Goal: Task Accomplishment & Management: Use online tool/utility

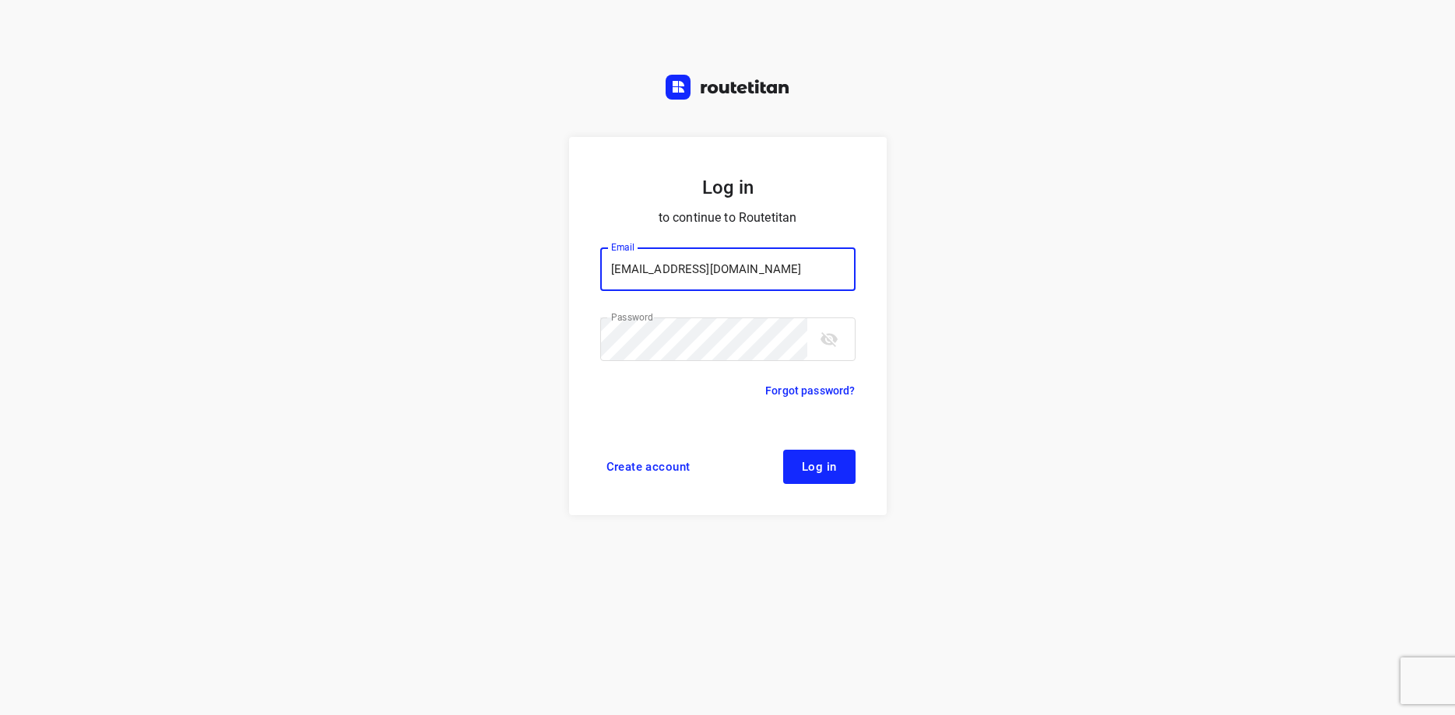
type input "max@onlineplasticsgroup.com"
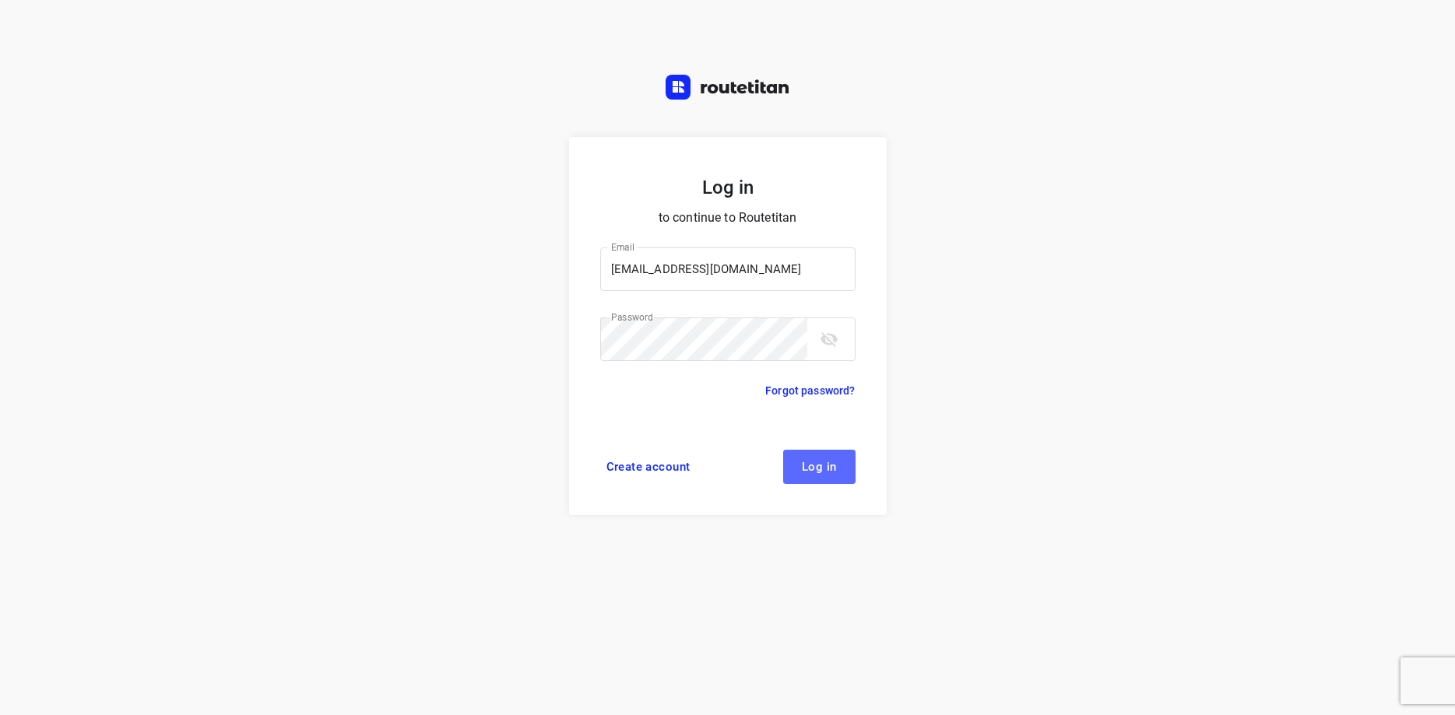
click at [806, 468] on span "Log in" at bounding box center [819, 467] width 35 height 12
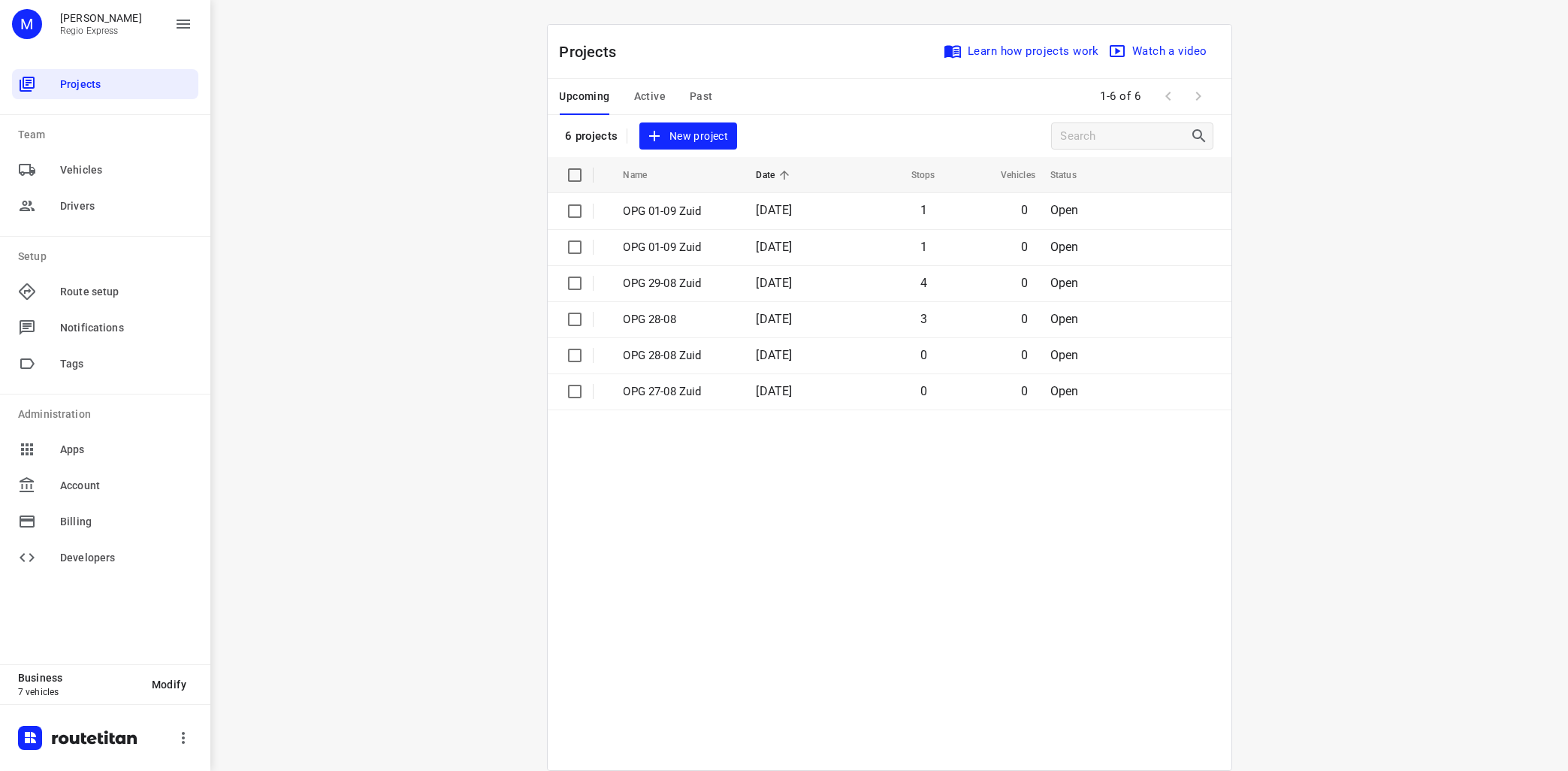
click at [915, 509] on table "Name Date Stops Vehicles Status OPG 01-09 Zuid [DATE] 1 0 Open OPG 01-09 Zuid […" at bounding box center [889, 463] width 683 height 613
click at [640, 94] on span "Active" at bounding box center [649, 96] width 32 height 18
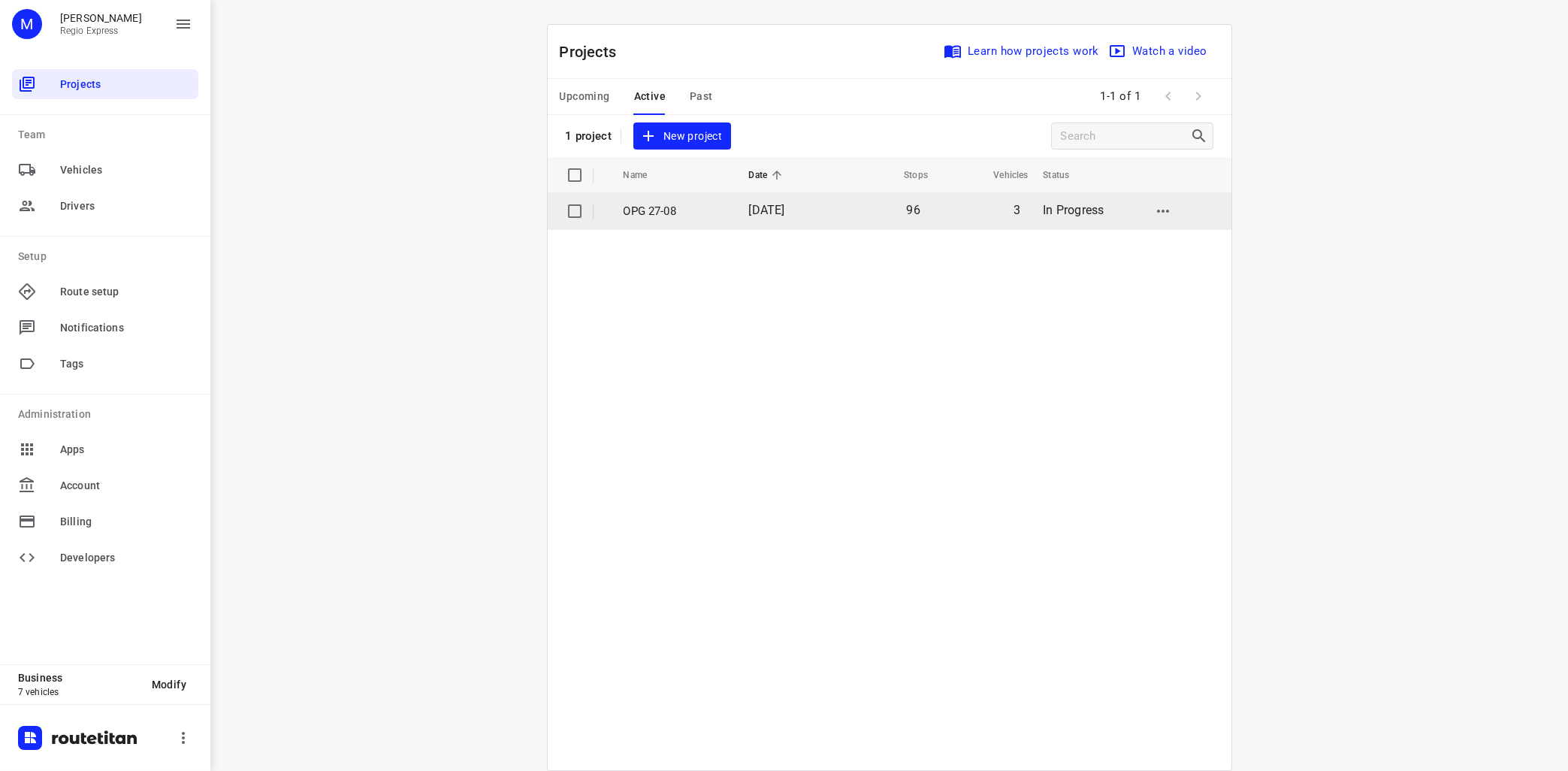
click at [655, 211] on p "OPG 27-08" at bounding box center [674, 211] width 103 height 17
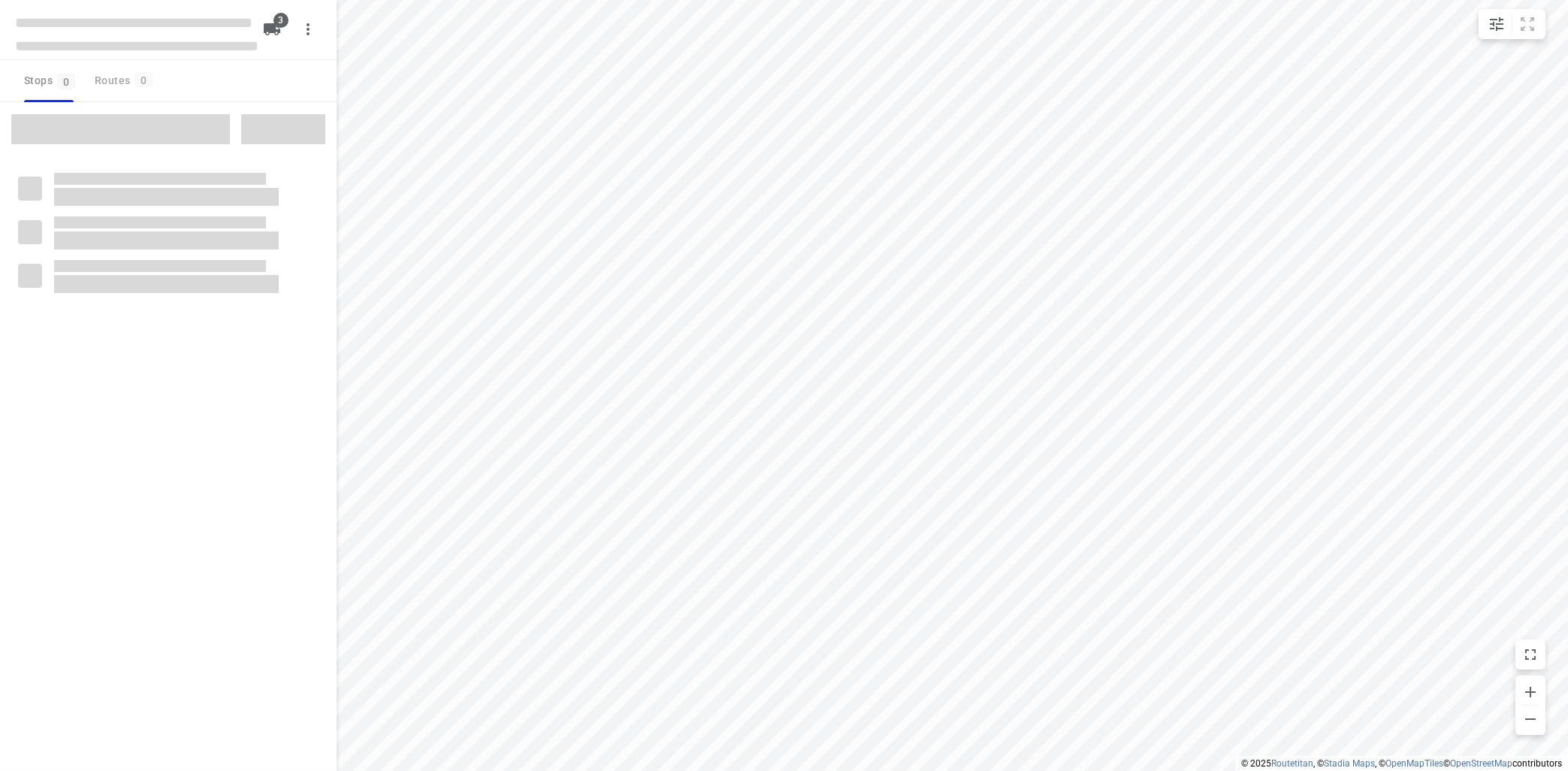
type input "distance"
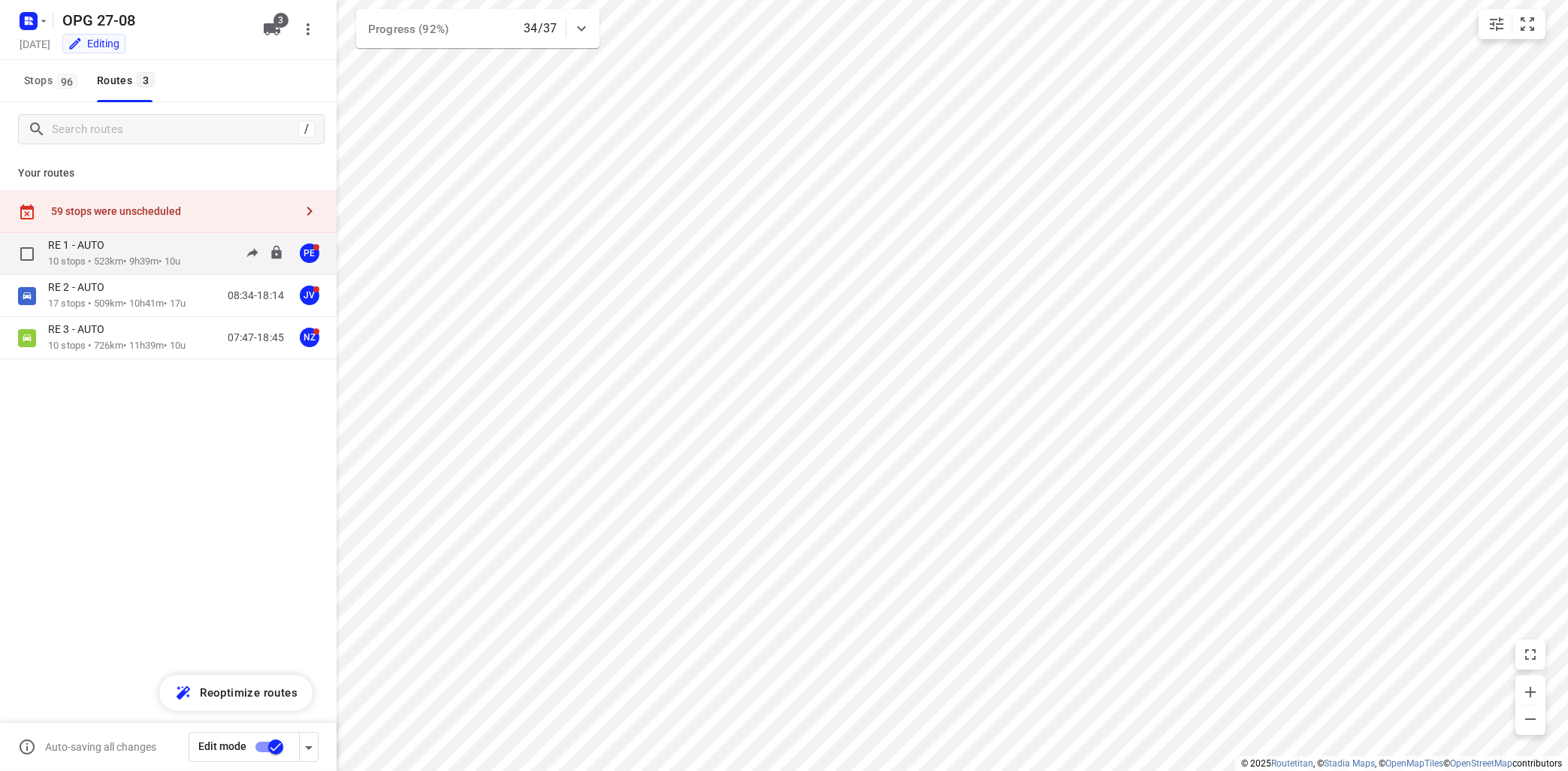
click at [177, 247] on div "RE 1 - AUTO" at bounding box center [114, 246] width 132 height 16
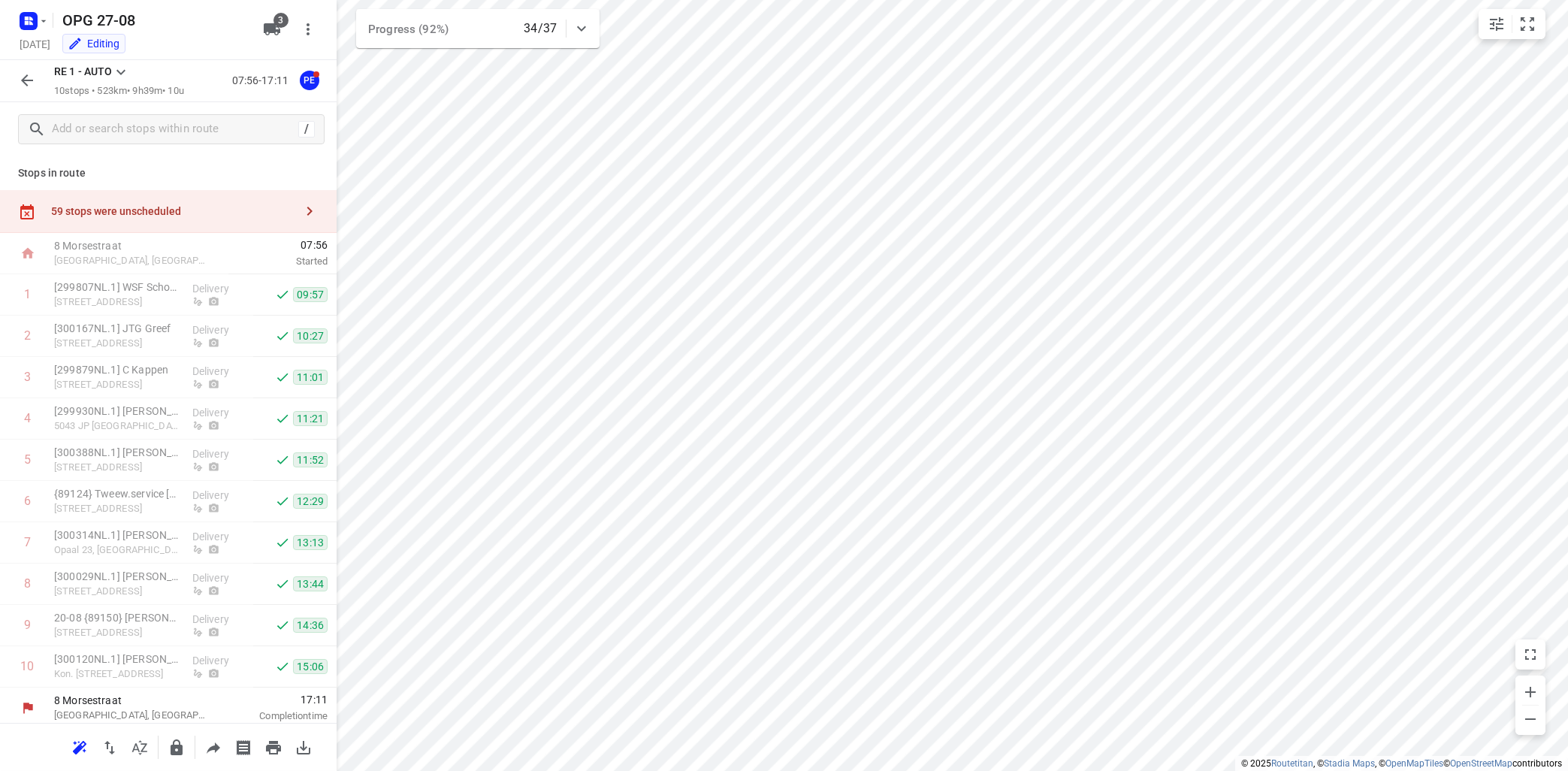
click at [118, 72] on icon at bounding box center [121, 71] width 18 height 18
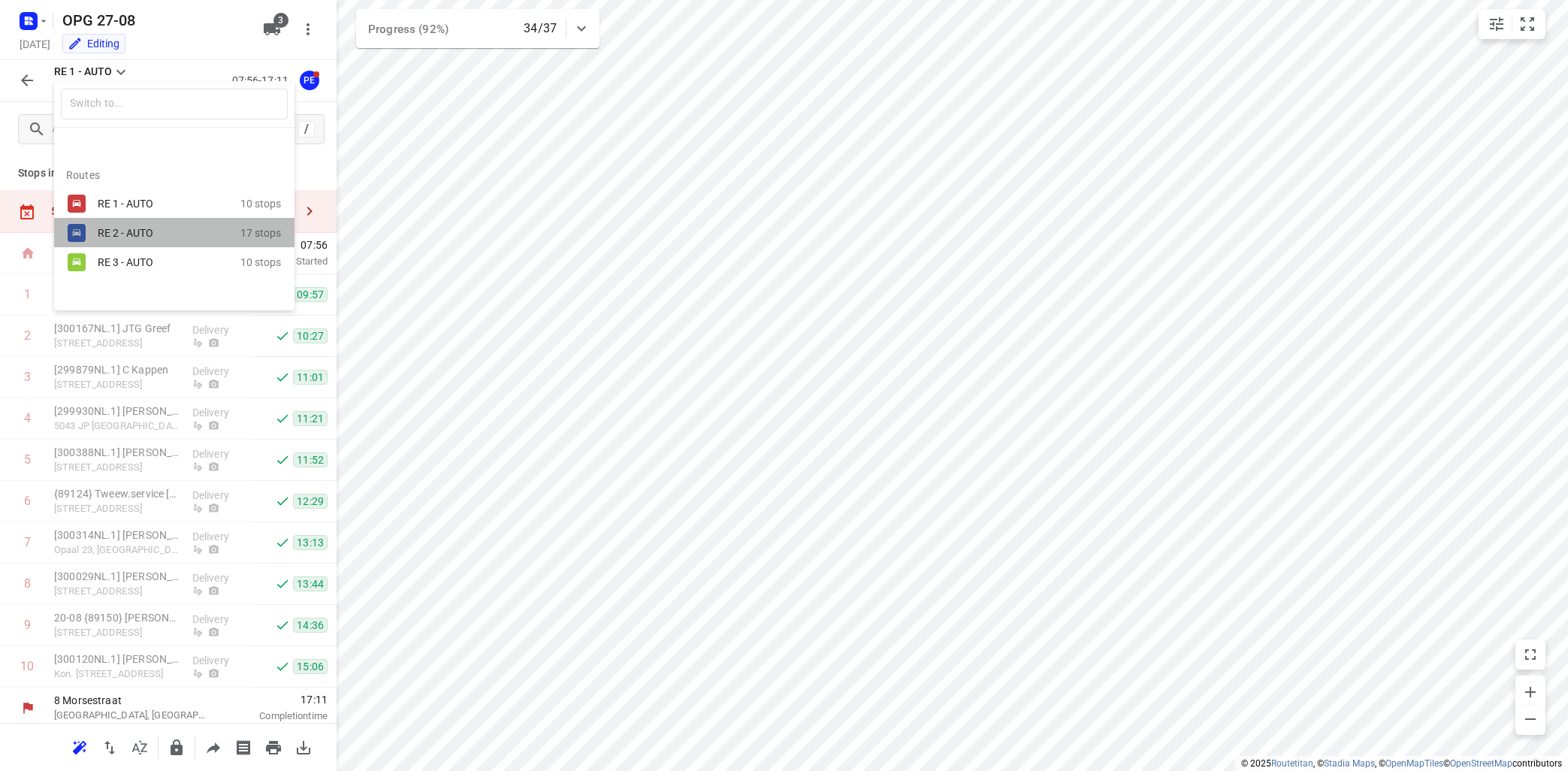
click at [122, 234] on div "RE 2 - AUTO" at bounding box center [161, 233] width 127 height 12
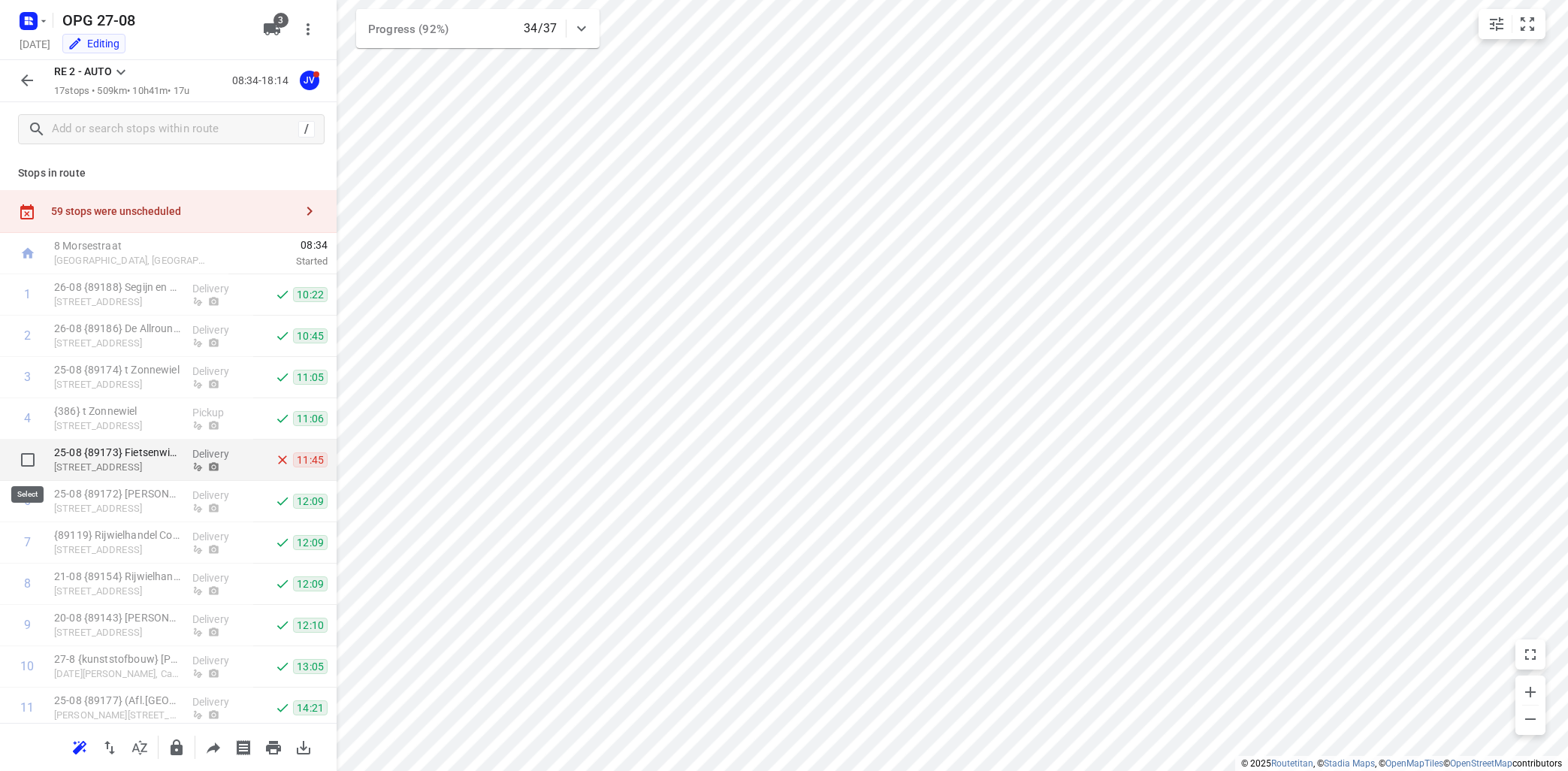
click at [29, 458] on input "checkbox" at bounding box center [27, 459] width 30 height 30
checkbox input "true"
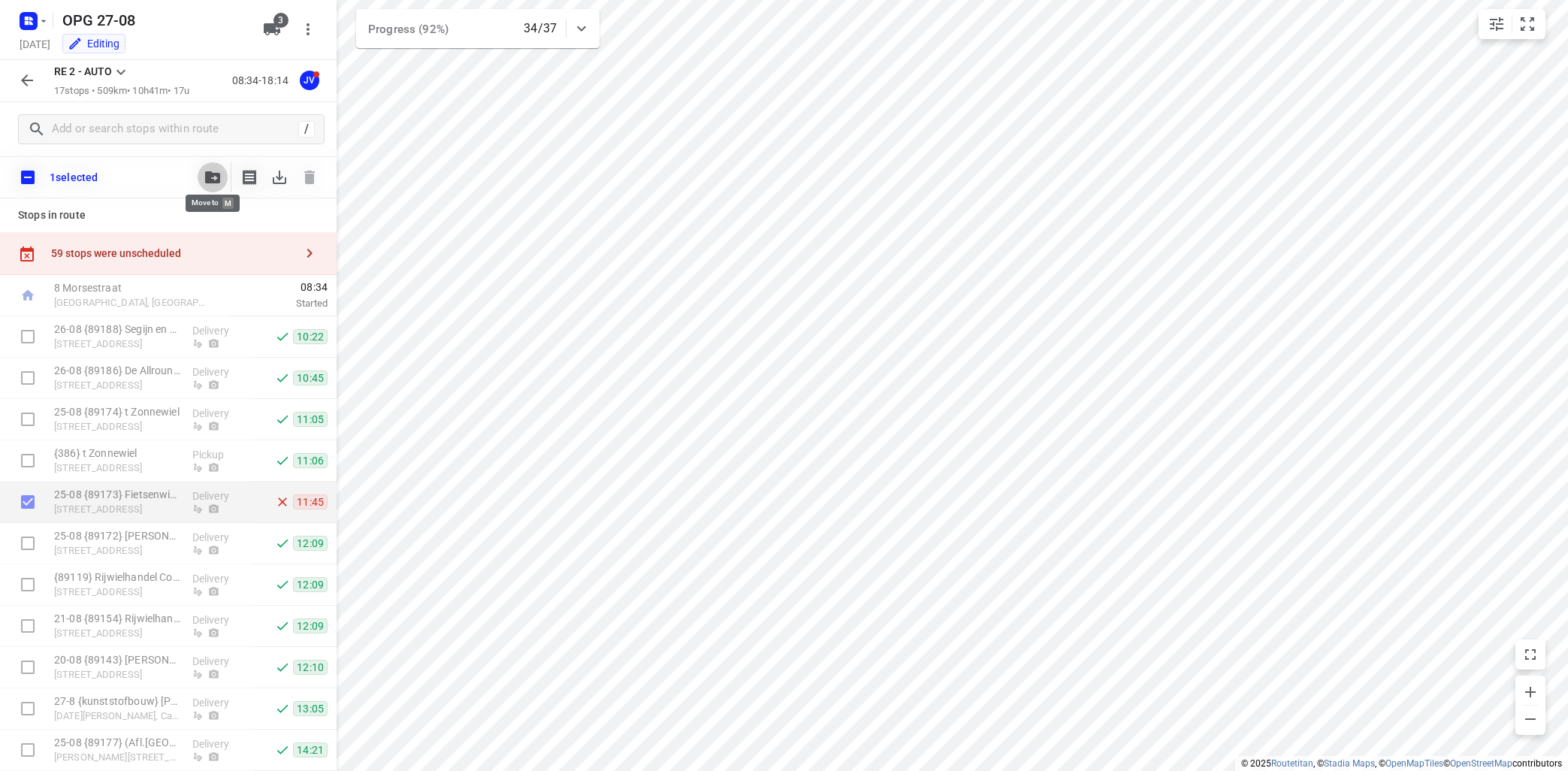
click at [216, 173] on icon "button" at bounding box center [213, 177] width 15 height 12
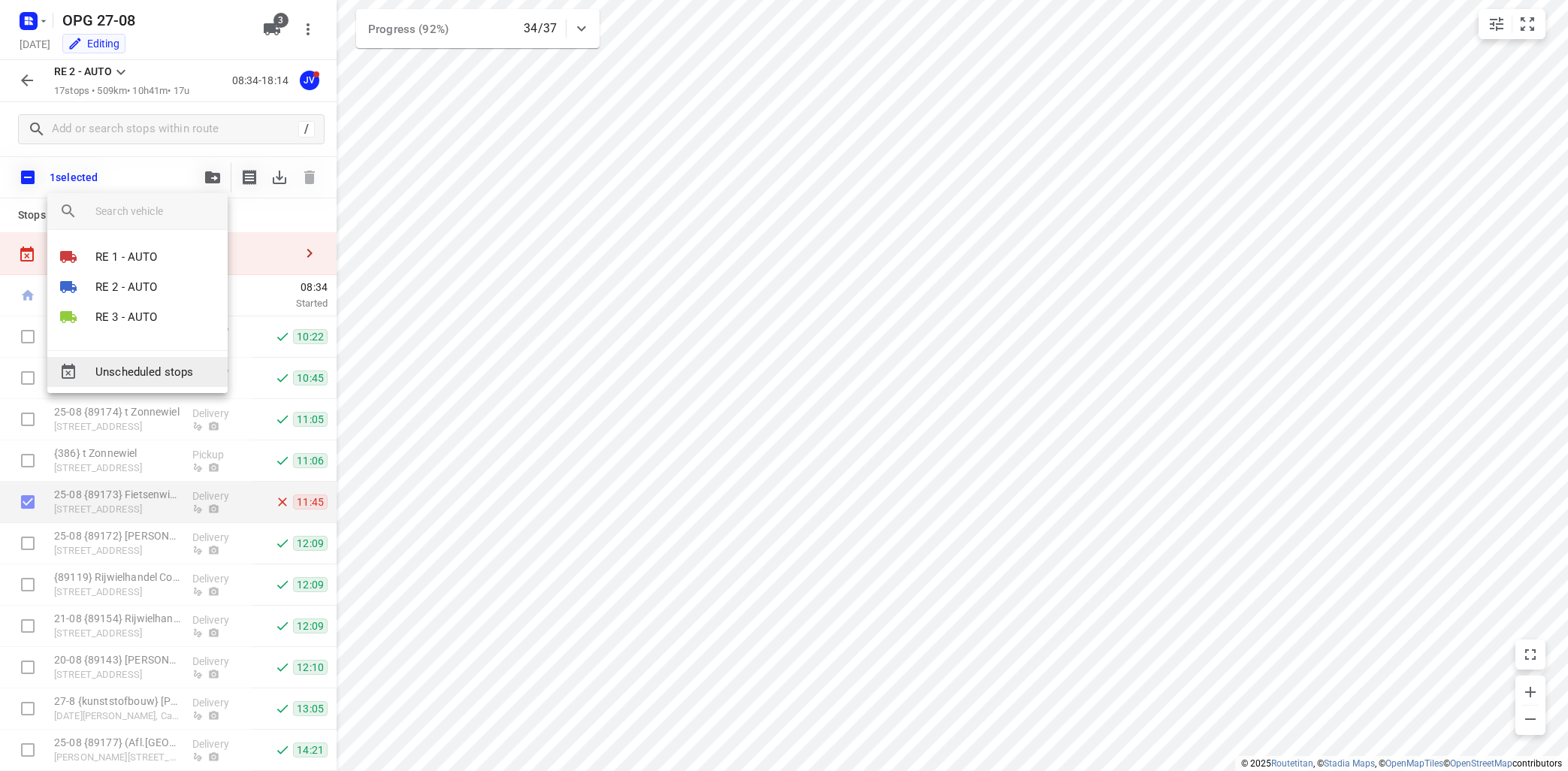
click at [146, 372] on span "Unscheduled stops" at bounding box center [155, 372] width 121 height 17
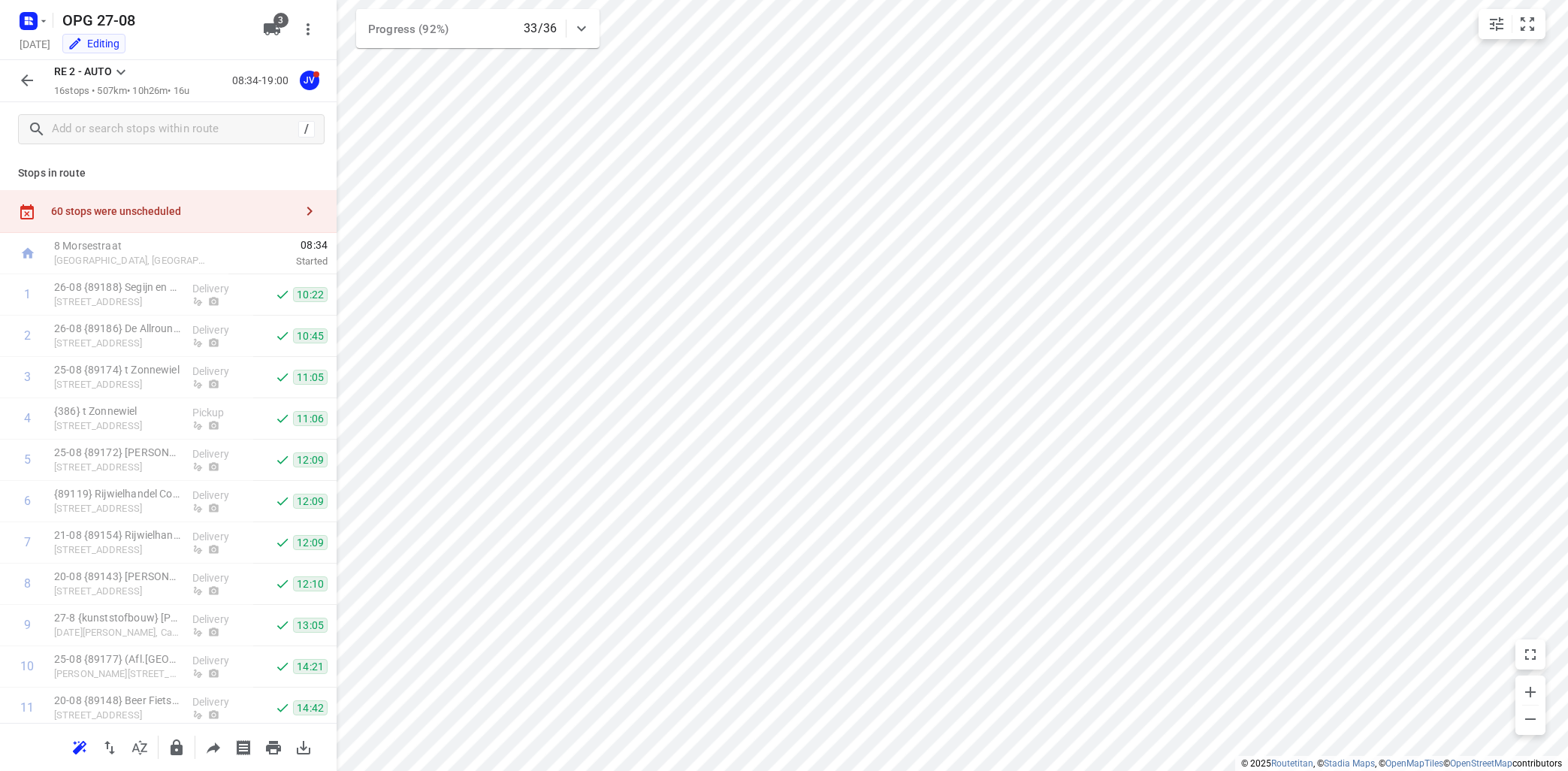
click at [124, 73] on icon at bounding box center [121, 71] width 9 height 5
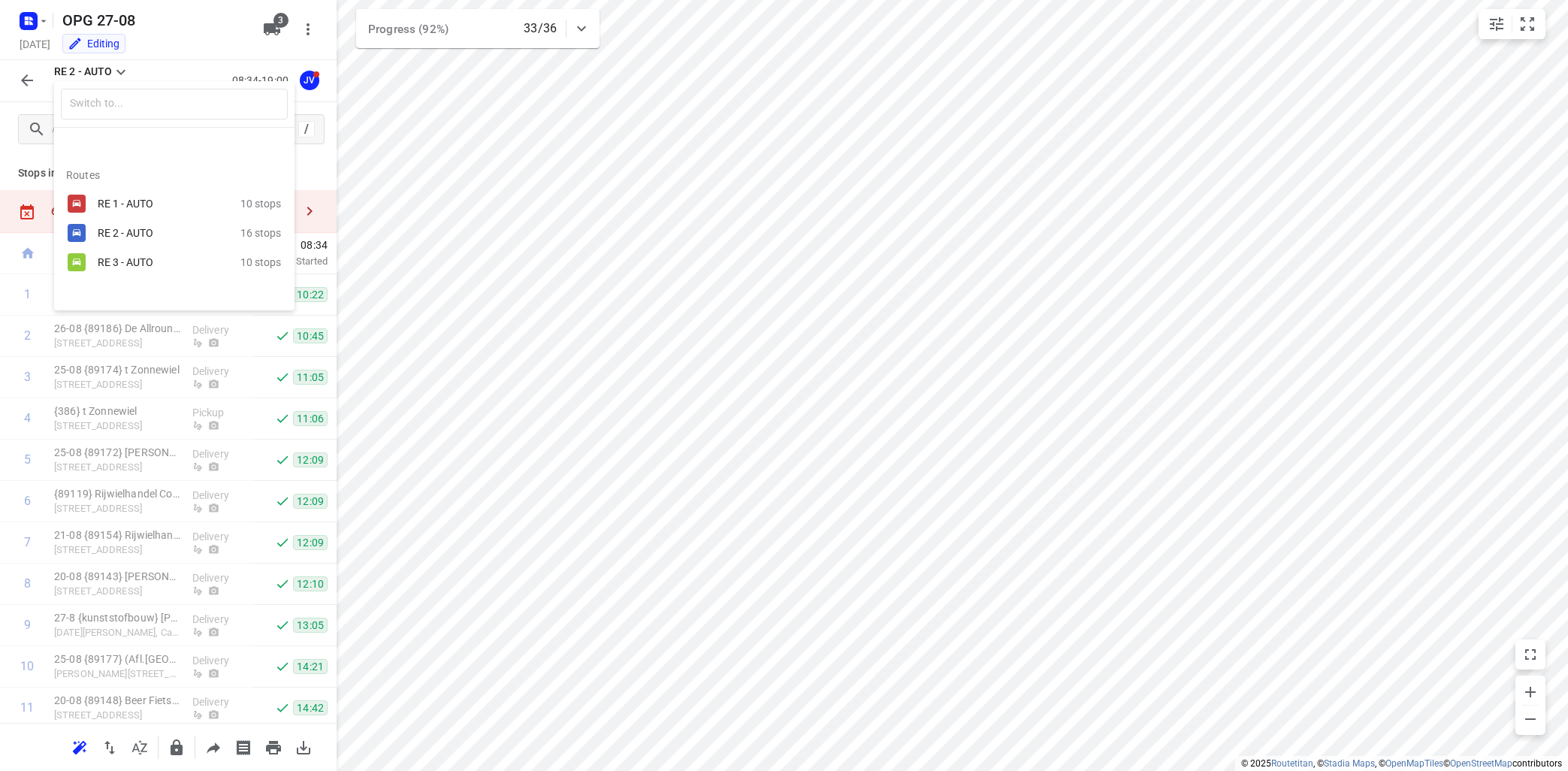
click at [120, 262] on div "RE 3 - AUTO" at bounding box center [161, 262] width 127 height 12
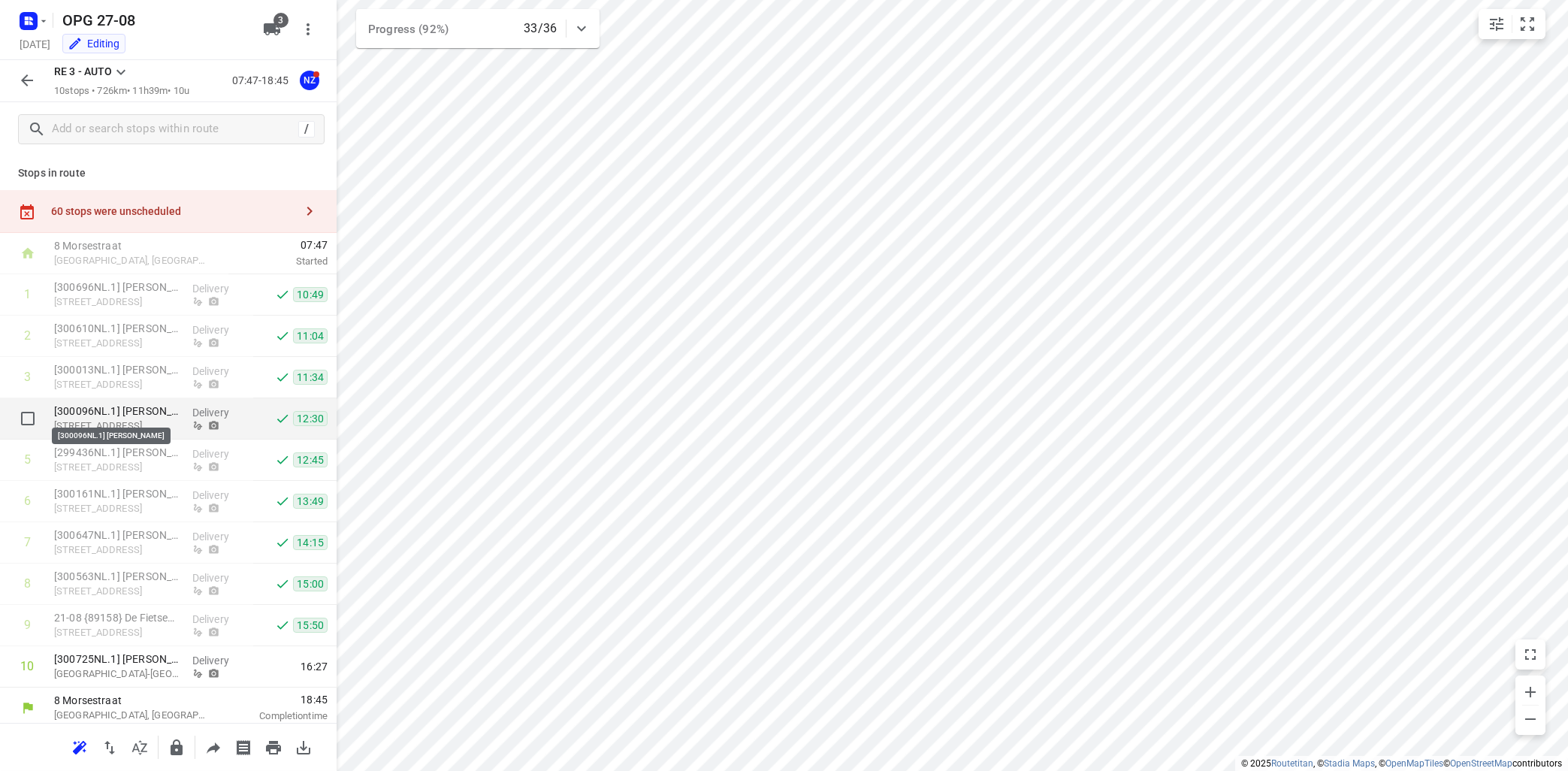
scroll to position [5, 0]
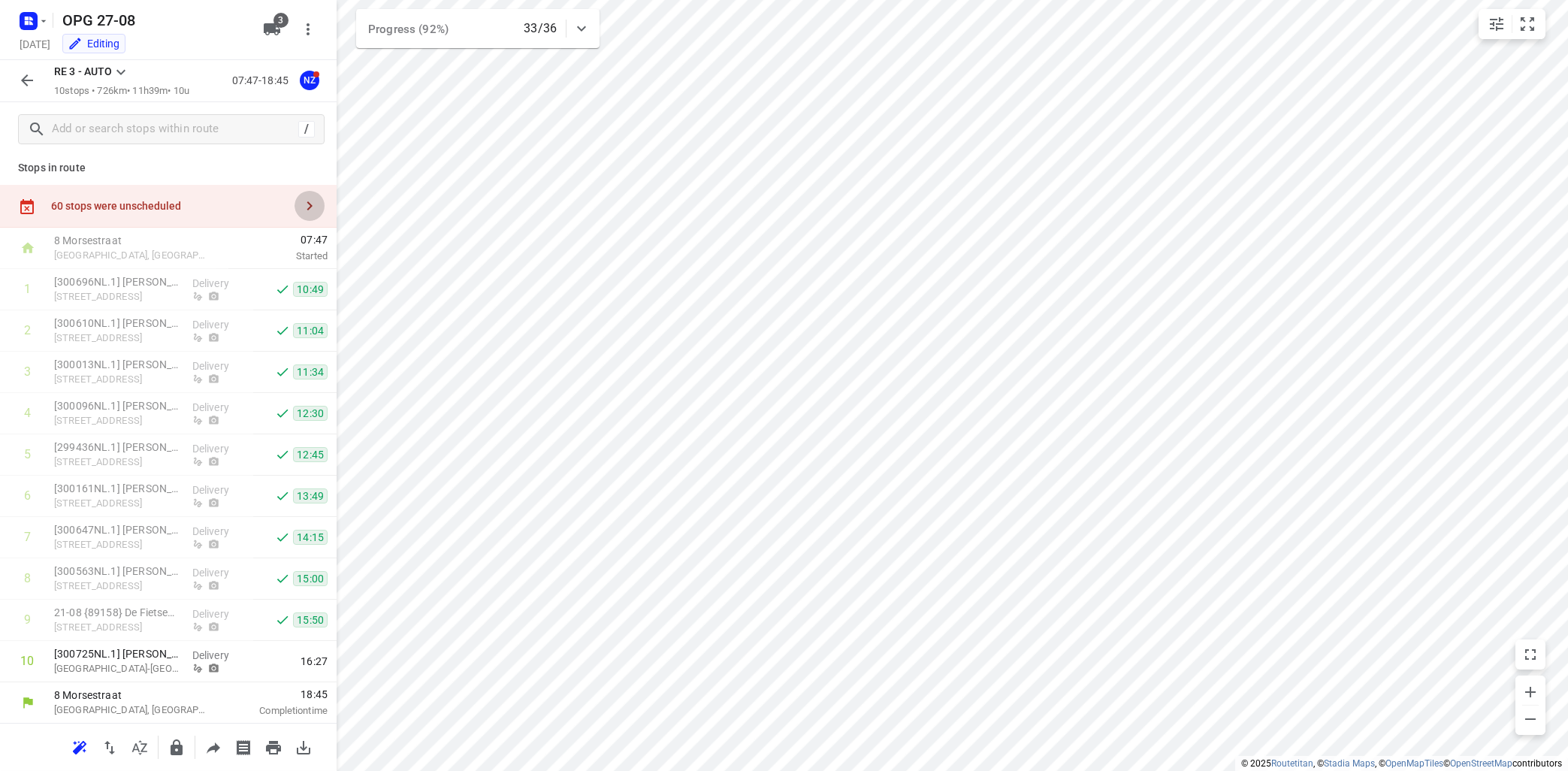
click at [310, 202] on icon "button" at bounding box center [309, 206] width 18 height 18
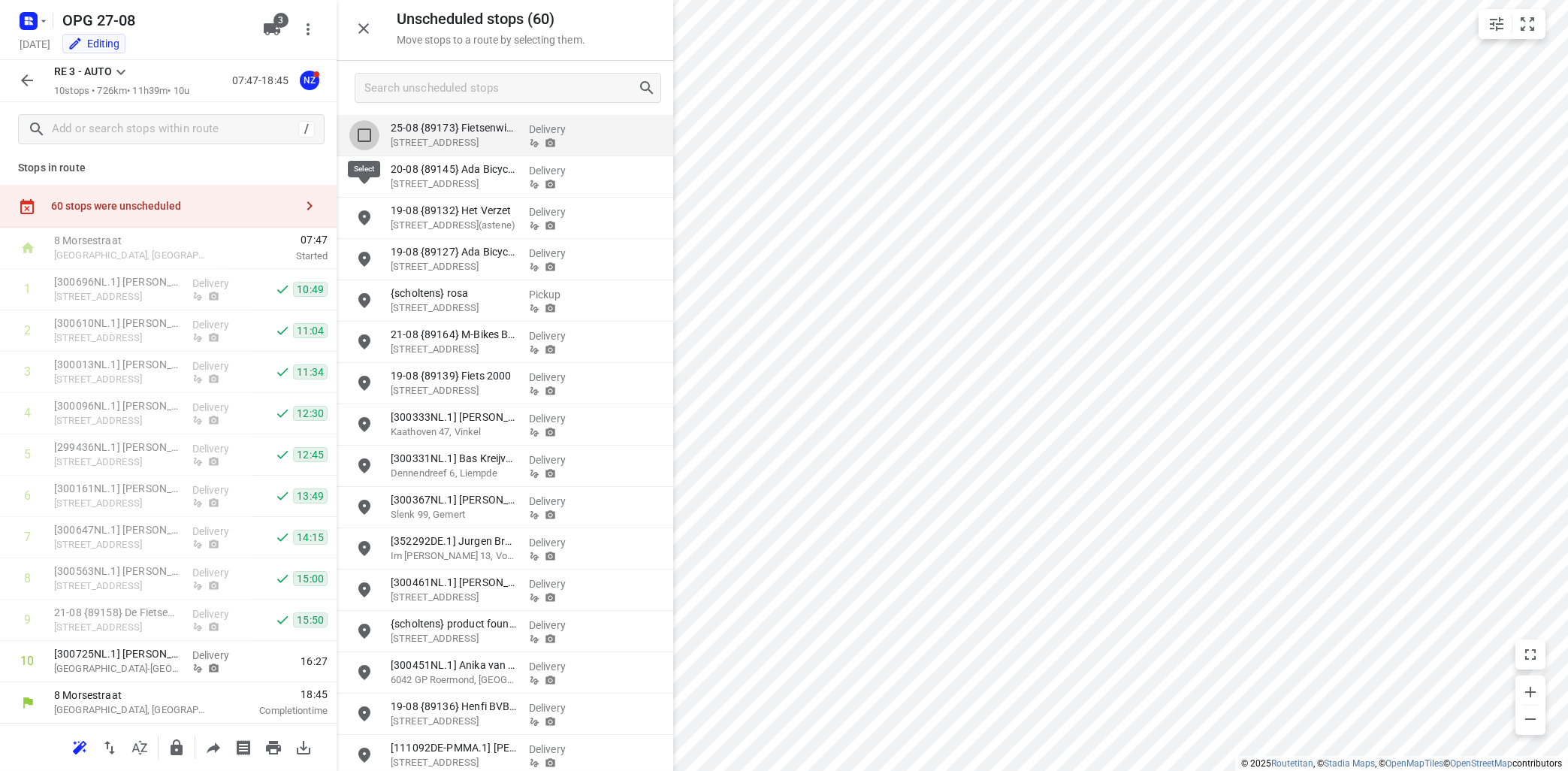
click at [362, 136] on input "grid" at bounding box center [364, 135] width 30 height 30
checkbox input "true"
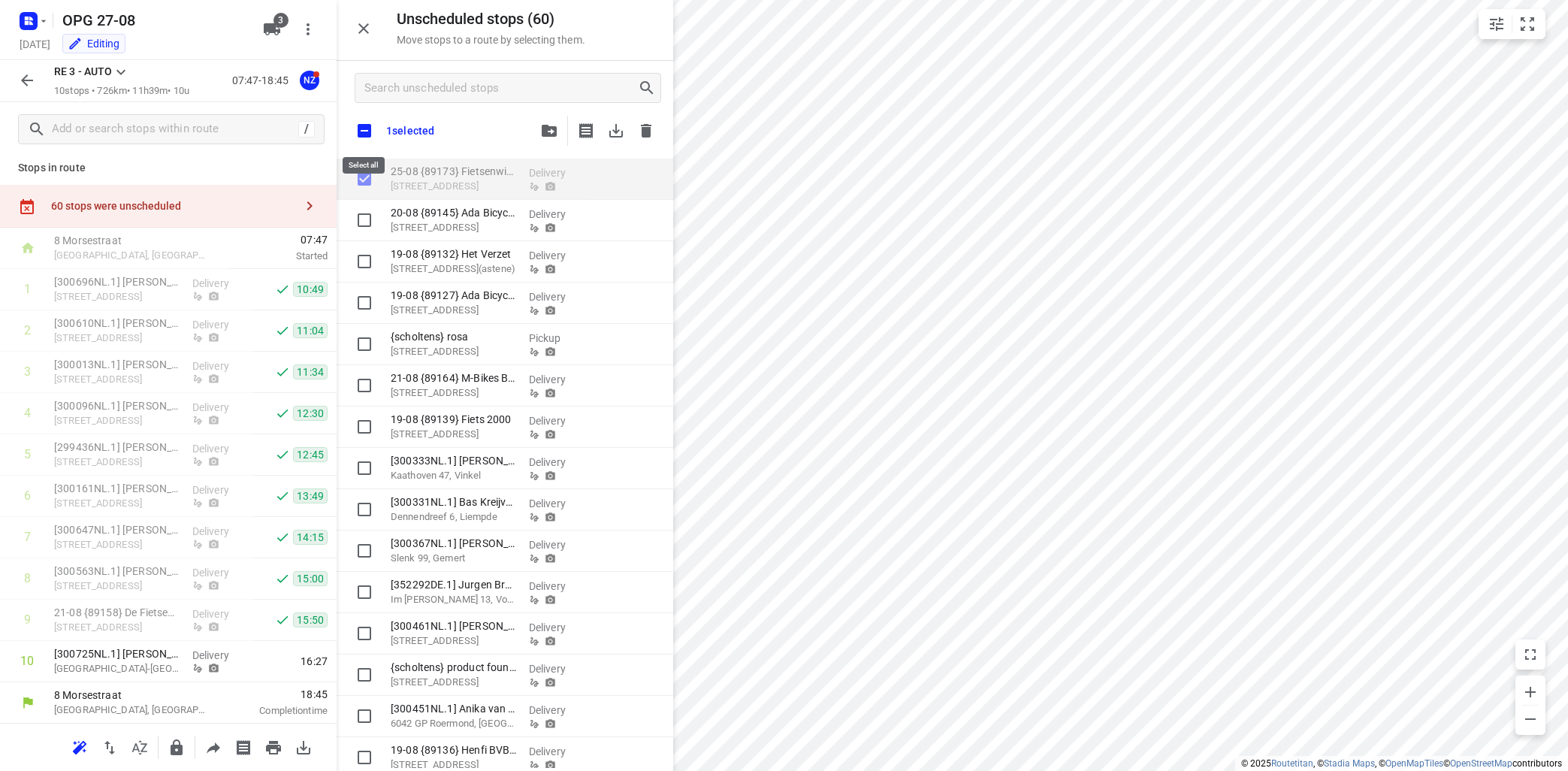
click at [365, 134] on input "checkbox" at bounding box center [364, 130] width 32 height 32
checkbox input "true"
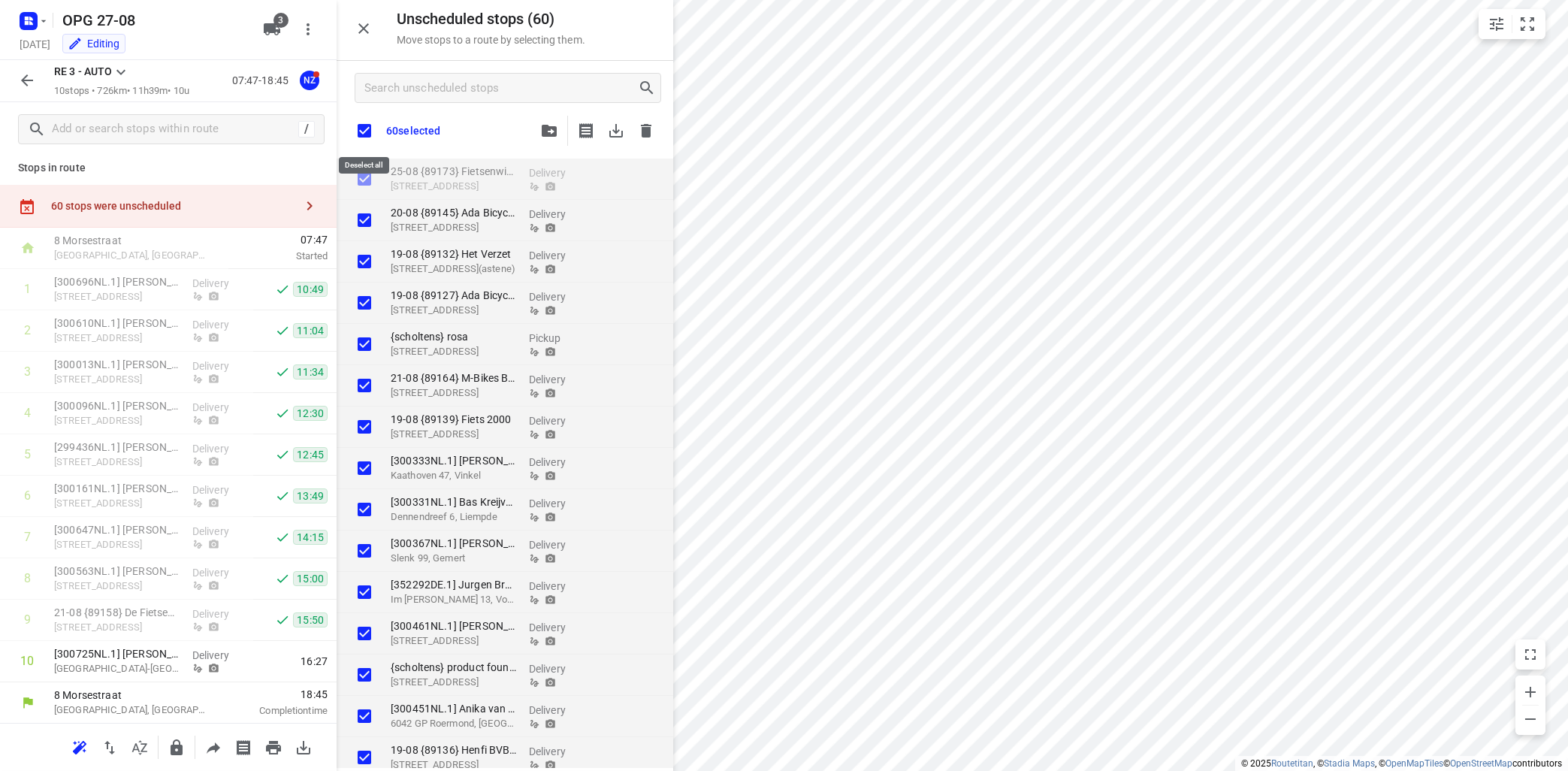
checkbox input "true"
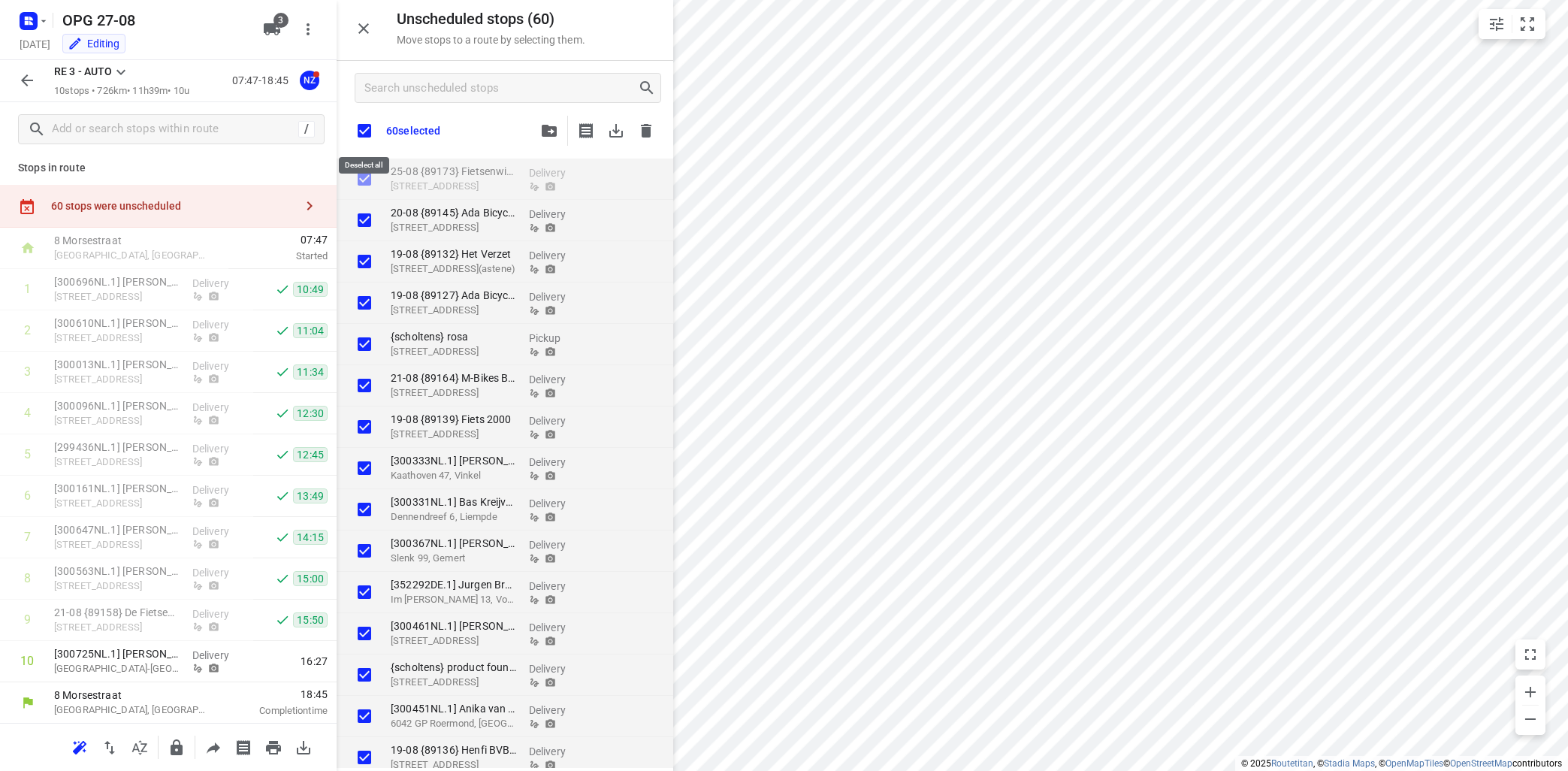
checkbox input "true"
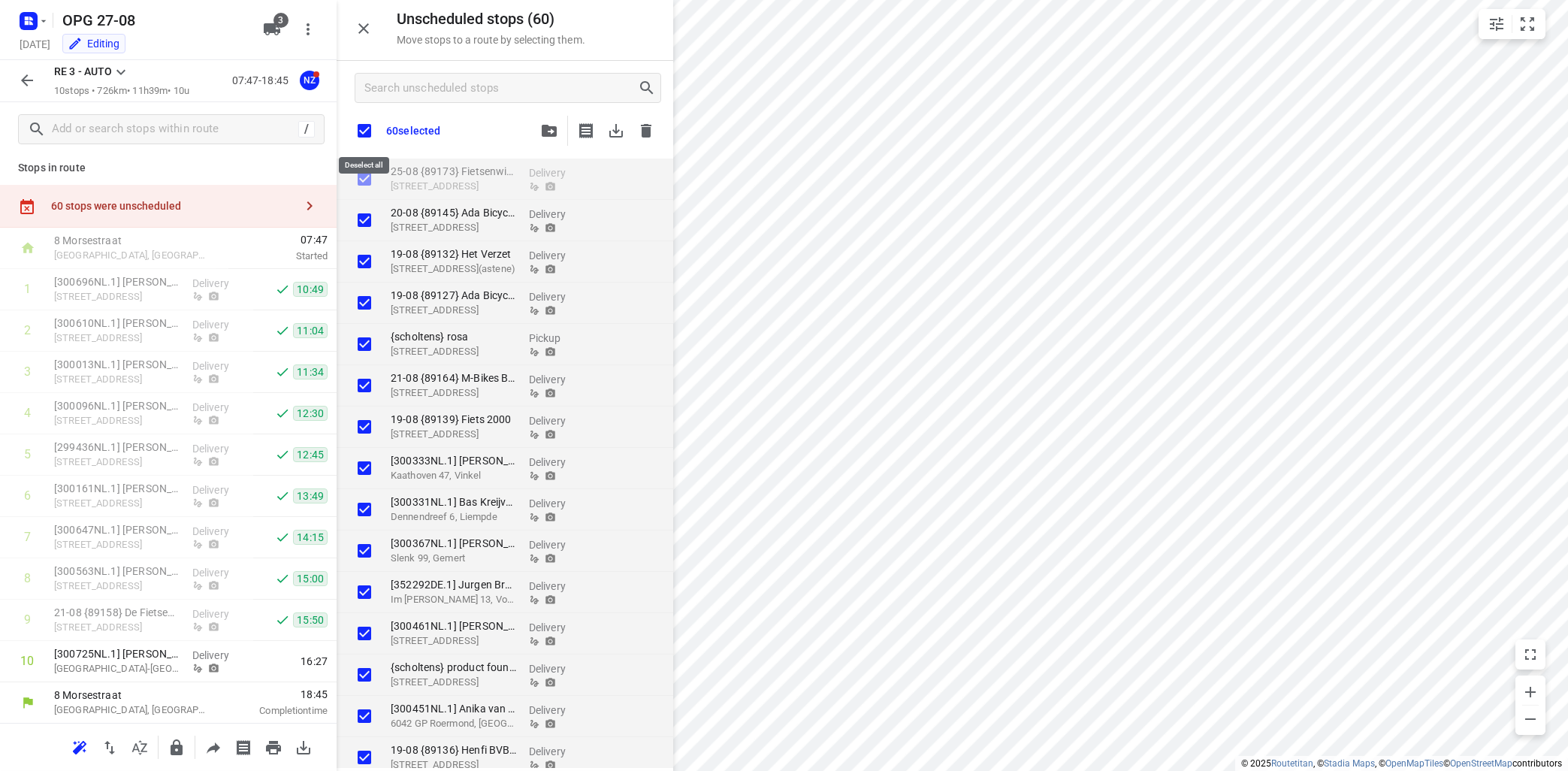
checkbox input "true"
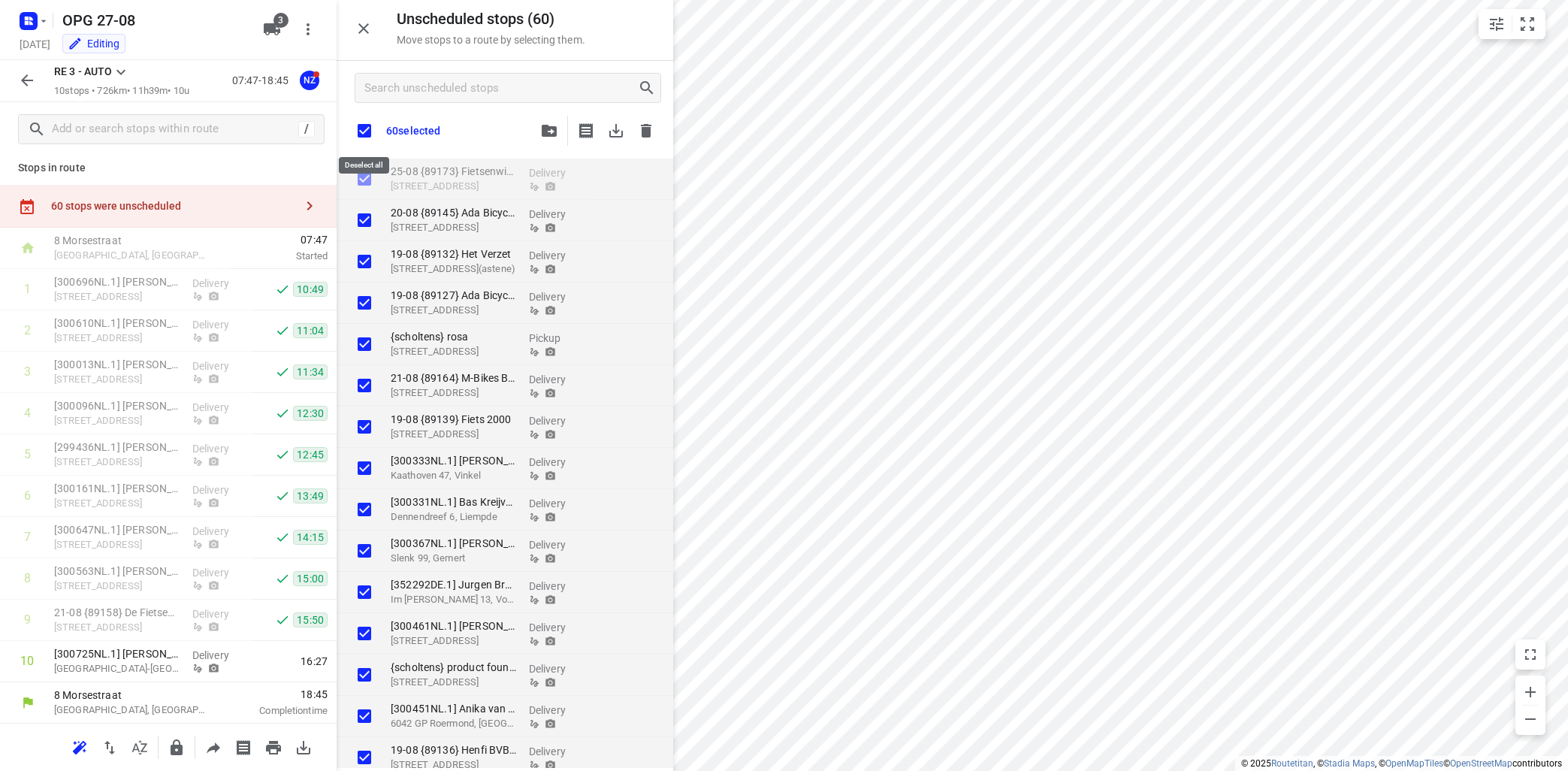
checkbox input "true"
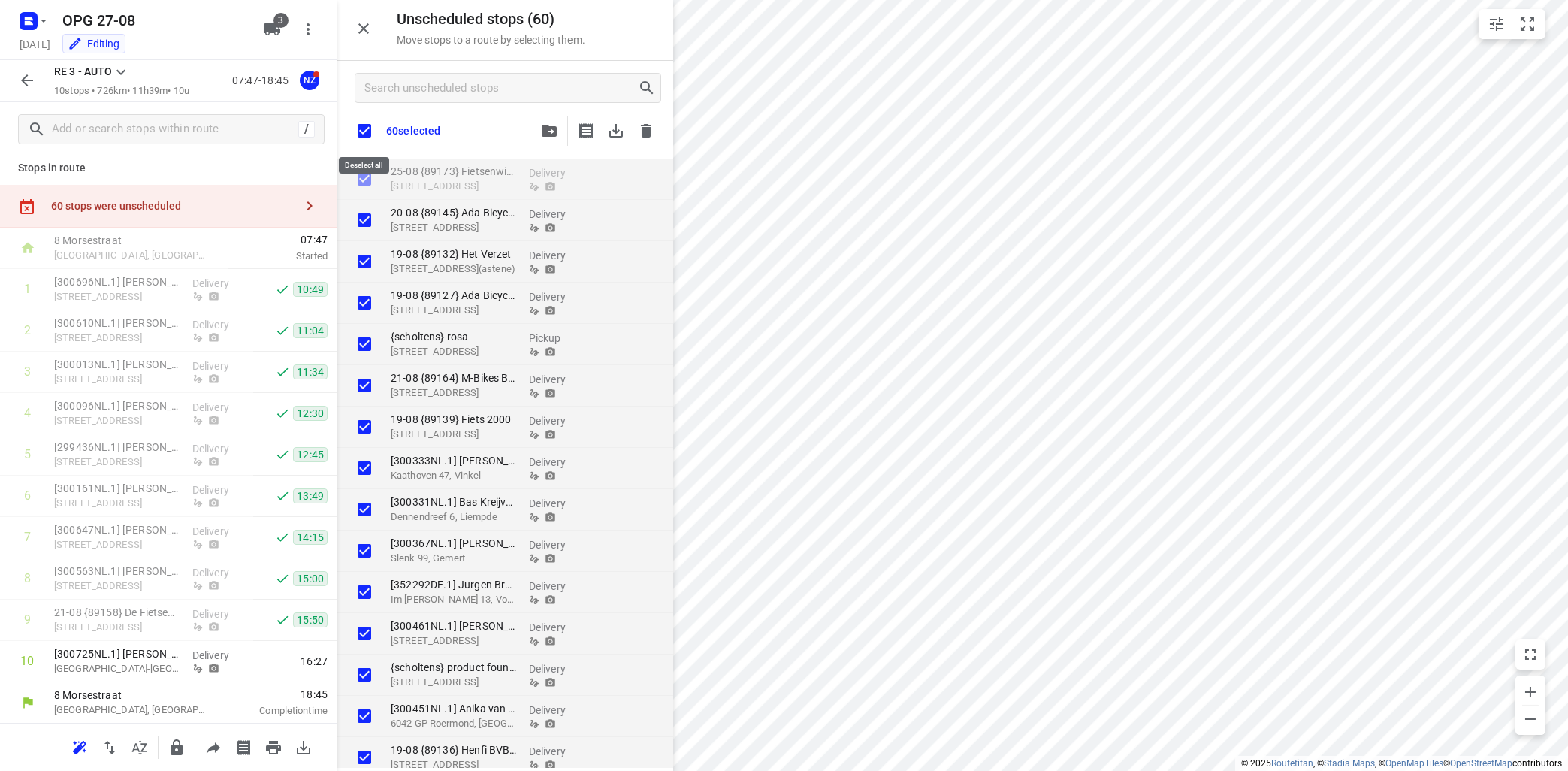
checkbox input "true"
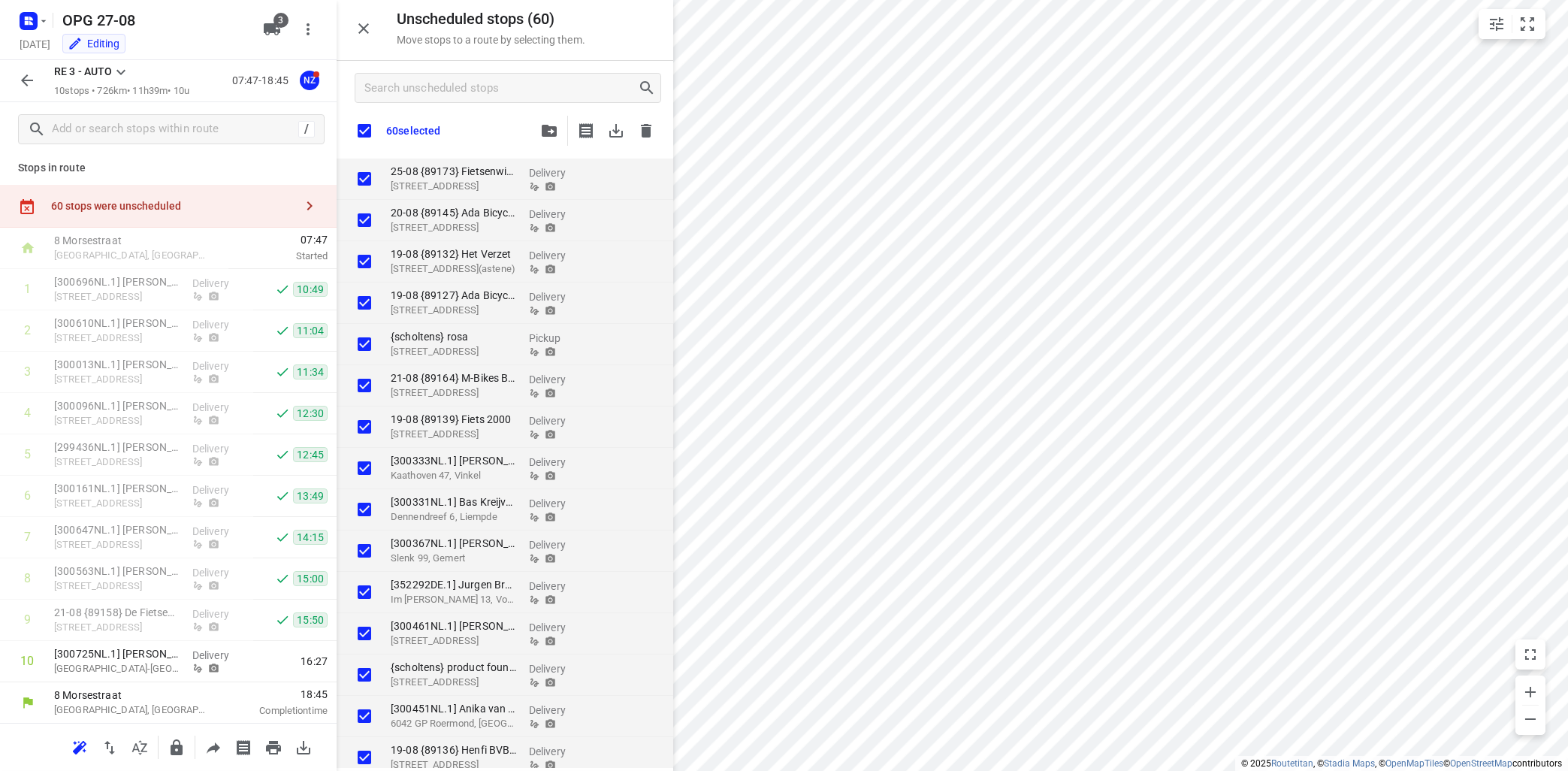
checkbox input "true"
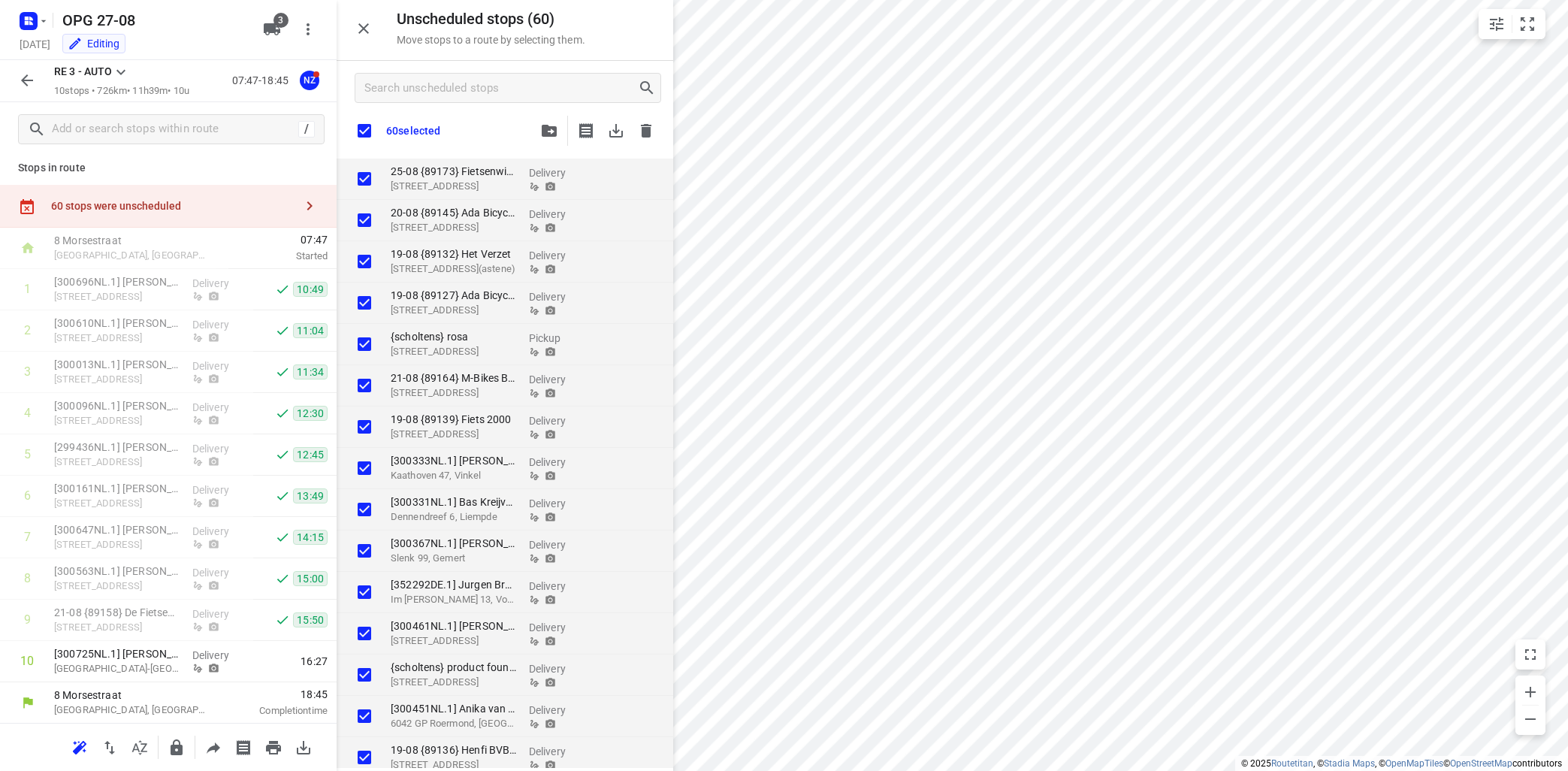
checkbox input "true"
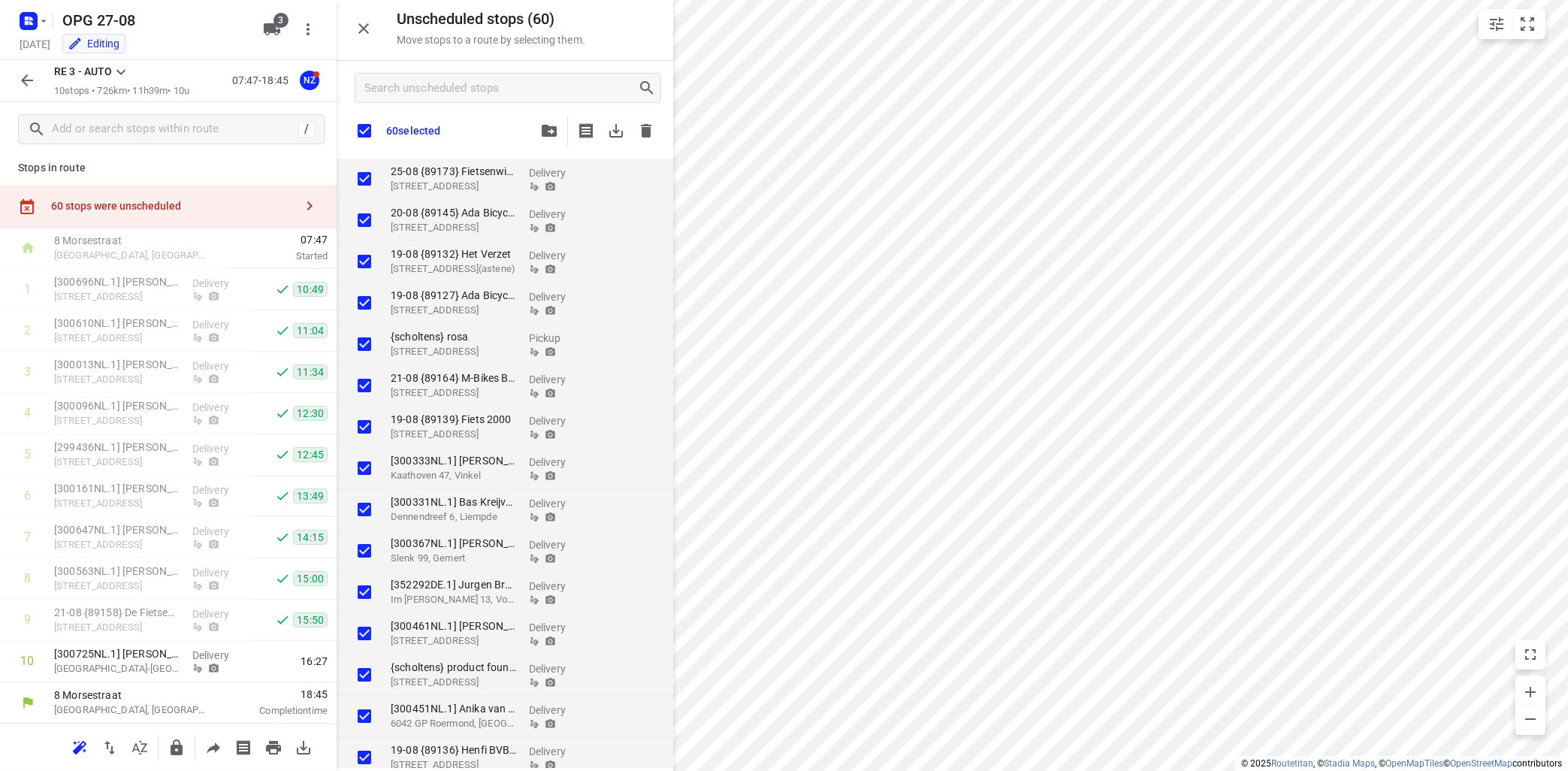
checkbox input "true"
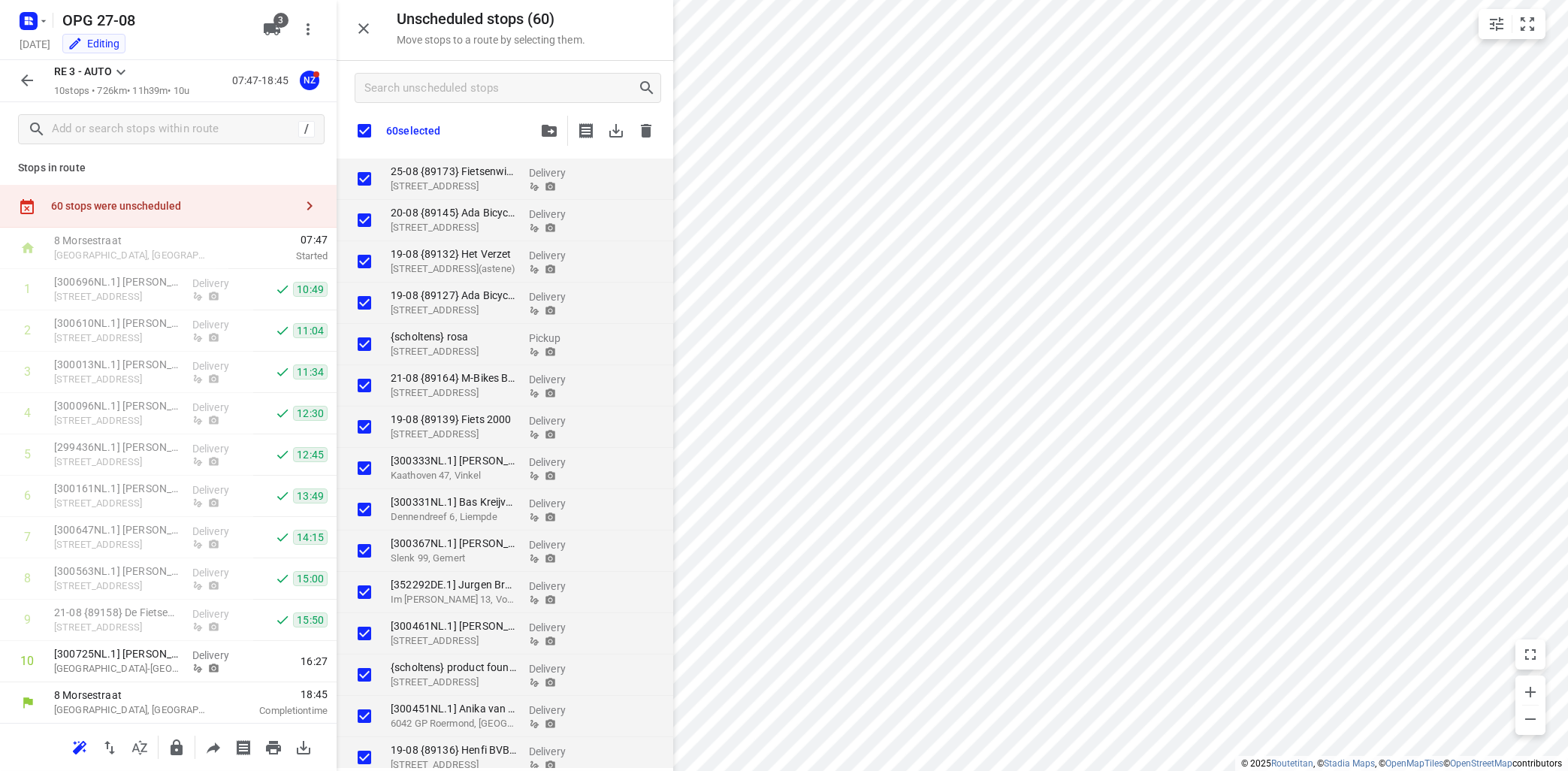
checkbox input "true"
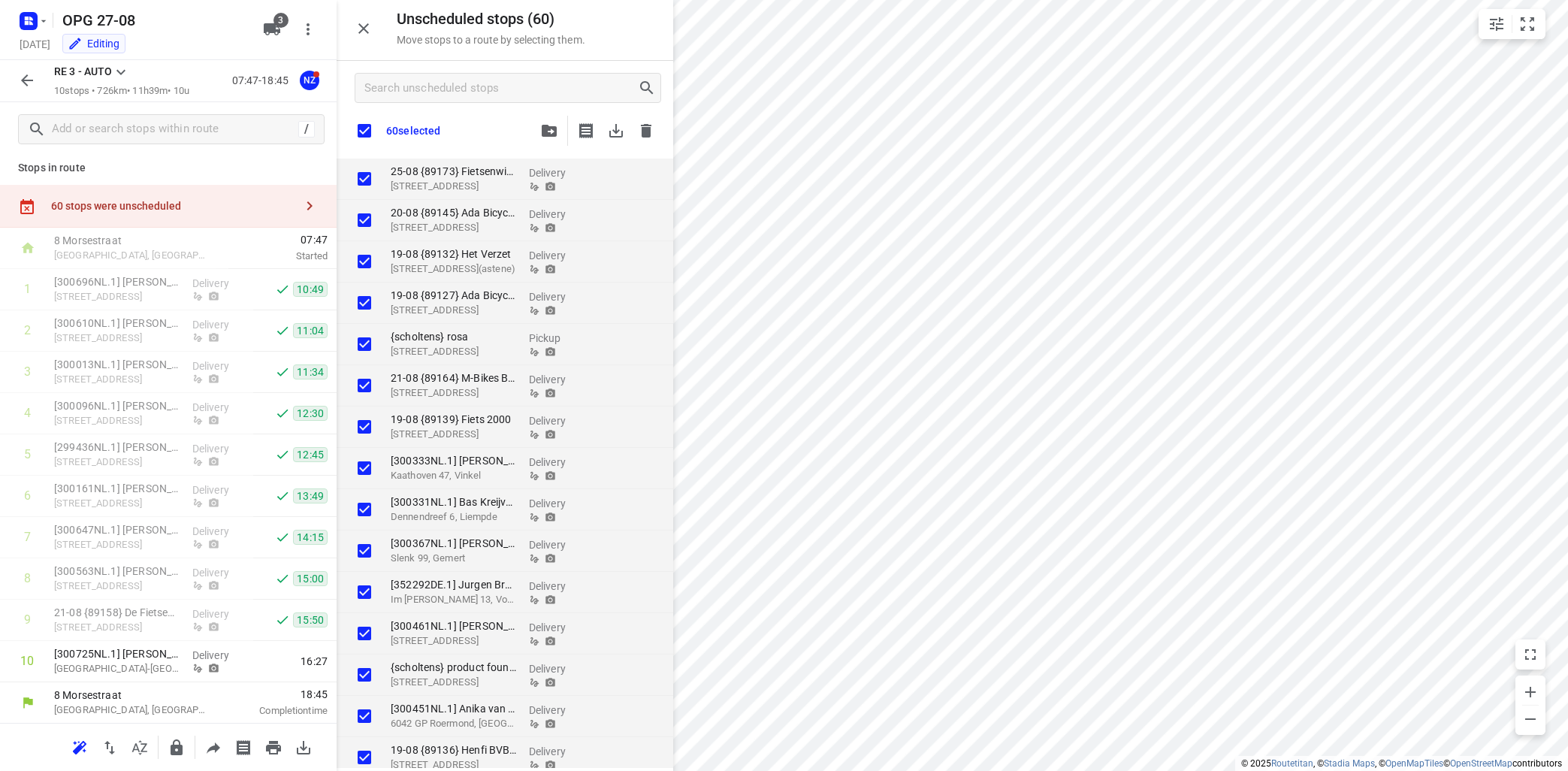
checkbox input "true"
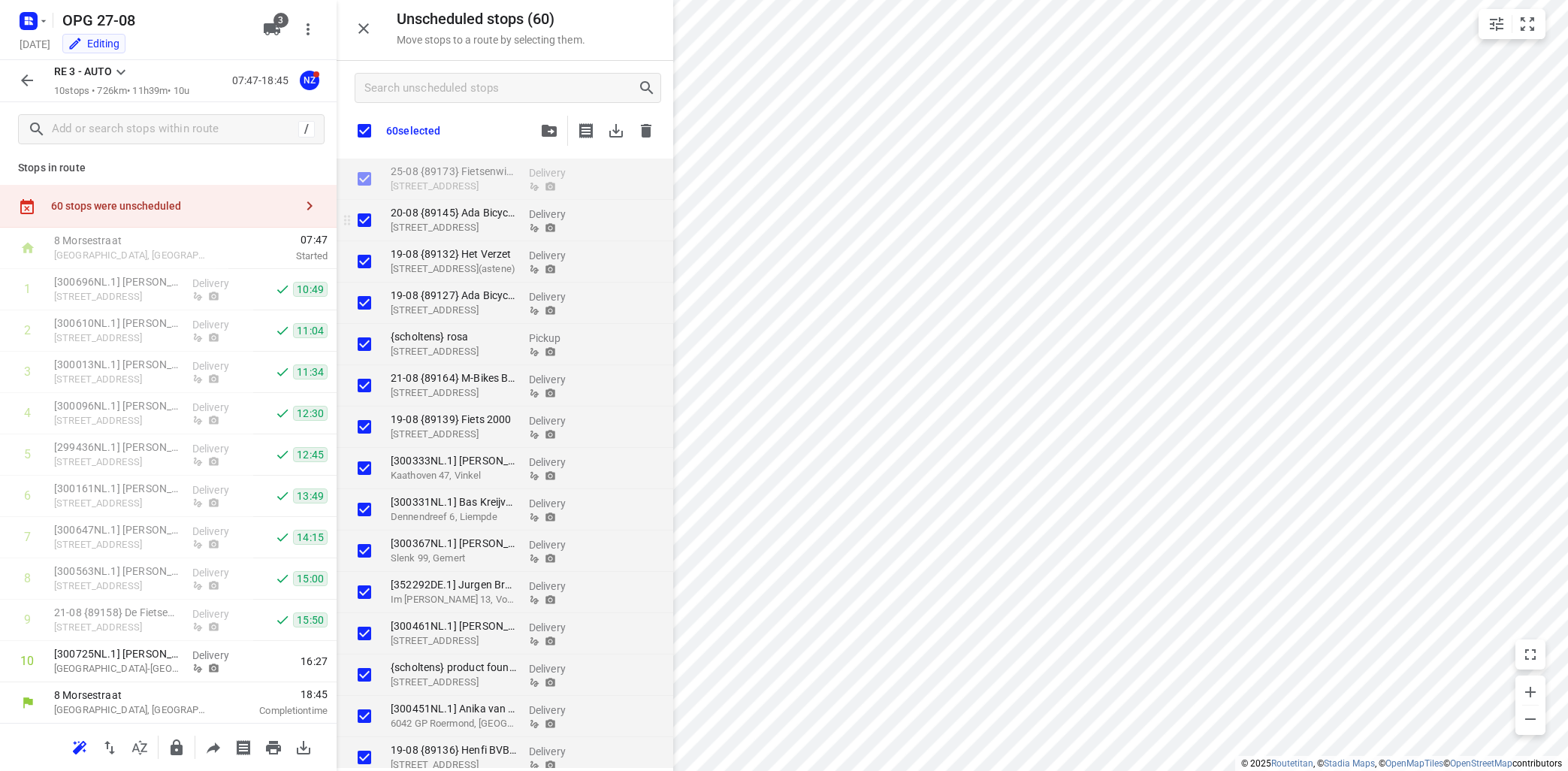
checkbox input "true"
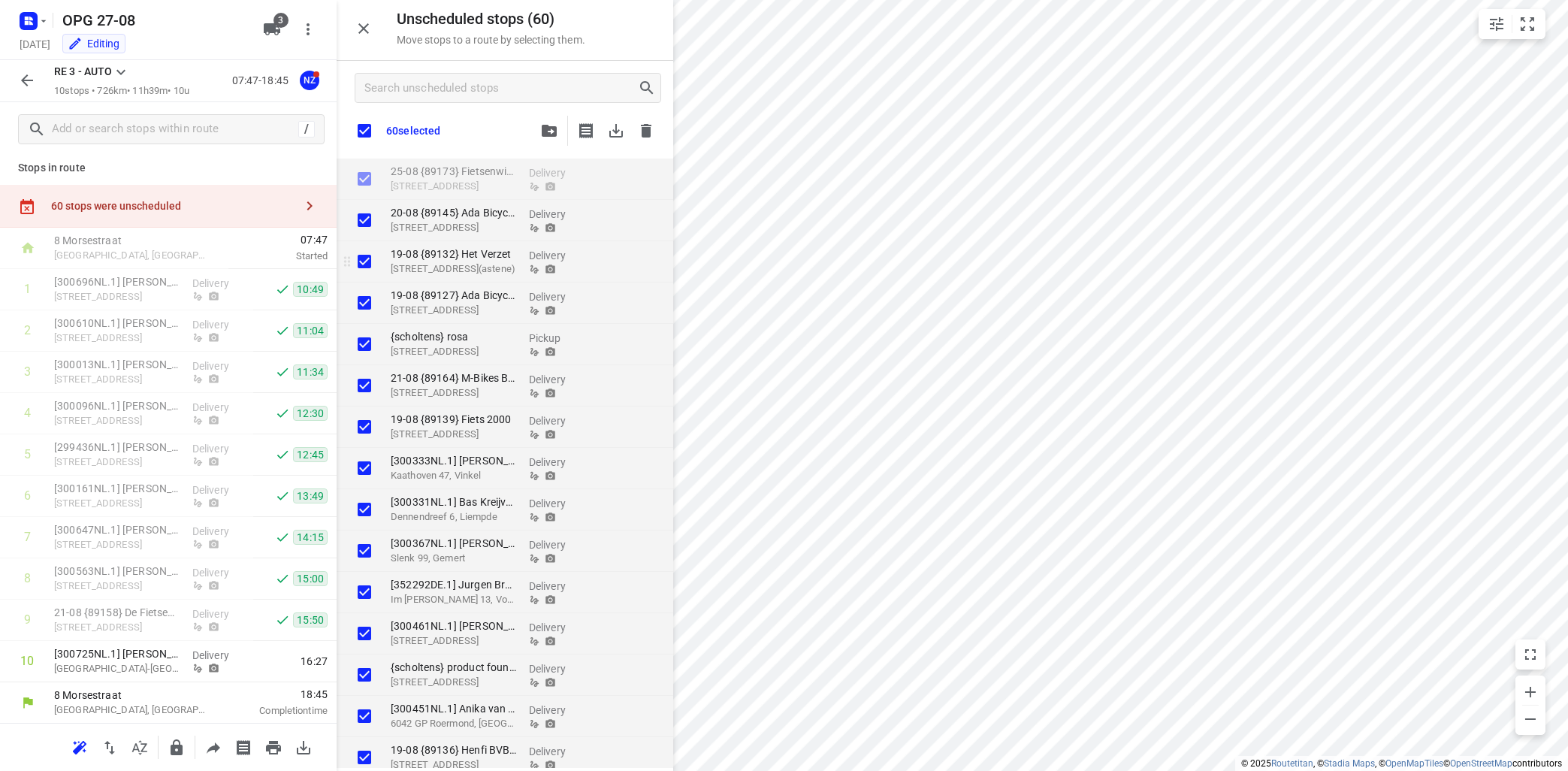
checkbox input "true"
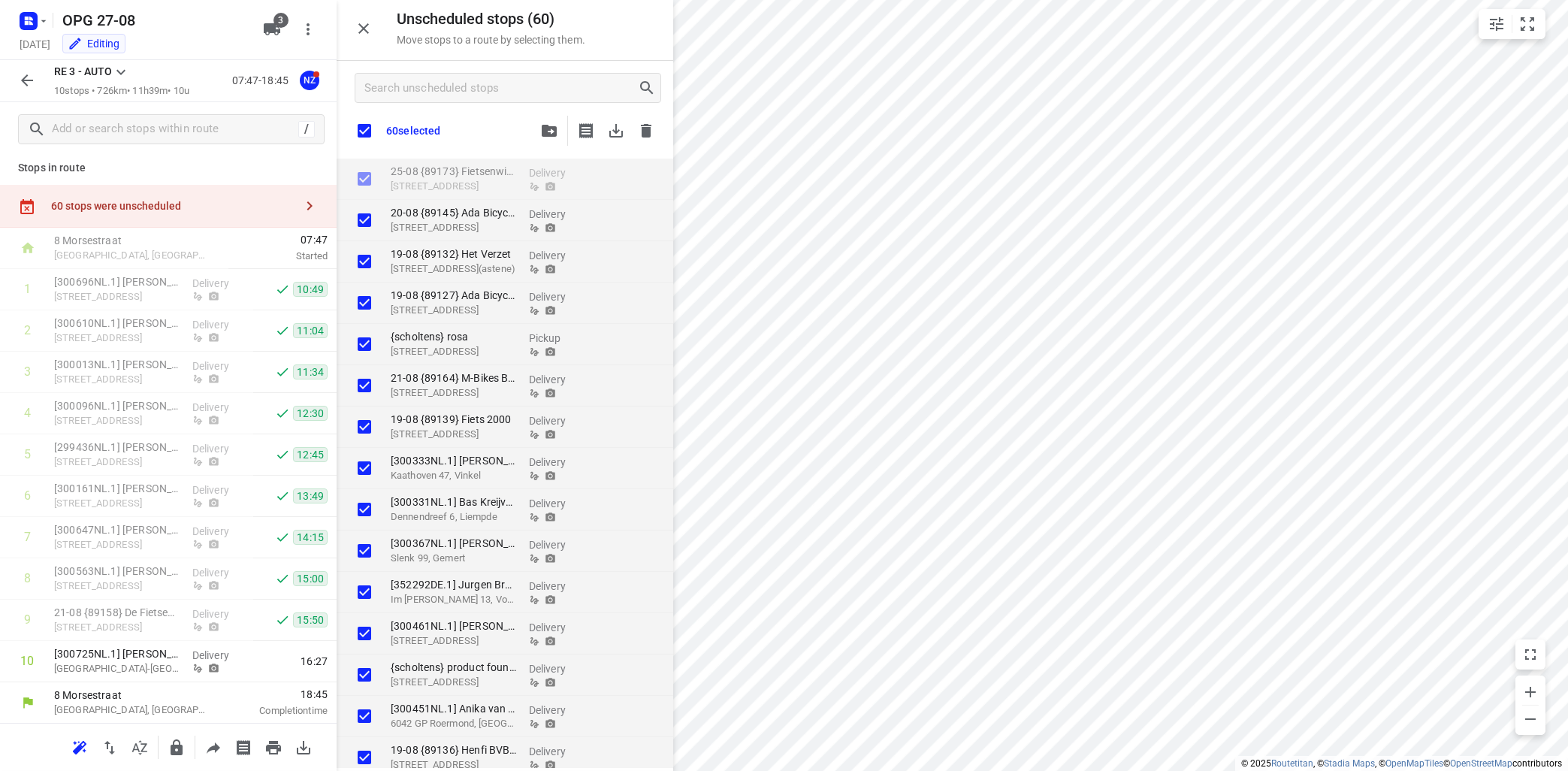
checkbox input "true"
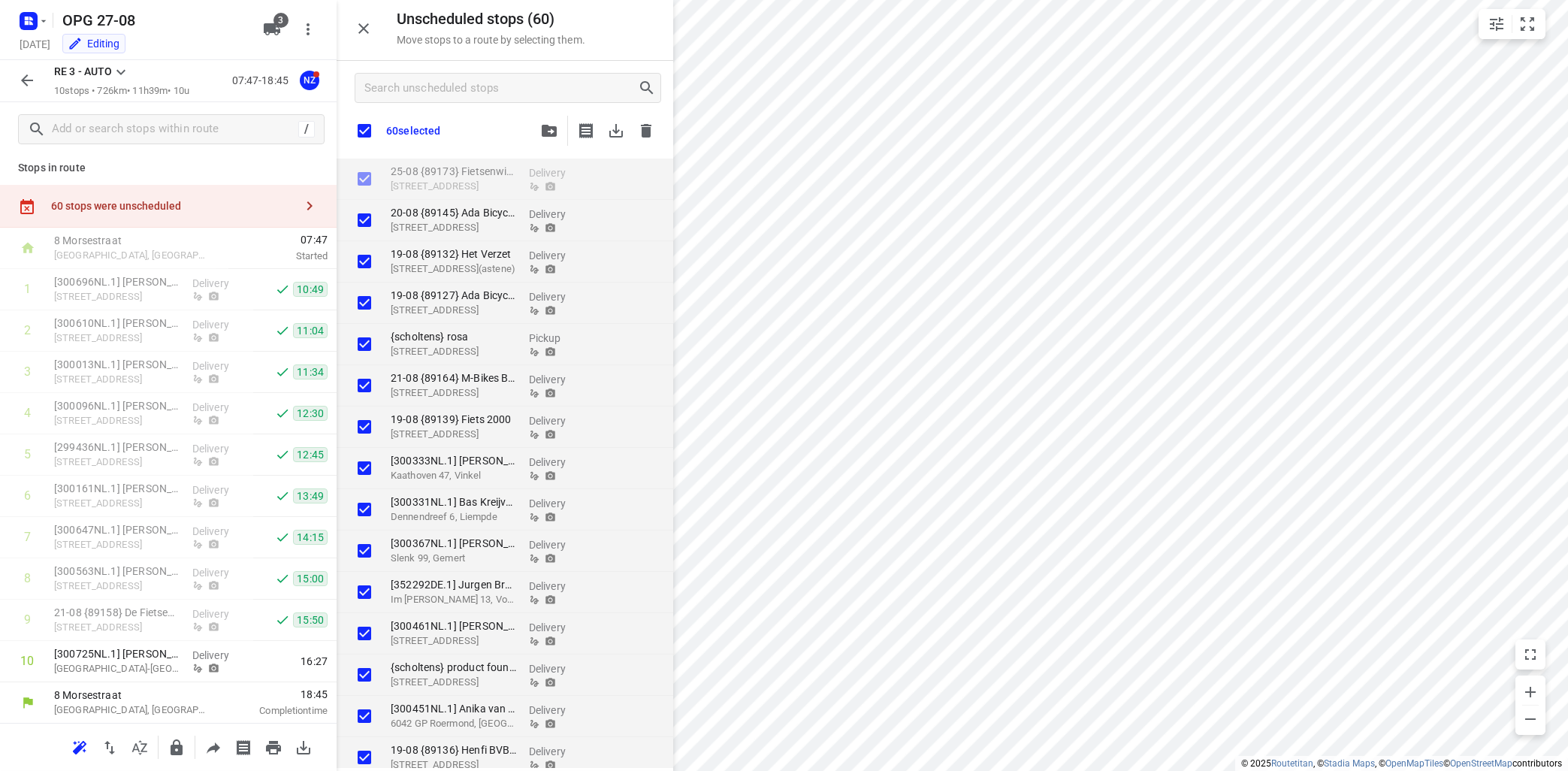
checkbox input "true"
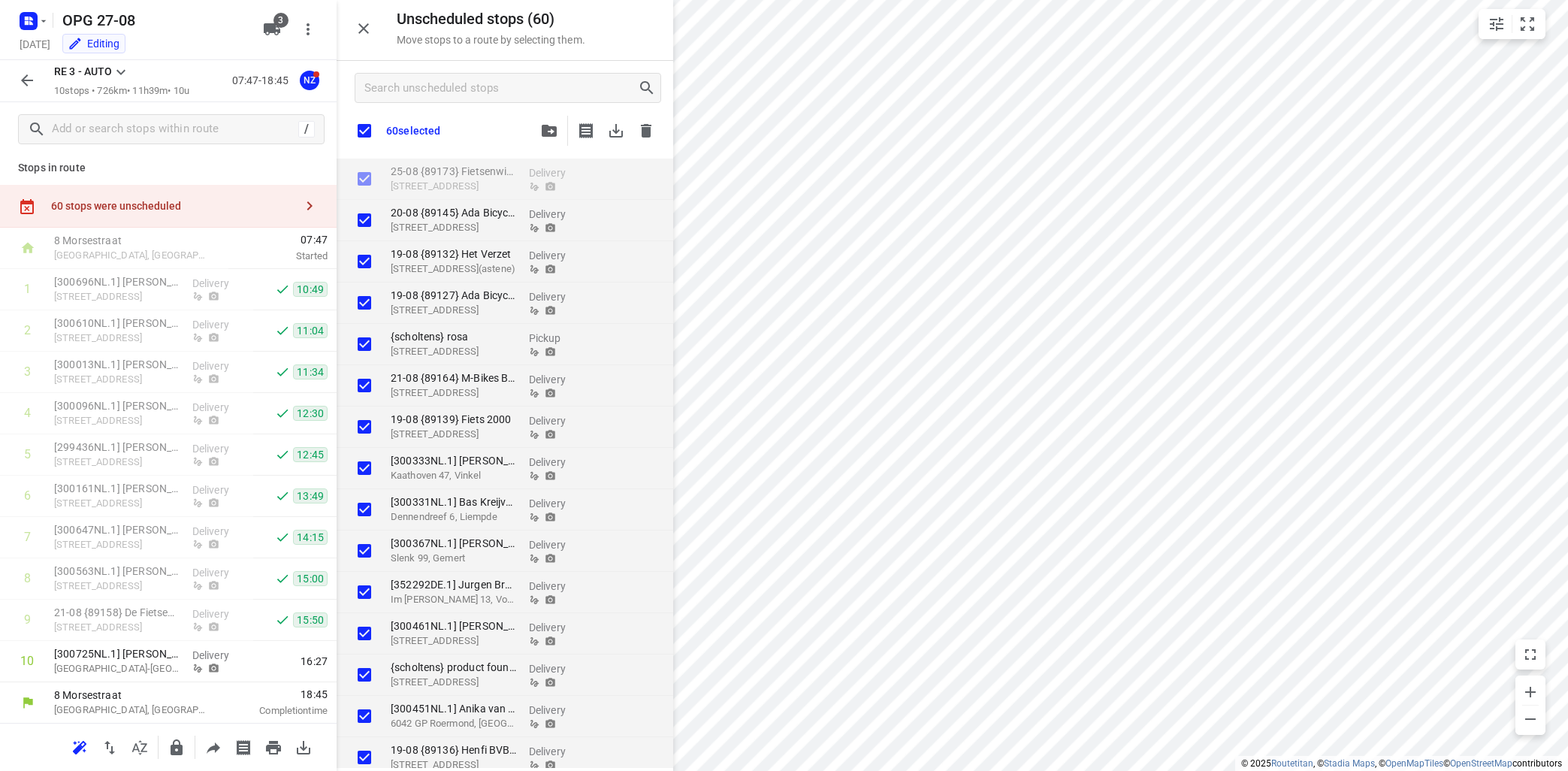
checkbox input "true"
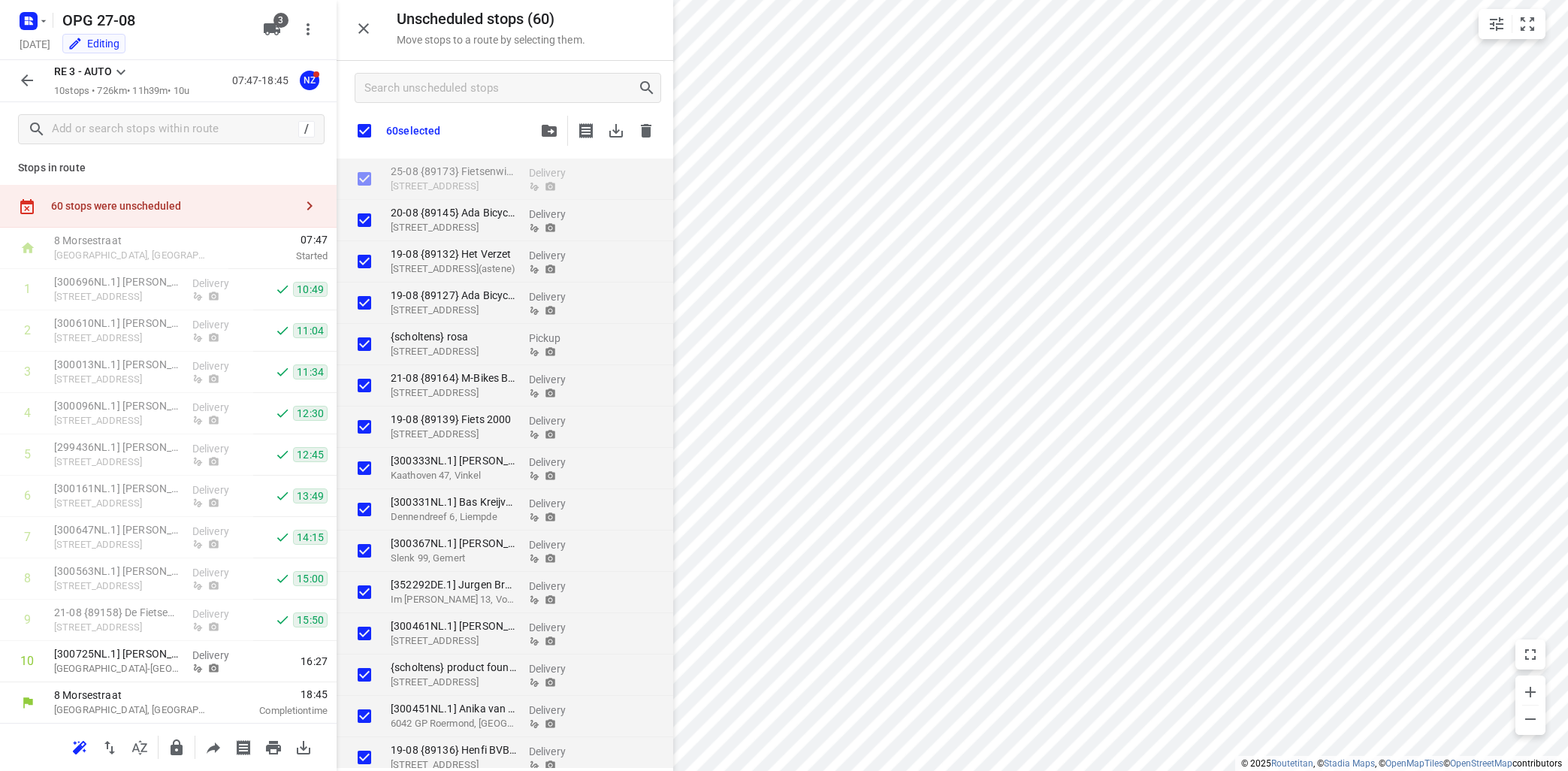
checkbox input "true"
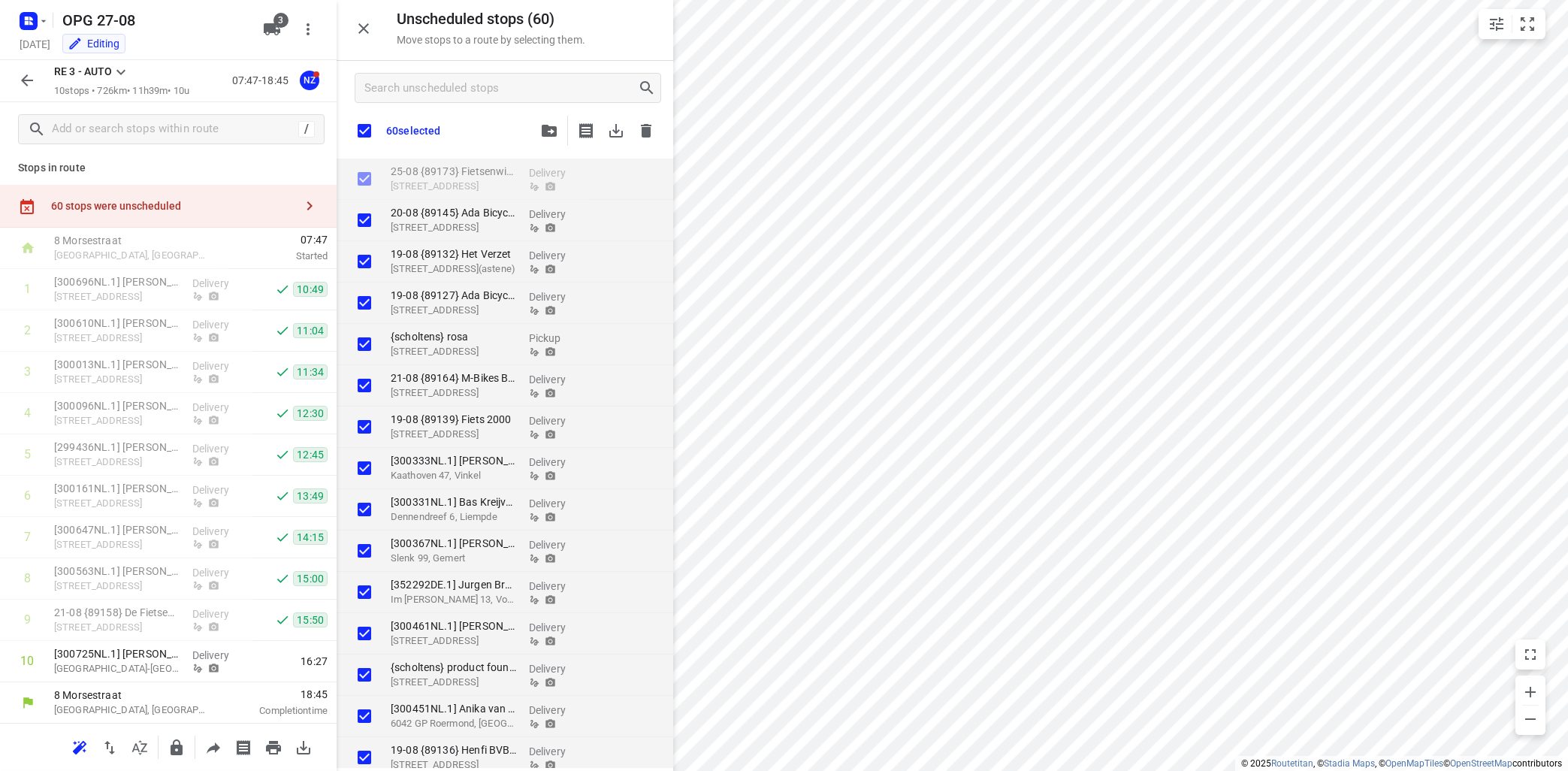
checkbox input "true"
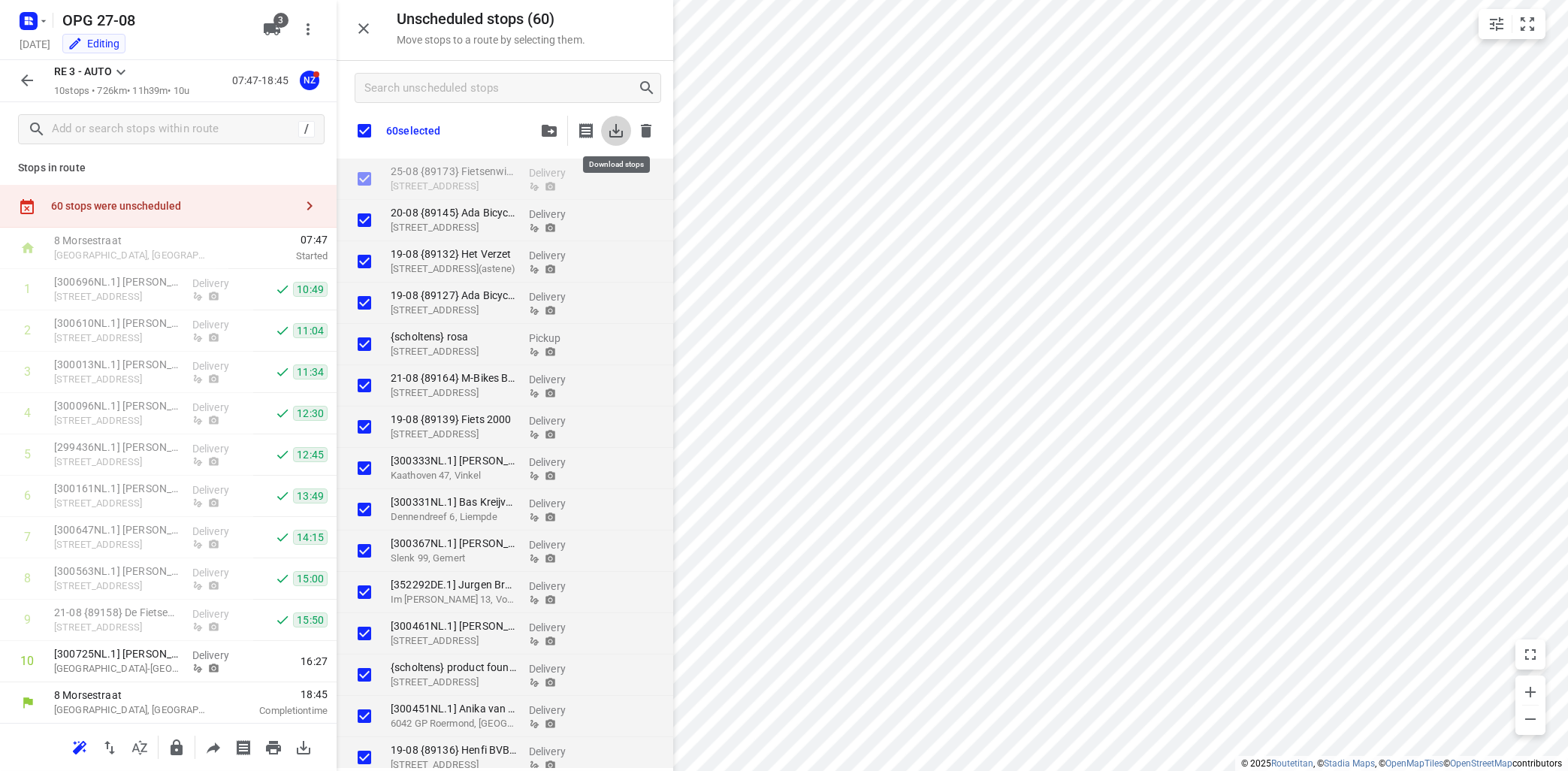
click at [617, 134] on icon "button" at bounding box center [616, 130] width 18 height 18
checkbox input "true"
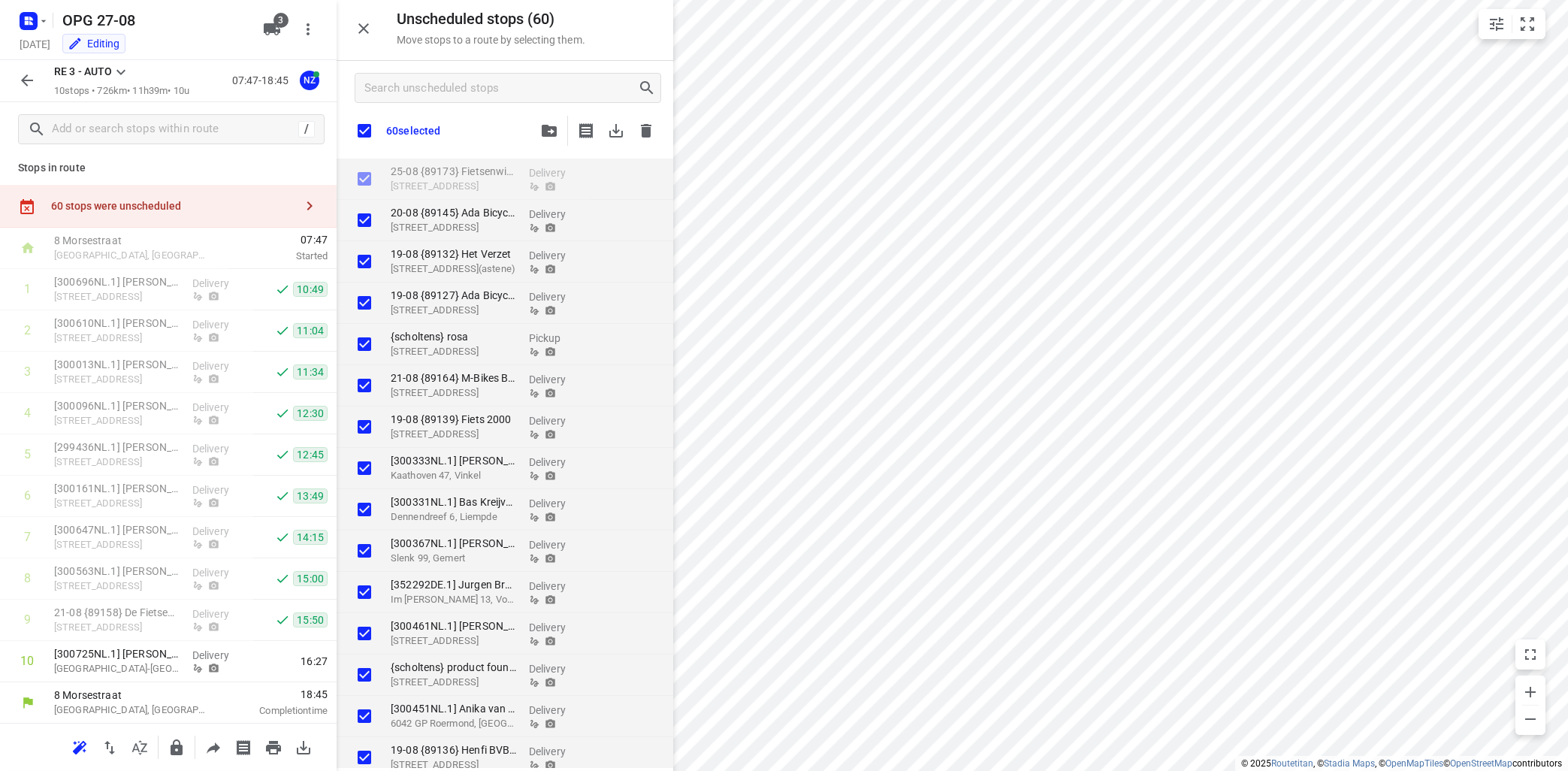
checkbox input "true"
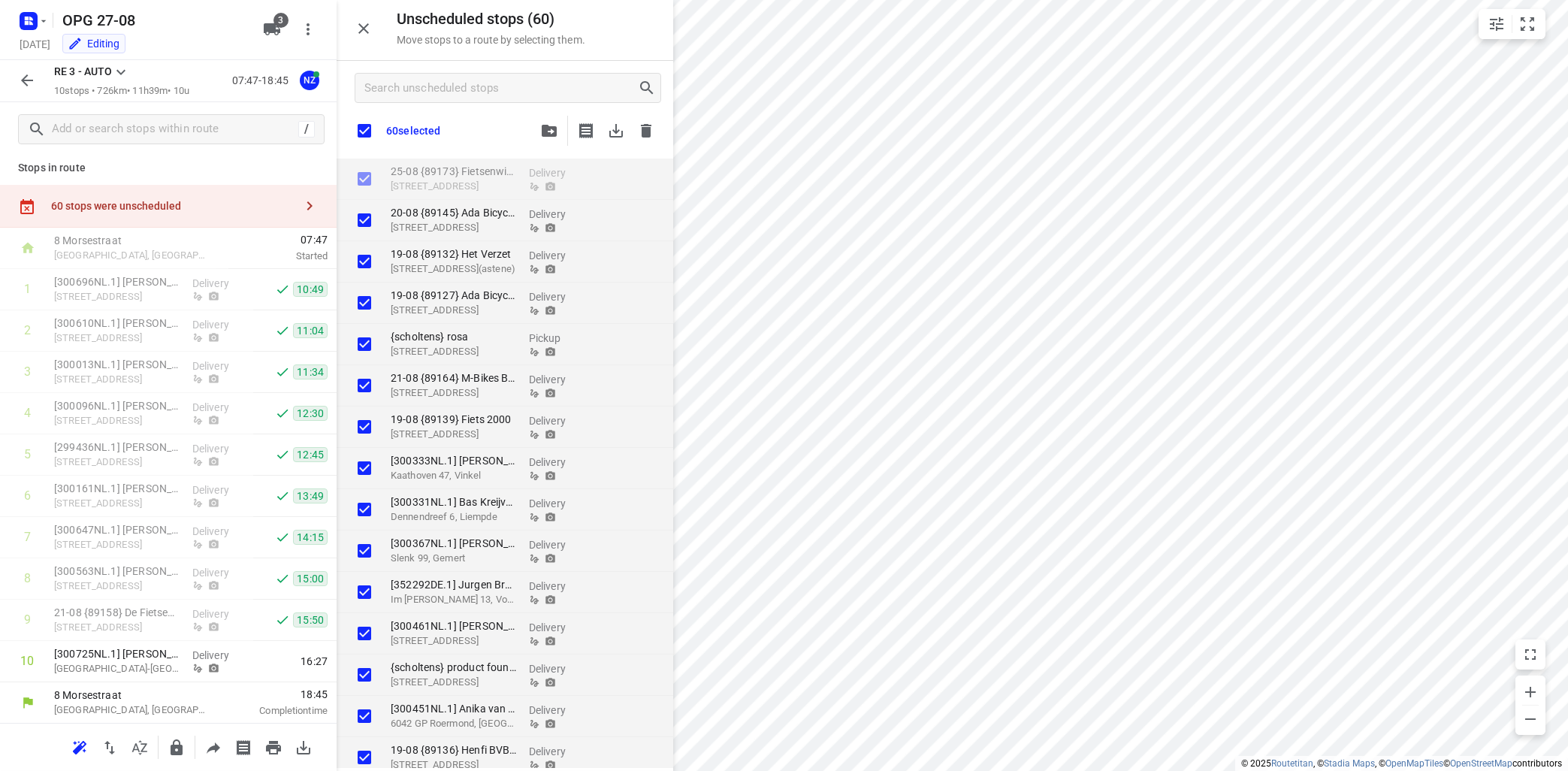
checkbox input "true"
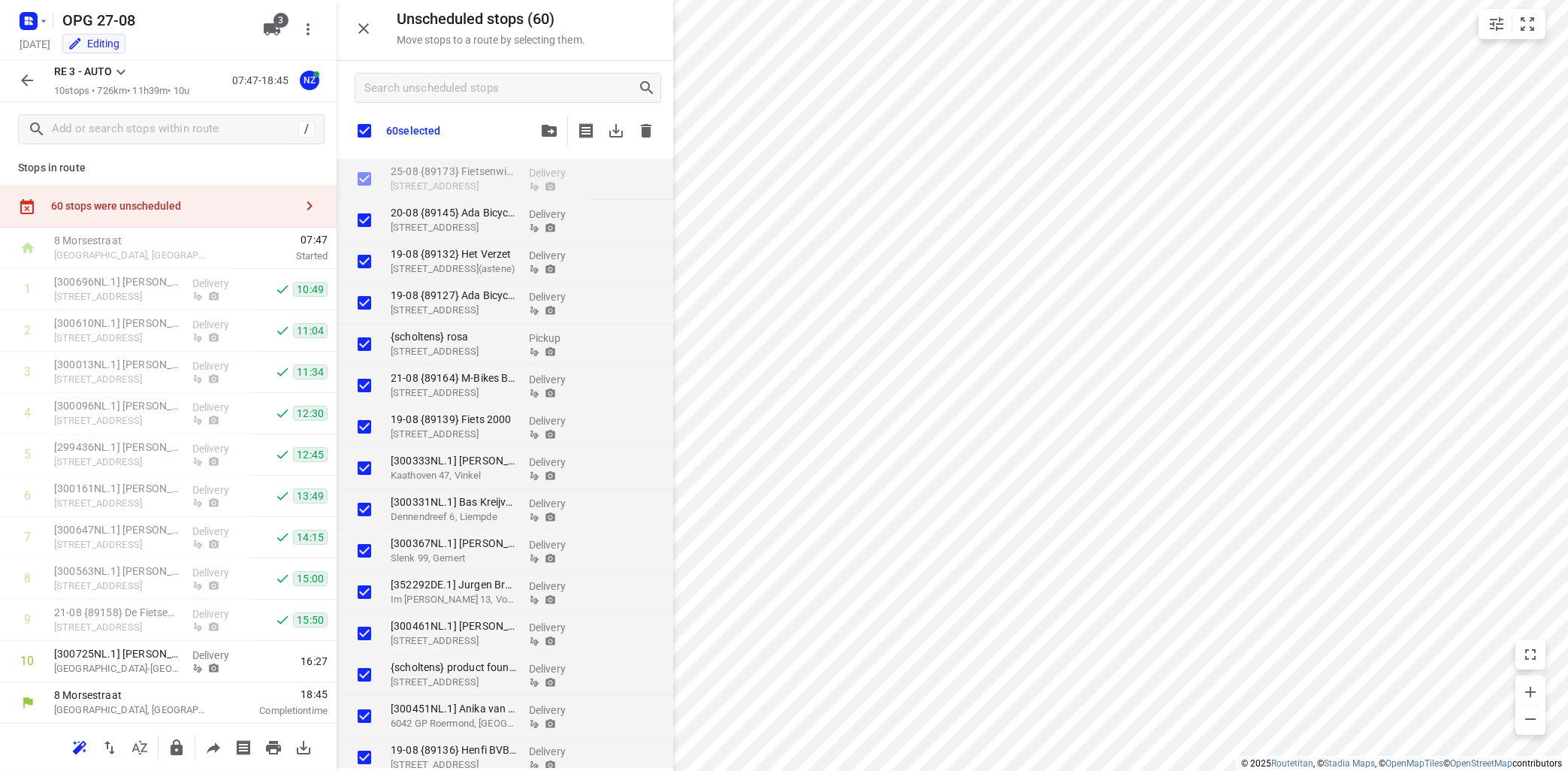
checkbox input "true"
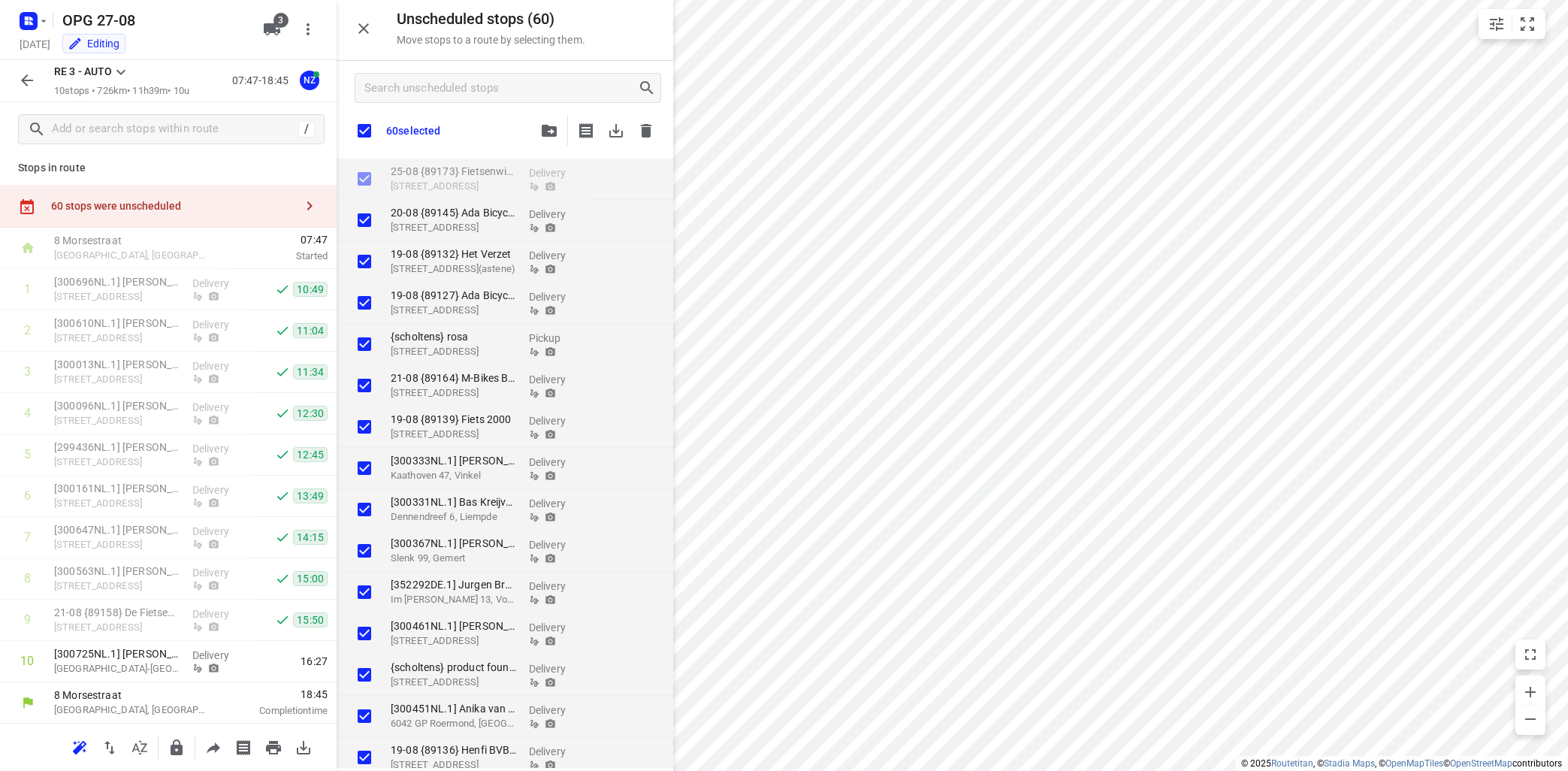
checkbox input "true"
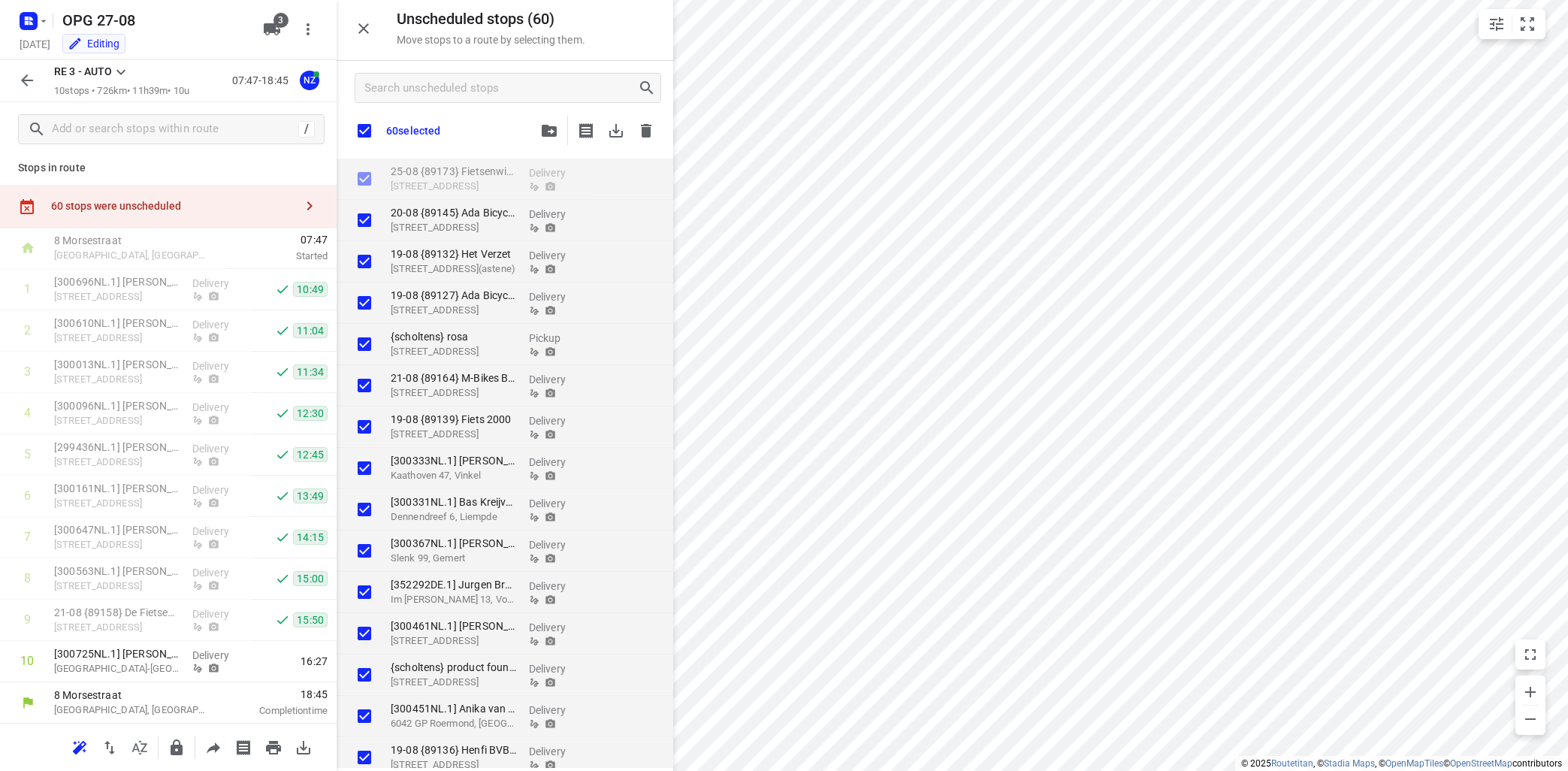
checkbox input "true"
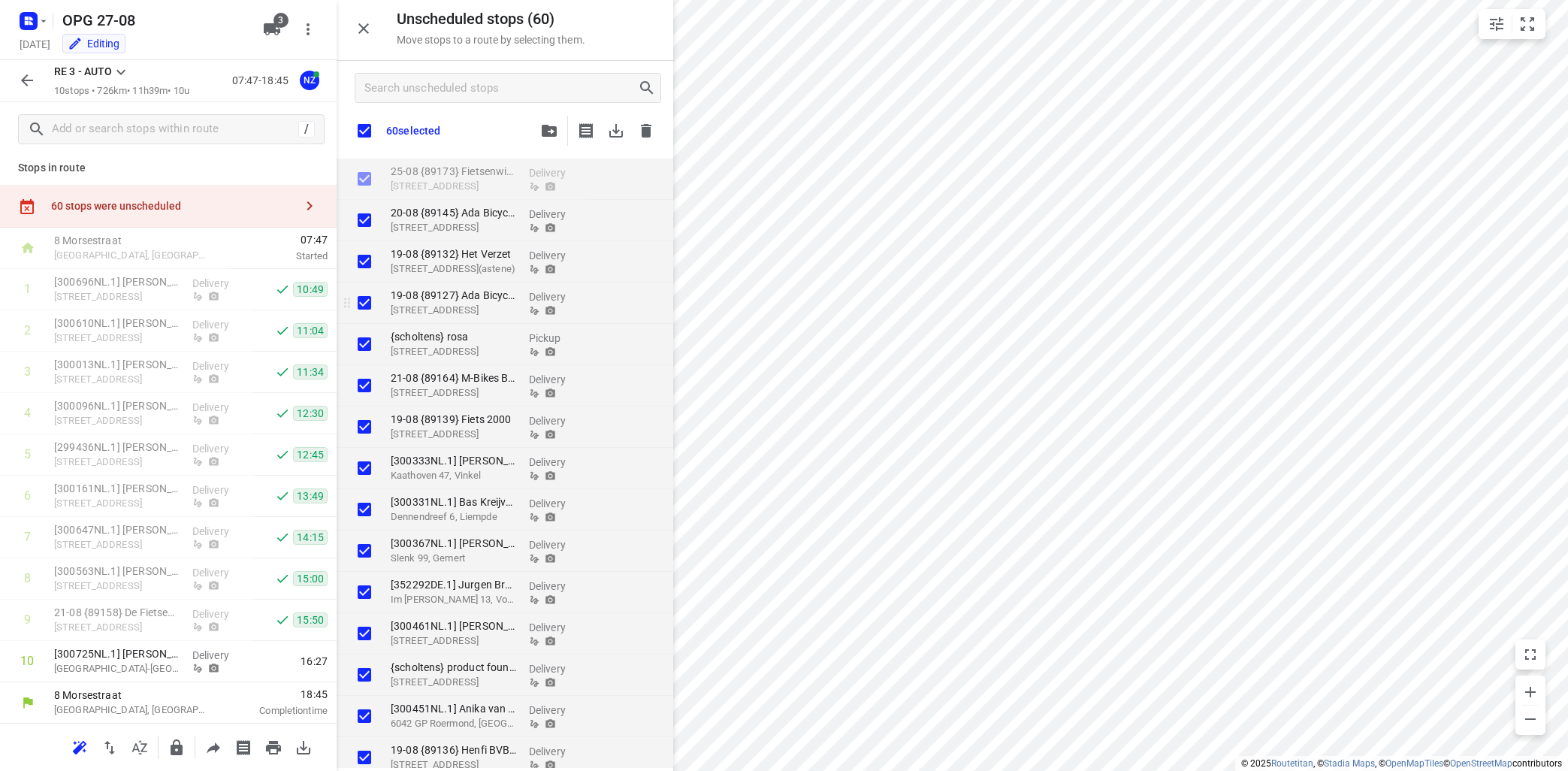
checkbox input "true"
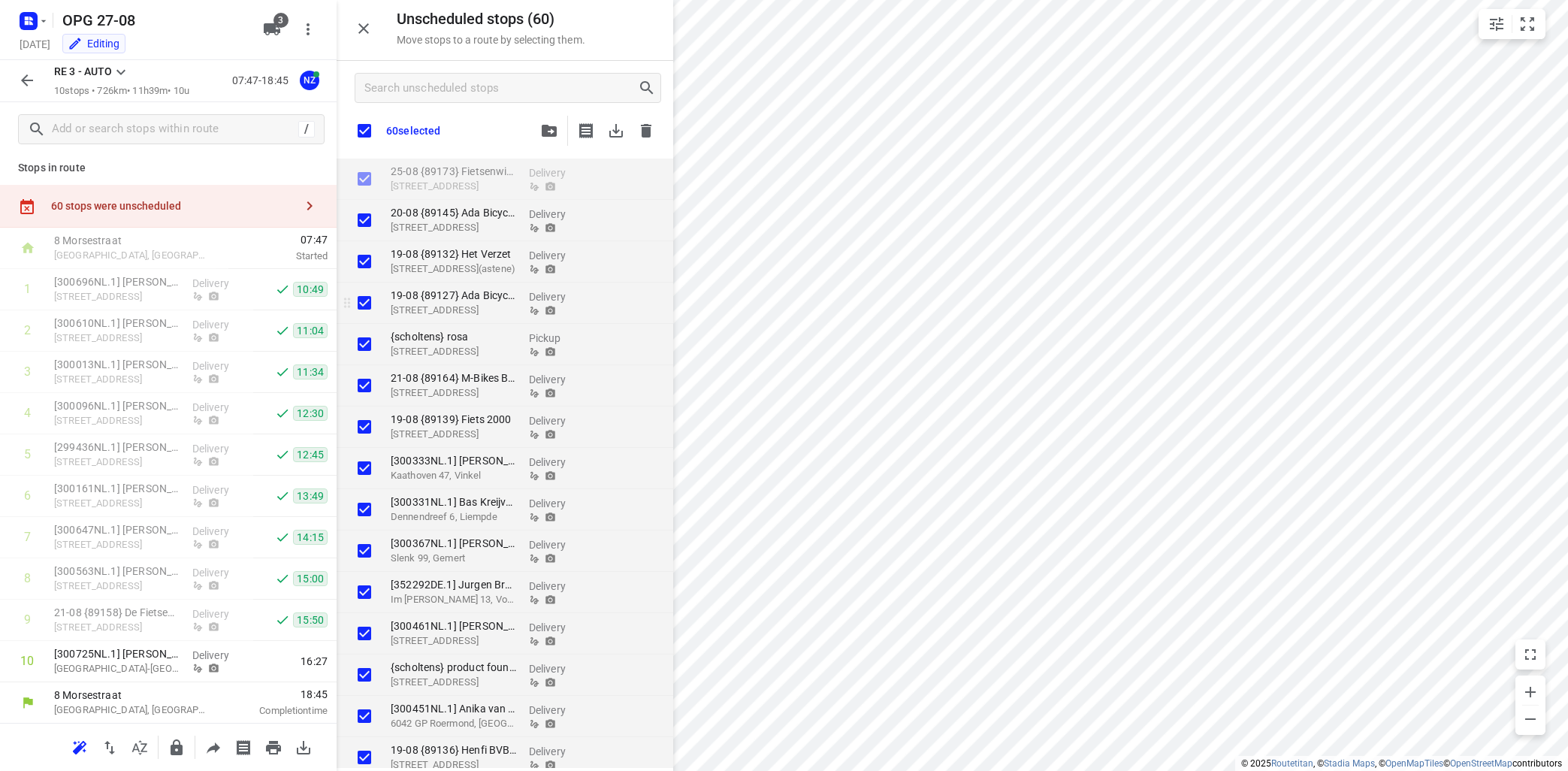
checkbox input "true"
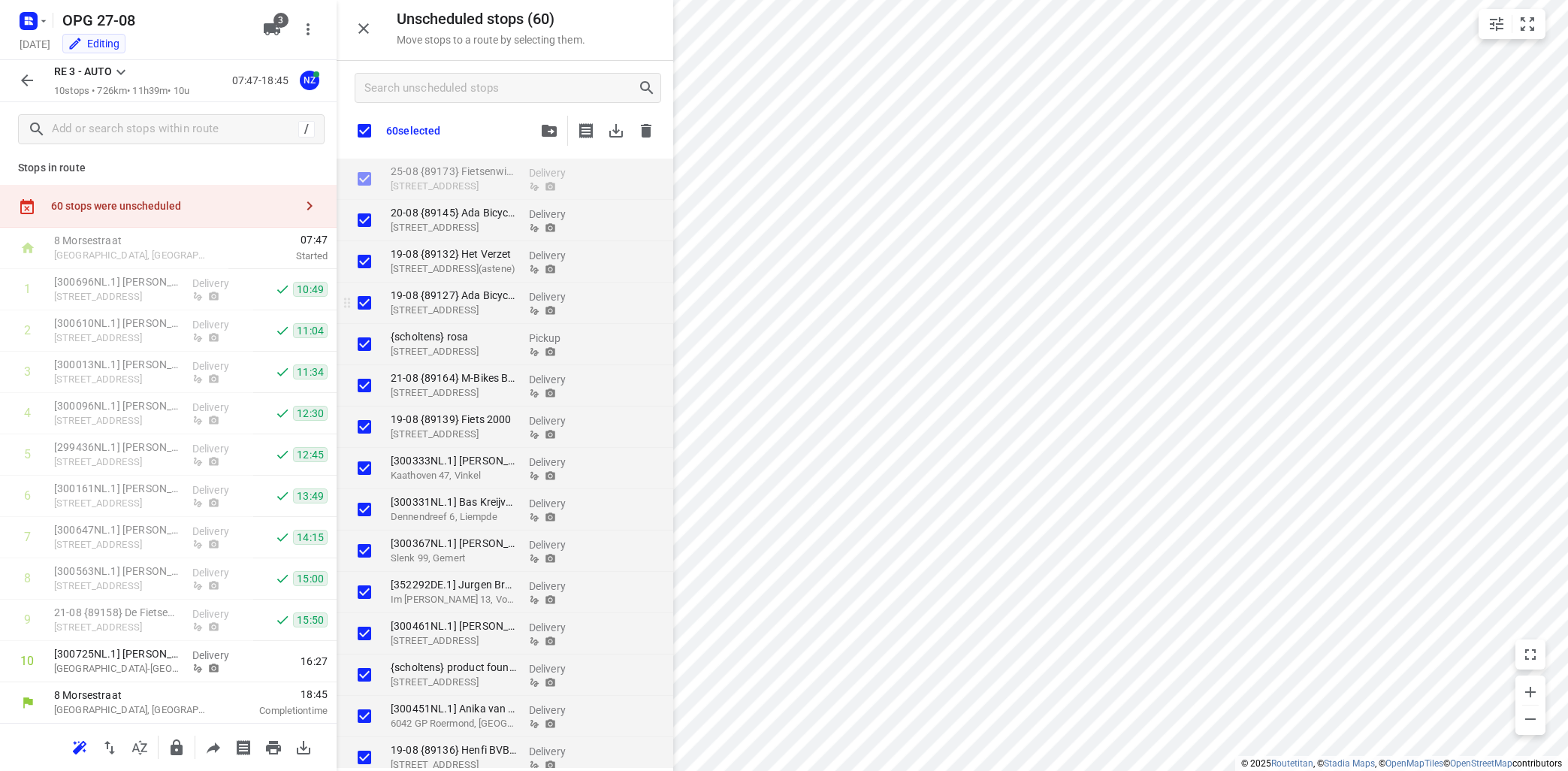
checkbox input "true"
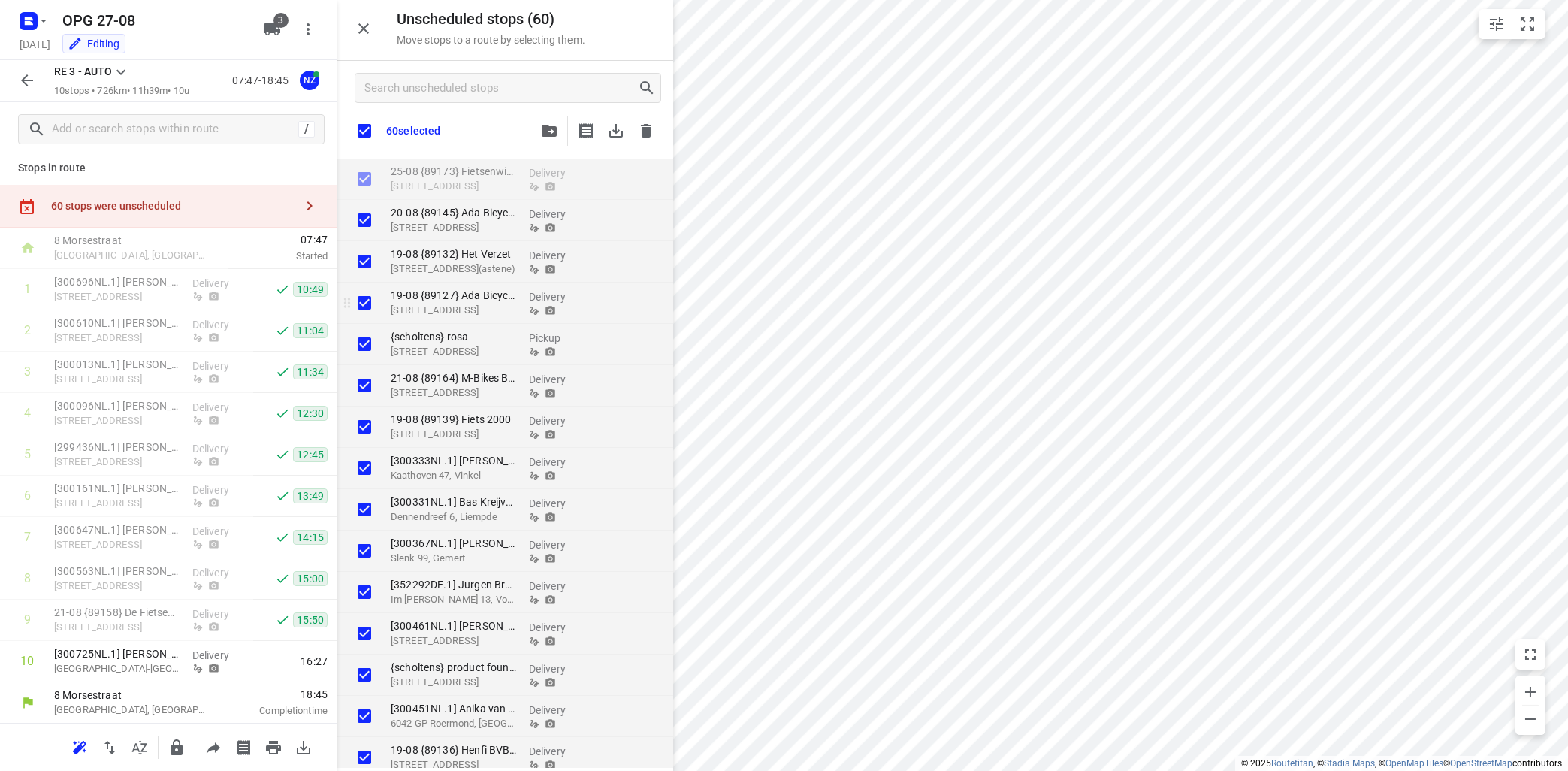
checkbox input "true"
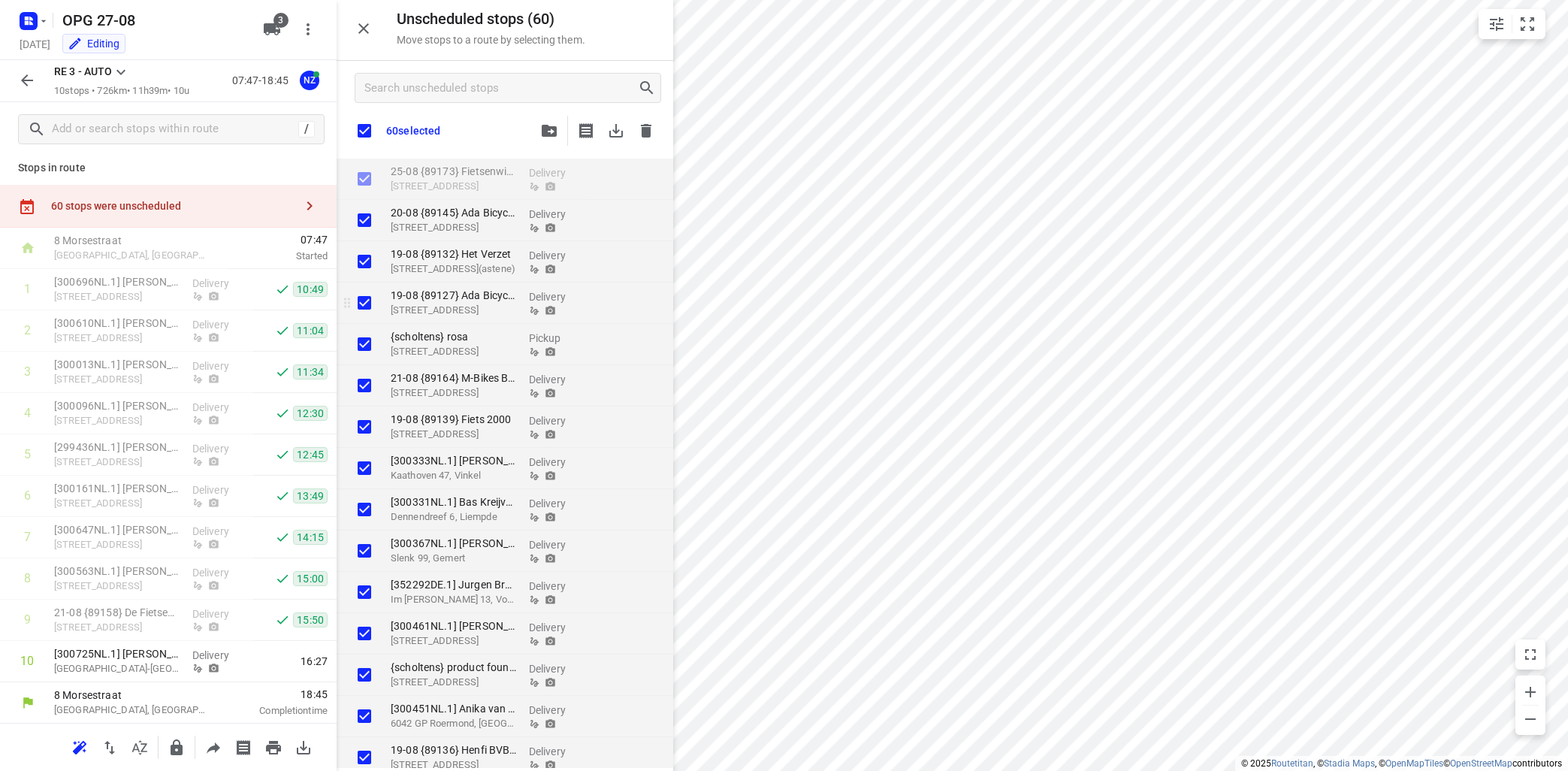
checkbox input "true"
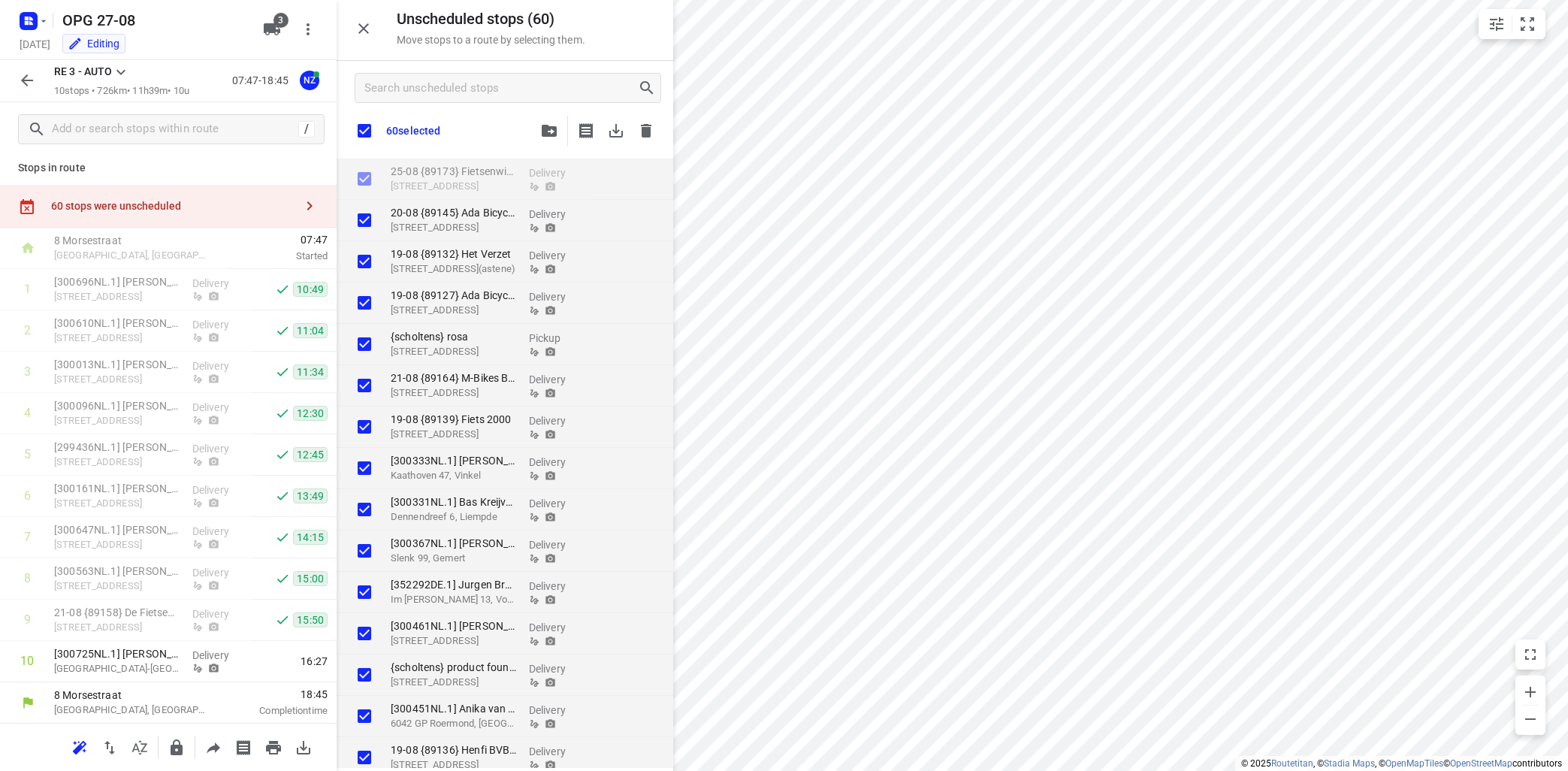
checkbox input "true"
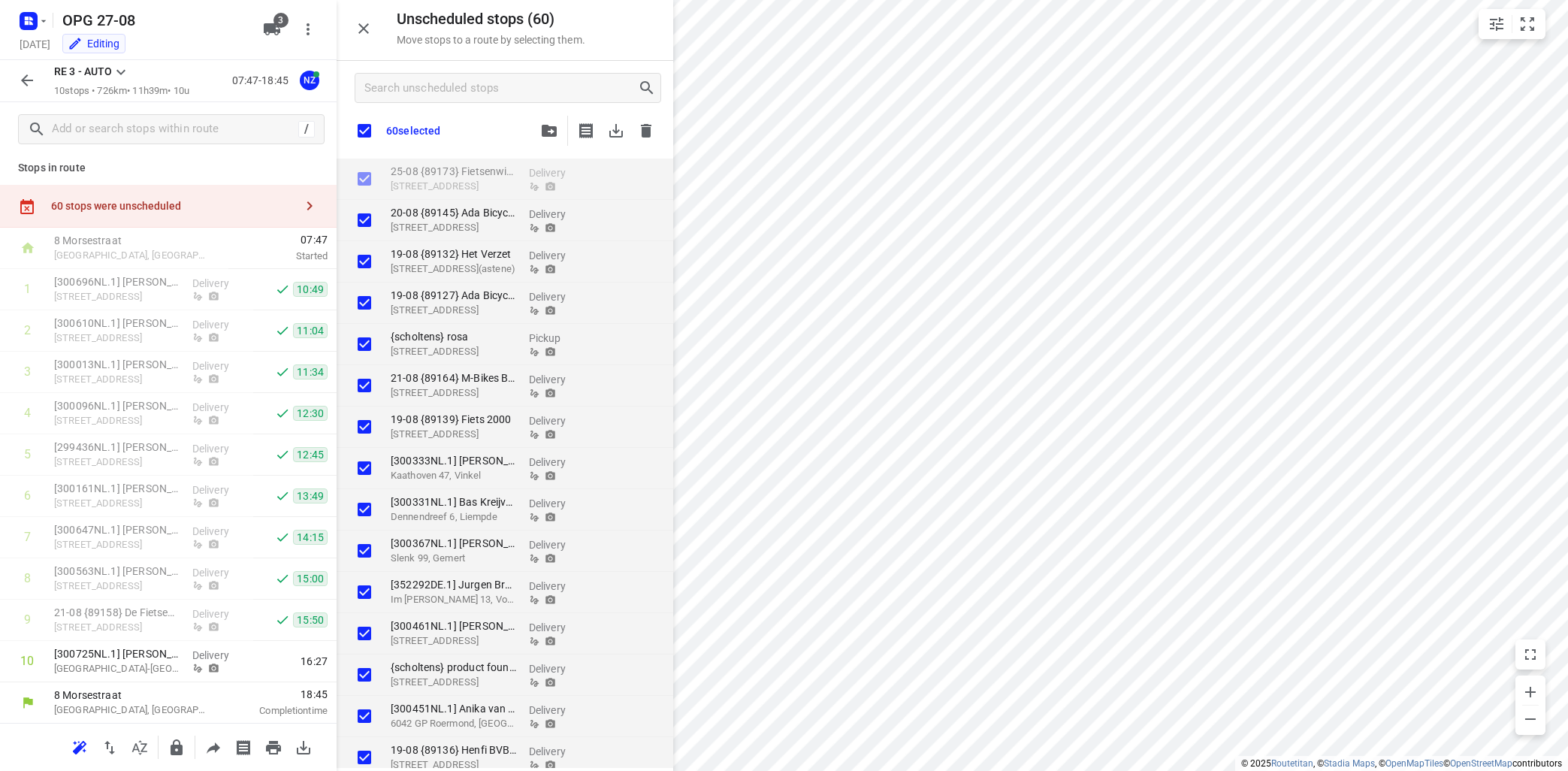
checkbox input "true"
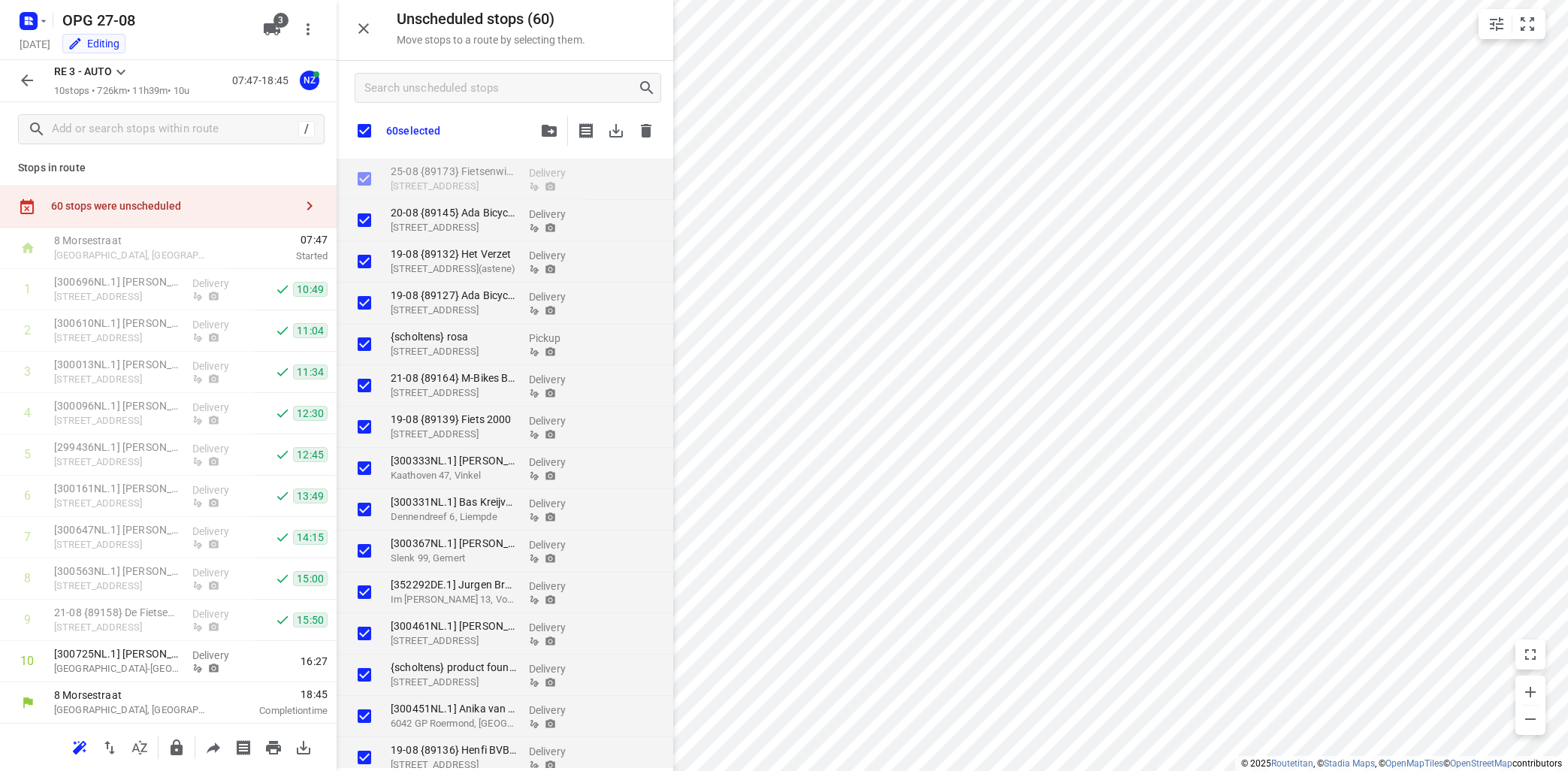
checkbox input "true"
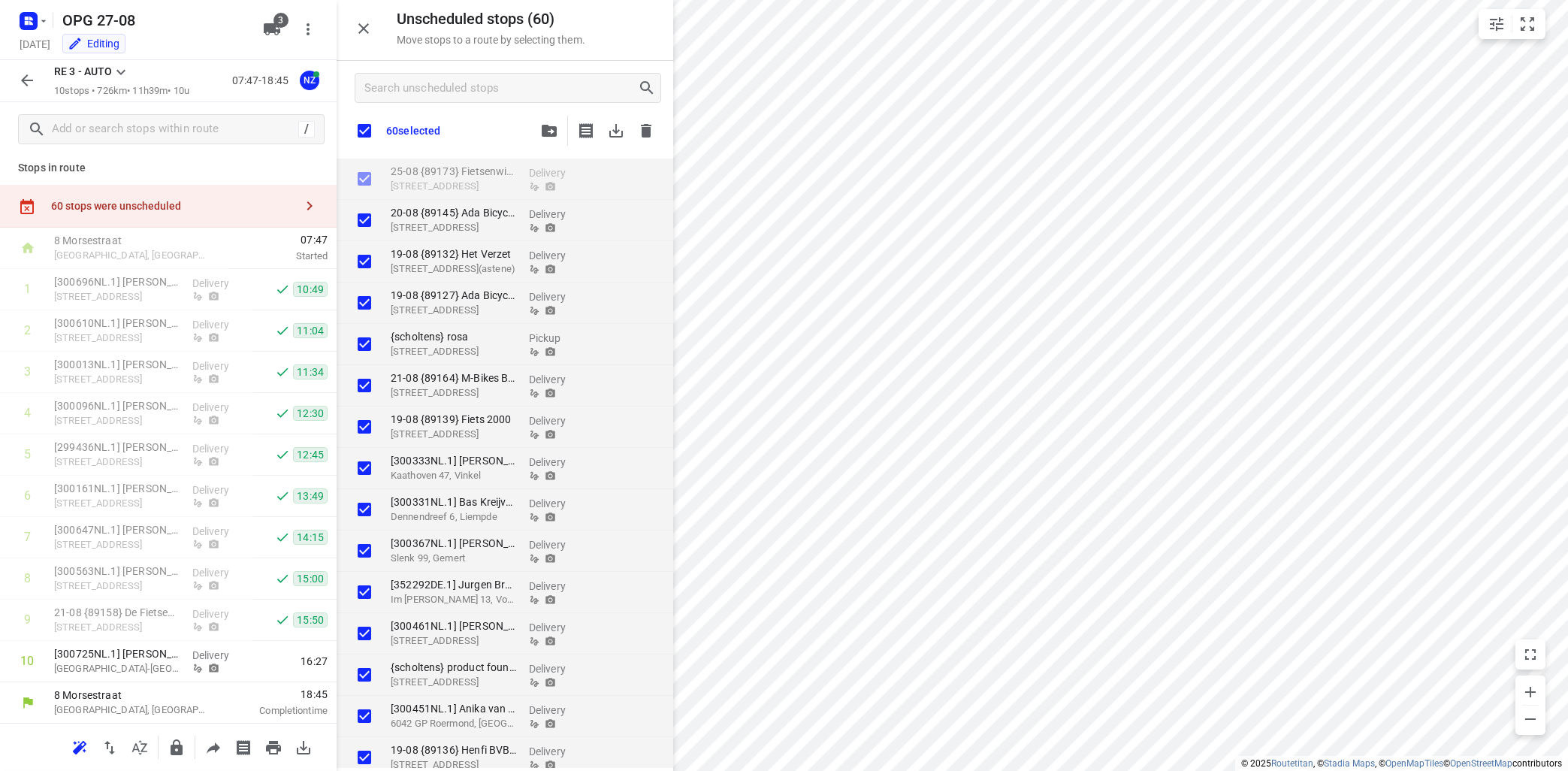
checkbox input "true"
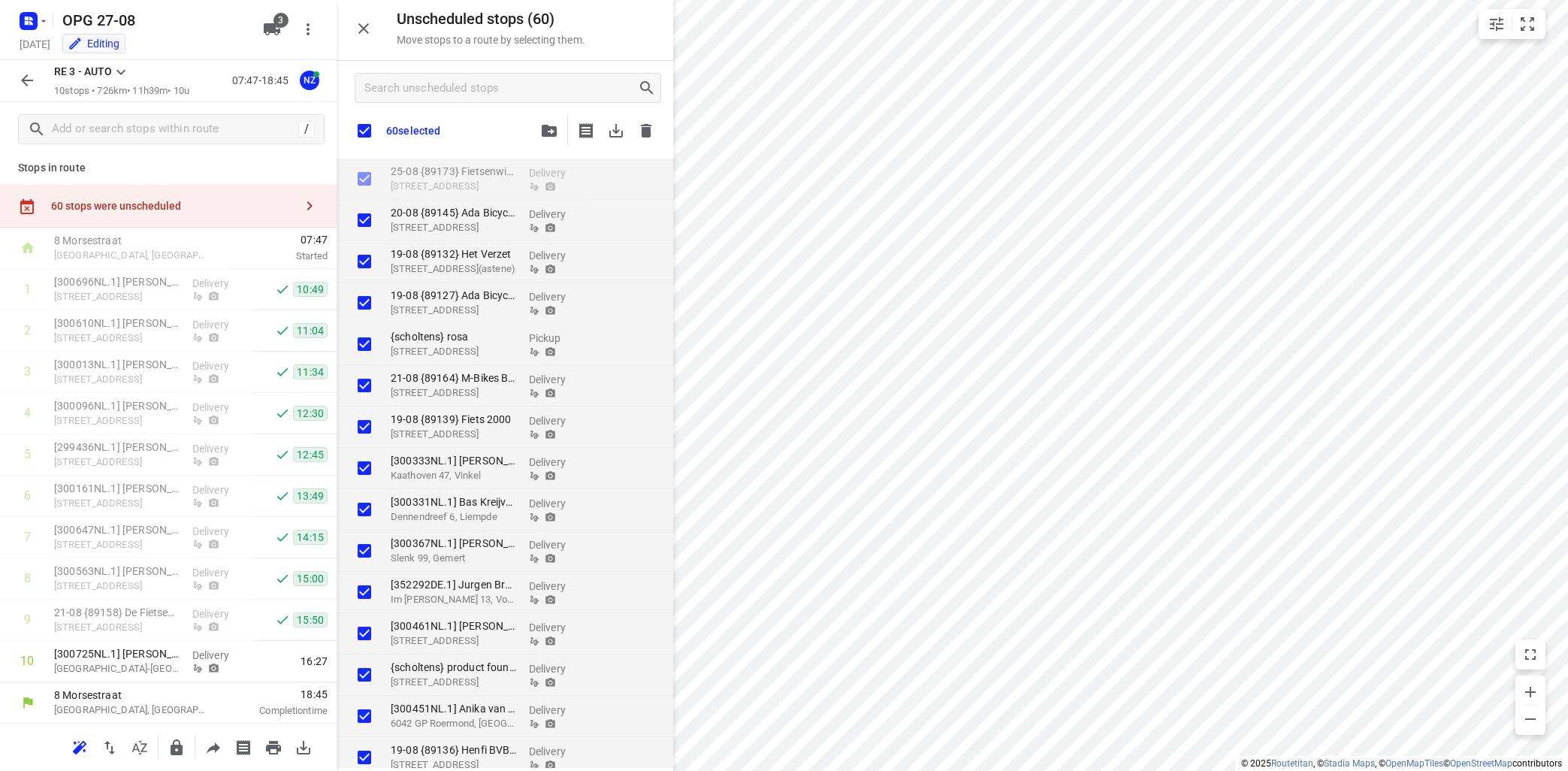
checkbox input "true"
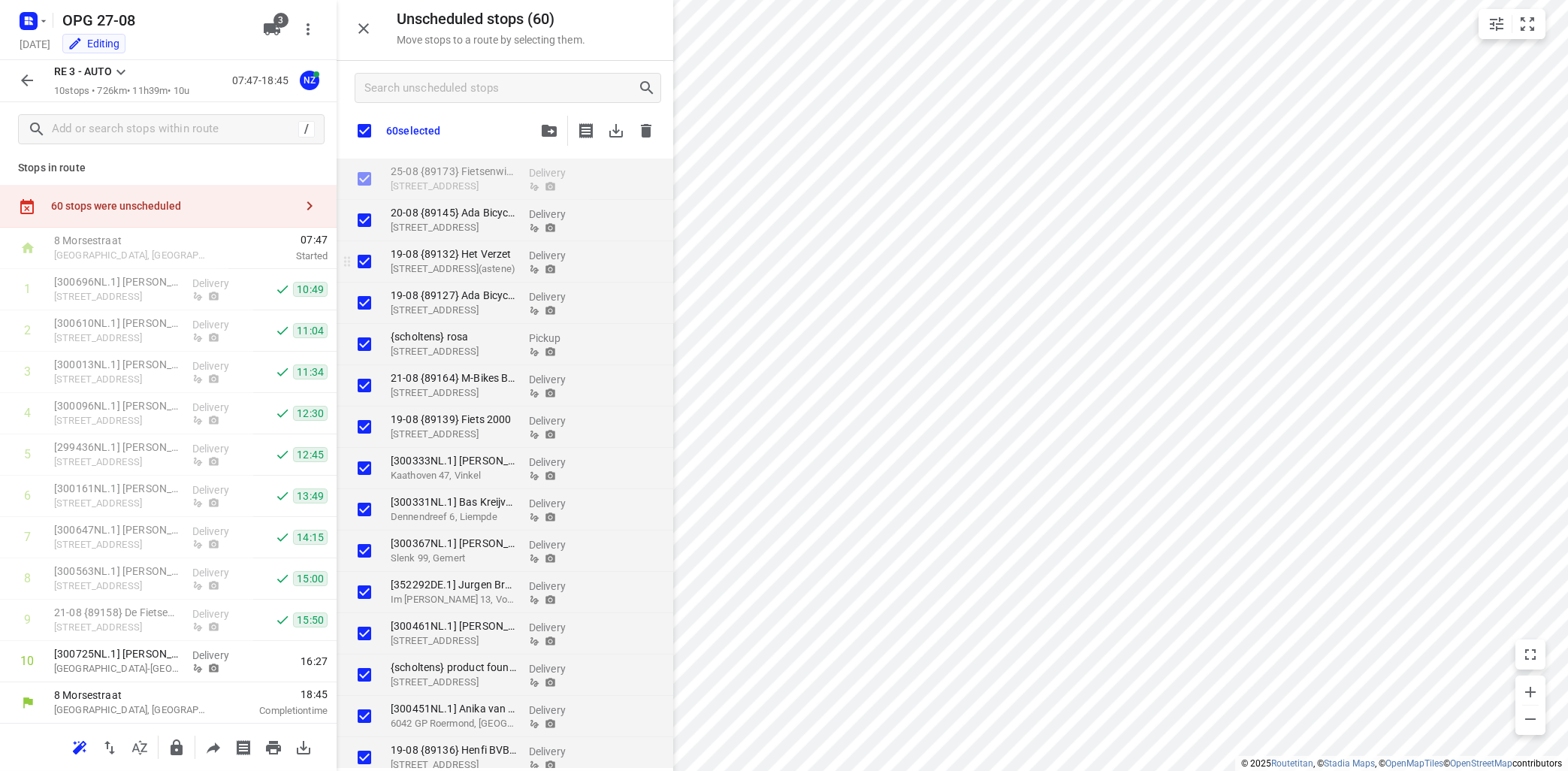
checkbox input "true"
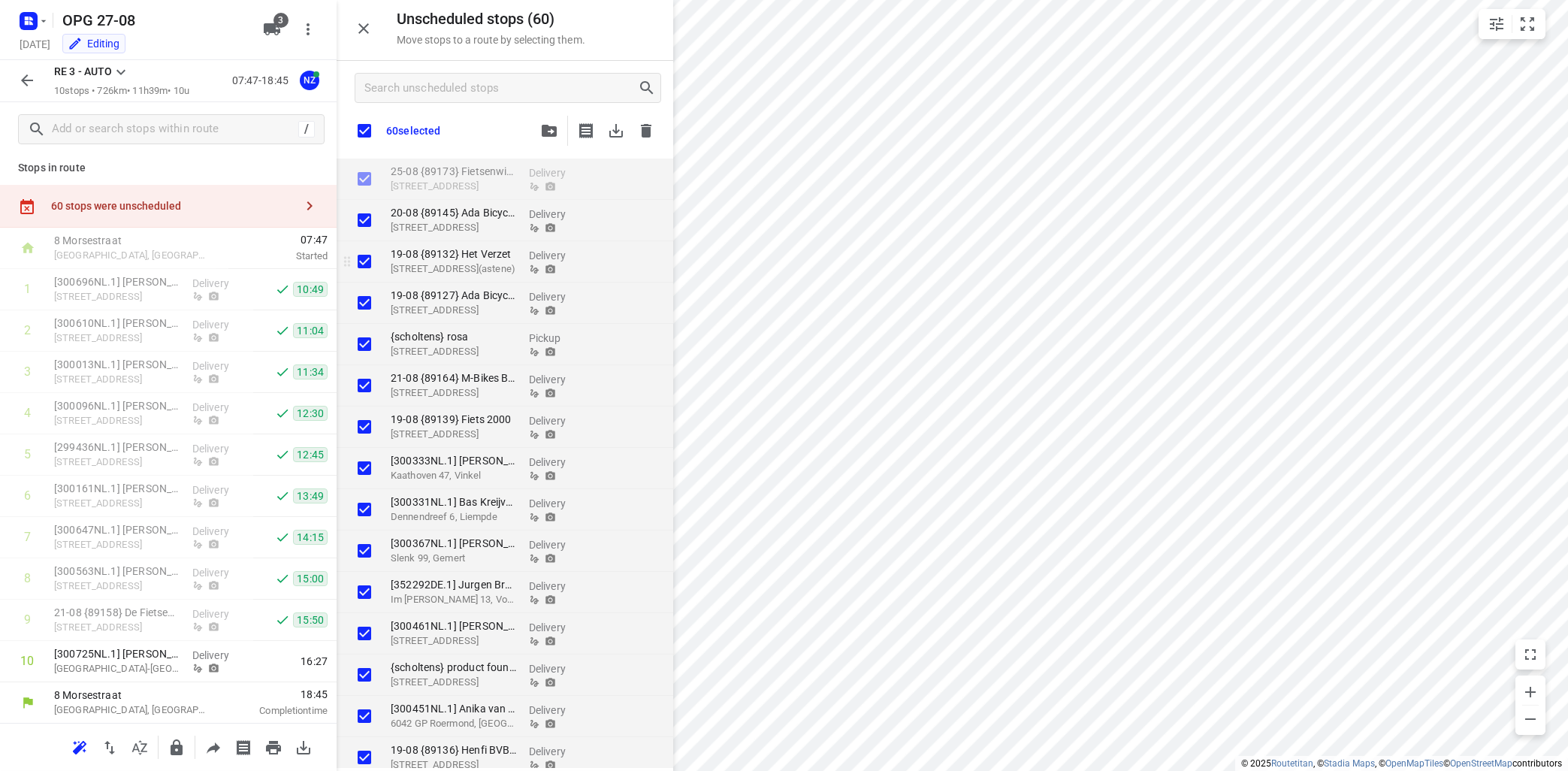
checkbox input "true"
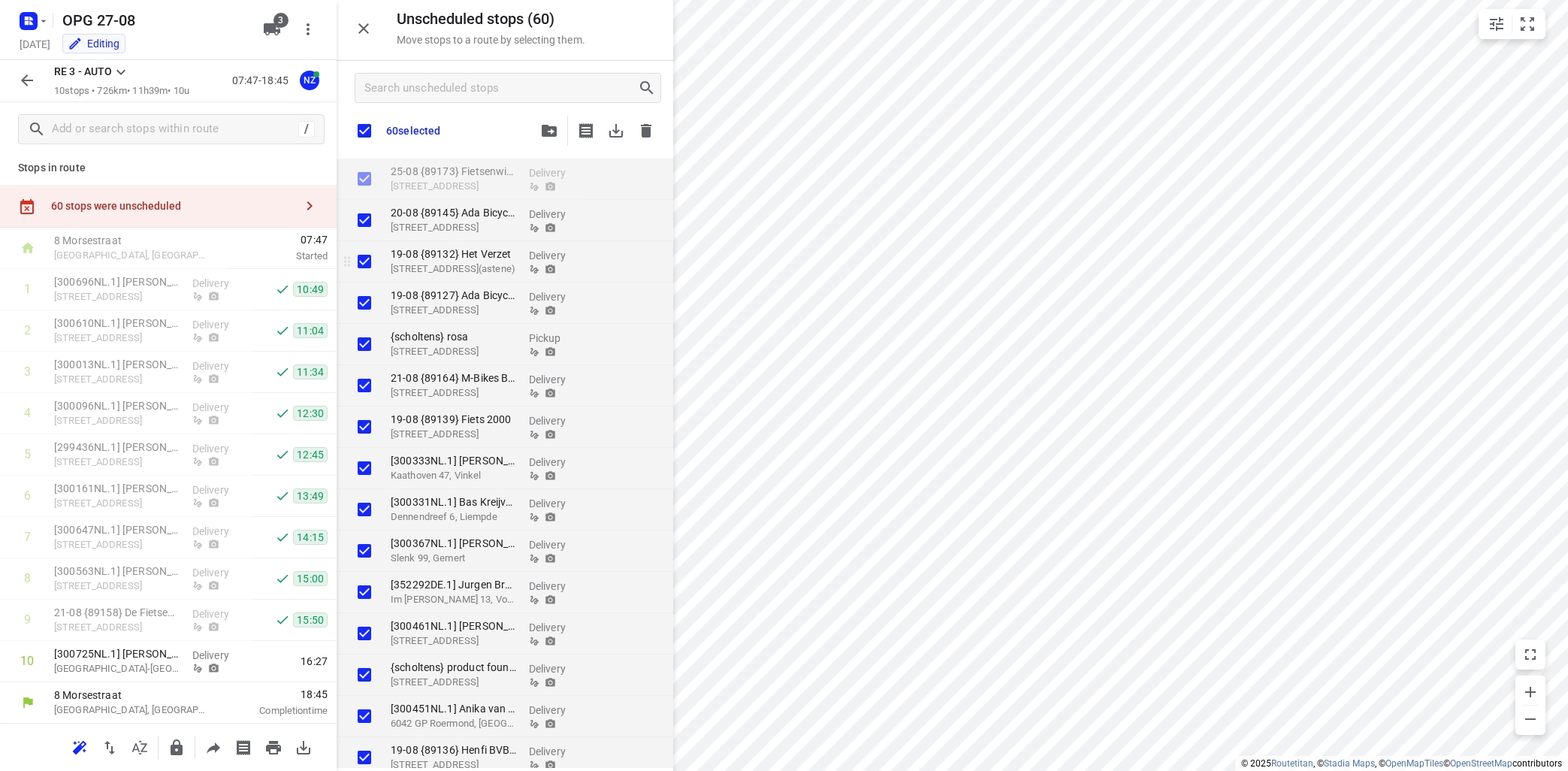
checkbox input "true"
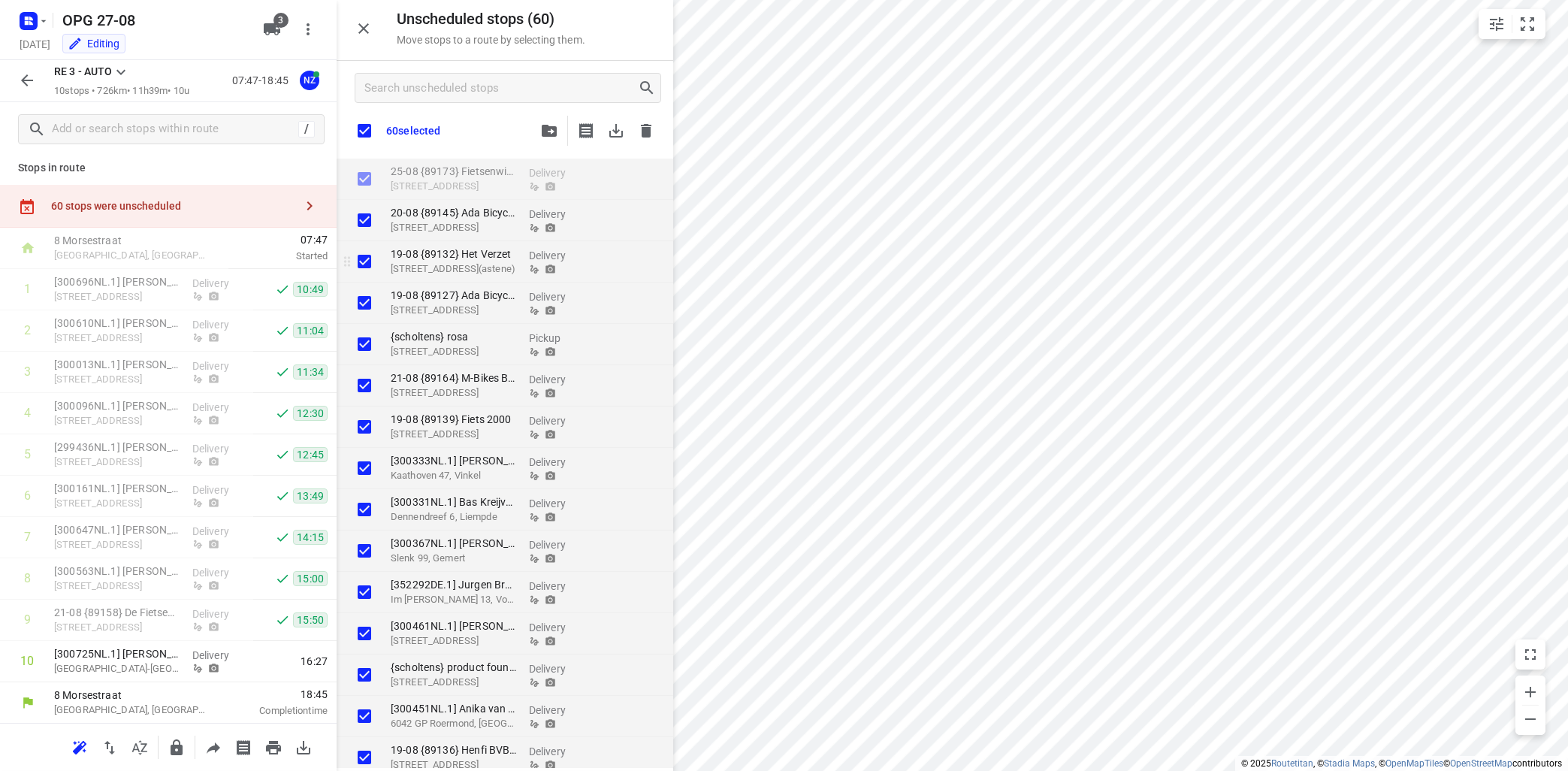
checkbox input "true"
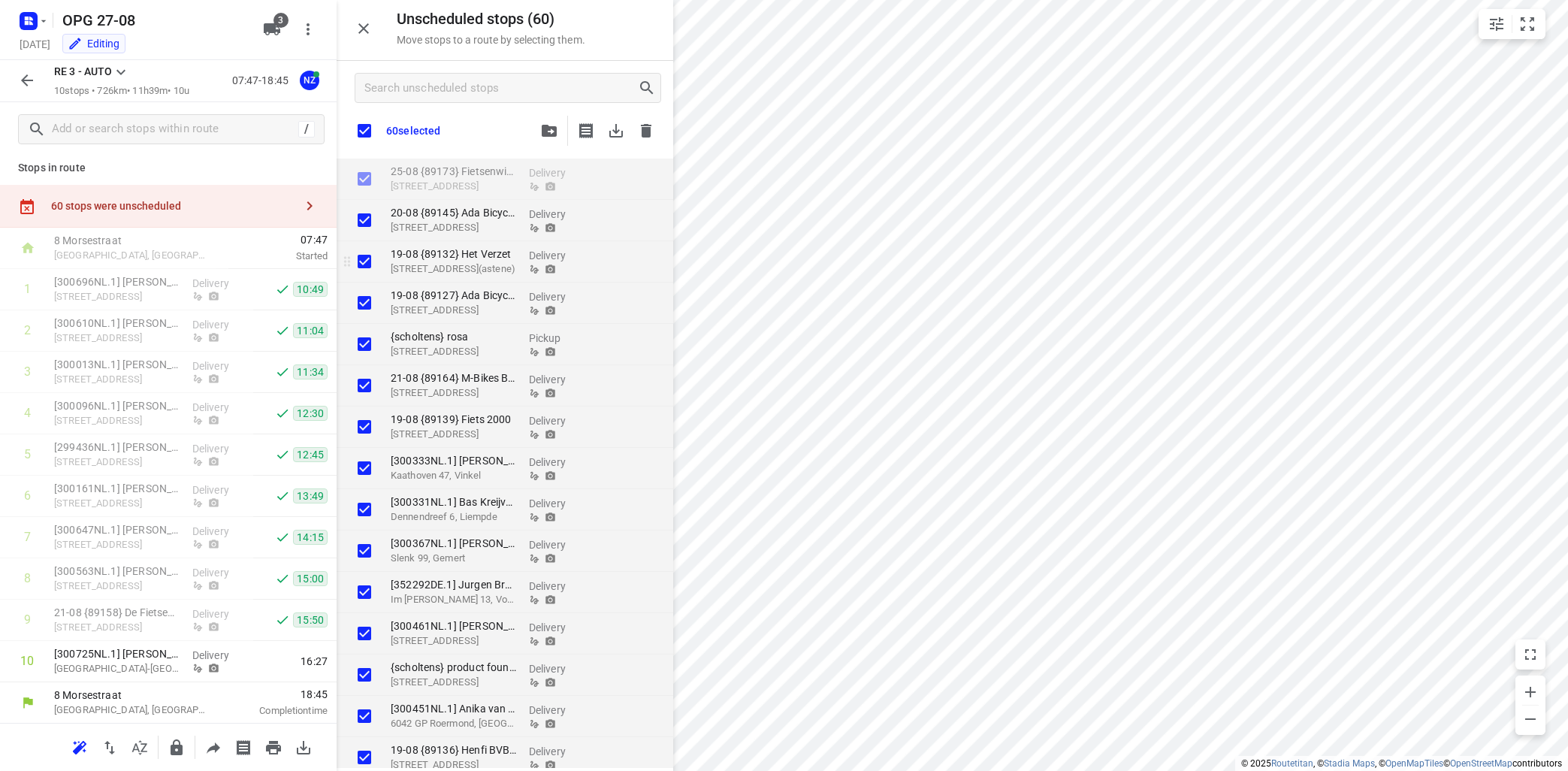
checkbox input "true"
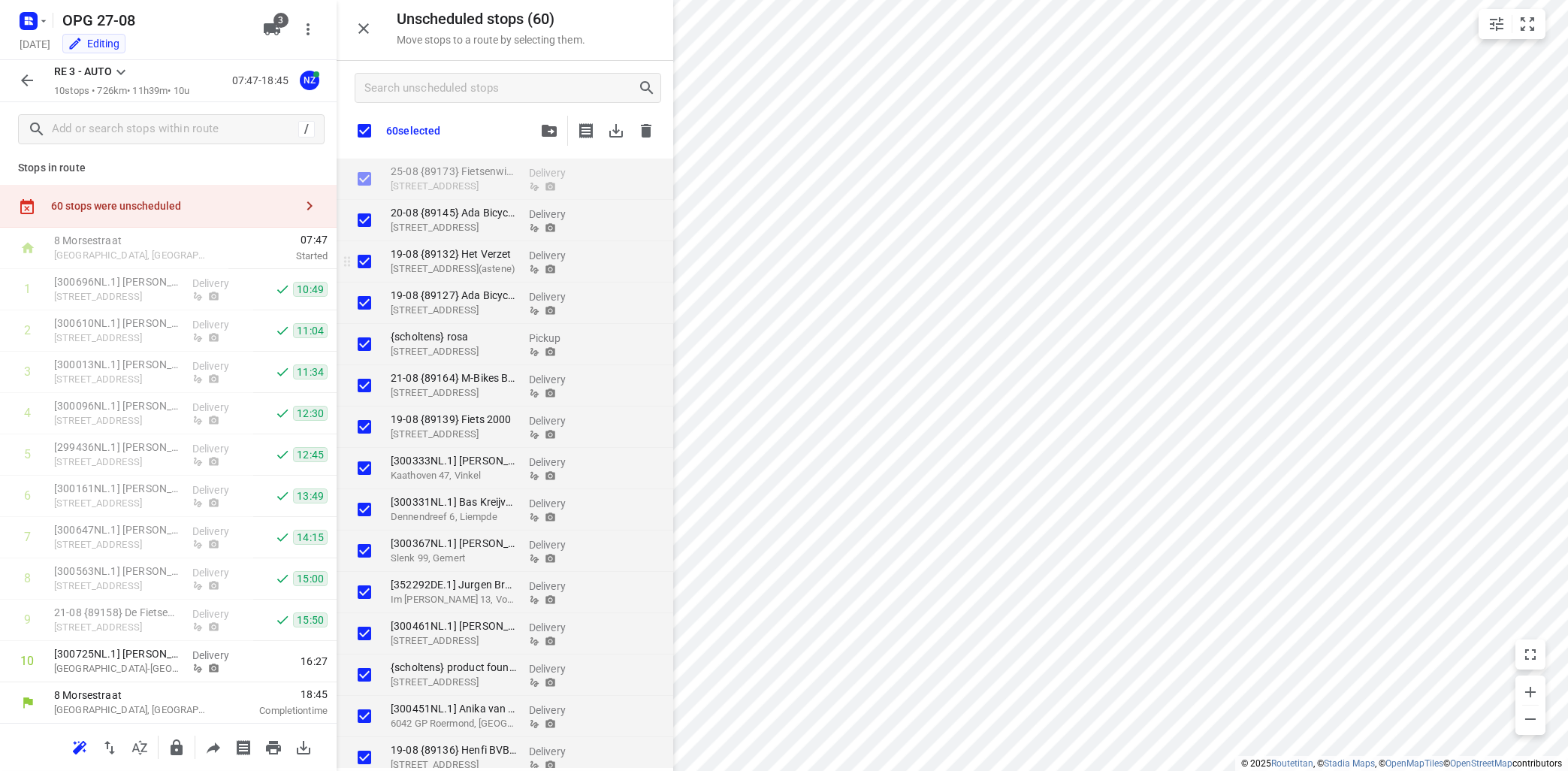
checkbox input "true"
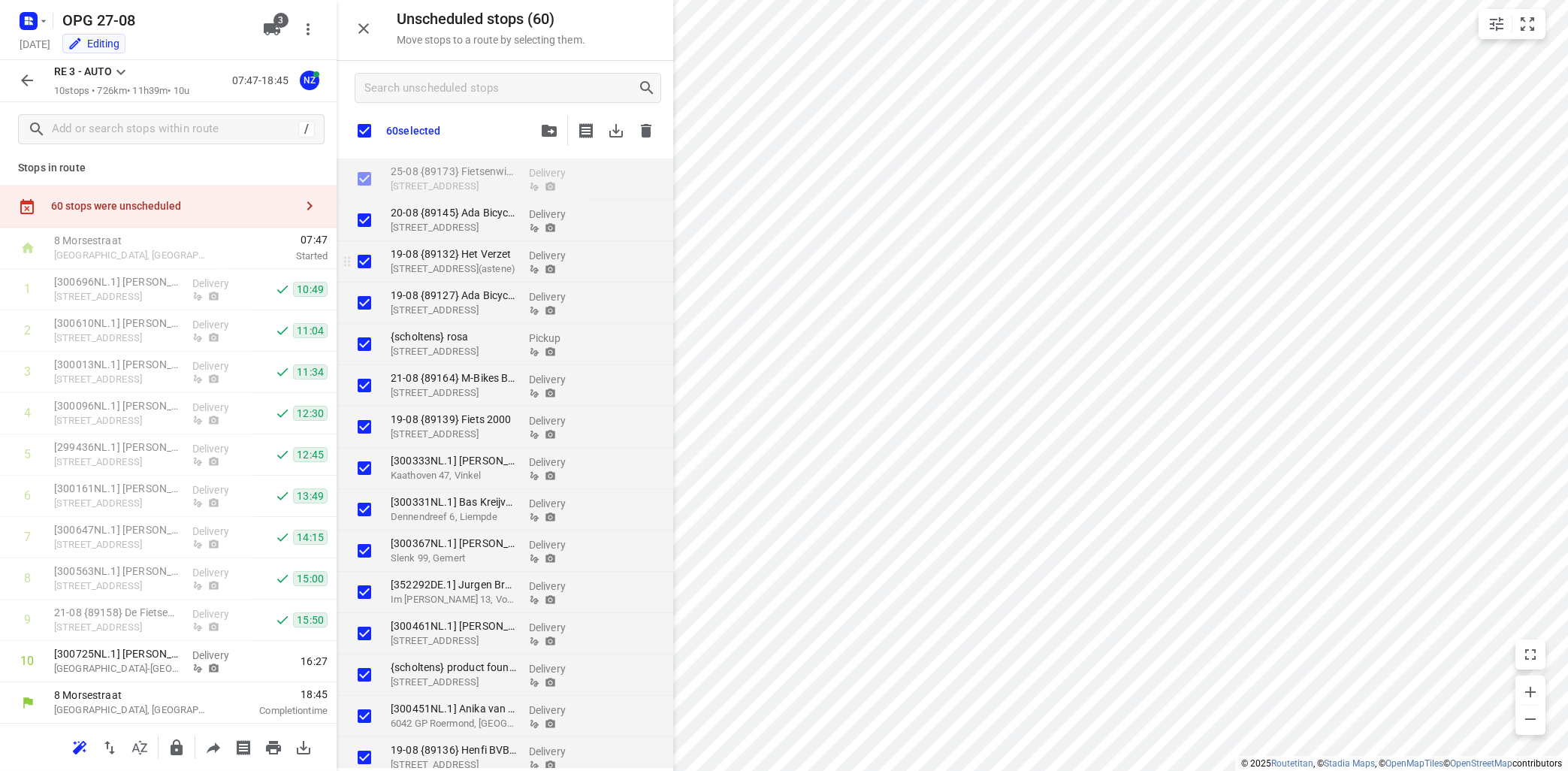
checkbox input "true"
click at [366, 132] on input "checkbox" at bounding box center [364, 130] width 32 height 32
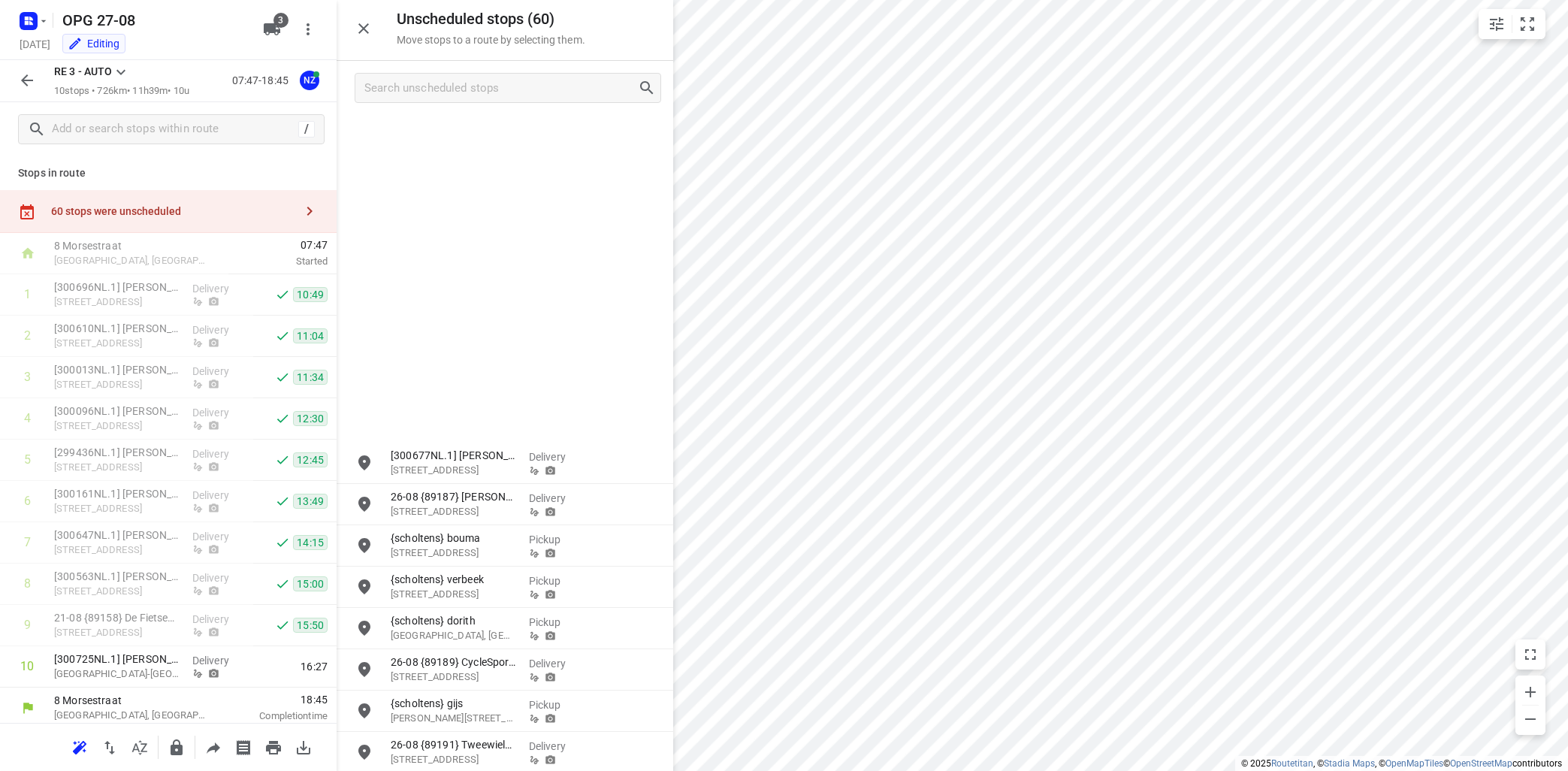
scroll to position [1827, 0]
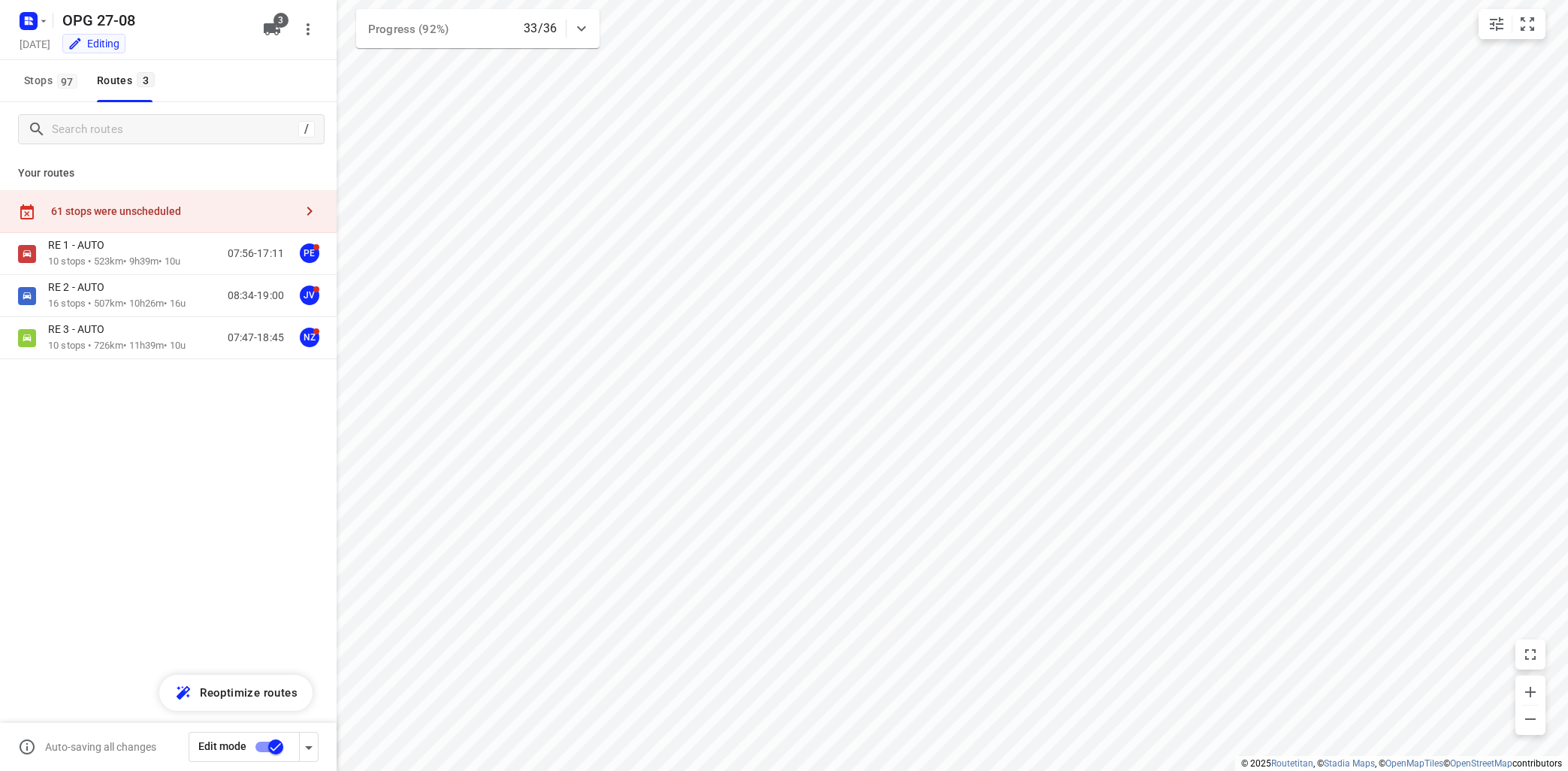
type input "distance"
click at [302, 211] on icon "button" at bounding box center [309, 210] width 18 height 18
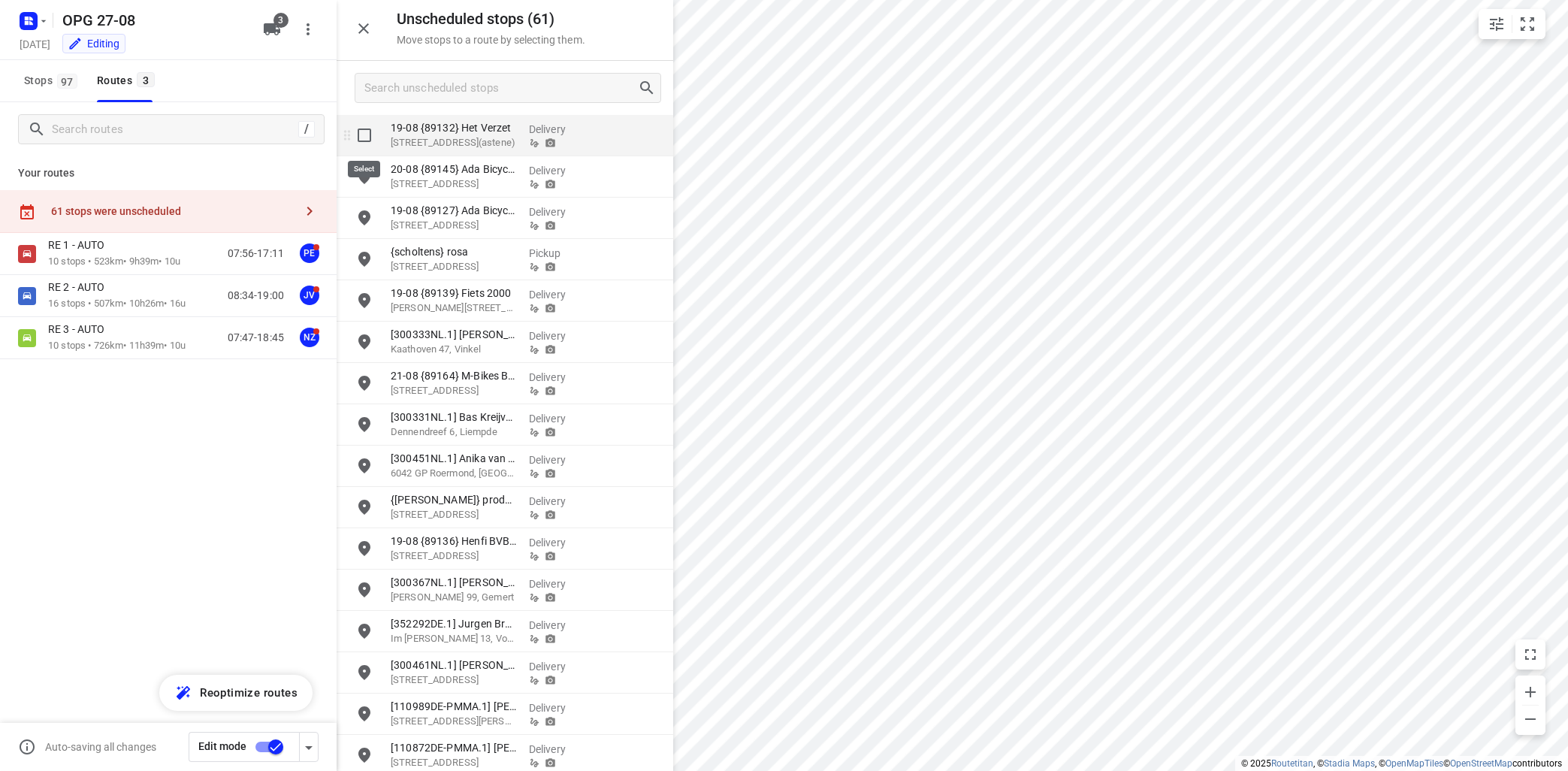
click at [367, 132] on input "grid" at bounding box center [364, 135] width 30 height 30
checkbox input "true"
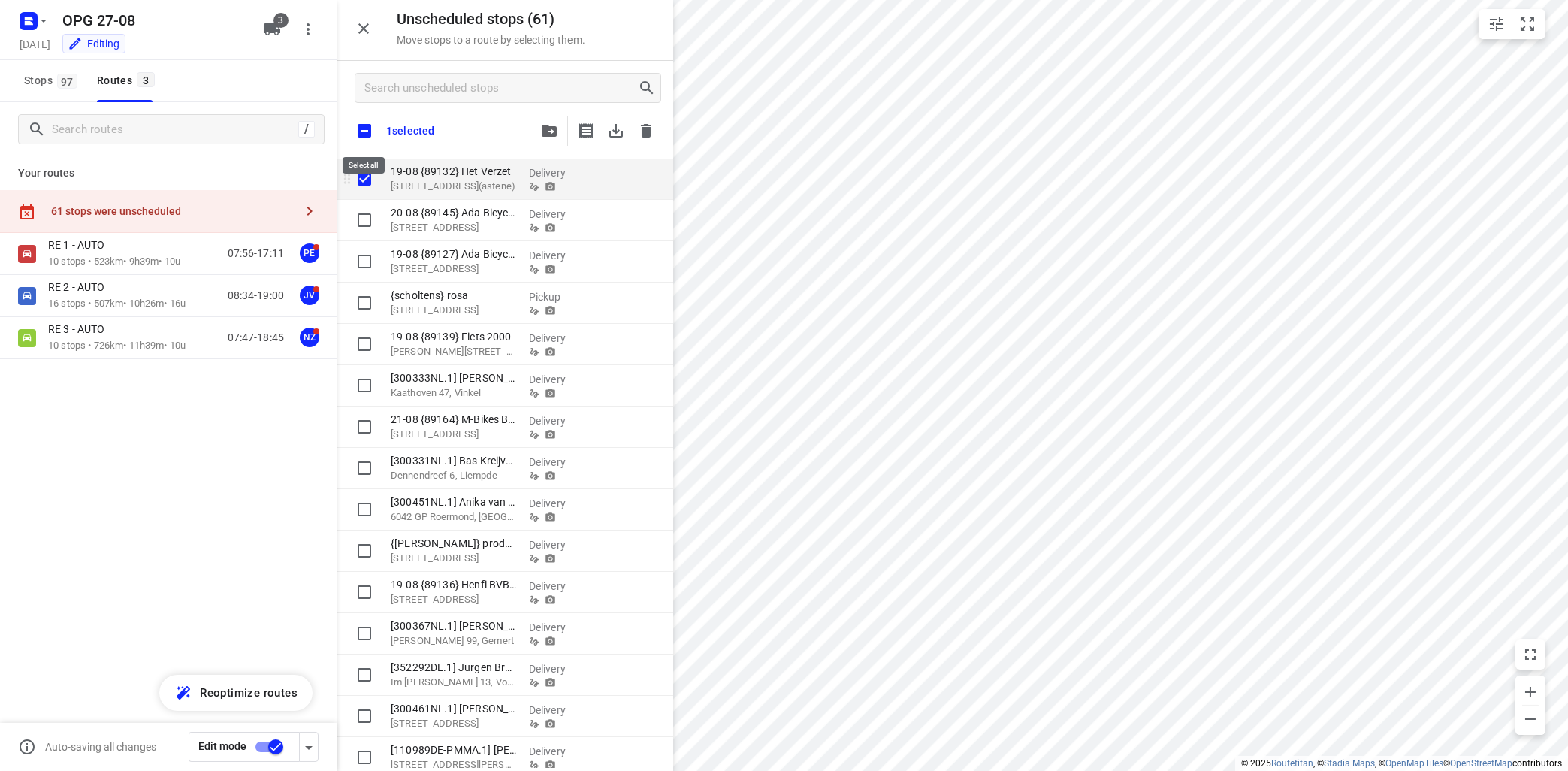
click at [367, 132] on input "checkbox" at bounding box center [364, 130] width 32 height 32
checkbox input "true"
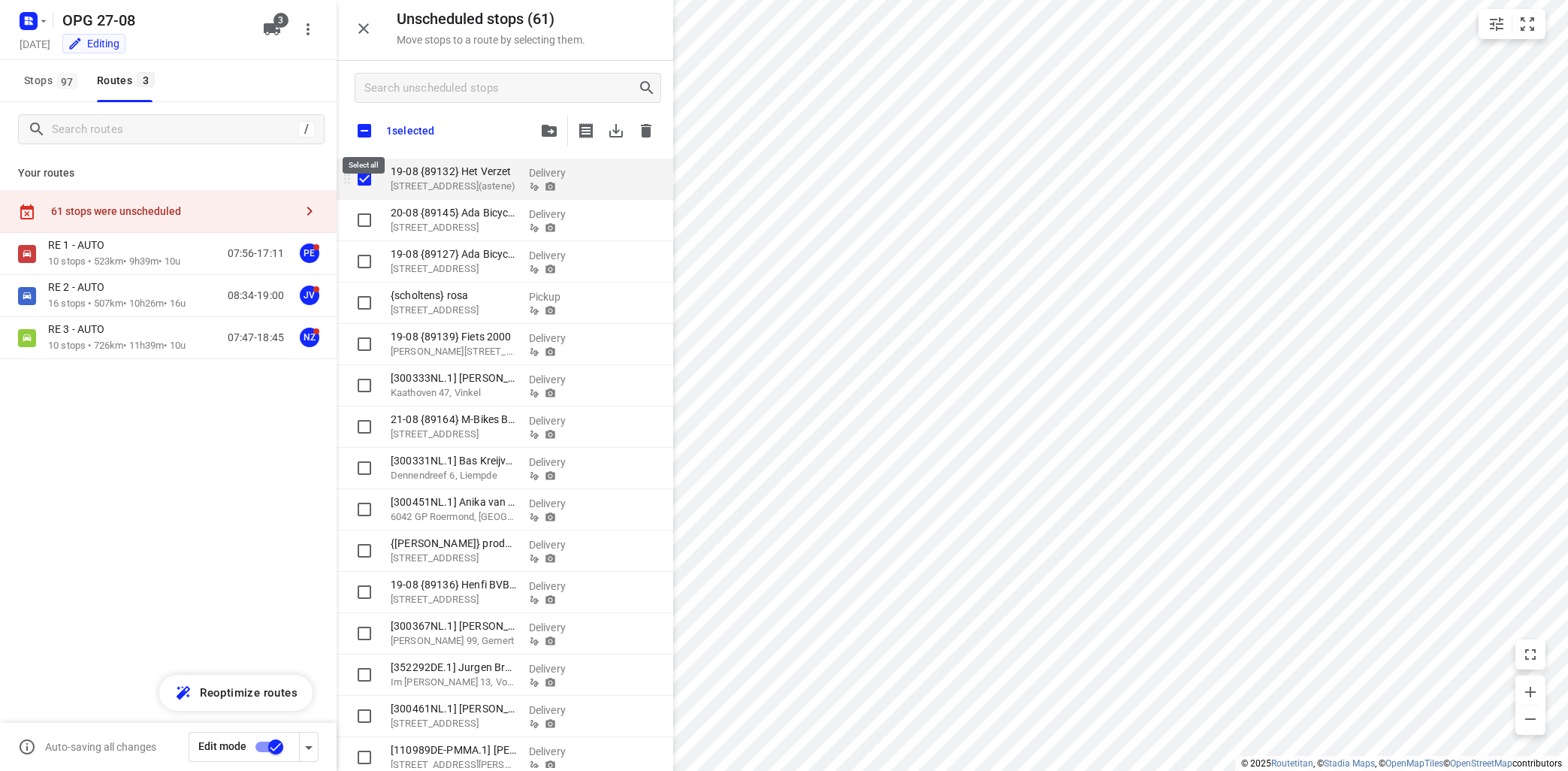
checkbox input "true"
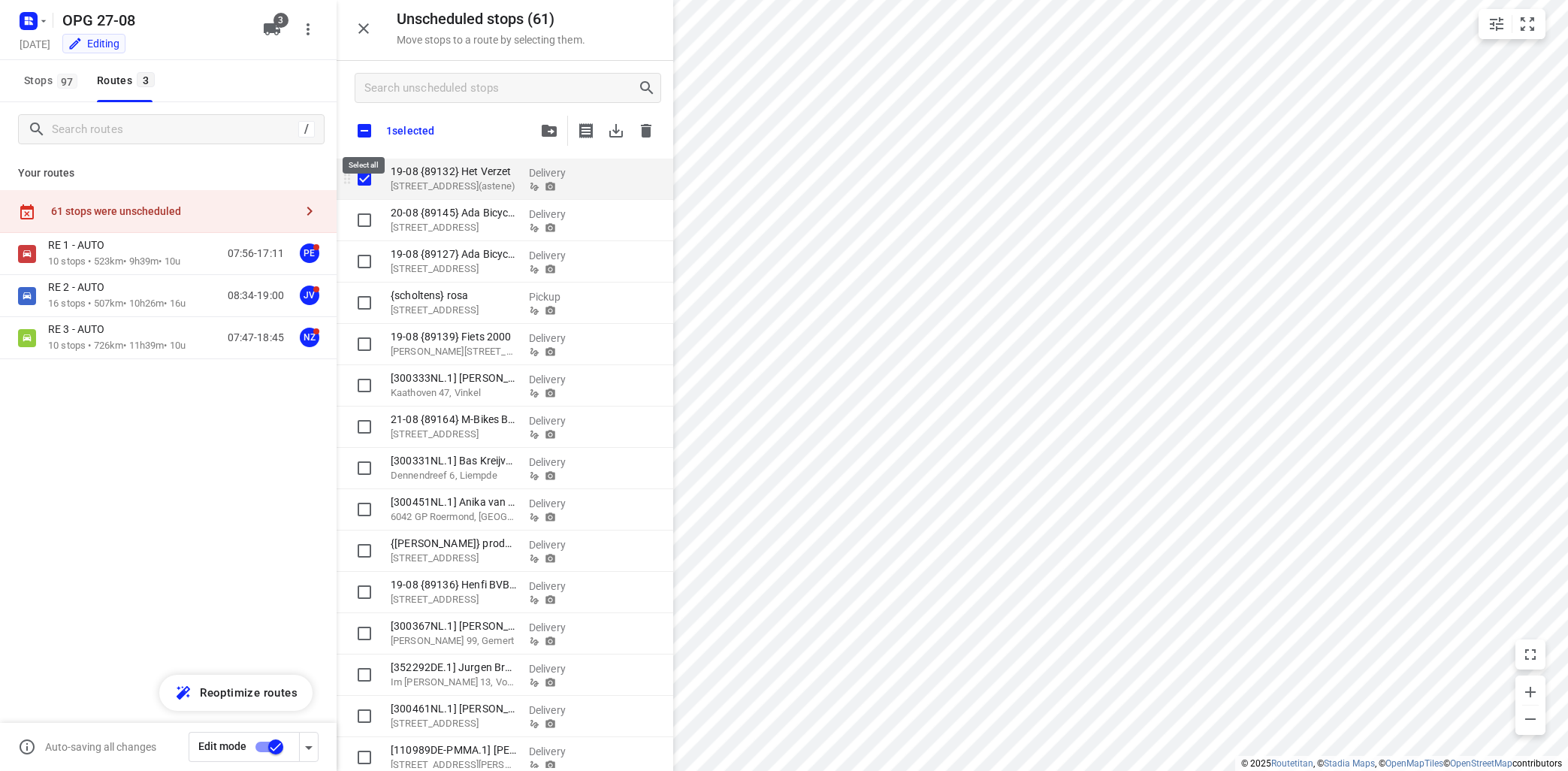
checkbox input "true"
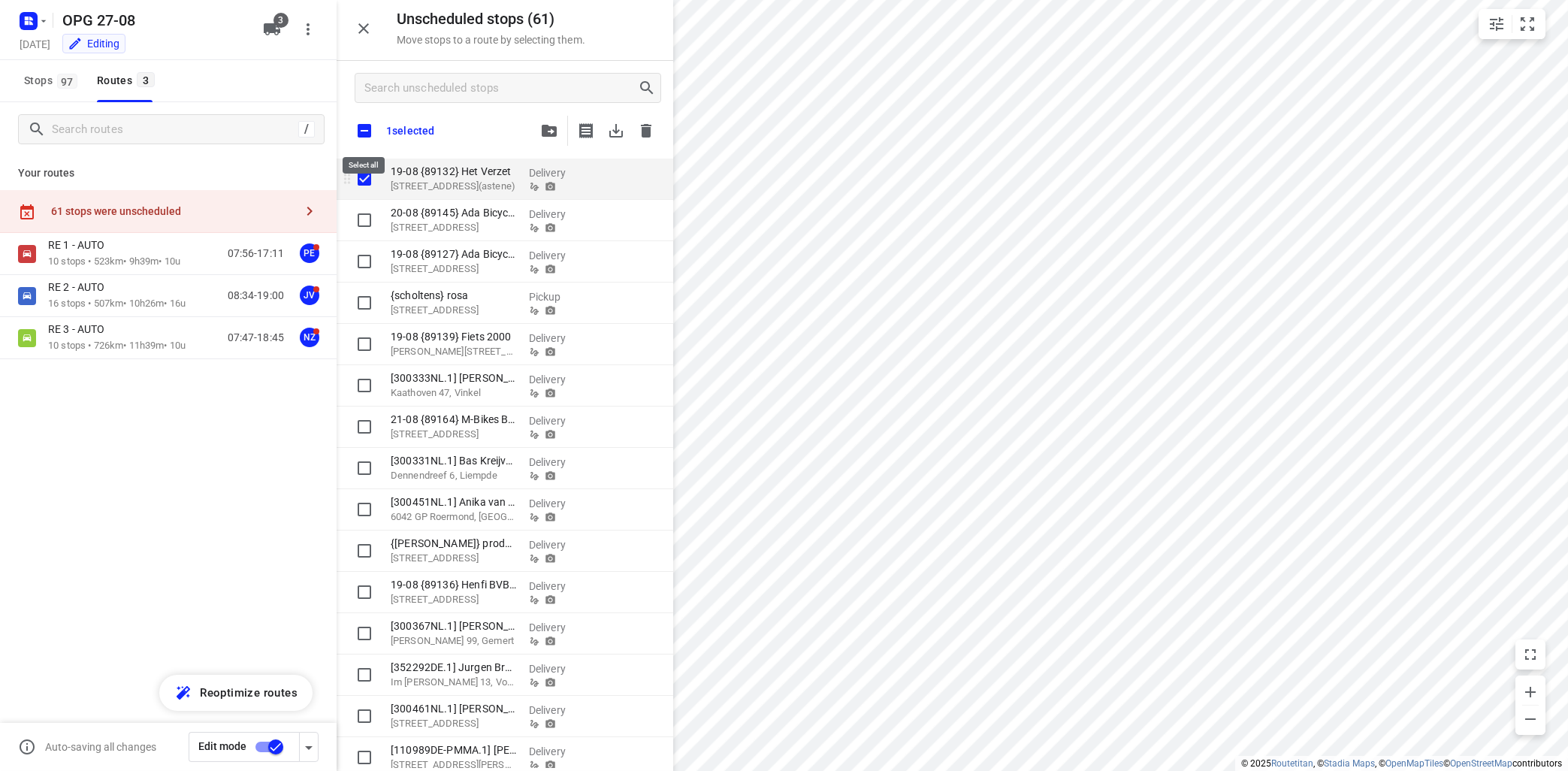
checkbox input "true"
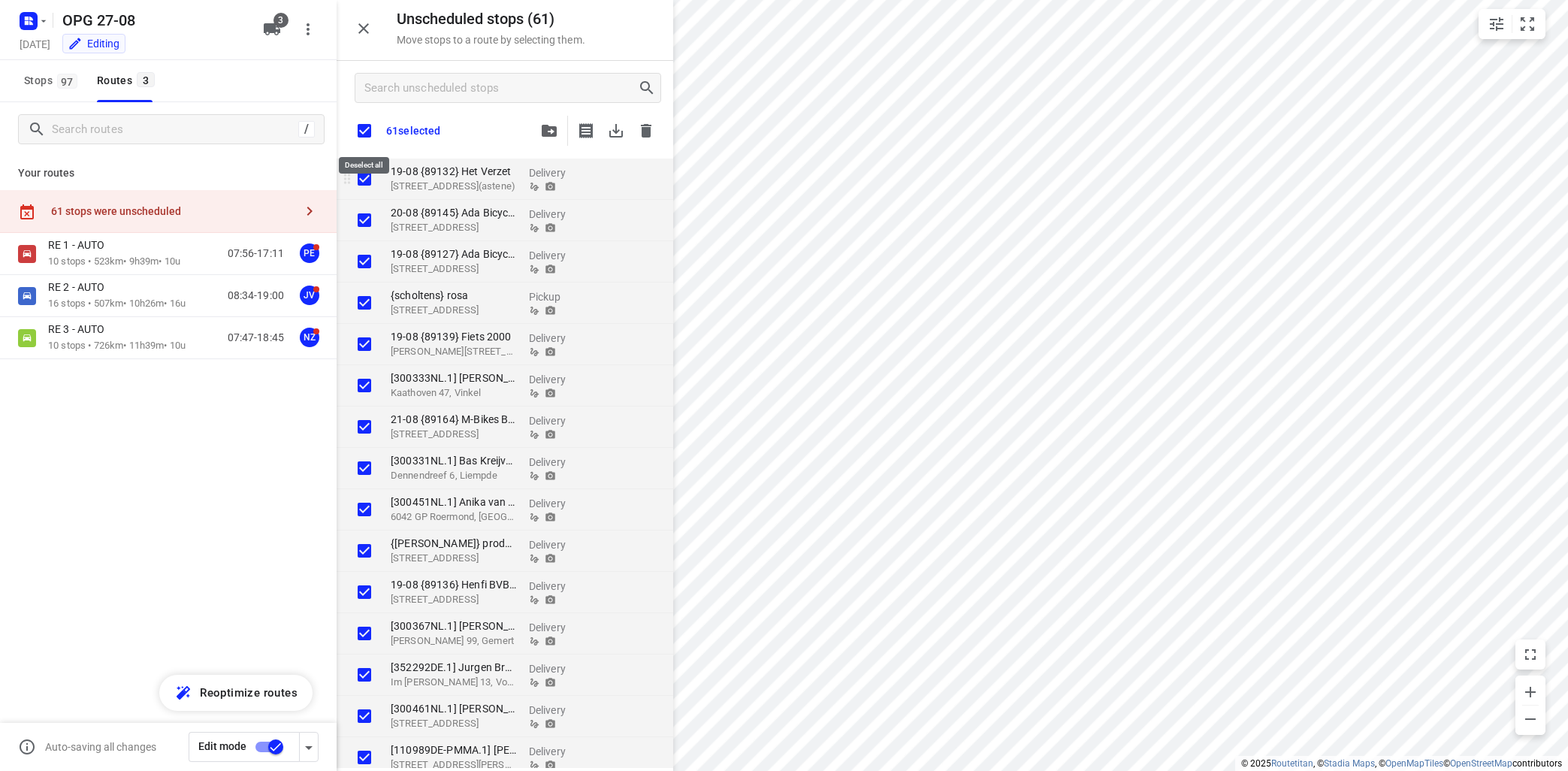
checkbox input "true"
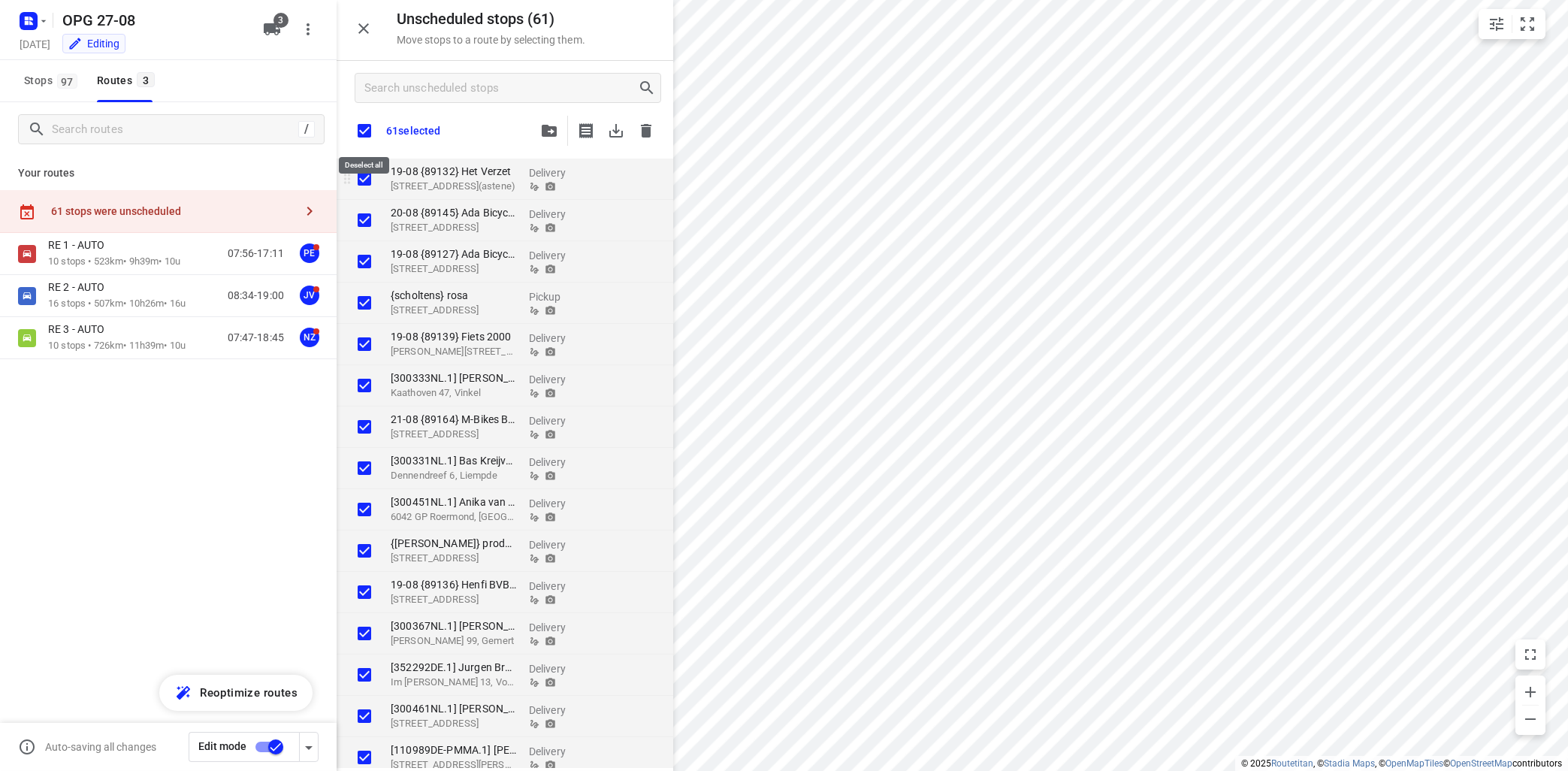
checkbox input "true"
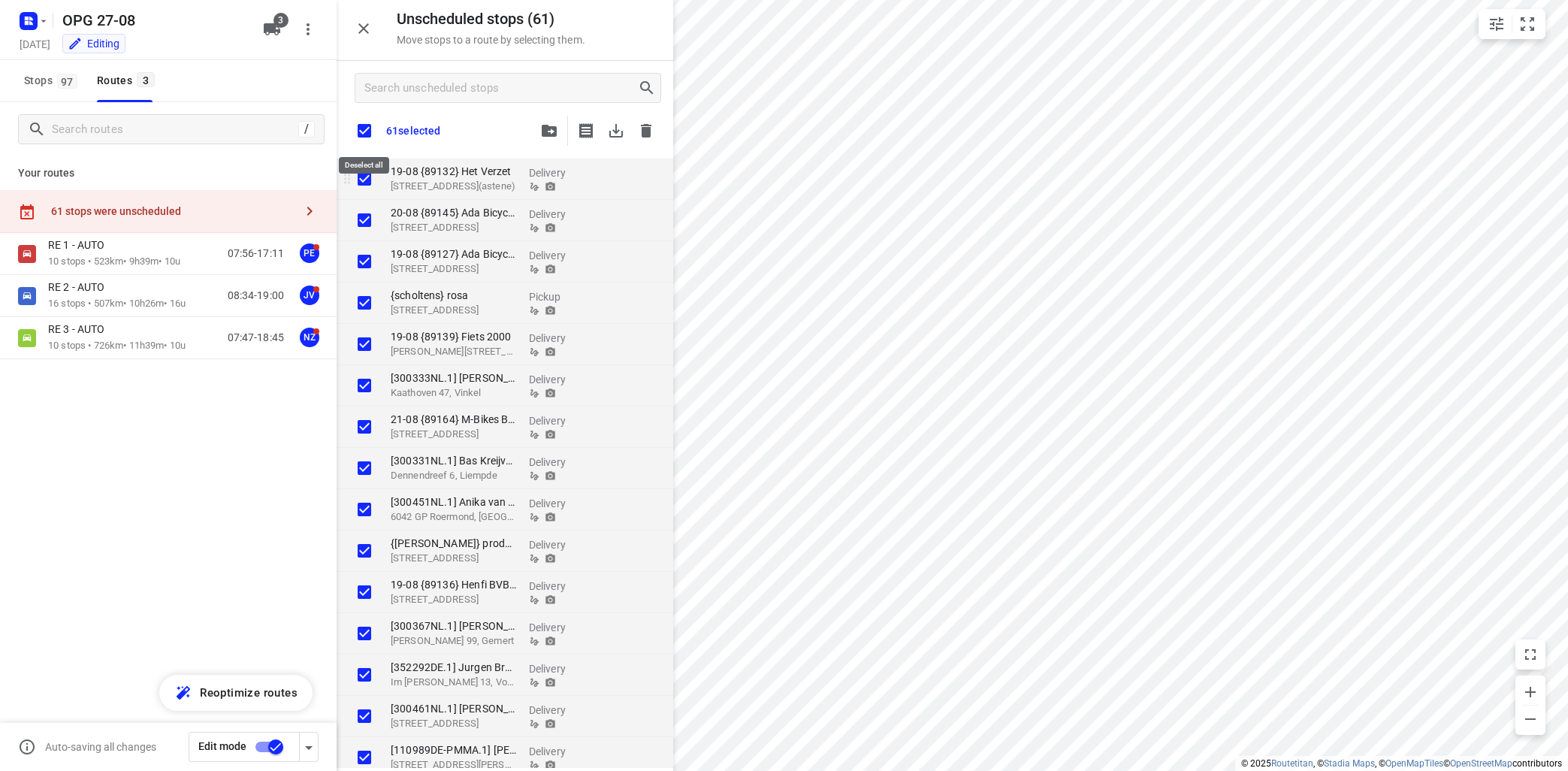
checkbox input "true"
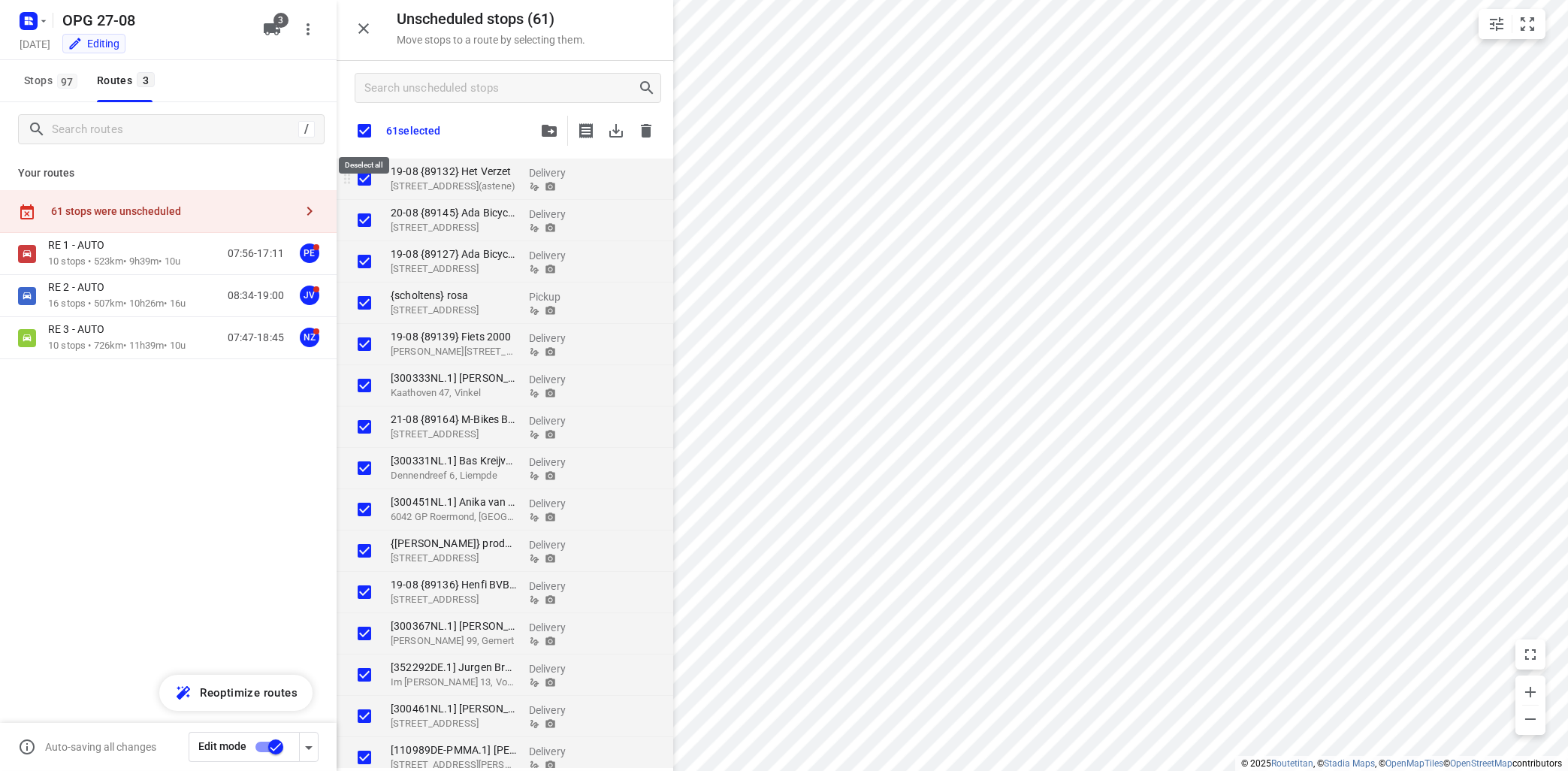
checkbox input "true"
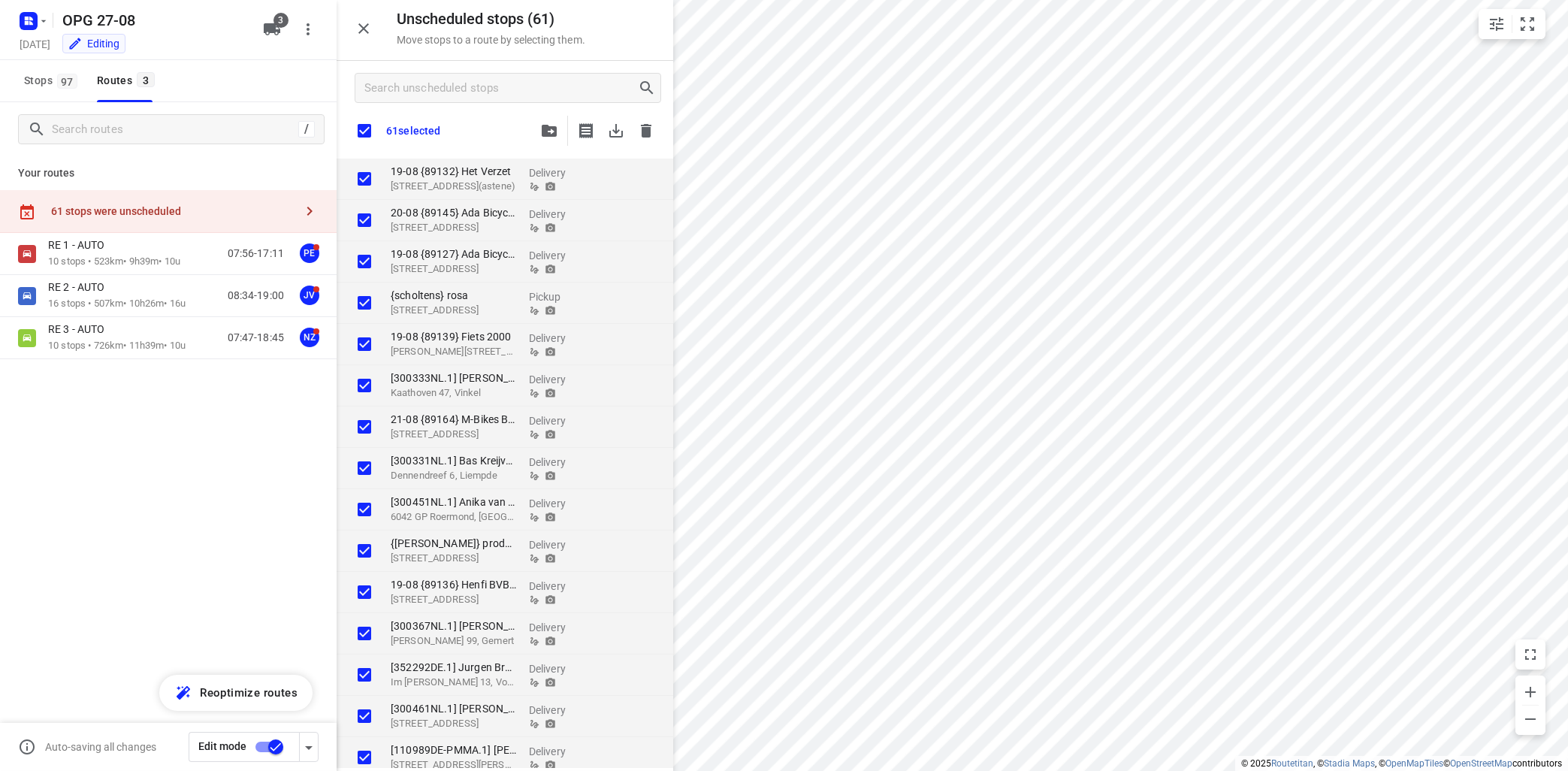
checkbox input "true"
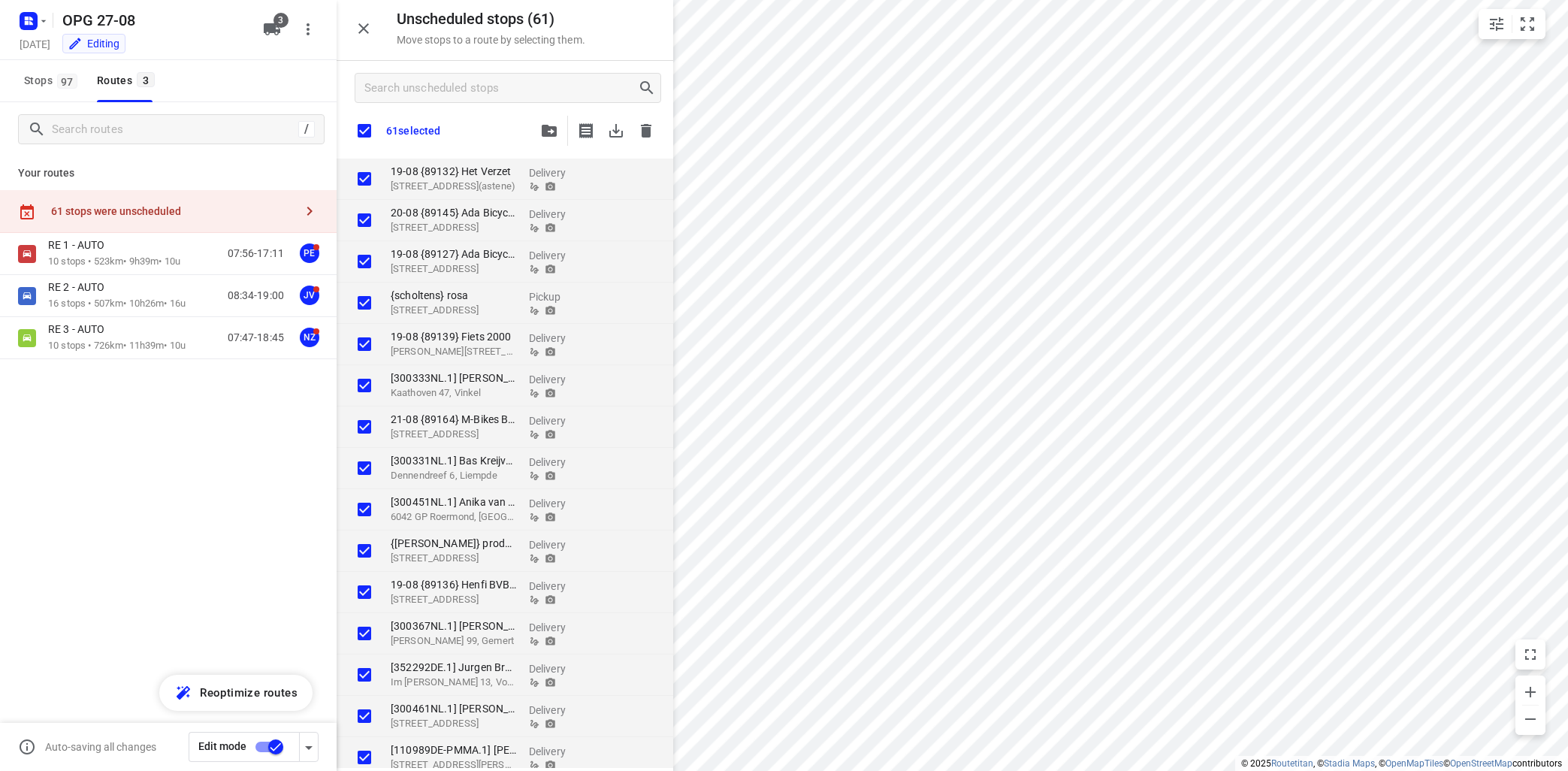
checkbox input "true"
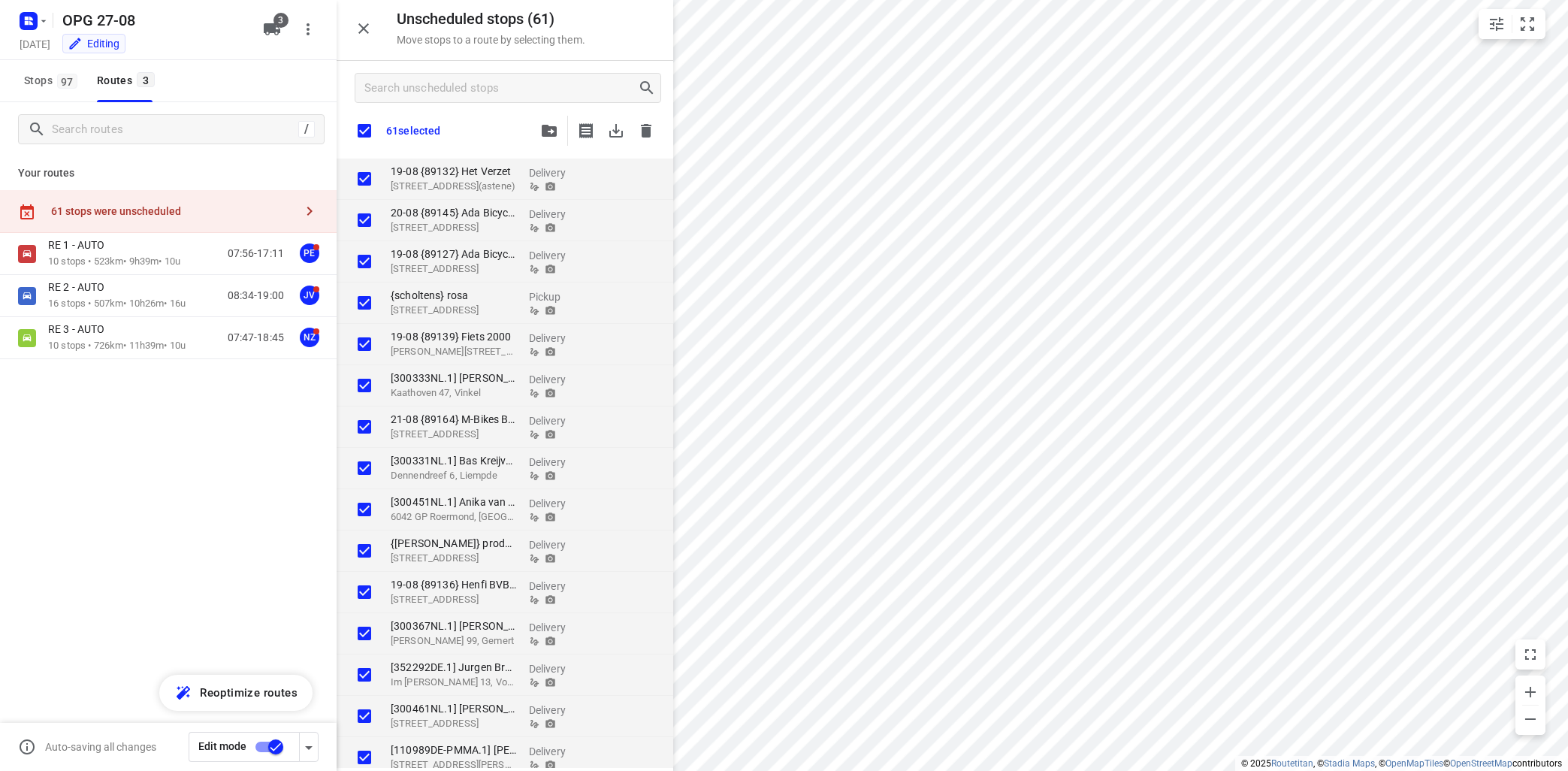
checkbox input "true"
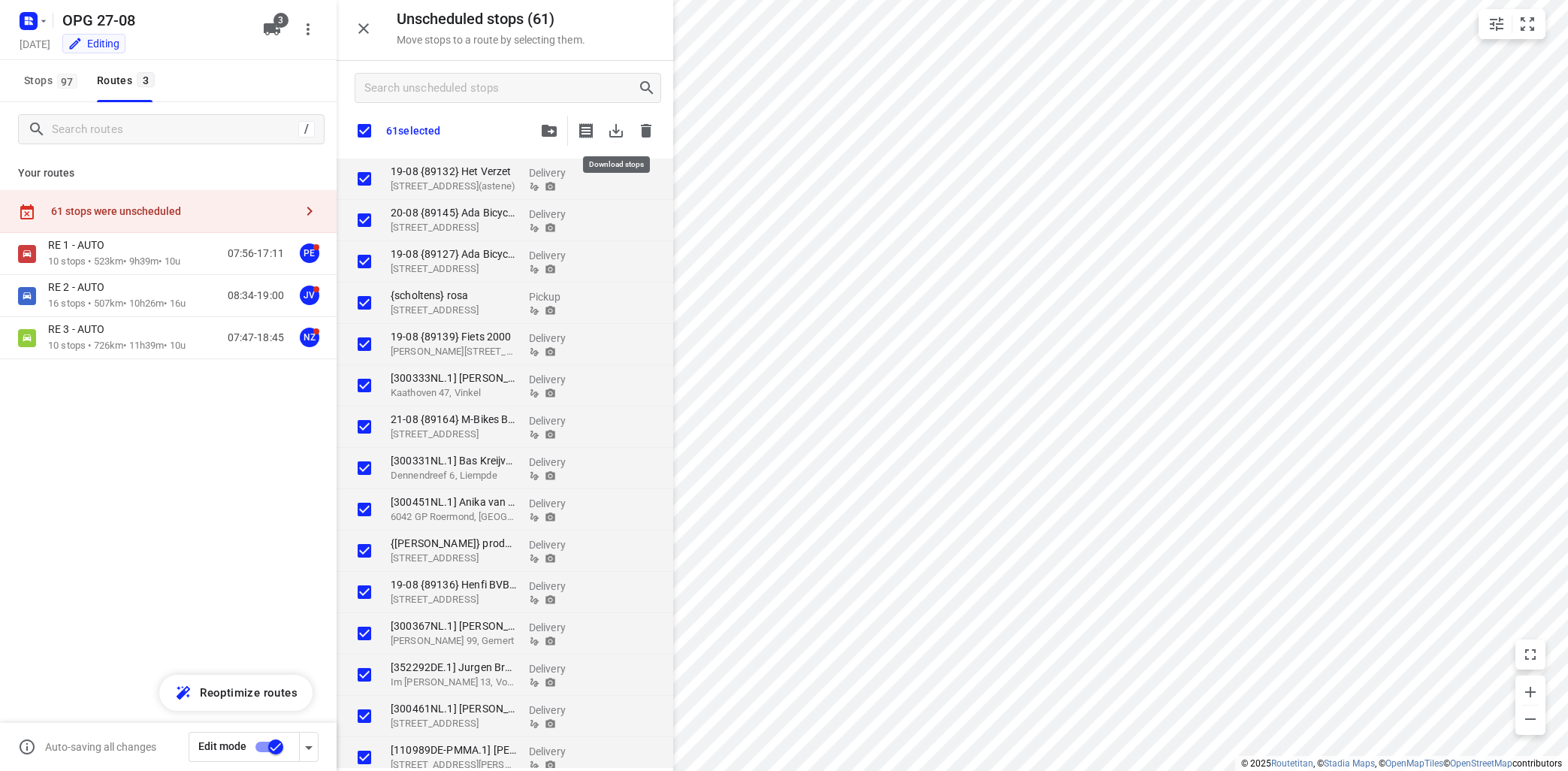
checkbox input "true"
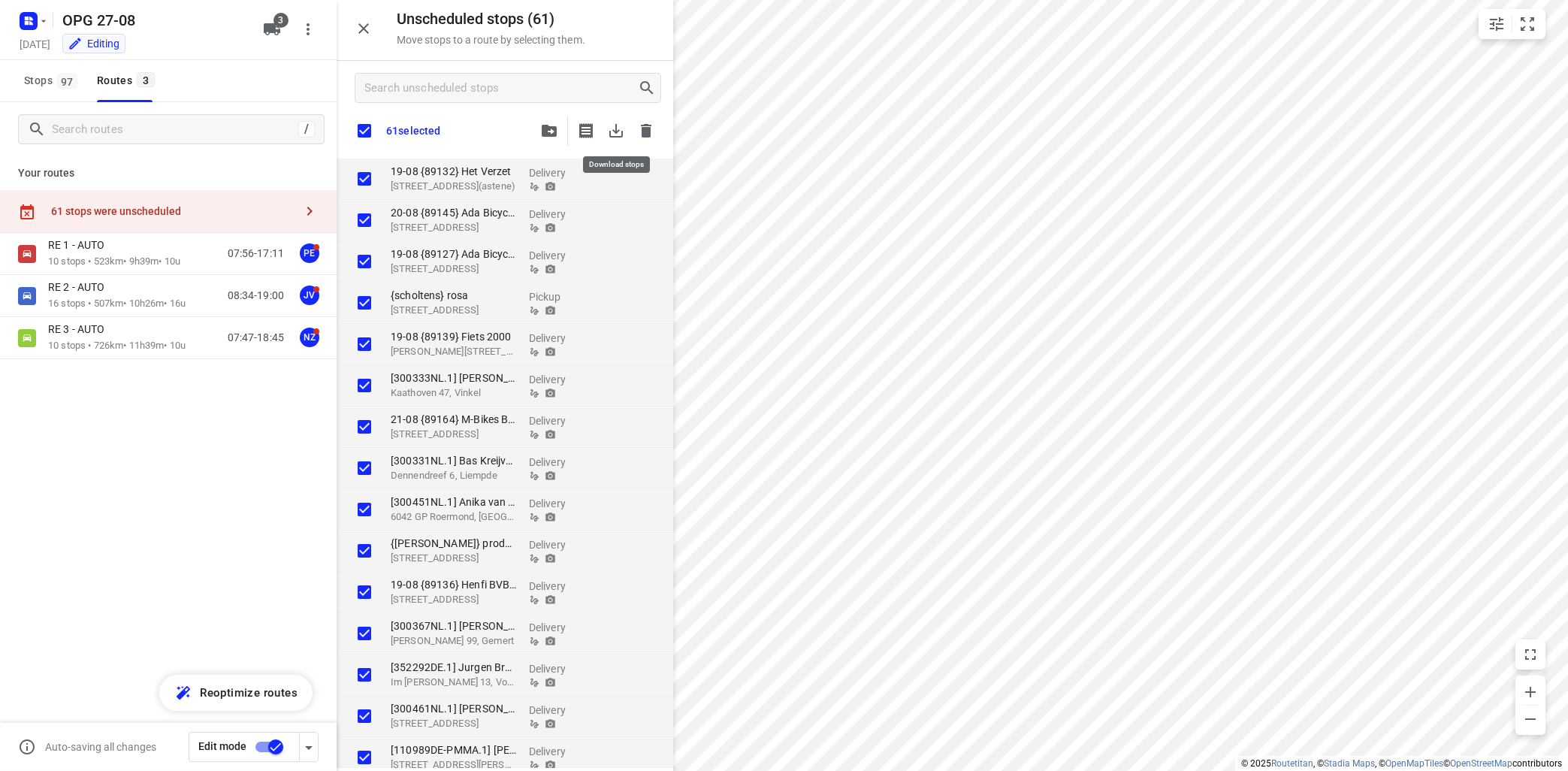
checkbox input "true"
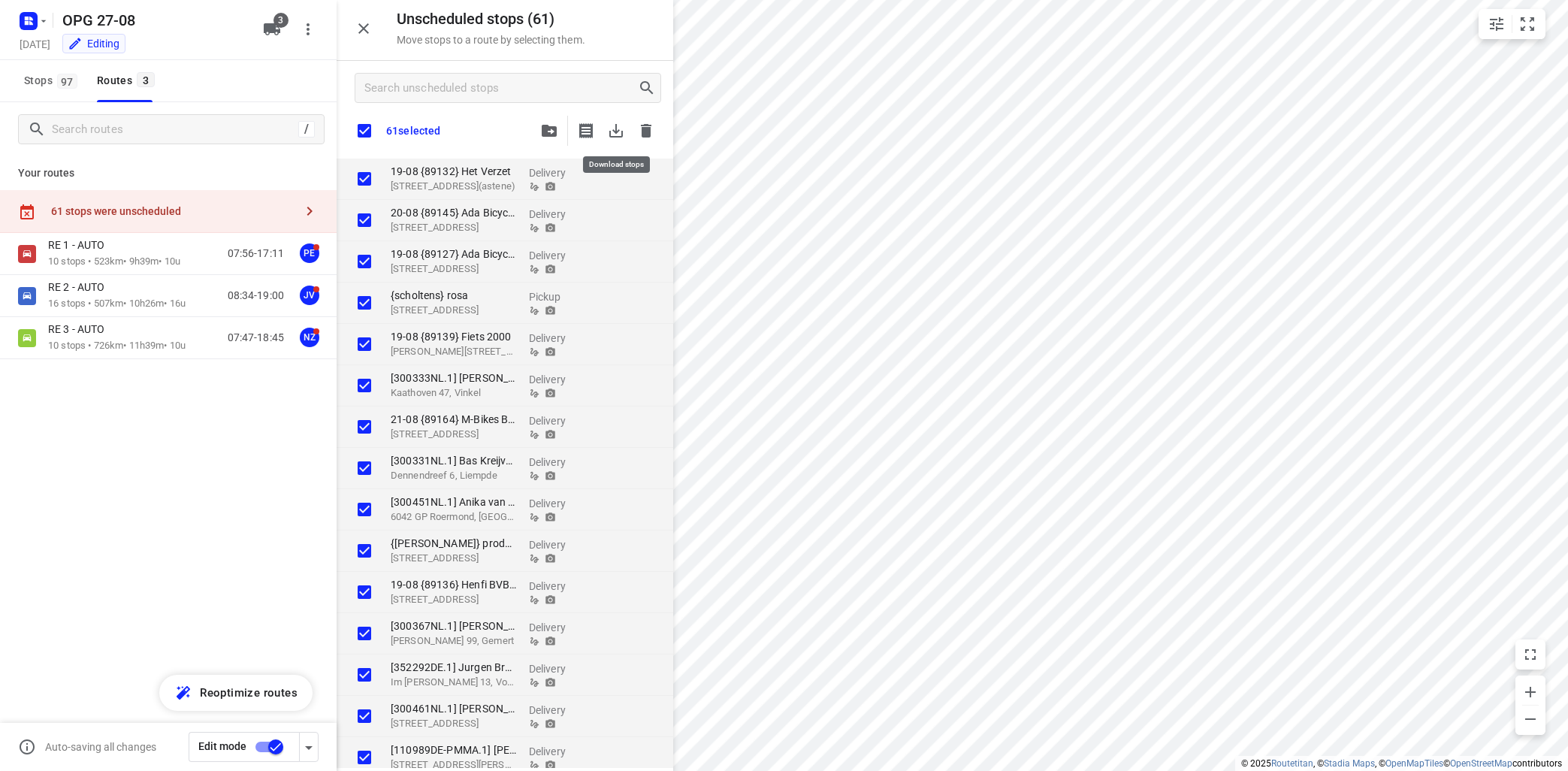
checkbox input "true"
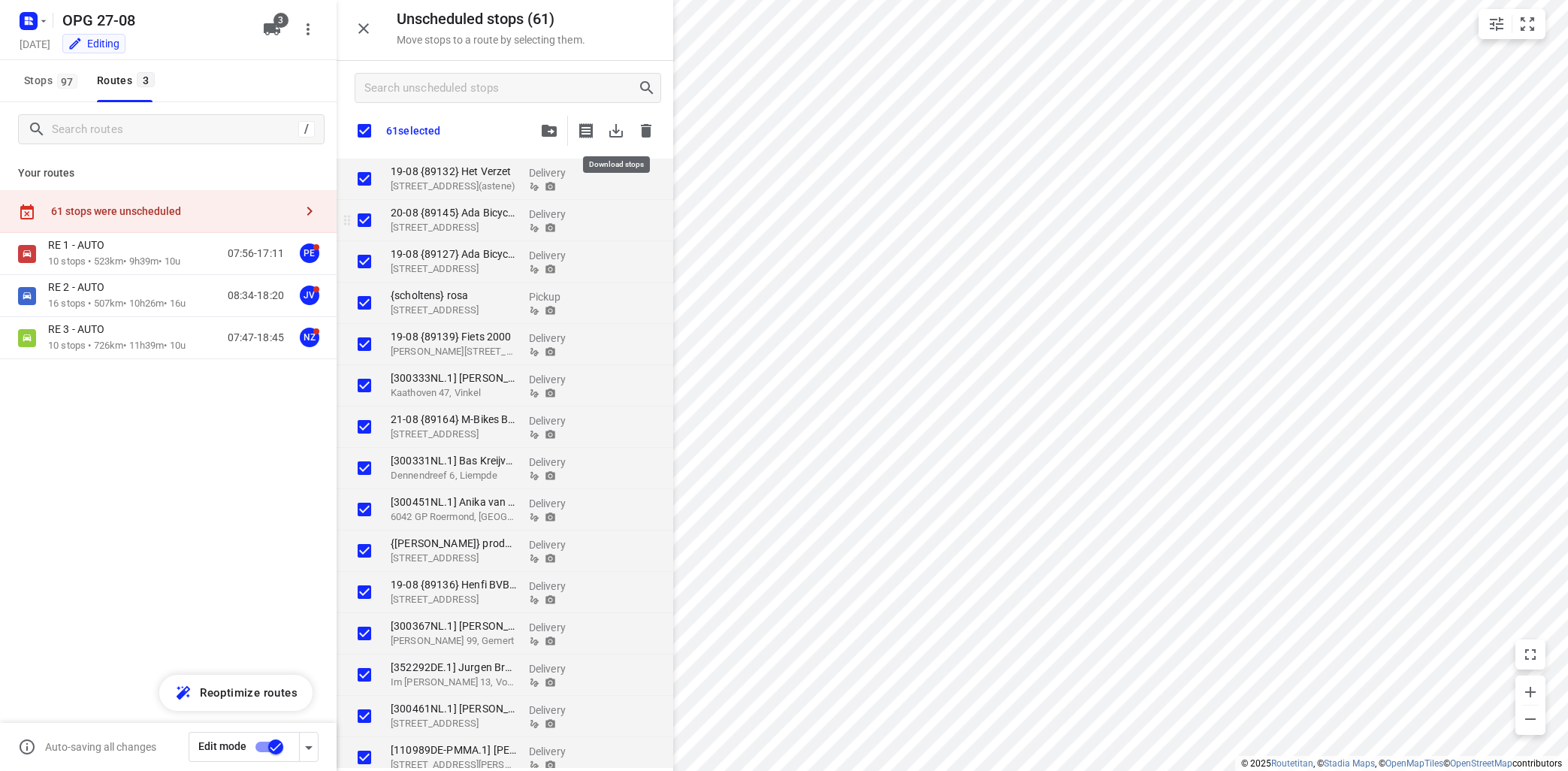
checkbox input "true"
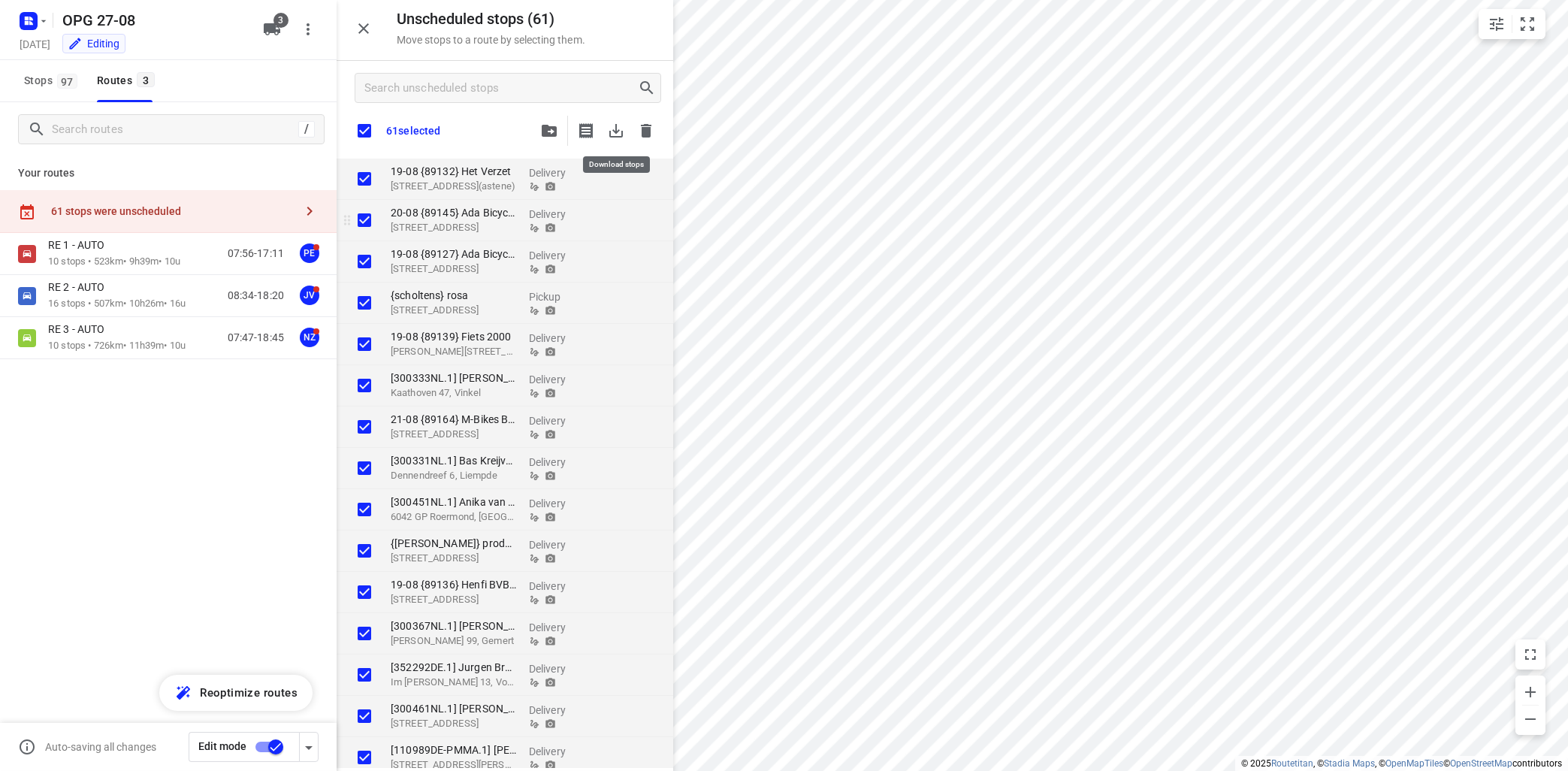
checkbox input "true"
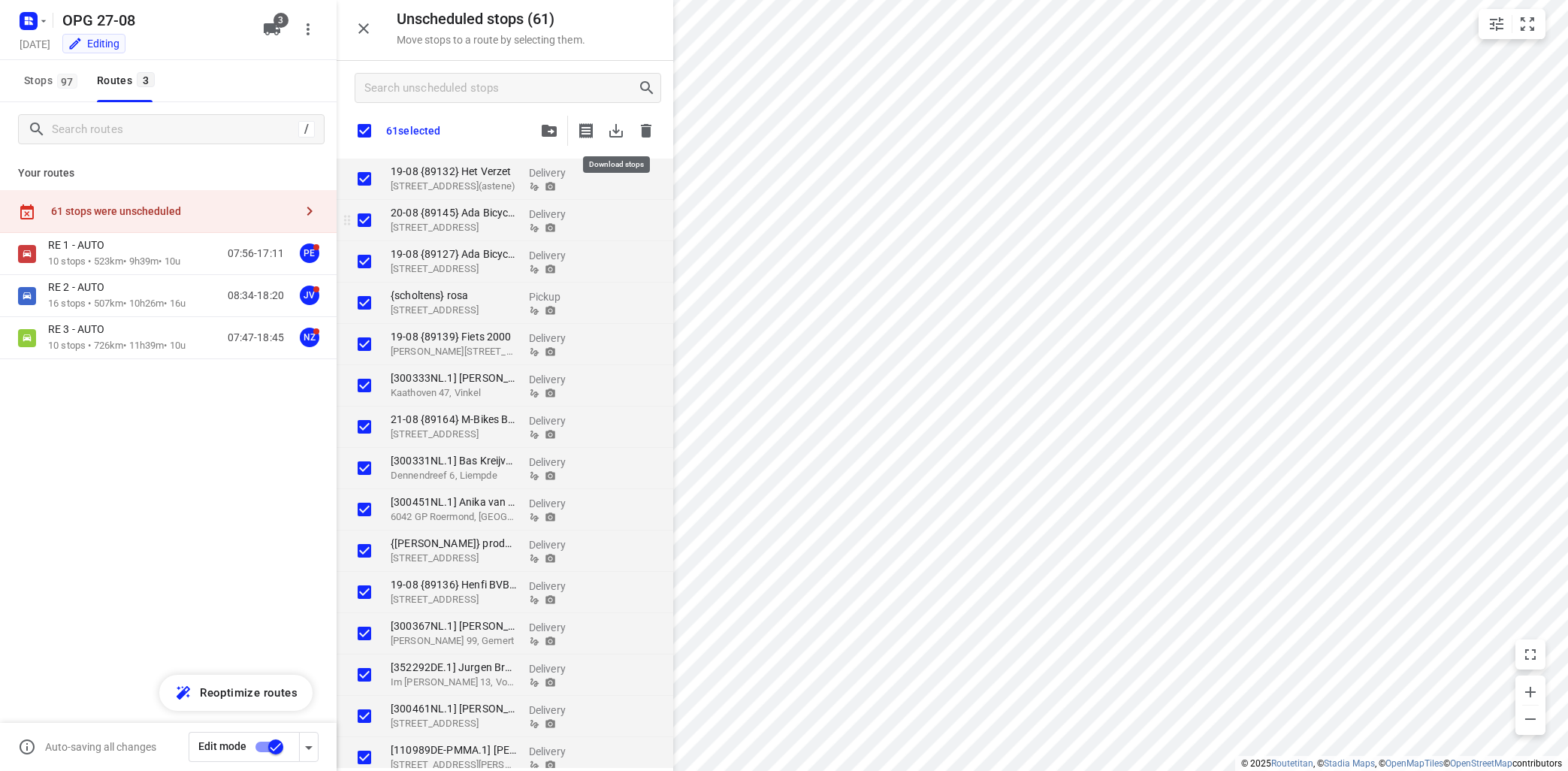
checkbox input "true"
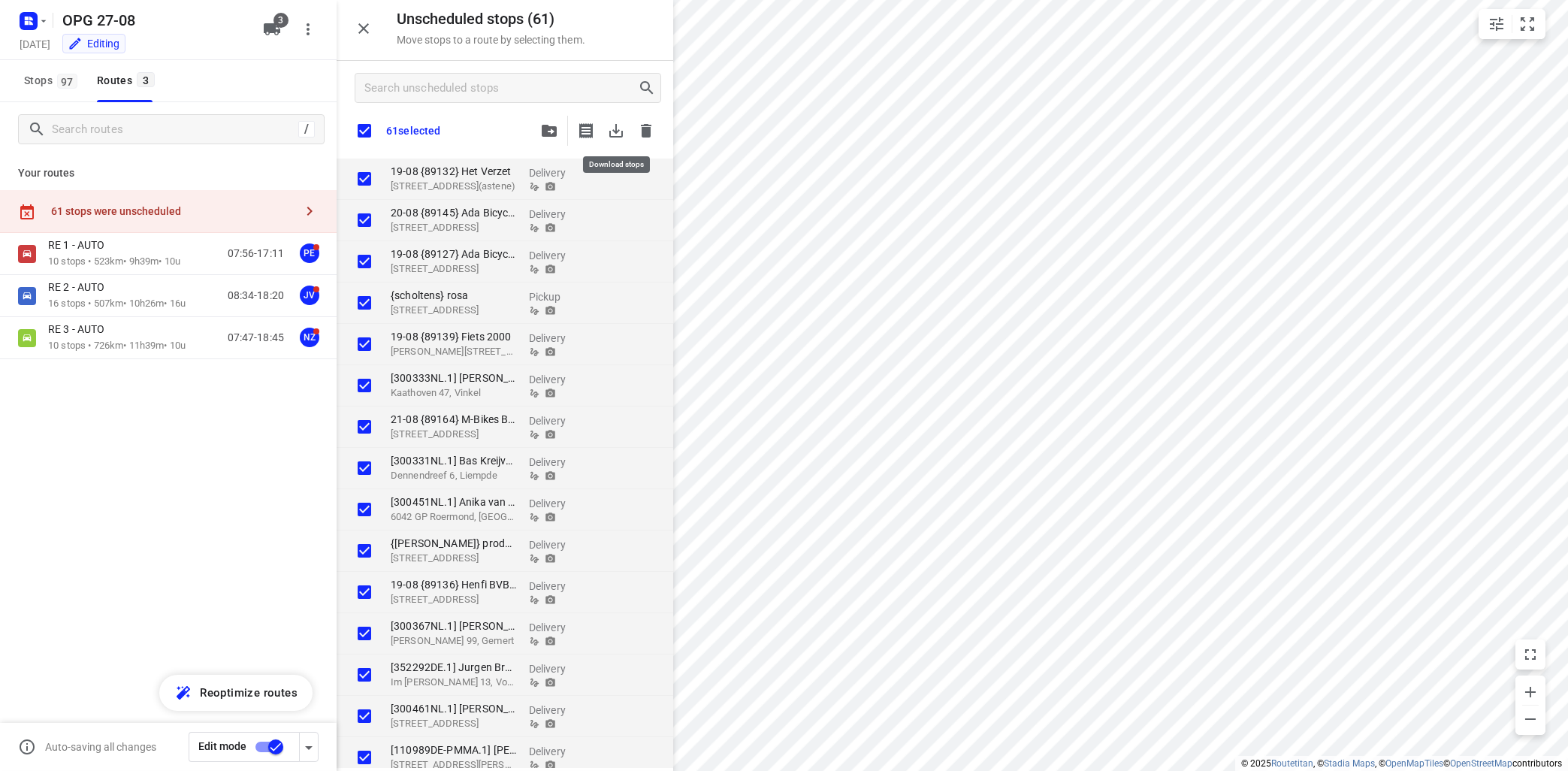
checkbox input "true"
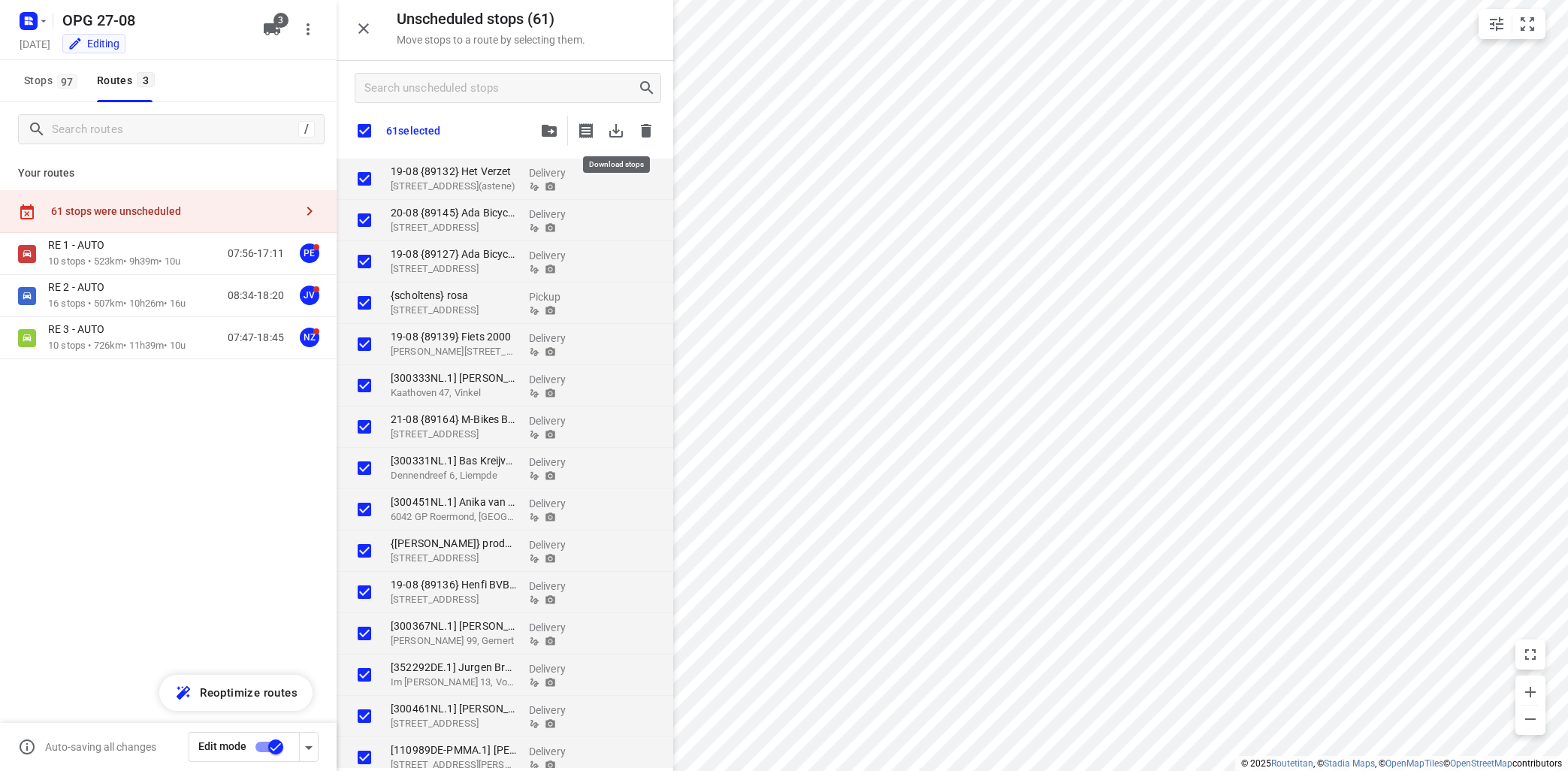
checkbox input "true"
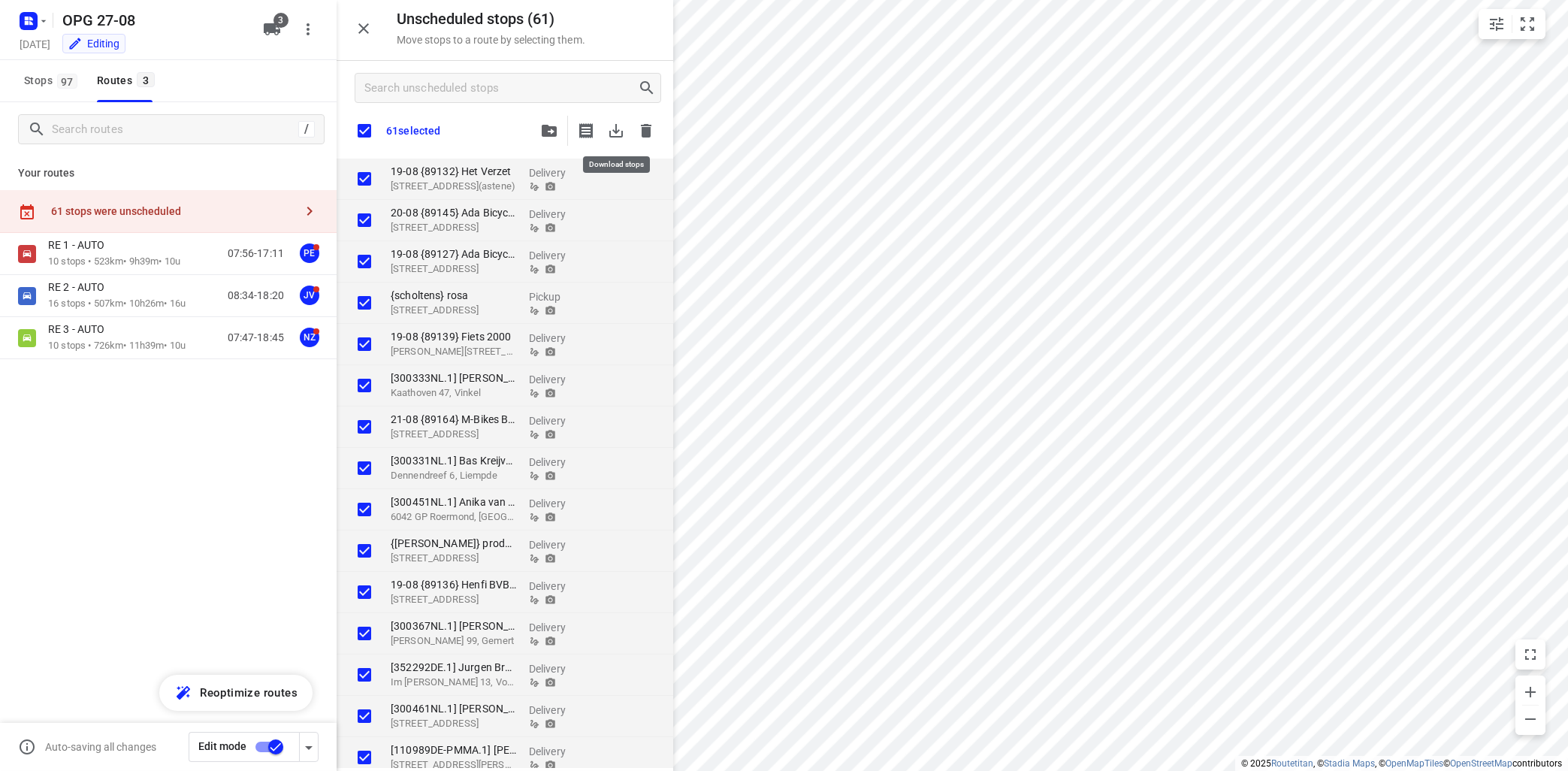
checkbox input "true"
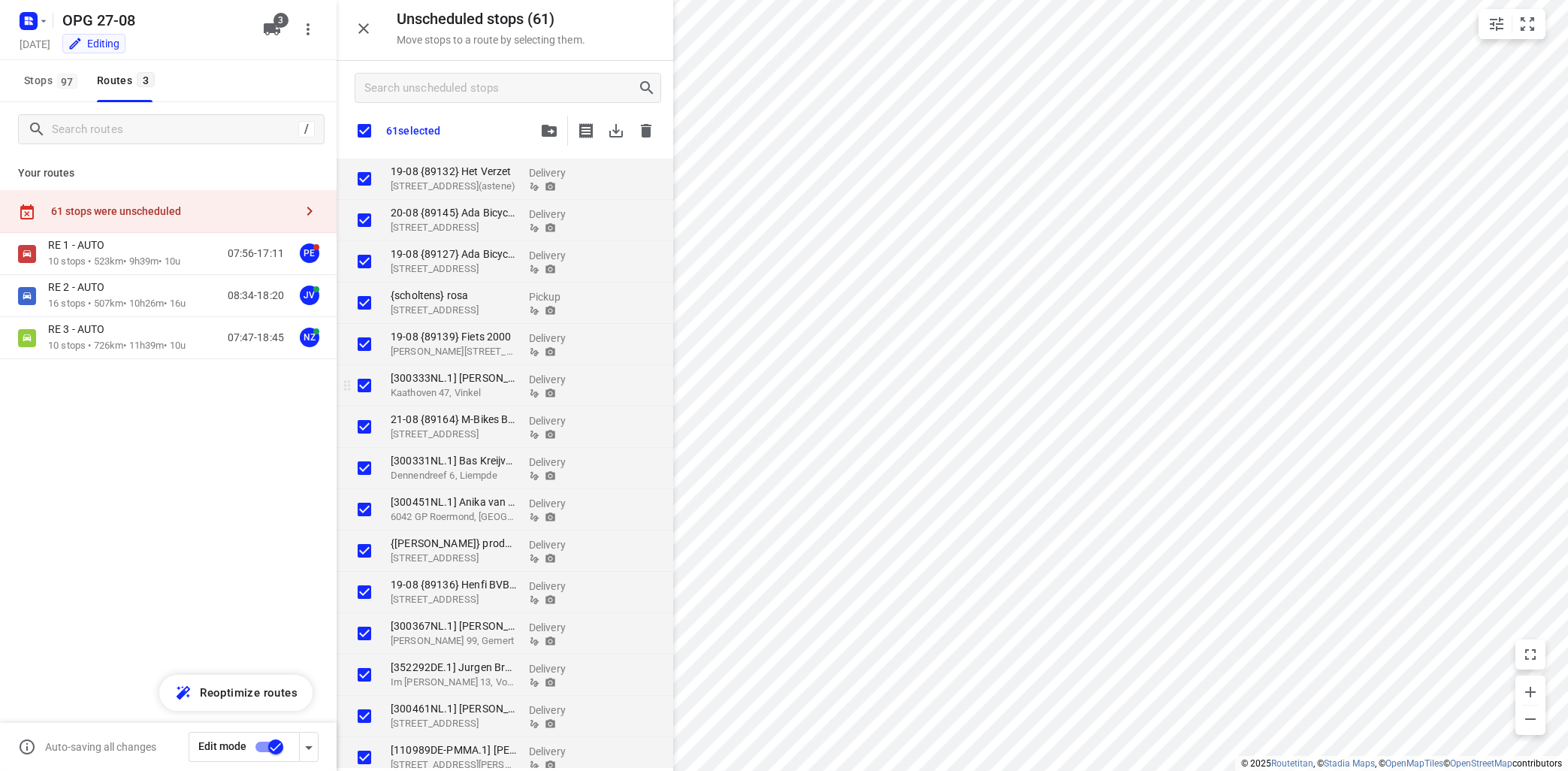
checkbox input "true"
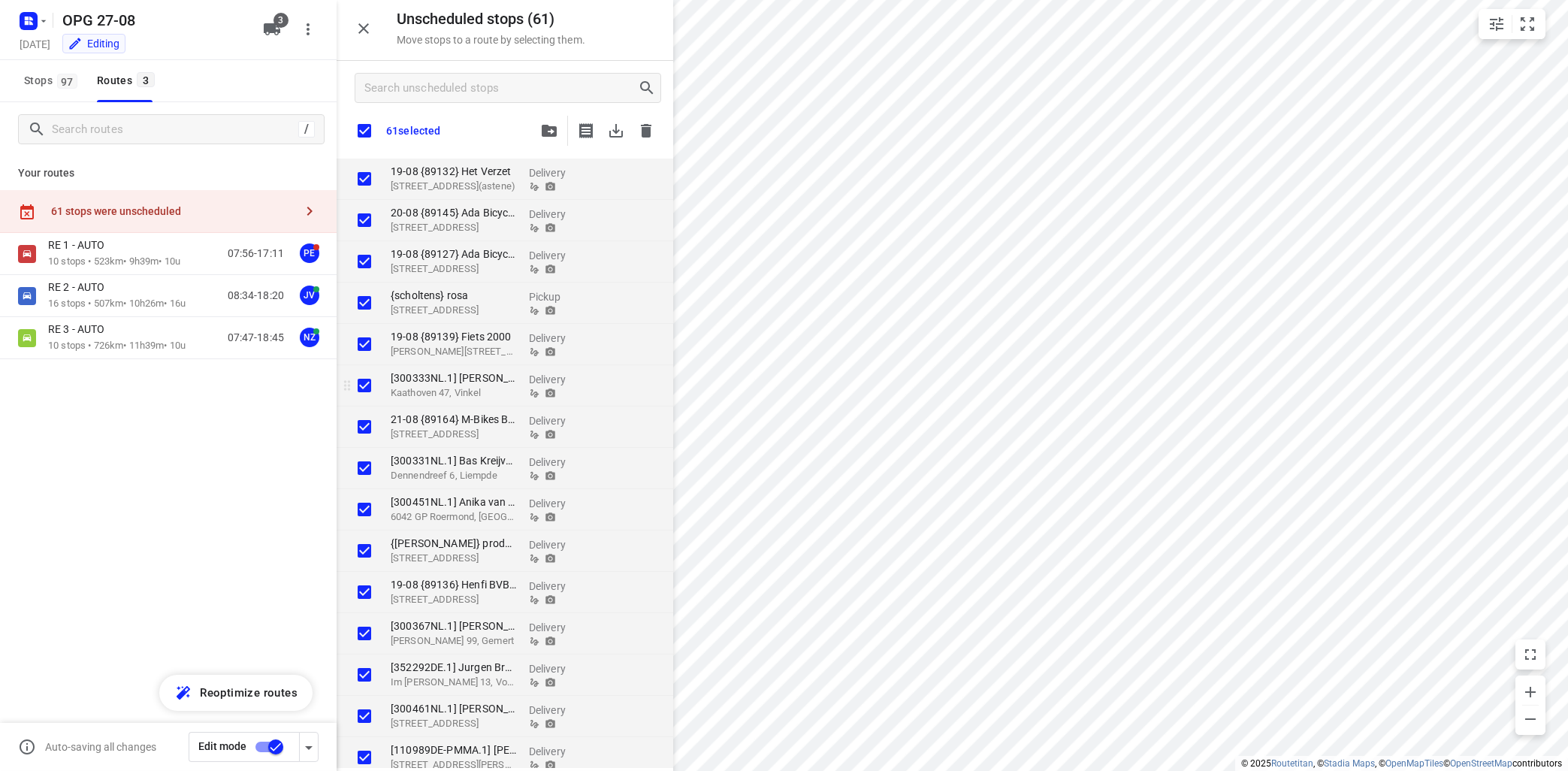
checkbox input "true"
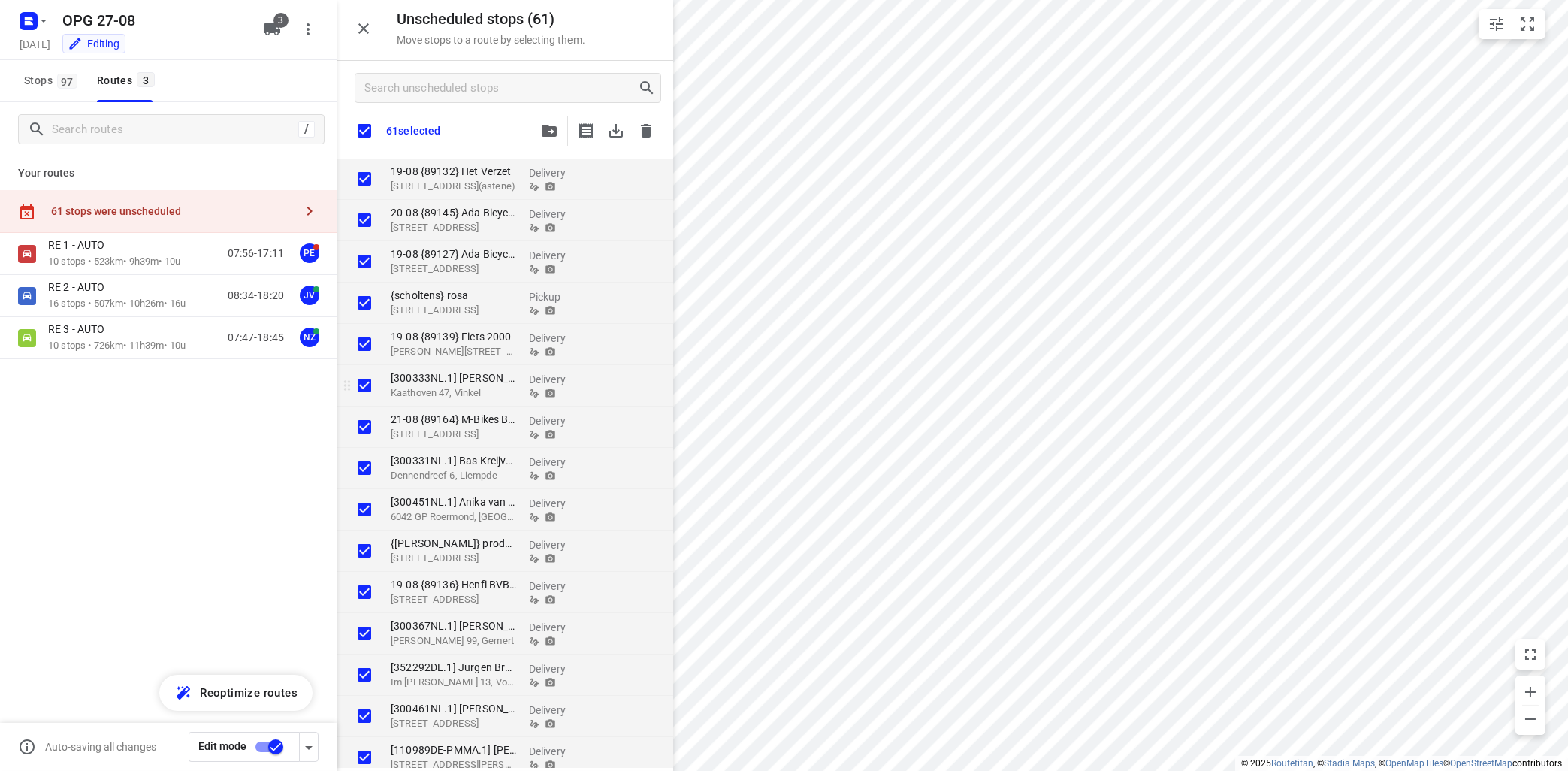
checkbox input "true"
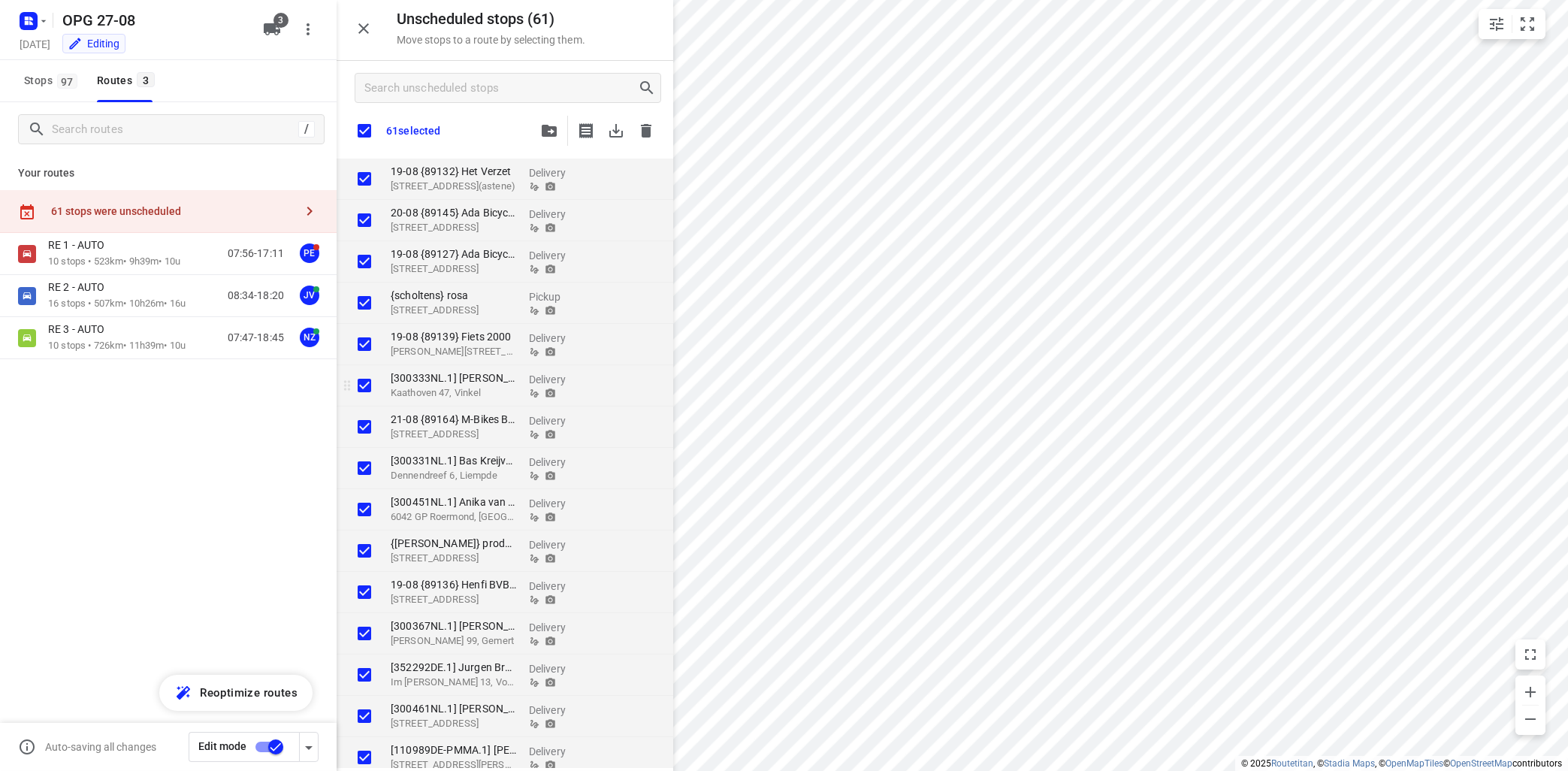
checkbox input "true"
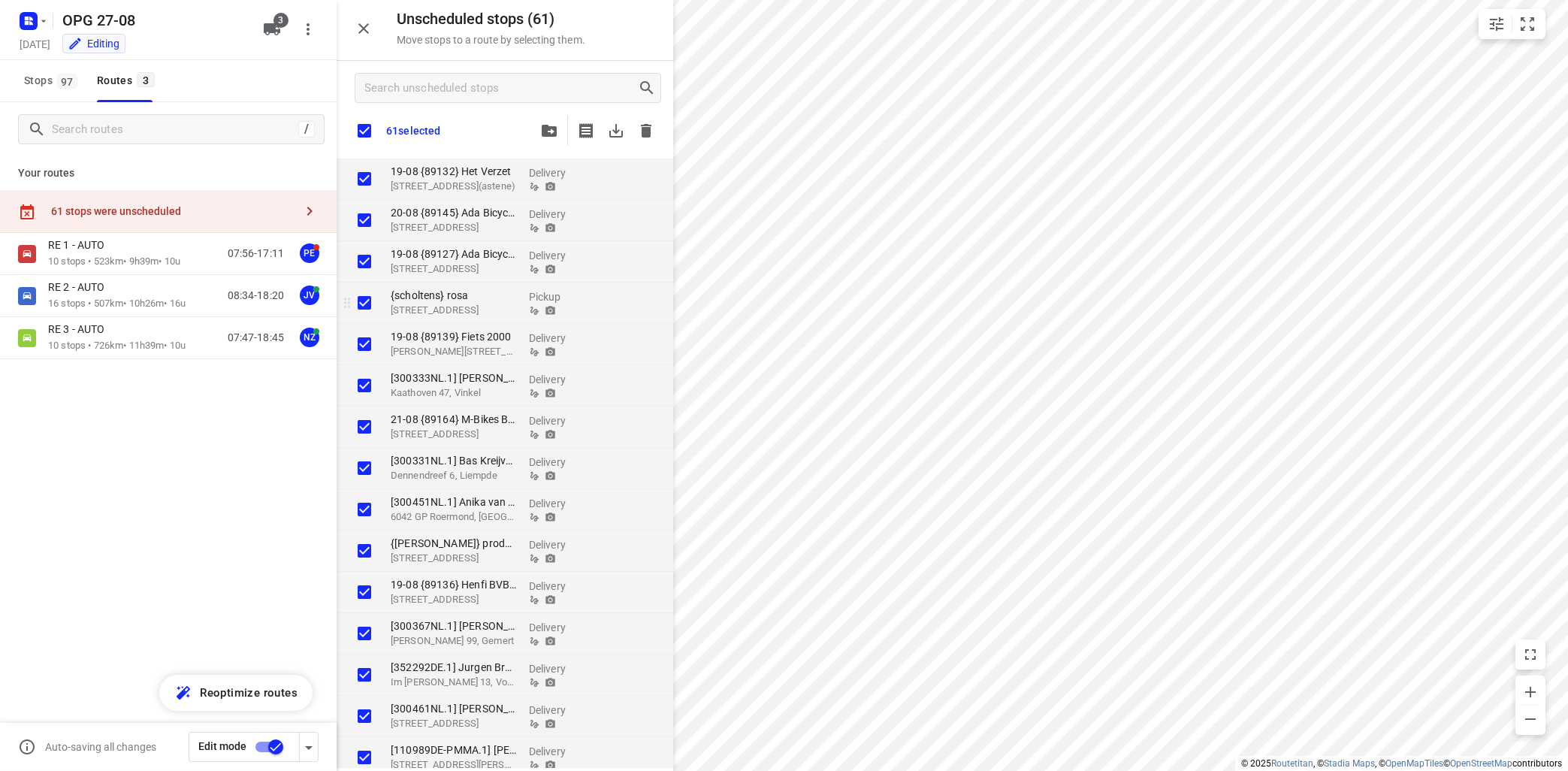
checkbox input "true"
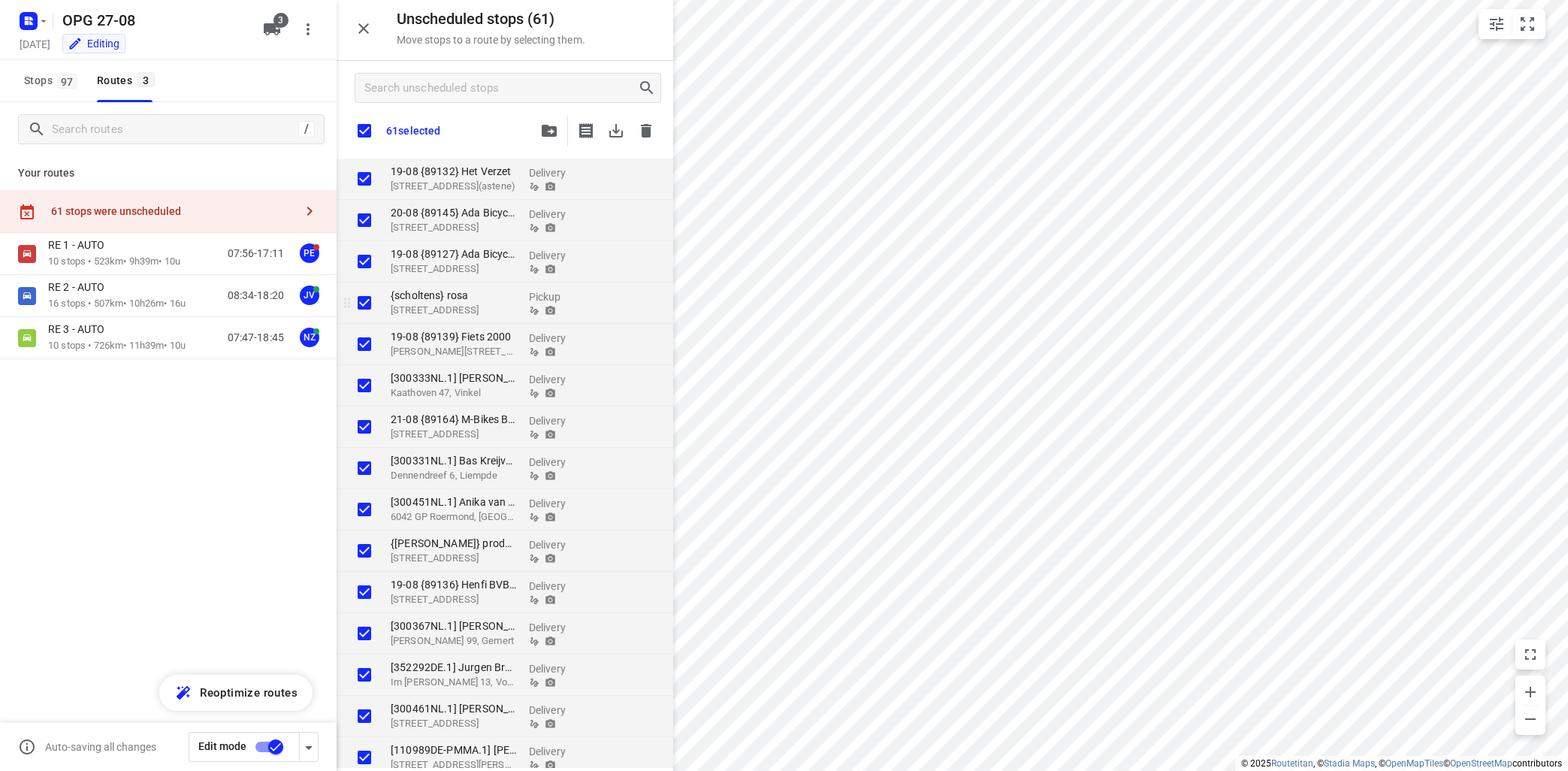
checkbox input "true"
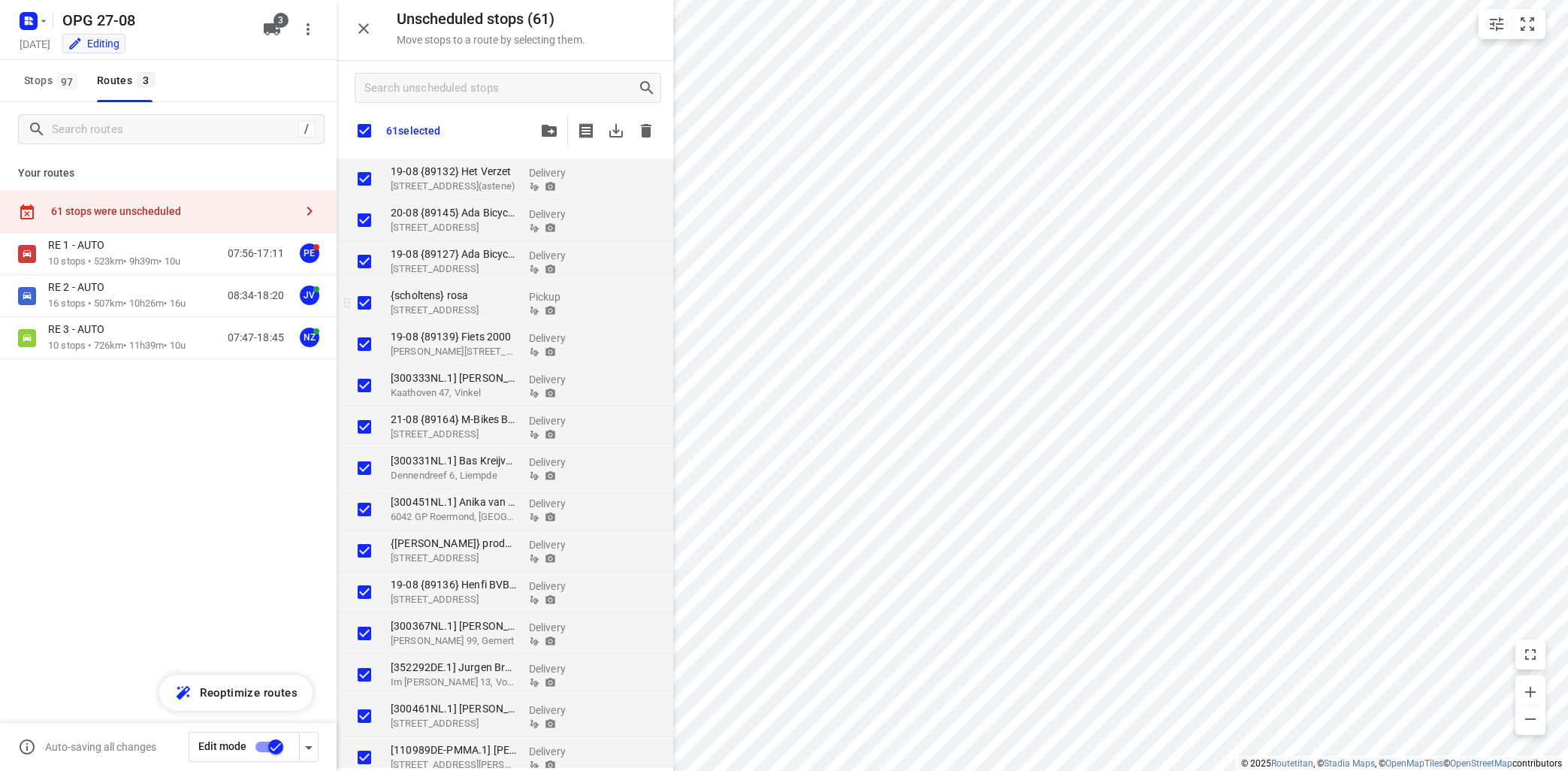
checkbox input "true"
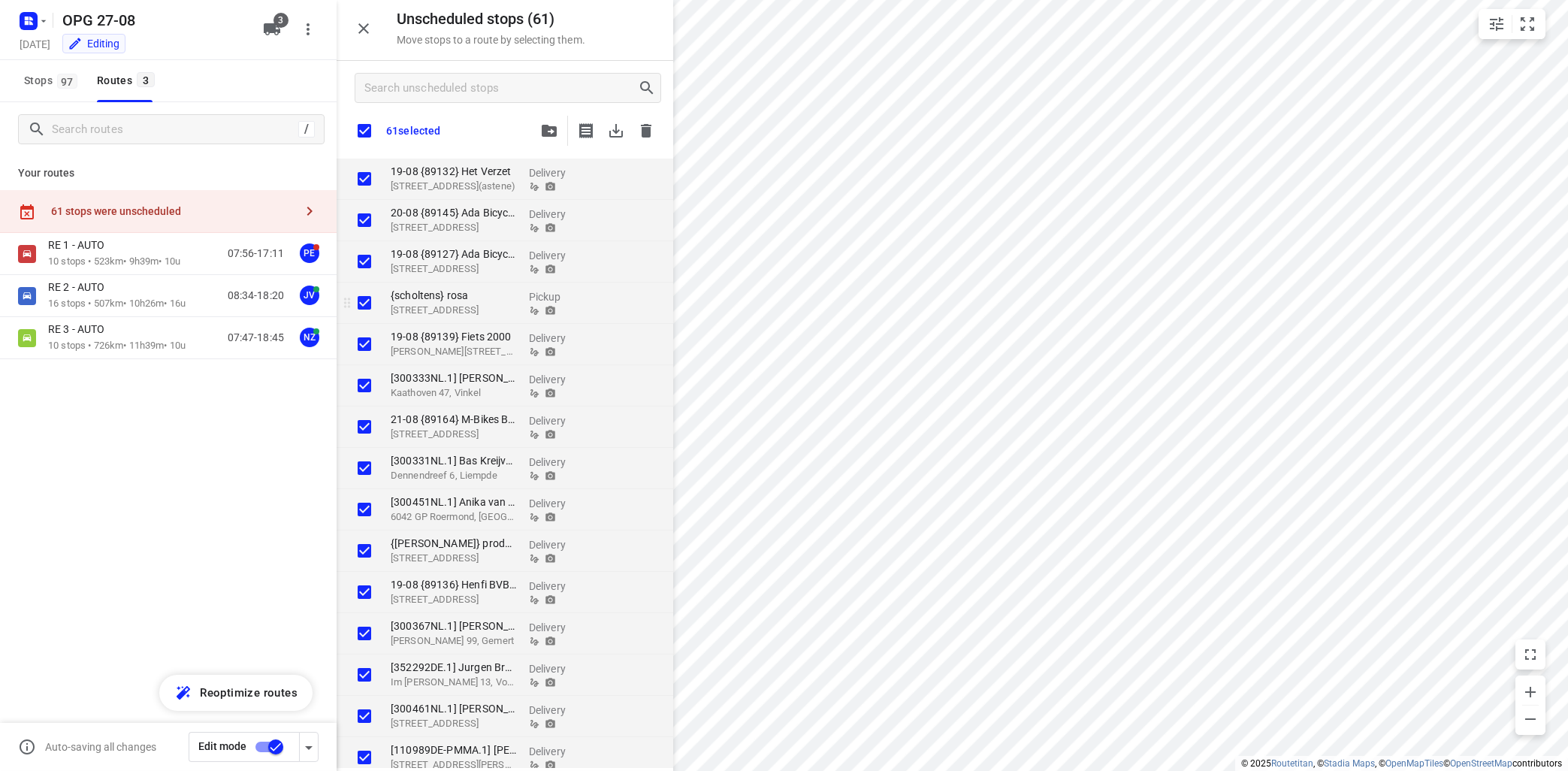
checkbox input "true"
click at [616, 123] on icon "button" at bounding box center [616, 130] width 18 height 18
checkbox input "true"
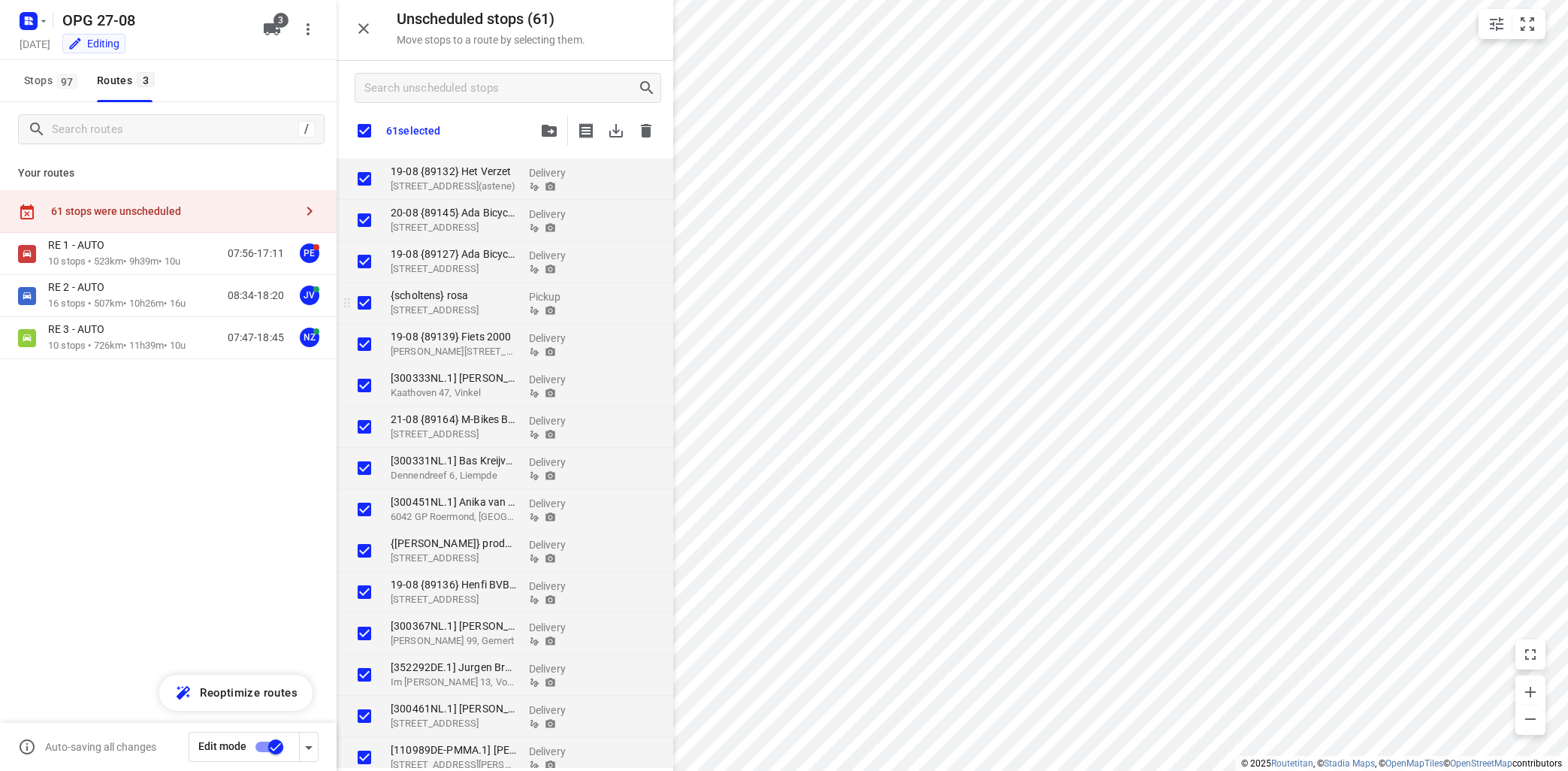
checkbox input "true"
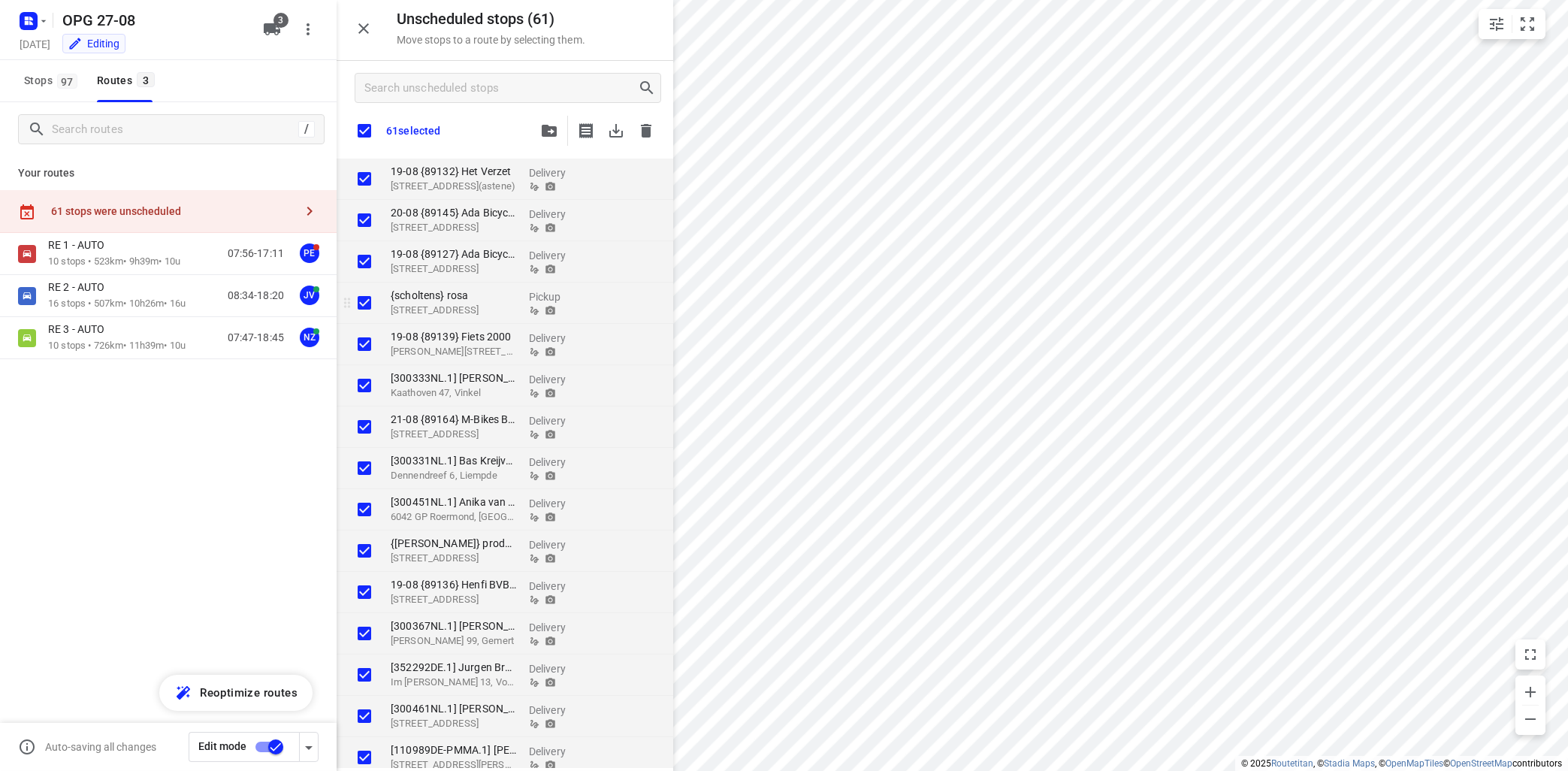
checkbox input "true"
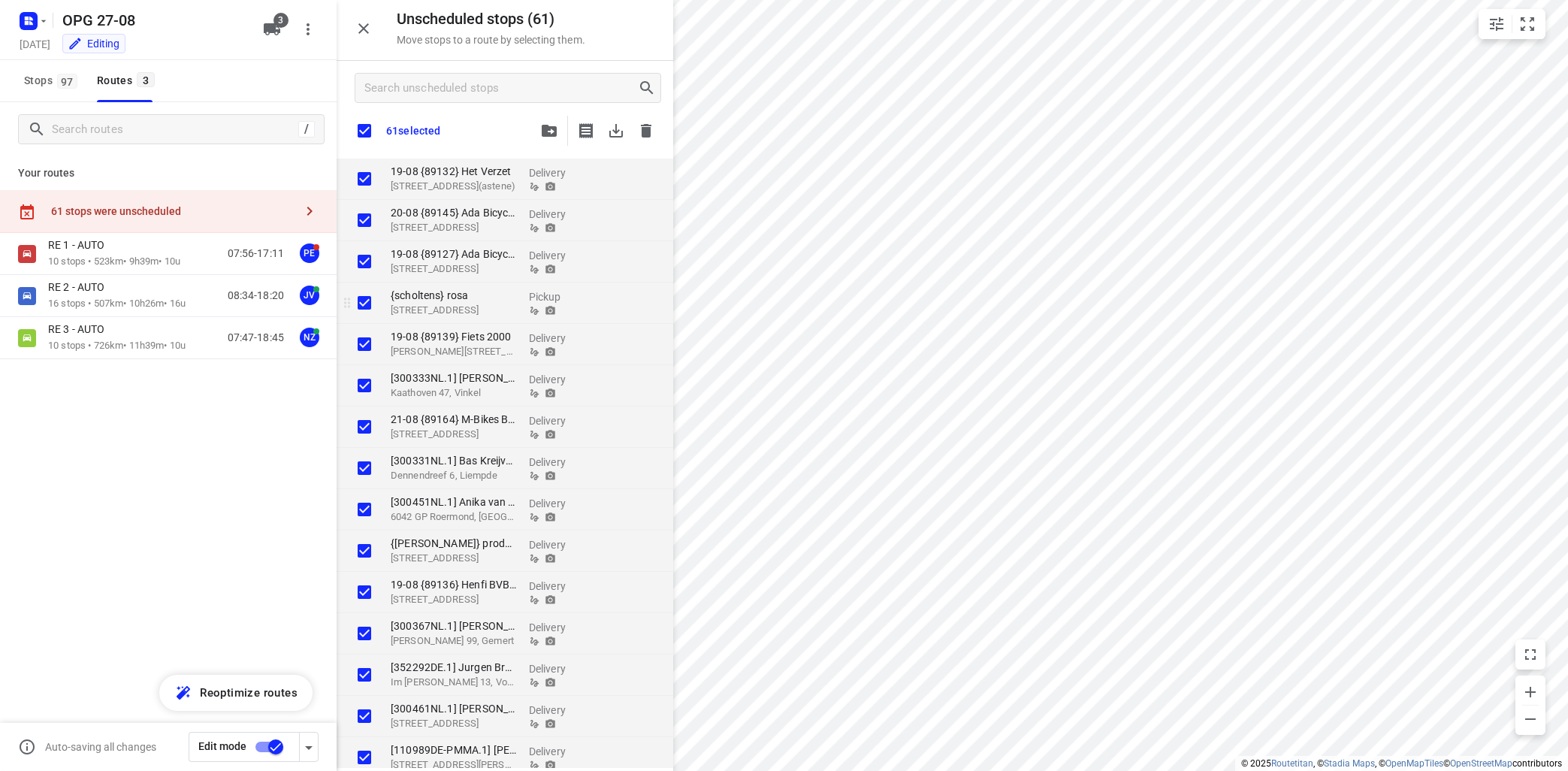
checkbox input "true"
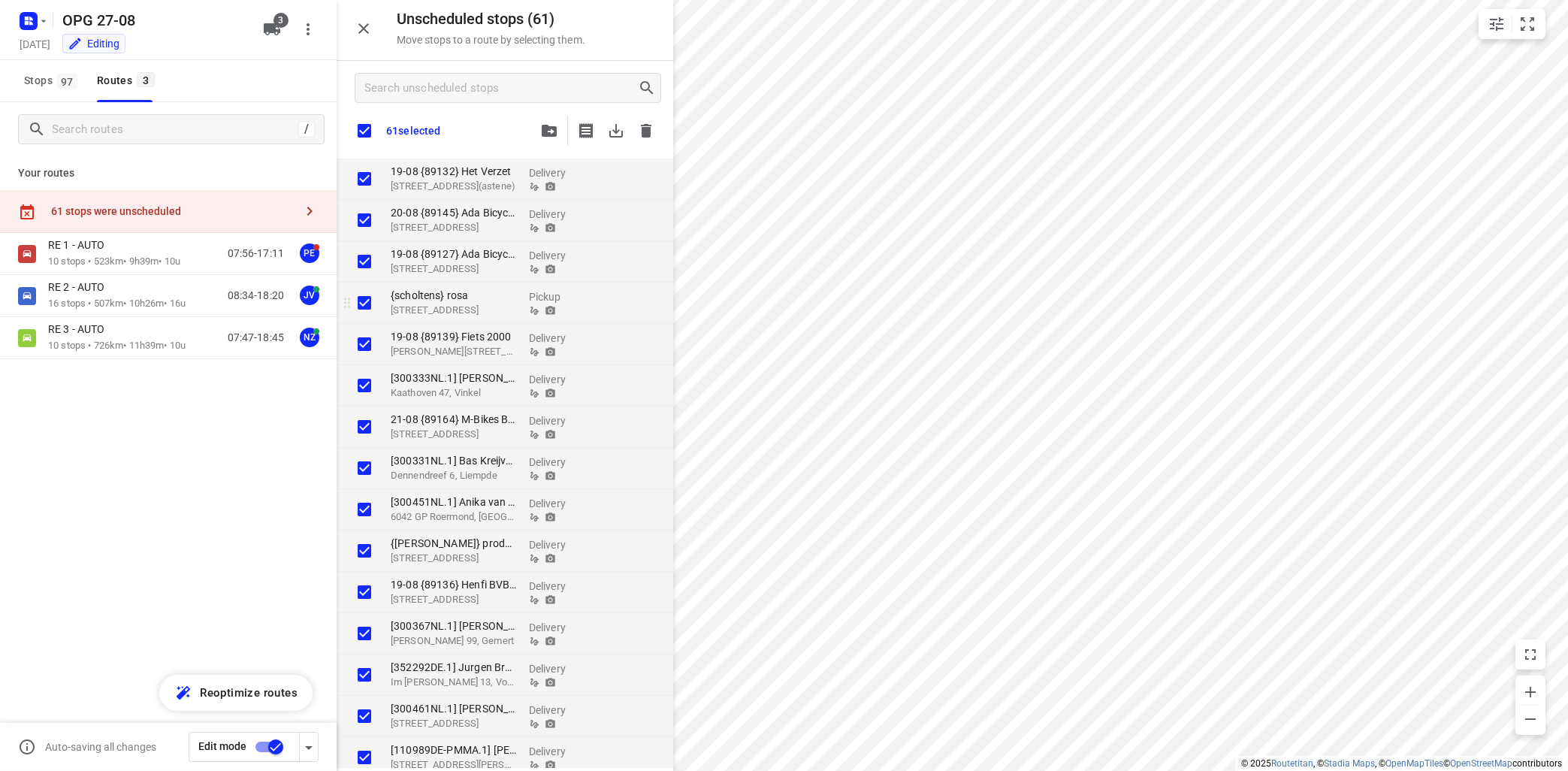
checkbox input "true"
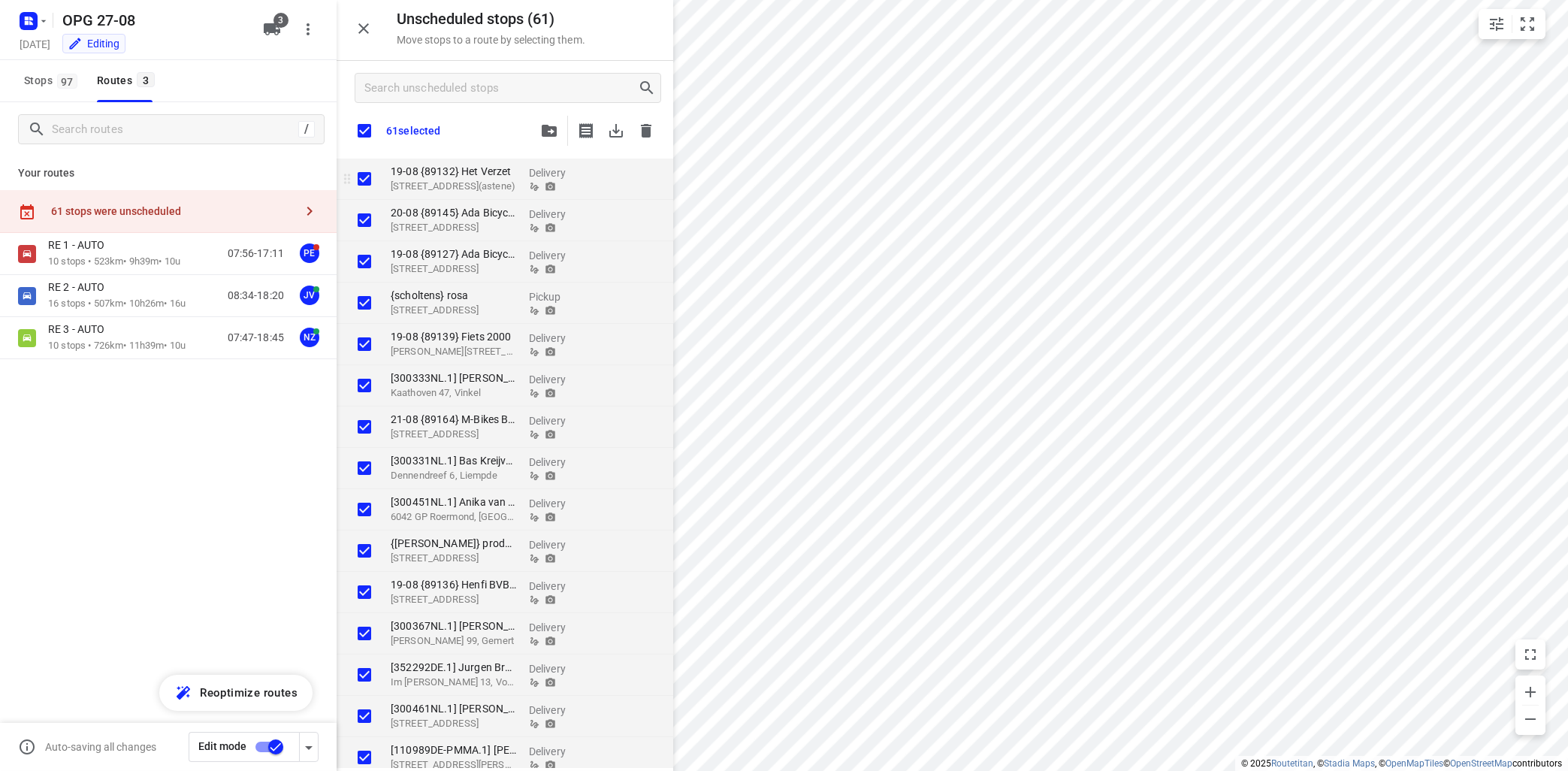
checkbox input "true"
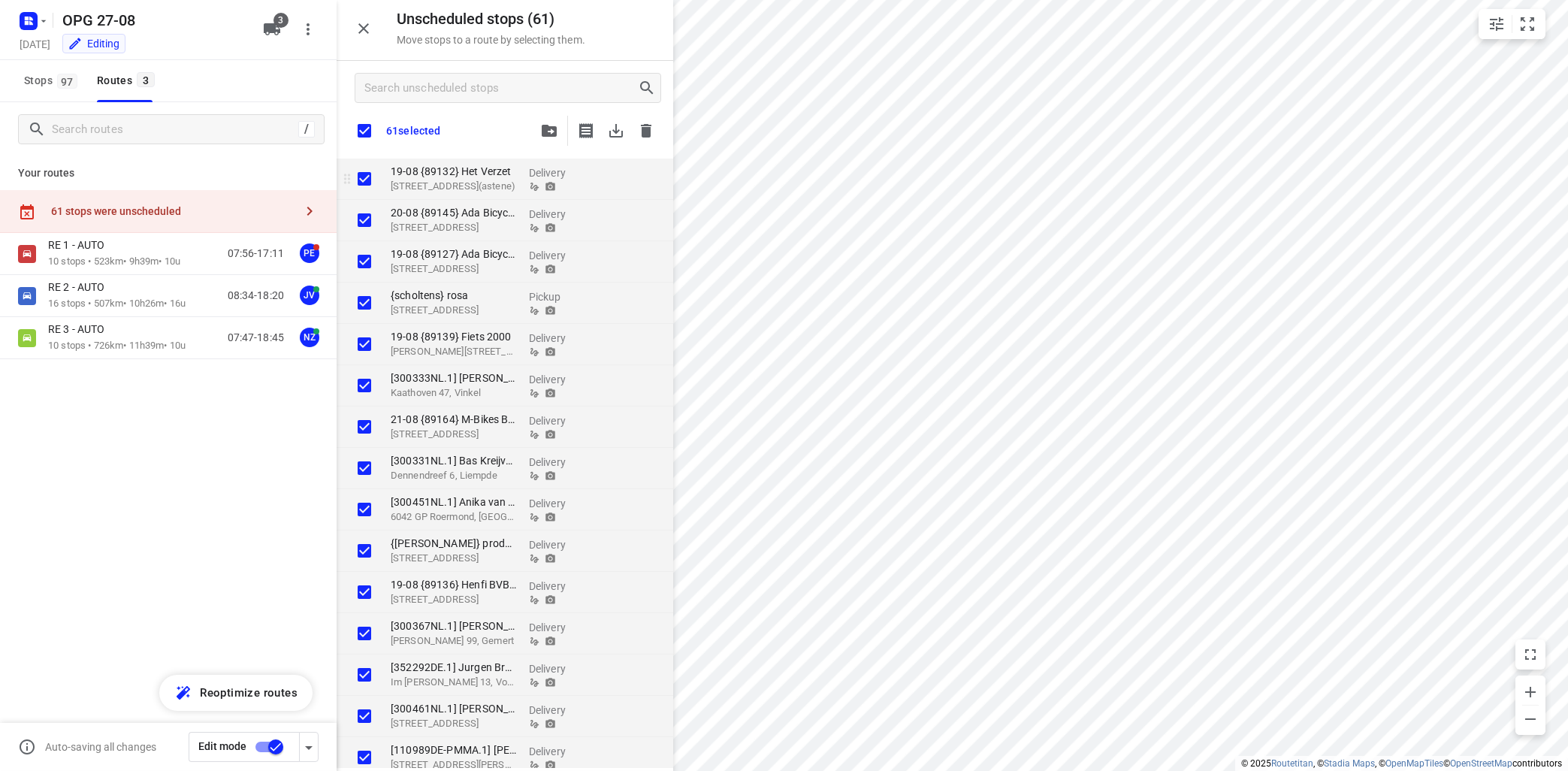
checkbox input "true"
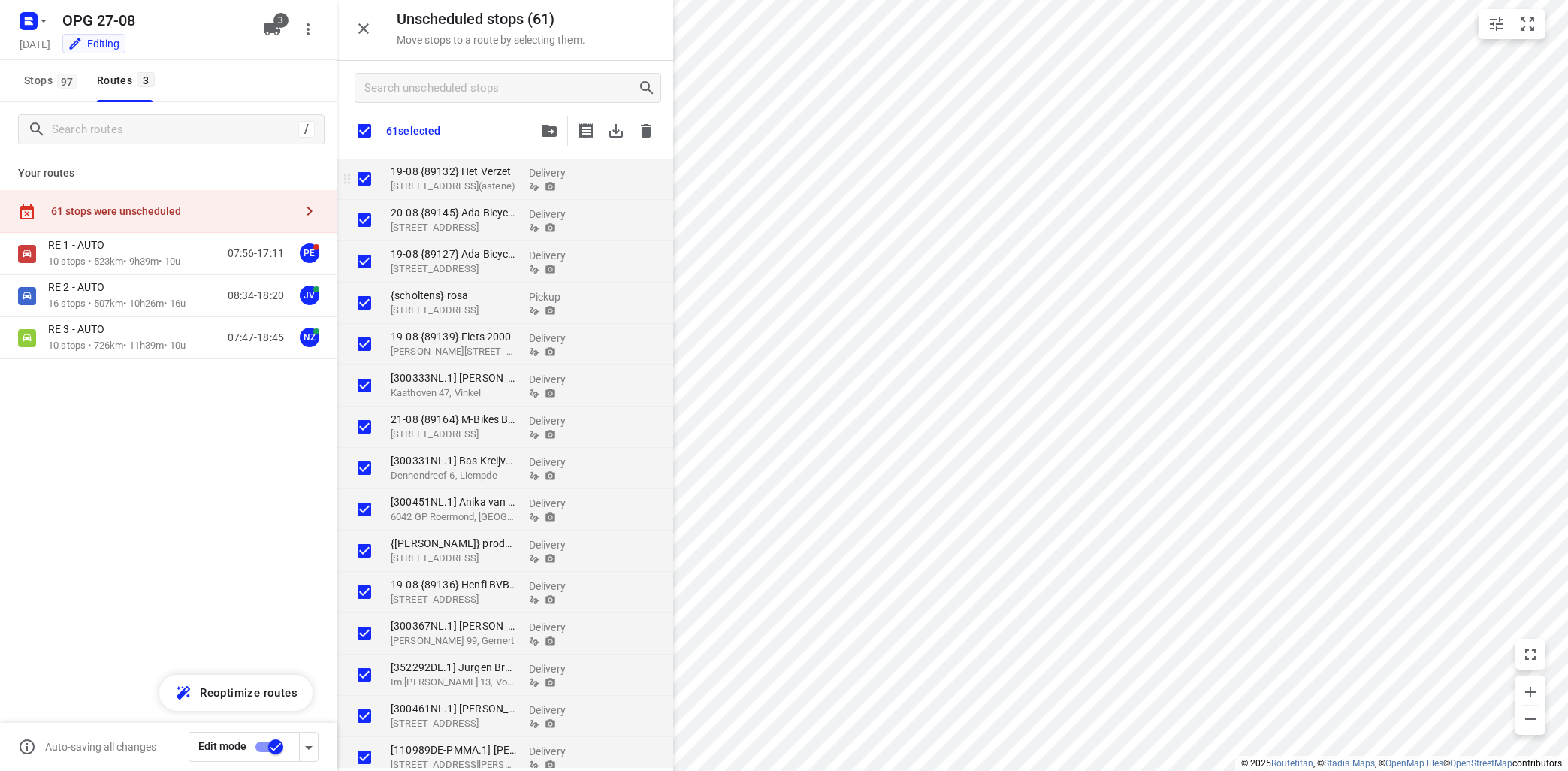
checkbox input "true"
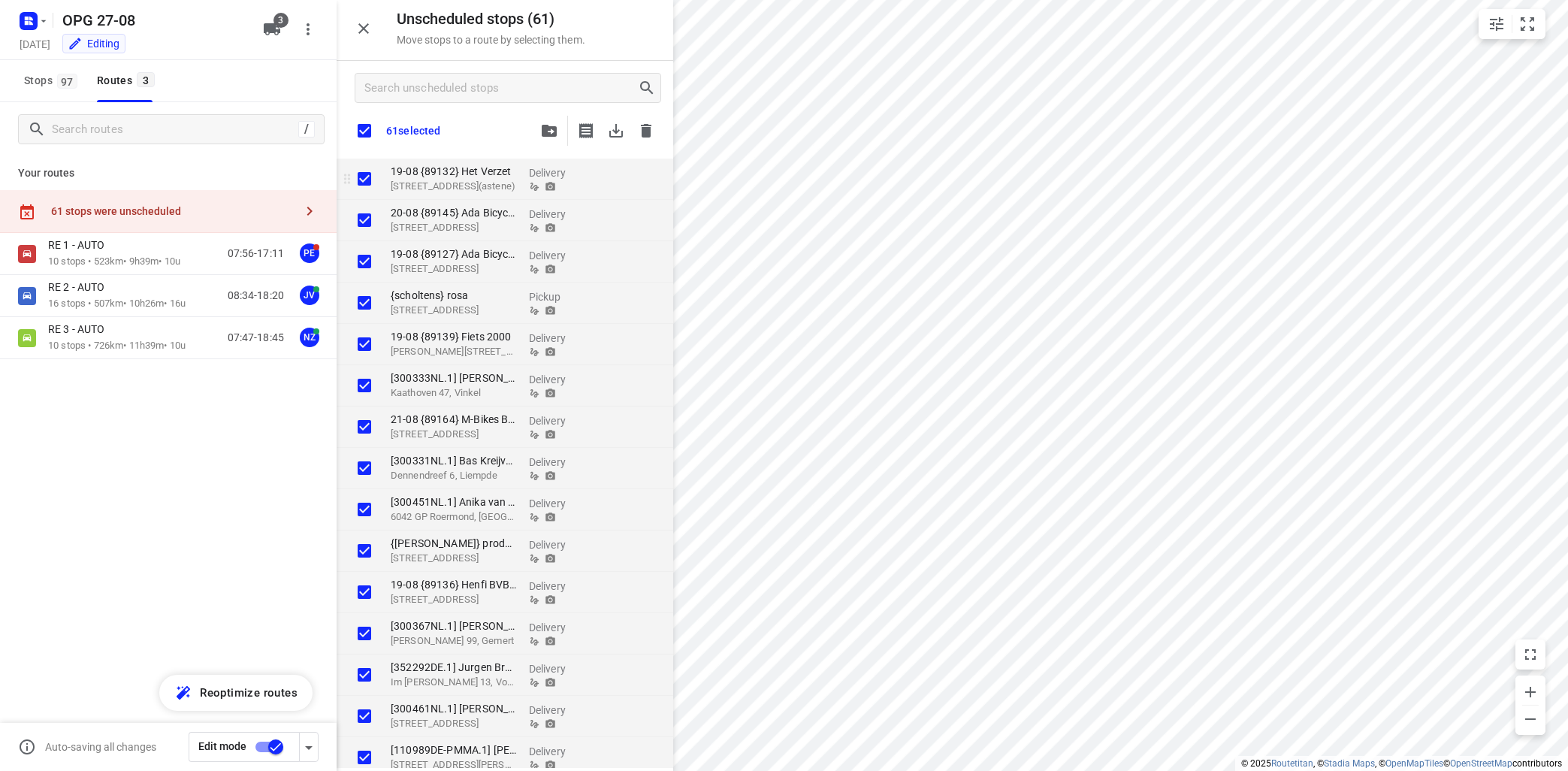
checkbox input "true"
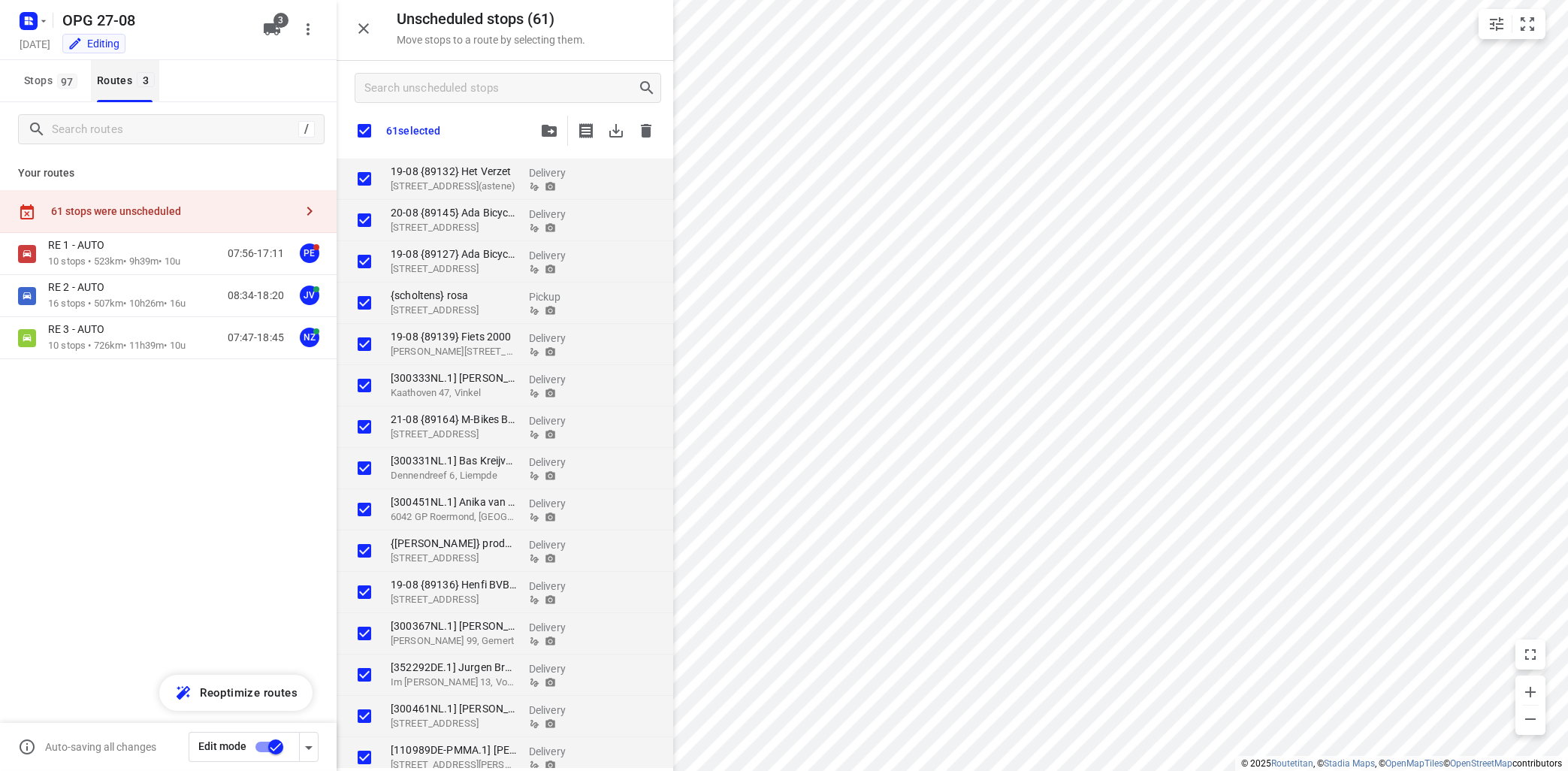
checkbox input "true"
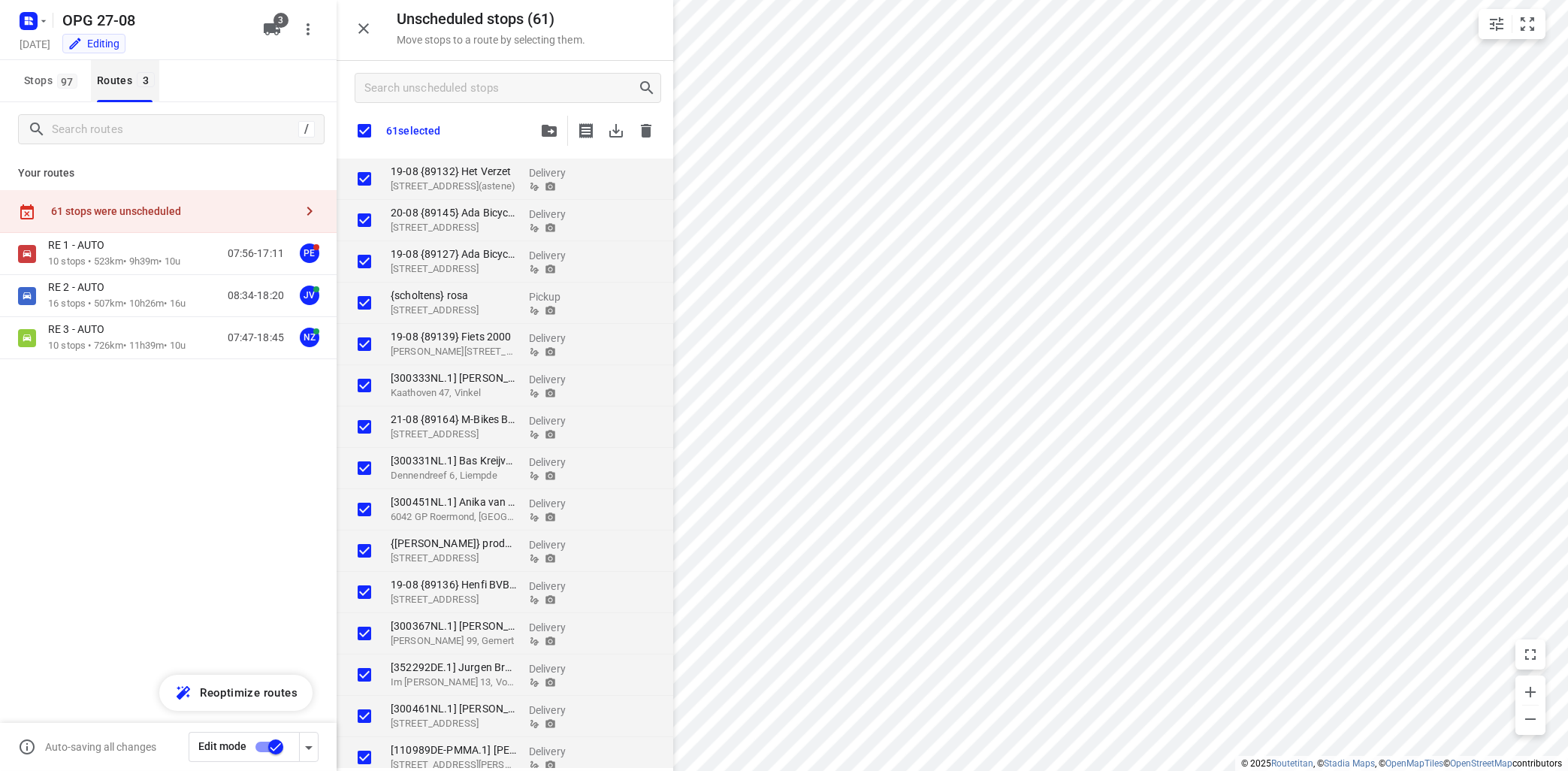
checkbox input "true"
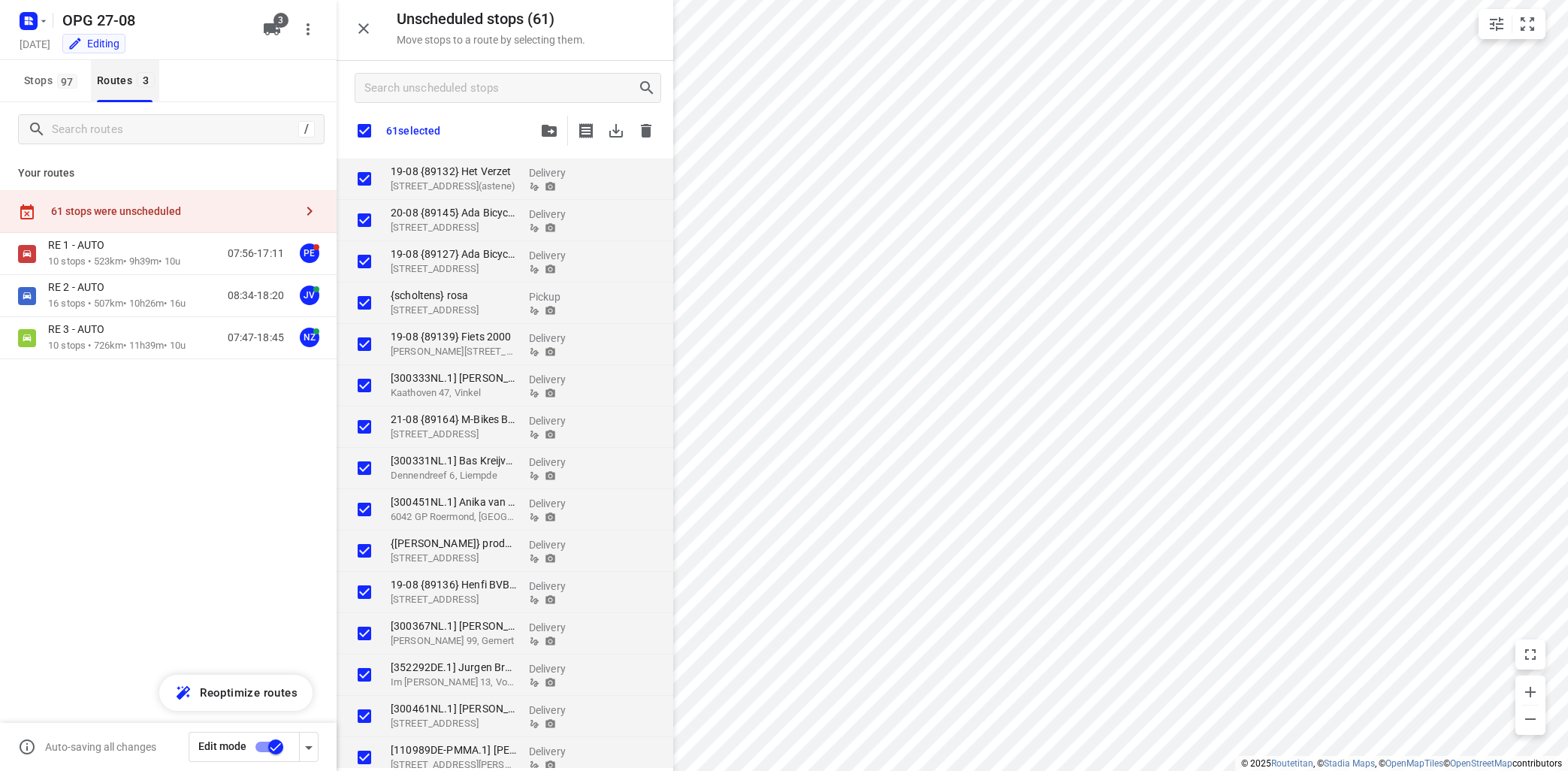
checkbox input "true"
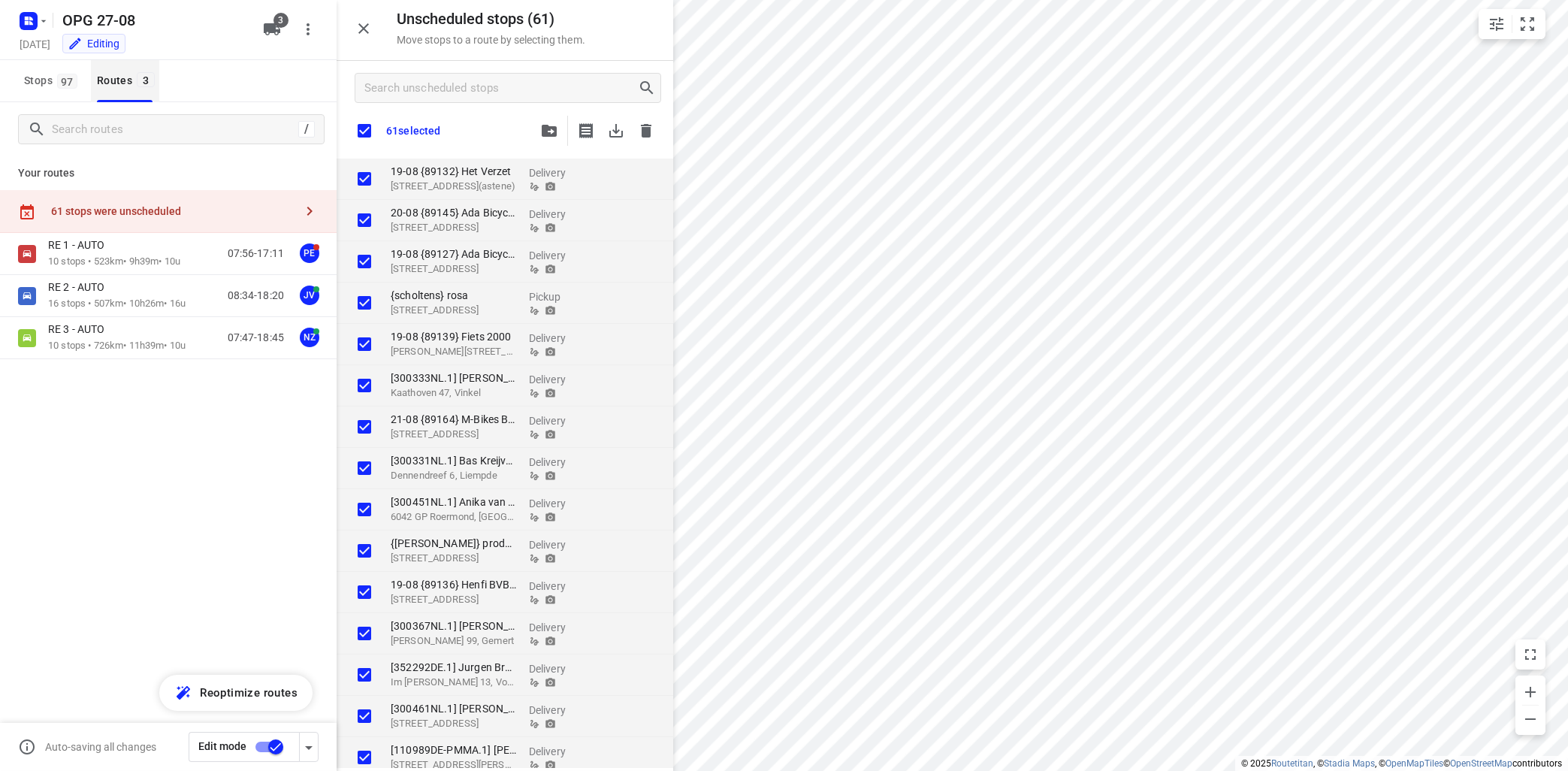
checkbox input "true"
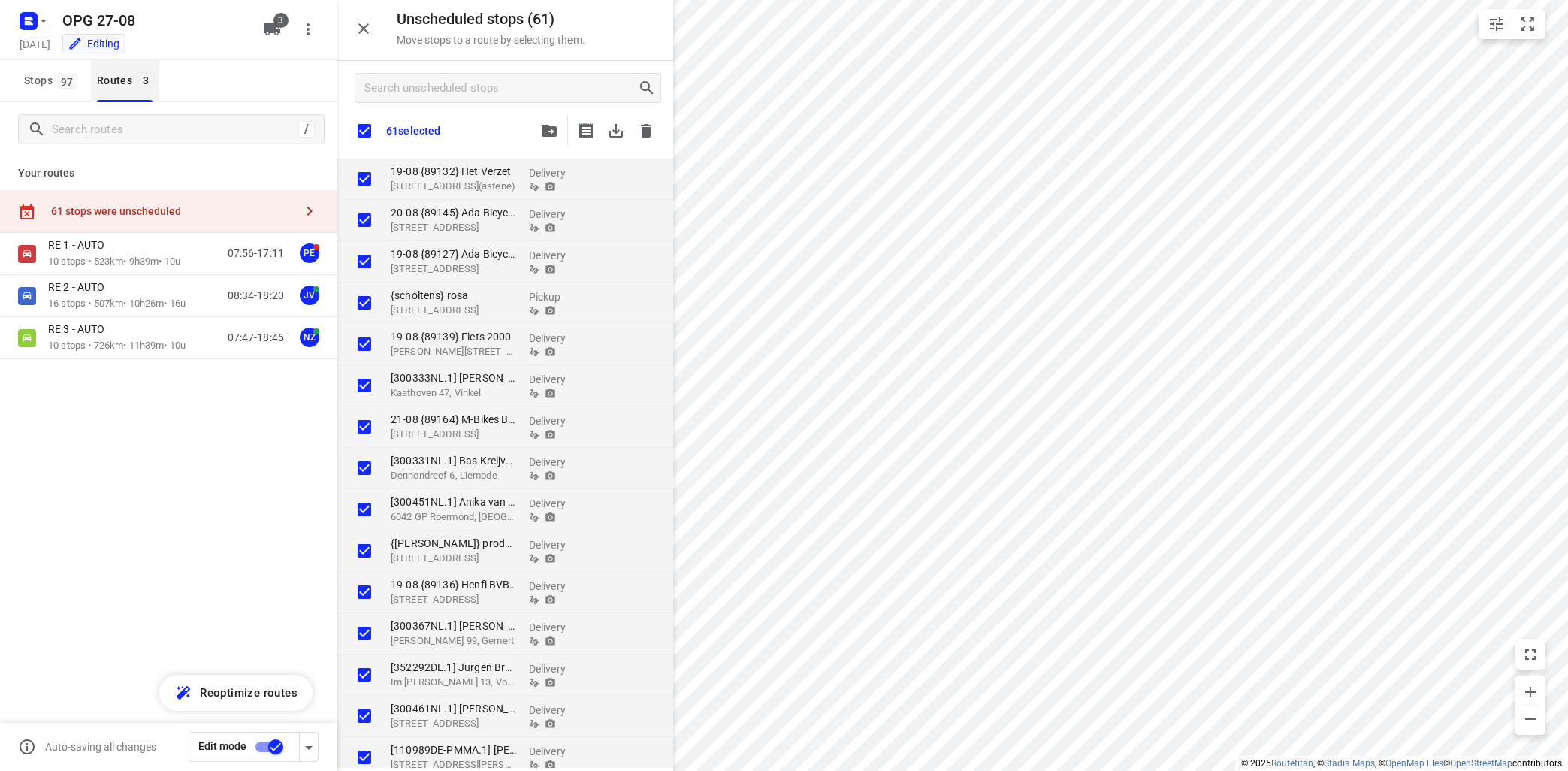
checkbox input "true"
click at [645, 132] on icon "button" at bounding box center [646, 130] width 11 height 14
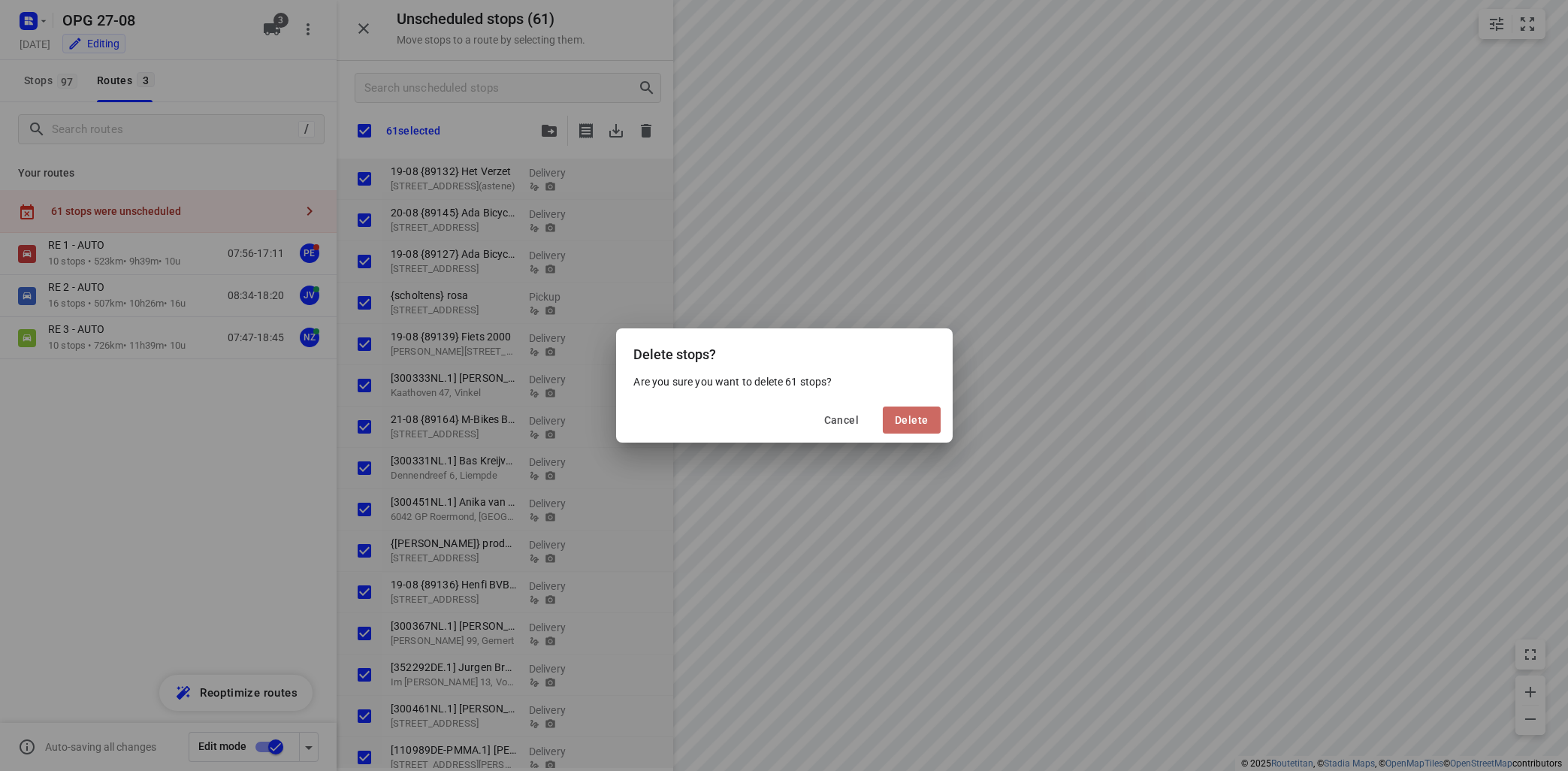
click at [921, 416] on span "Delete" at bounding box center [911, 420] width 33 height 12
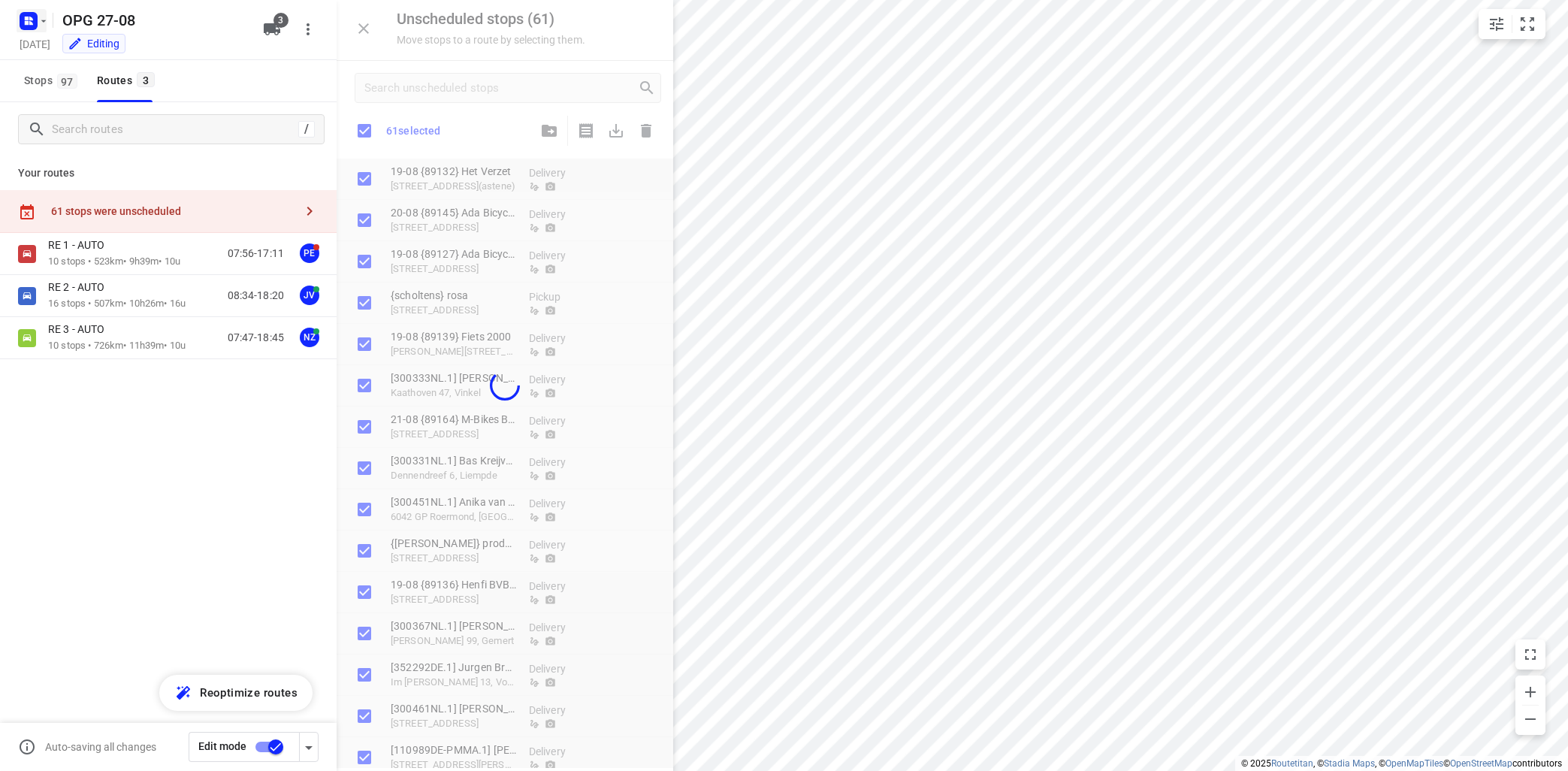
click at [43, 21] on icon "button" at bounding box center [43, 20] width 5 height 2
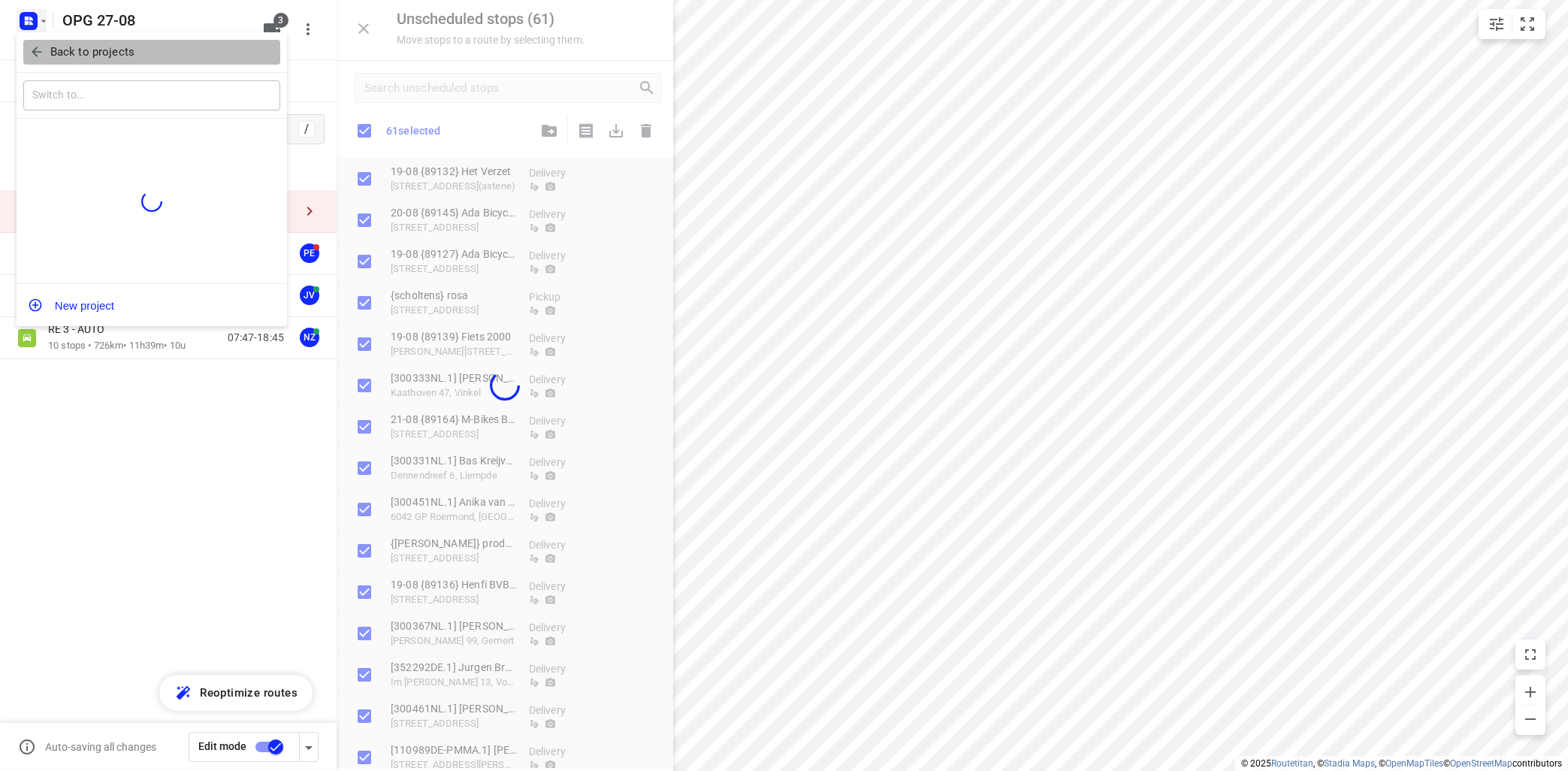
click at [117, 60] on p "Back to projects" at bounding box center [92, 52] width 84 height 17
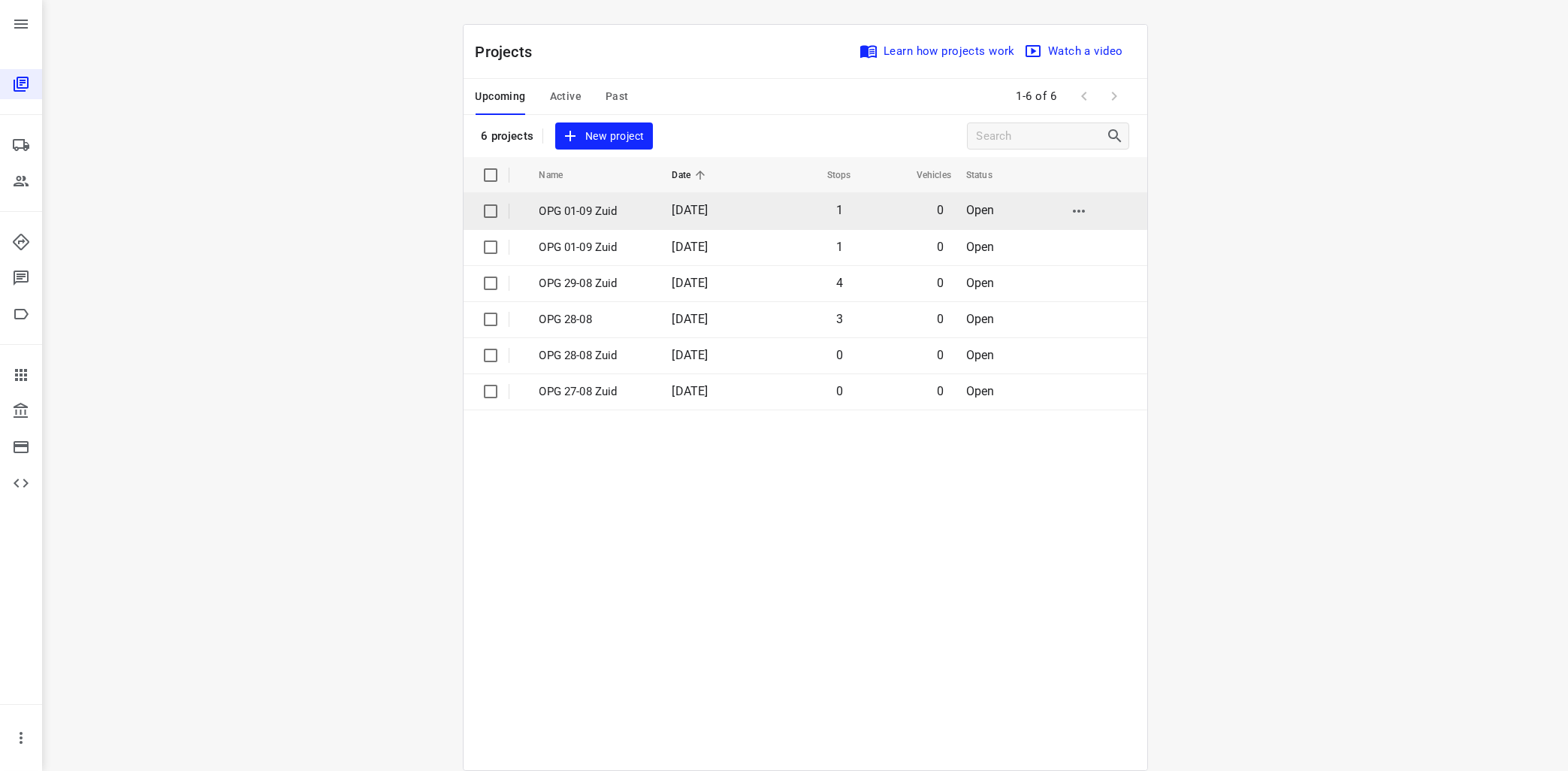
click at [591, 207] on p "OPG 01-09 Zuid" at bounding box center [594, 211] width 110 height 17
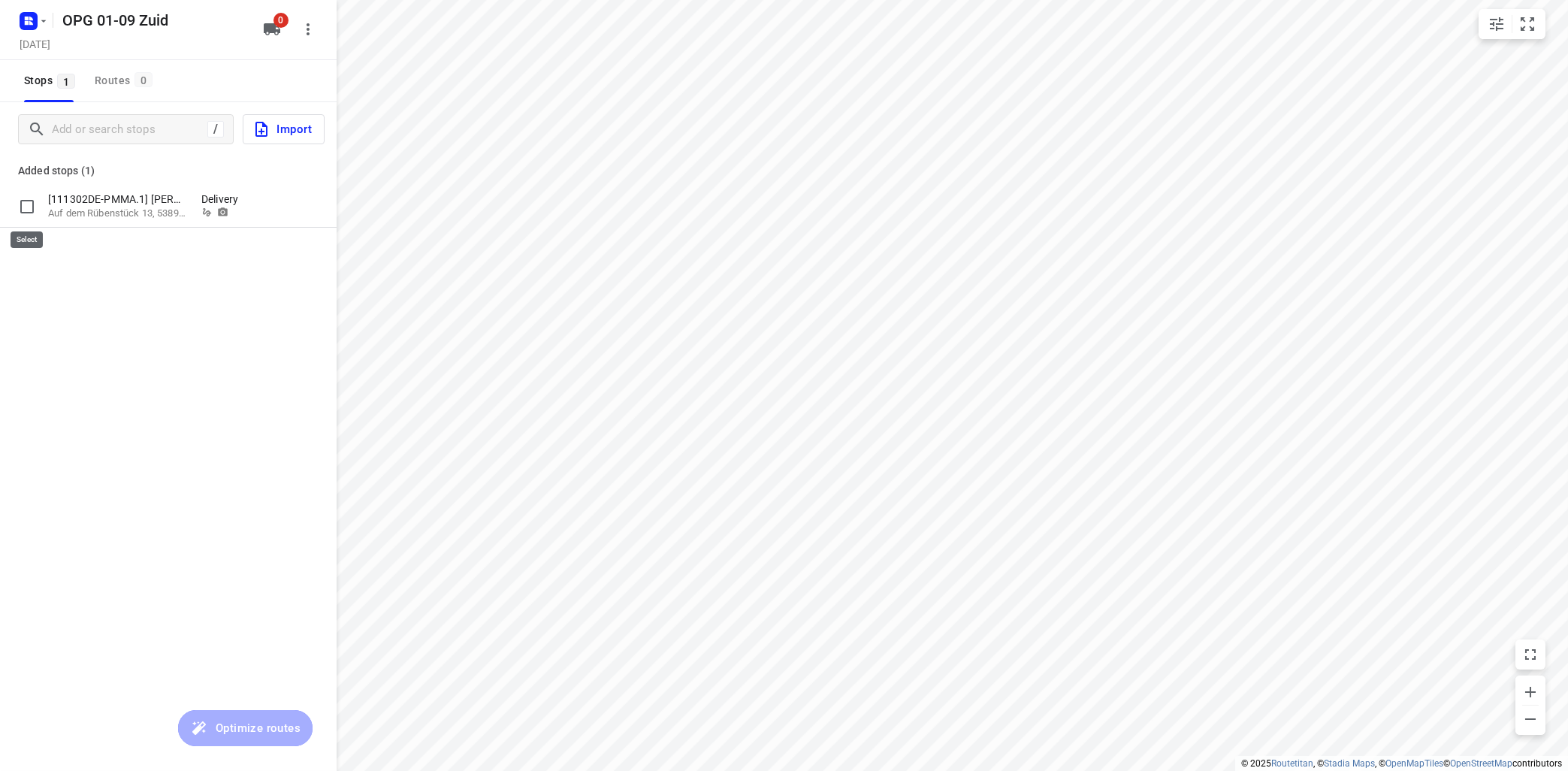
click at [30, 207] on input "grid" at bounding box center [26, 207] width 30 height 30
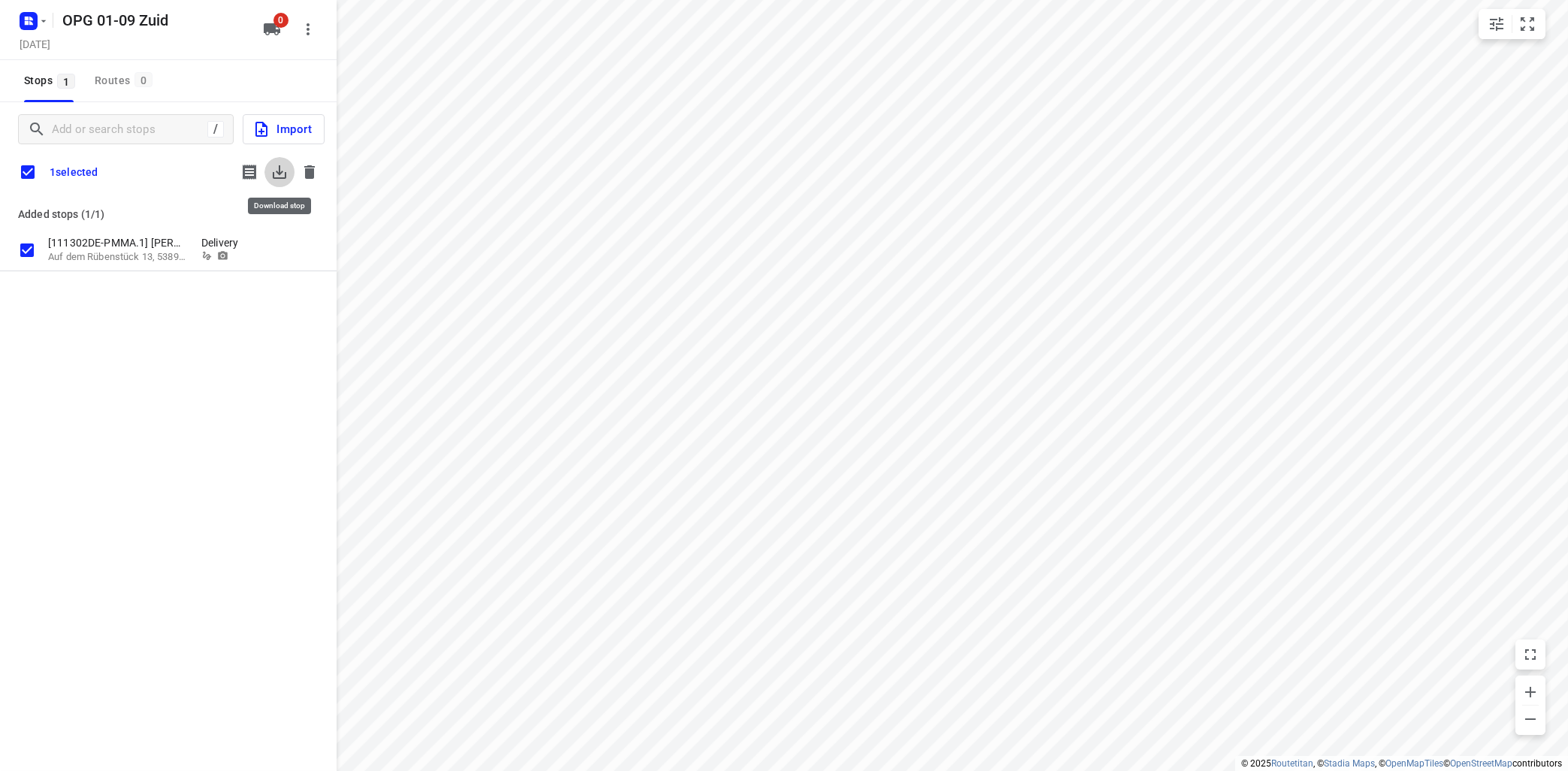
click at [273, 175] on icon "button" at bounding box center [280, 172] width 14 height 14
click at [316, 170] on icon "button" at bounding box center [309, 172] width 18 height 18
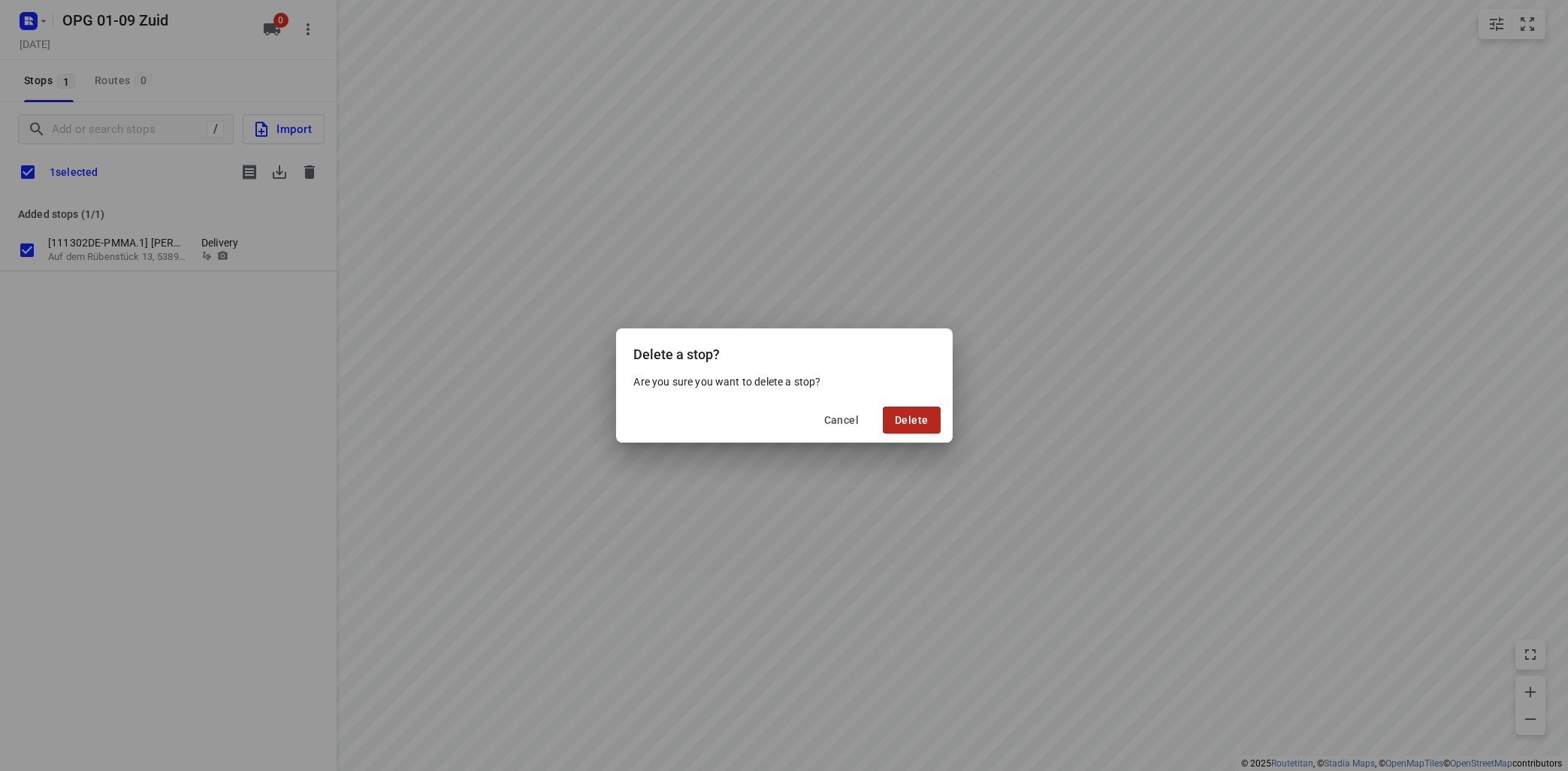
click at [937, 412] on button "Delete" at bounding box center [911, 420] width 57 height 27
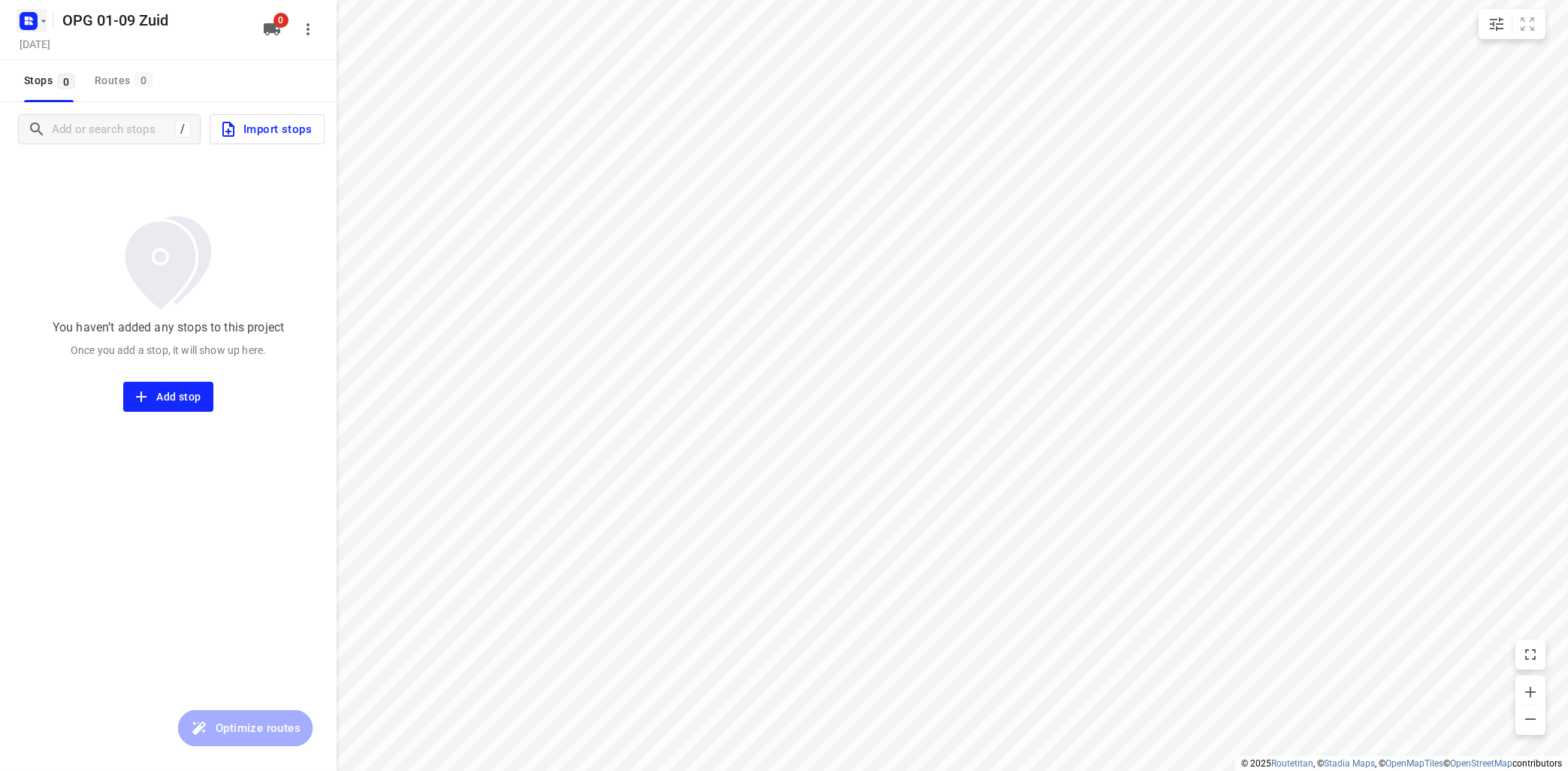
click at [44, 17] on icon "button" at bounding box center [43, 21] width 12 height 12
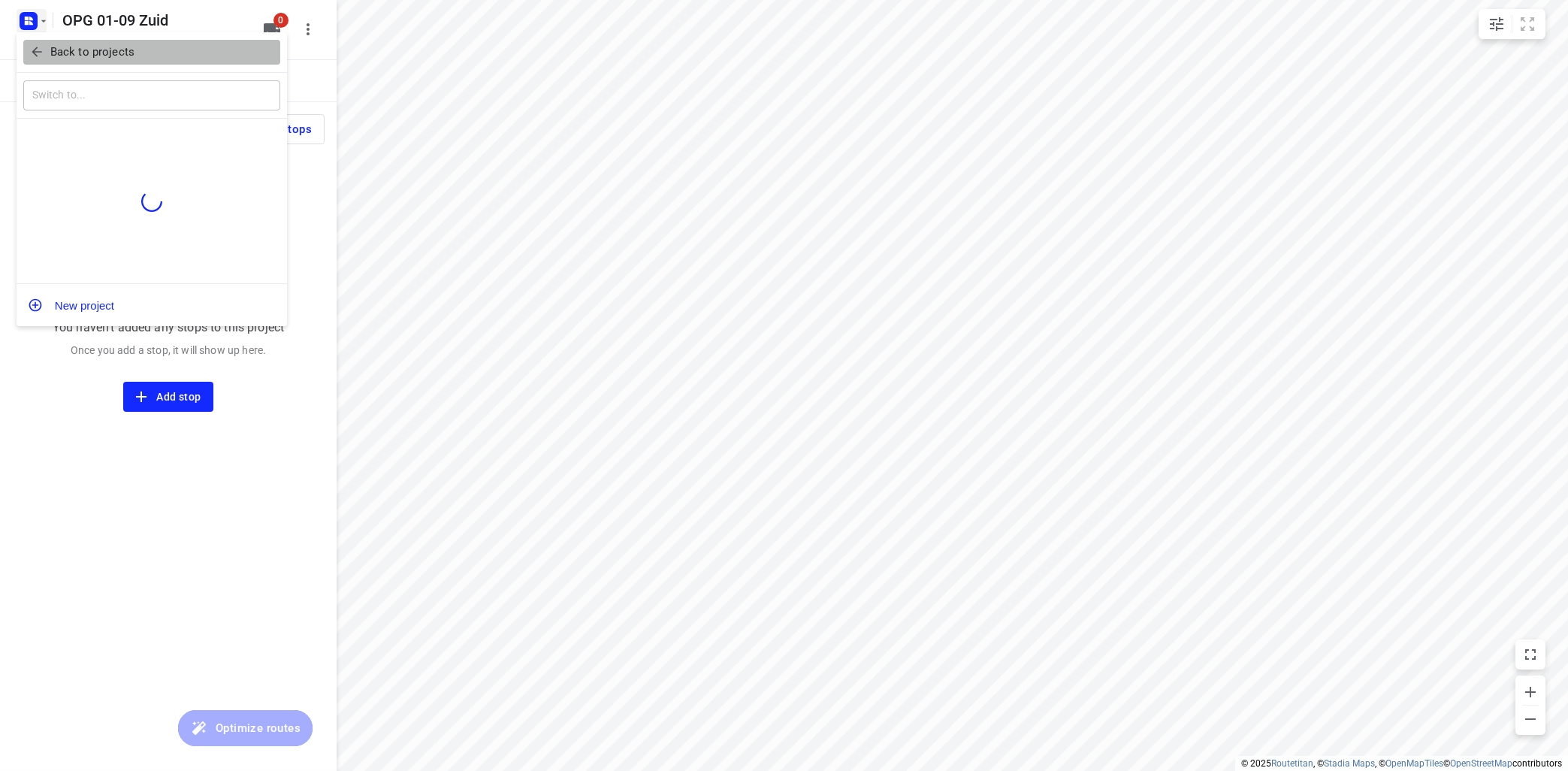
click at [49, 51] on span "Back to projects" at bounding box center [151, 52] width 245 height 17
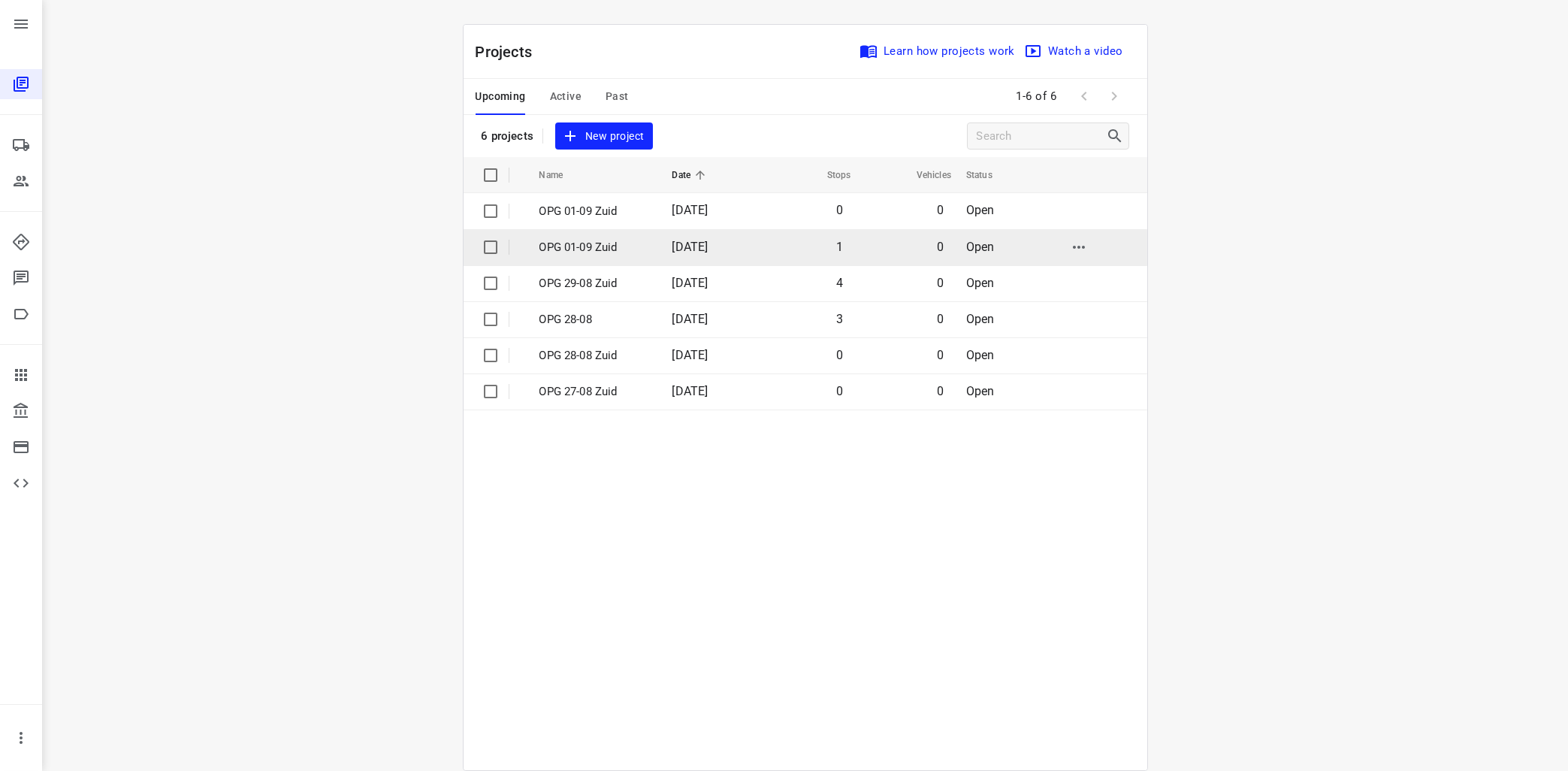
click at [581, 243] on p "OPG 01-09 Zuid" at bounding box center [594, 248] width 110 height 17
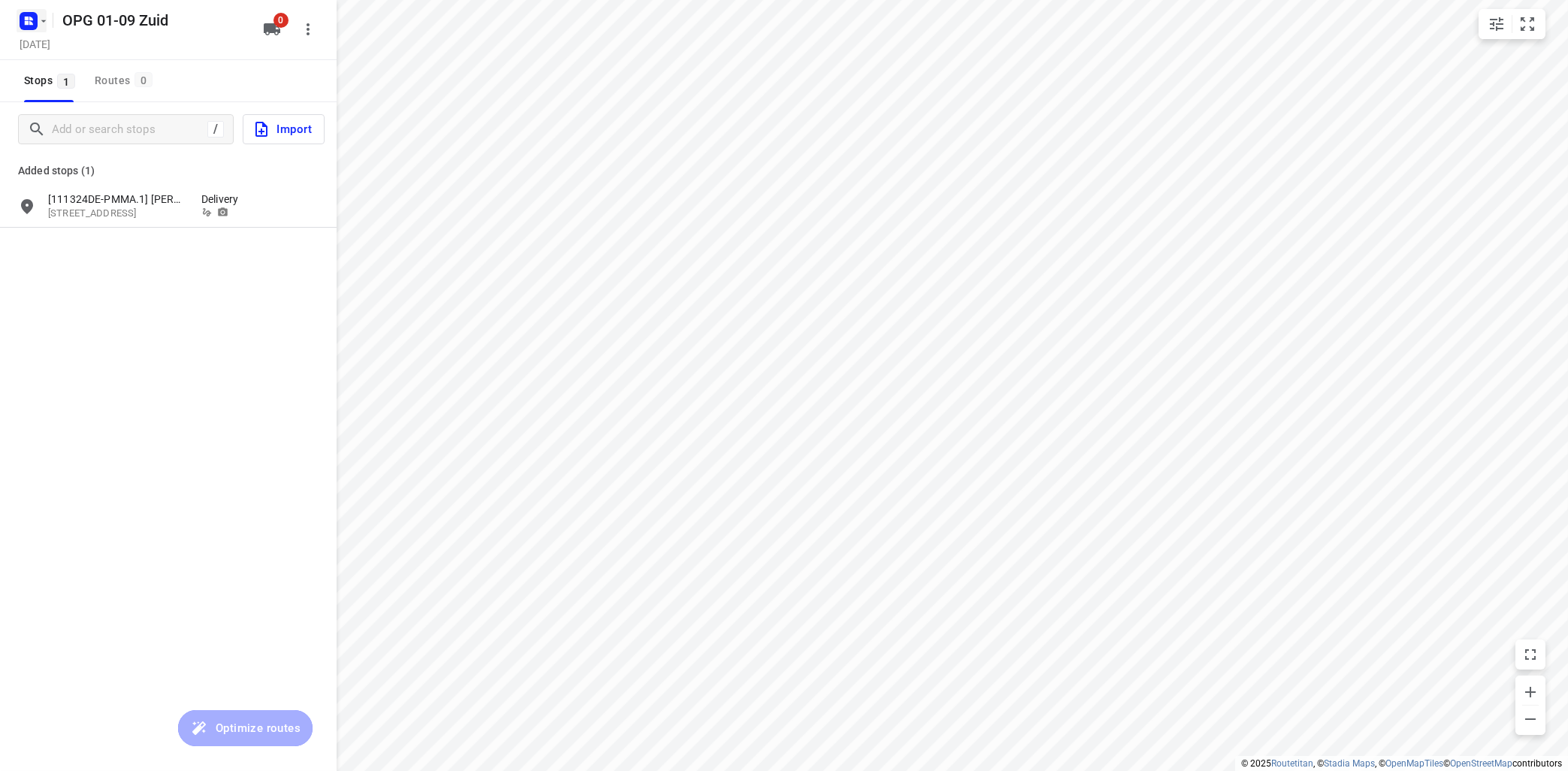
click at [37, 16] on rect "button" at bounding box center [28, 20] width 18 height 18
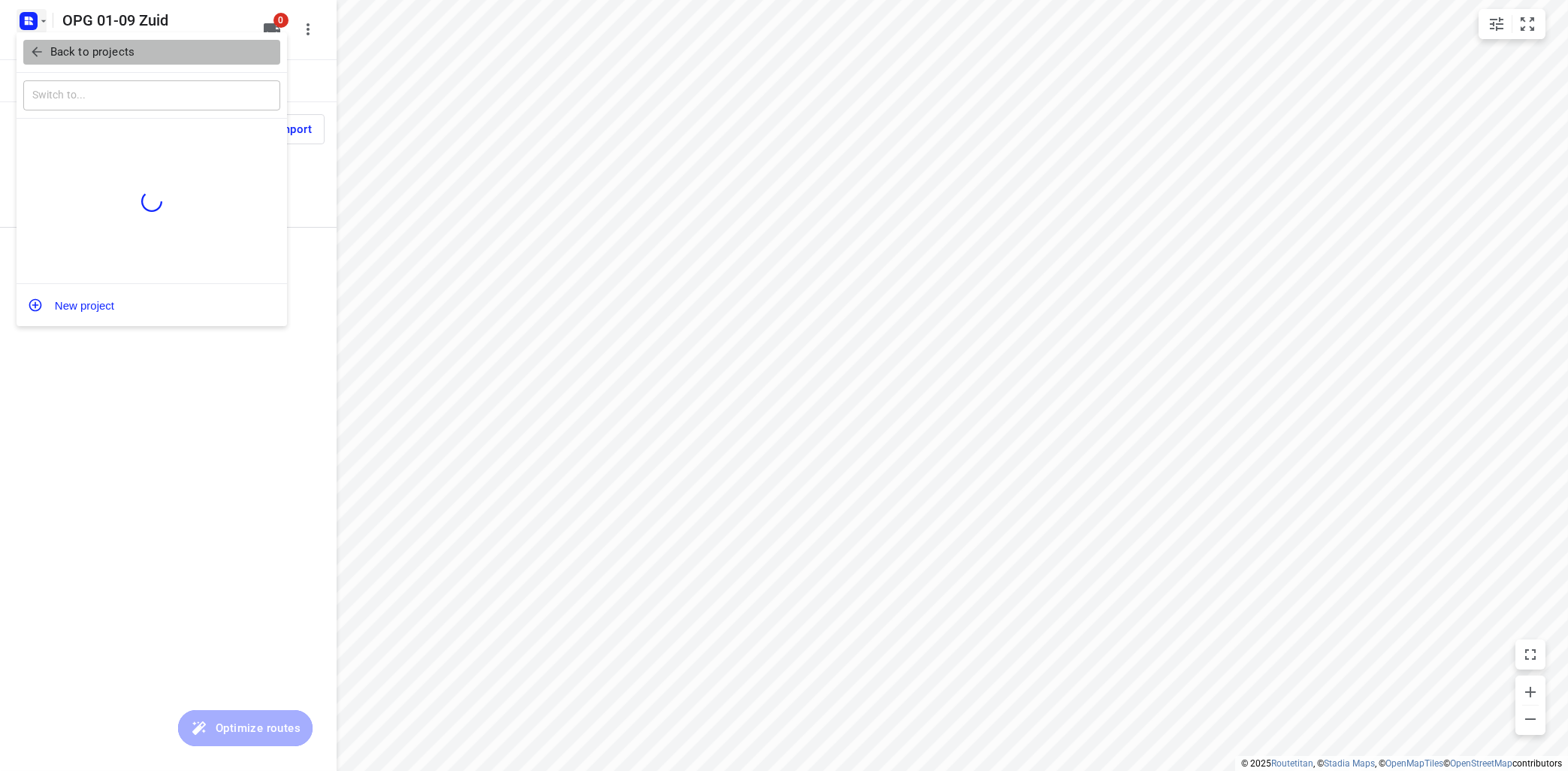
click at [39, 47] on icon "button" at bounding box center [37, 52] width 15 height 15
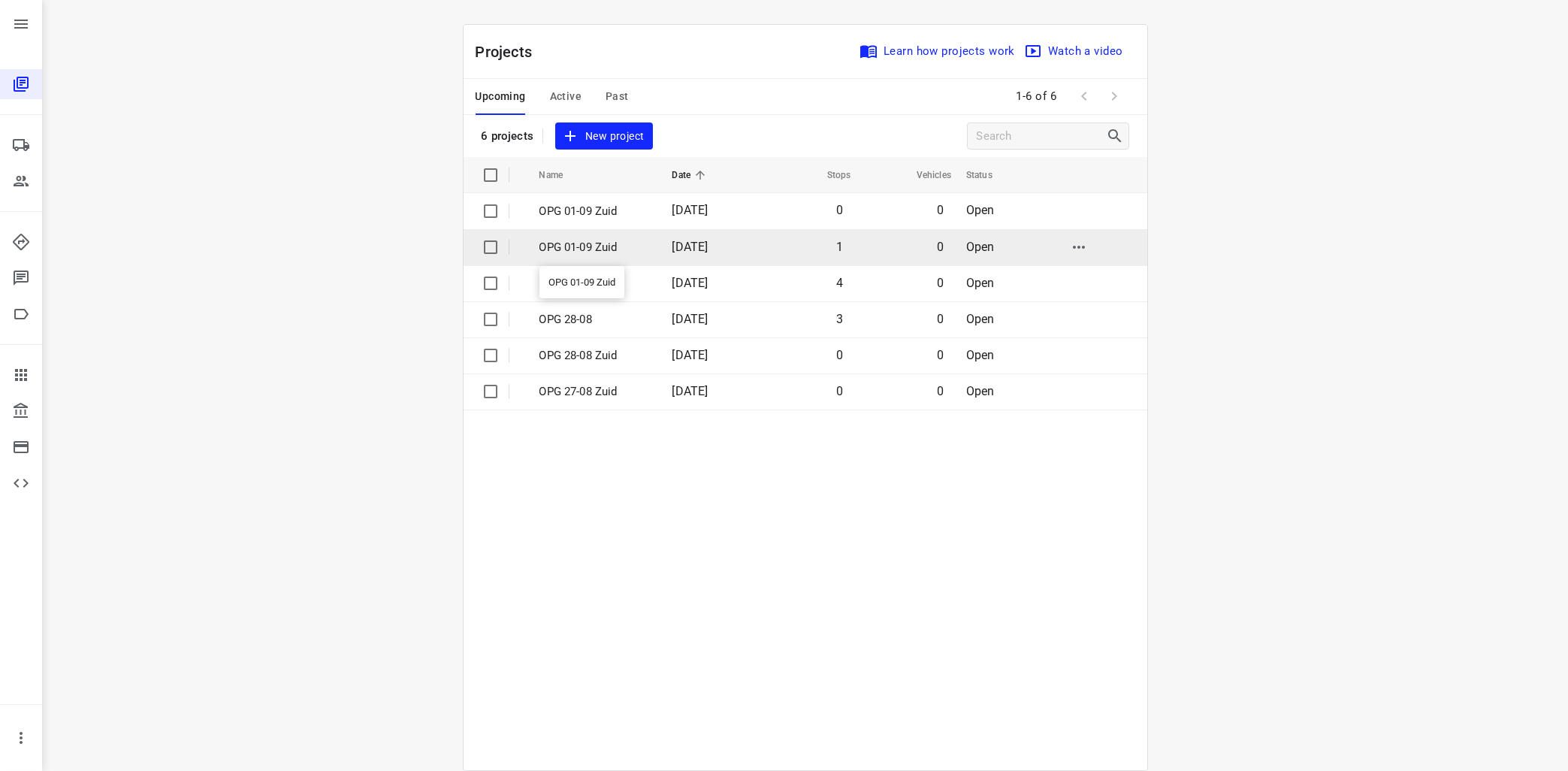
click at [567, 250] on p "OPG 01-09 Zuid" at bounding box center [594, 248] width 110 height 17
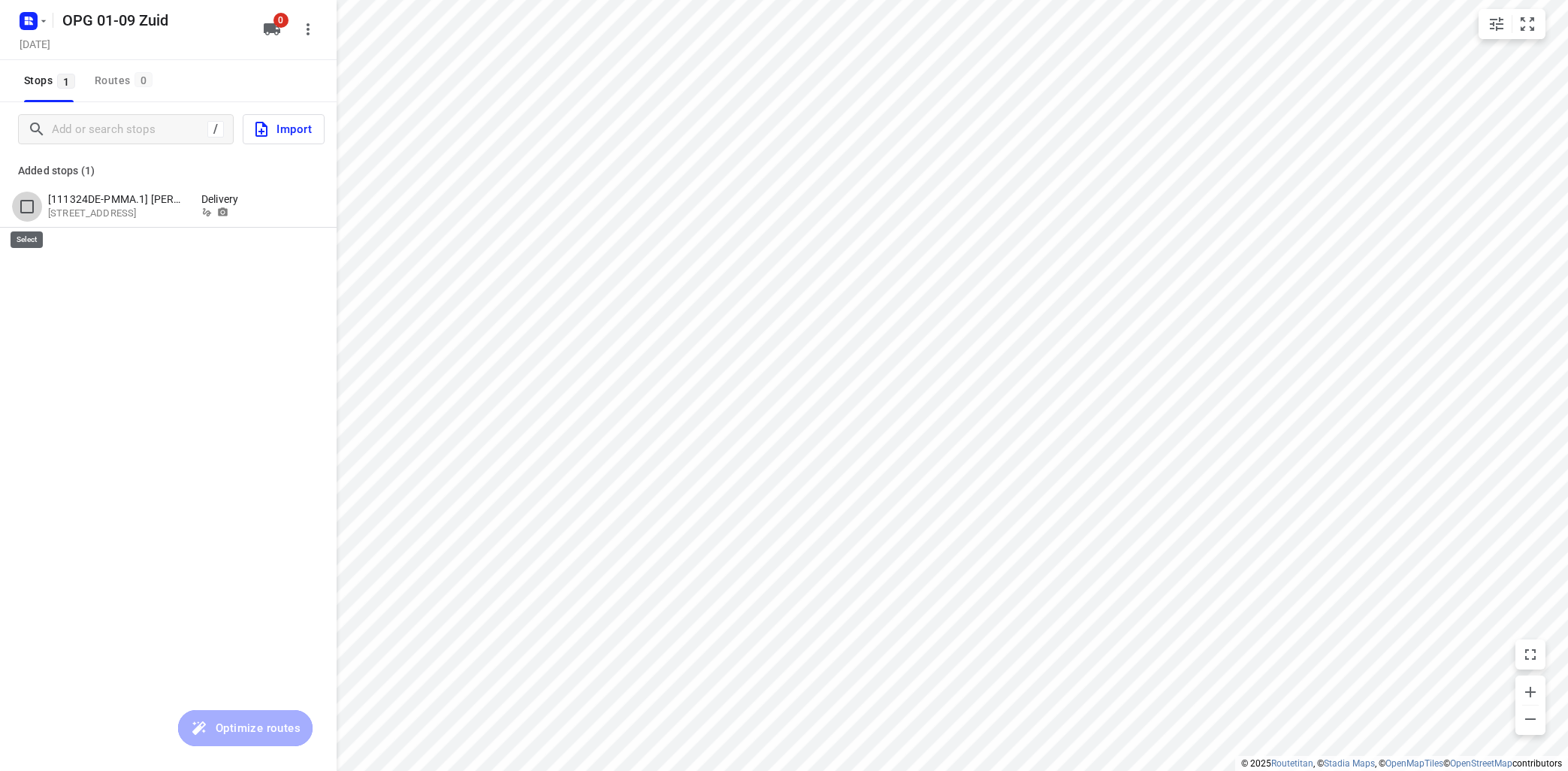
drag, startPoint x: 26, startPoint y: 207, endPoint x: 41, endPoint y: 205, distance: 15.1
click at [28, 207] on input "grid" at bounding box center [26, 207] width 30 height 30
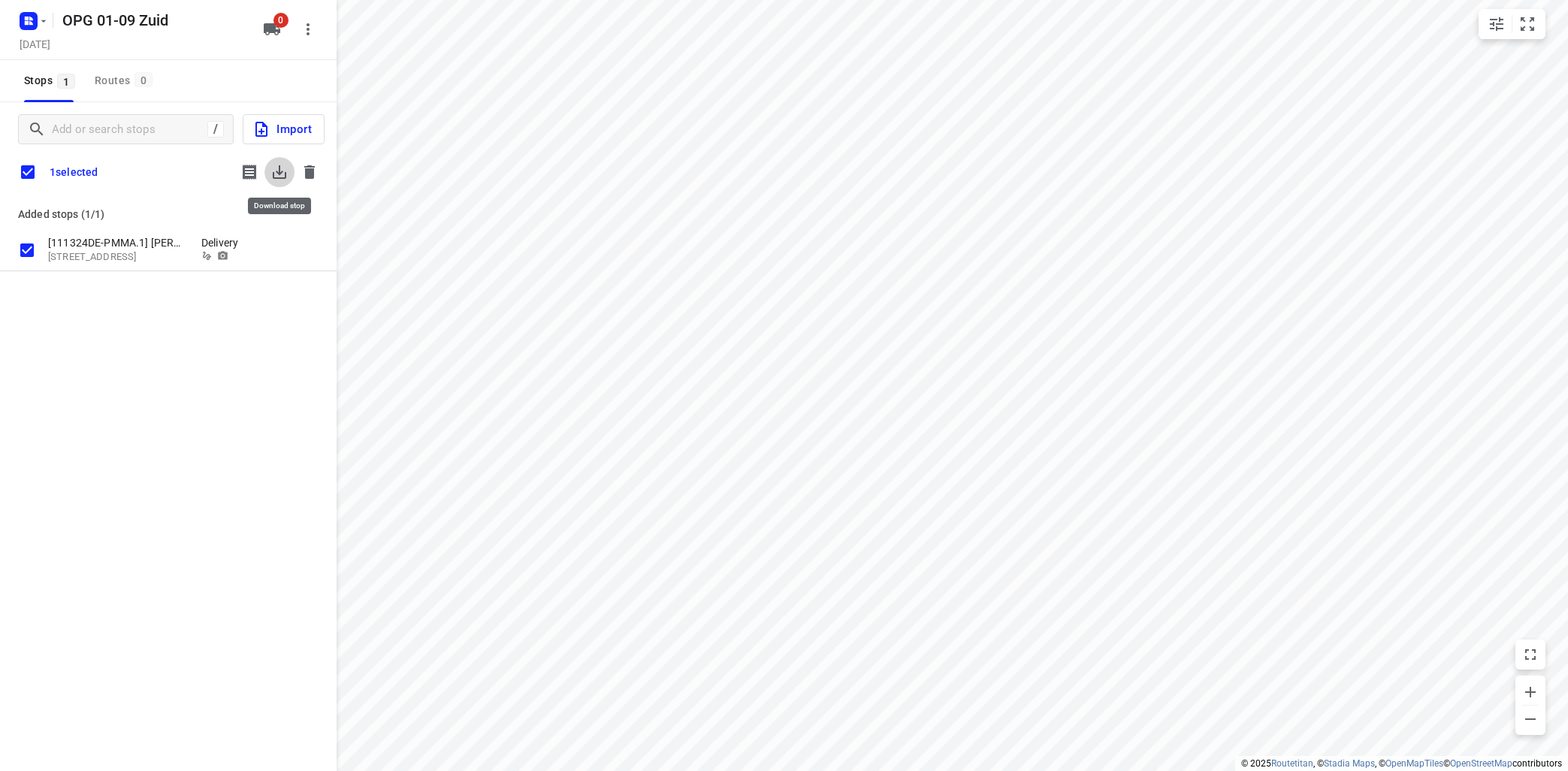
click at [277, 175] on icon "button" at bounding box center [279, 172] width 18 height 18
click at [309, 168] on icon "button" at bounding box center [309, 172] width 11 height 14
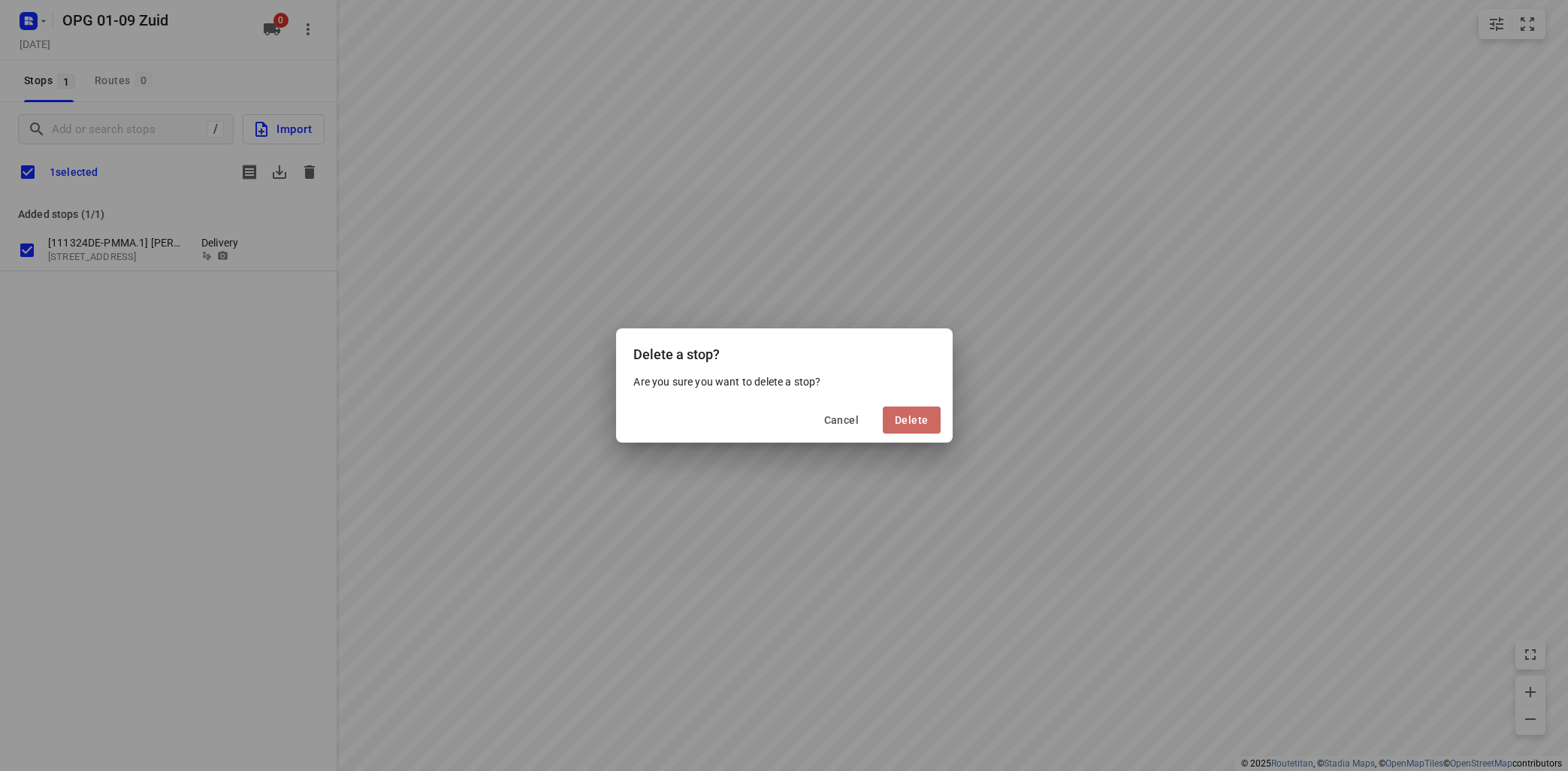
click at [919, 419] on span "Delete" at bounding box center [911, 420] width 33 height 12
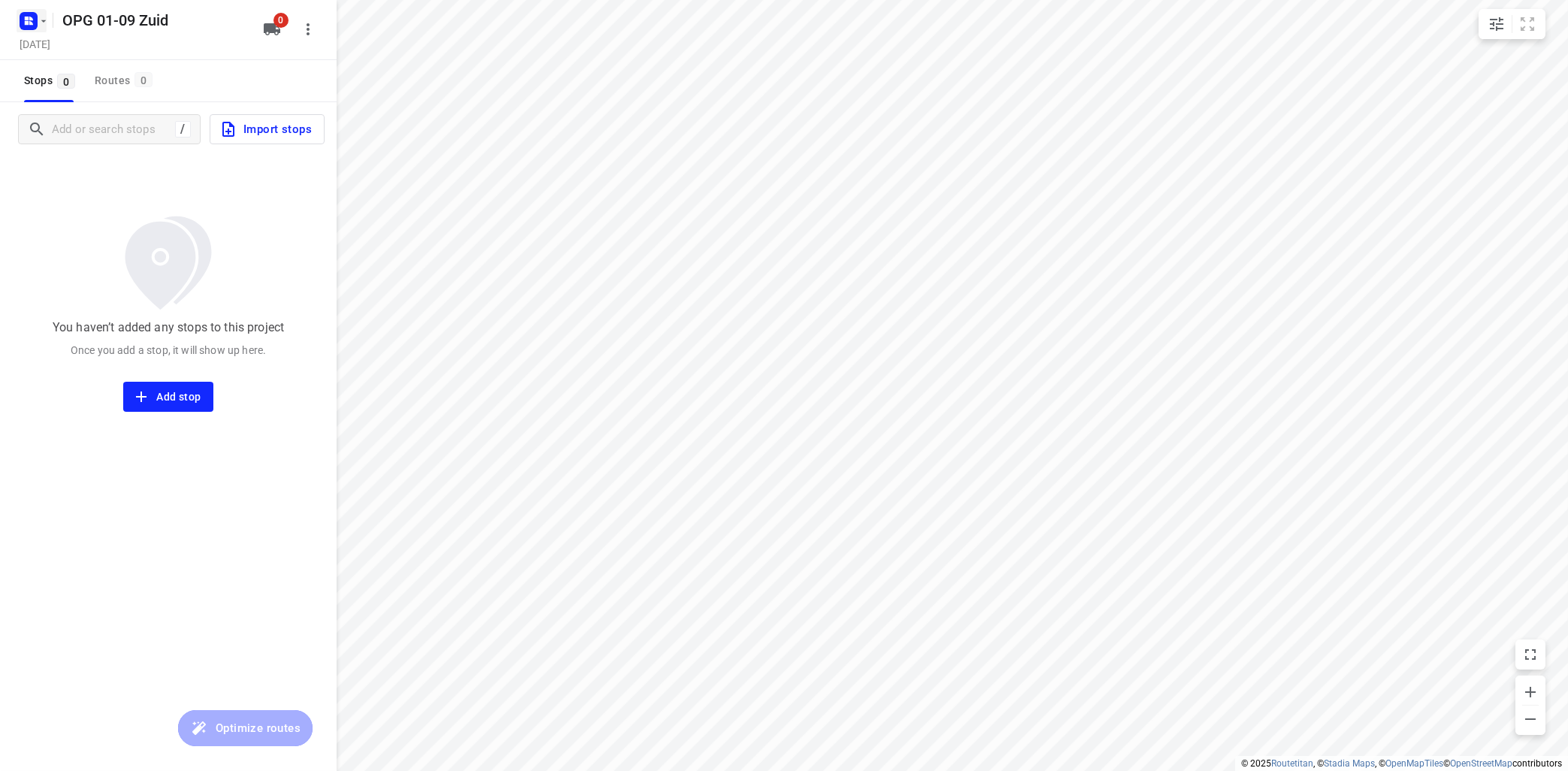
click at [41, 16] on icon "button" at bounding box center [43, 21] width 12 height 12
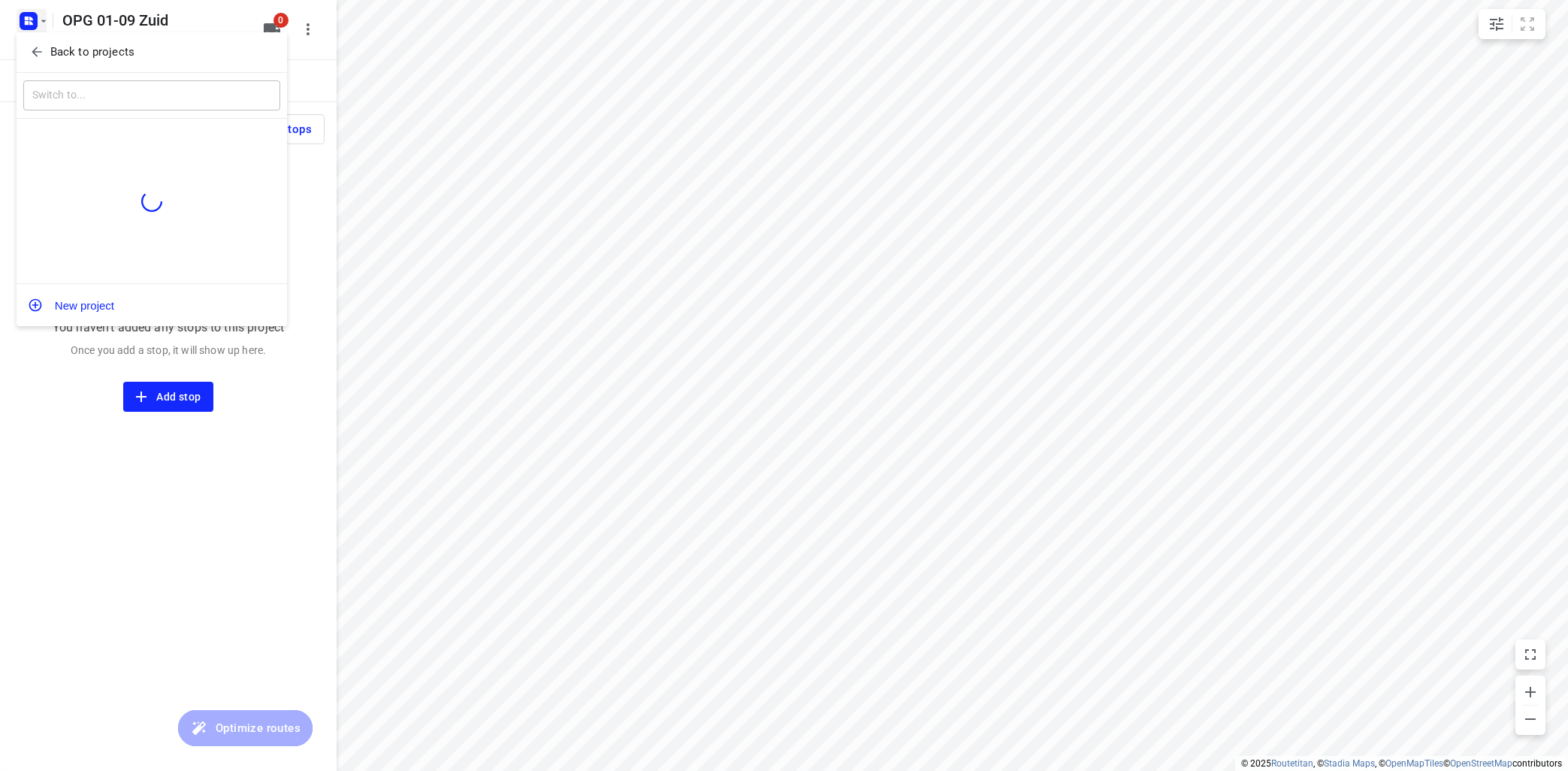
click at [87, 52] on p "Back to projects" at bounding box center [92, 52] width 84 height 17
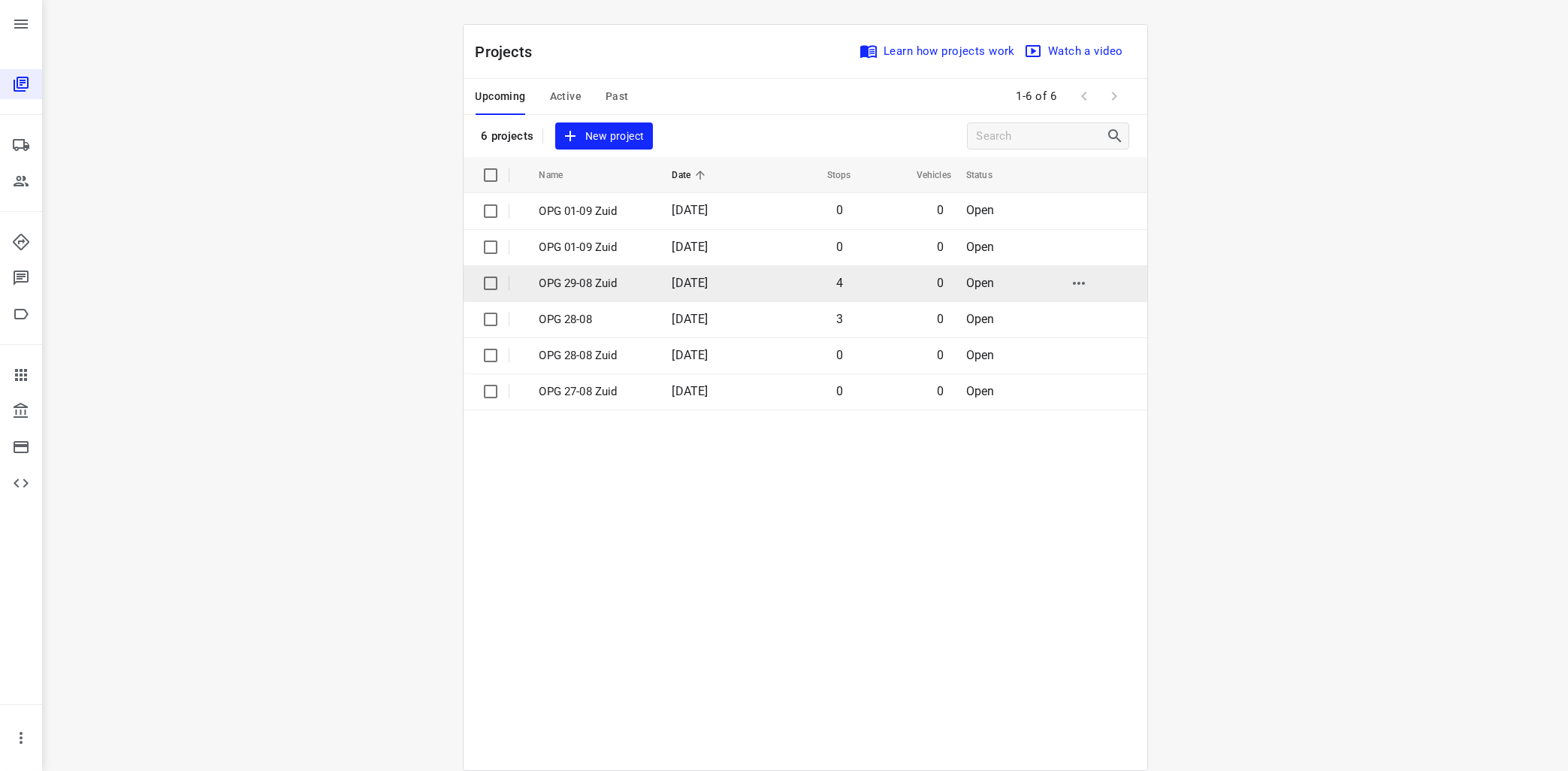
click at [581, 280] on p "OPG 29-08 Zuid" at bounding box center [594, 284] width 110 height 17
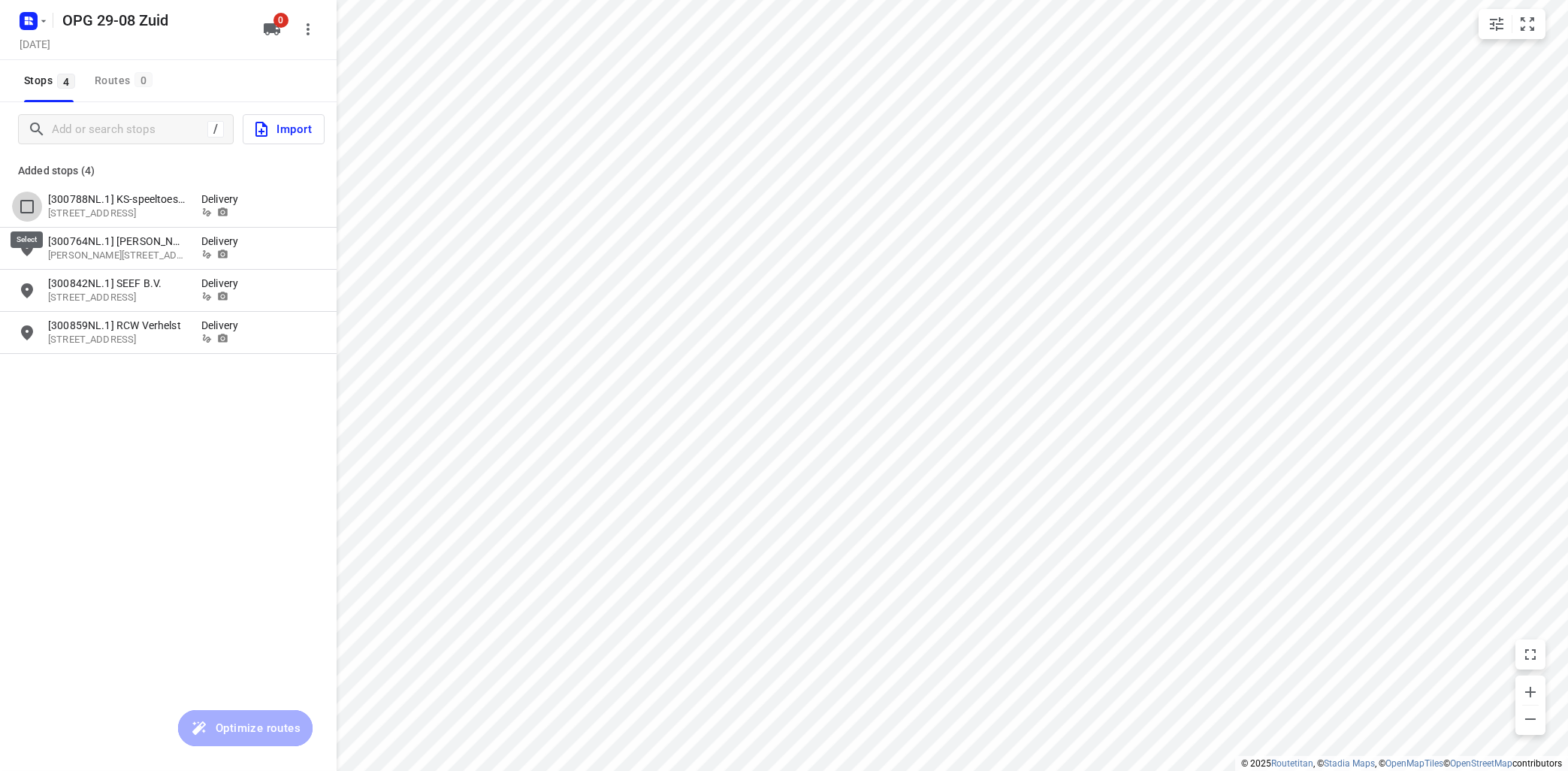
click at [23, 204] on input "grid" at bounding box center [26, 207] width 30 height 30
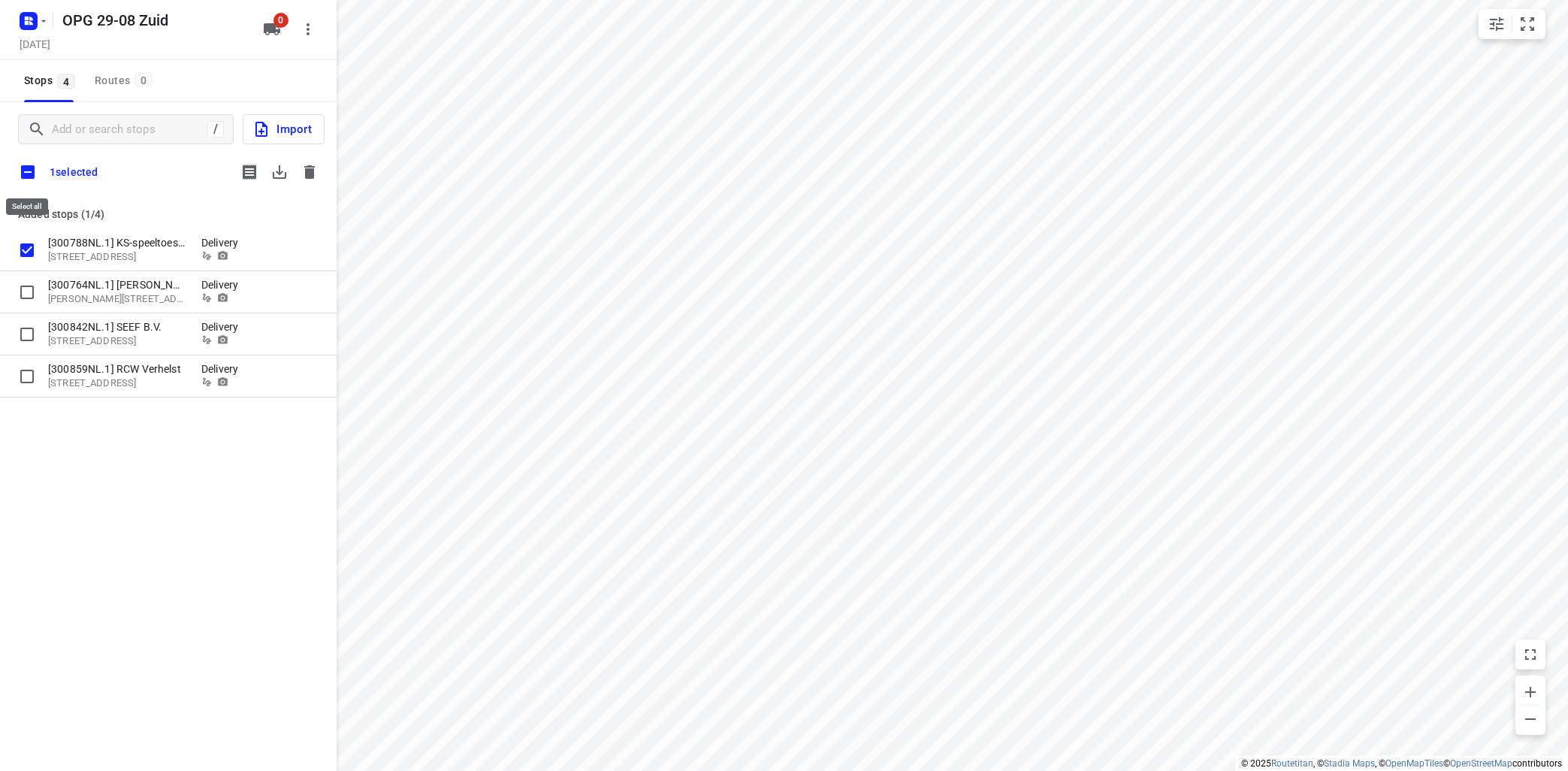
click at [26, 172] on input "checkbox" at bounding box center [27, 172] width 32 height 32
click at [281, 172] on icon "button" at bounding box center [280, 172] width 14 height 14
click at [307, 174] on icon "button" at bounding box center [309, 172] width 11 height 14
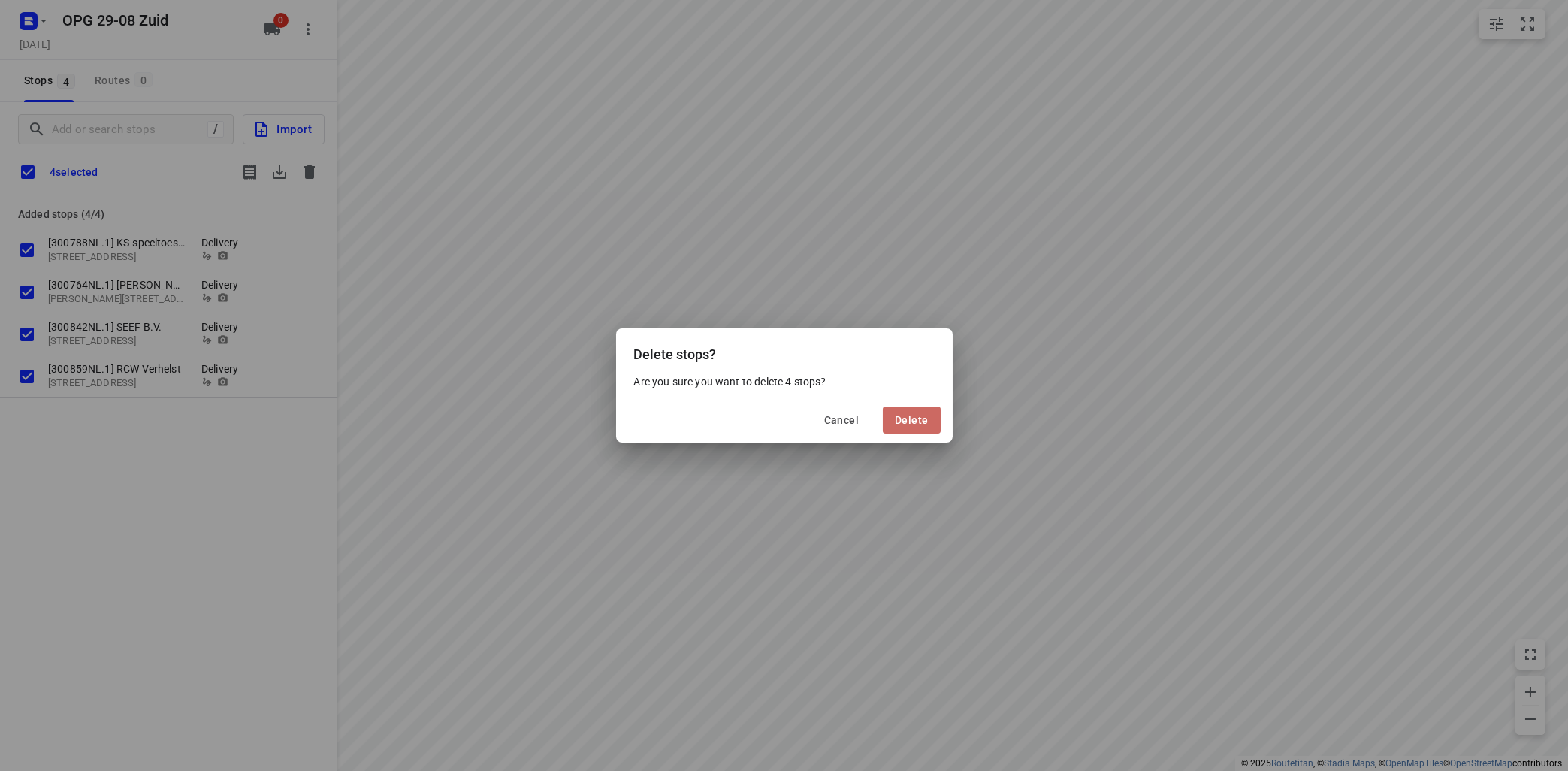
click at [915, 418] on span "Delete" at bounding box center [911, 420] width 33 height 12
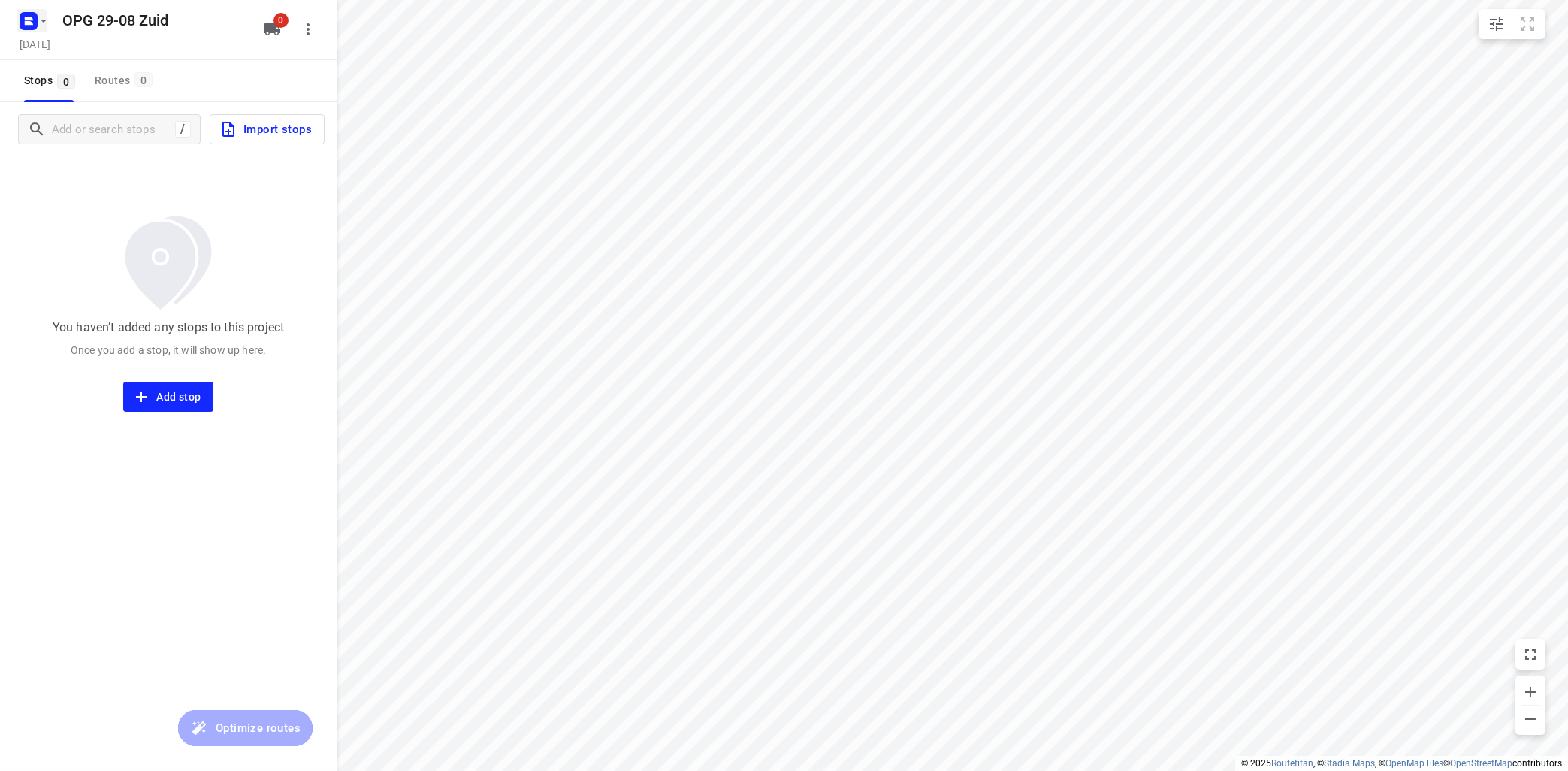
click at [39, 24] on button "button" at bounding box center [31, 20] width 30 height 24
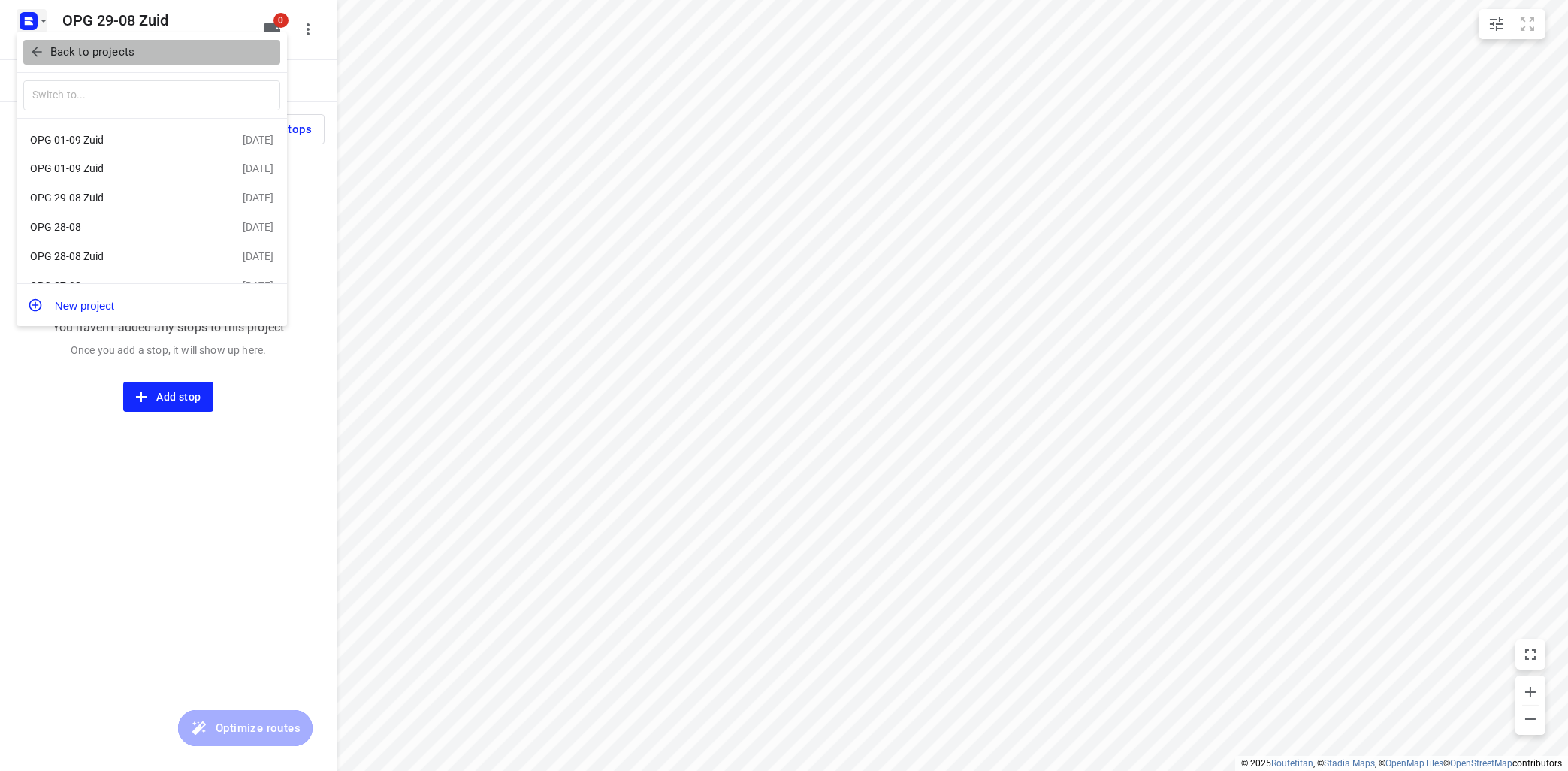
click at [117, 53] on p "Back to projects" at bounding box center [92, 52] width 84 height 17
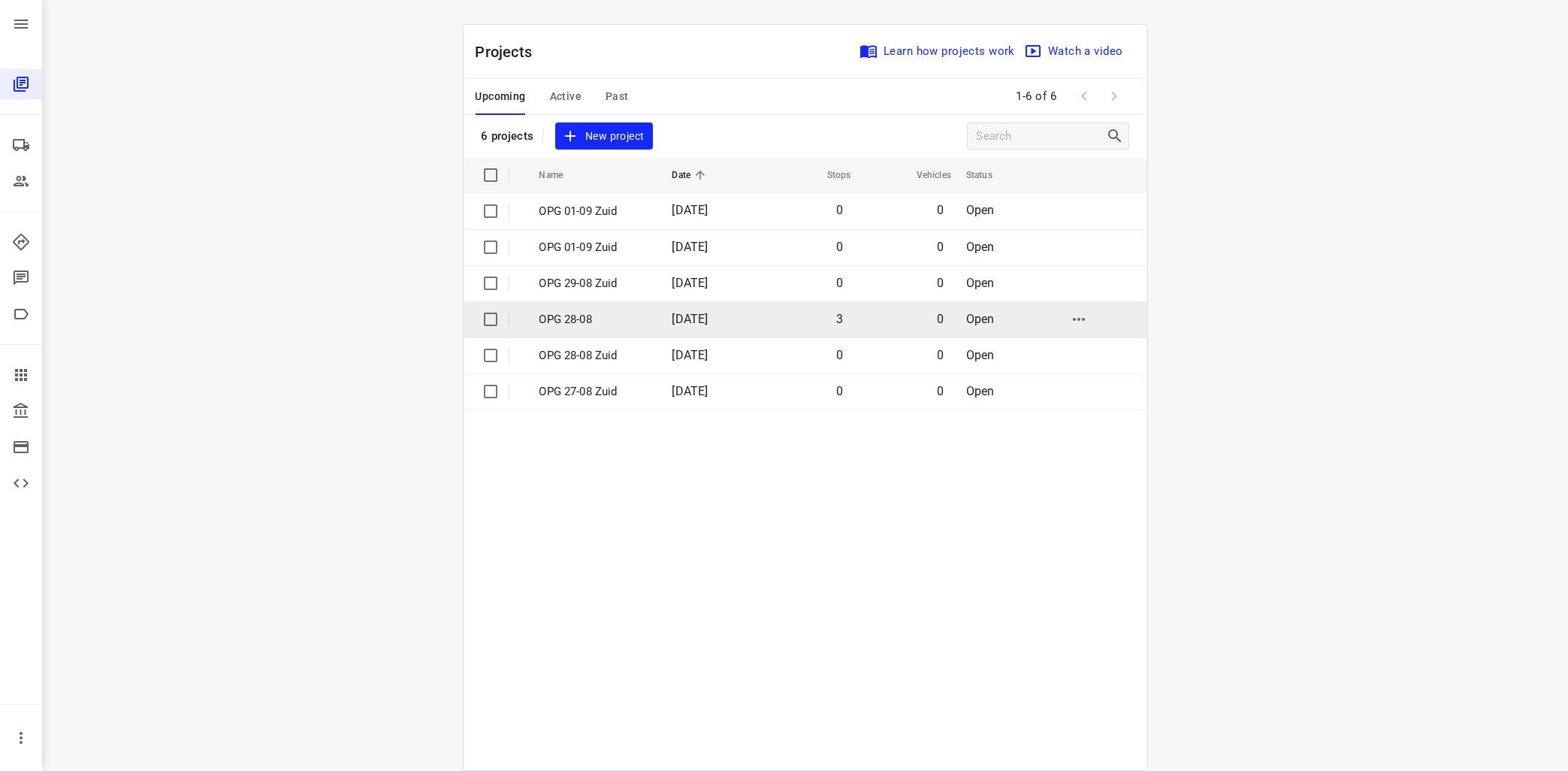
click at [584, 317] on p "OPG 28-08" at bounding box center [594, 319] width 110 height 17
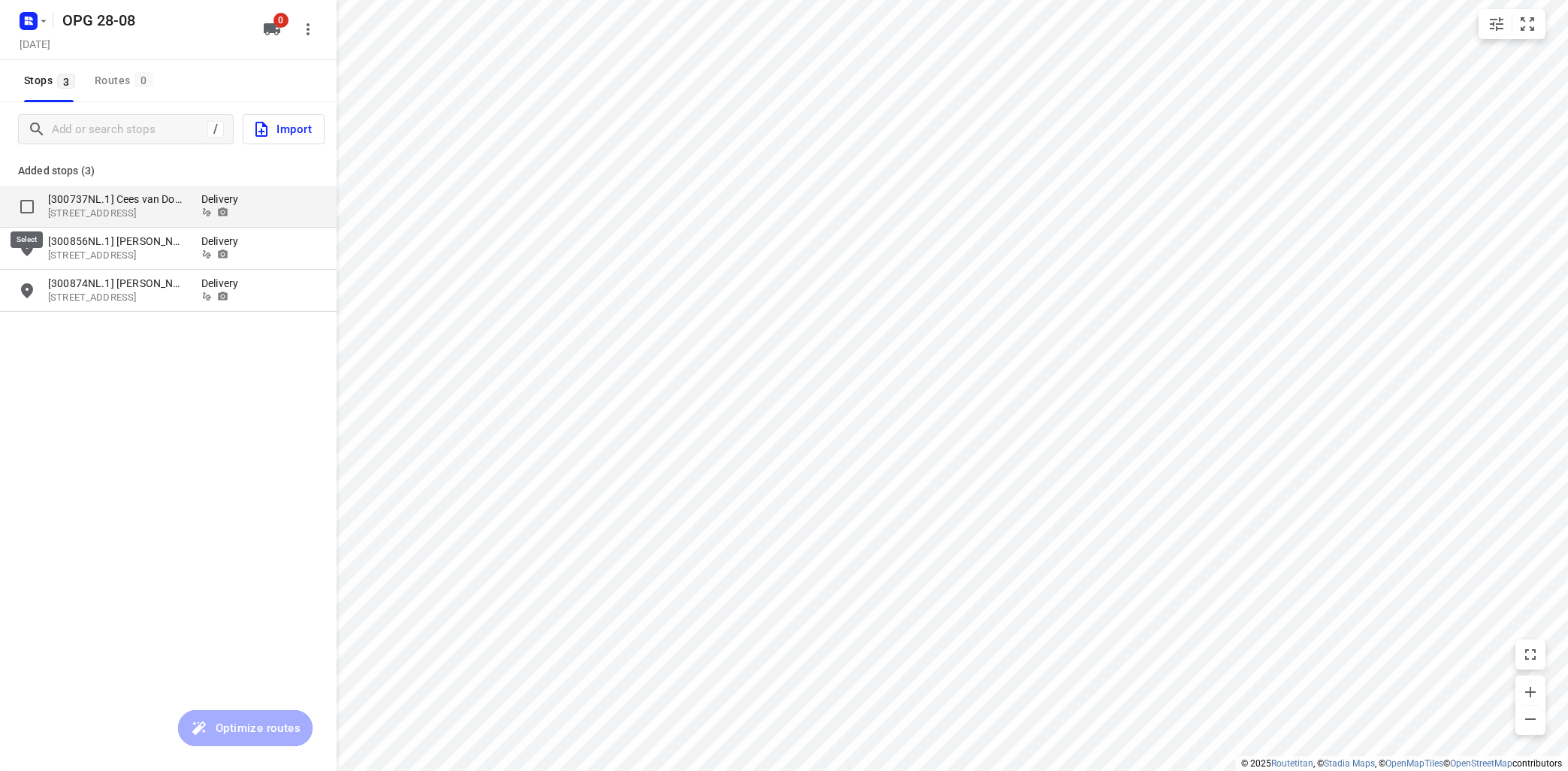
click at [23, 202] on input "grid" at bounding box center [26, 207] width 30 height 30
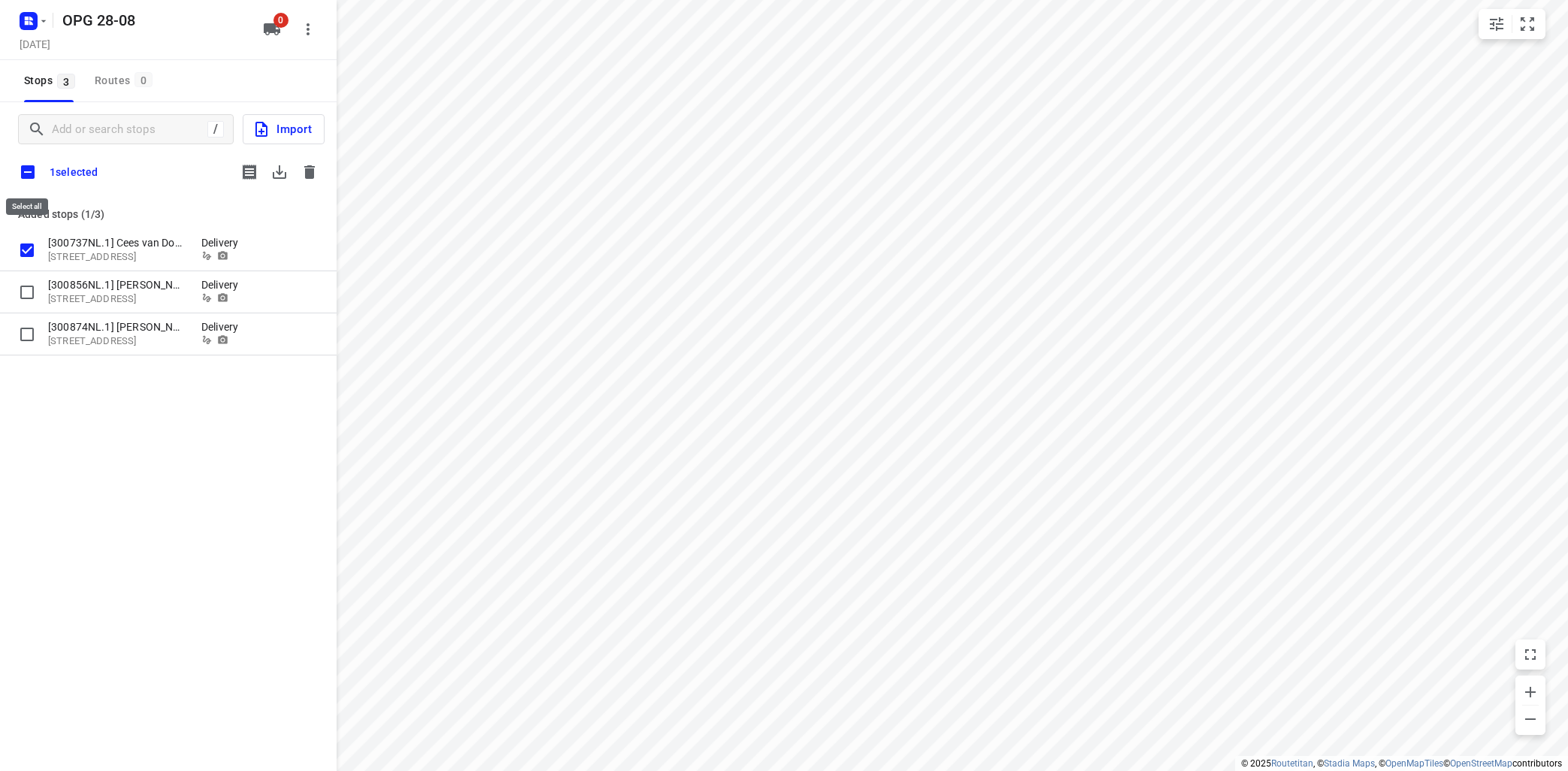
drag, startPoint x: 28, startPoint y: 171, endPoint x: 36, endPoint y: 171, distance: 8.0
click at [34, 171] on input "checkbox" at bounding box center [27, 172] width 32 height 32
click at [278, 170] on icon "button" at bounding box center [279, 172] width 18 height 18
click at [301, 168] on icon "button" at bounding box center [309, 172] width 18 height 18
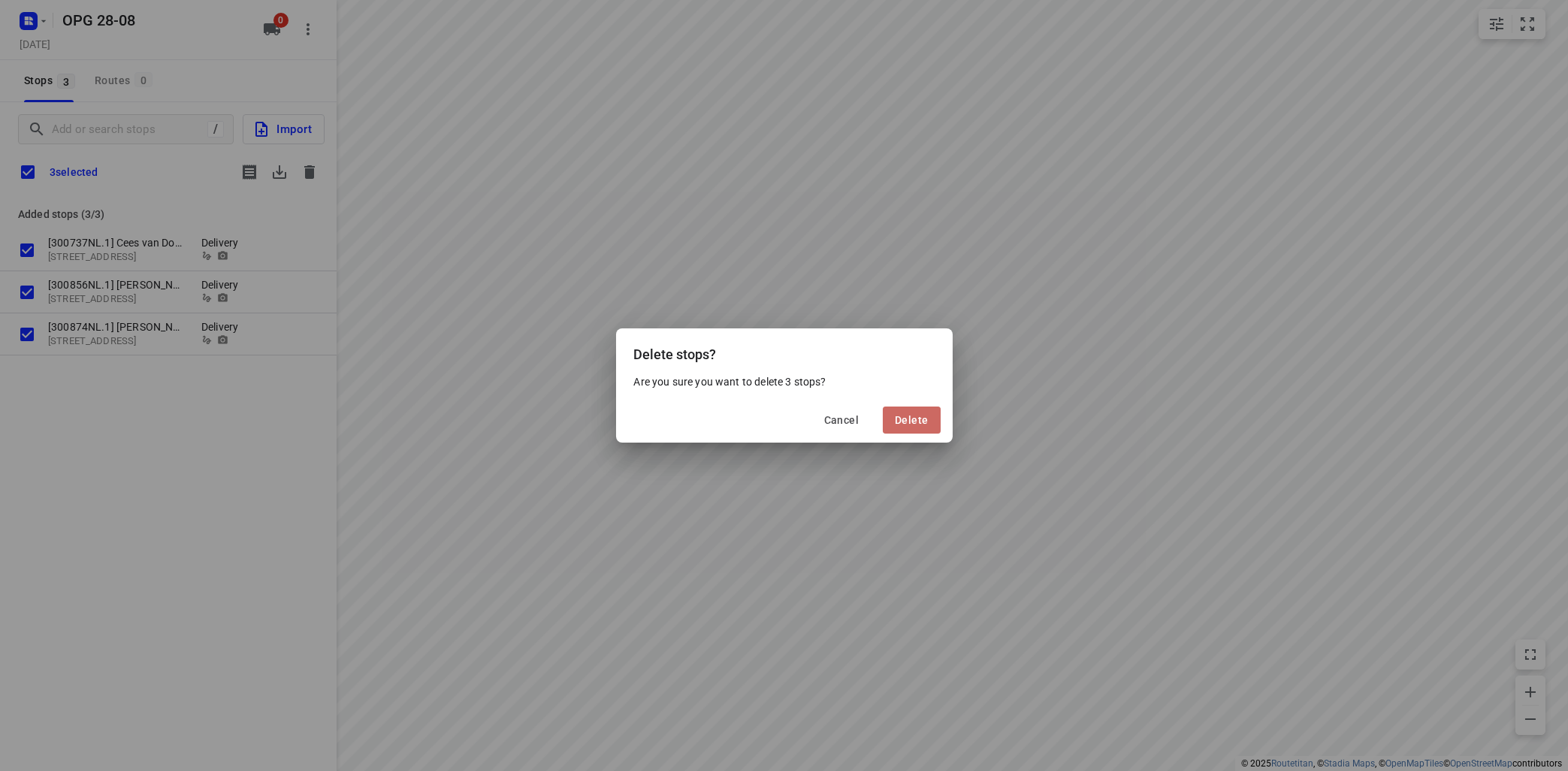
click at [907, 422] on span "Delete" at bounding box center [911, 420] width 33 height 12
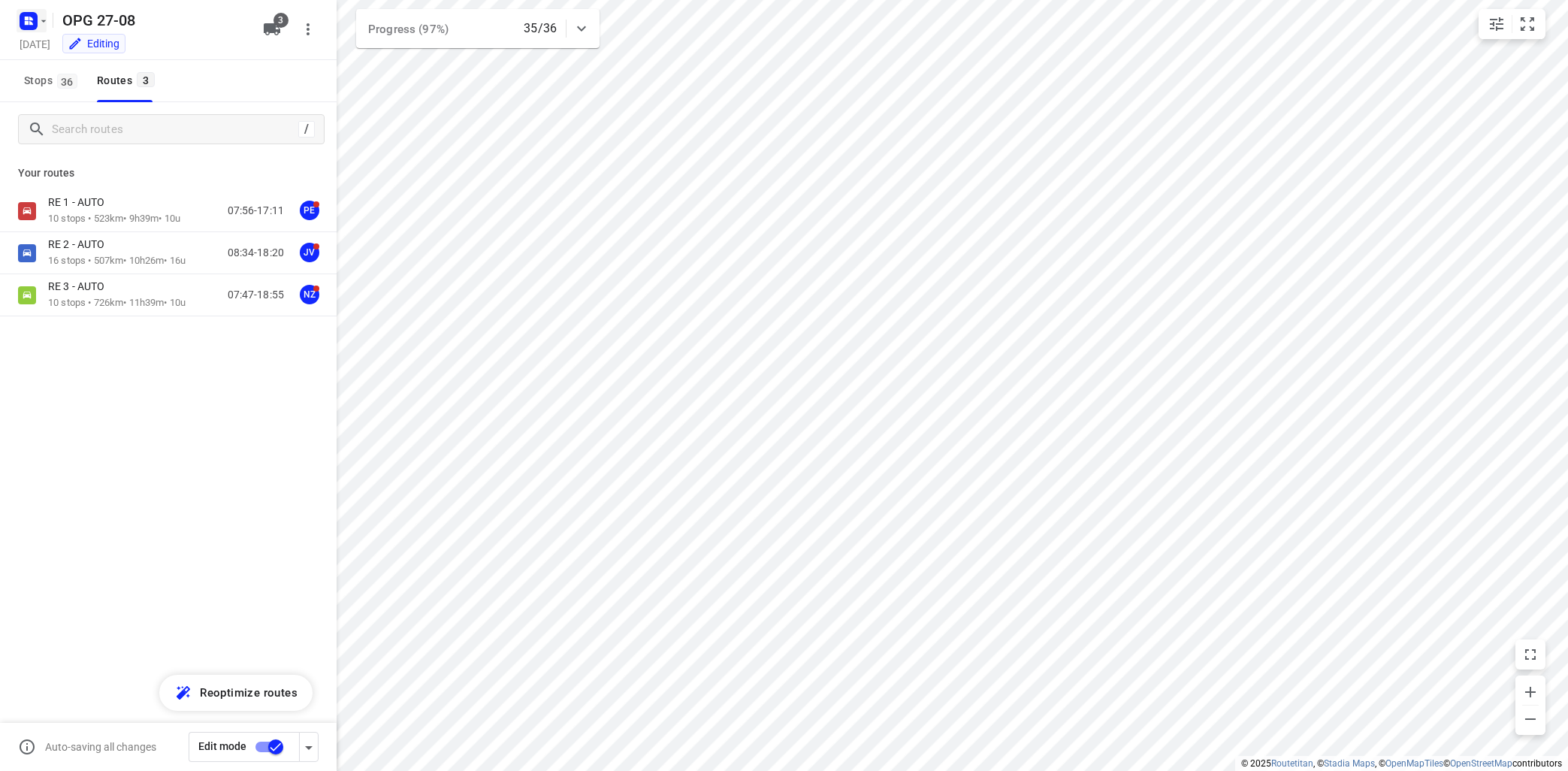
click at [42, 22] on icon "button" at bounding box center [43, 21] width 12 height 12
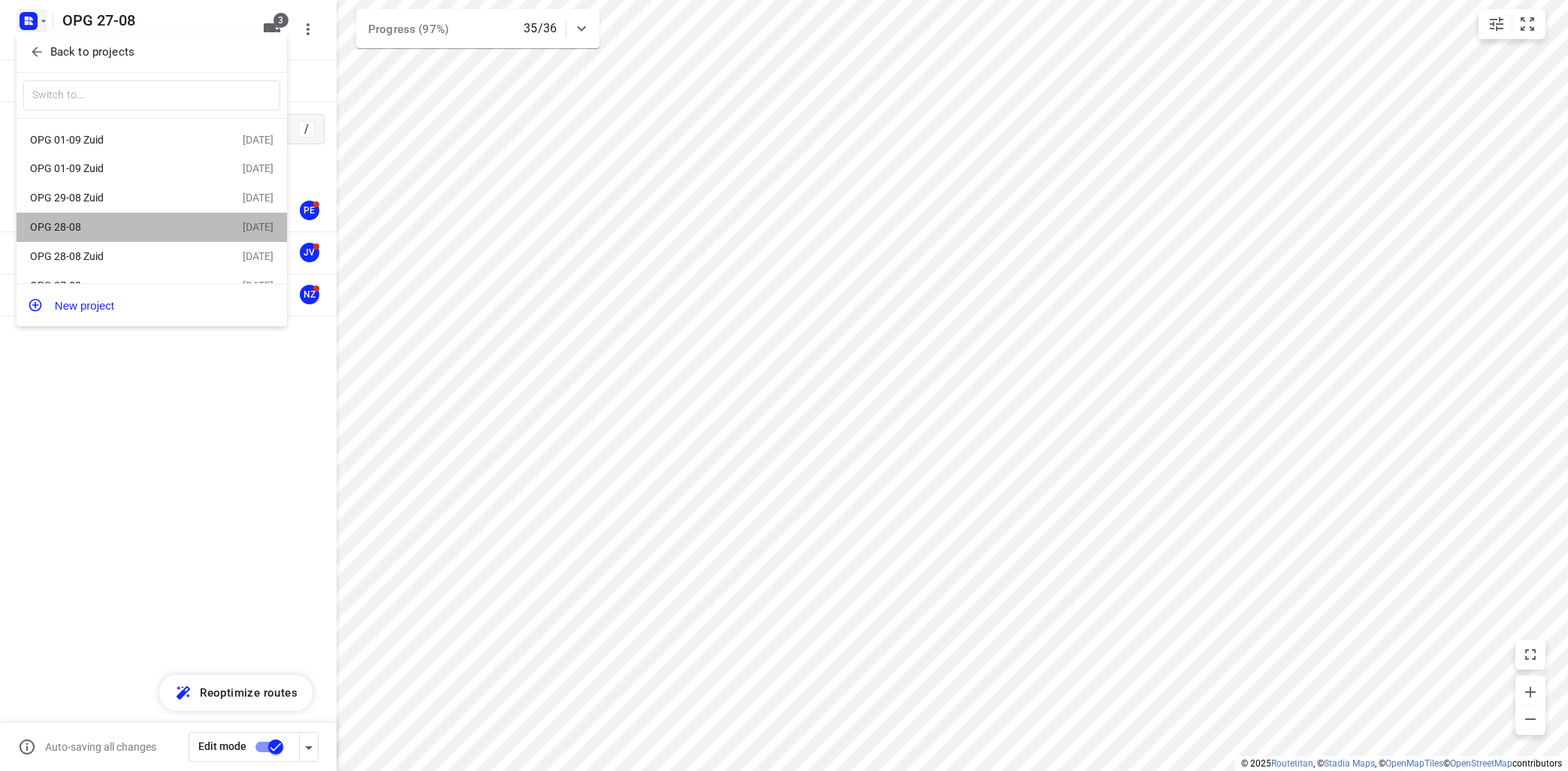
click at [90, 224] on div "OPG 28-08" at bounding box center [116, 227] width 173 height 12
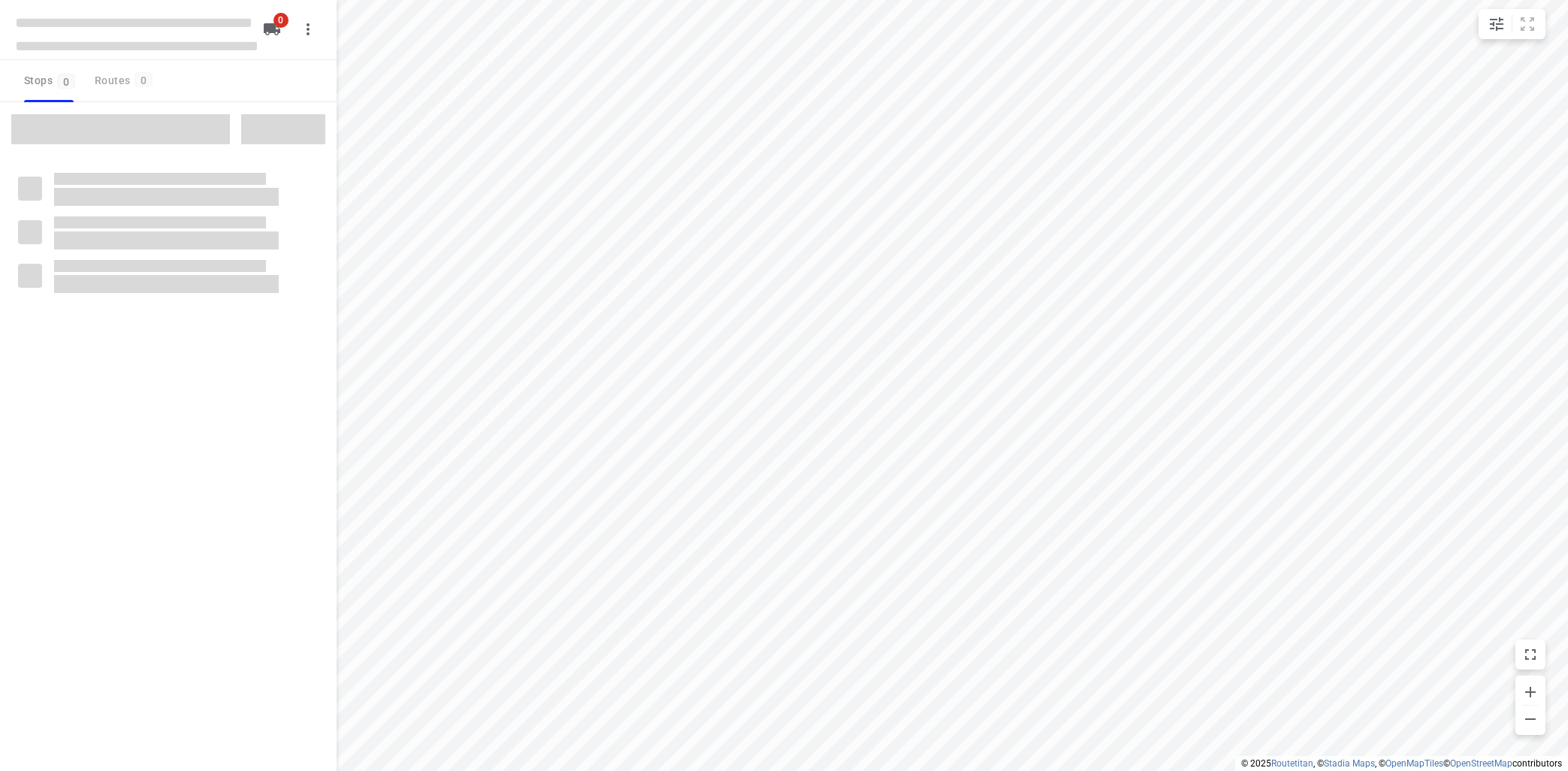
type input "distance"
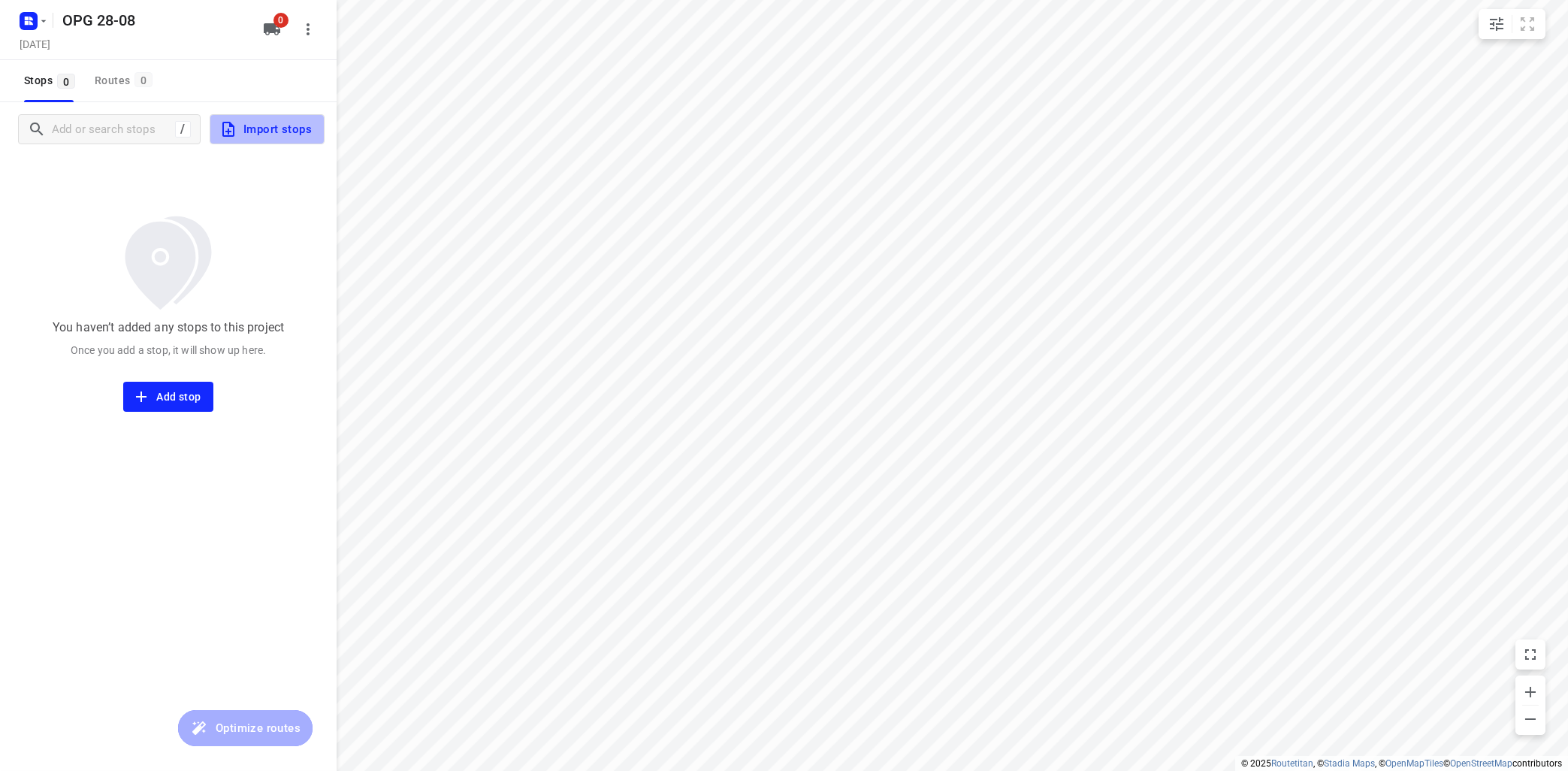
click at [295, 135] on span "Import stops" at bounding box center [265, 129] width 93 height 19
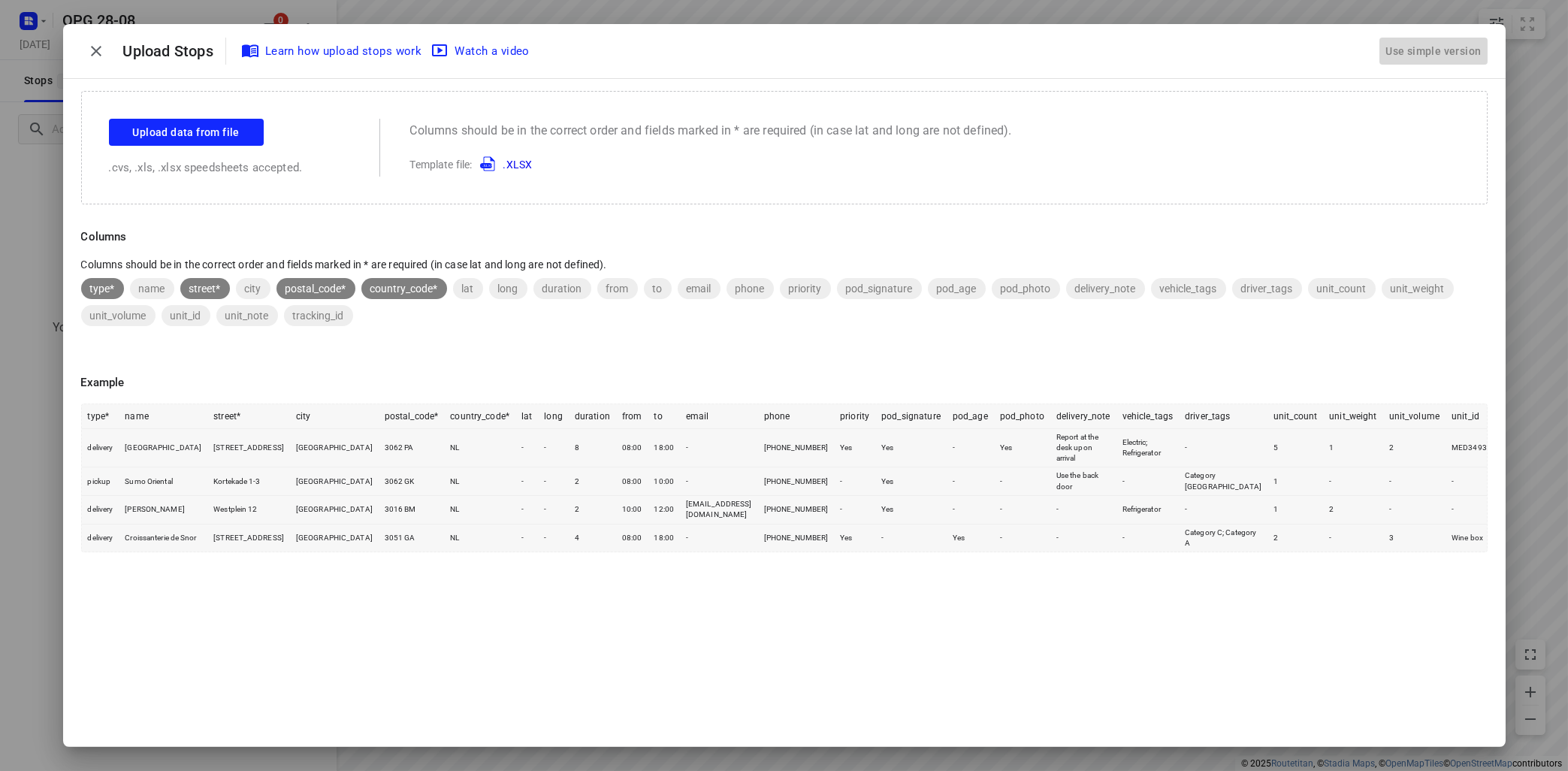
click at [1422, 51] on div "Use simple version" at bounding box center [1432, 51] width 101 height 25
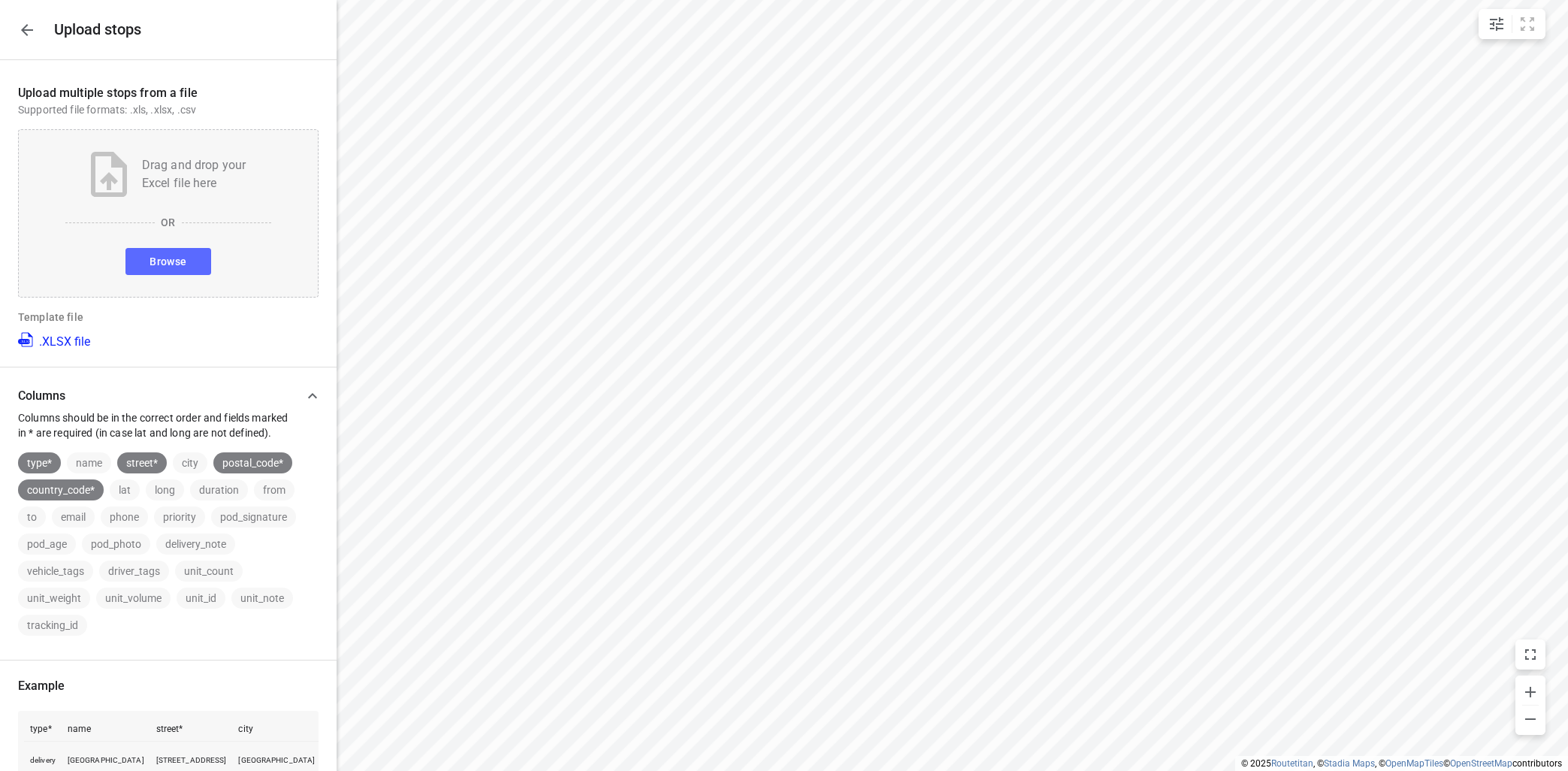
click at [194, 266] on button "Browse" at bounding box center [168, 262] width 85 height 27
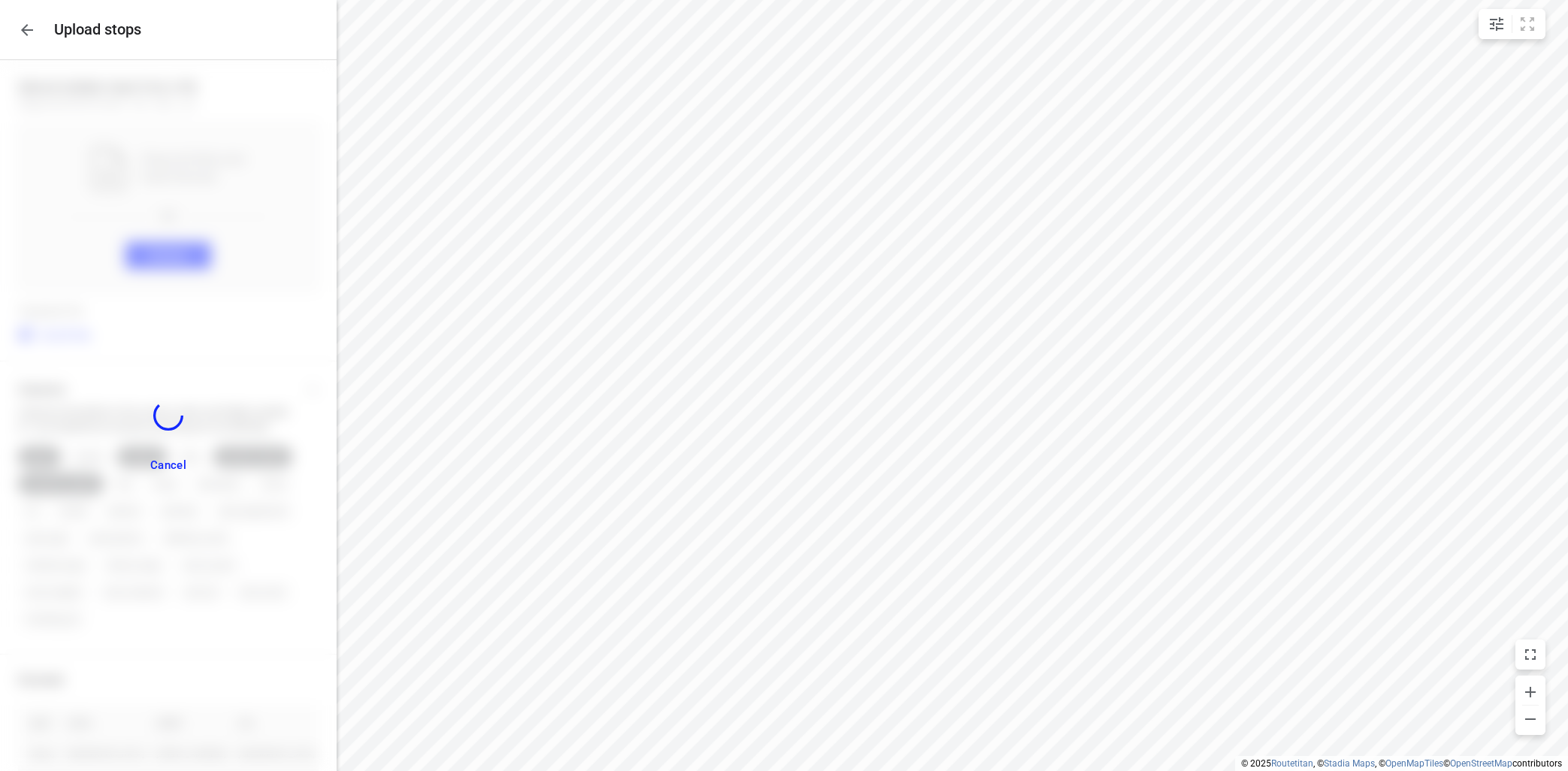
scroll to position [2154, 0]
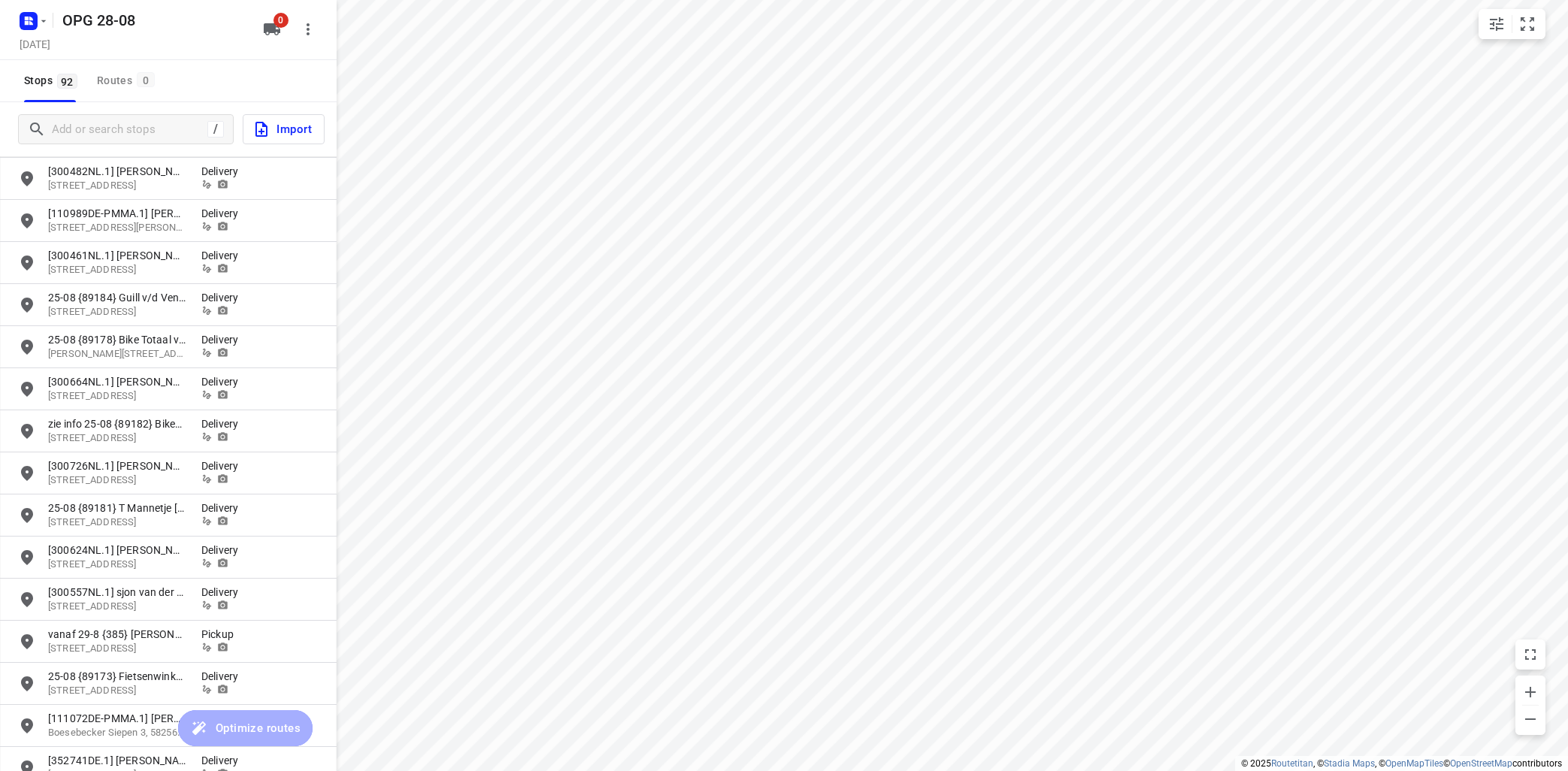
scroll to position [815, 0]
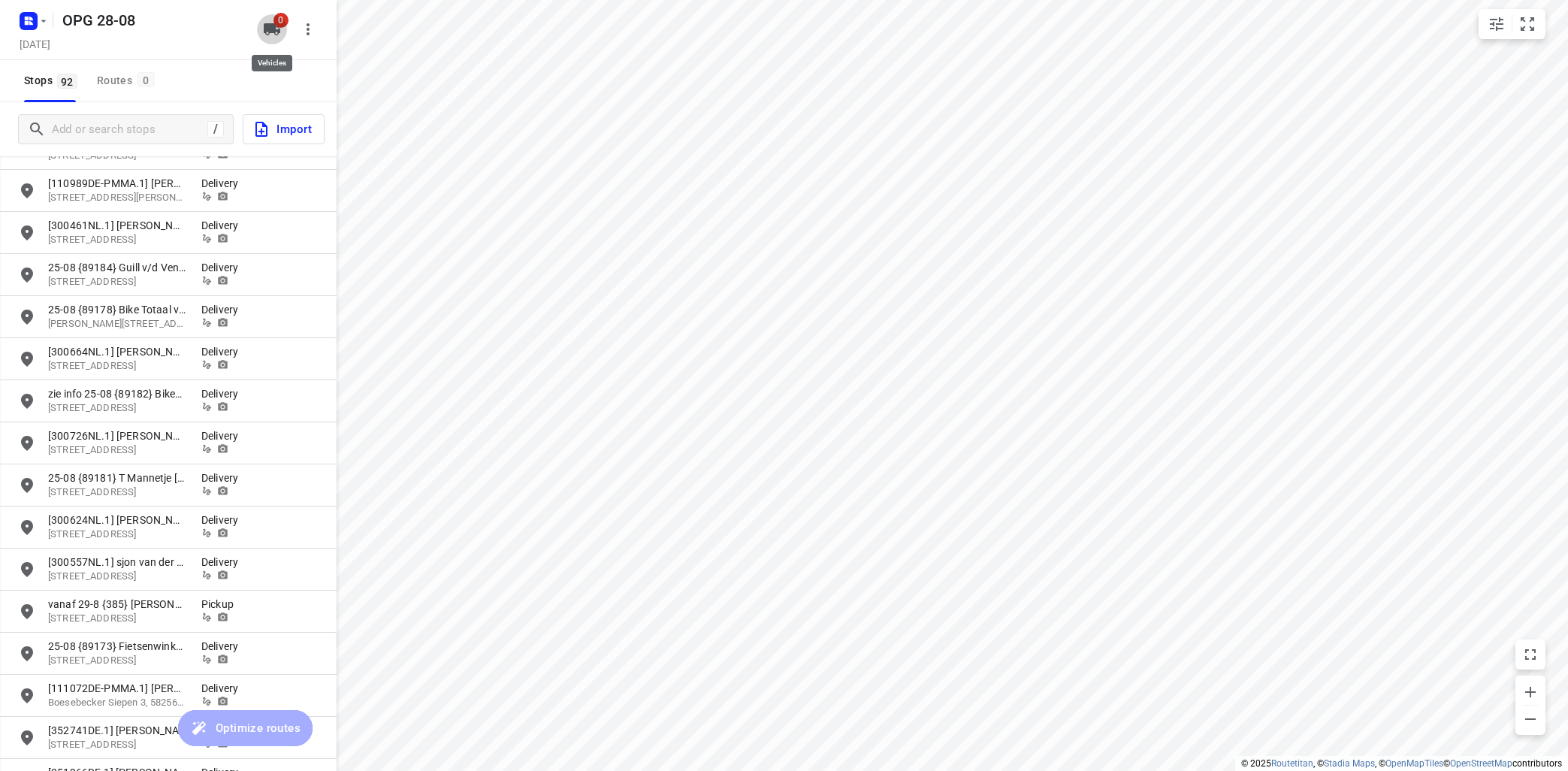
click at [270, 22] on icon "button" at bounding box center [271, 29] width 18 height 18
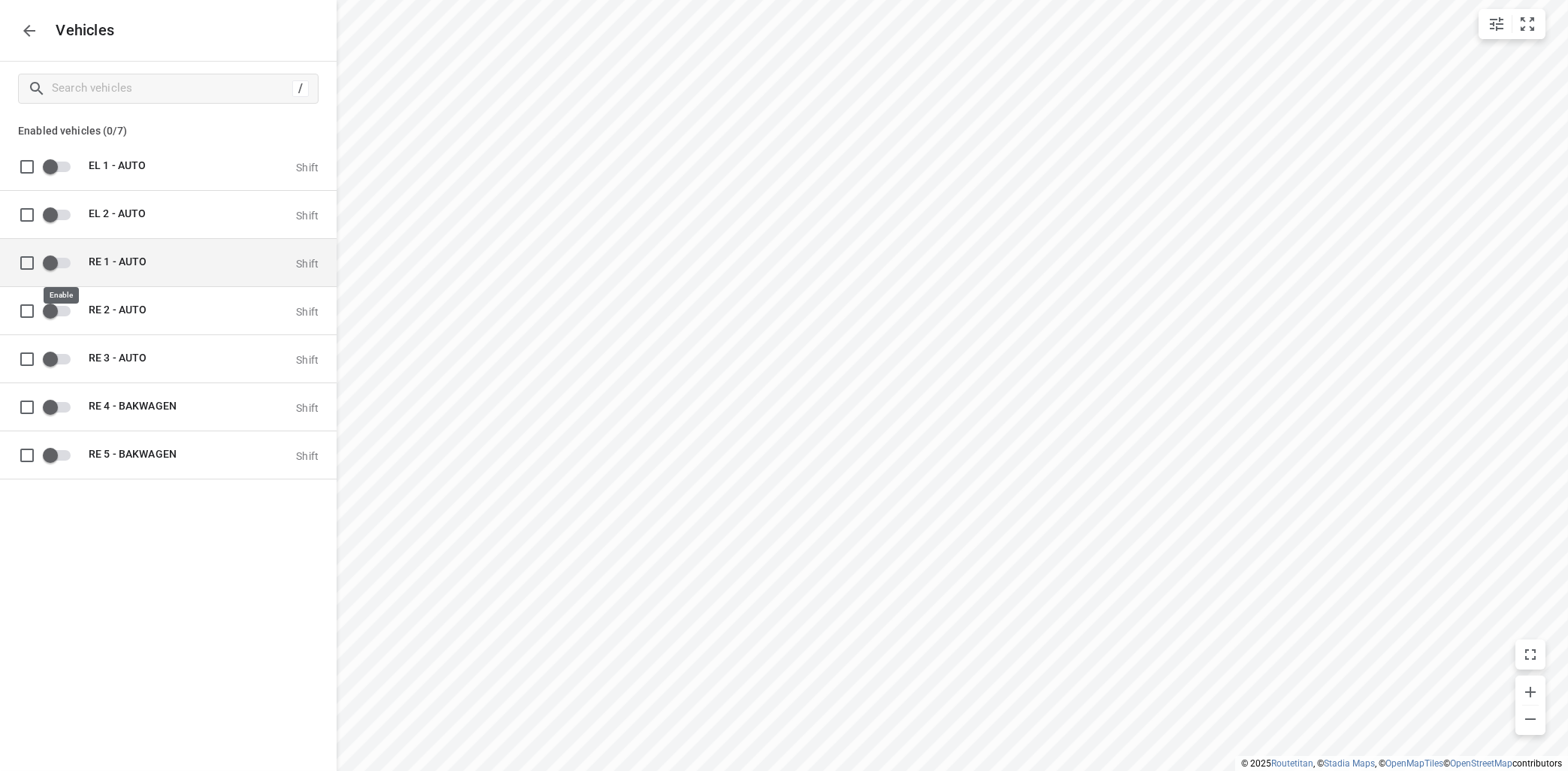
click at [63, 265] on input "grid" at bounding box center [50, 262] width 86 height 29
checkbox input "true"
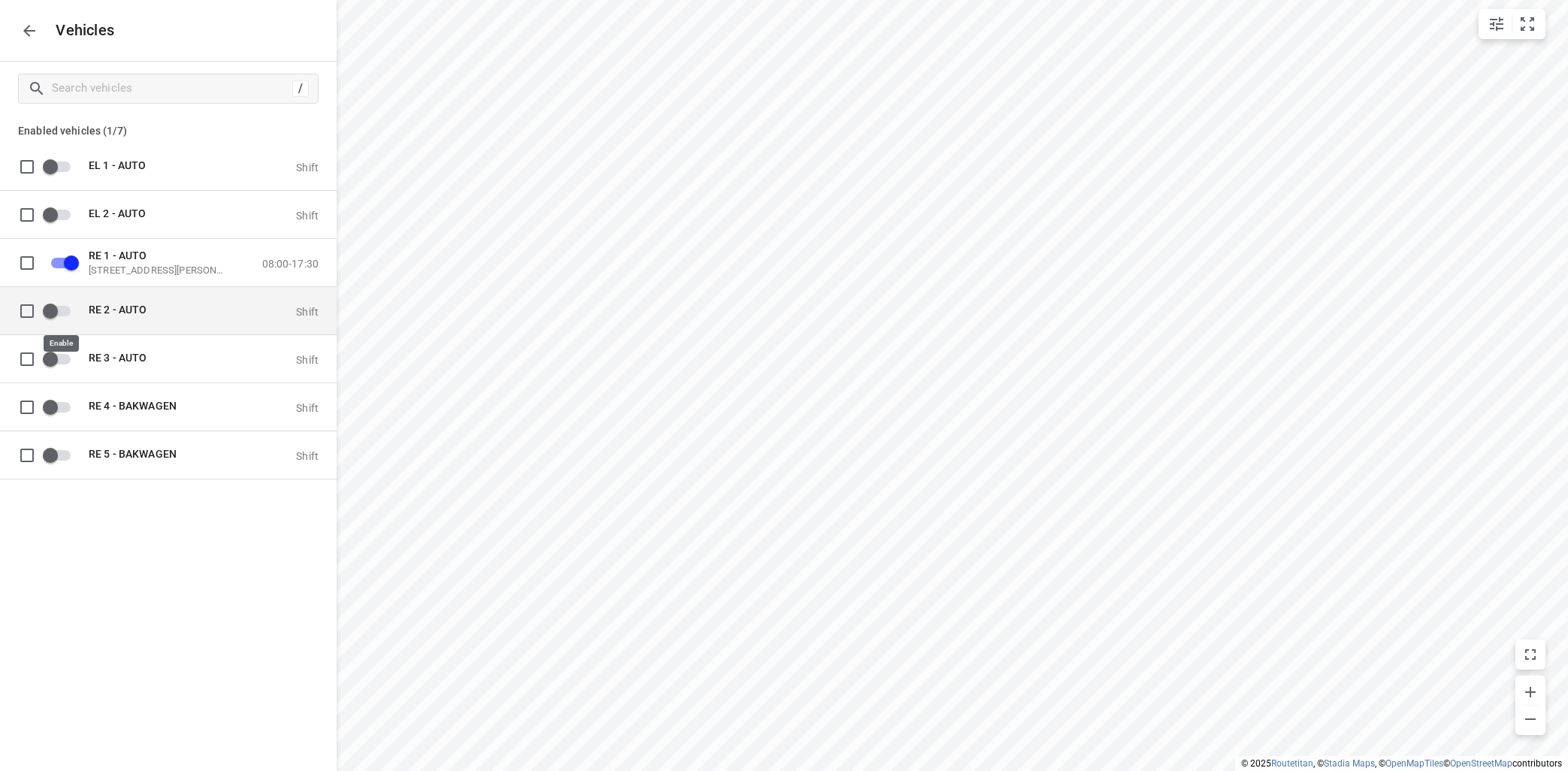
click at [80, 304] on div "RE 2 - AUTO Shift" at bounding box center [180, 310] width 276 height 47
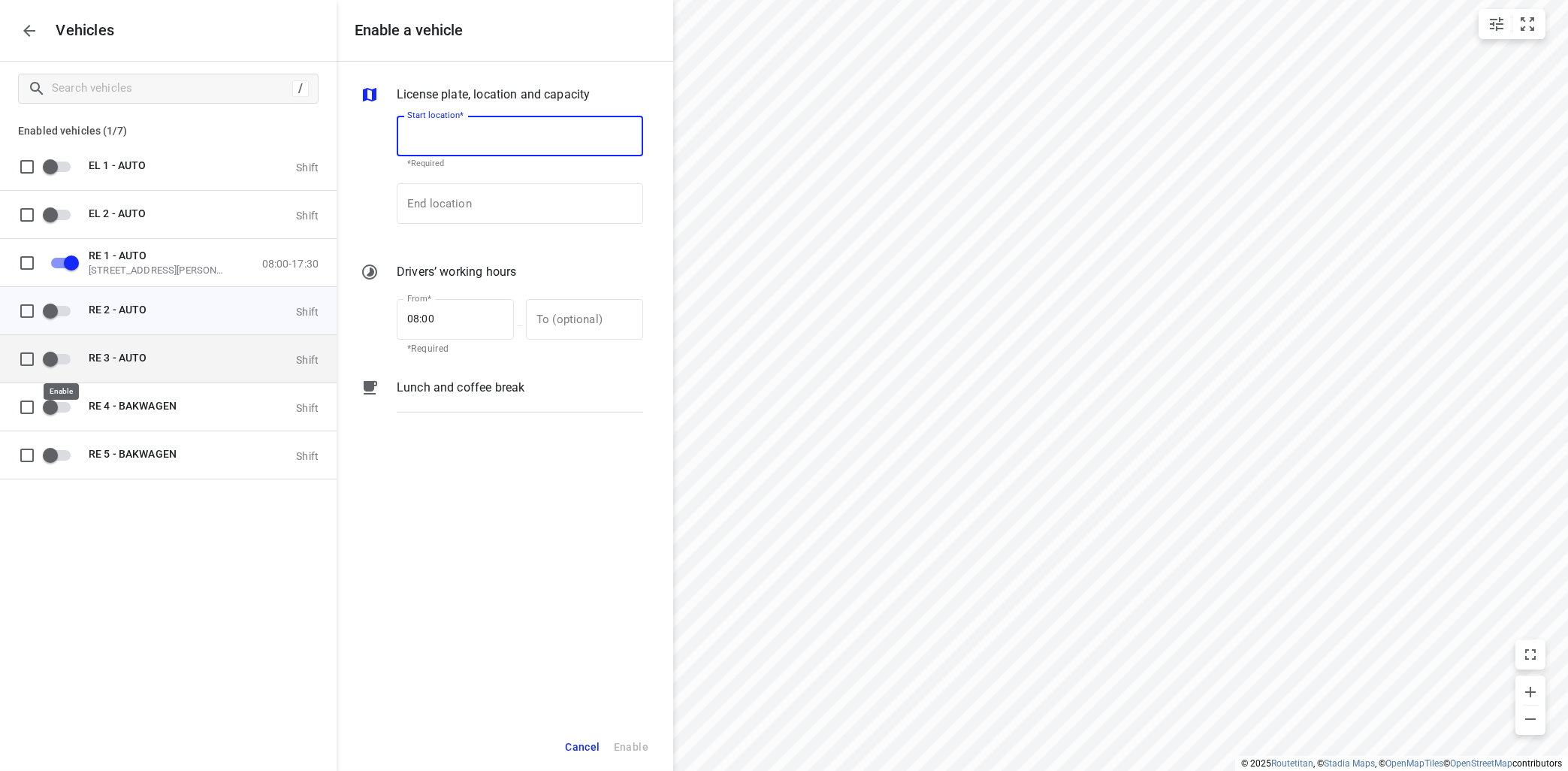
click at [70, 359] on input "grid" at bounding box center [50, 359] width 86 height 29
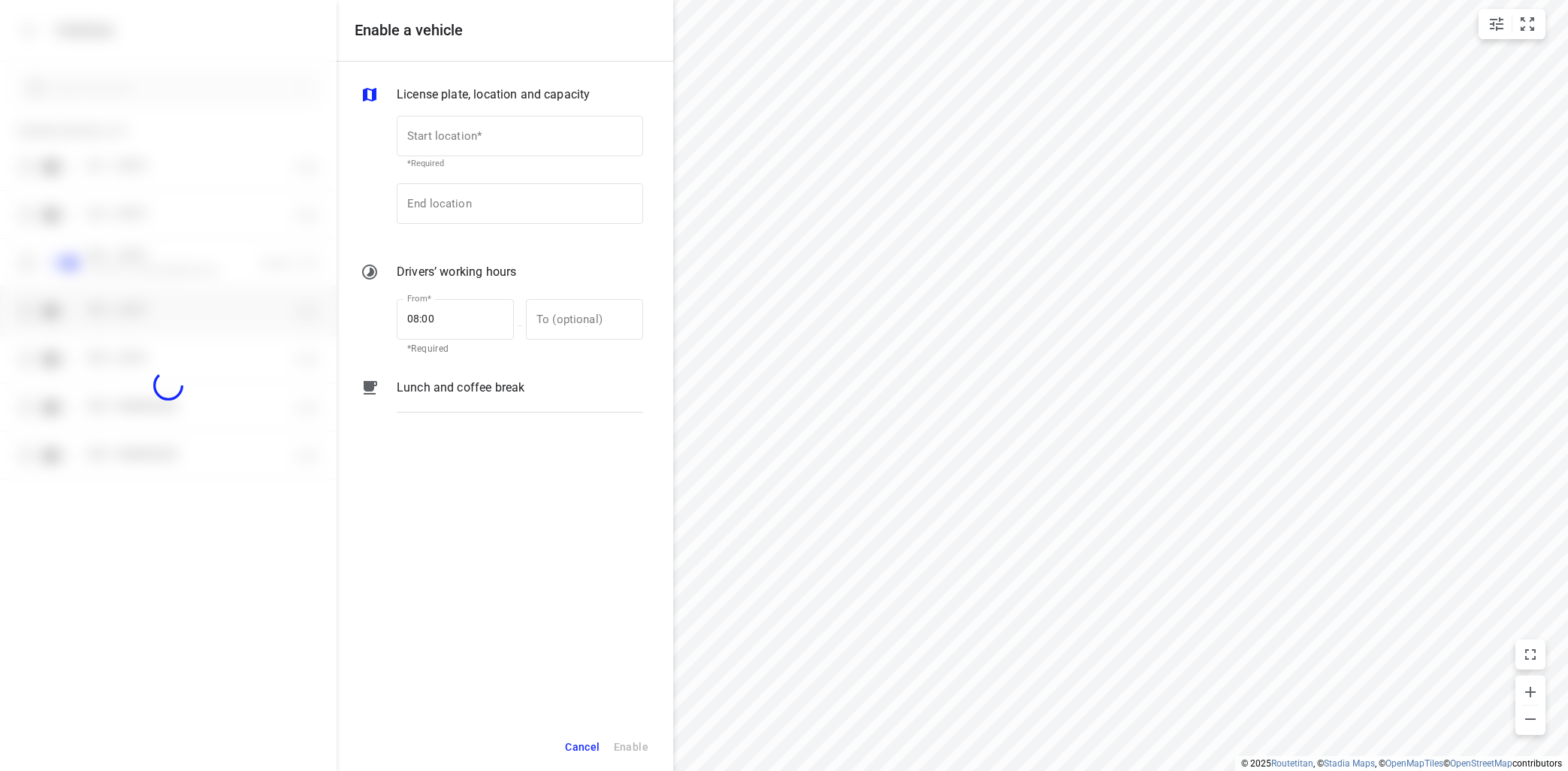
checkbox input "true"
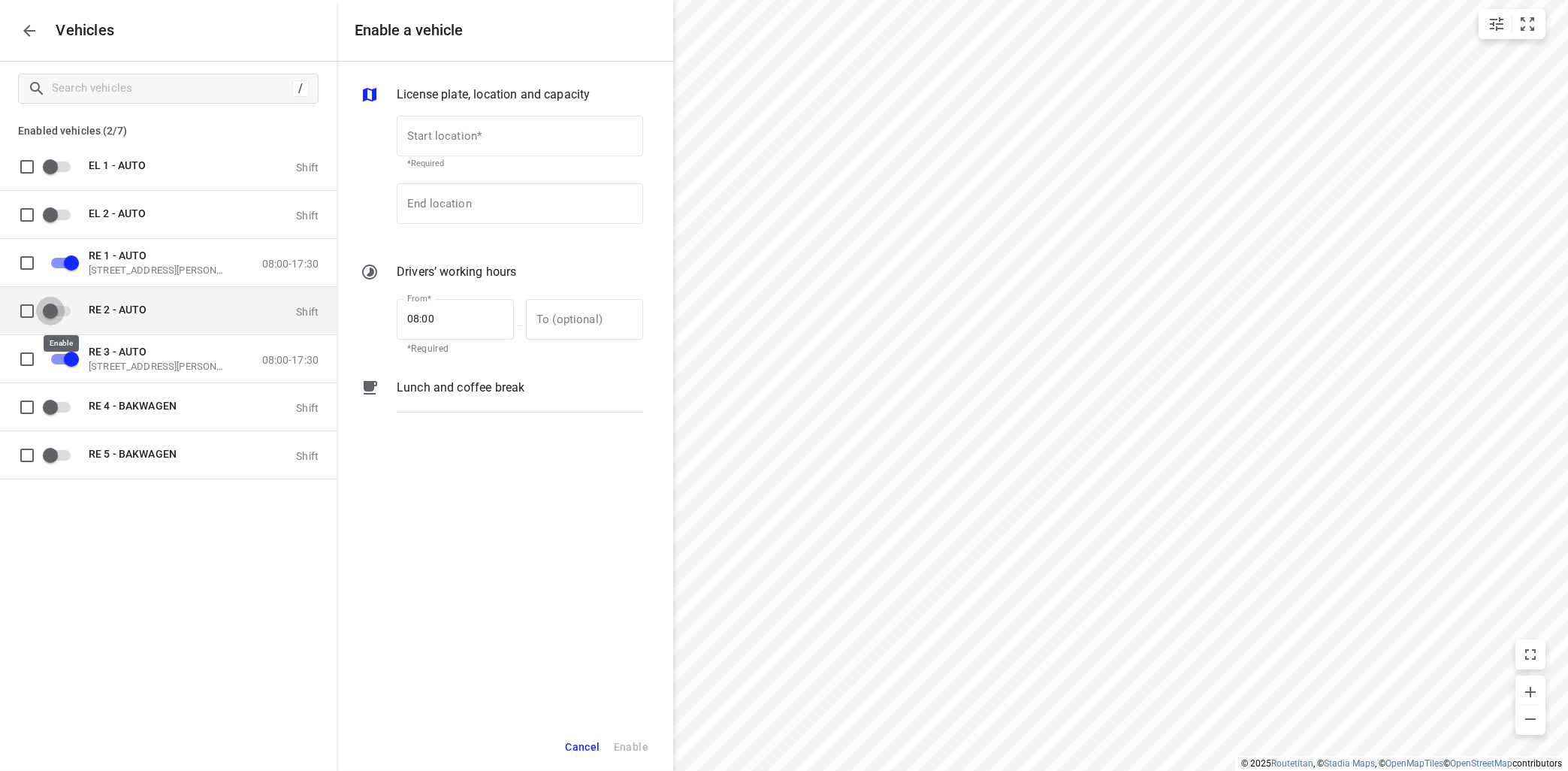
drag, startPoint x: 59, startPoint y: 312, endPoint x: 68, endPoint y: 312, distance: 9.0
click at [62, 312] on input "grid" at bounding box center [50, 311] width 86 height 29
checkbox input "true"
click at [21, 22] on icon "button" at bounding box center [29, 31] width 18 height 18
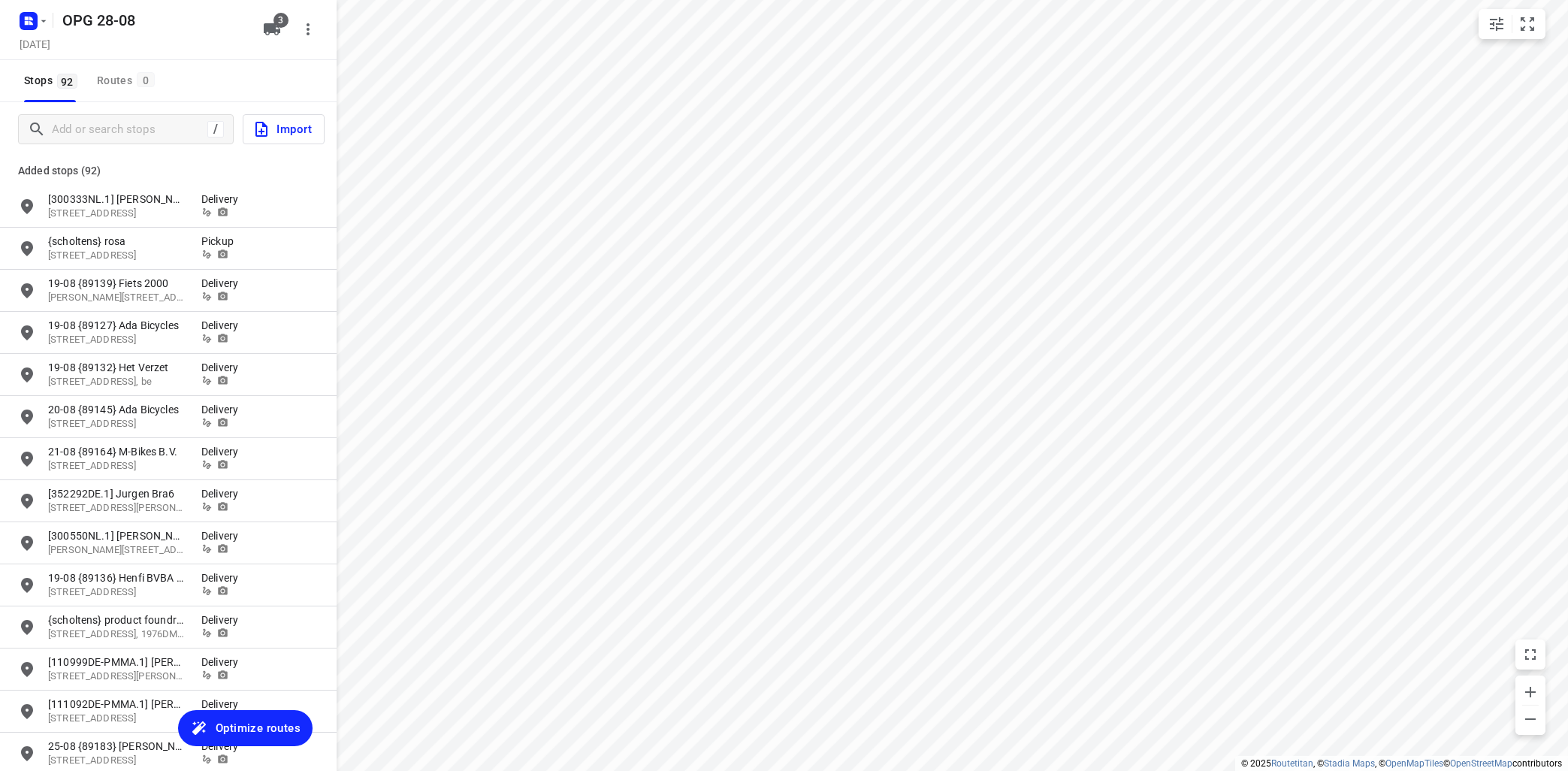
click at [253, 719] on span "Optimize routes" at bounding box center [258, 728] width 85 height 19
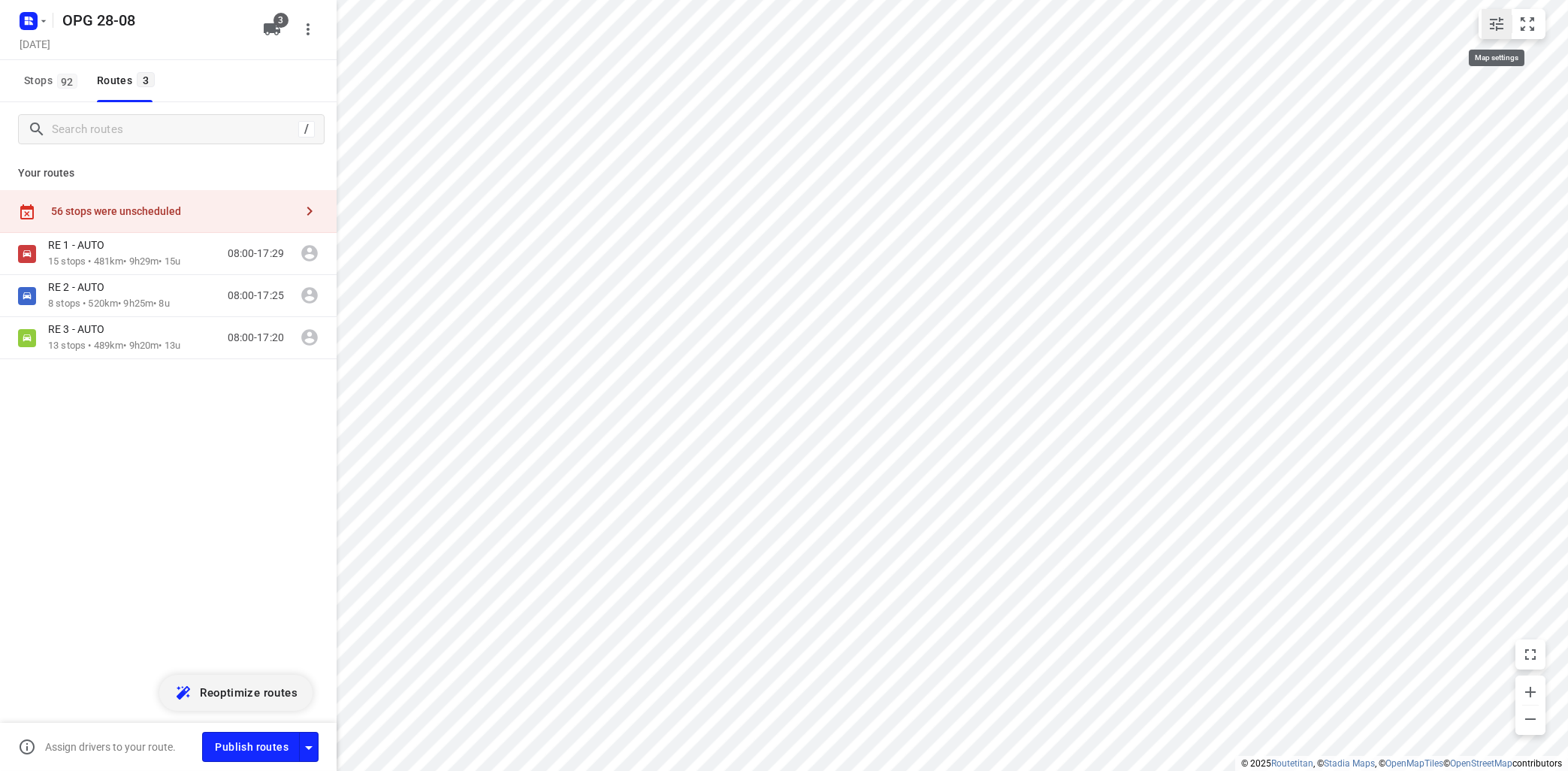
click at [1500, 22] on icon "small contained button group" at bounding box center [1496, 24] width 18 height 18
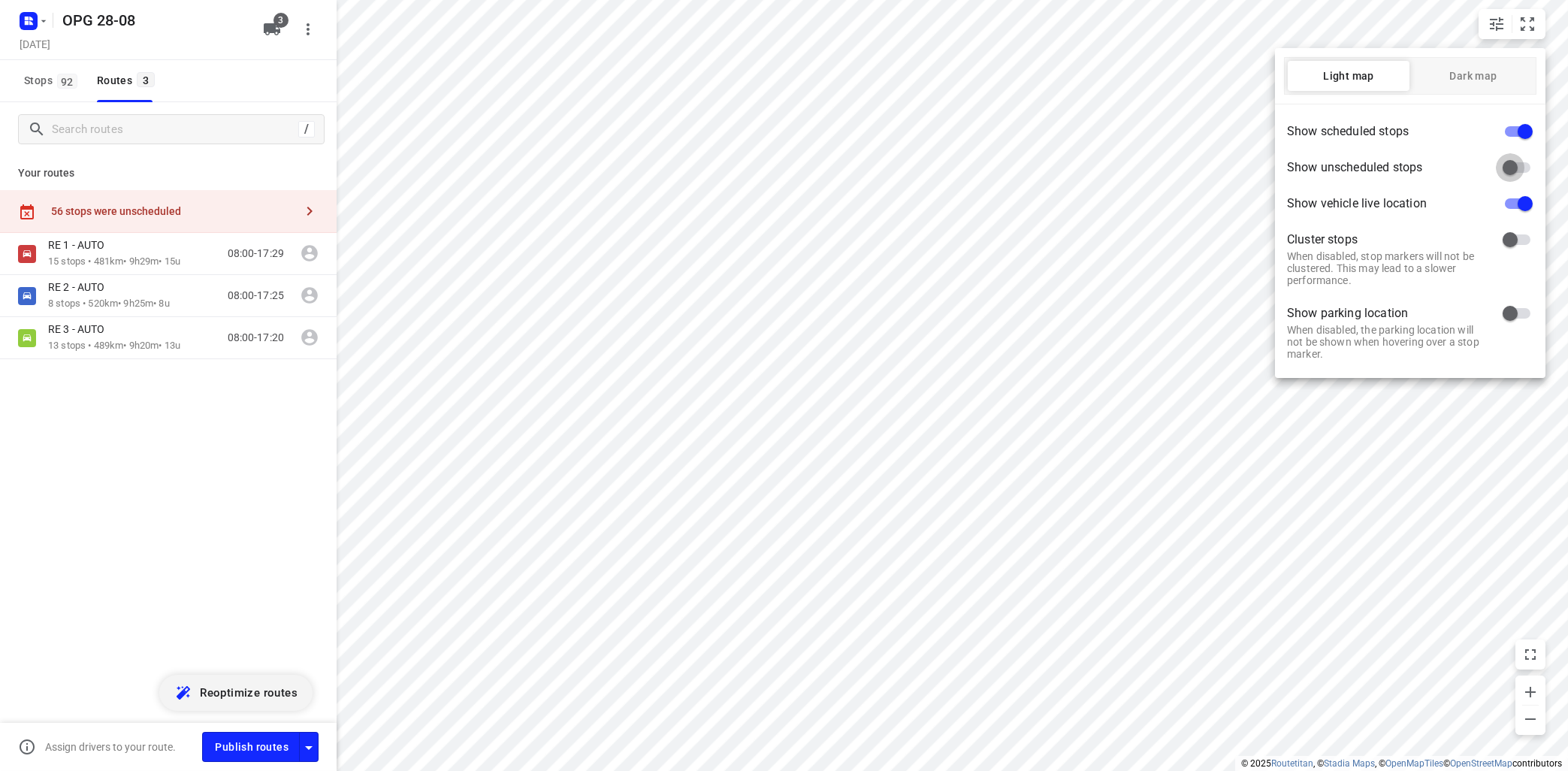
click at [1524, 167] on input "checkbox" at bounding box center [1509, 168] width 86 height 29
checkbox input "true"
click at [579, 219] on div at bounding box center [784, 385] width 1568 height 771
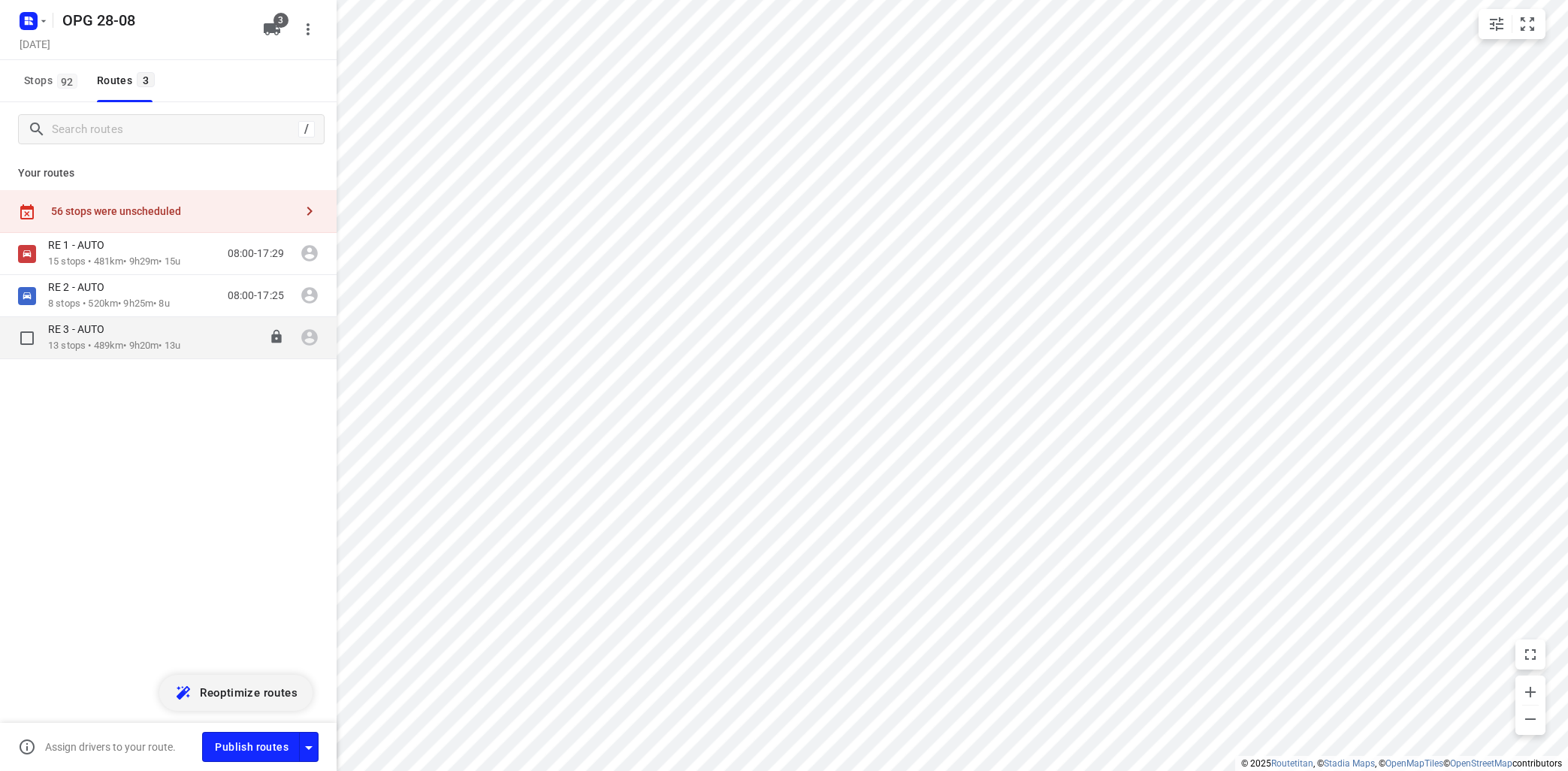
click at [130, 331] on div "RE 3 - AUTO" at bounding box center [114, 330] width 132 height 16
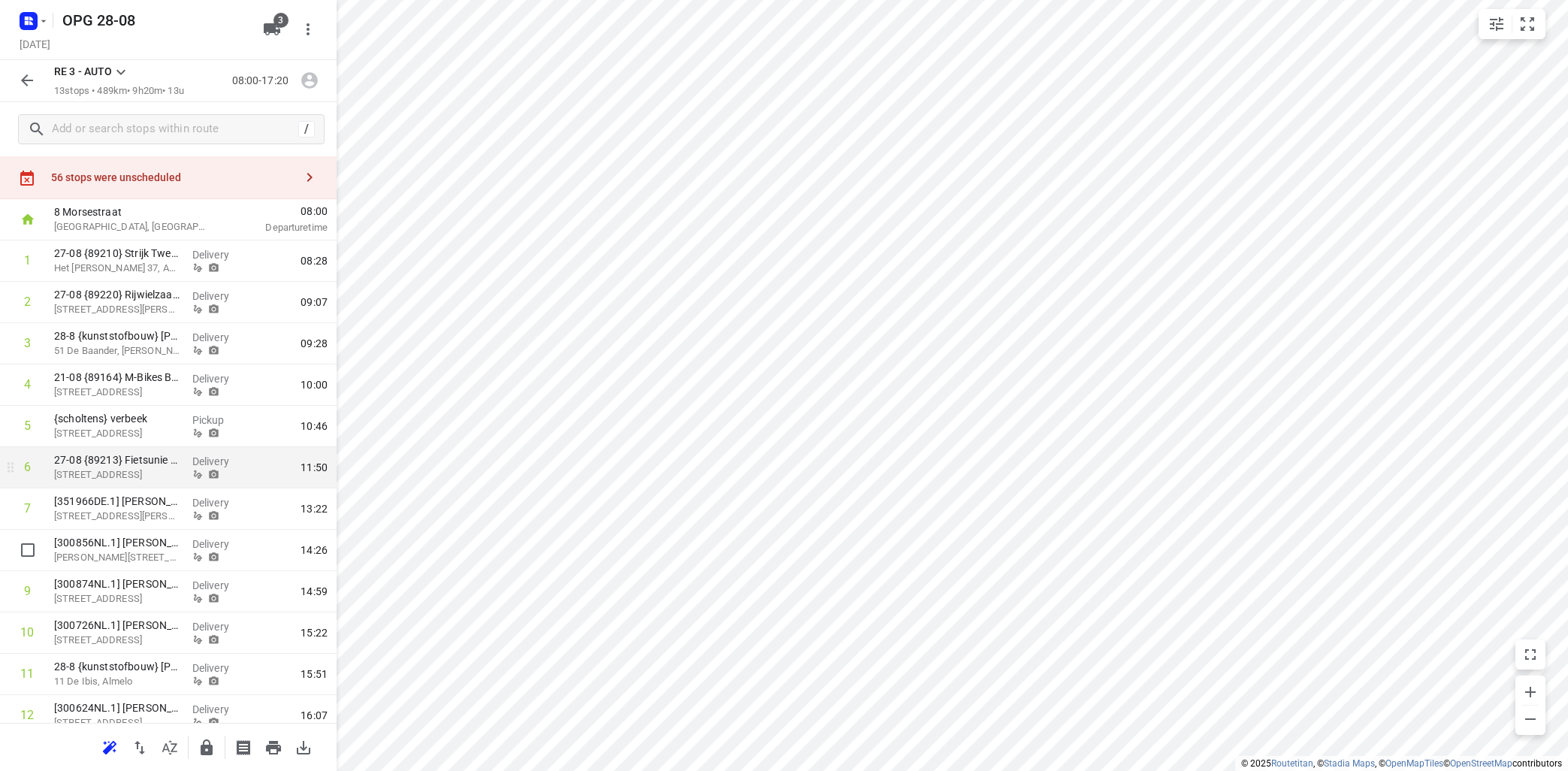
scroll to position [0, 0]
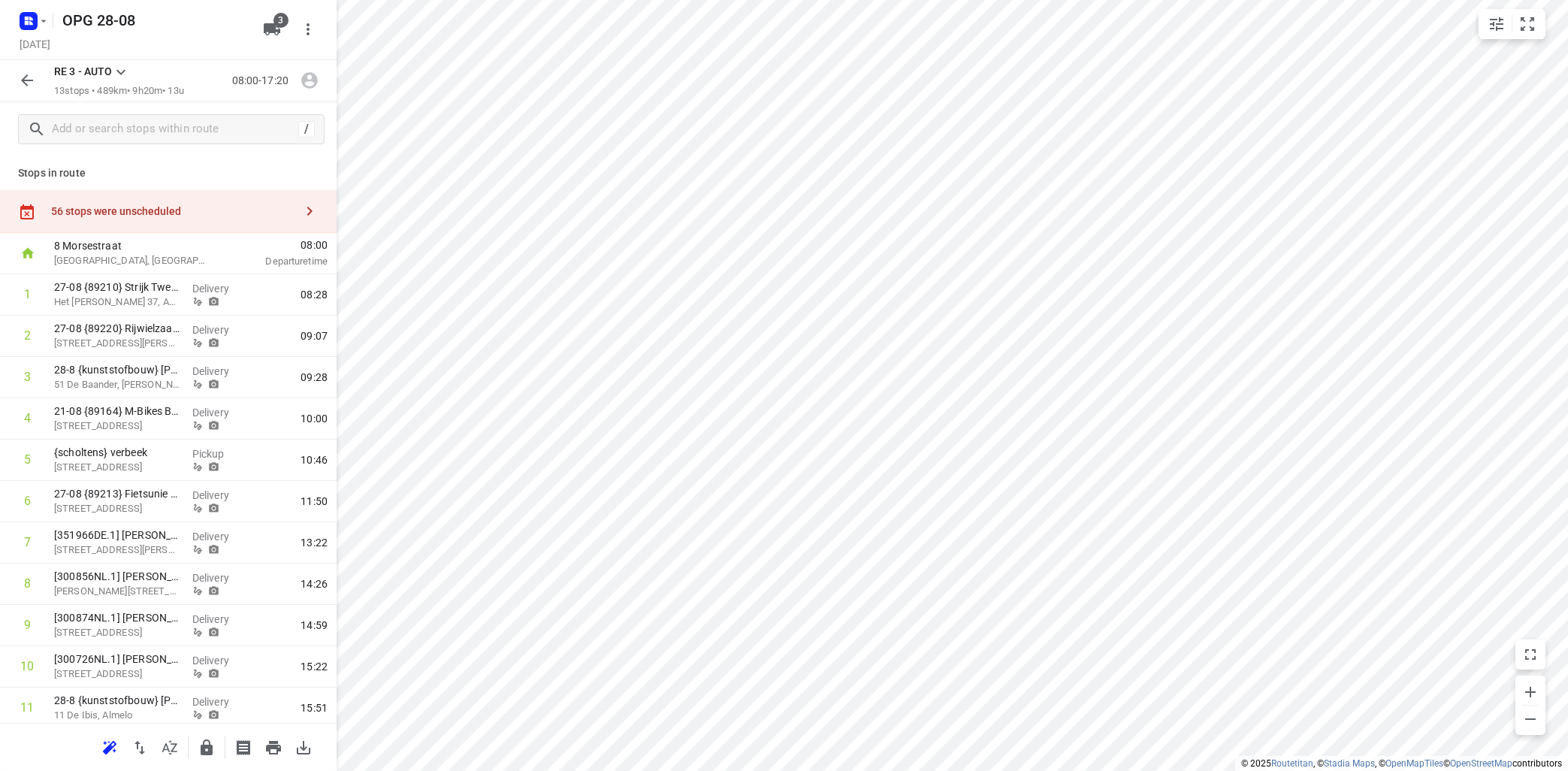
click at [121, 66] on icon at bounding box center [121, 71] width 18 height 18
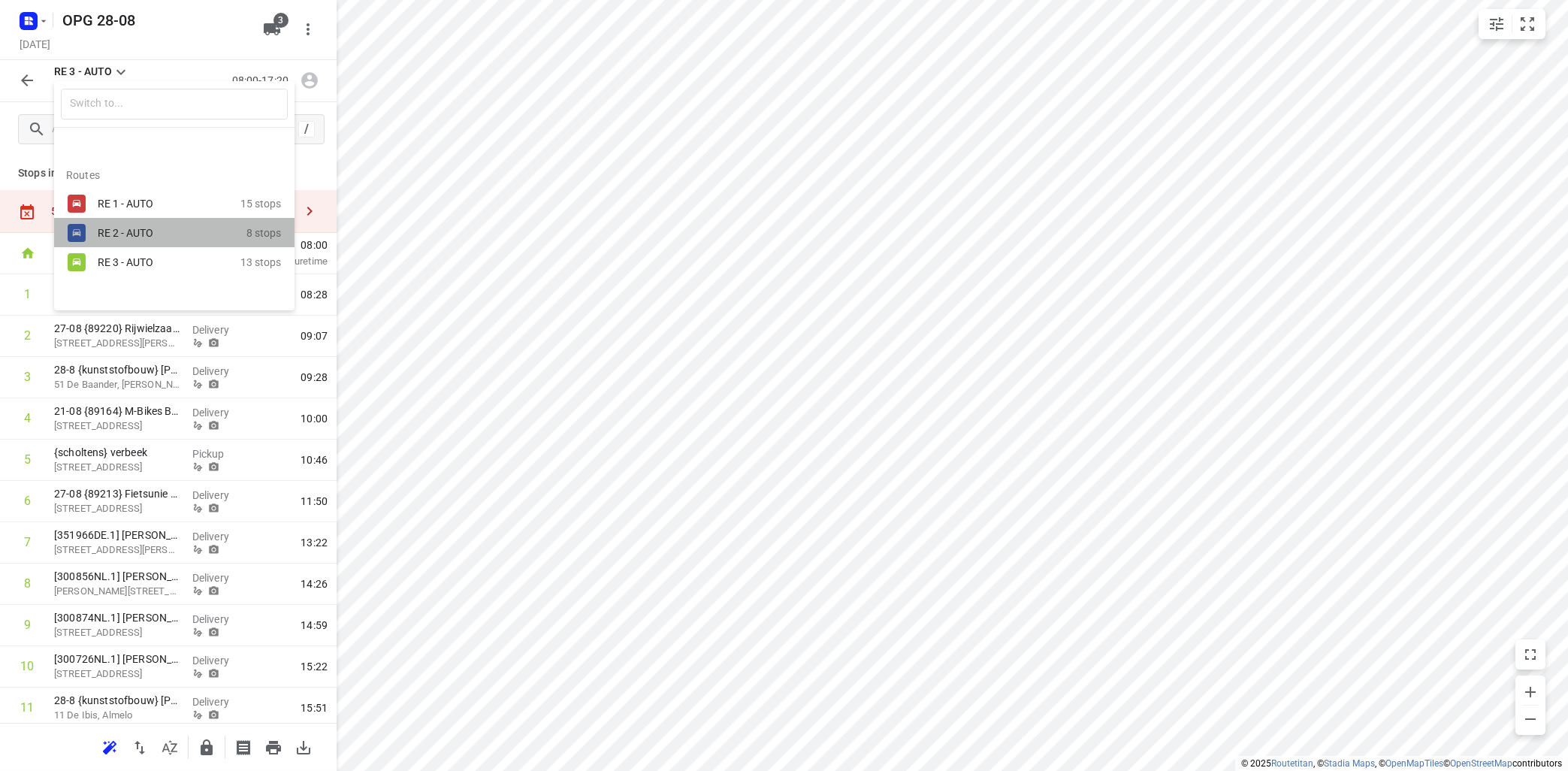
click at [113, 231] on div "RE 2 - AUTO" at bounding box center [161, 233] width 127 height 12
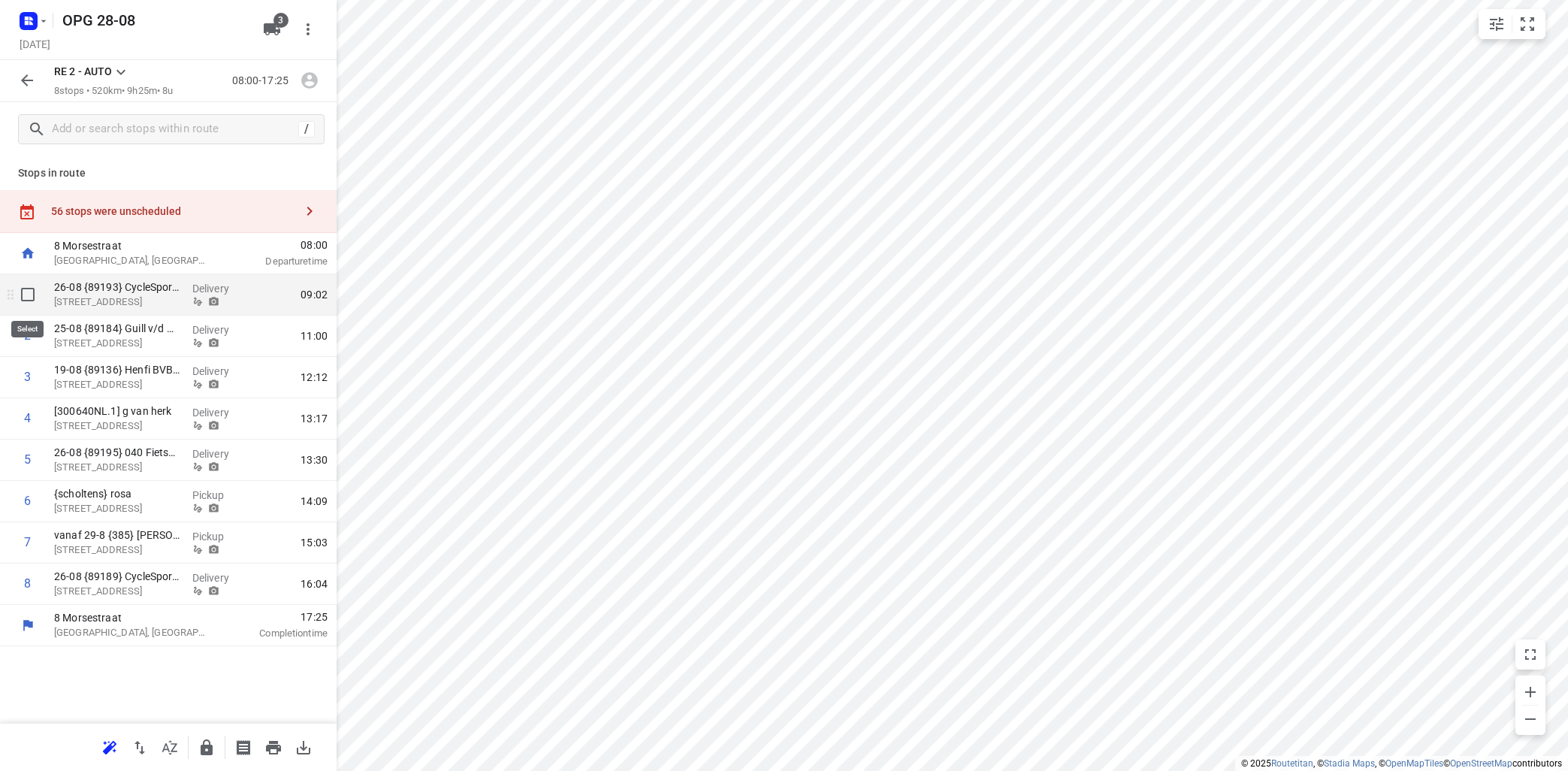
click at [28, 297] on input "checkbox" at bounding box center [27, 294] width 30 height 30
checkbox input "true"
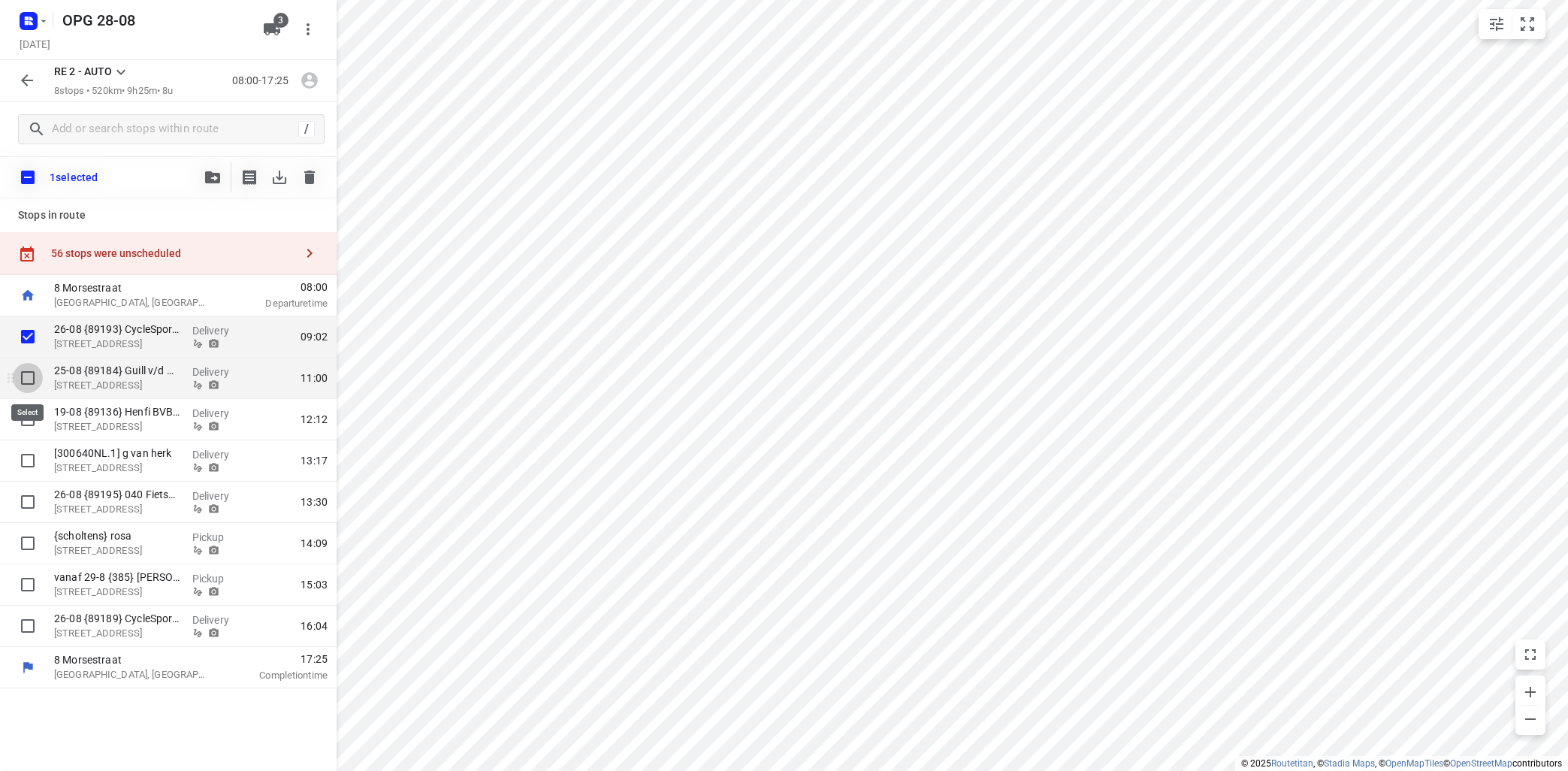
click at [26, 378] on input "checkbox" at bounding box center [27, 377] width 30 height 30
checkbox input "true"
click at [22, 497] on input "checkbox" at bounding box center [27, 501] width 30 height 30
checkbox input "true"
click at [29, 585] on input "checkbox" at bounding box center [27, 584] width 30 height 30
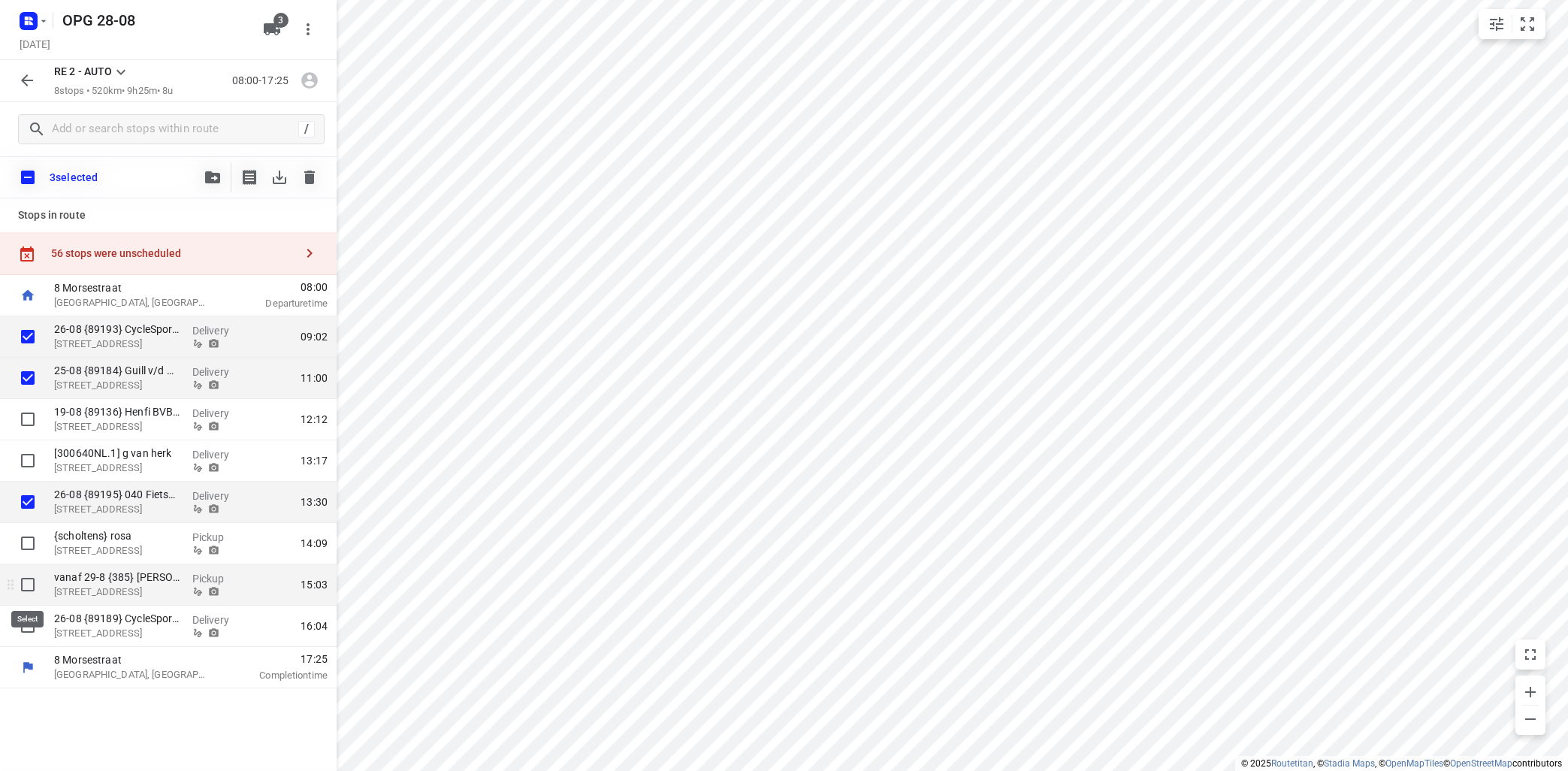
checkbox input "true"
click at [30, 628] on input "checkbox" at bounding box center [27, 625] width 30 height 30
checkbox input "true"
click at [208, 178] on icon "button" at bounding box center [213, 177] width 15 height 12
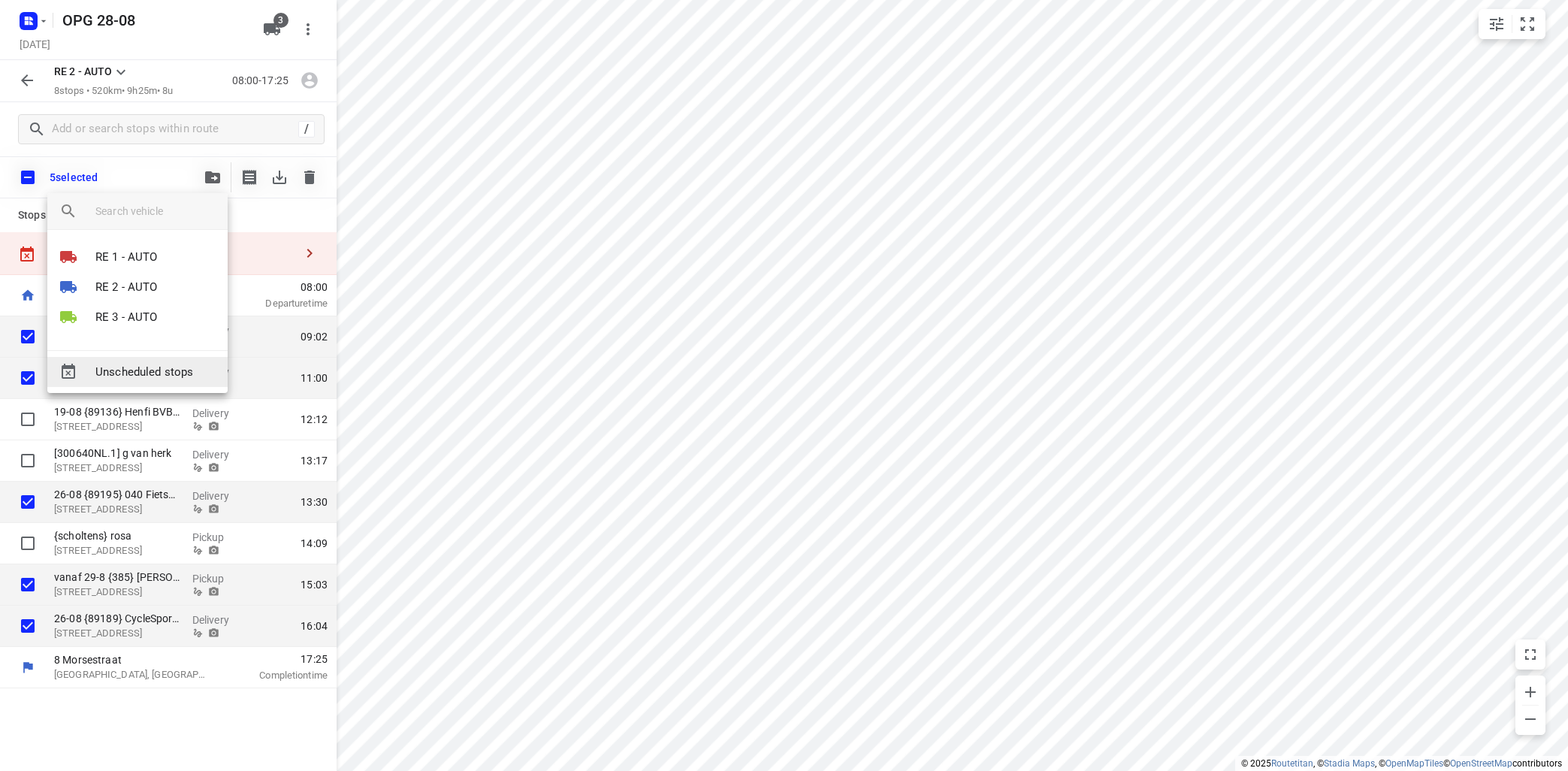
click at [152, 370] on span "Unscheduled stops" at bounding box center [155, 372] width 121 height 17
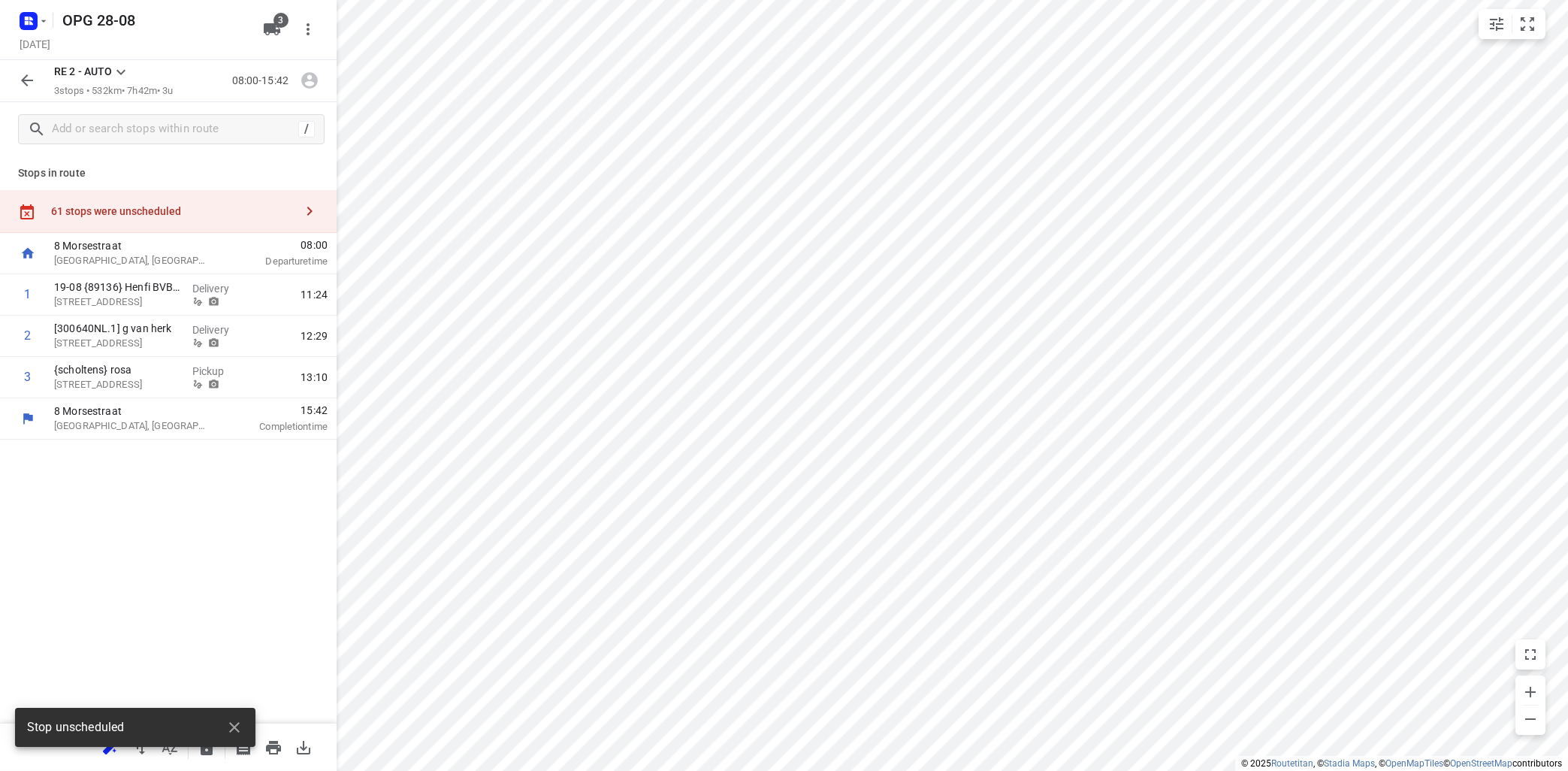
click at [314, 213] on icon "button" at bounding box center [309, 210] width 18 height 18
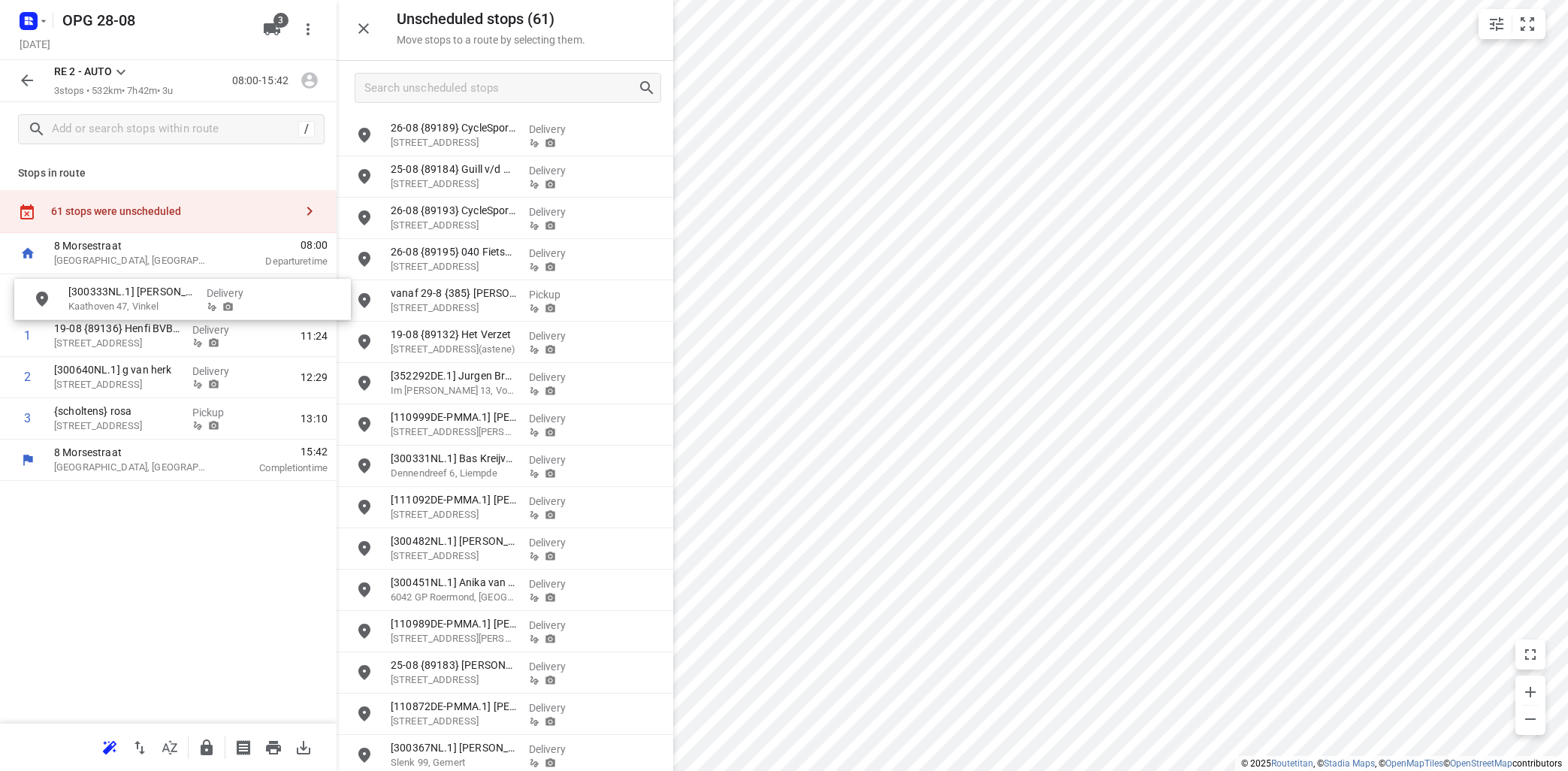
drag, startPoint x: 465, startPoint y: 346, endPoint x: 146, endPoint y: 305, distance: 321.6
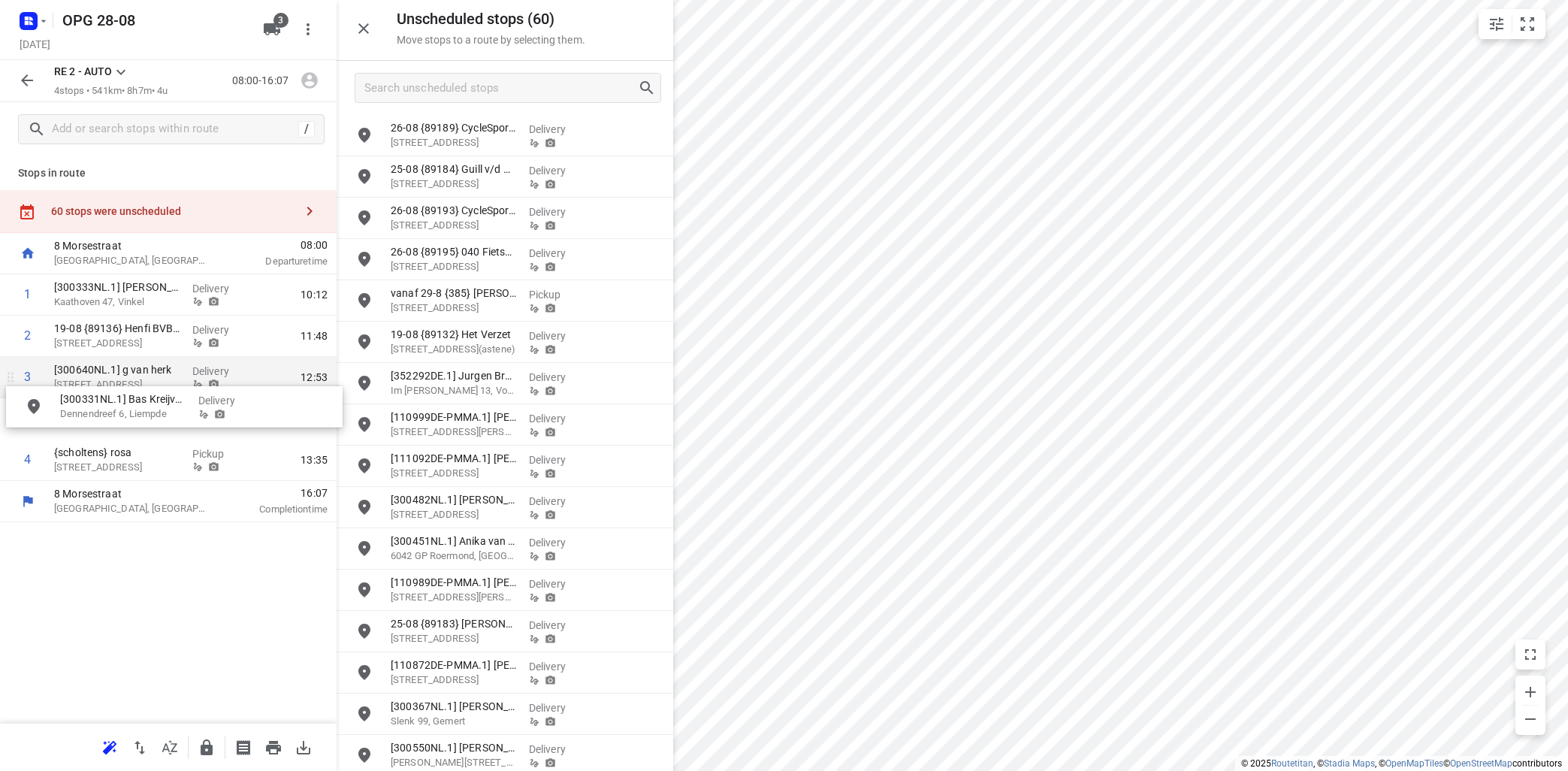
drag, startPoint x: 481, startPoint y: 454, endPoint x: 135, endPoint y: 387, distance: 352.4
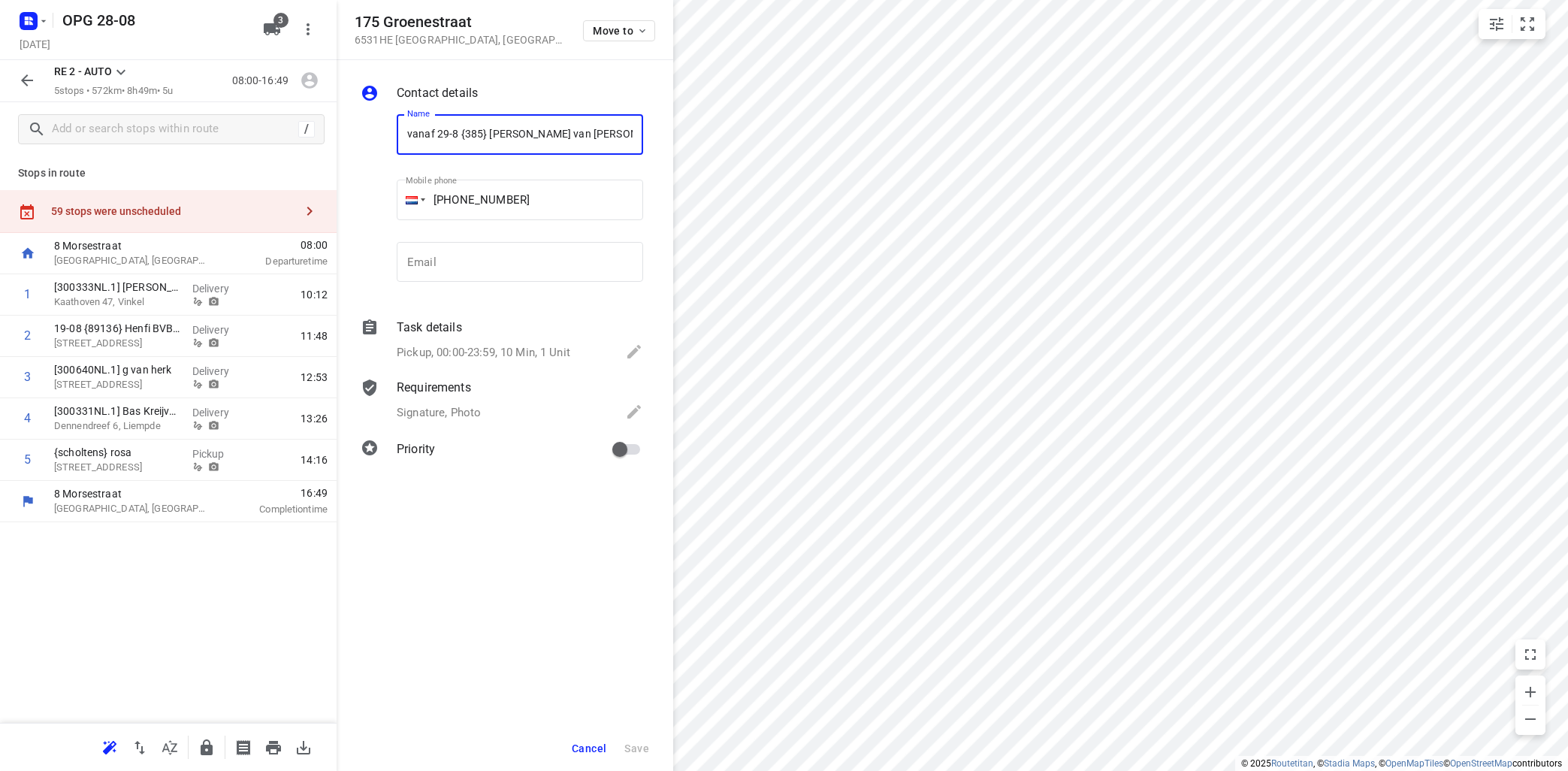
click at [583, 744] on span "Cancel" at bounding box center [589, 748] width 35 height 12
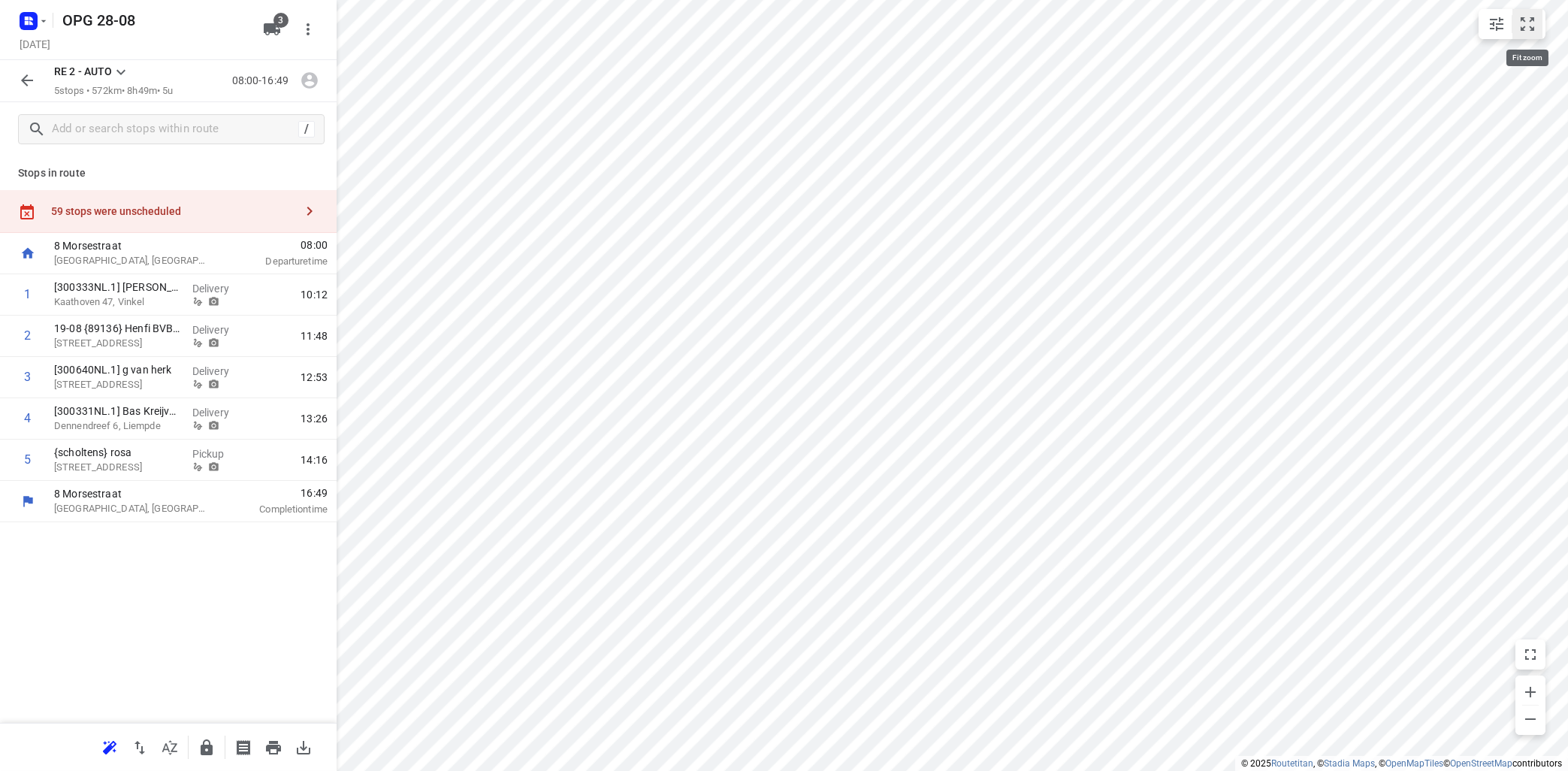
click at [1525, 23] on icon "small contained button group" at bounding box center [1527, 24] width 18 height 18
click at [310, 208] on icon "button" at bounding box center [309, 210] width 5 height 9
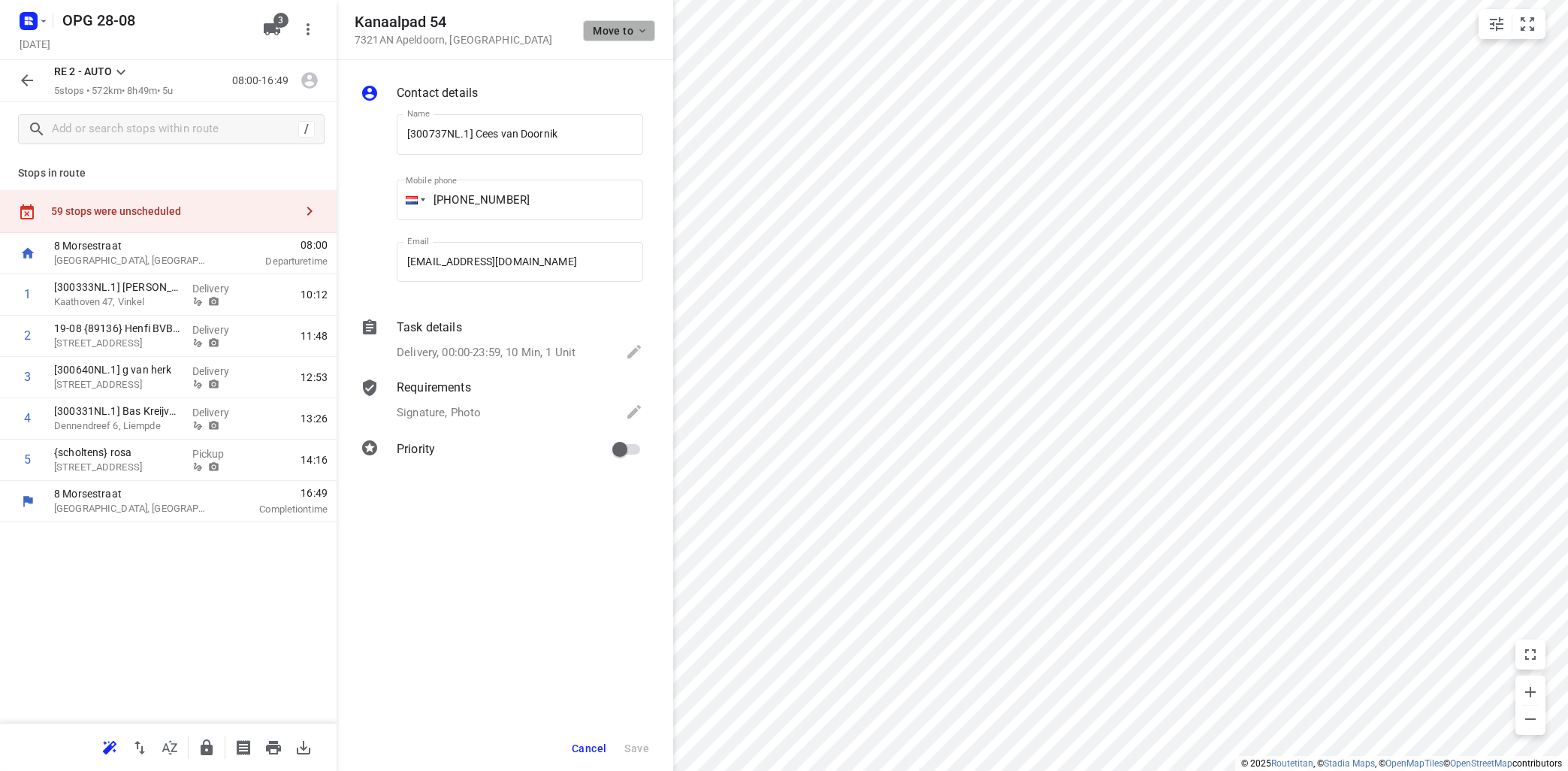
click at [643, 25] on icon "button" at bounding box center [642, 31] width 12 height 12
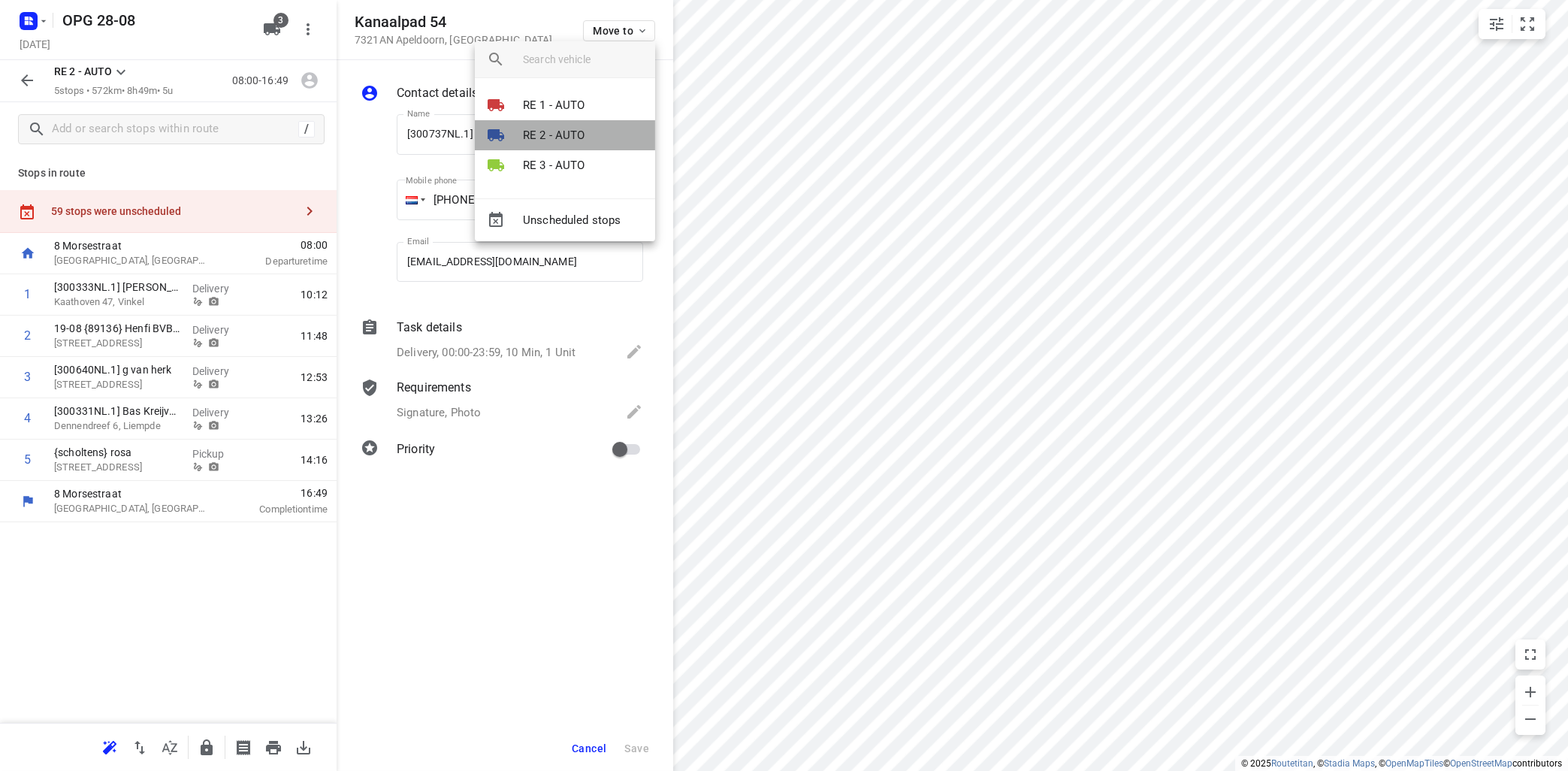
click at [551, 137] on p "RE 2 - AUTO" at bounding box center [554, 136] width 63 height 17
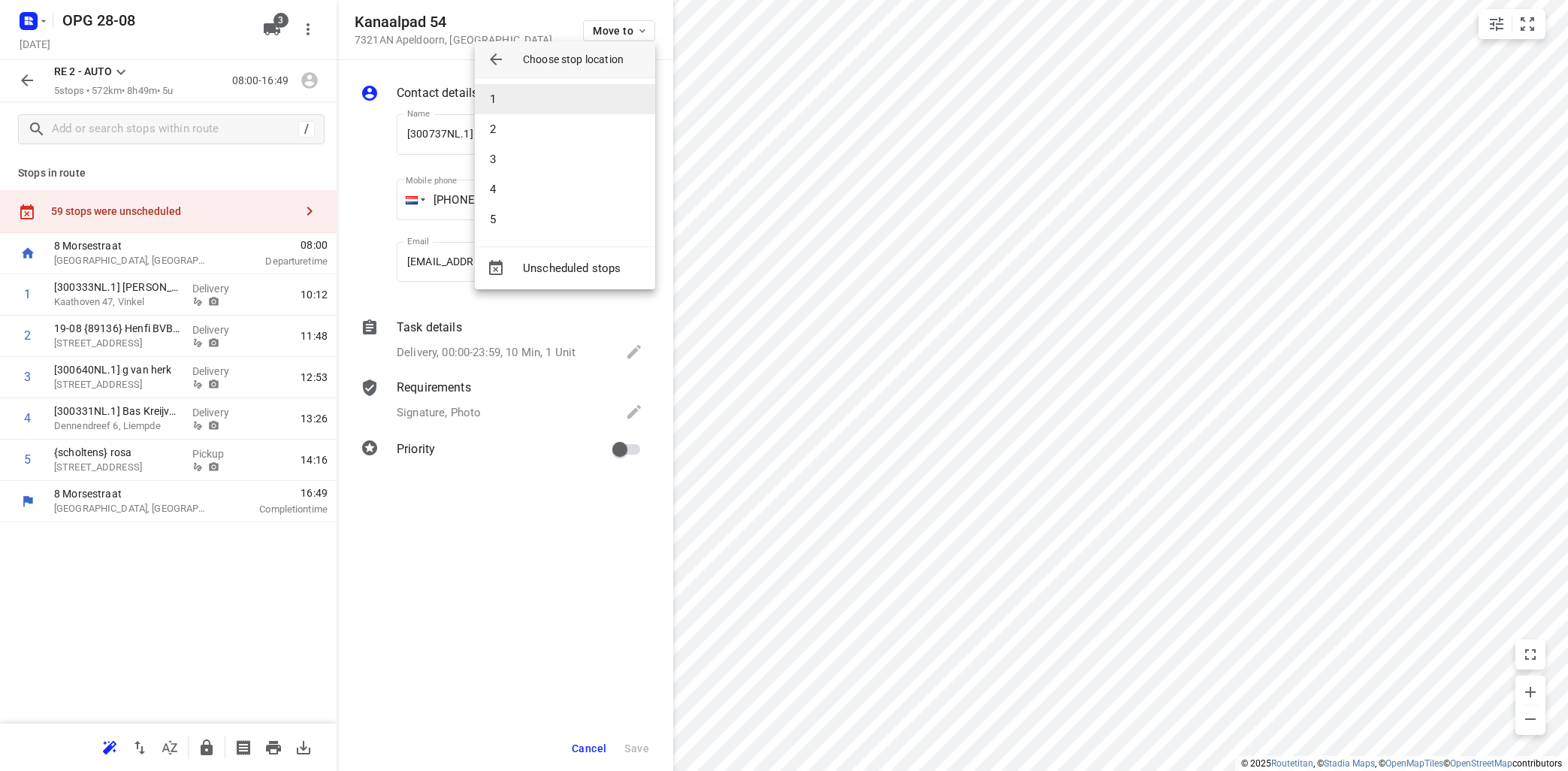
click at [549, 106] on li "1" at bounding box center [564, 98] width 180 height 30
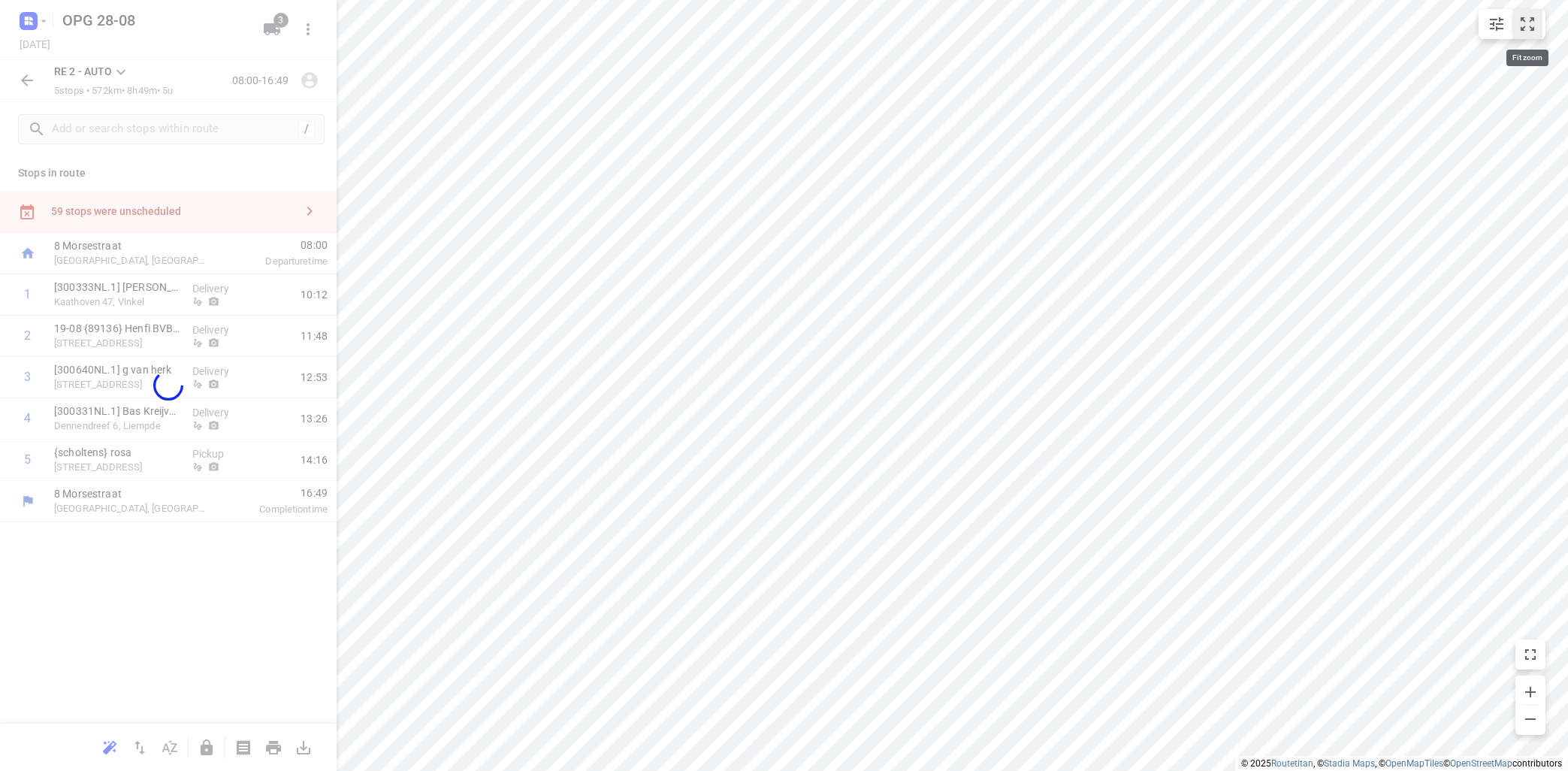
click at [1525, 27] on icon "small contained button group" at bounding box center [1527, 24] width 18 height 18
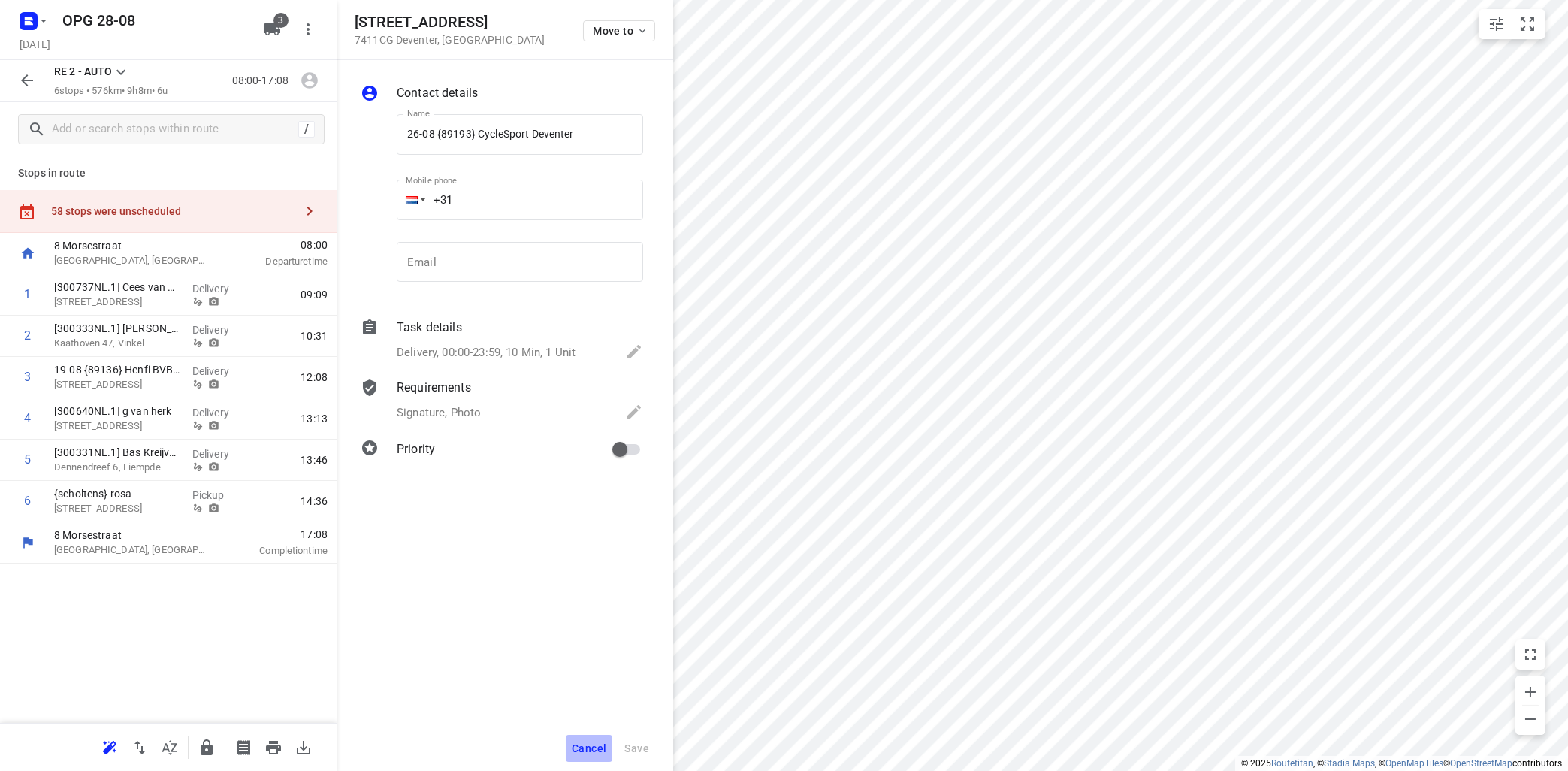
drag, startPoint x: 599, startPoint y: 750, endPoint x: 614, endPoint y: 733, distance: 22.7
click at [605, 742] on span "Cancel" at bounding box center [589, 748] width 35 height 12
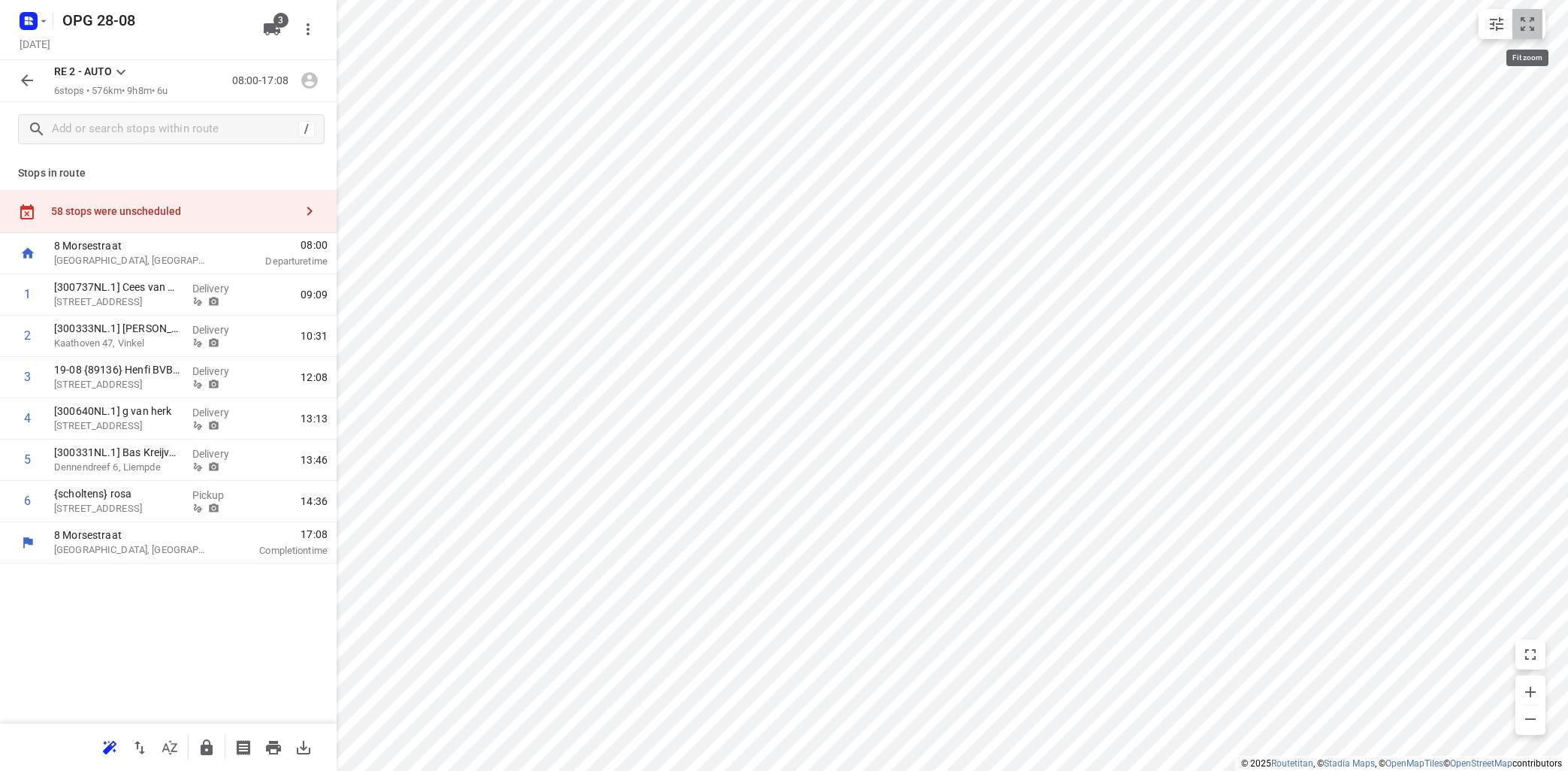
click at [1522, 22] on icon "small contained button group" at bounding box center [1527, 24] width 18 height 18
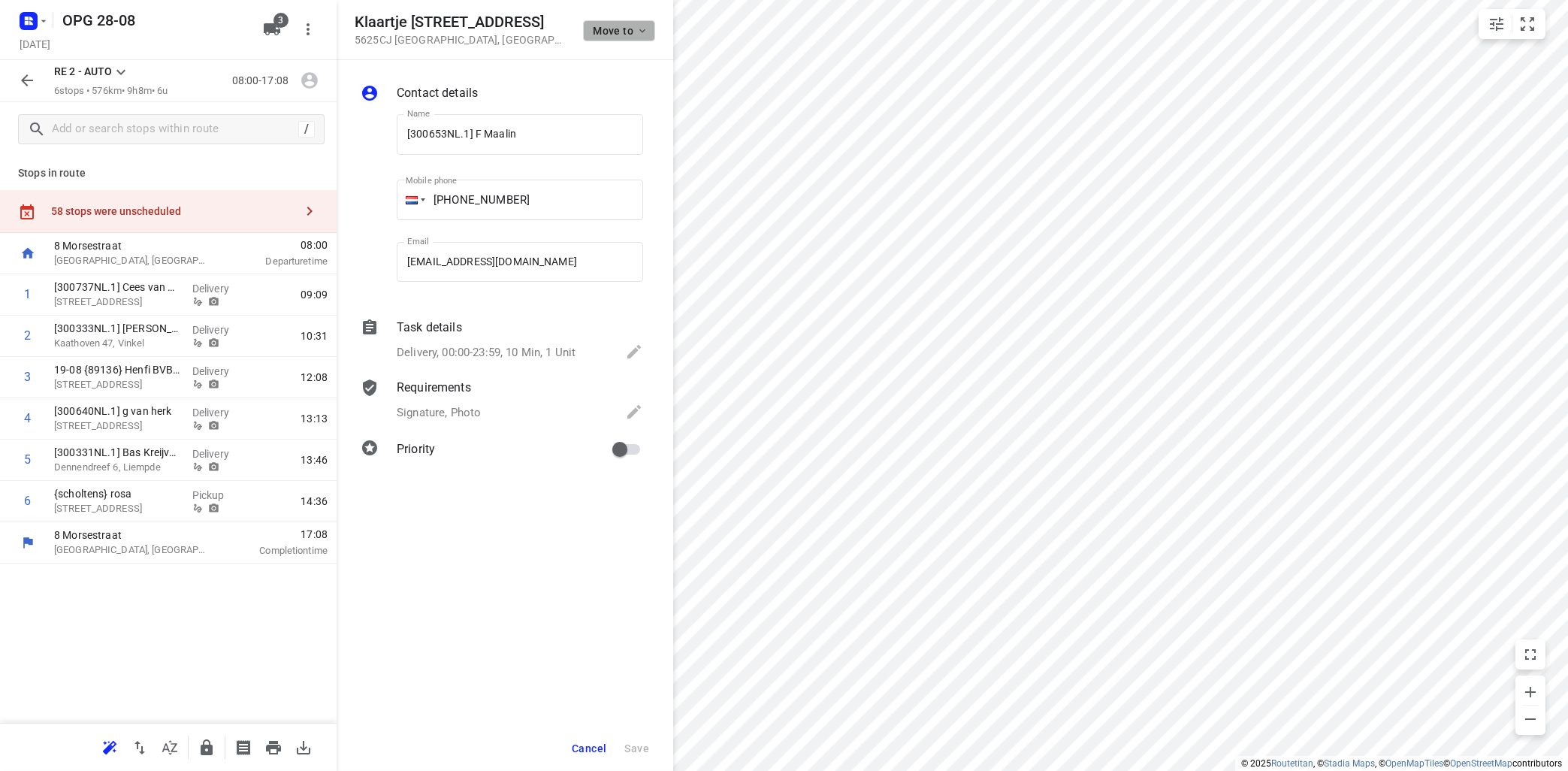
click at [647, 28] on icon "button" at bounding box center [642, 31] width 12 height 12
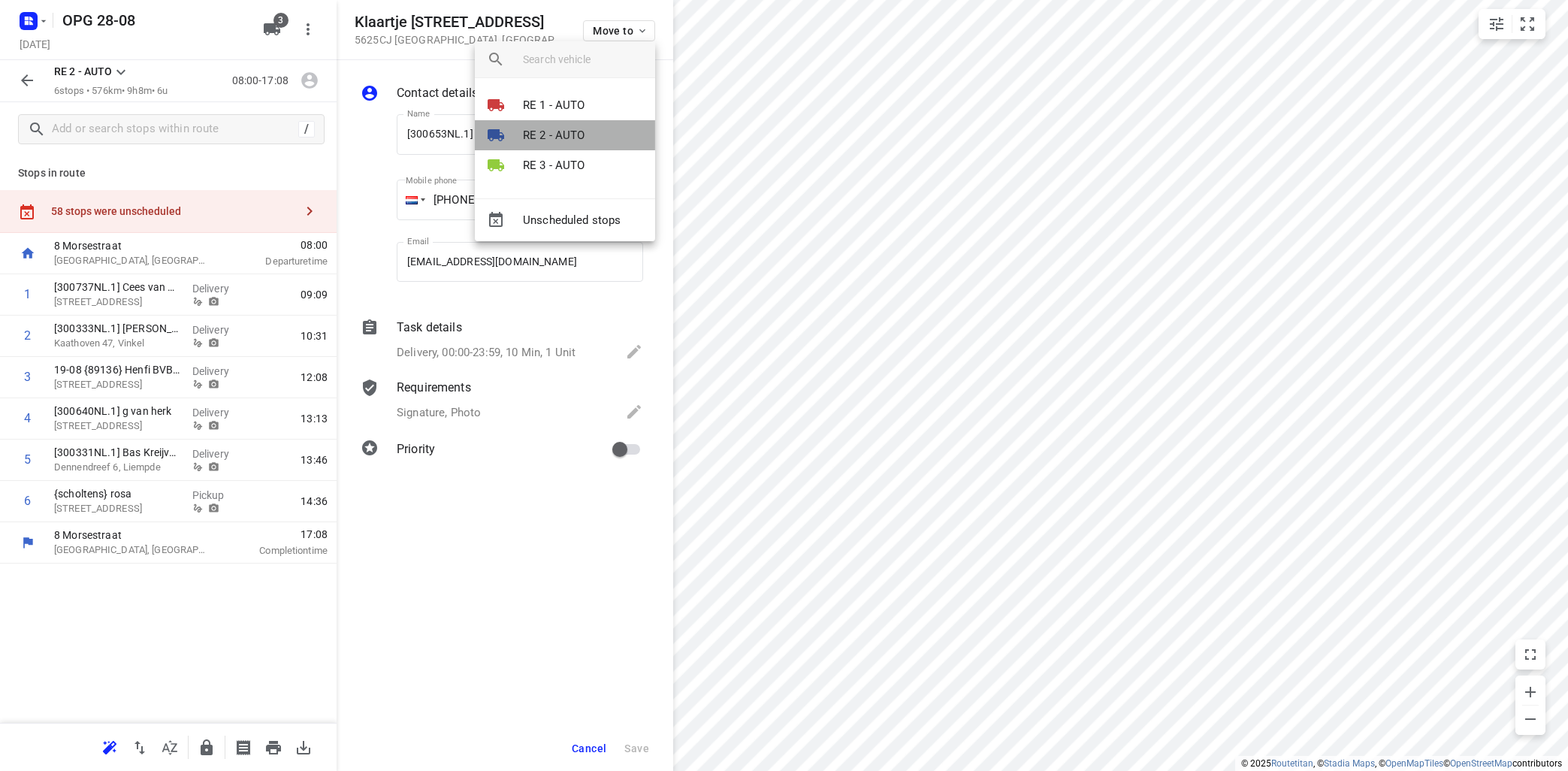
click at [523, 130] on div at bounding box center [504, 135] width 36 height 18
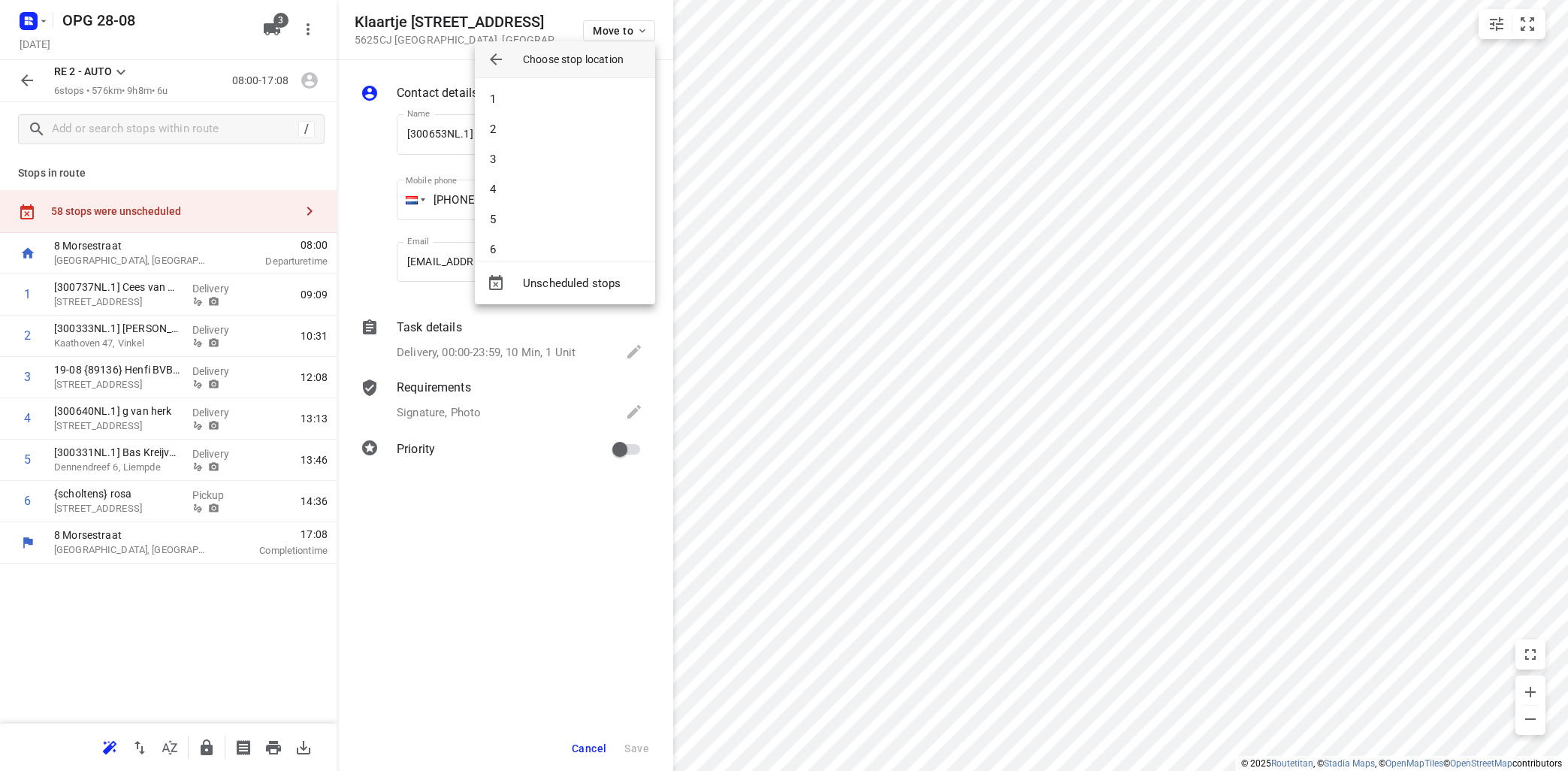
click at [522, 134] on li "2" at bounding box center [564, 128] width 180 height 30
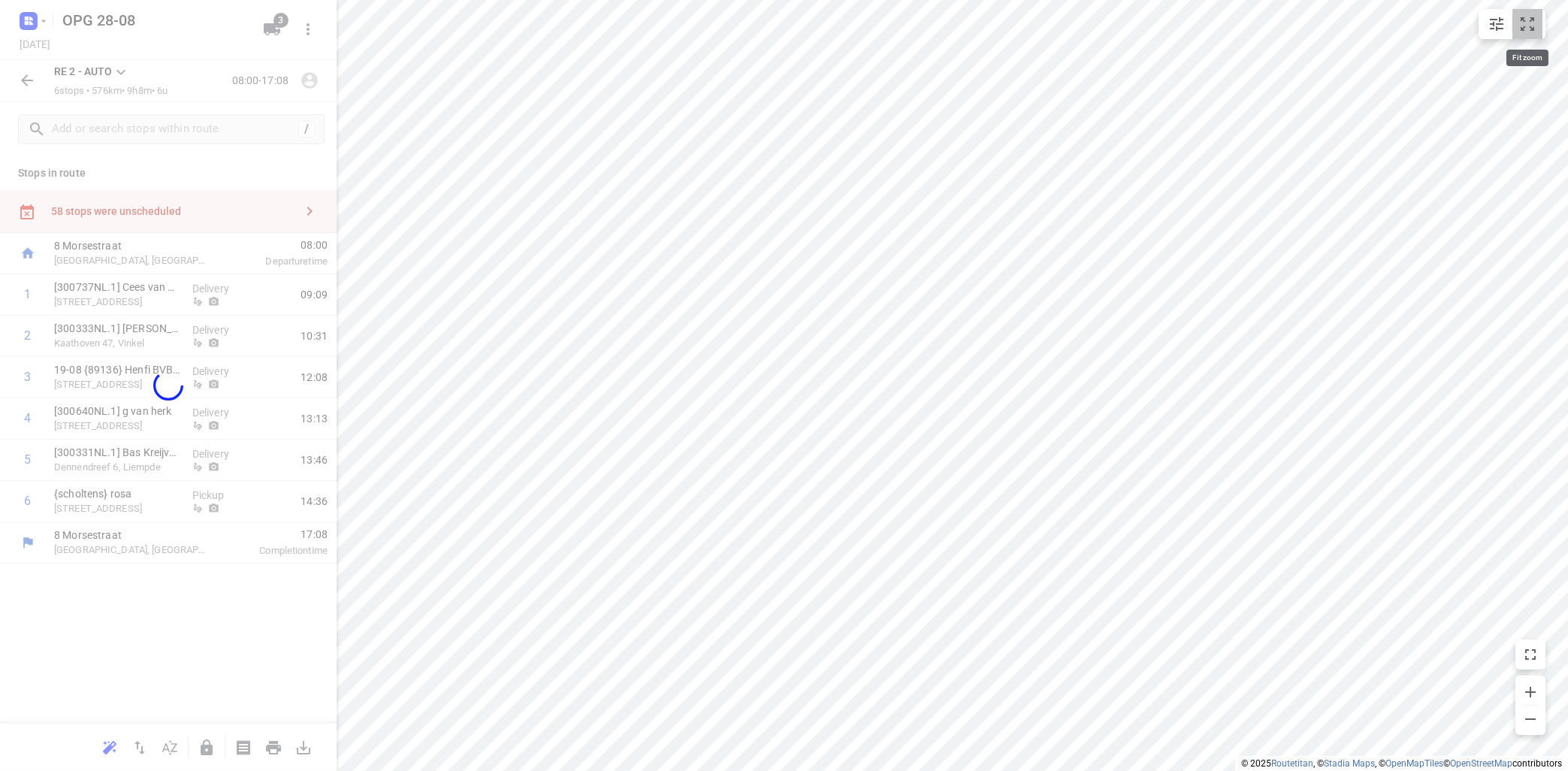
click at [1533, 26] on icon "small contained button group" at bounding box center [1527, 24] width 18 height 18
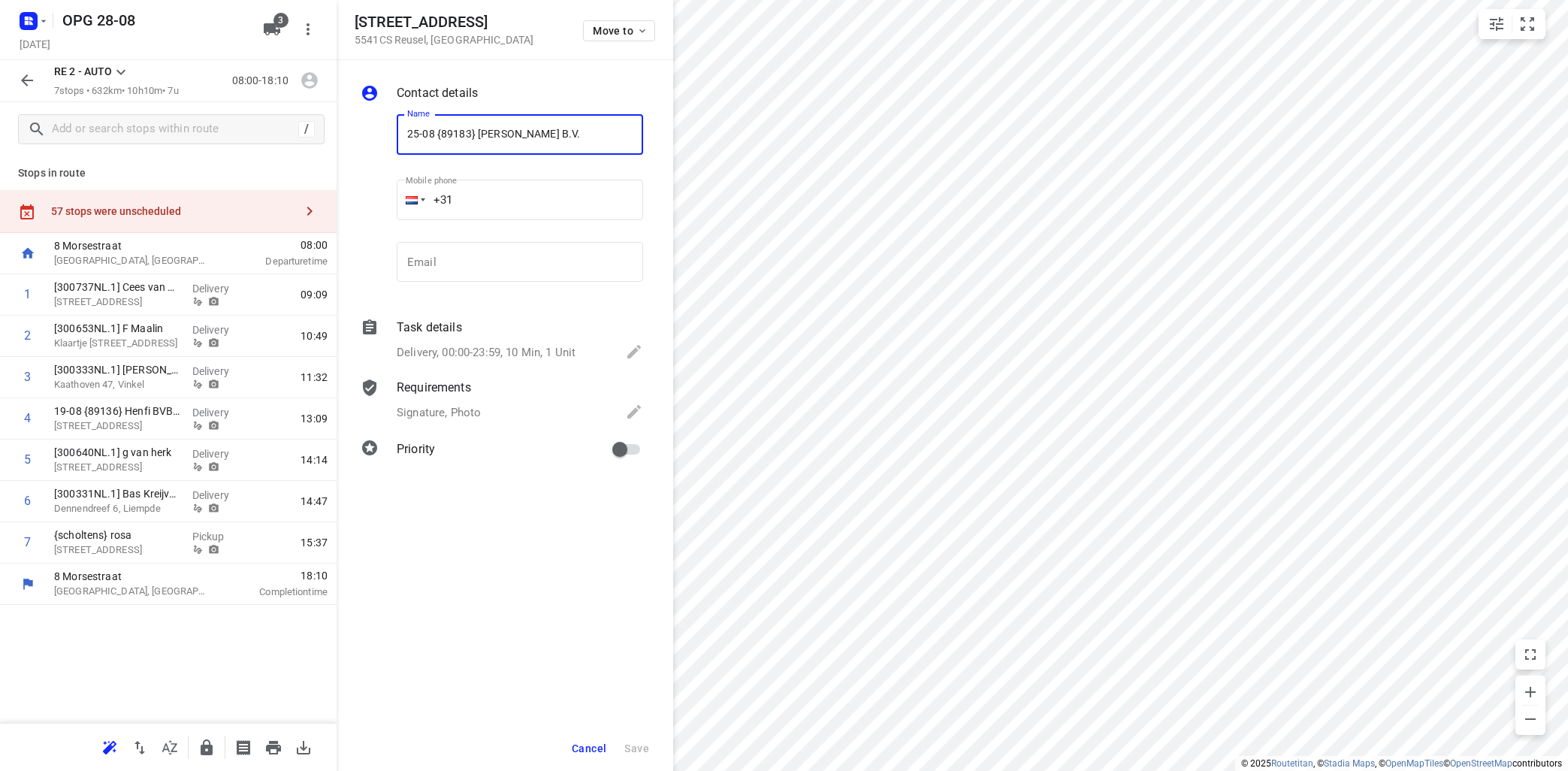
click at [591, 741] on button "Cancel" at bounding box center [589, 748] width 46 height 27
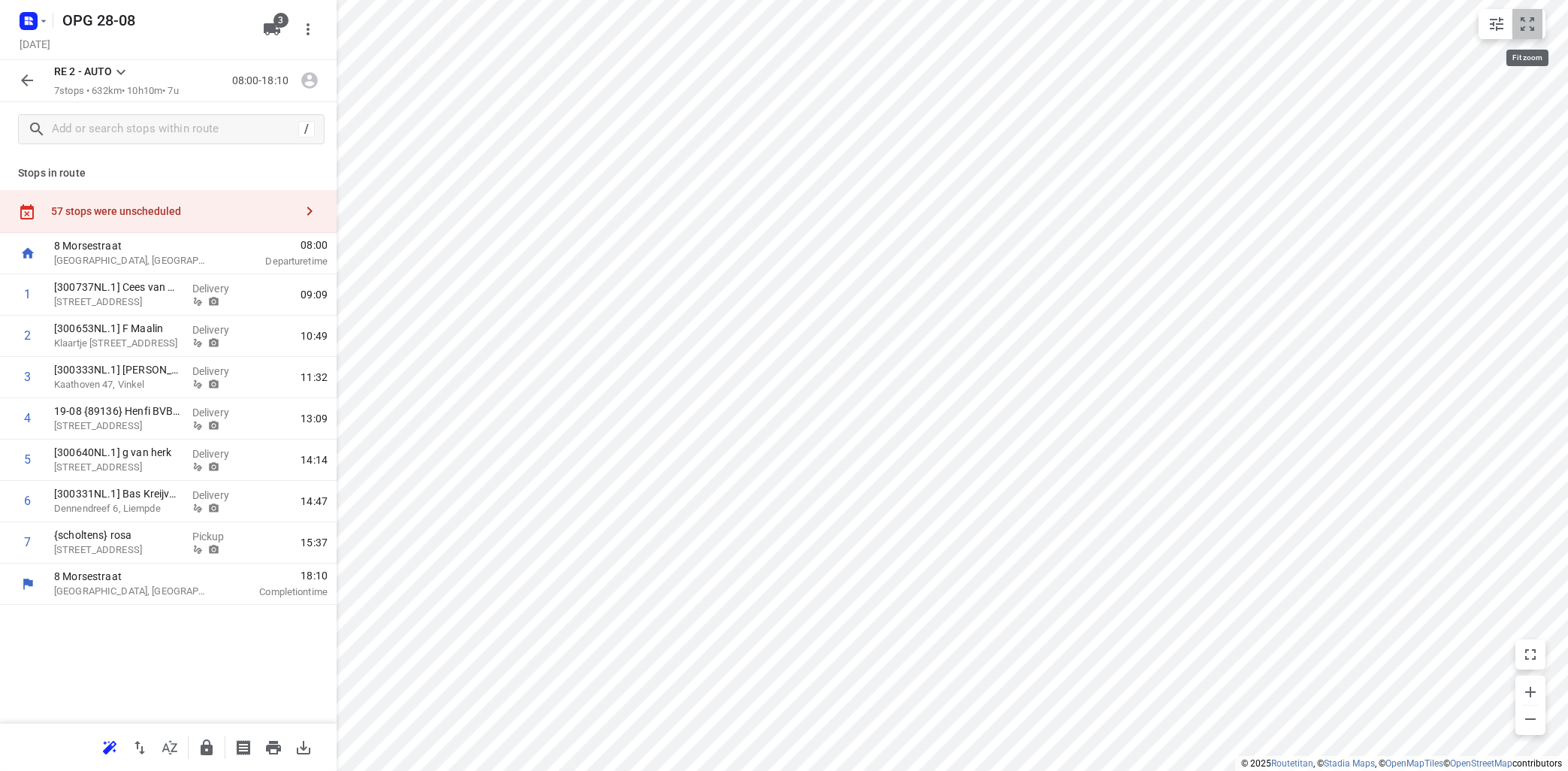
click at [1529, 29] on icon "small contained button group" at bounding box center [1527, 24] width 18 height 18
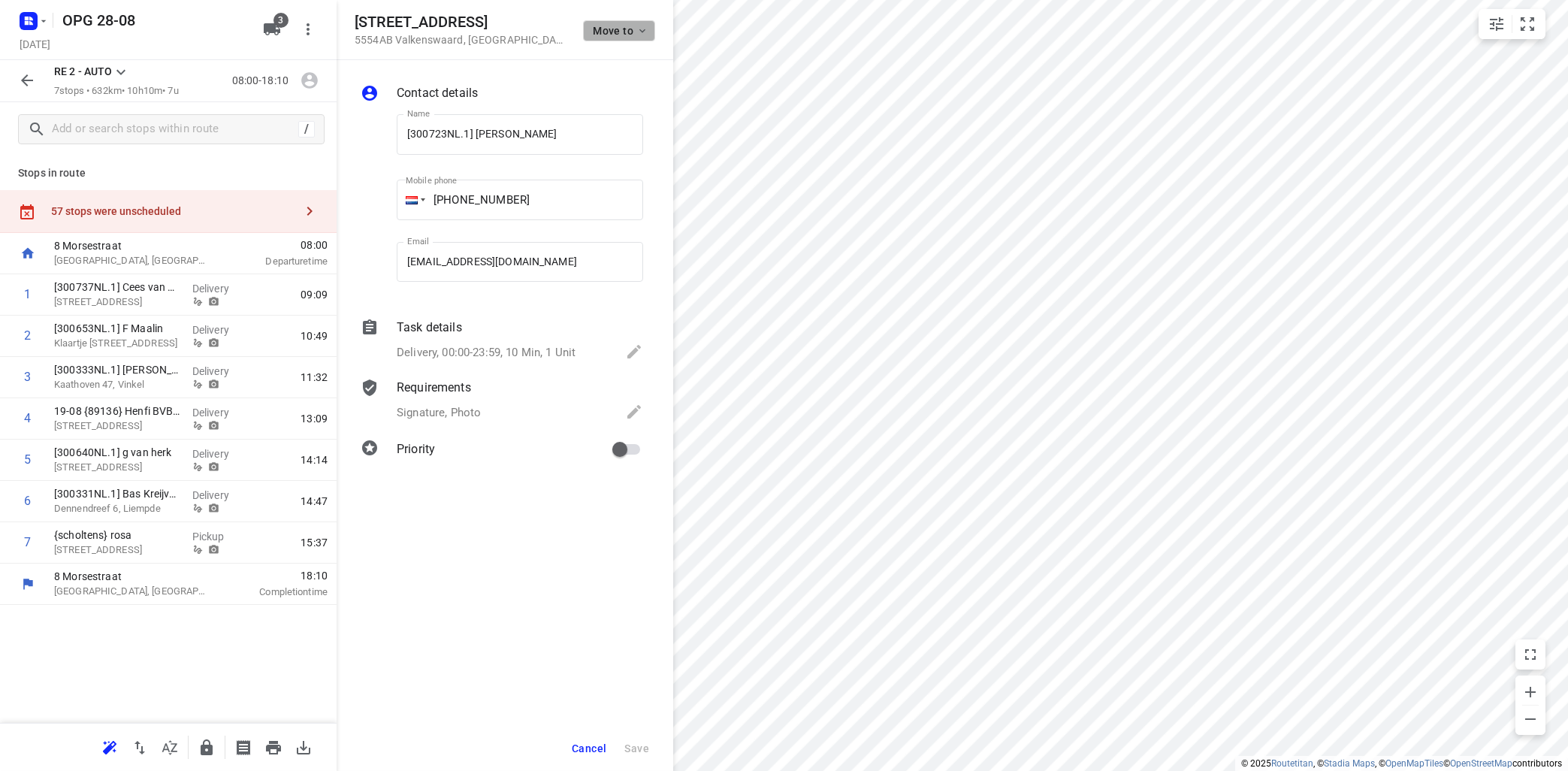
click at [646, 30] on icon "button" at bounding box center [642, 31] width 12 height 12
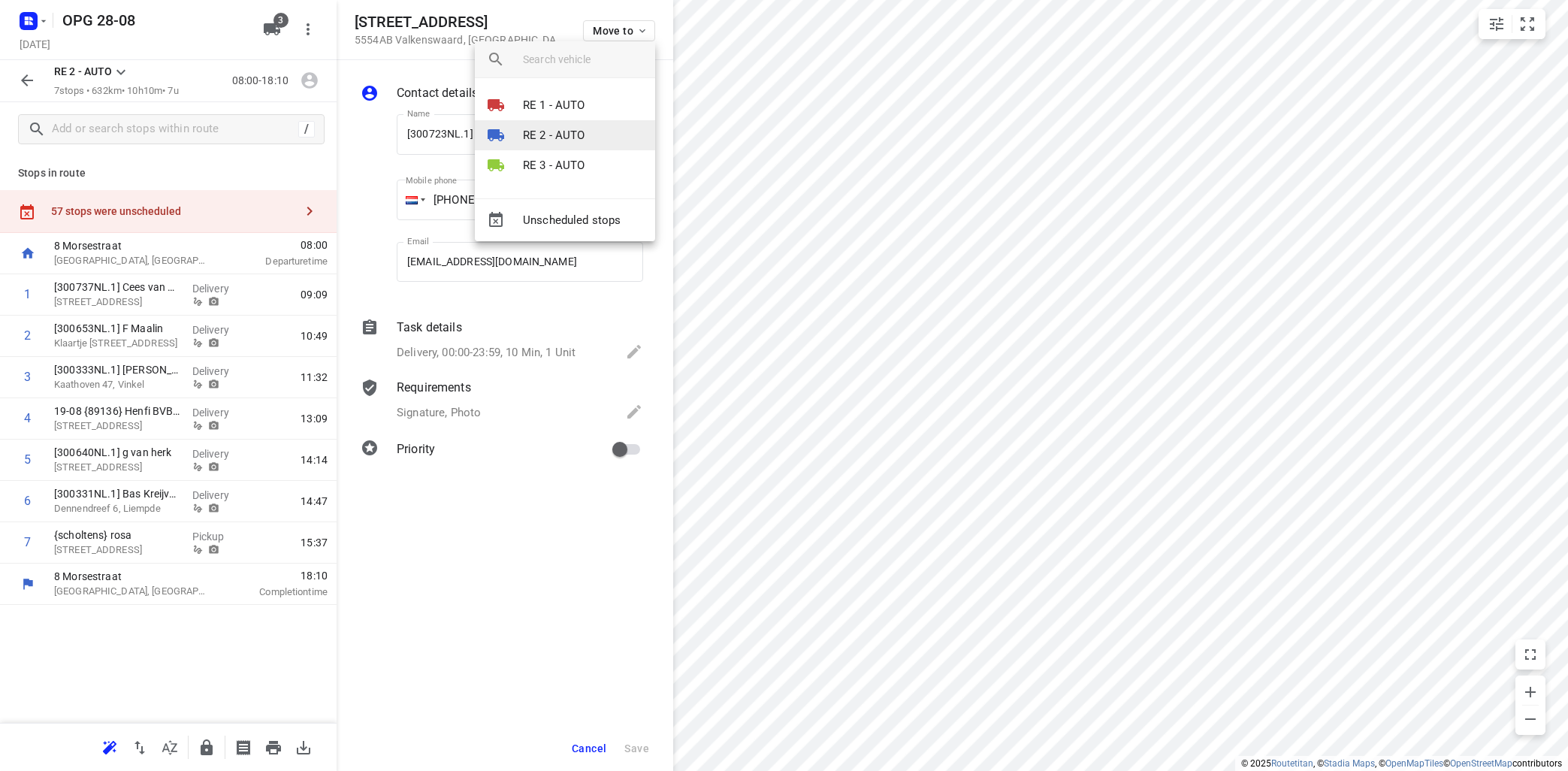
click at [592, 134] on li "RE 2 - AUTO" at bounding box center [564, 135] width 180 height 30
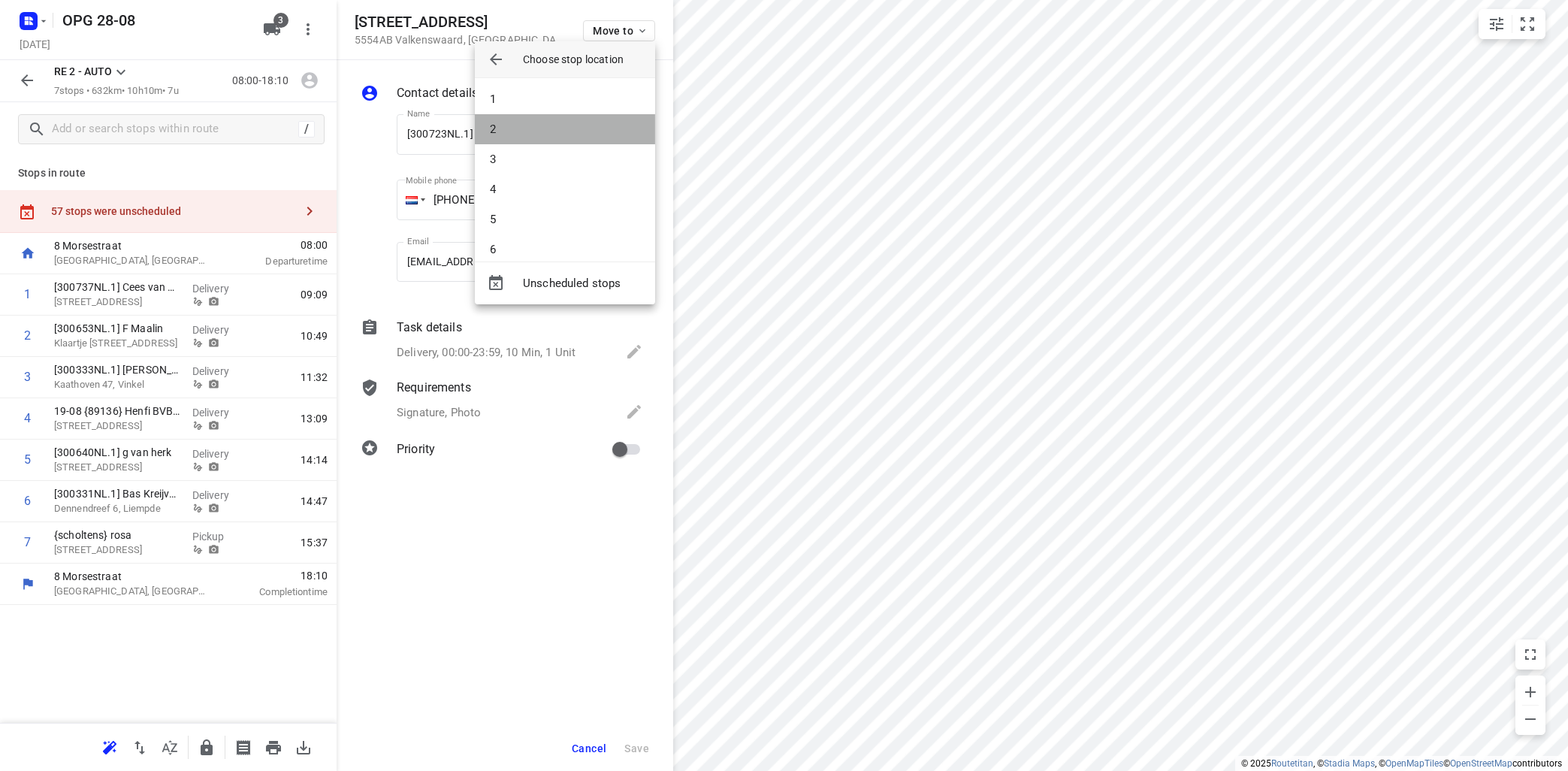
click at [592, 135] on li "2" at bounding box center [564, 128] width 180 height 30
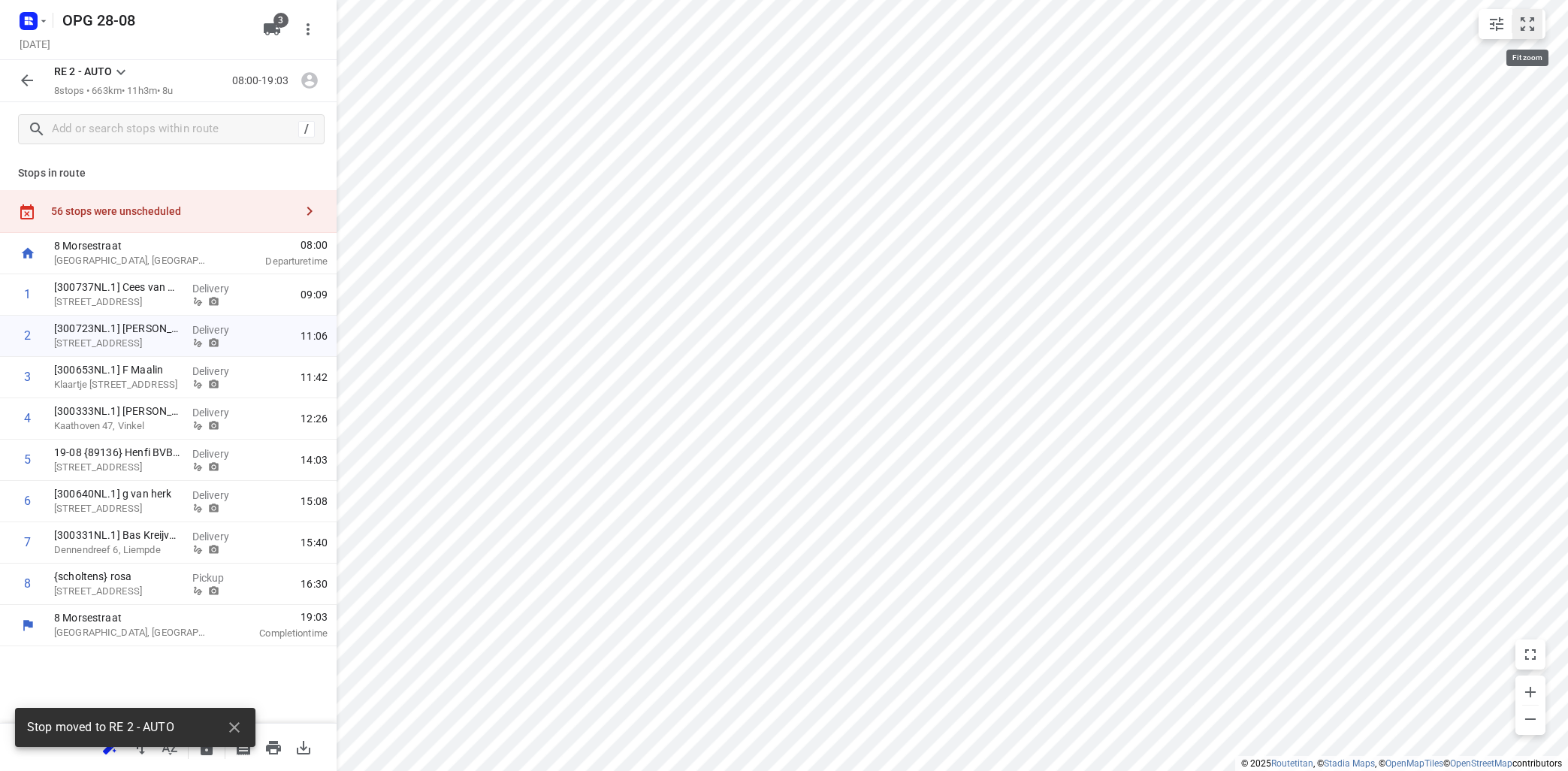
click at [1525, 32] on icon "small contained button group" at bounding box center [1527, 24] width 18 height 18
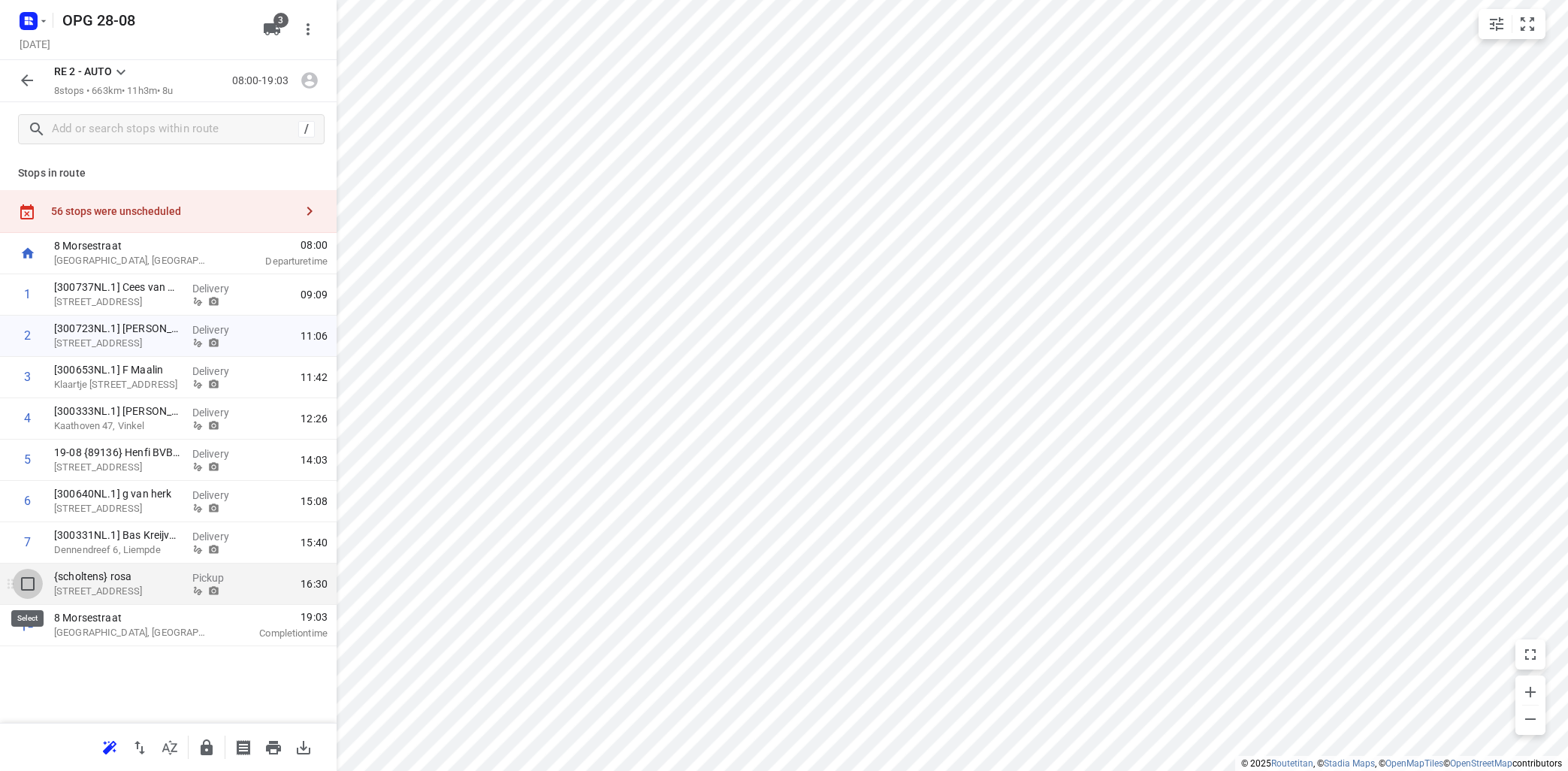
click at [29, 589] on input "checkbox" at bounding box center [27, 583] width 30 height 30
checkbox input "true"
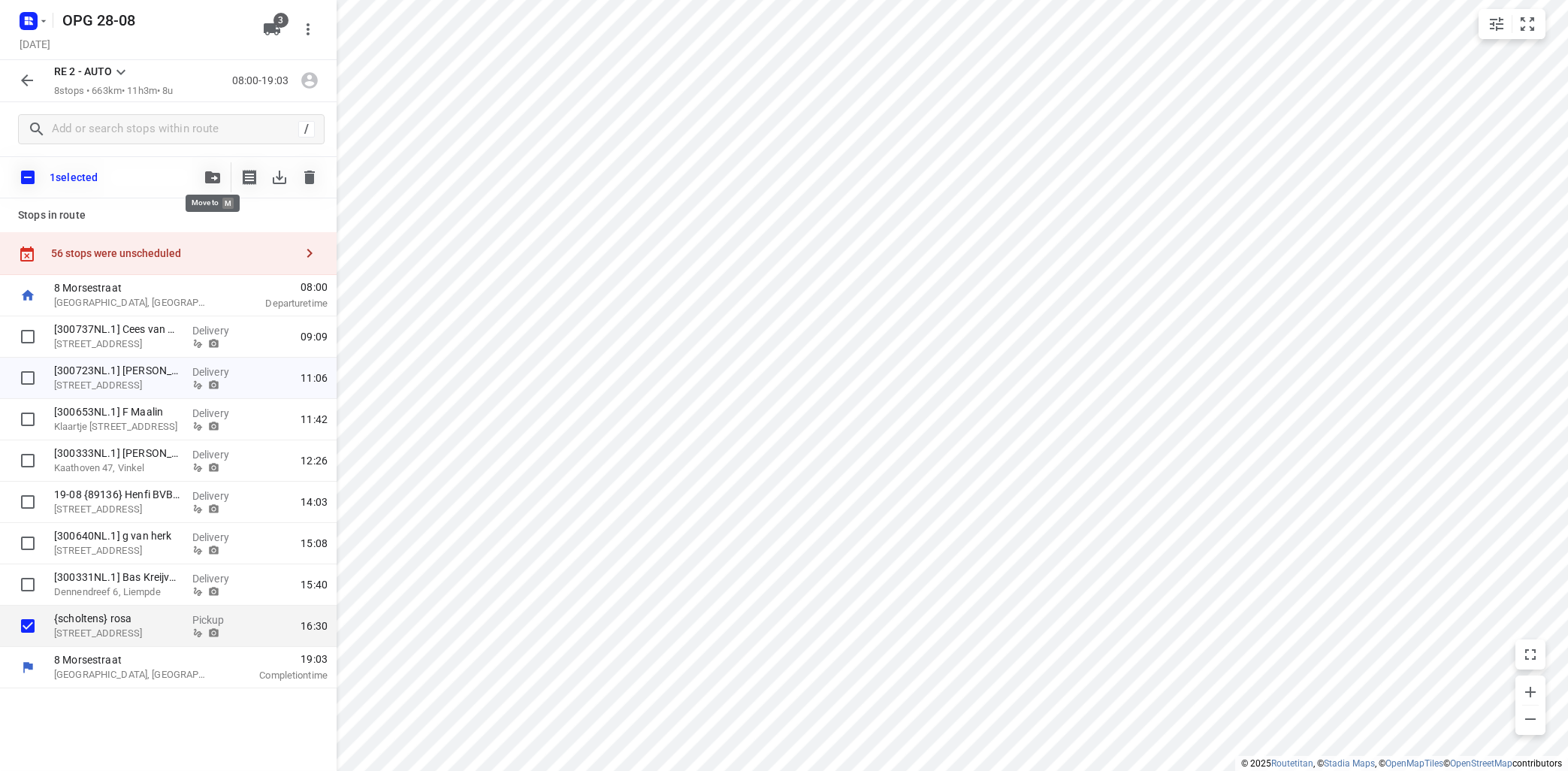
click at [215, 179] on icon "button" at bounding box center [213, 177] width 15 height 12
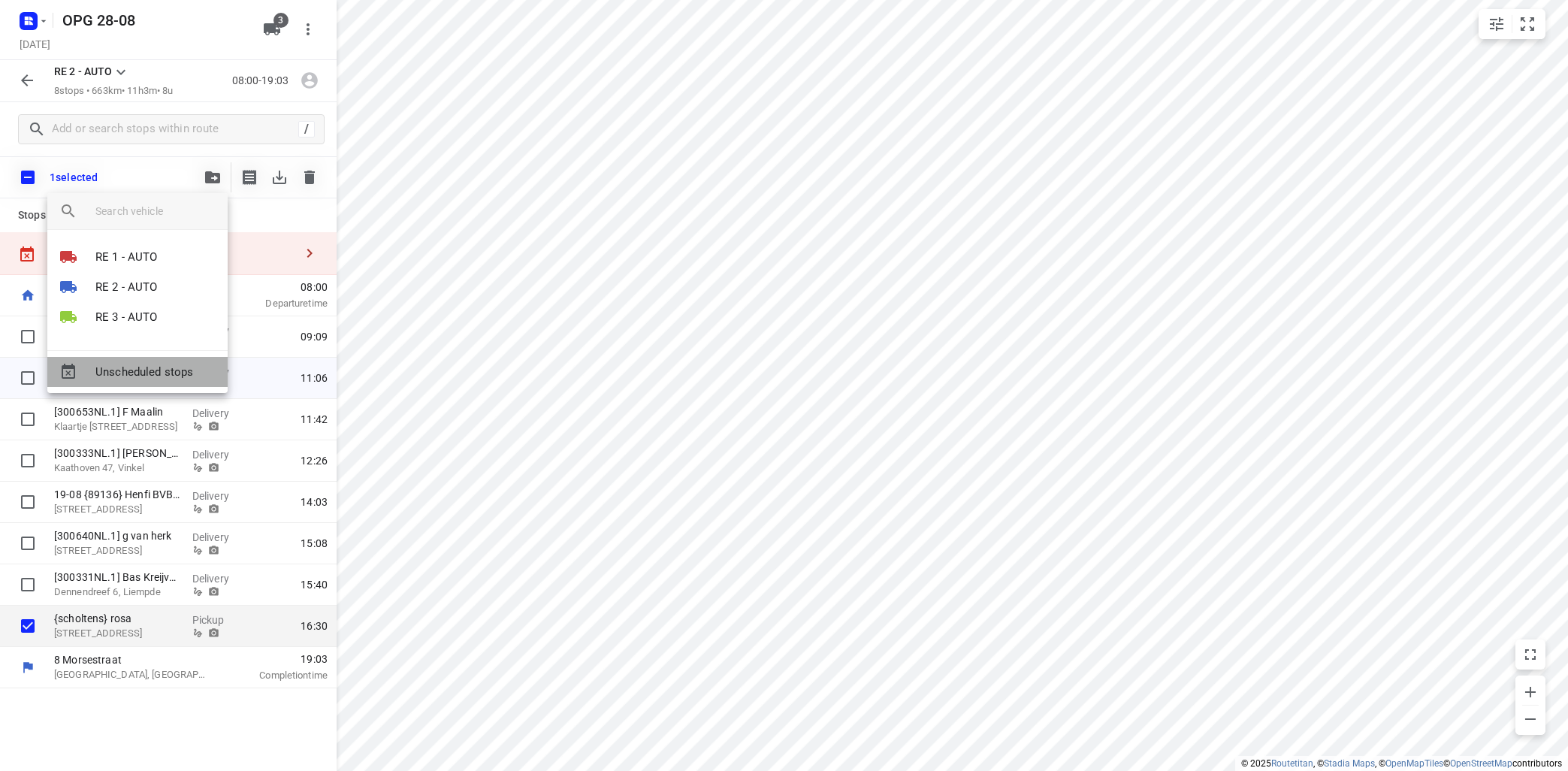
click at [175, 372] on span "Unscheduled stops" at bounding box center [155, 372] width 121 height 17
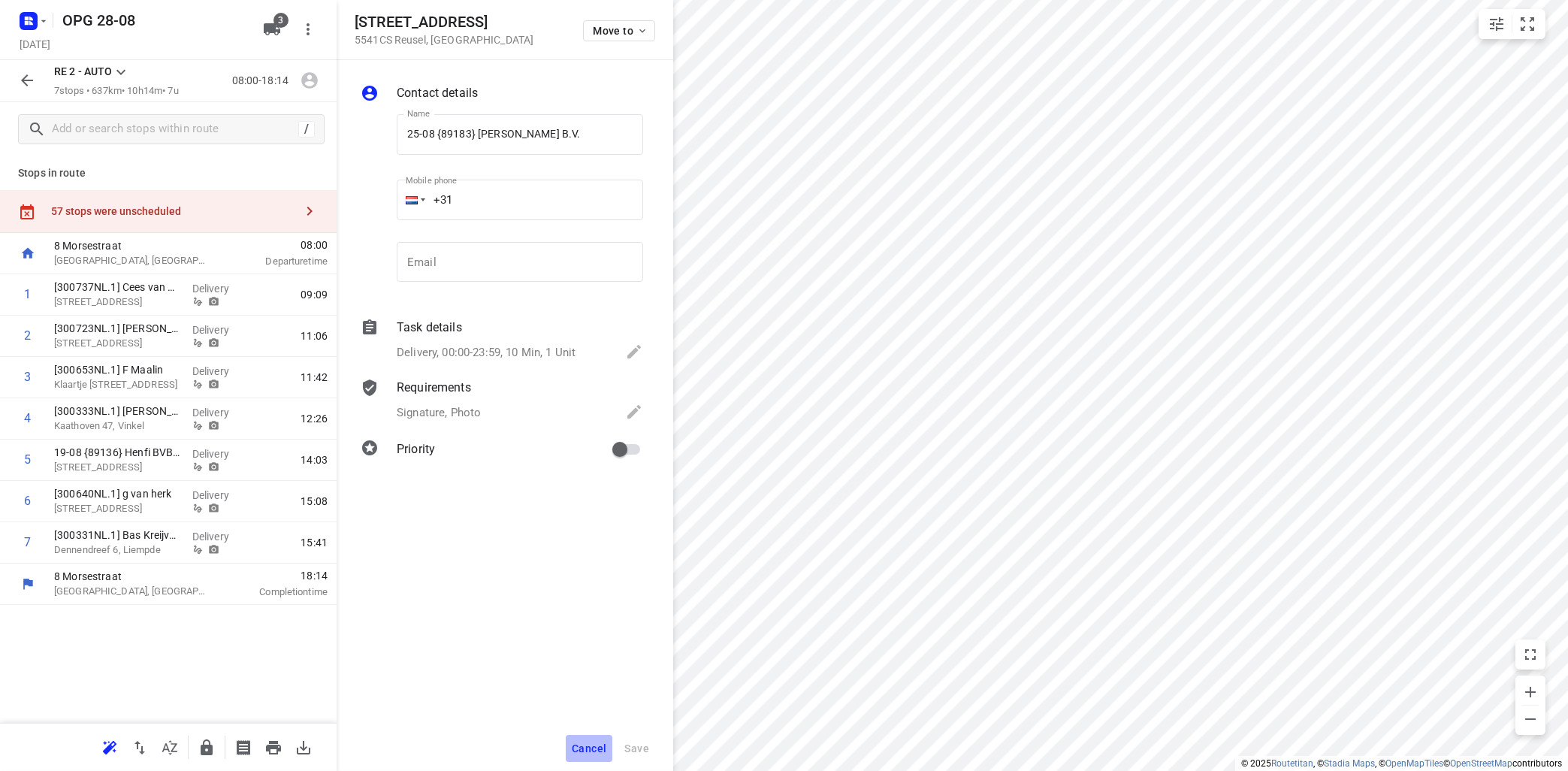
click at [585, 749] on span "Cancel" at bounding box center [589, 748] width 35 height 12
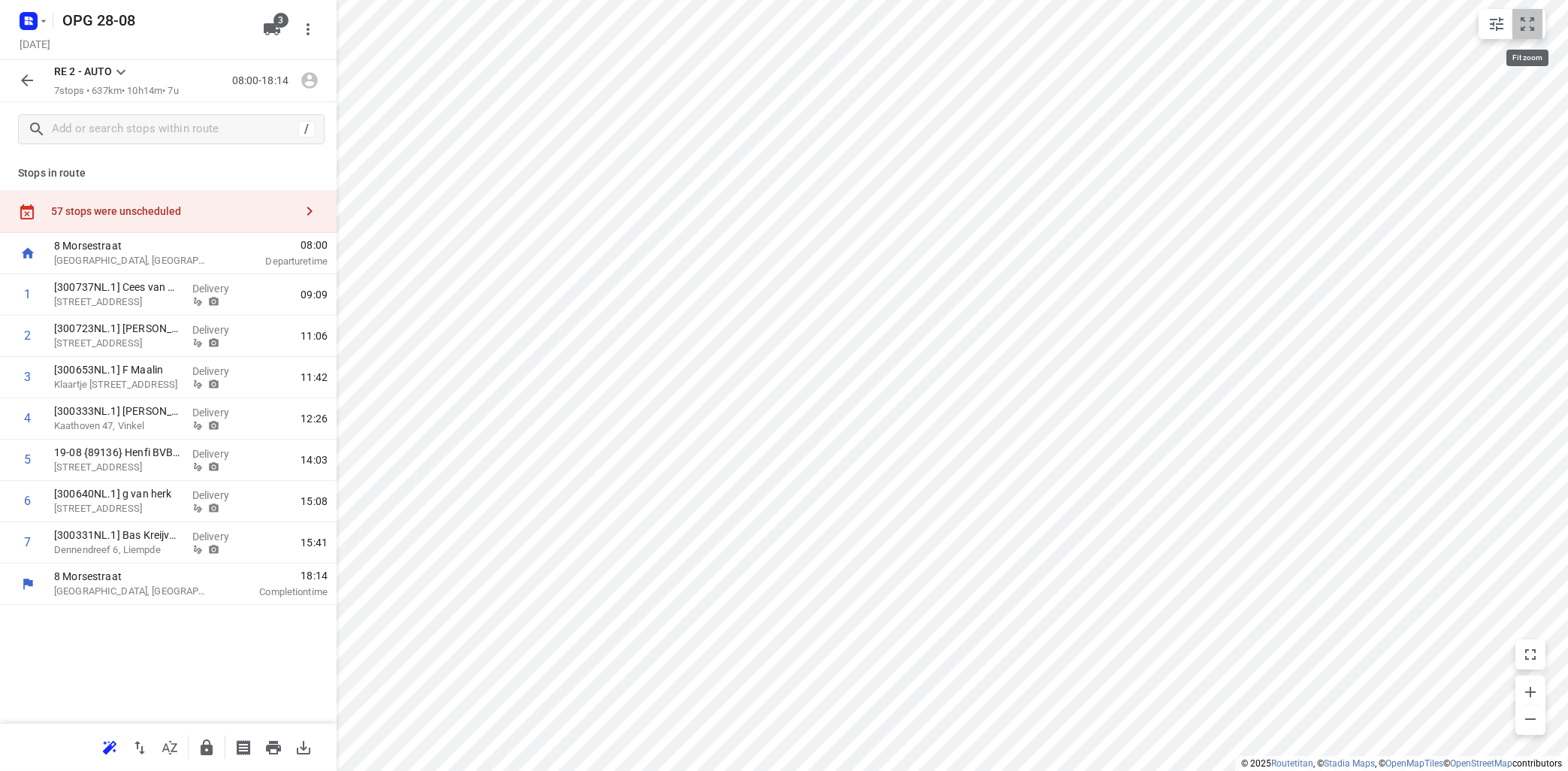
click at [1533, 22] on icon "small contained button group" at bounding box center [1527, 24] width 18 height 18
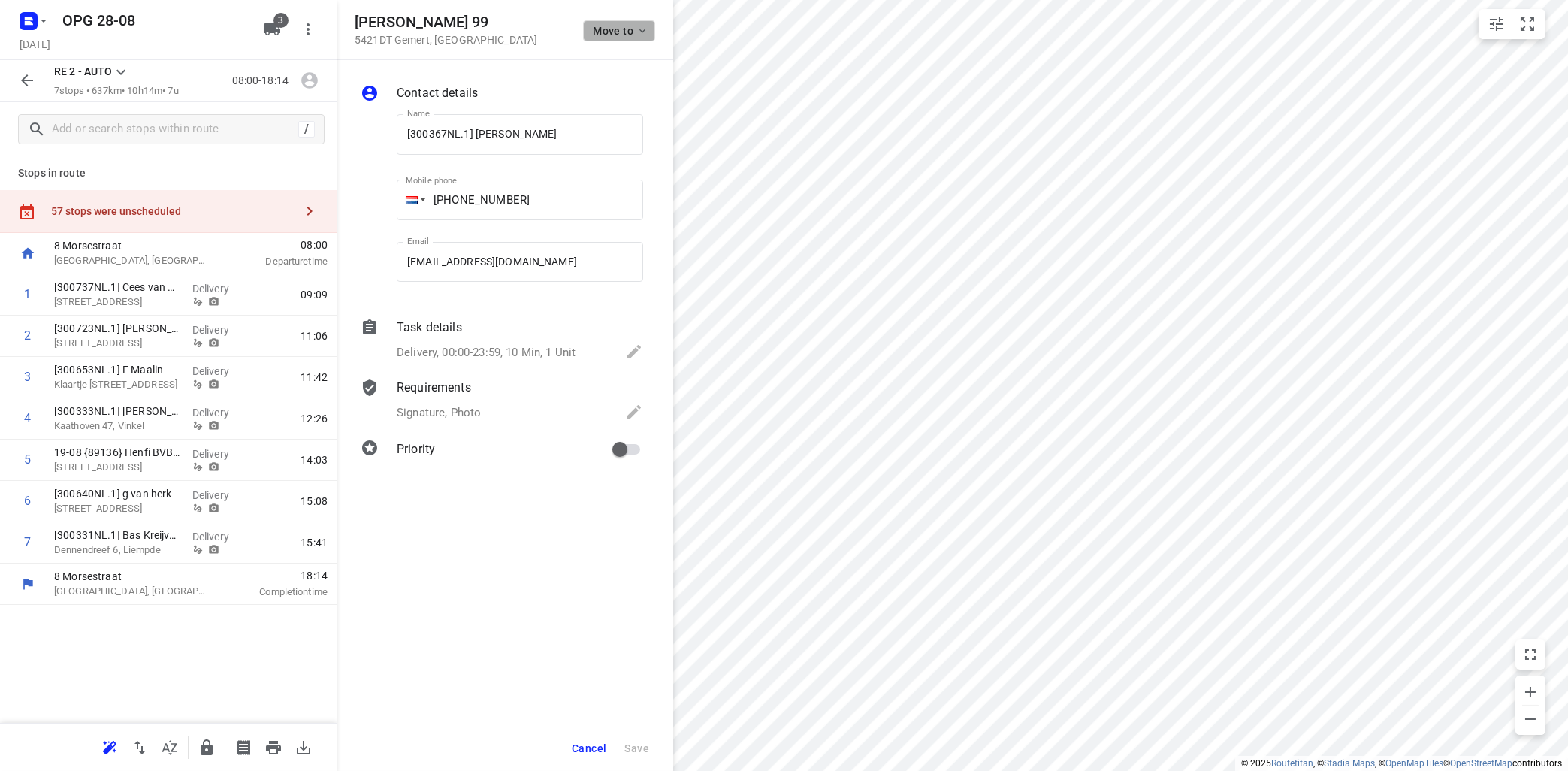
click at [641, 30] on icon "button" at bounding box center [642, 31] width 6 height 4
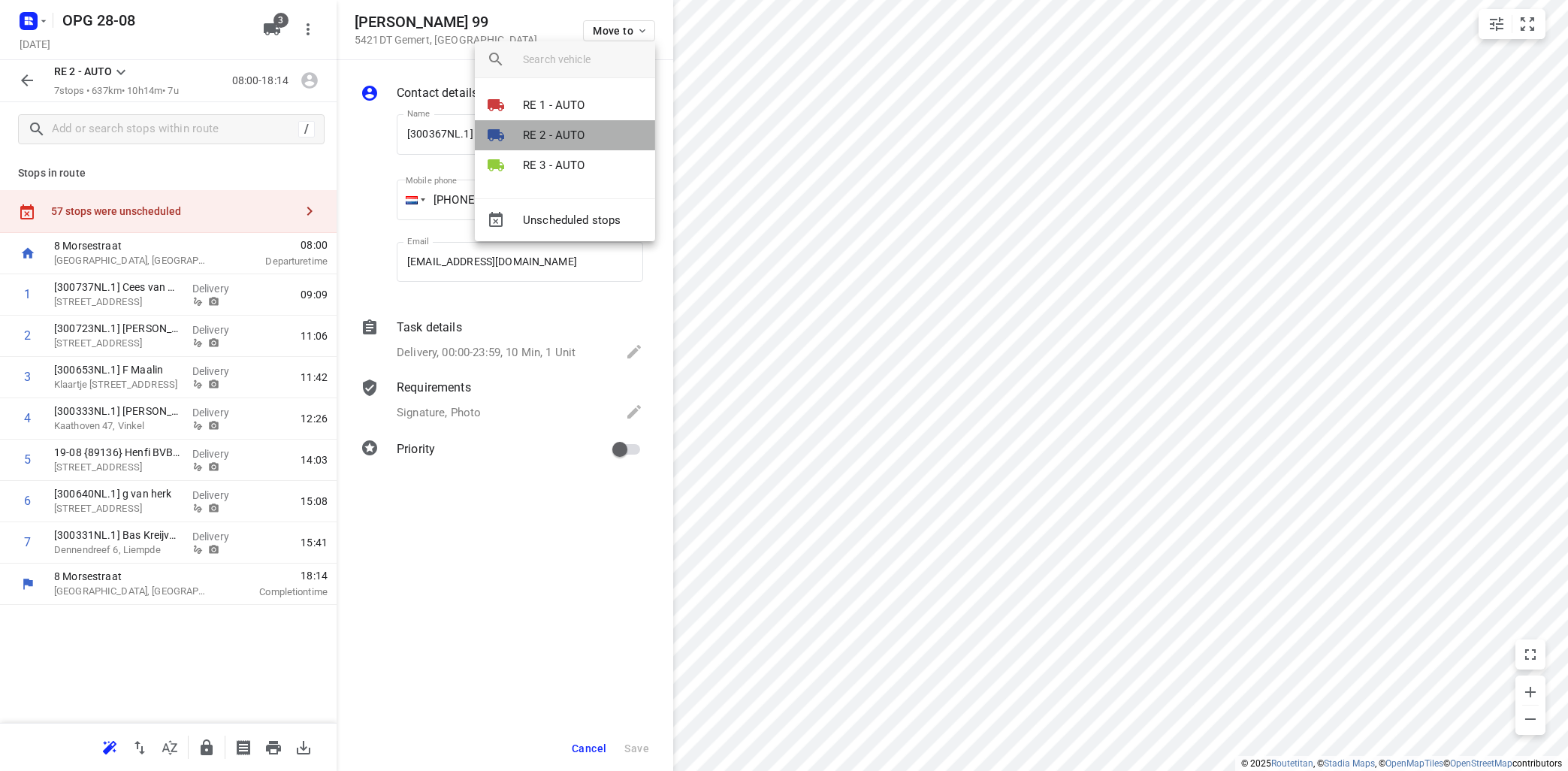
click at [589, 131] on li "RE 2 - AUTO" at bounding box center [564, 135] width 180 height 30
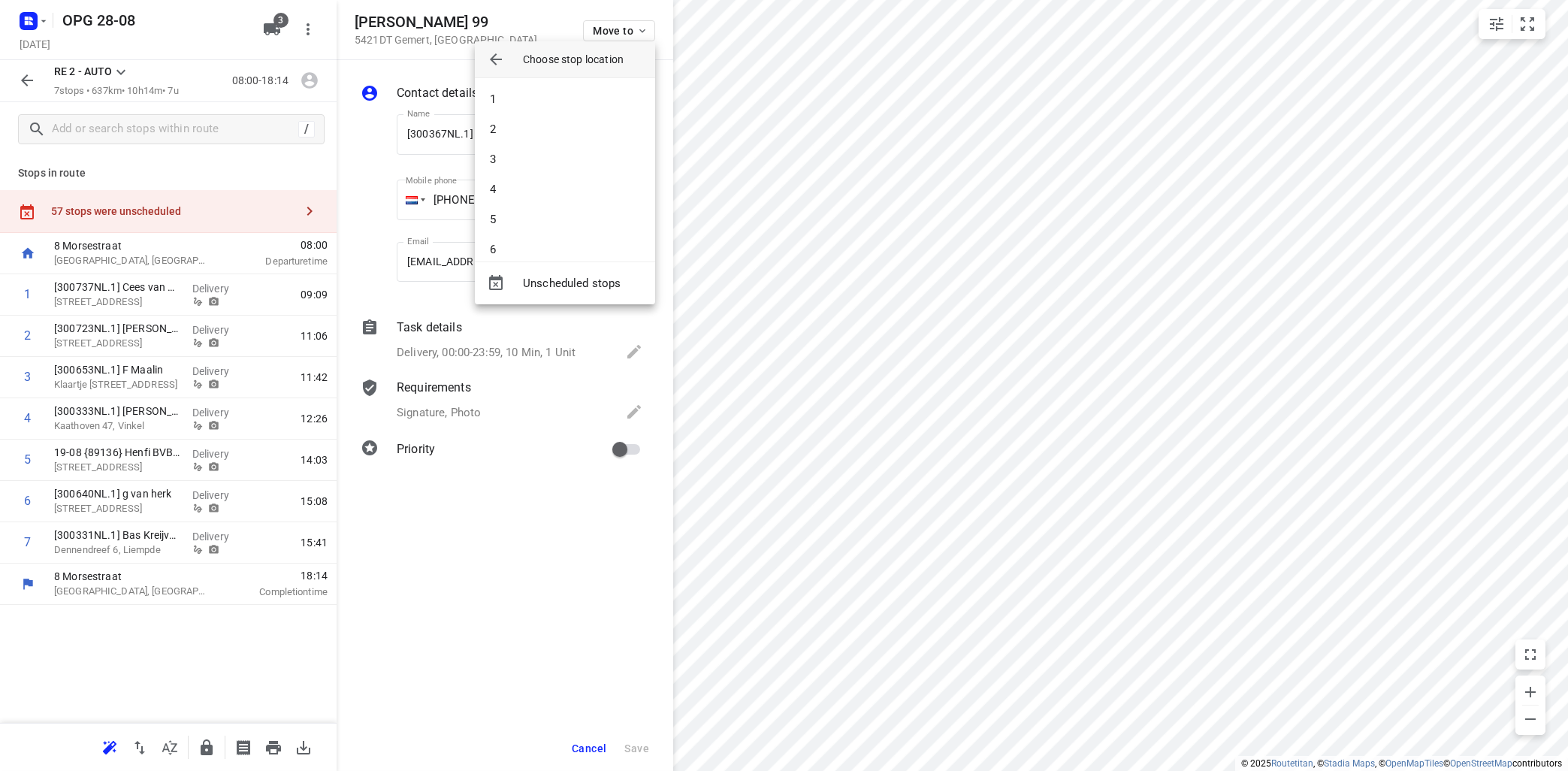
click at [589, 131] on li "2" at bounding box center [564, 128] width 180 height 30
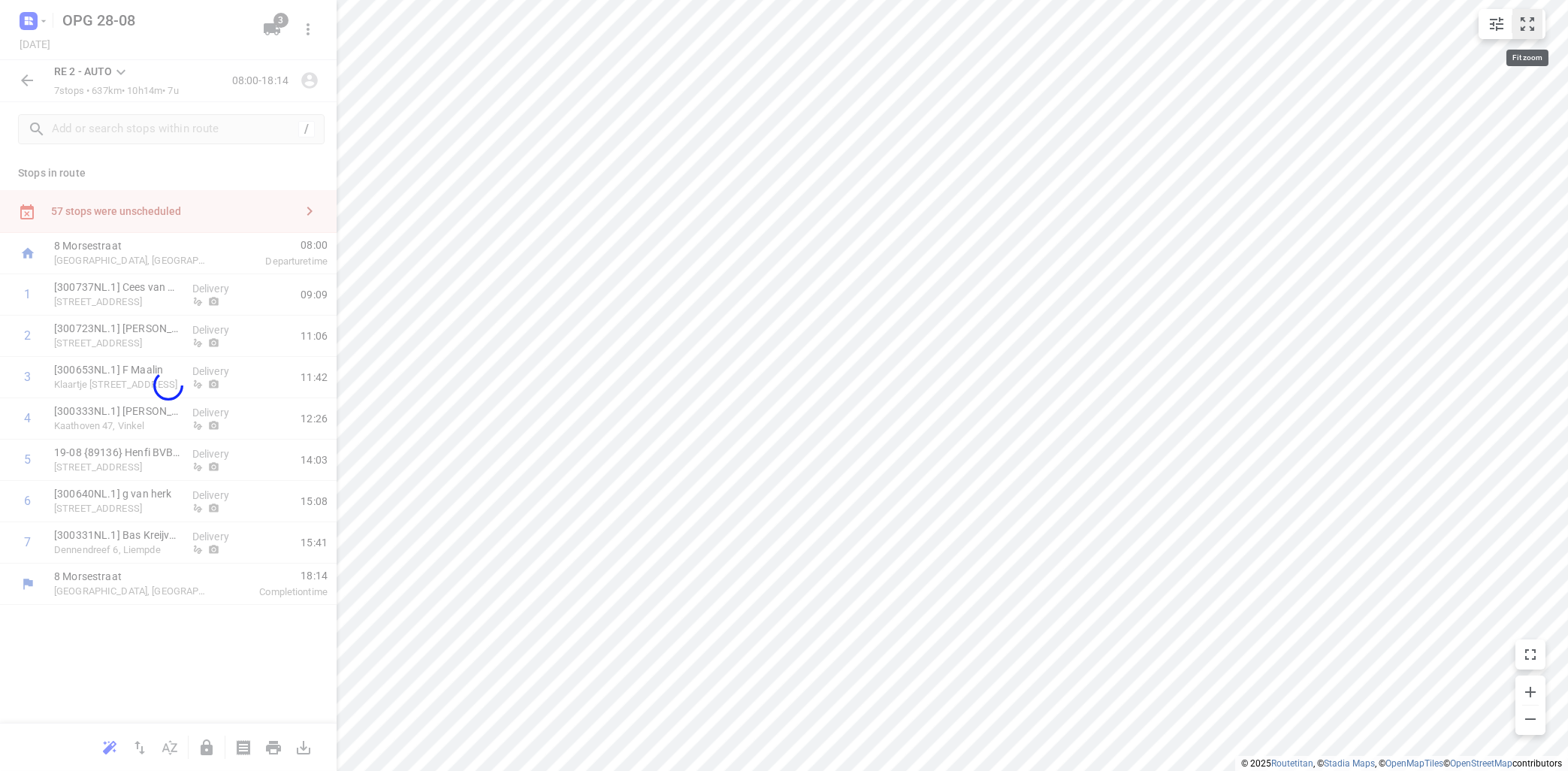
click at [1528, 34] on button "small contained button group" at bounding box center [1527, 23] width 30 height 30
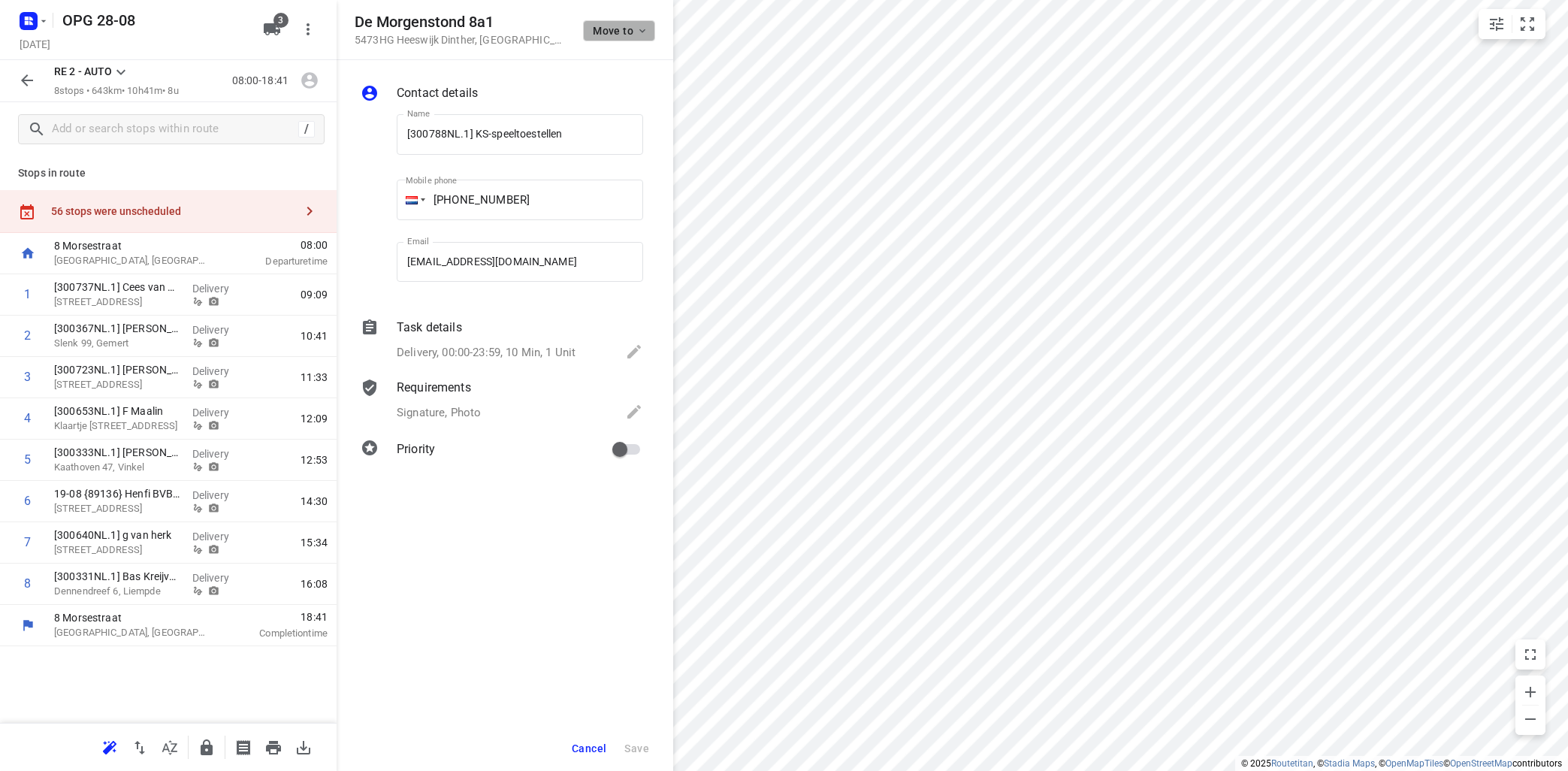
click at [639, 29] on icon "button" at bounding box center [642, 31] width 12 height 12
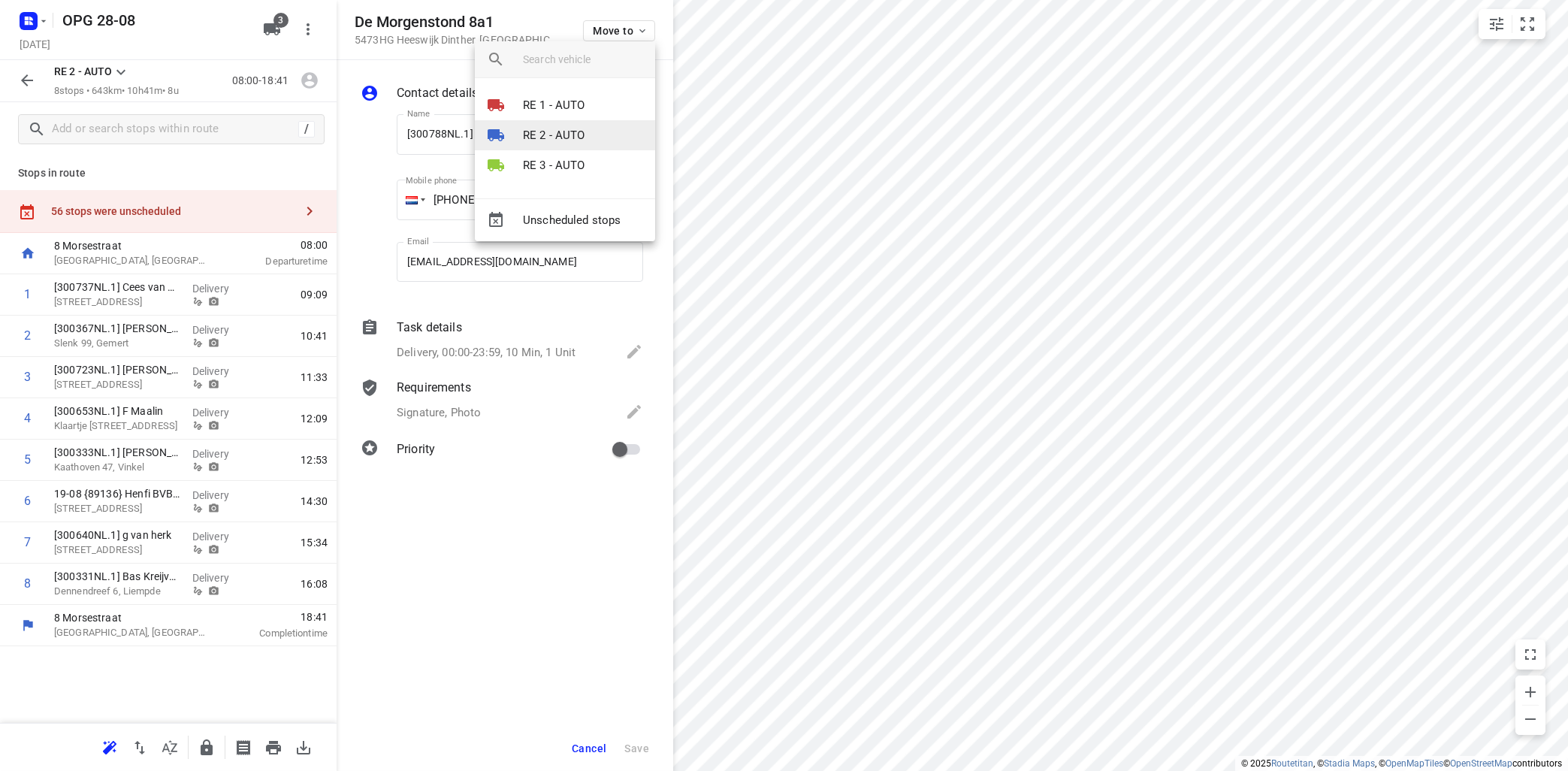
click at [591, 130] on li "RE 2 - AUTO" at bounding box center [564, 135] width 180 height 30
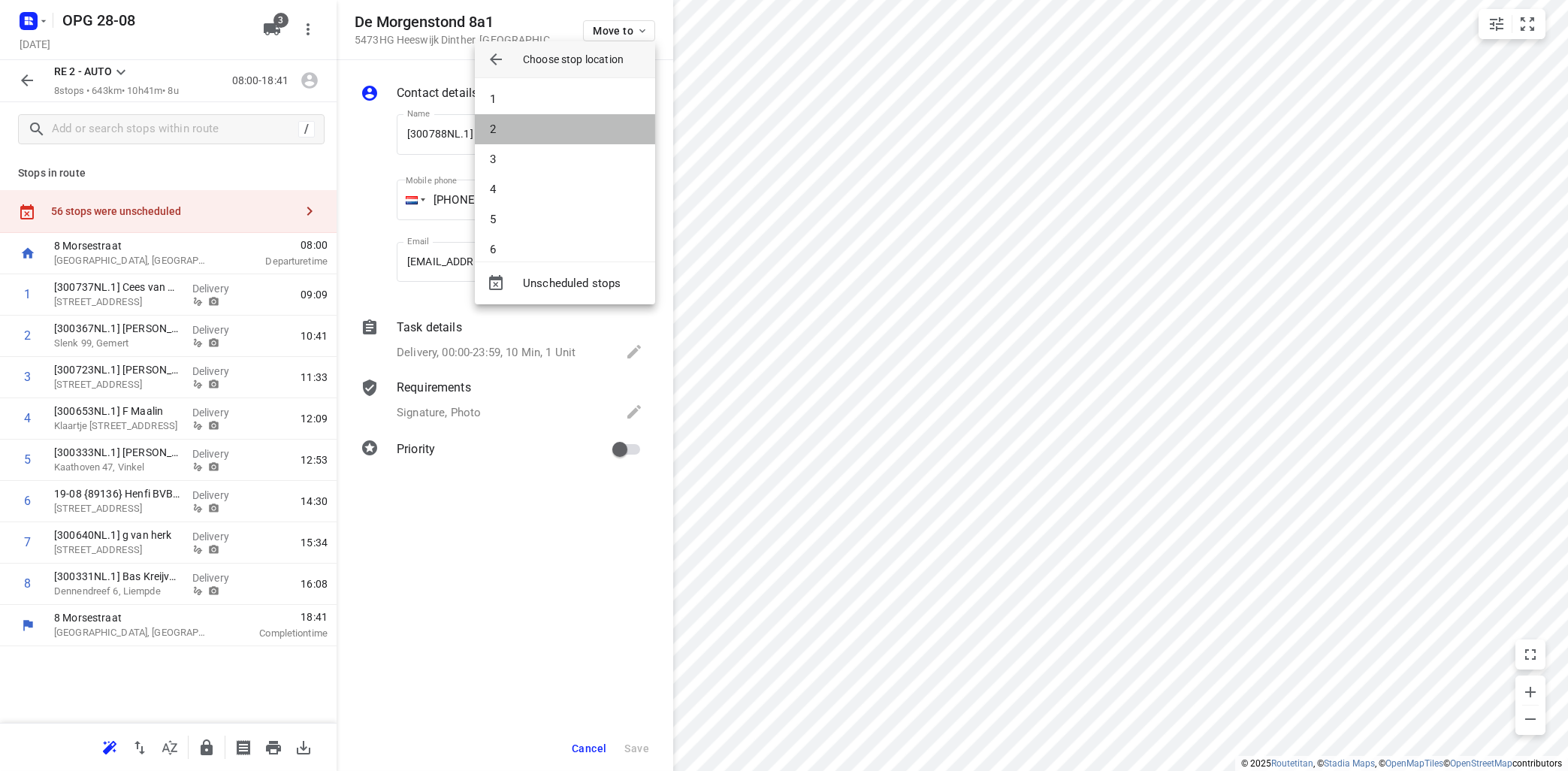
click at [591, 130] on li "2" at bounding box center [564, 128] width 180 height 30
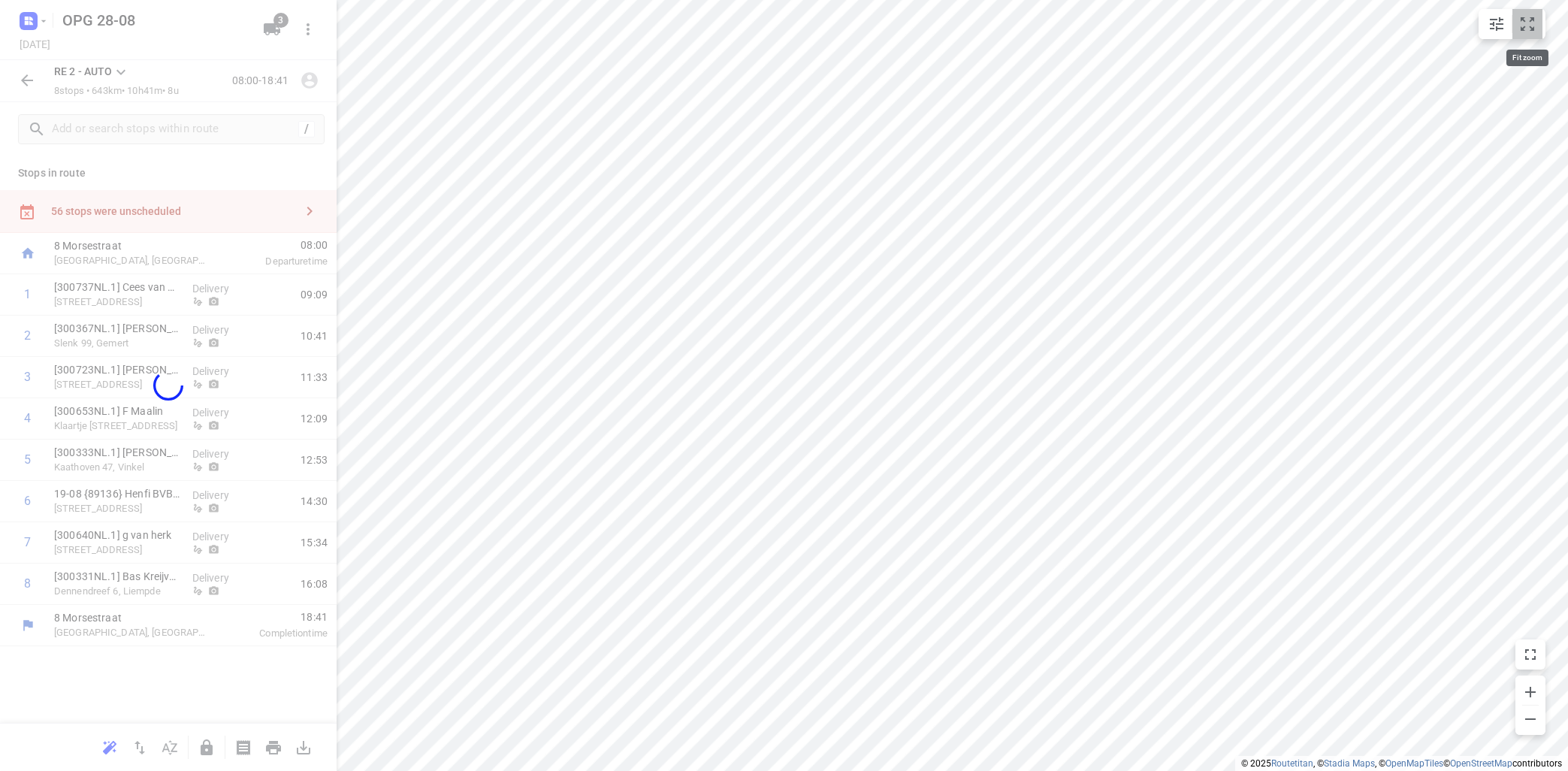
click at [1529, 16] on icon "small contained button group" at bounding box center [1527, 24] width 18 height 18
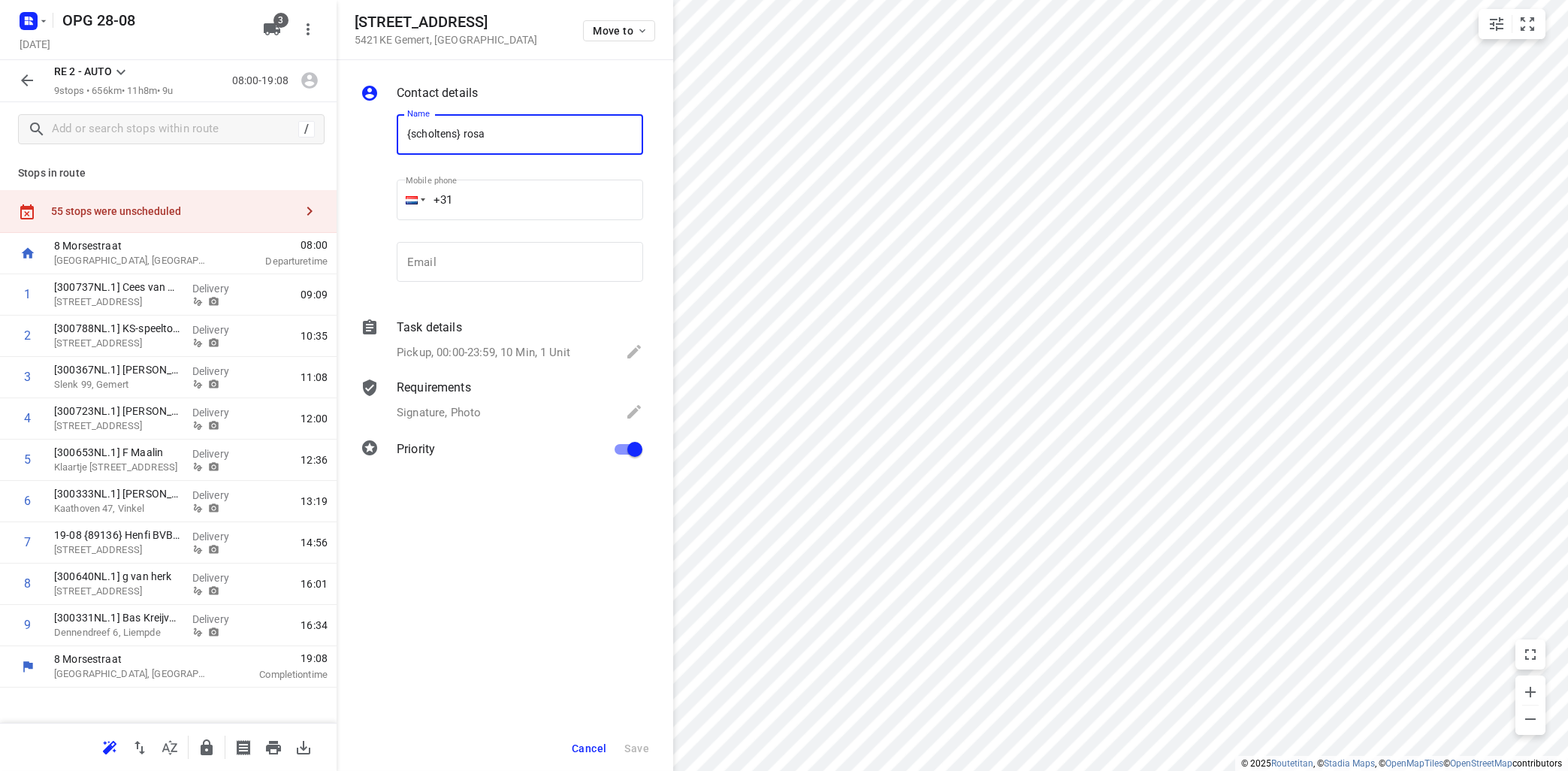
click at [585, 752] on span "Cancel" at bounding box center [589, 748] width 35 height 12
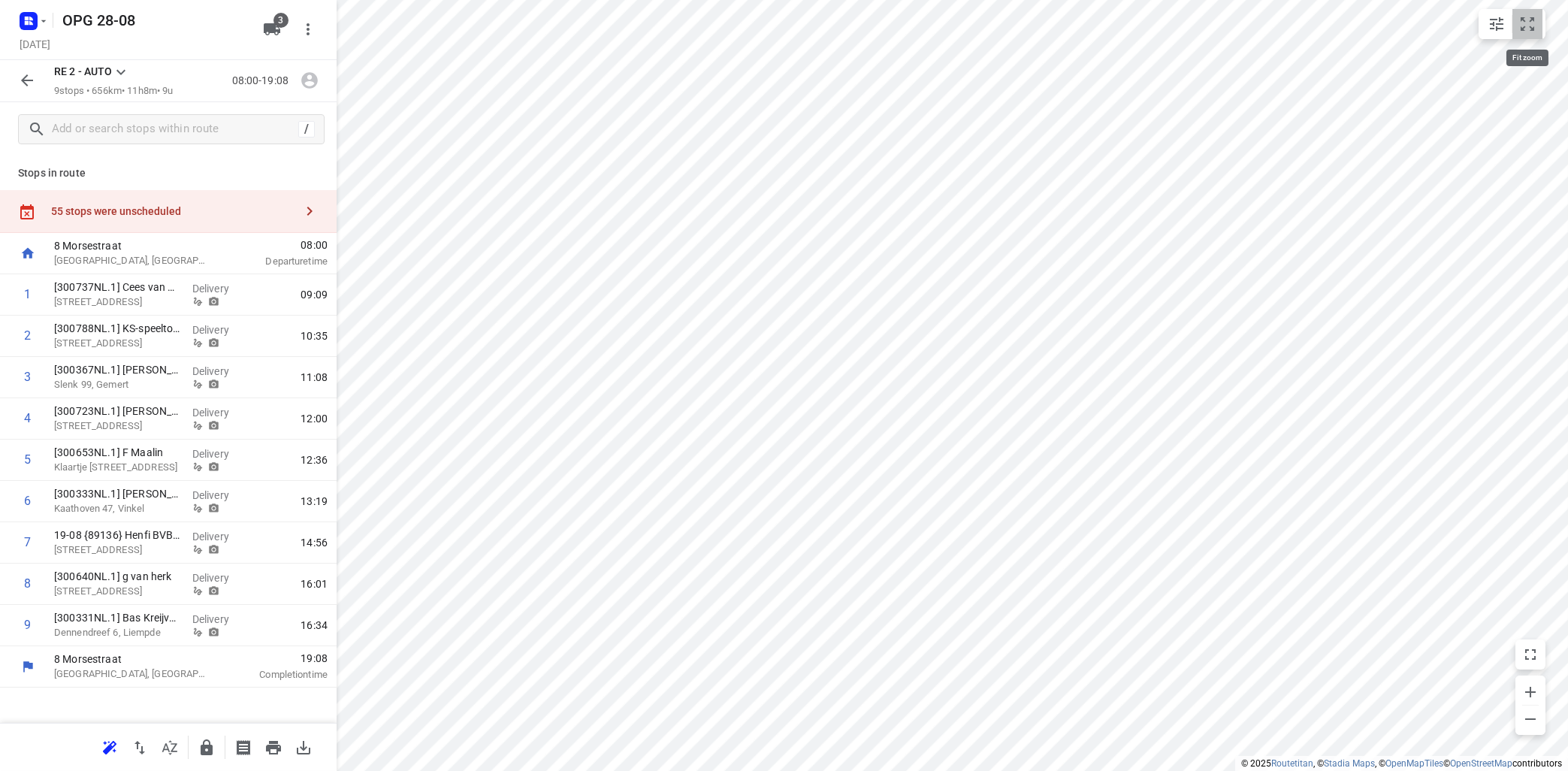
click at [1526, 21] on icon "small contained button group" at bounding box center [1527, 24] width 18 height 18
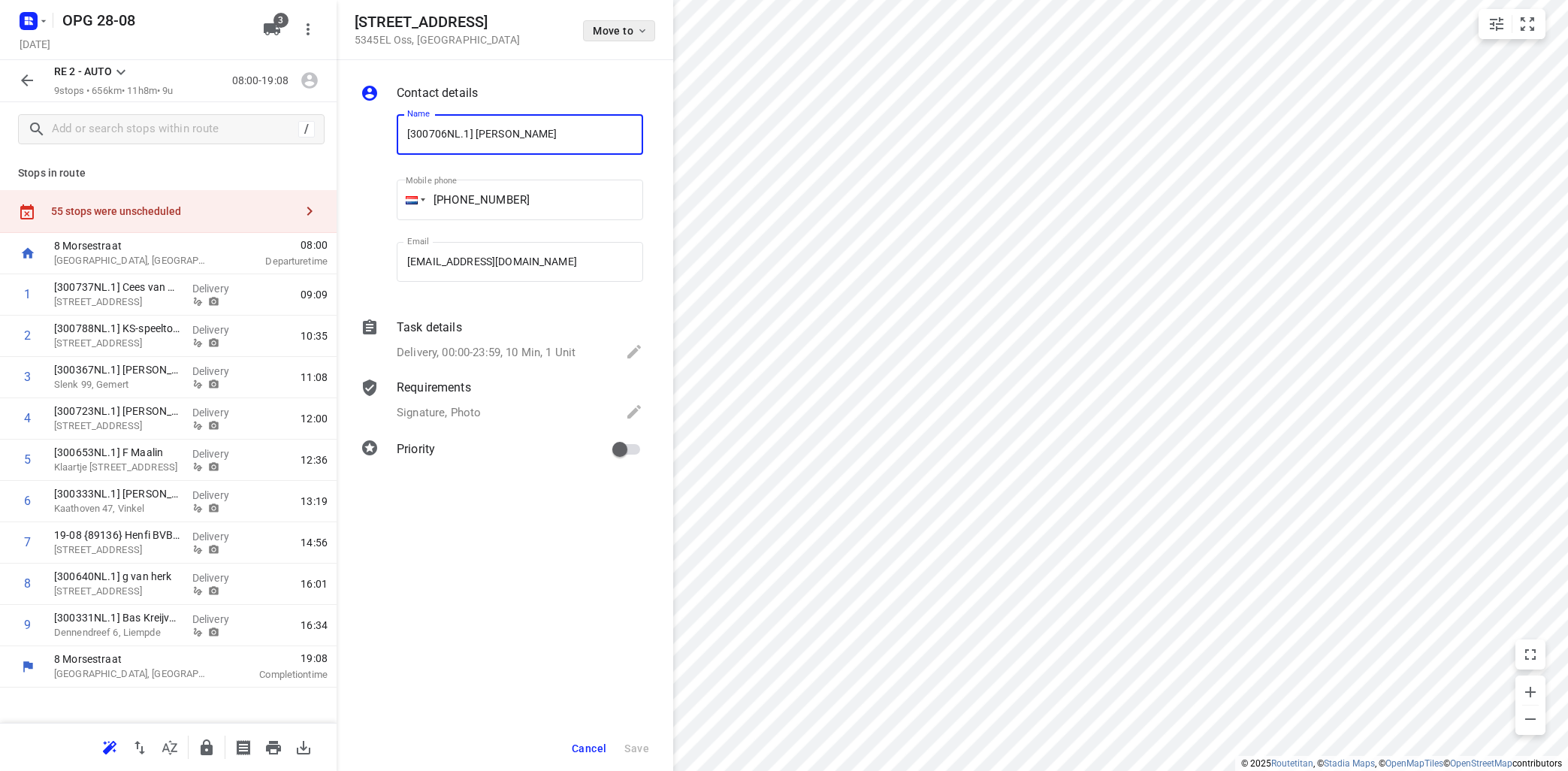
click at [640, 30] on icon "button" at bounding box center [642, 31] width 6 height 4
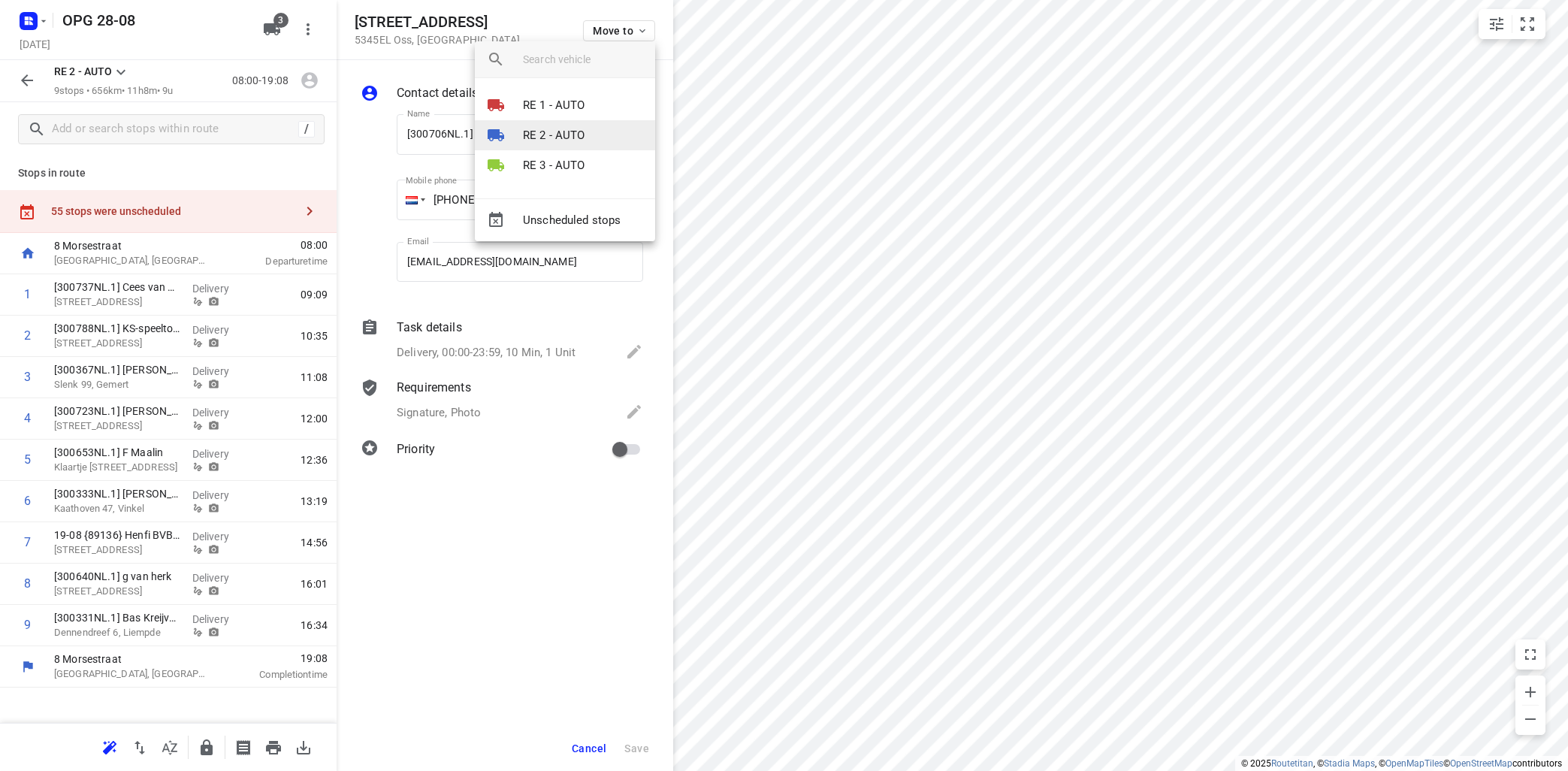
click at [568, 130] on p "RE 2 - AUTO" at bounding box center [554, 136] width 63 height 17
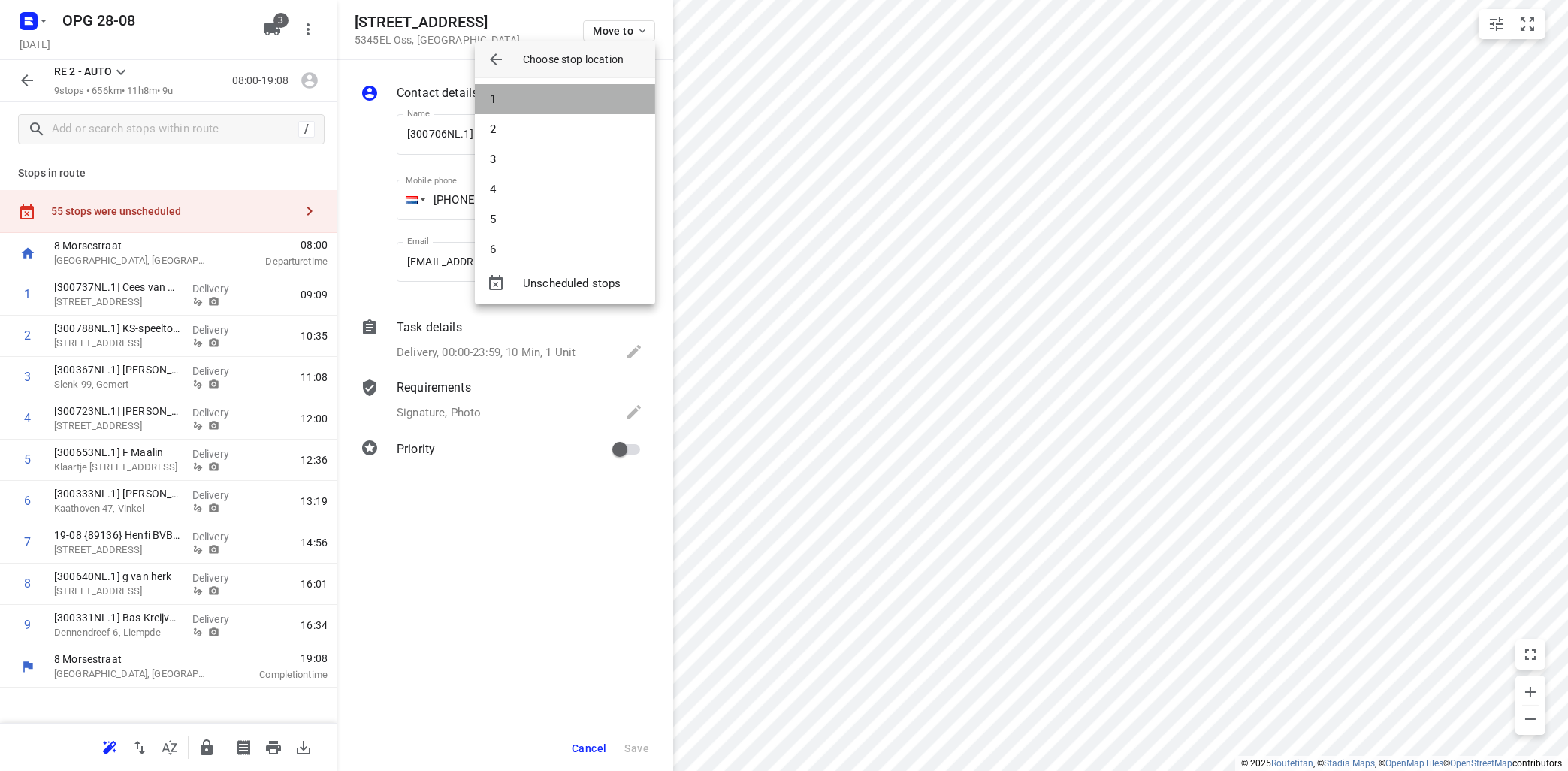
click at [573, 96] on li "1" at bounding box center [564, 98] width 180 height 30
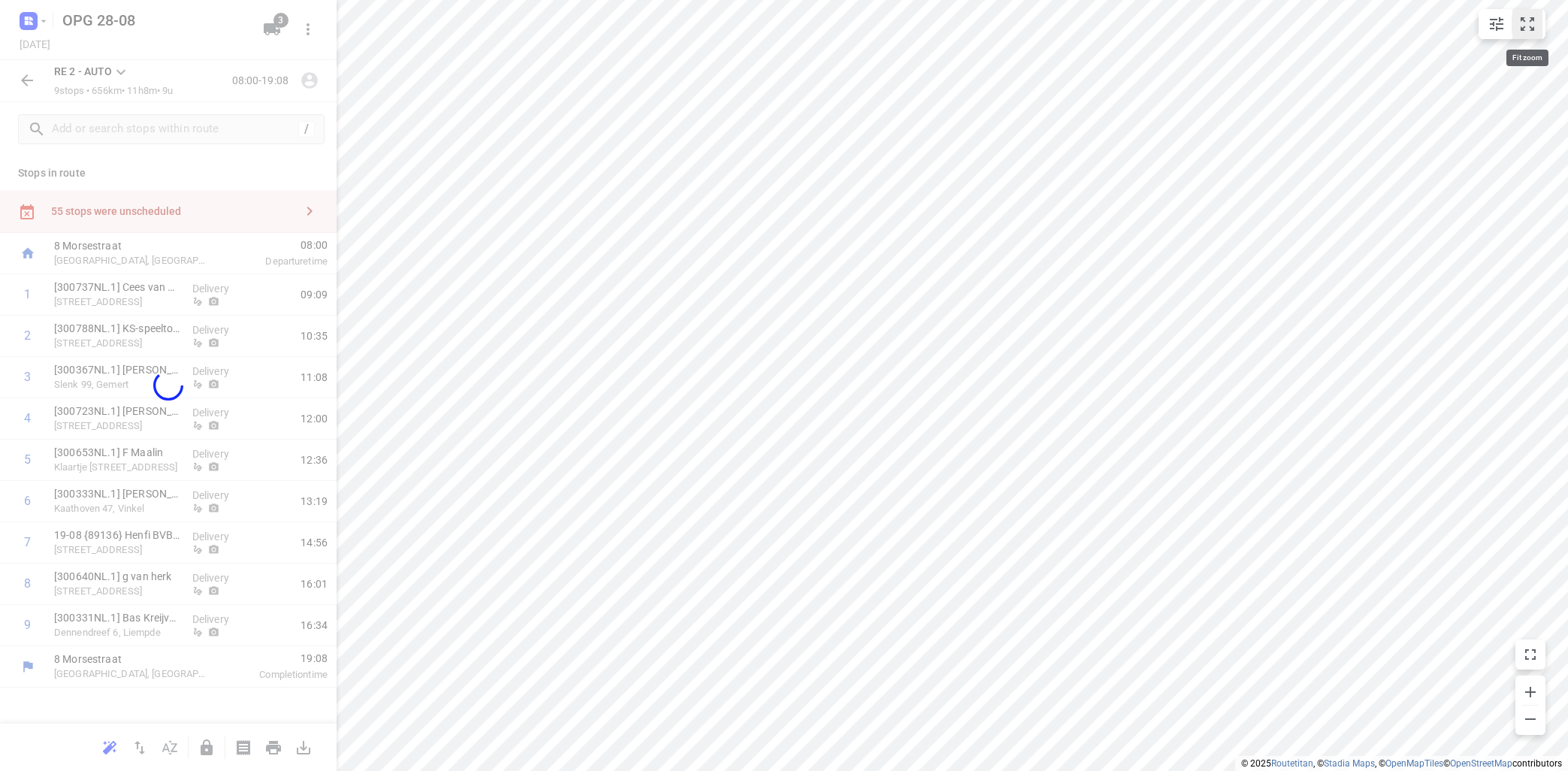
click at [1522, 19] on icon "small contained button group" at bounding box center [1527, 24] width 14 height 14
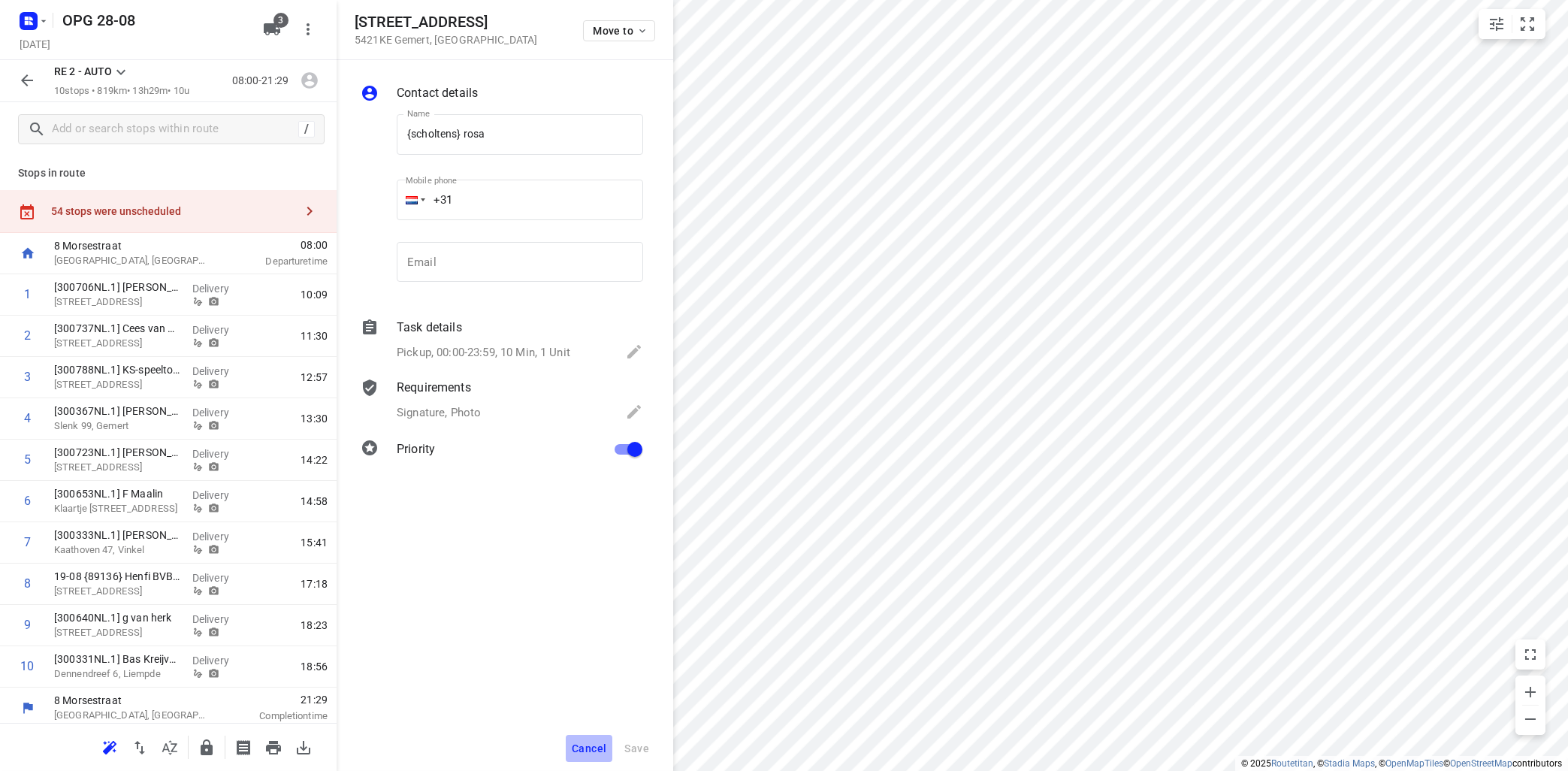
click at [589, 747] on span "Cancel" at bounding box center [589, 748] width 35 height 12
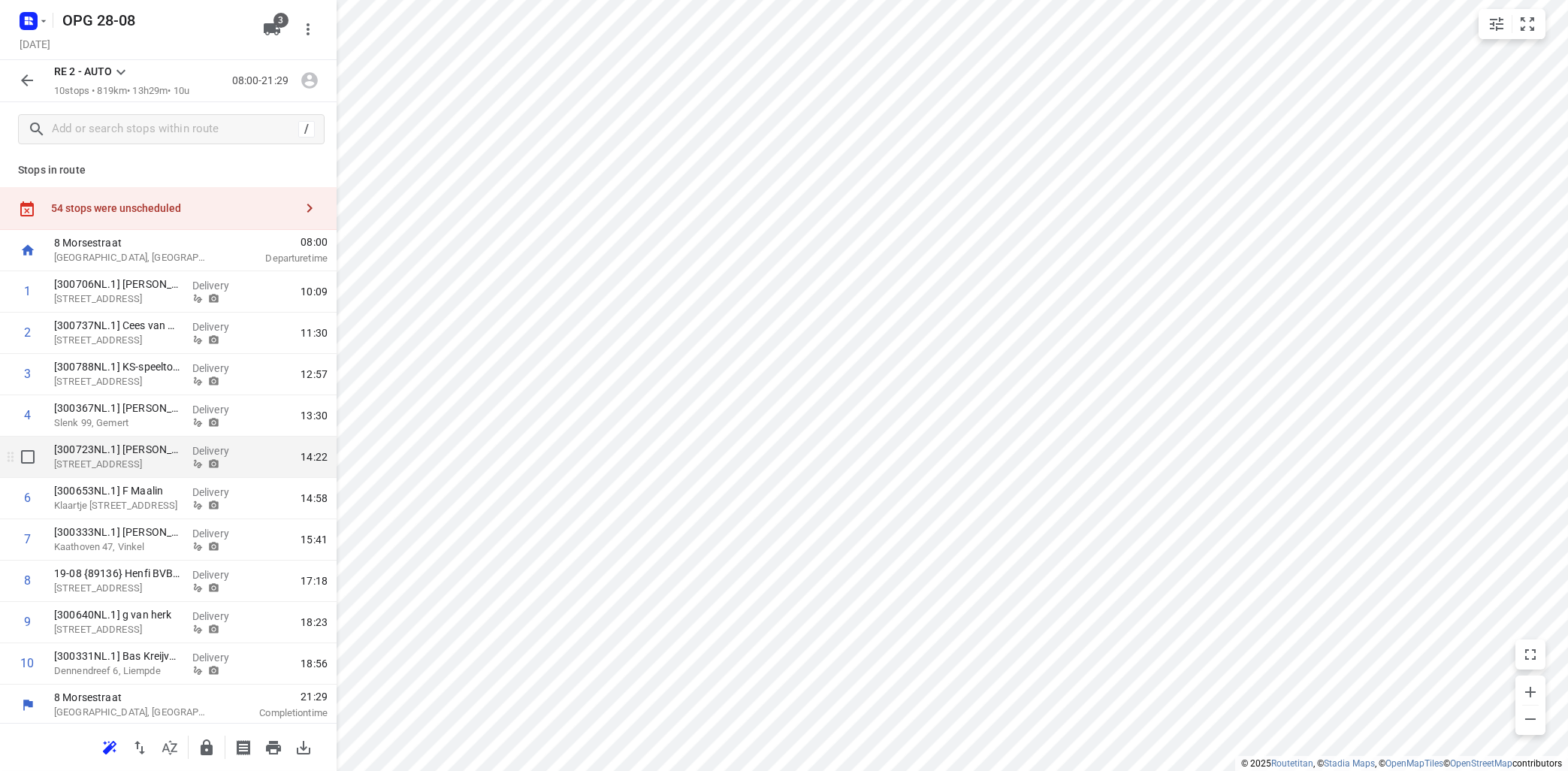
scroll to position [5, 0]
click at [1530, 27] on icon "small contained button group" at bounding box center [1527, 24] width 14 height 14
drag, startPoint x: 171, startPoint y: 333, endPoint x: 164, endPoint y: 297, distance: 36.7
click at [165, 300] on div "1 [300706NL.1] Dirk Mink [STREET_ADDRESS] Delivery 10:09 2 [300737NL.1] Cees va…" at bounding box center [168, 476] width 337 height 413
drag, startPoint x: 129, startPoint y: 539, endPoint x: 143, endPoint y: 360, distance: 179.5
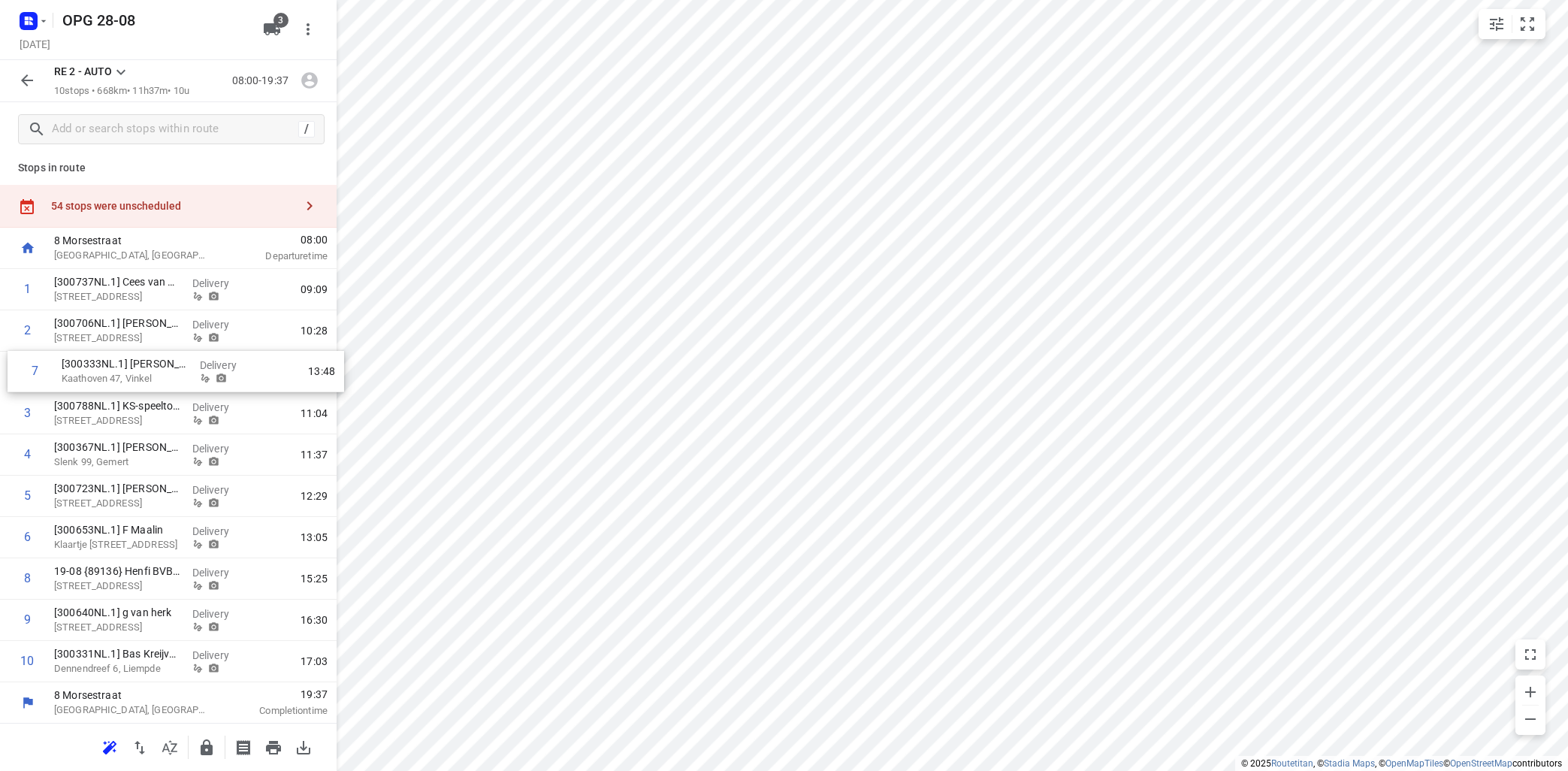
click at [142, 366] on div "1 [300737NL.1] Cees van Doornik [STREET_ADDRESS] Delivery 09:09 2 [300706NL.1] …" at bounding box center [168, 476] width 337 height 413
drag, startPoint x: 112, startPoint y: 626, endPoint x: 108, endPoint y: 490, distance: 136.1
click at [108, 490] on div "1 [300737NL.1] Cees van Doornik [STREET_ADDRESS] Delivery 09:09 2 [300706NL.1] …" at bounding box center [168, 476] width 337 height 413
drag, startPoint x: 127, startPoint y: 568, endPoint x: 136, endPoint y: 488, distance: 80.5
click at [137, 488] on div "1 [300737NL.1] Cees van Doornik [STREET_ADDRESS] Delivery 09:09 2 [300706NL.1] …" at bounding box center [168, 476] width 337 height 413
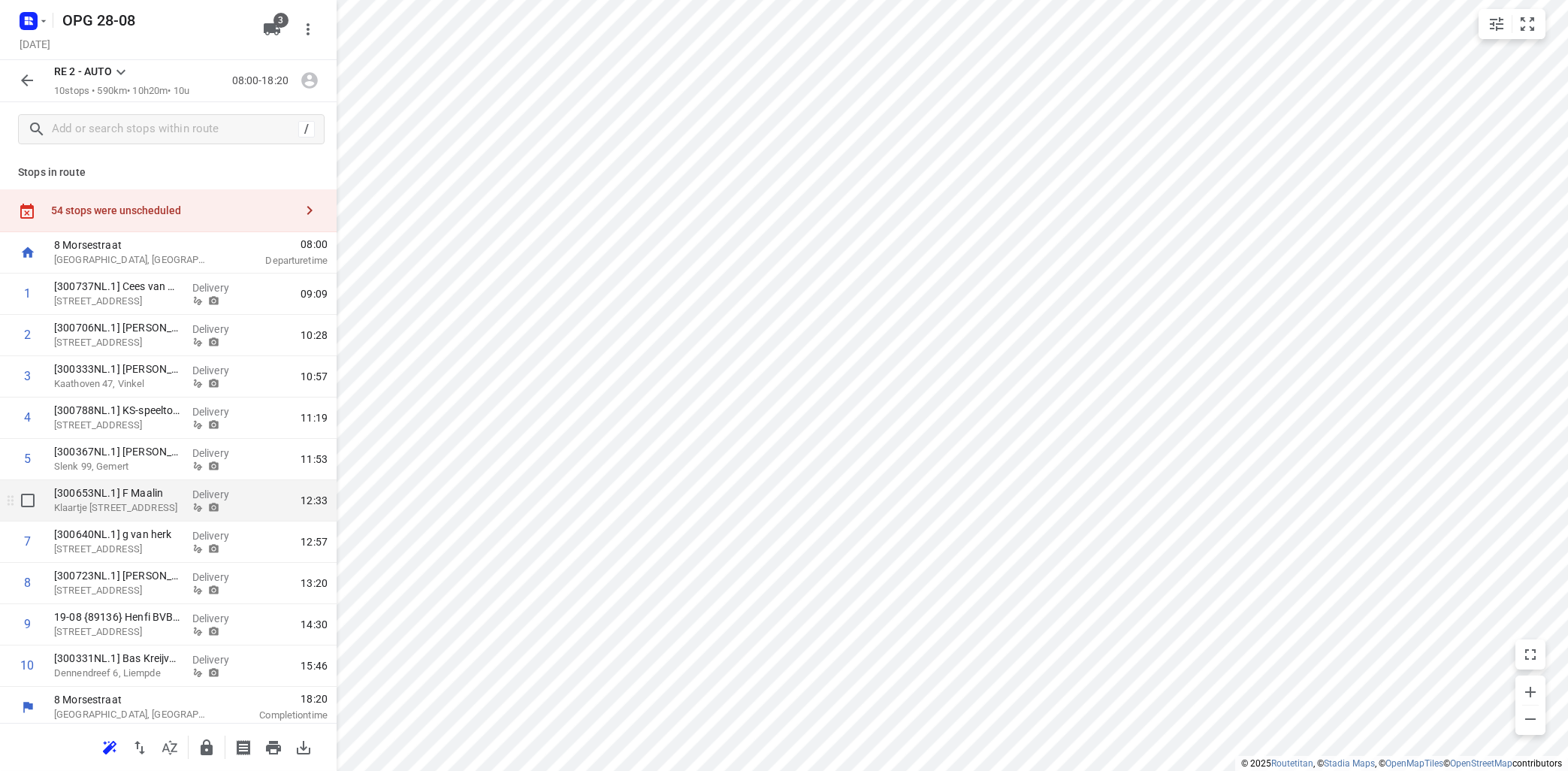
scroll to position [0, 0]
click at [316, 78] on icon "button" at bounding box center [309, 81] width 16 height 16
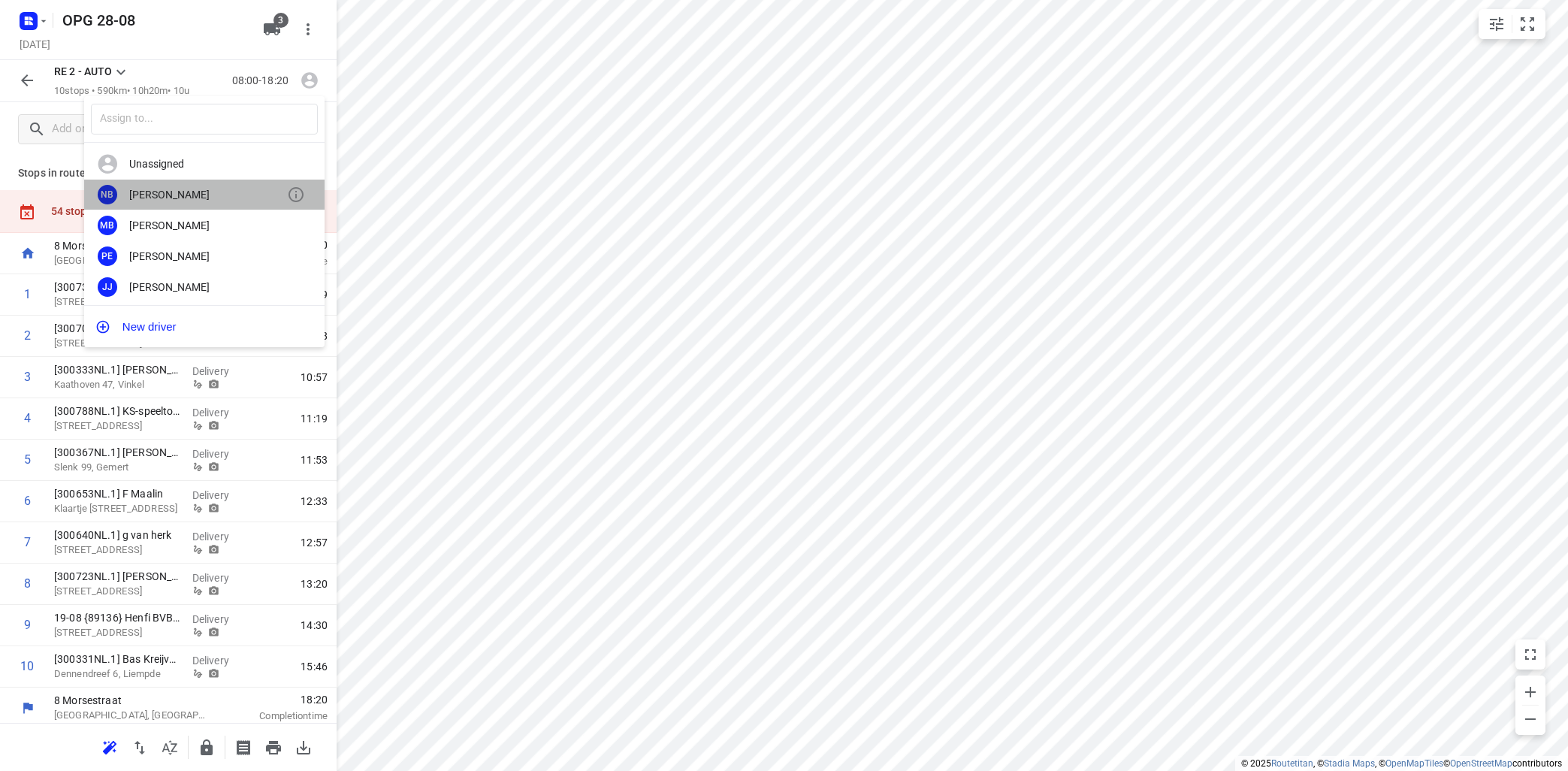
click at [206, 194] on div "[PERSON_NAME]" at bounding box center [207, 194] width 157 height 12
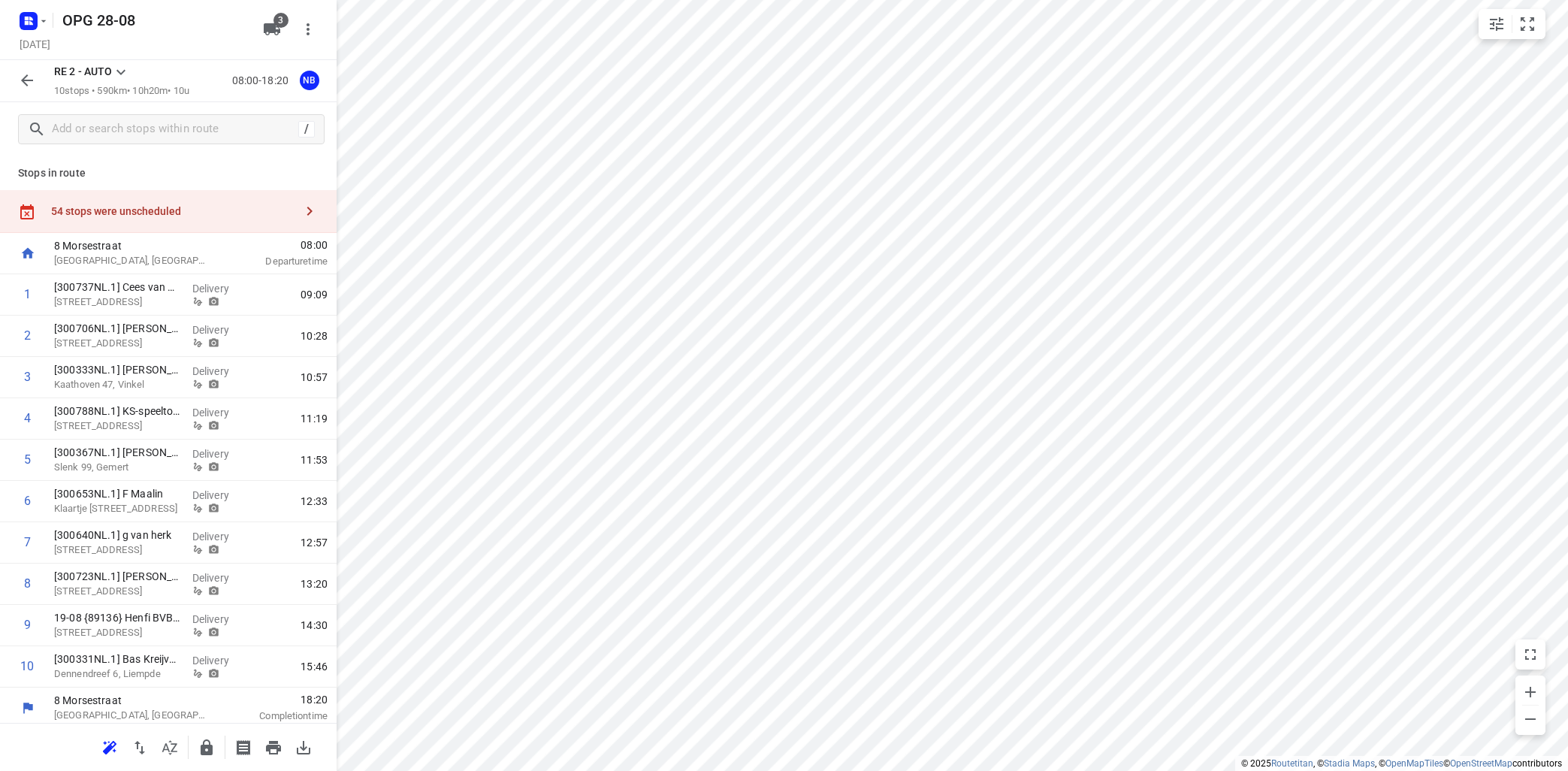
click at [124, 71] on icon at bounding box center [121, 71] width 9 height 5
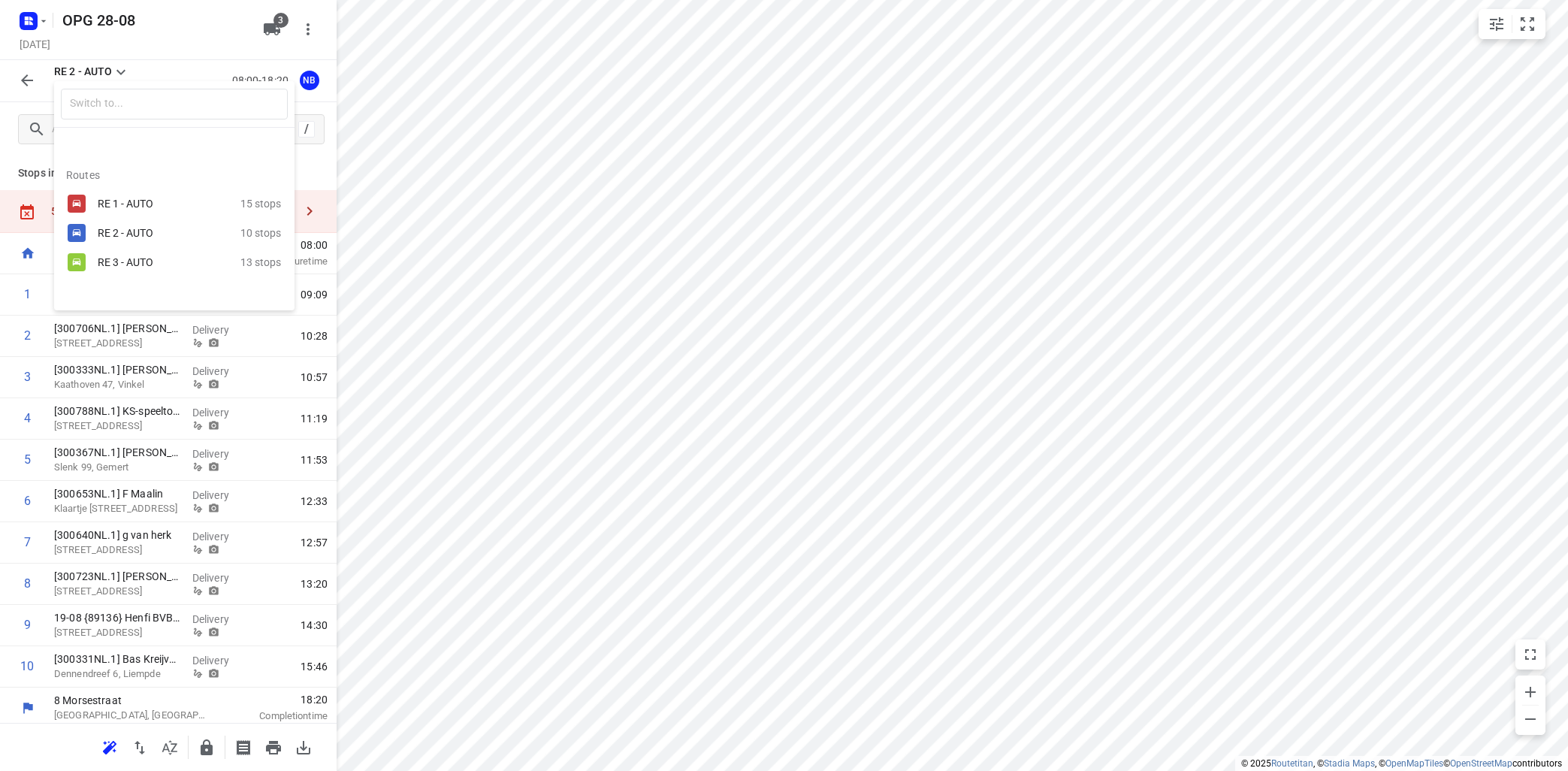
click at [129, 201] on div "RE 1 - AUTO" at bounding box center [161, 204] width 127 height 12
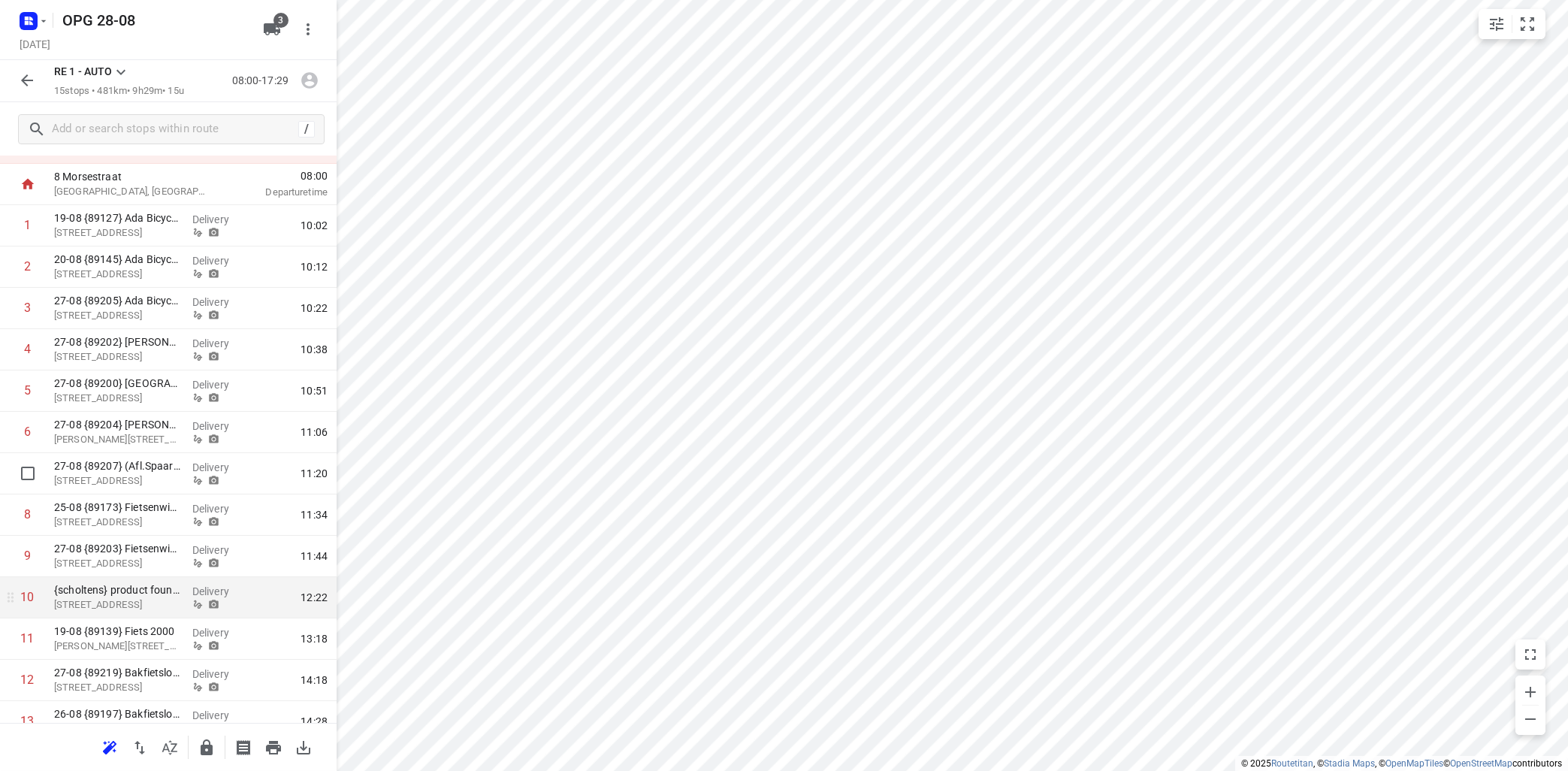
scroll to position [32, 0]
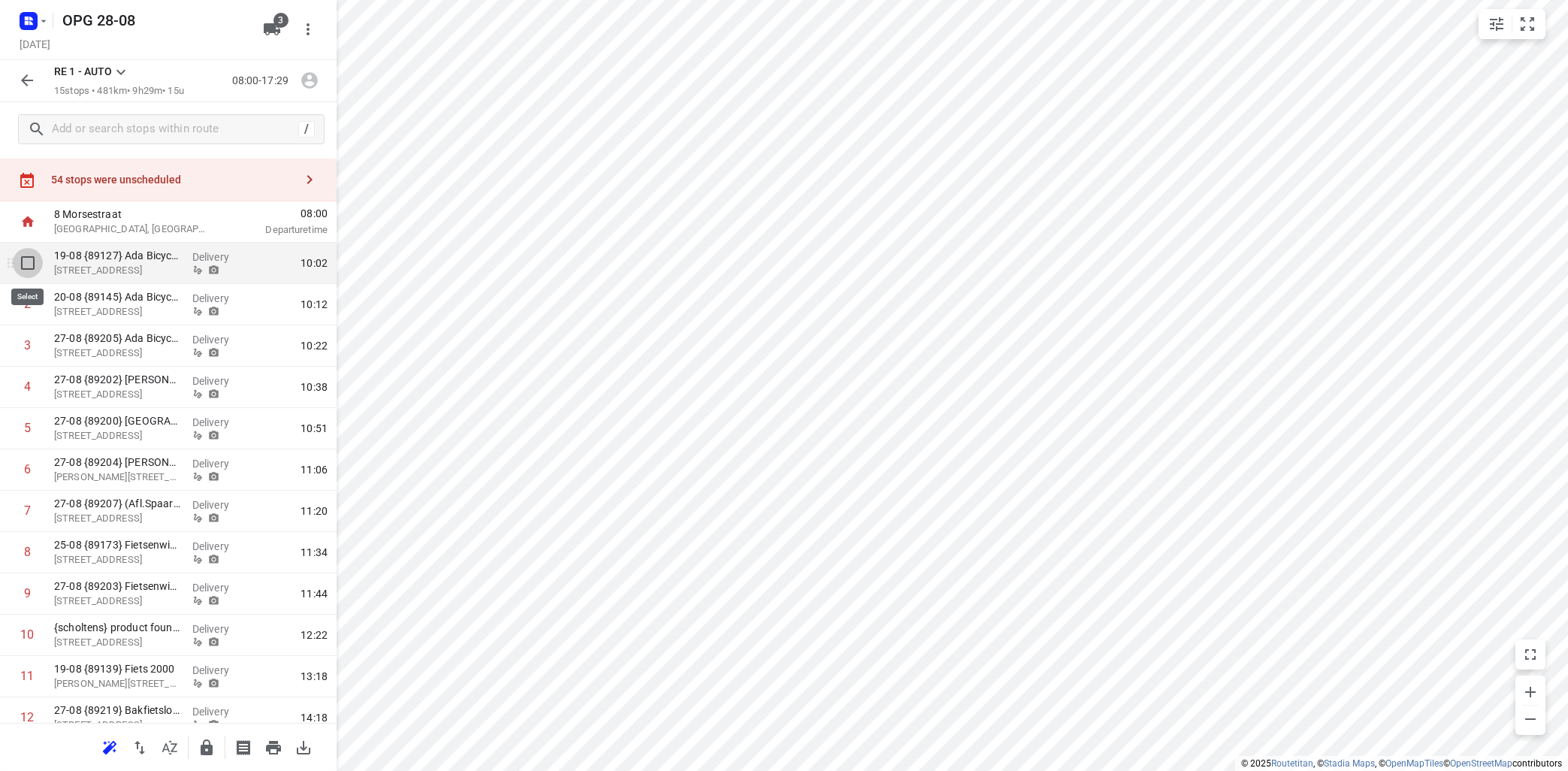
click at [25, 261] on input "checkbox" at bounding box center [27, 262] width 30 height 30
checkbox input "true"
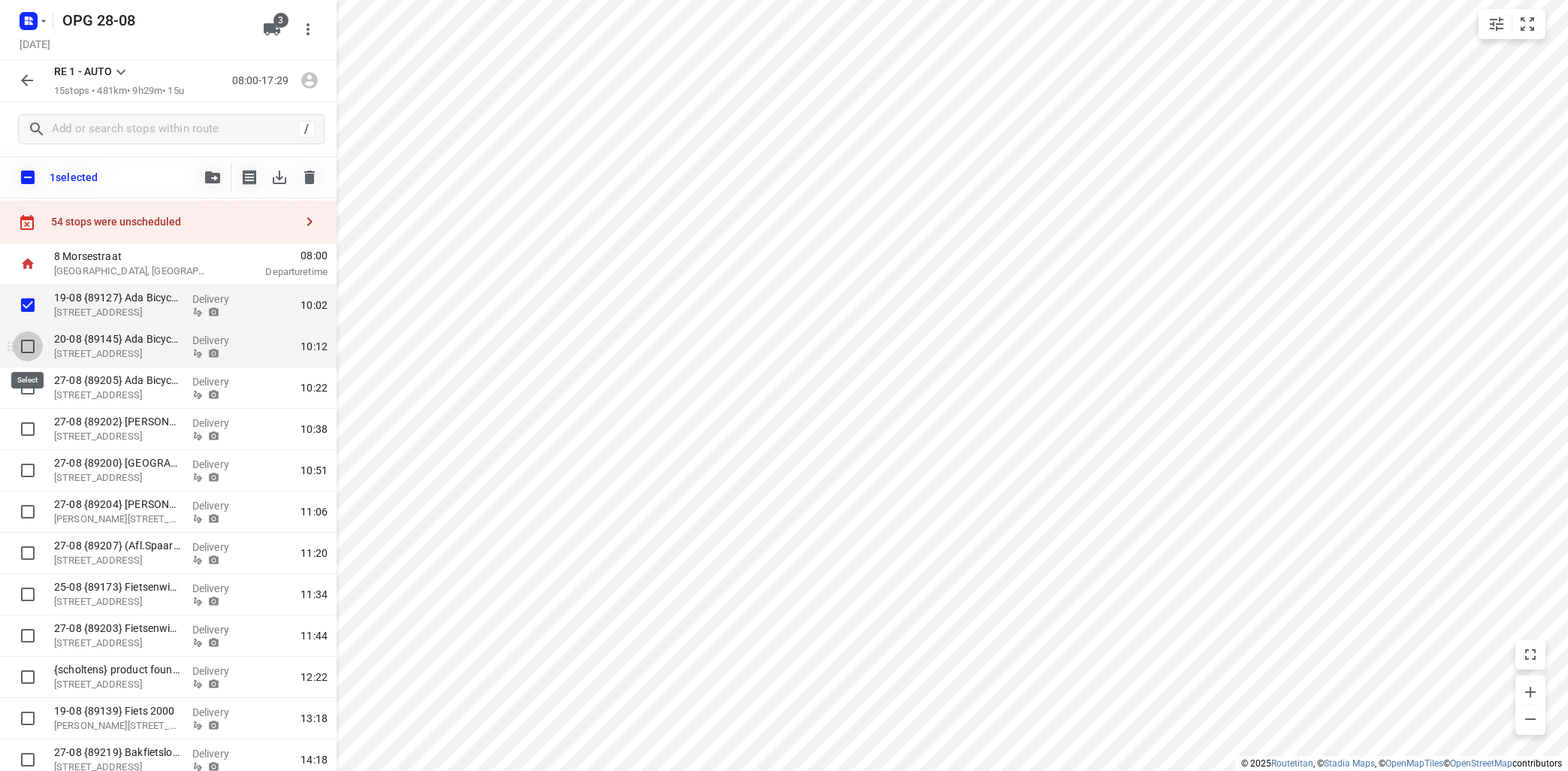
click at [29, 346] on input "checkbox" at bounding box center [27, 345] width 30 height 30
checkbox input "true"
click at [31, 388] on input "checkbox" at bounding box center [27, 387] width 30 height 30
checkbox input "true"
click at [217, 172] on icon "button" at bounding box center [213, 177] width 15 height 12
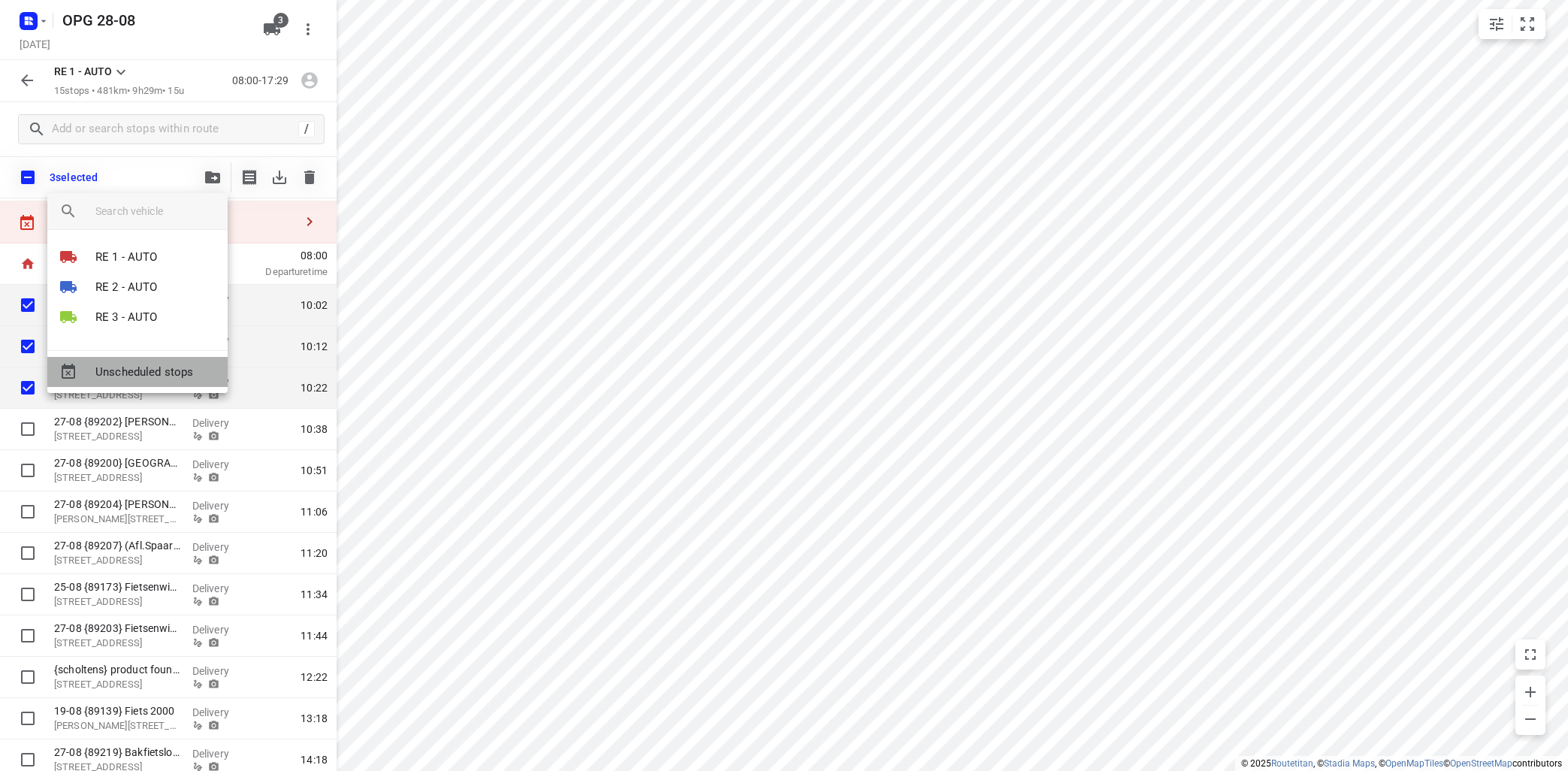
click at [147, 372] on span "Unscheduled stops" at bounding box center [155, 372] width 121 height 17
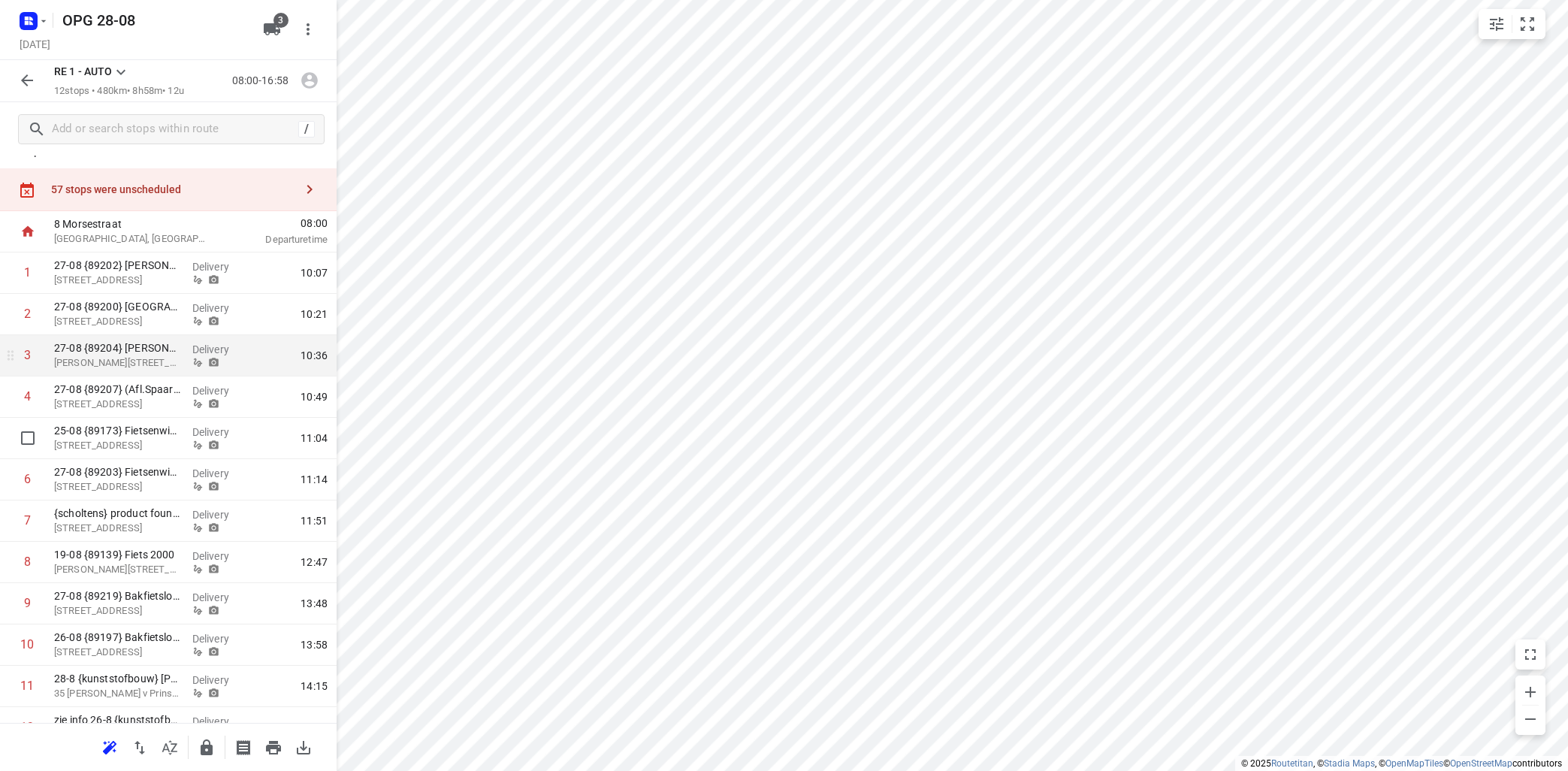
scroll to position [0, 0]
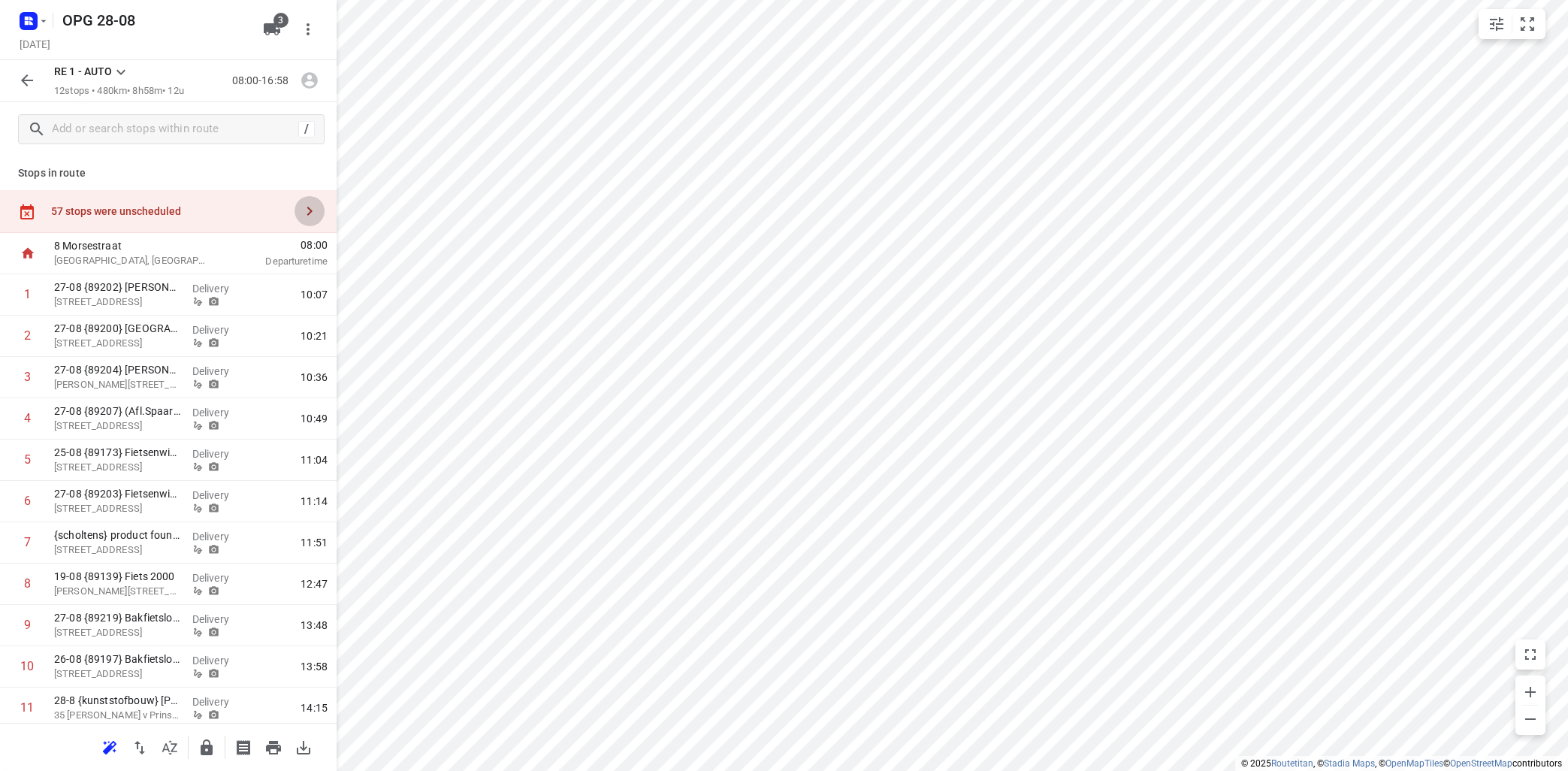
click at [319, 207] on button "button" at bounding box center [309, 210] width 30 height 30
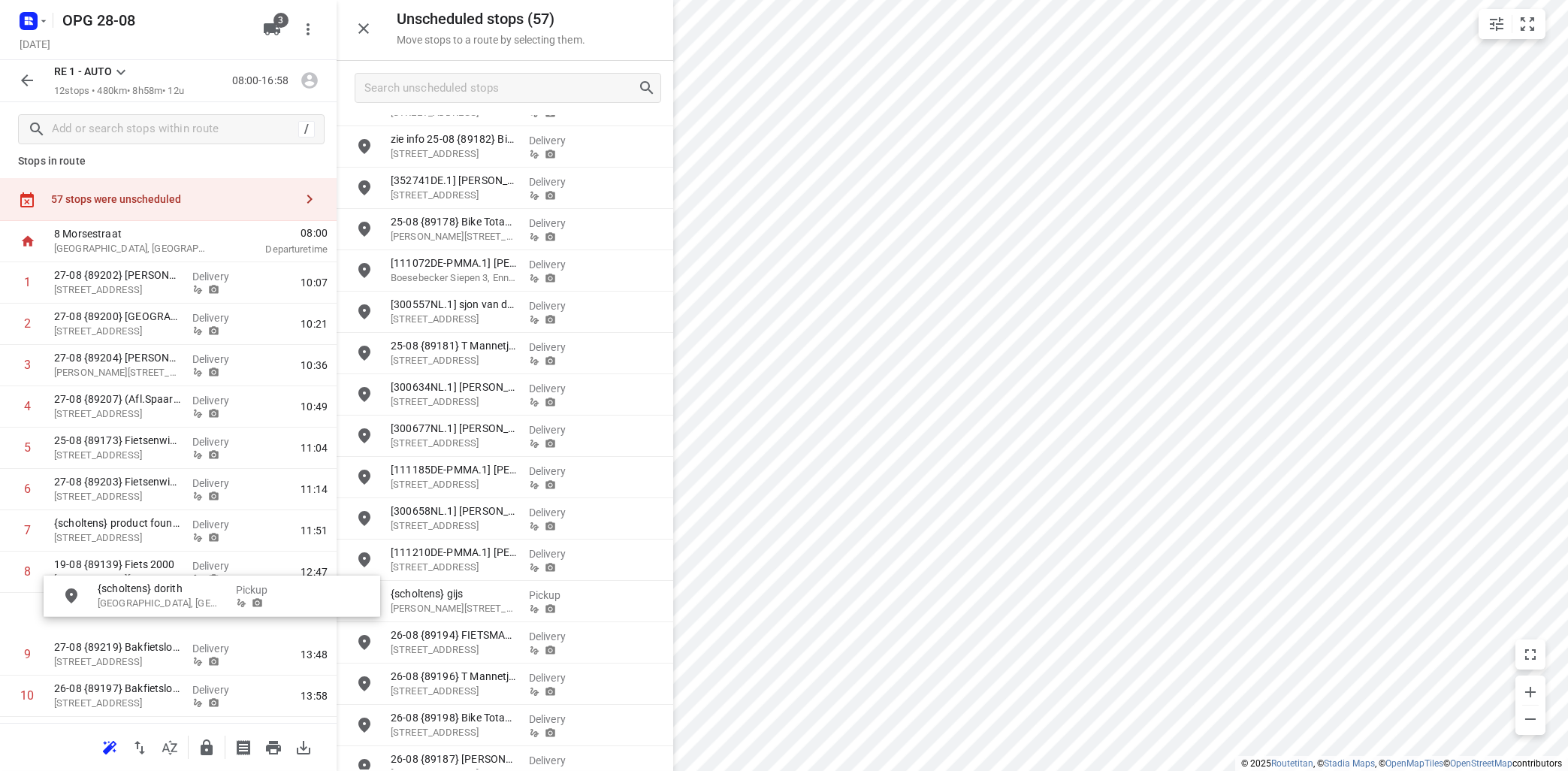
scroll to position [15, 0]
drag, startPoint x: 466, startPoint y: 605, endPoint x: 114, endPoint y: 553, distance: 355.8
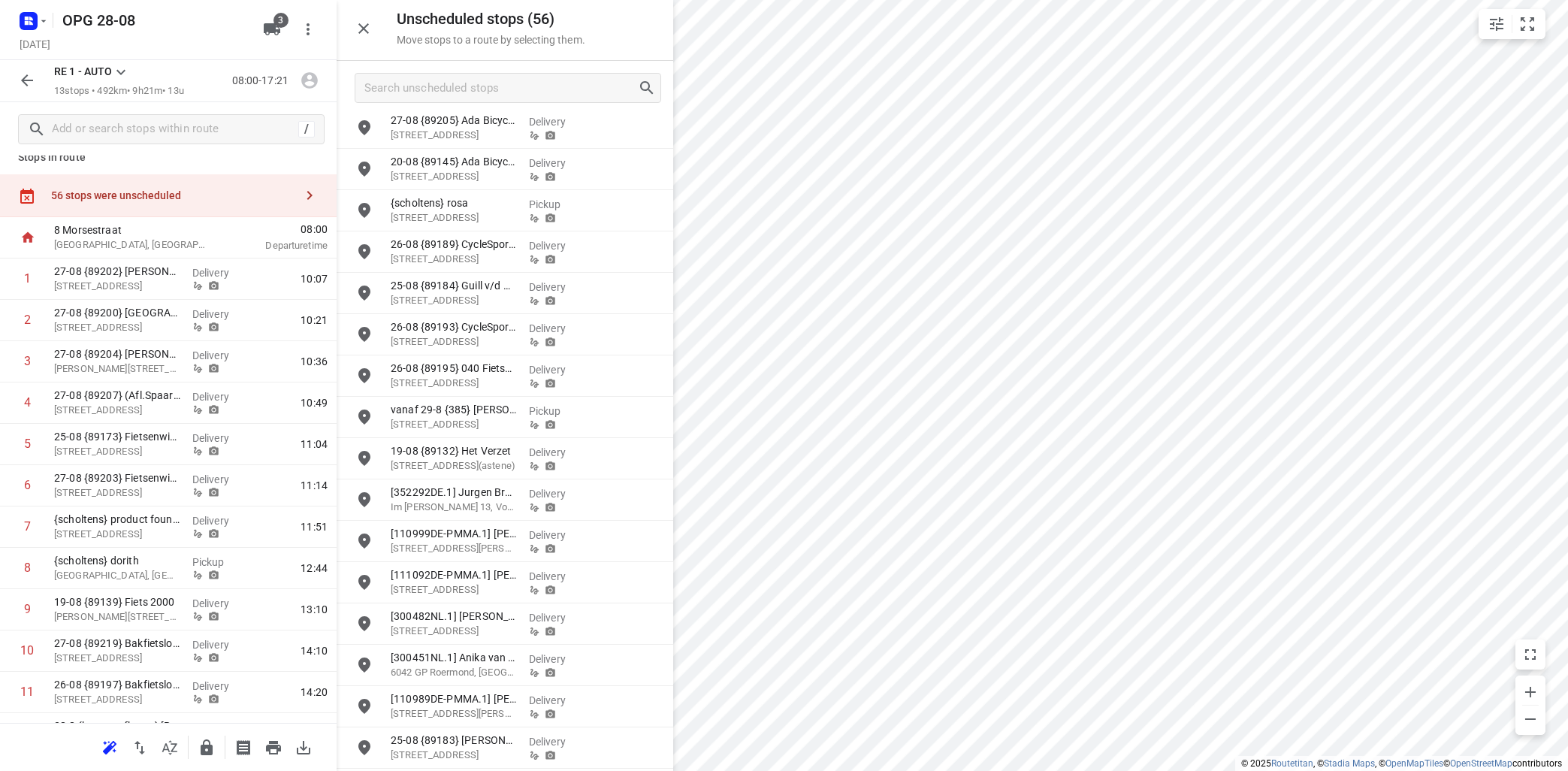
scroll to position [90, 0]
click at [126, 74] on icon at bounding box center [121, 71] width 18 height 18
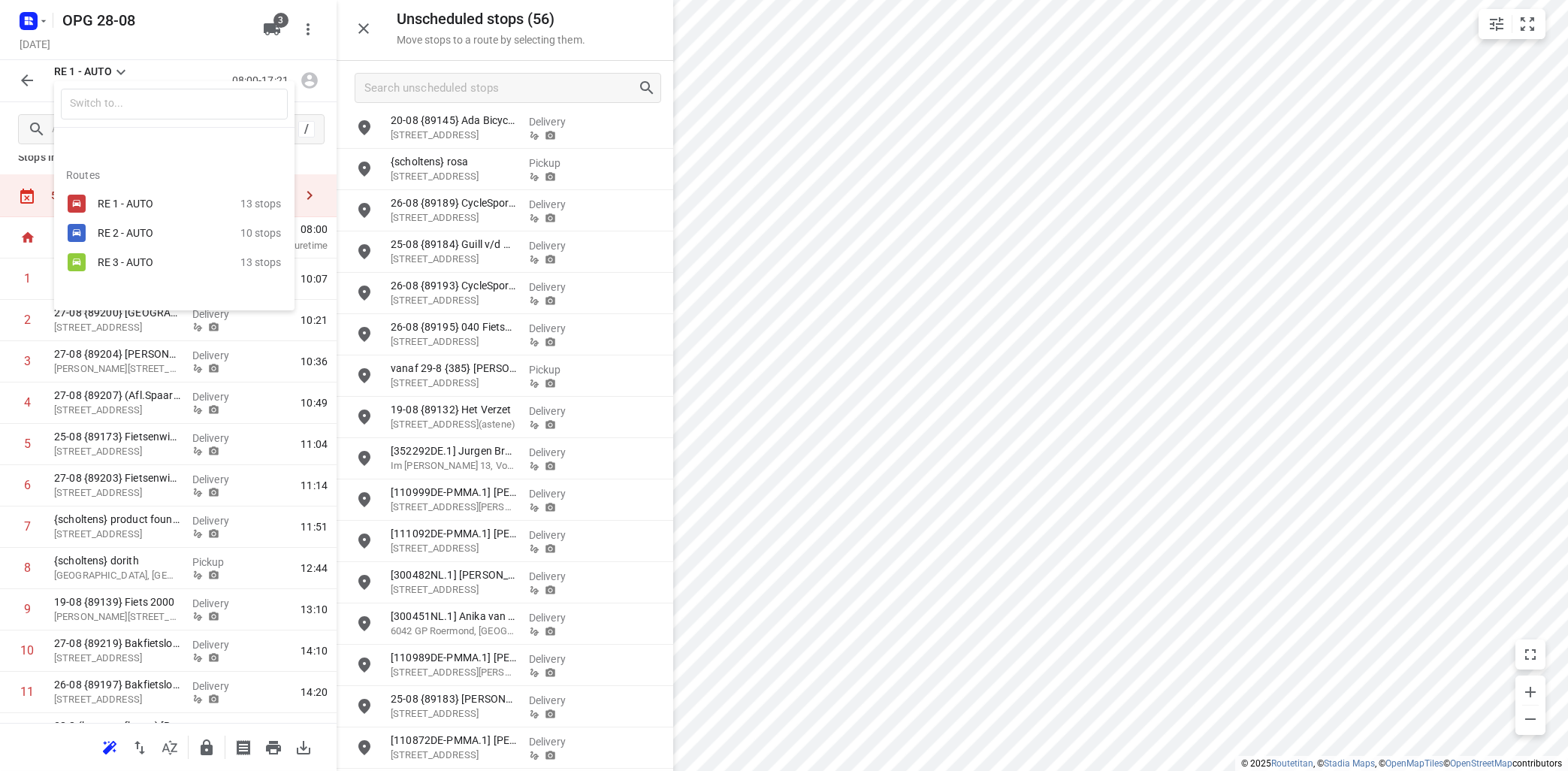
click at [103, 239] on div "RE 2 - AUTO" at bounding box center [169, 233] width 143 height 18
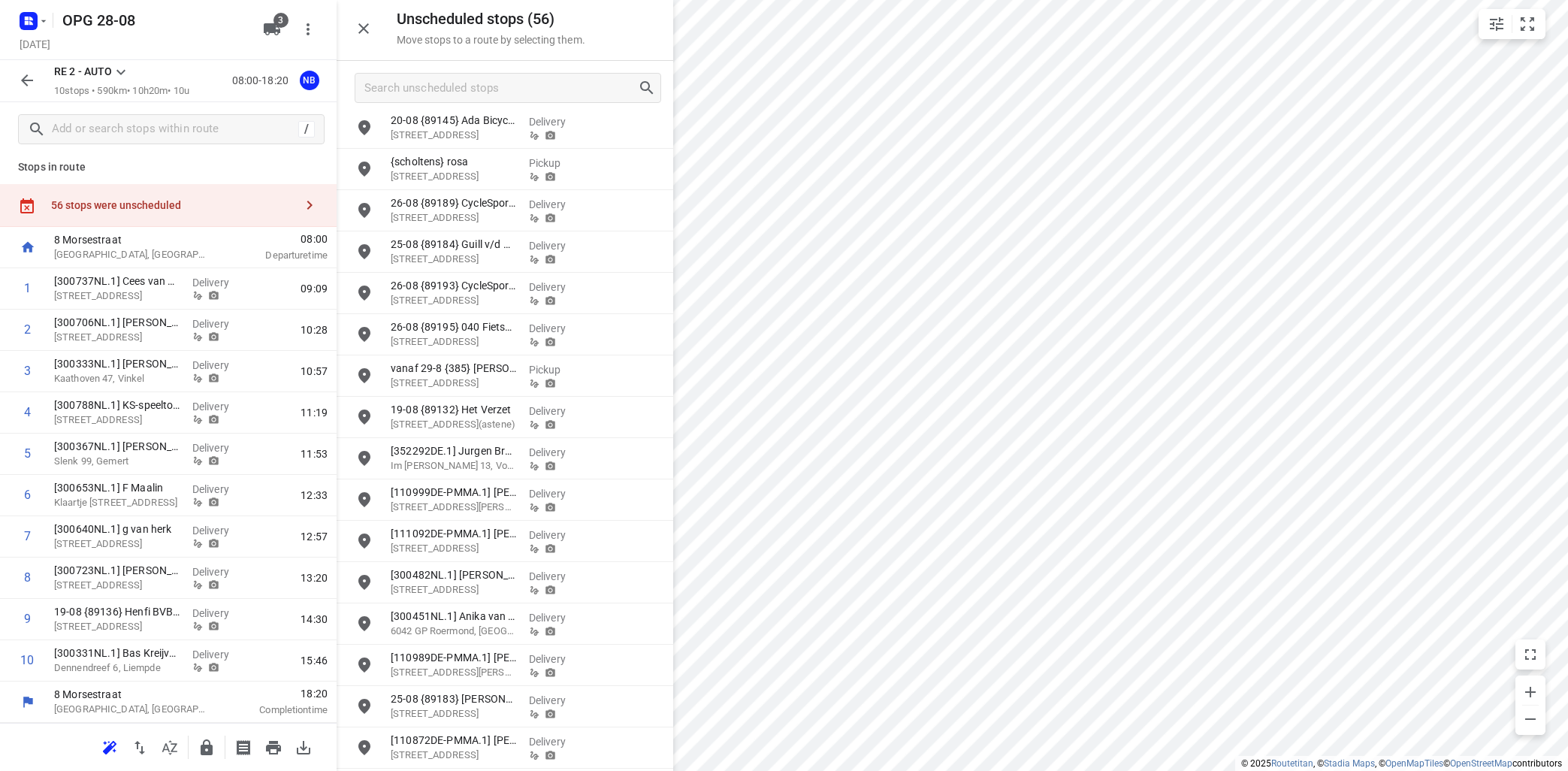
scroll to position [5, 0]
drag, startPoint x: 489, startPoint y: 585, endPoint x: 158, endPoint y: 380, distance: 389.3
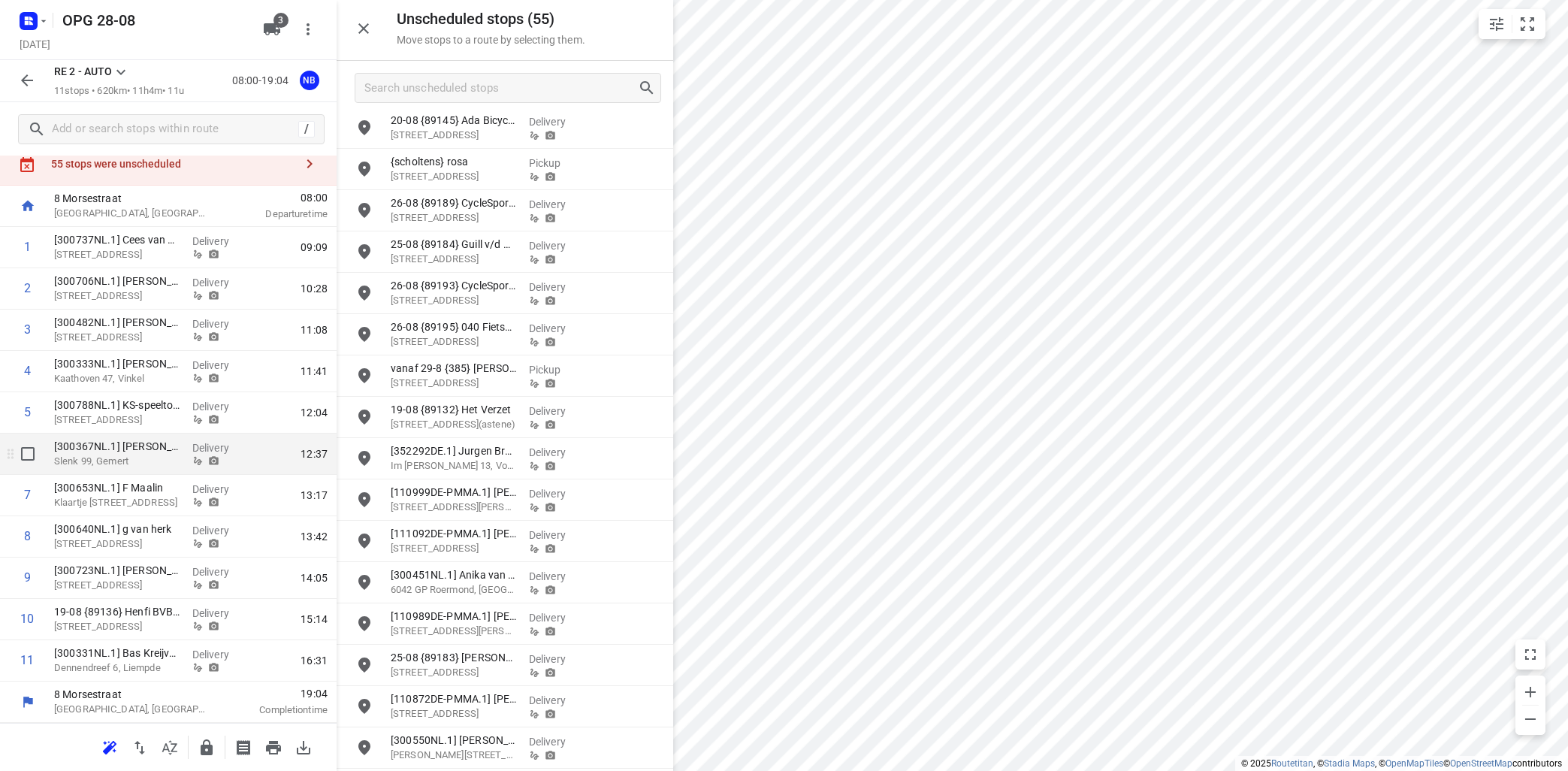
scroll to position [0, 0]
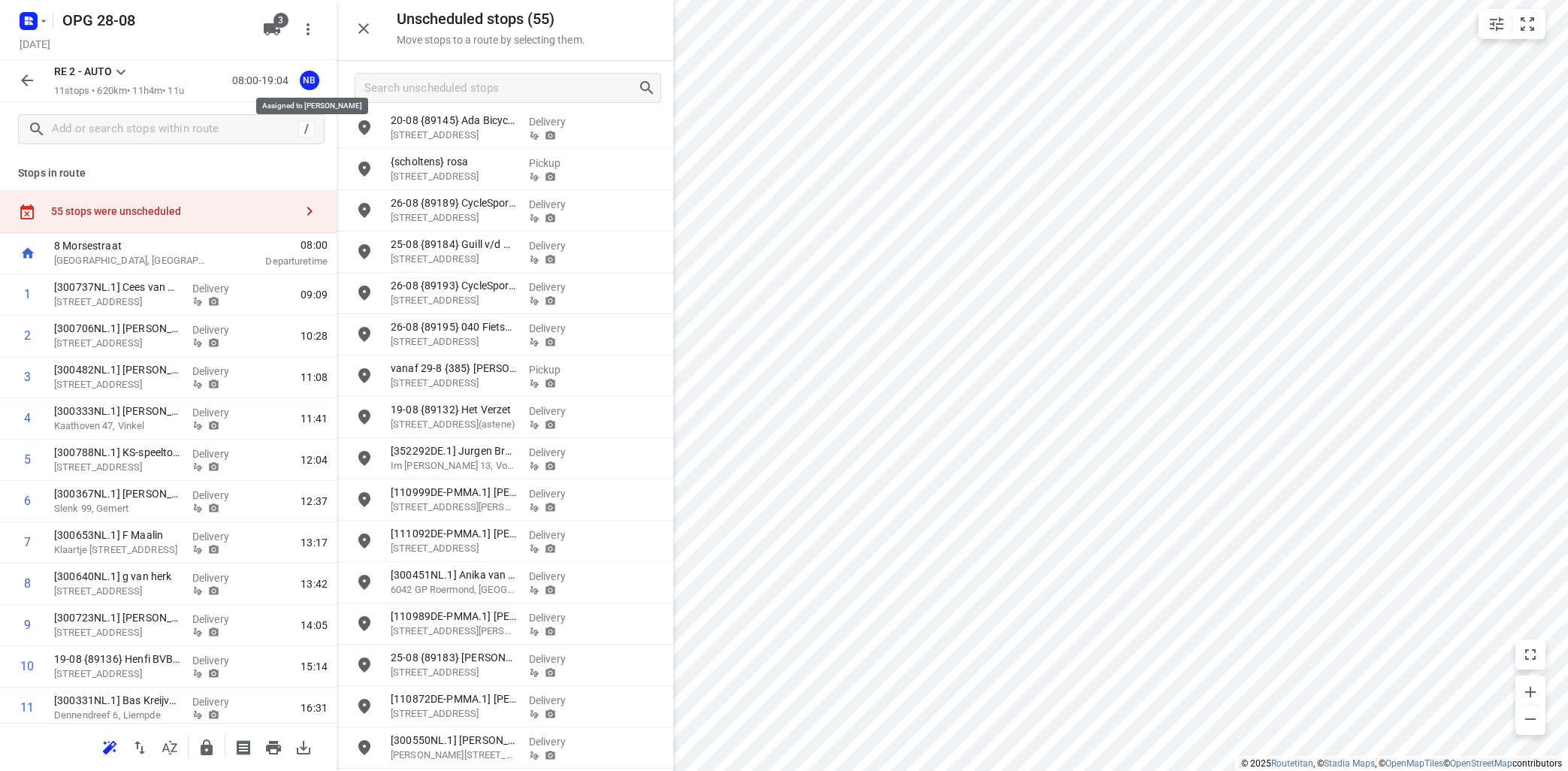
click at [304, 84] on div "NB" at bounding box center [310, 80] width 19 height 19
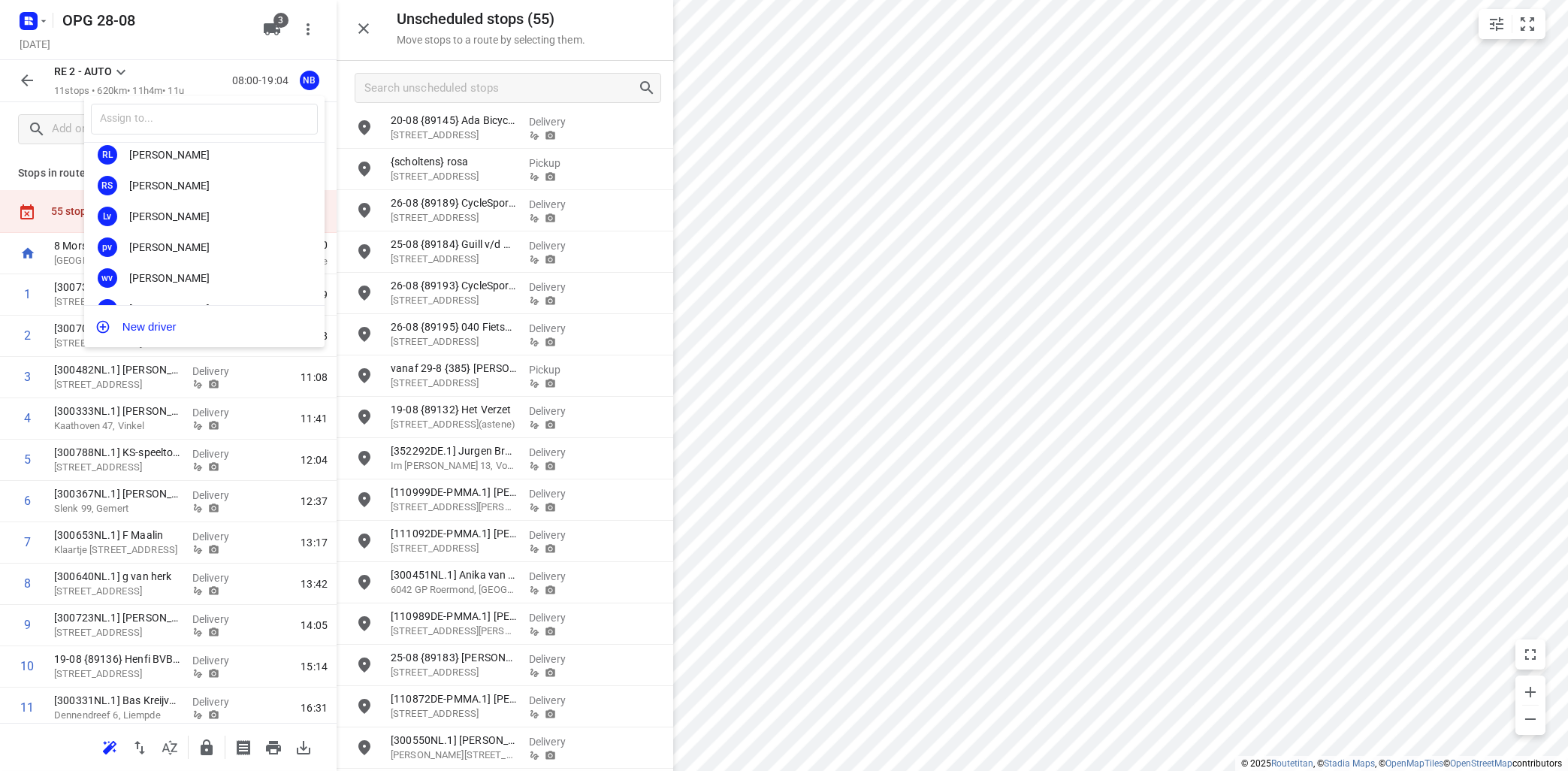
scroll to position [280, 0]
click at [209, 287] on div "[PERSON_NAME]" at bounding box center [207, 283] width 157 height 12
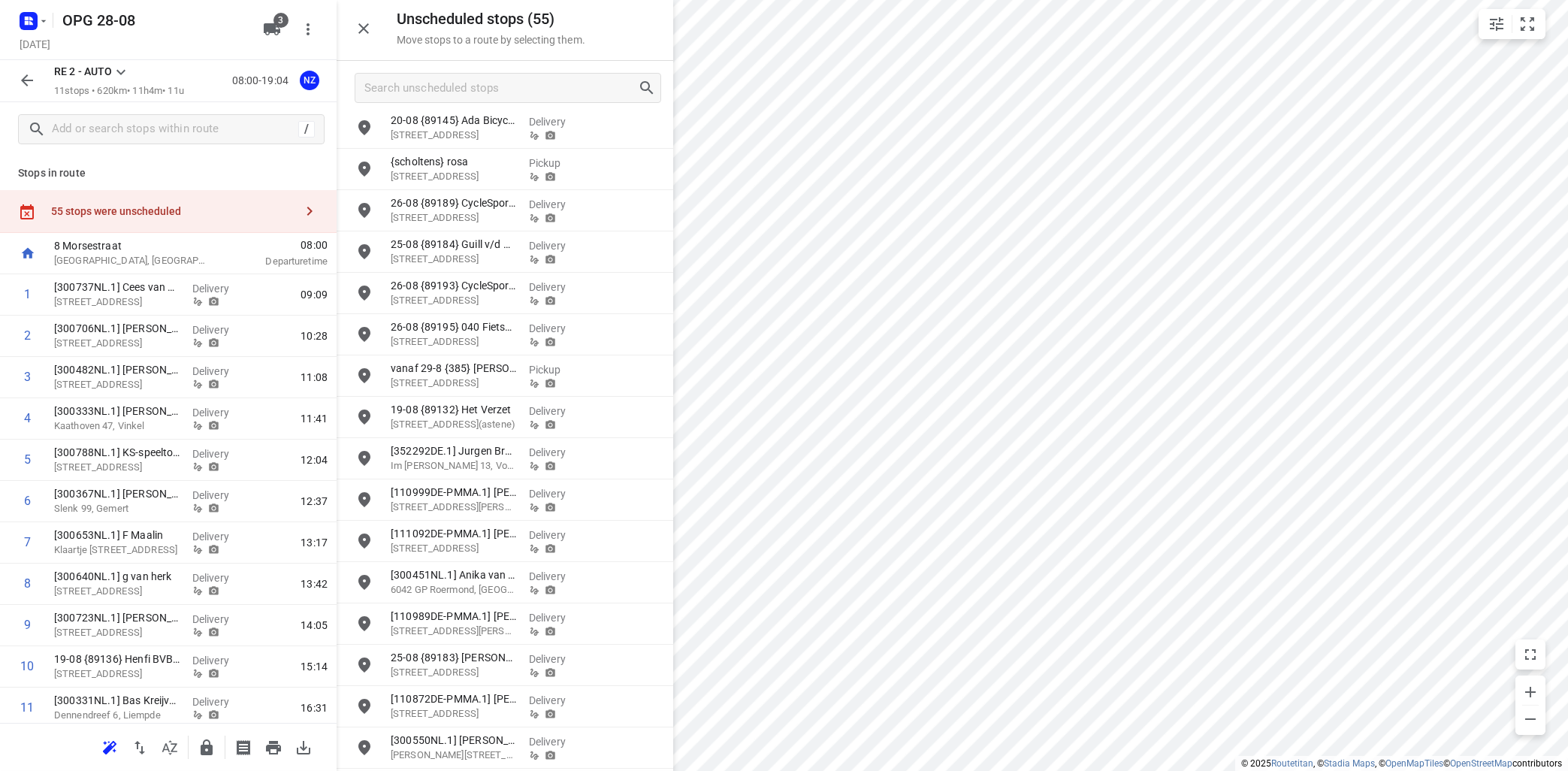
click at [121, 71] on icon at bounding box center [121, 71] width 18 height 18
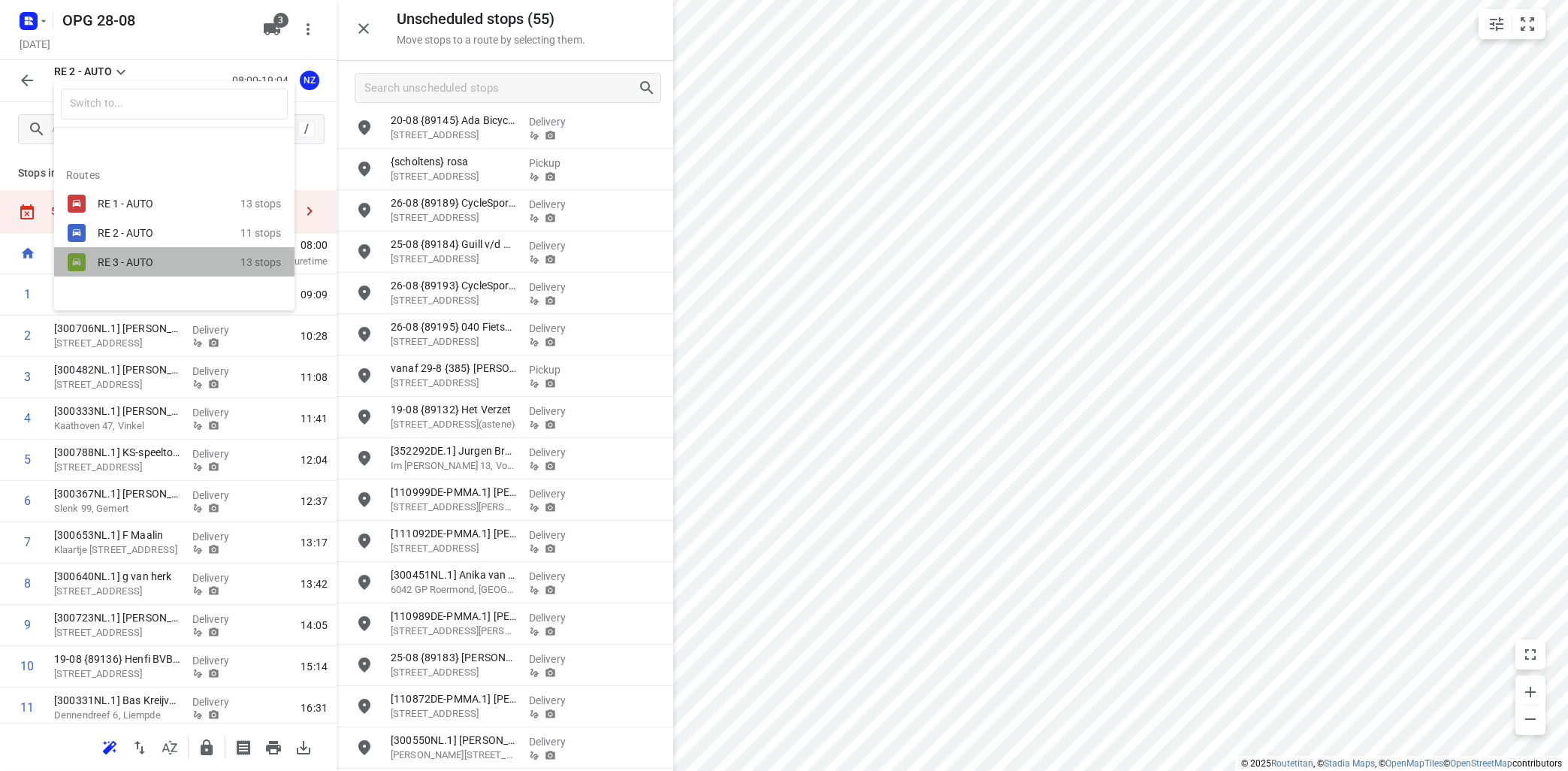
click at [112, 256] on div "RE 3 - AUTO" at bounding box center [169, 262] width 143 height 18
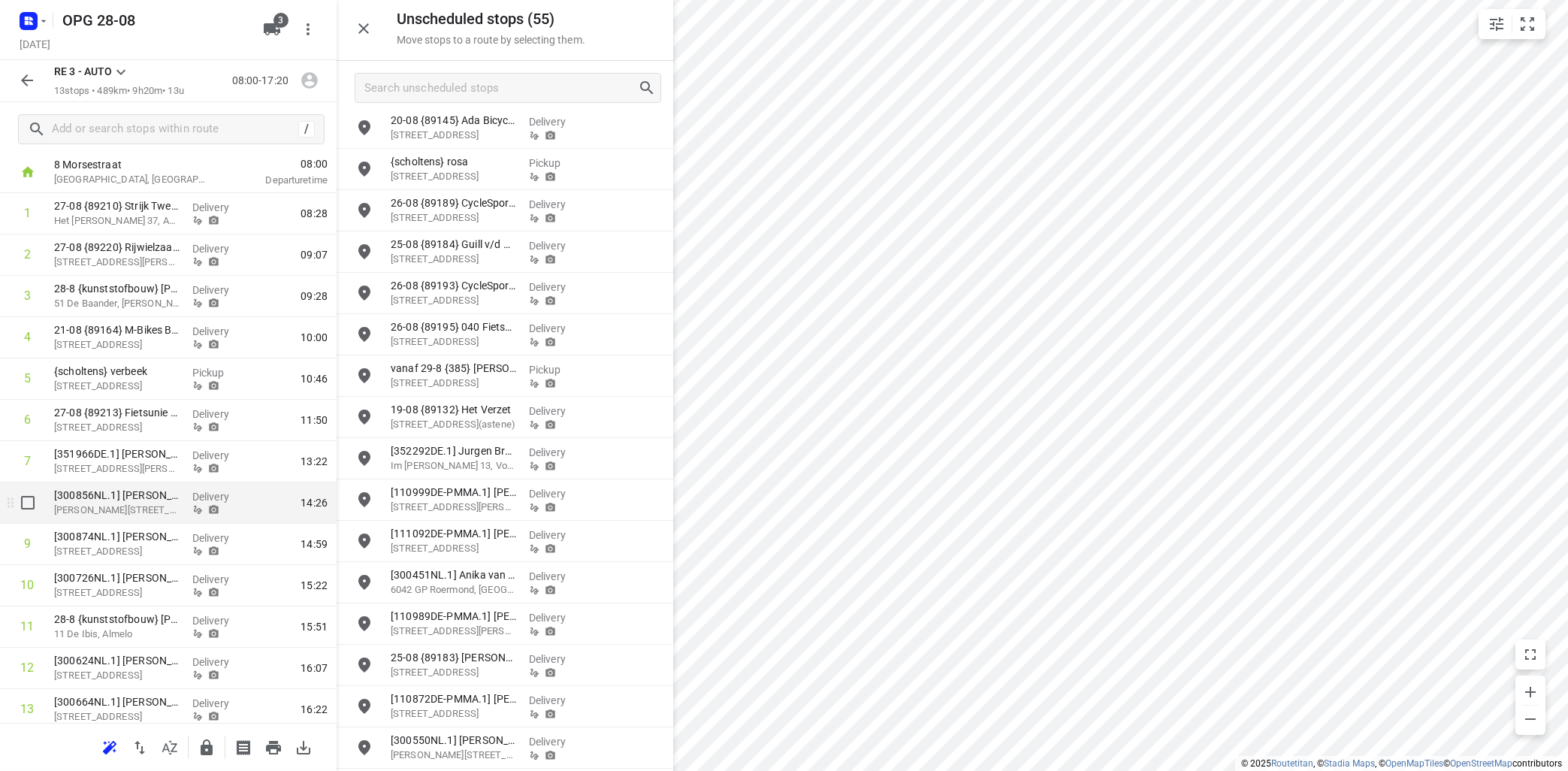
scroll to position [39, 0]
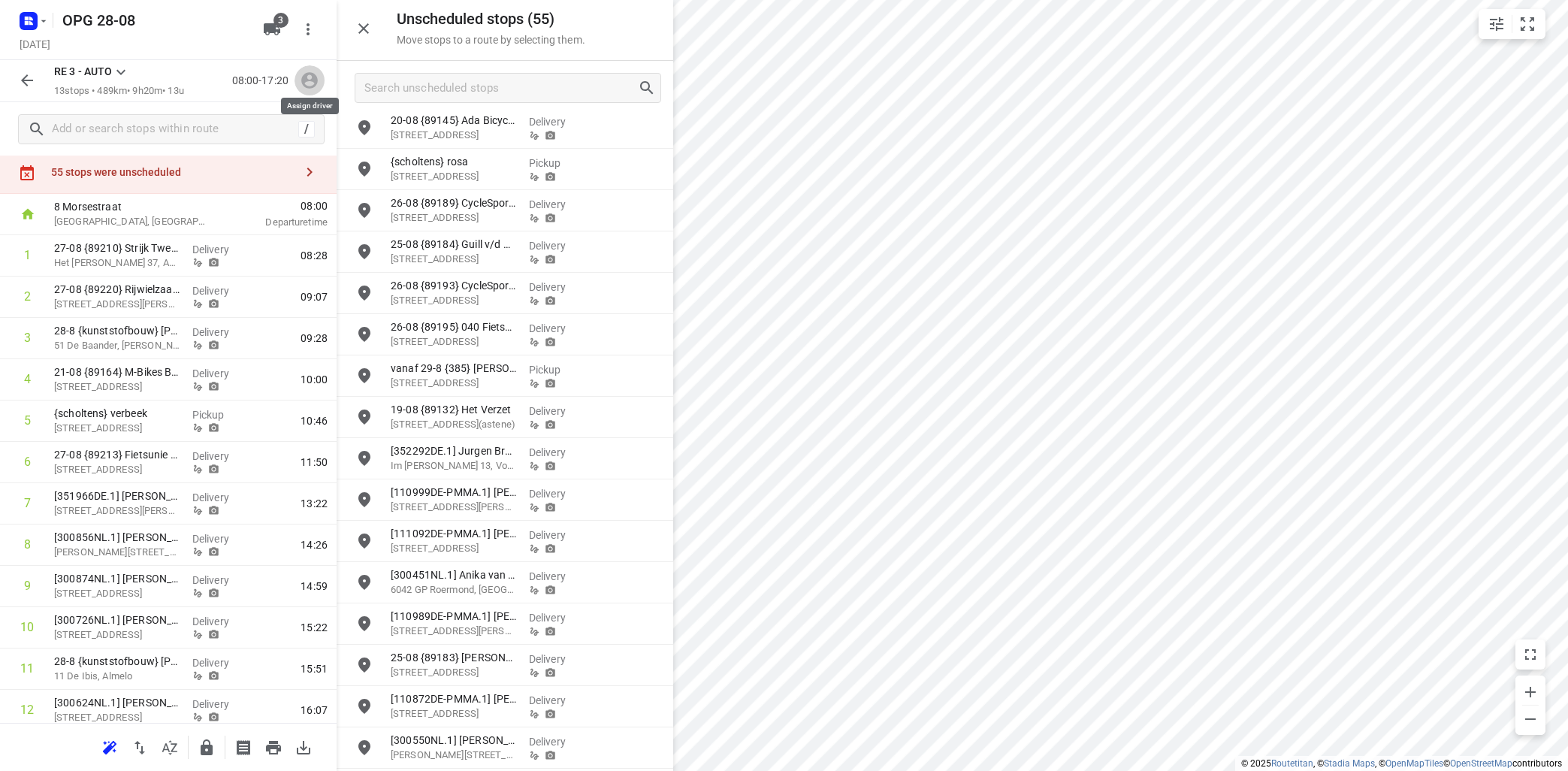
click at [309, 84] on icon "button" at bounding box center [310, 80] width 19 height 19
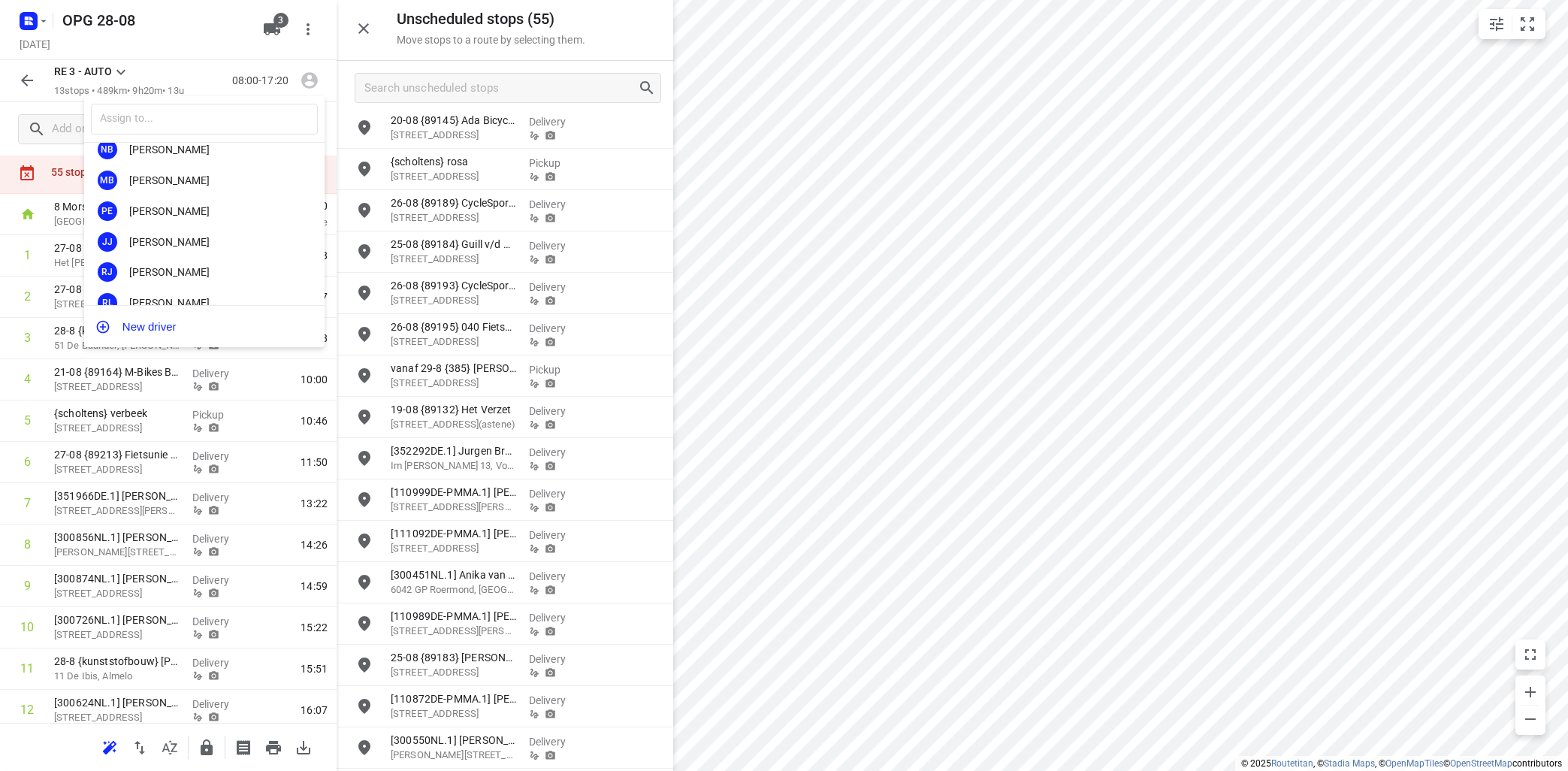
scroll to position [9, 0]
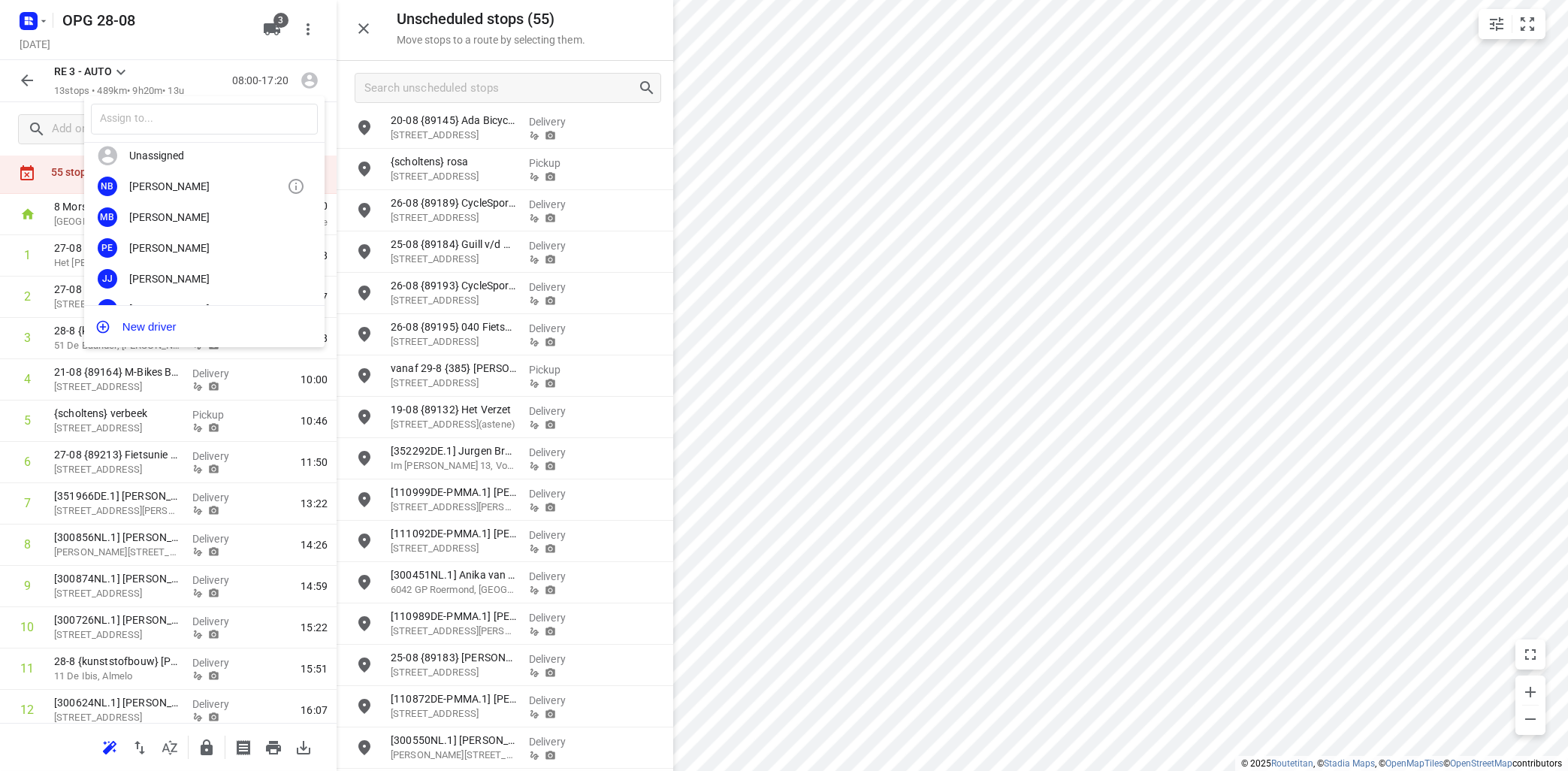
click at [206, 182] on div "[PERSON_NAME]" at bounding box center [207, 186] width 157 height 12
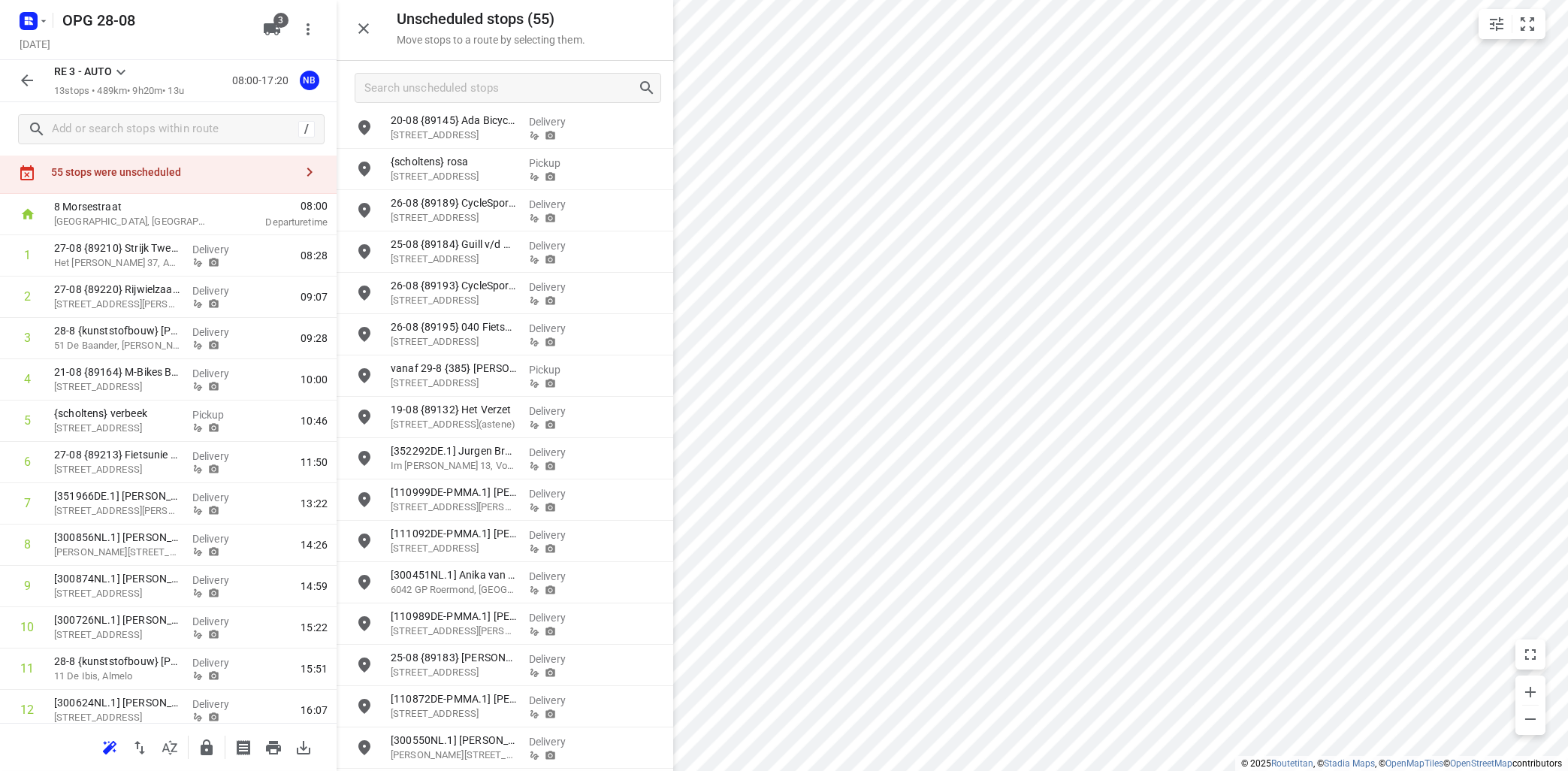
click at [28, 82] on icon "button" at bounding box center [27, 80] width 18 height 18
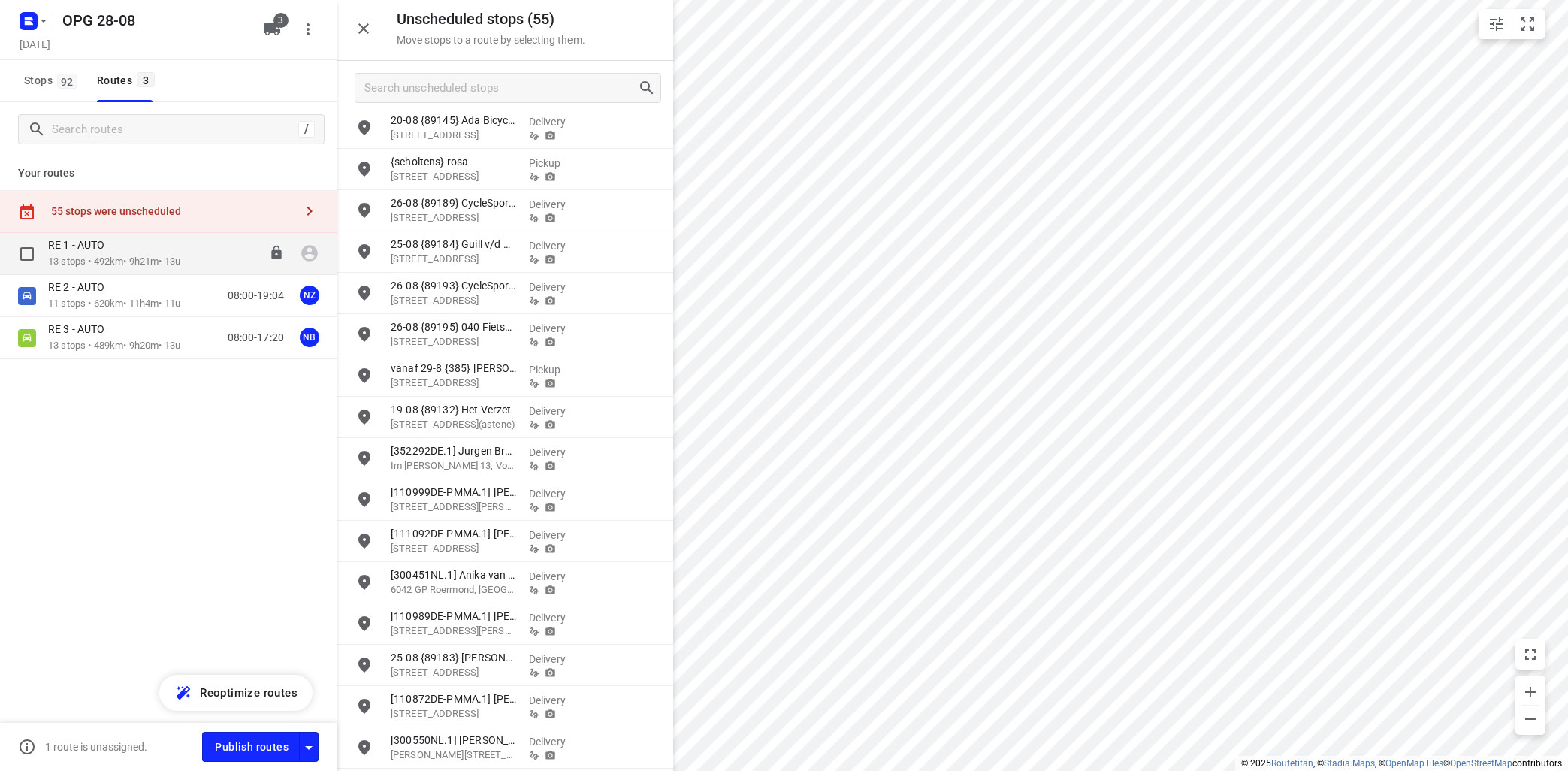
click at [196, 250] on div "RE 1 - AUTO 13 stops • 492km • 9h21m • 13u 08:00-17:21" at bounding box center [192, 254] width 289 height 31
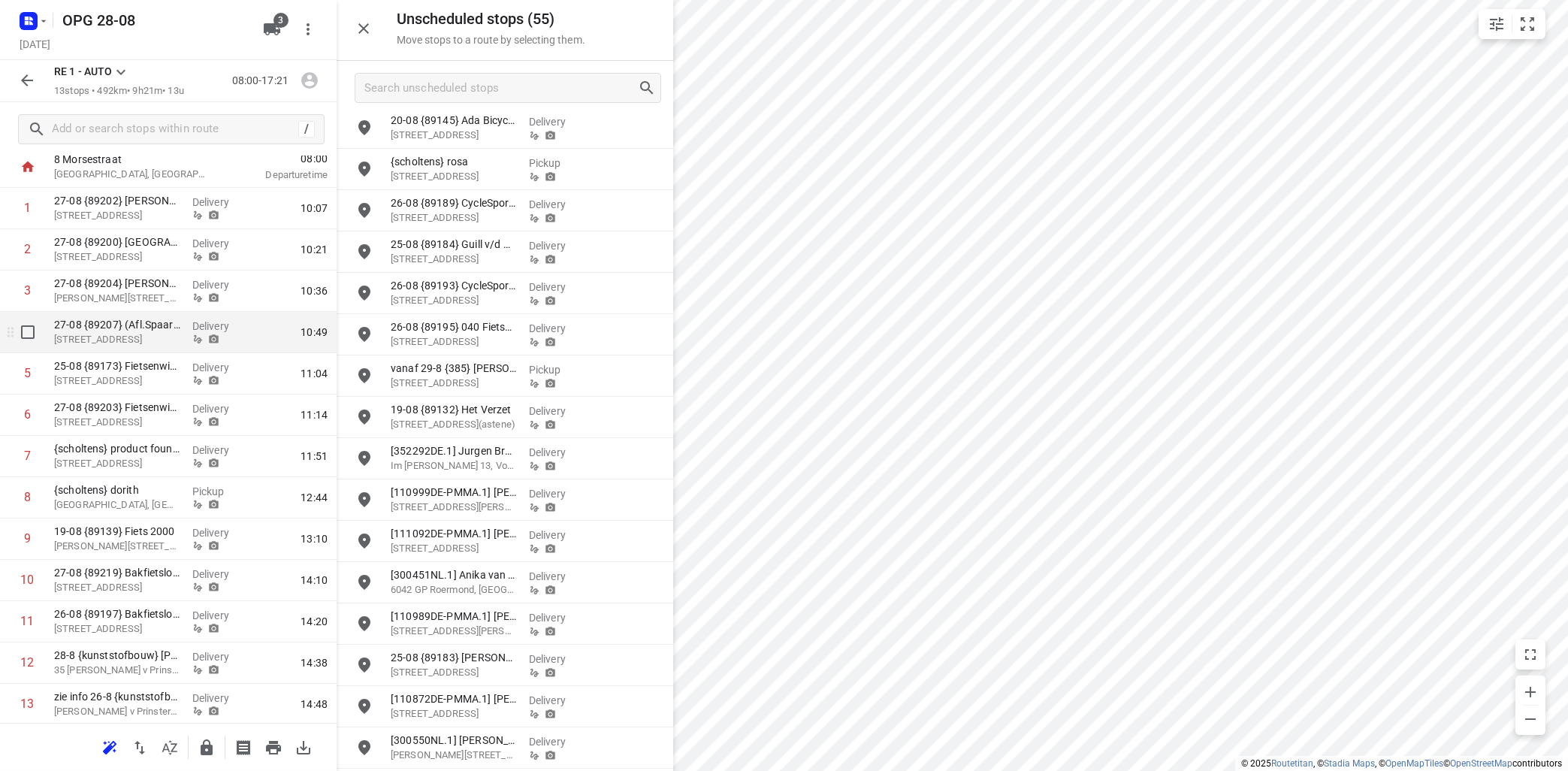
scroll to position [130, 0]
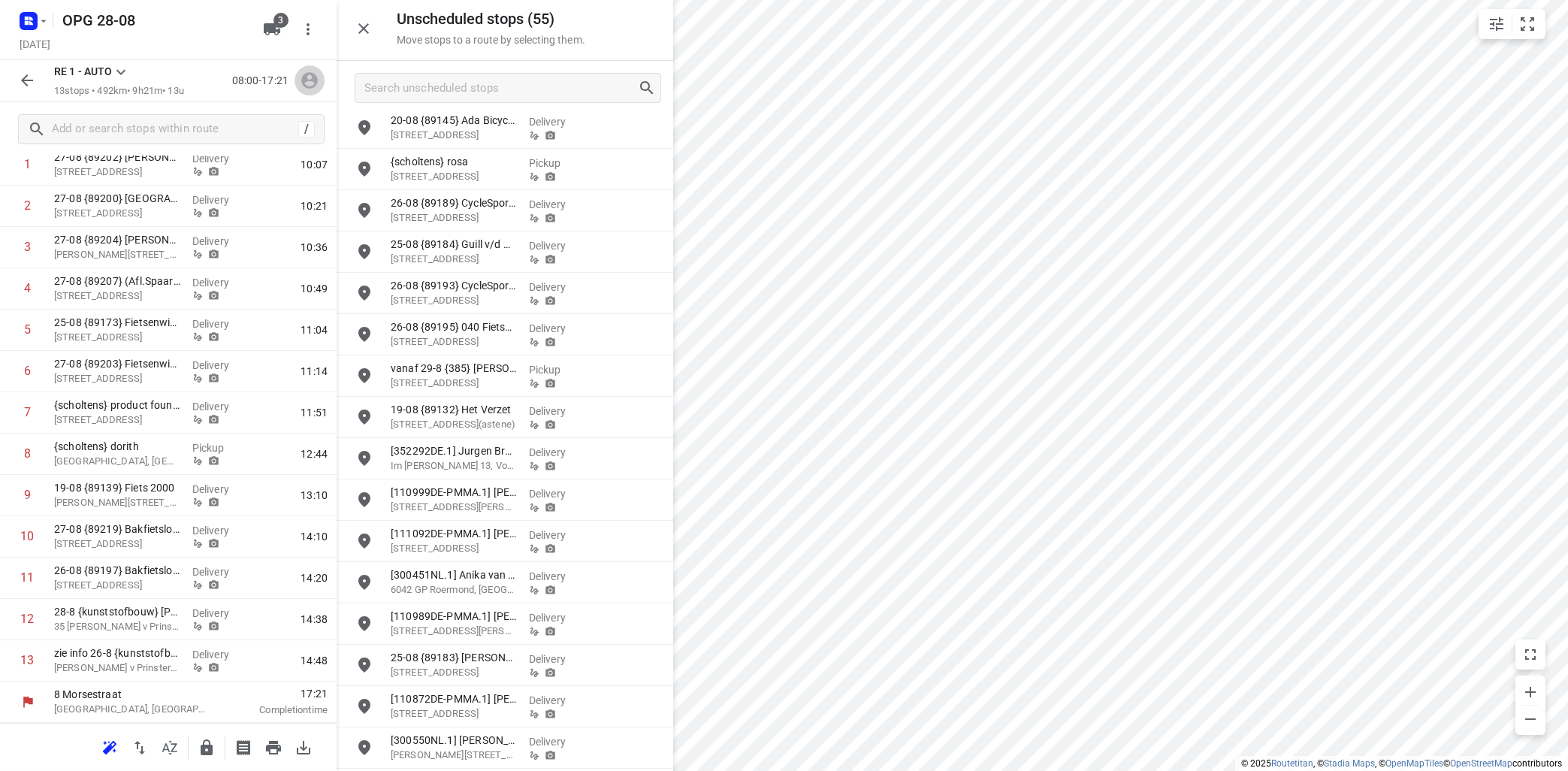
click at [307, 76] on icon "button" at bounding box center [309, 81] width 16 height 16
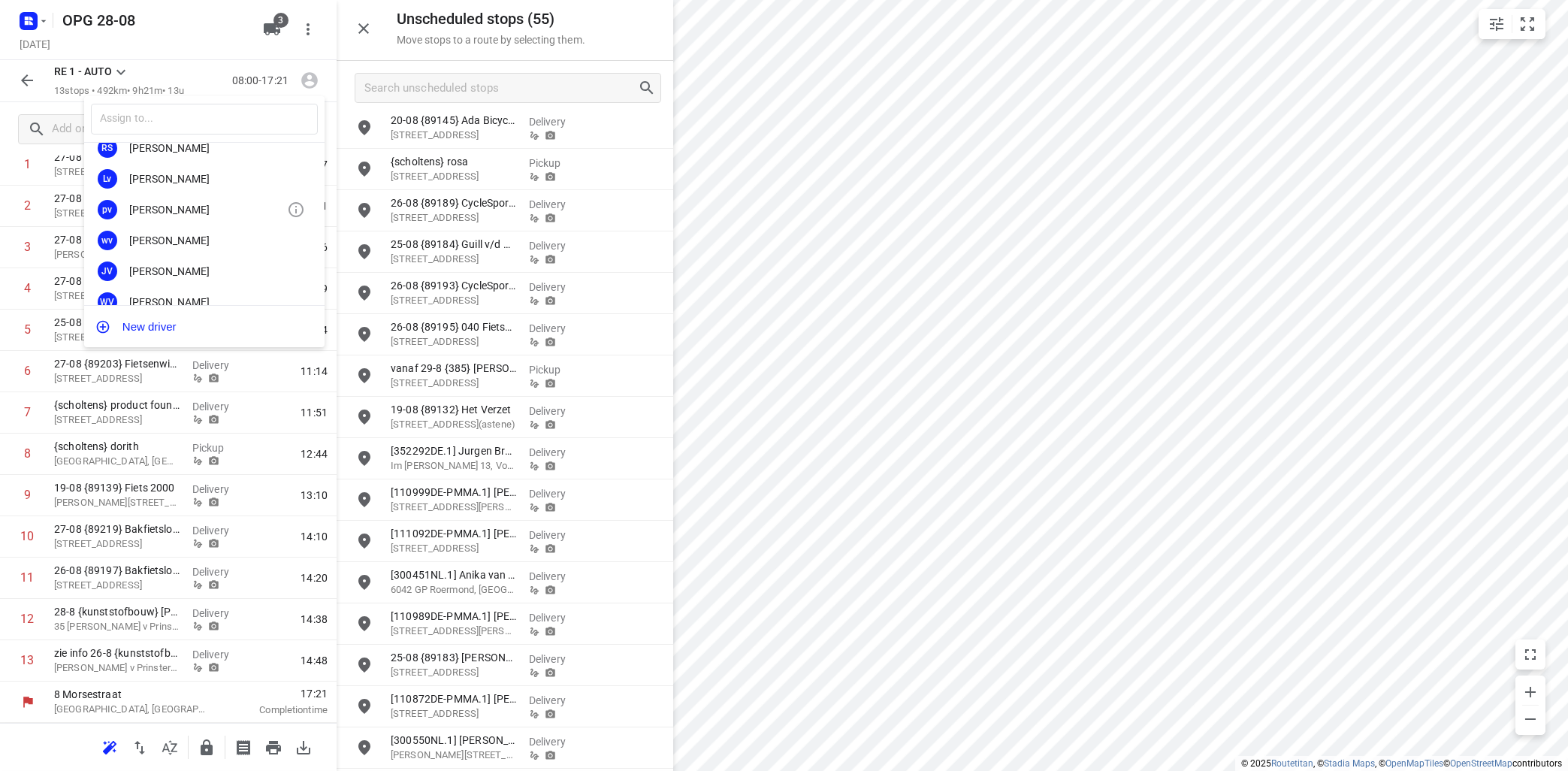
scroll to position [271, 0]
click at [184, 230] on div "[PERSON_NAME]" at bounding box center [207, 231] width 157 height 12
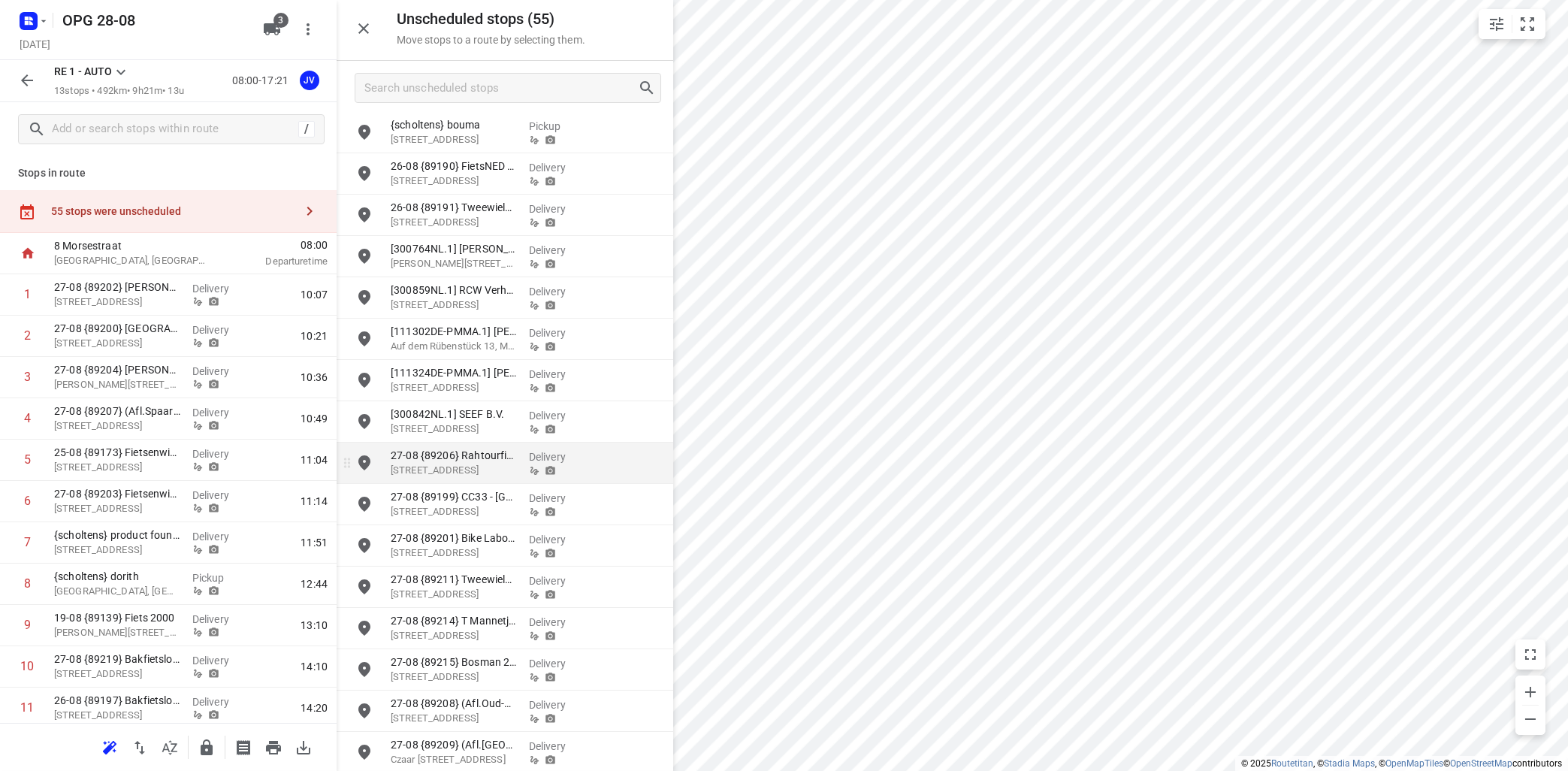
scroll to position [1540, 0]
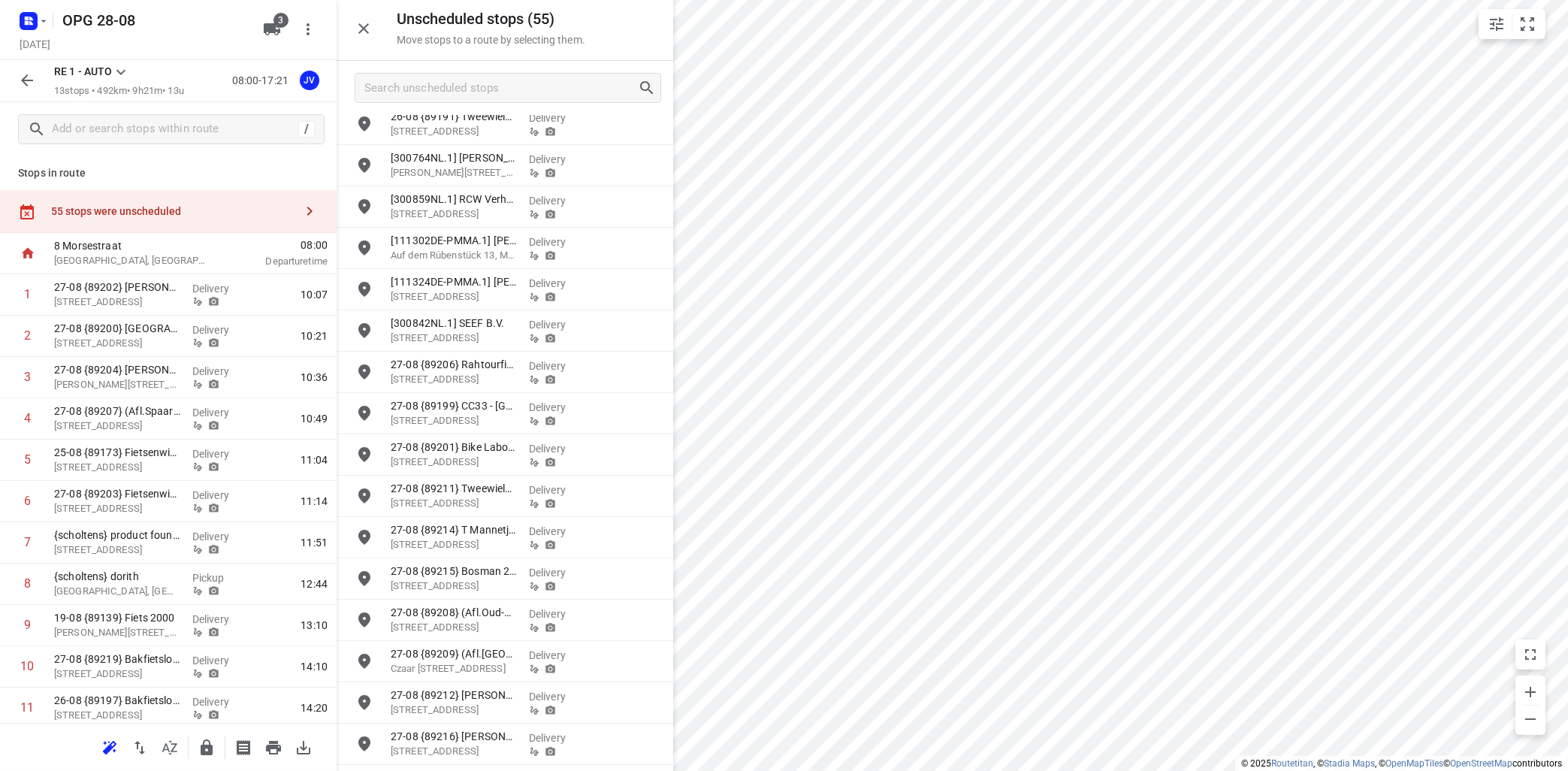
click at [121, 69] on icon at bounding box center [121, 71] width 18 height 18
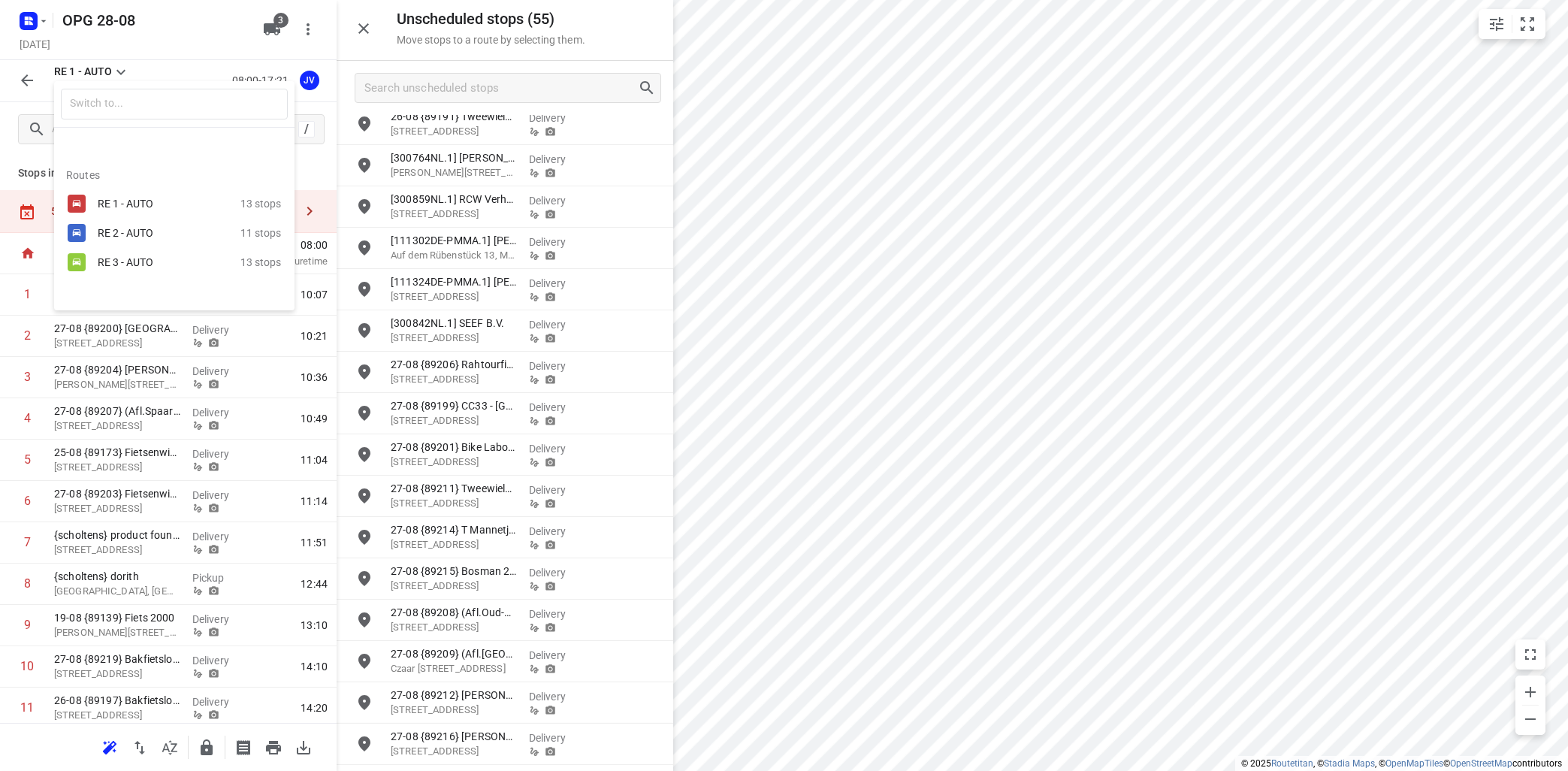
click at [138, 265] on div "RE 3 - AUTO" at bounding box center [161, 262] width 127 height 12
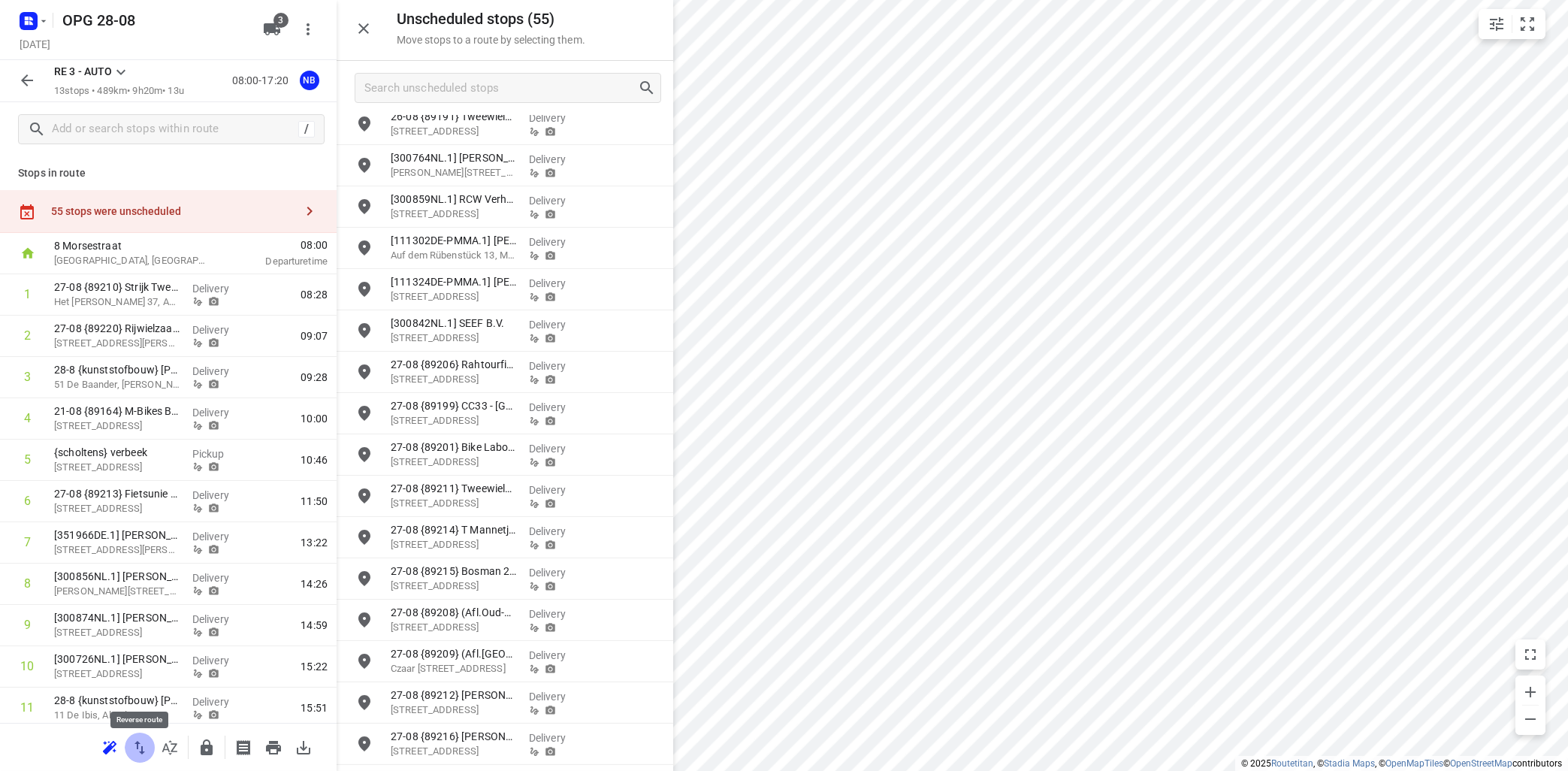
click at [132, 742] on icon "button" at bounding box center [139, 747] width 18 height 18
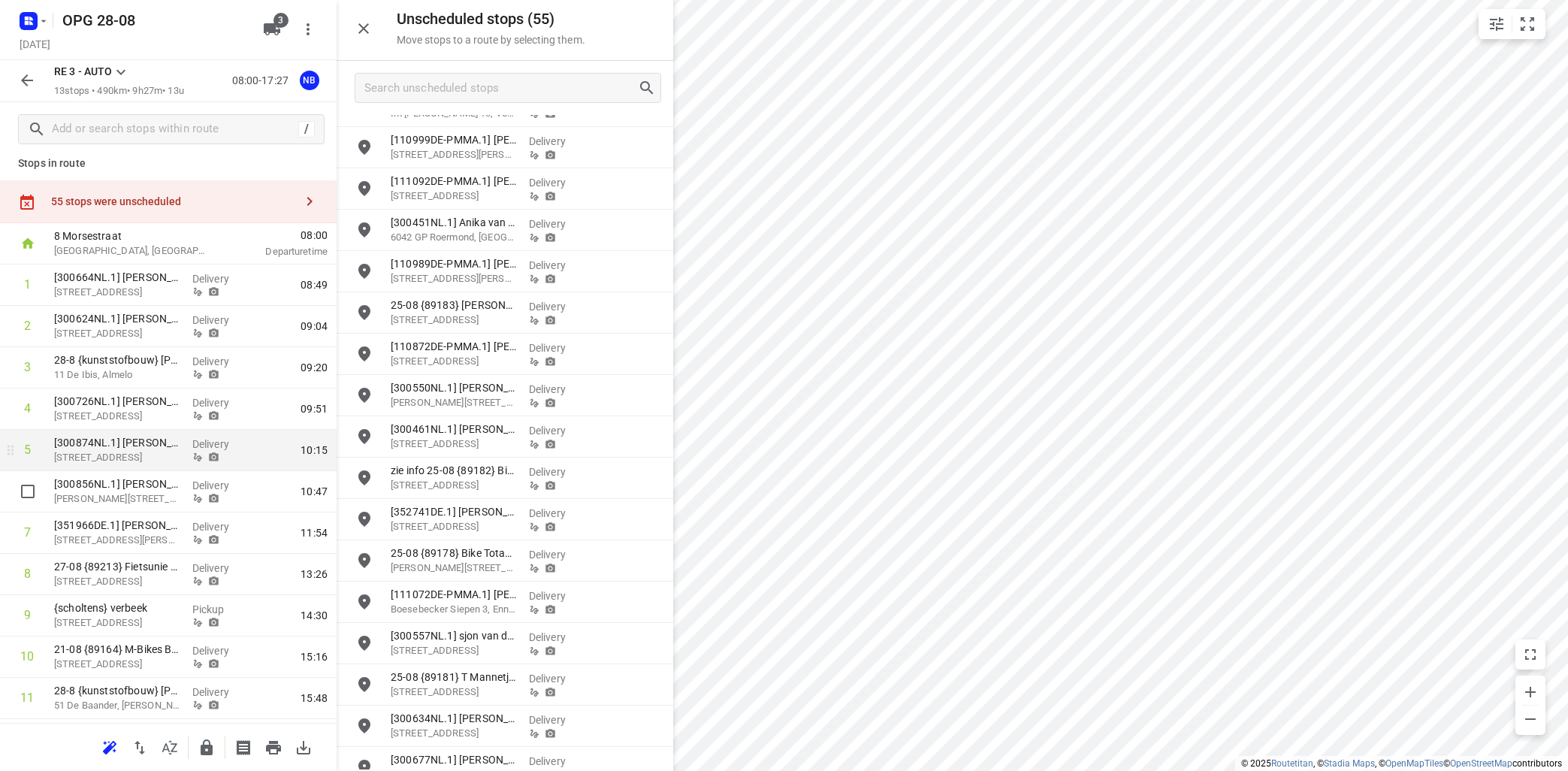
scroll to position [0, 0]
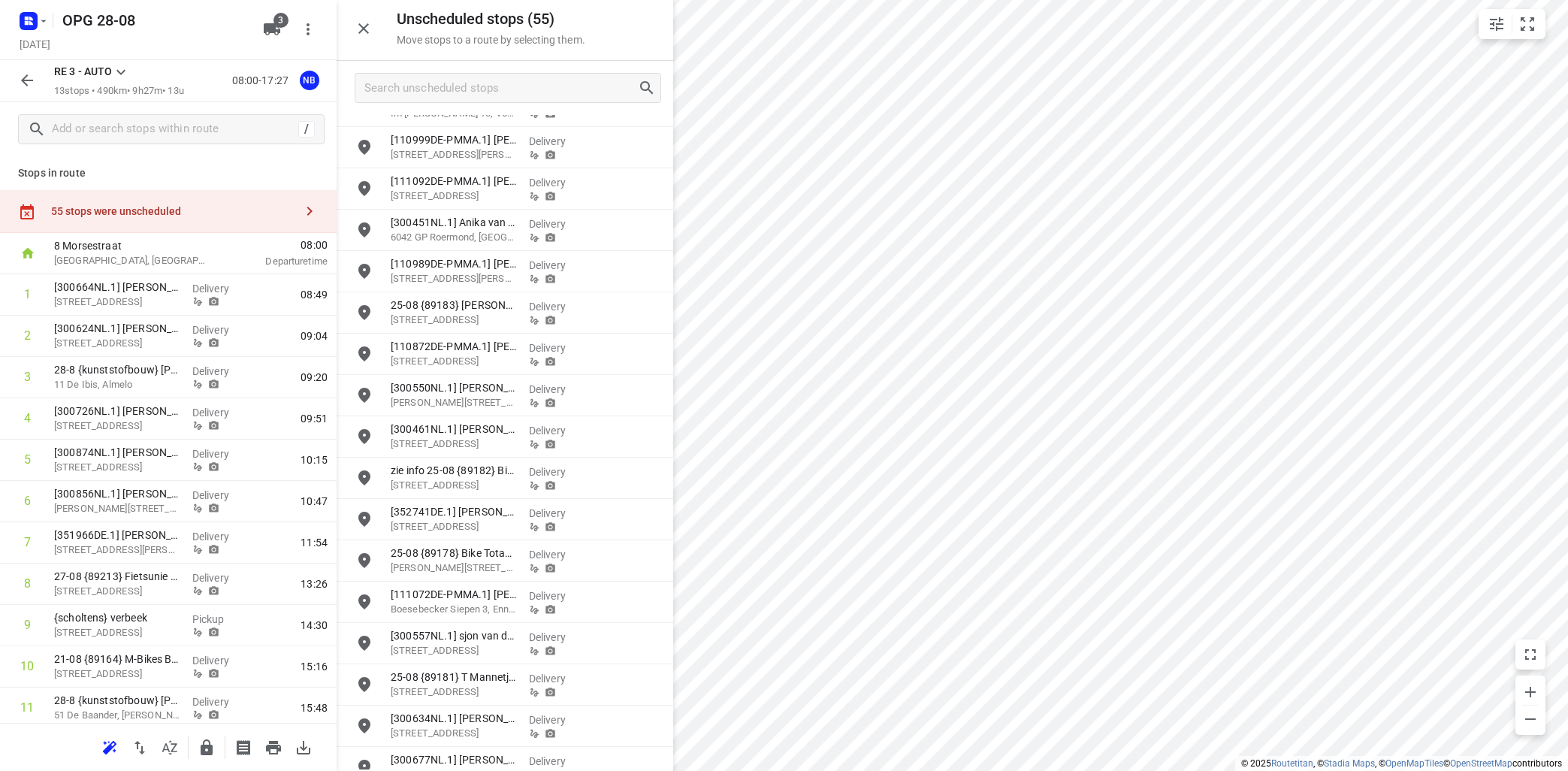
click at [117, 76] on icon at bounding box center [121, 71] width 18 height 18
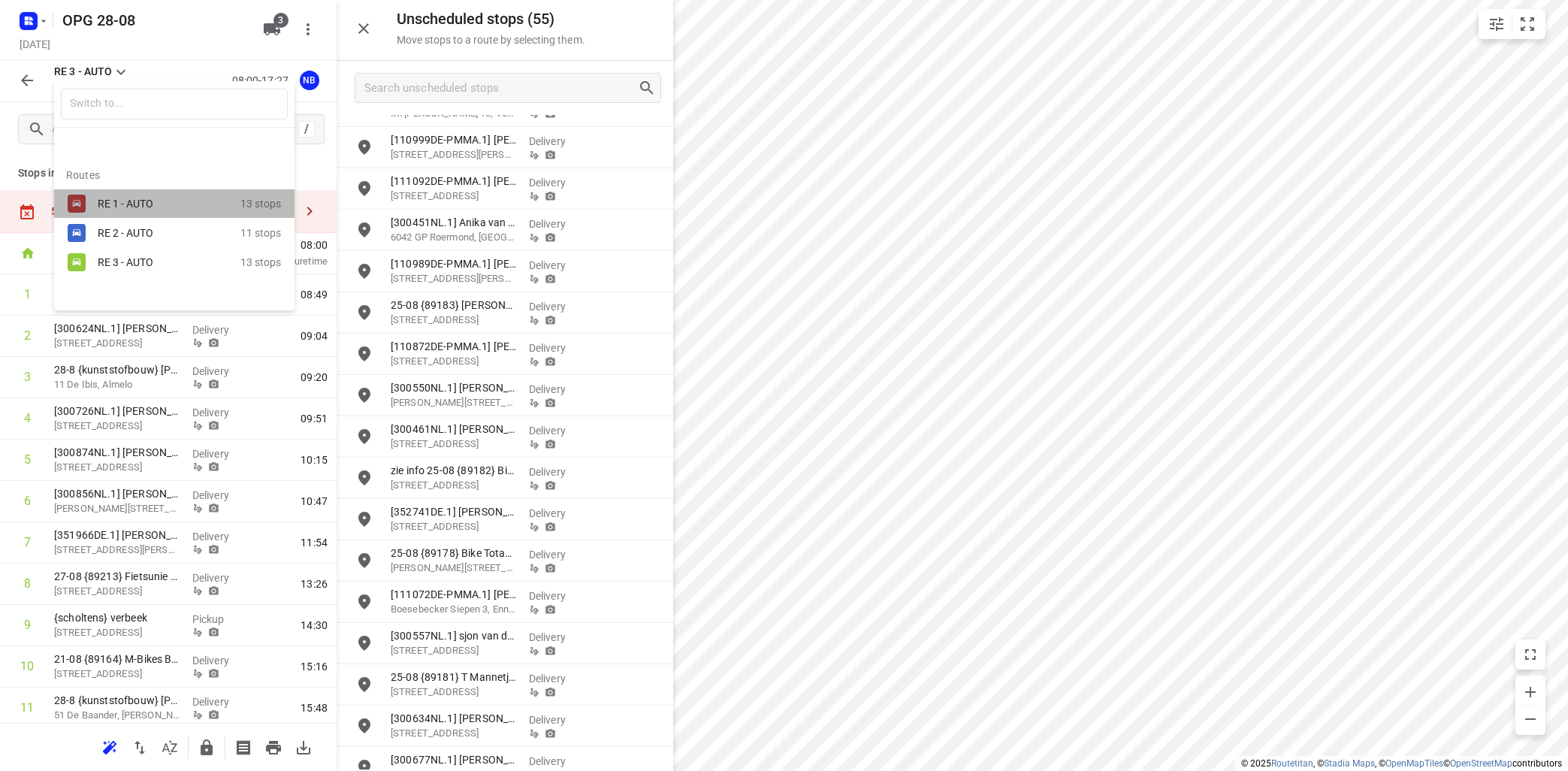
click at [103, 199] on div "RE 1 - AUTO" at bounding box center [161, 204] width 127 height 12
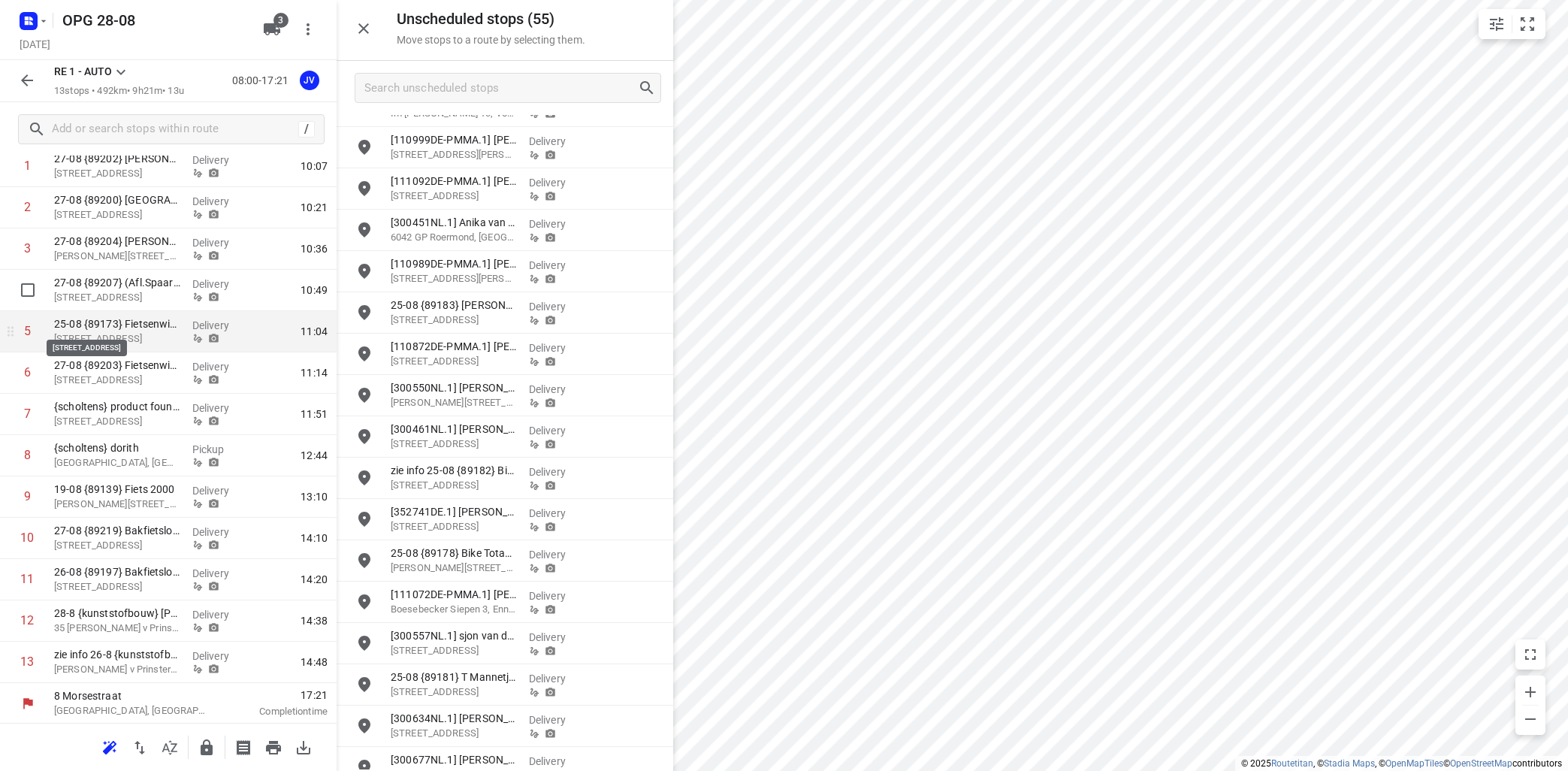
scroll to position [130, 0]
click at [271, 742] on icon "button" at bounding box center [274, 748] width 15 height 14
click at [117, 67] on icon at bounding box center [121, 71] width 18 height 18
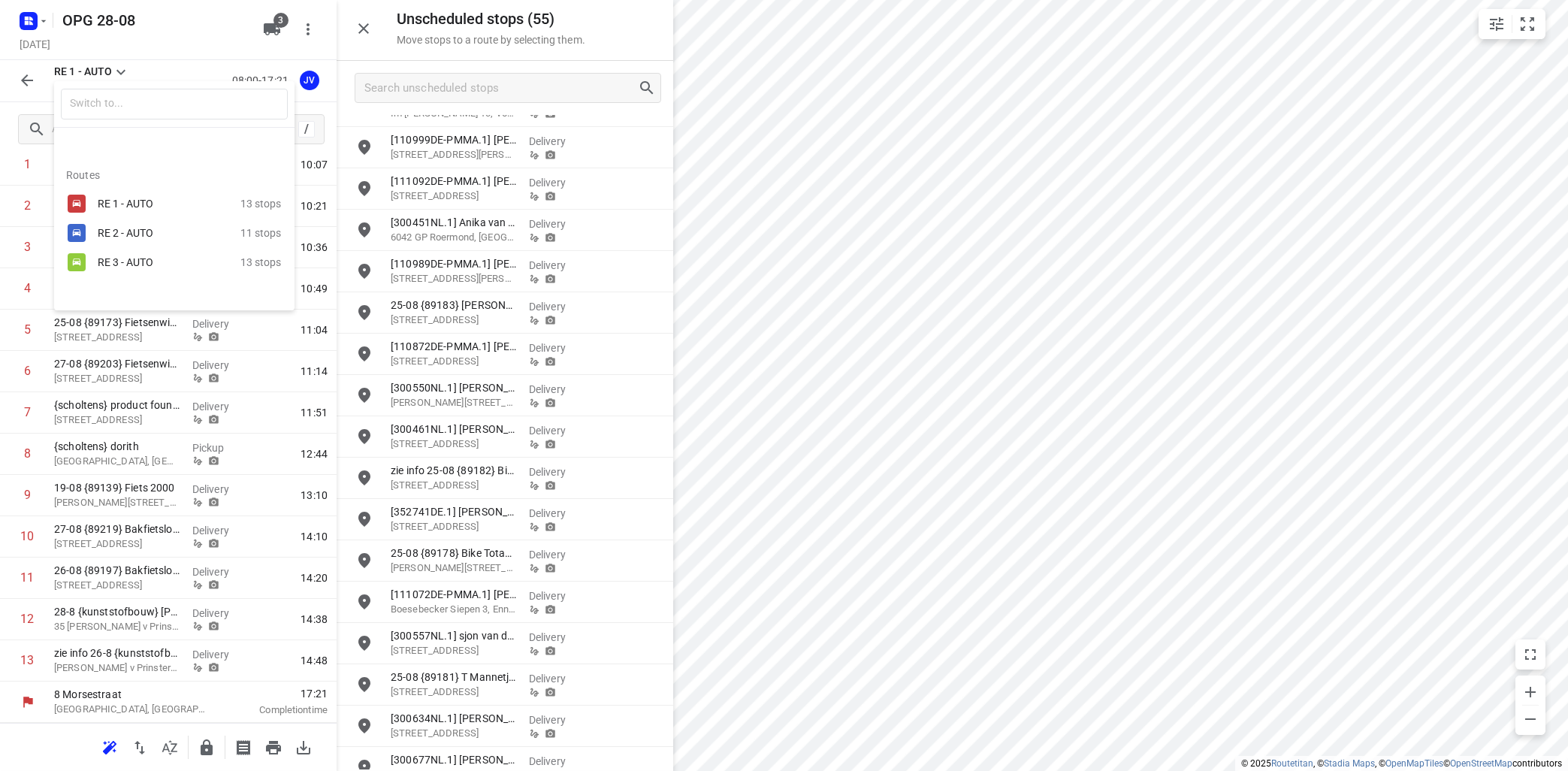
click at [139, 233] on div "RE 2 - AUTO" at bounding box center [161, 233] width 127 height 12
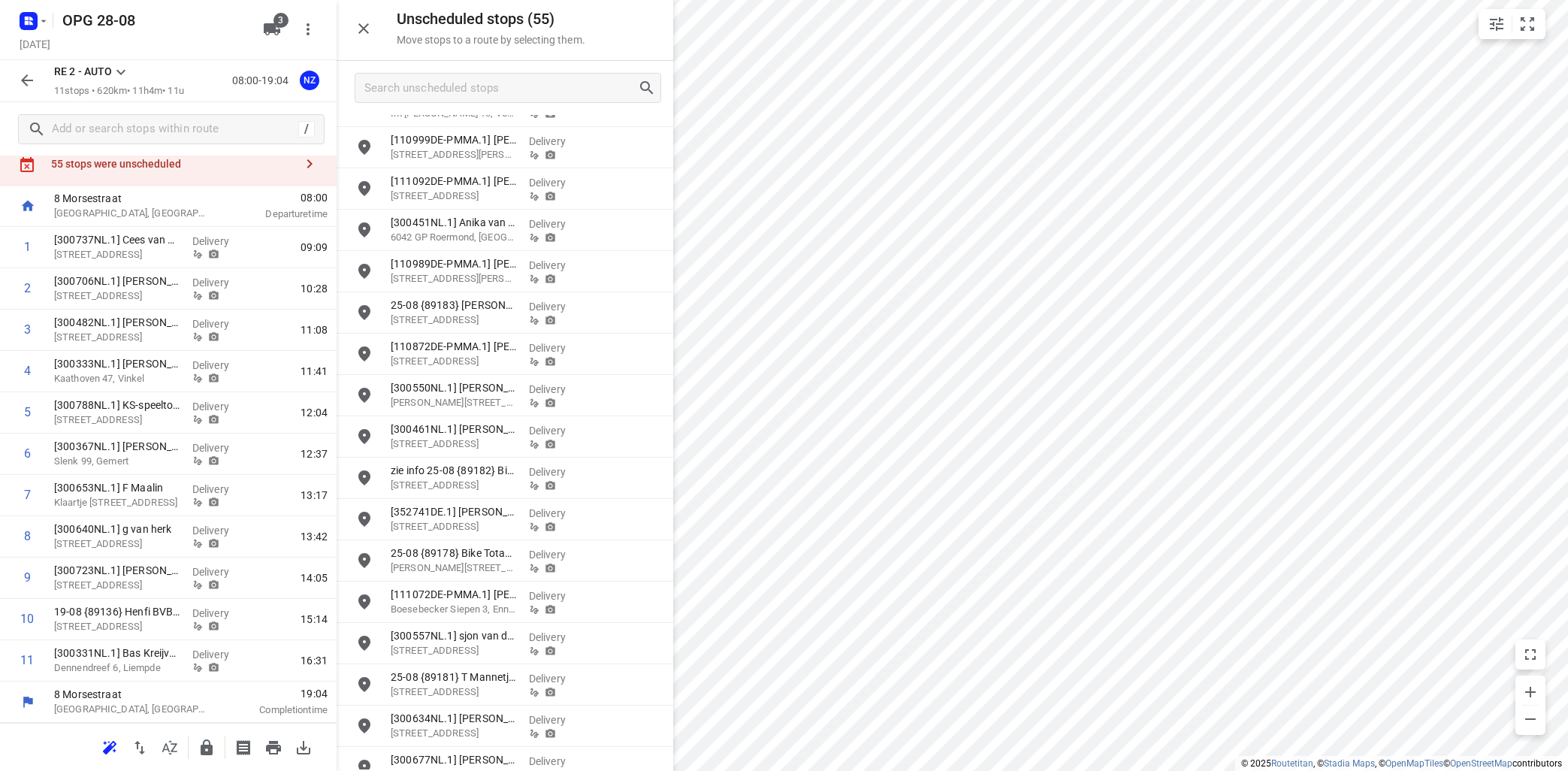
scroll to position [47, 0]
click at [273, 750] on icon "button" at bounding box center [273, 747] width 18 height 18
click at [120, 67] on icon at bounding box center [121, 71] width 18 height 18
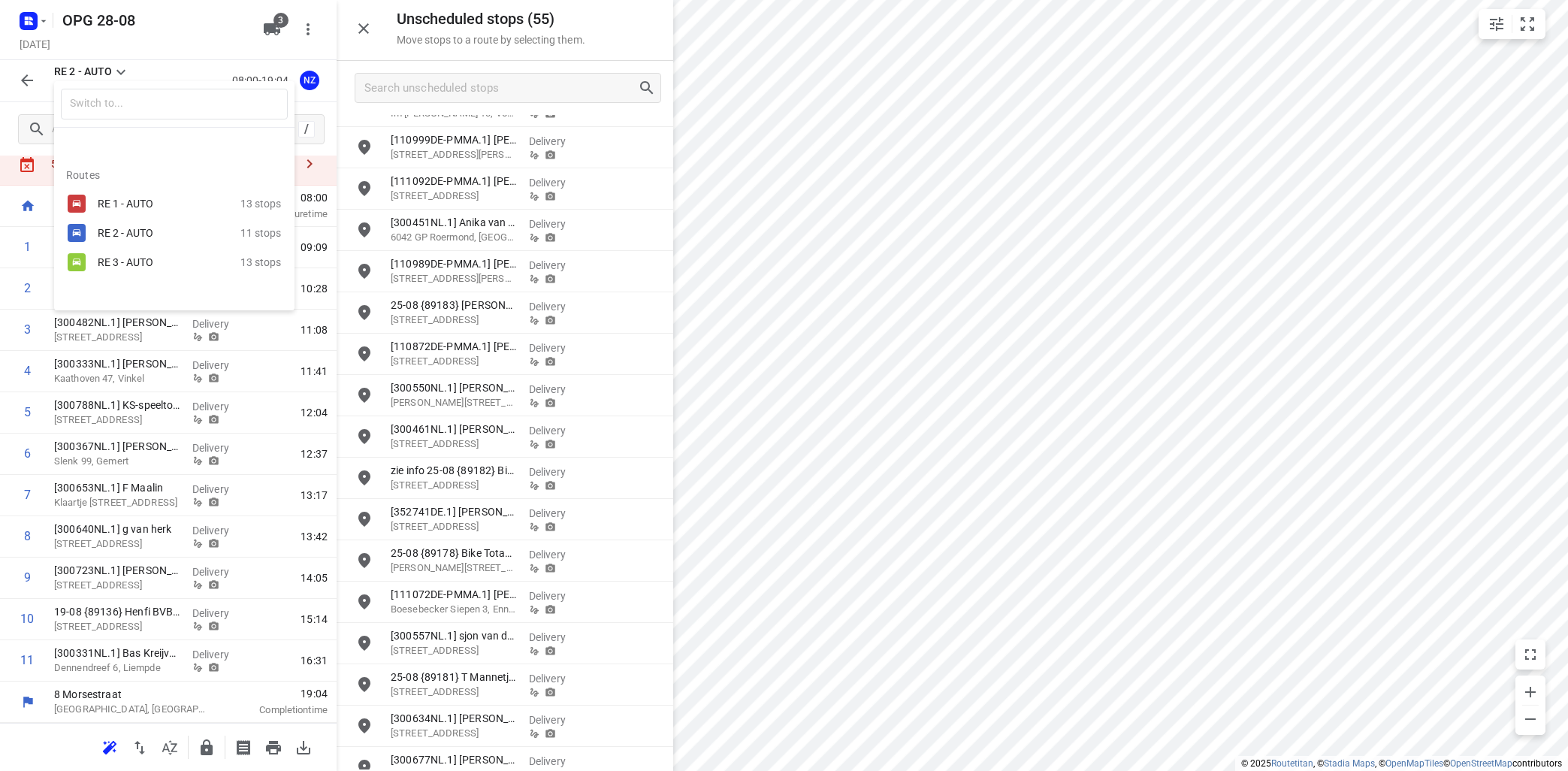
click at [102, 256] on div "RE 3 - AUTO" at bounding box center [169, 262] width 143 height 18
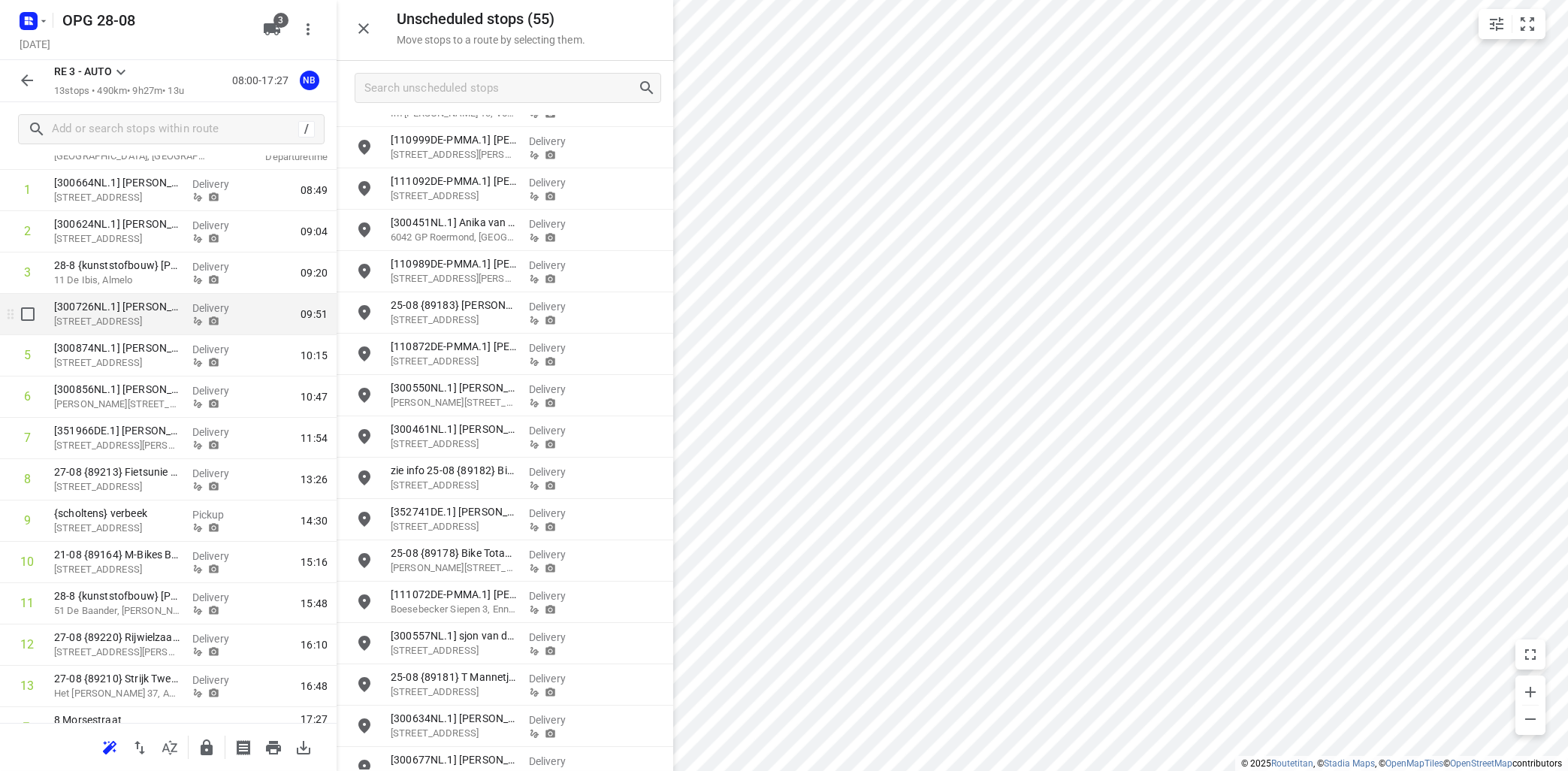
scroll to position [130, 0]
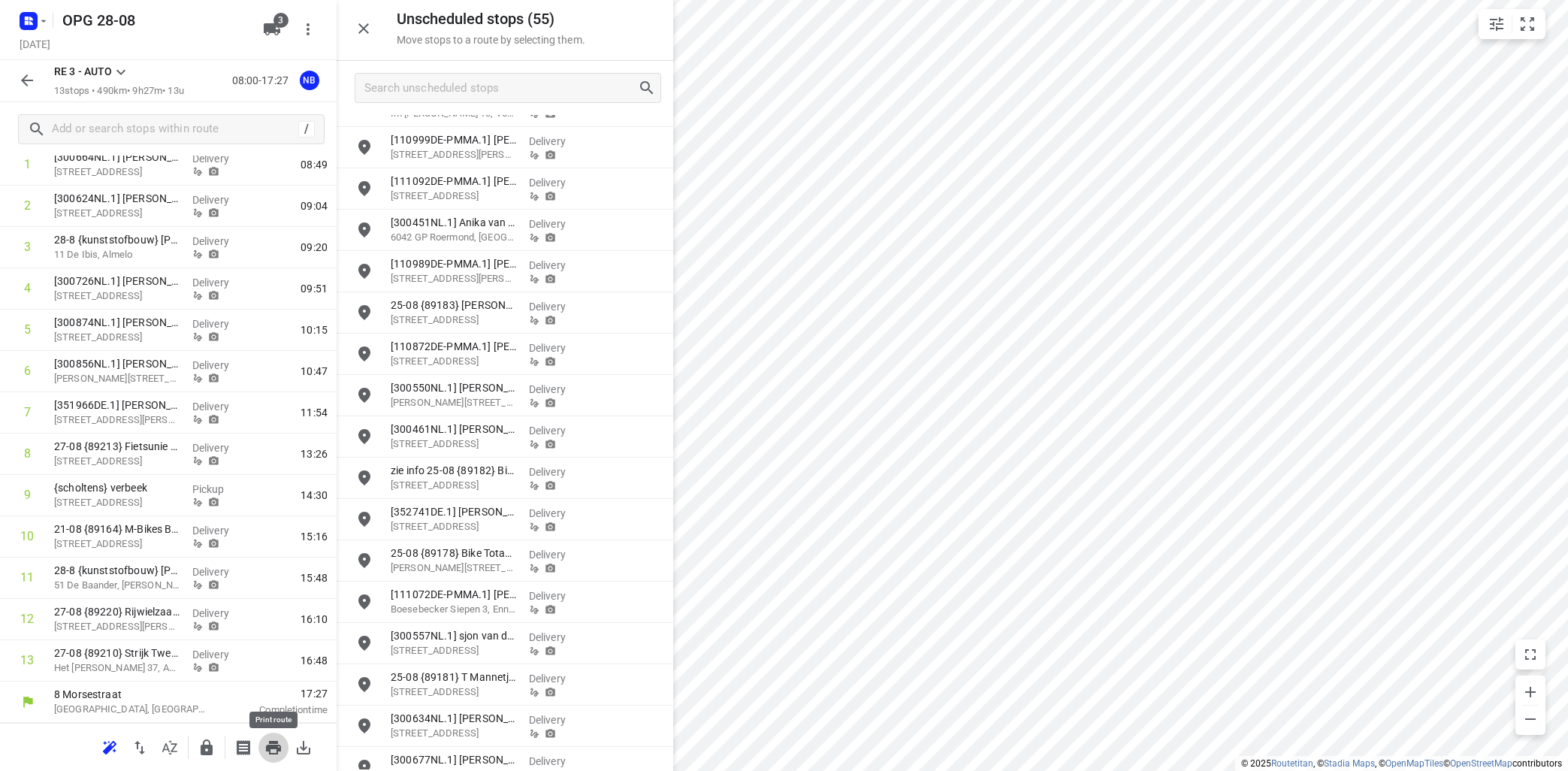
click at [279, 745] on icon "button" at bounding box center [274, 748] width 15 height 14
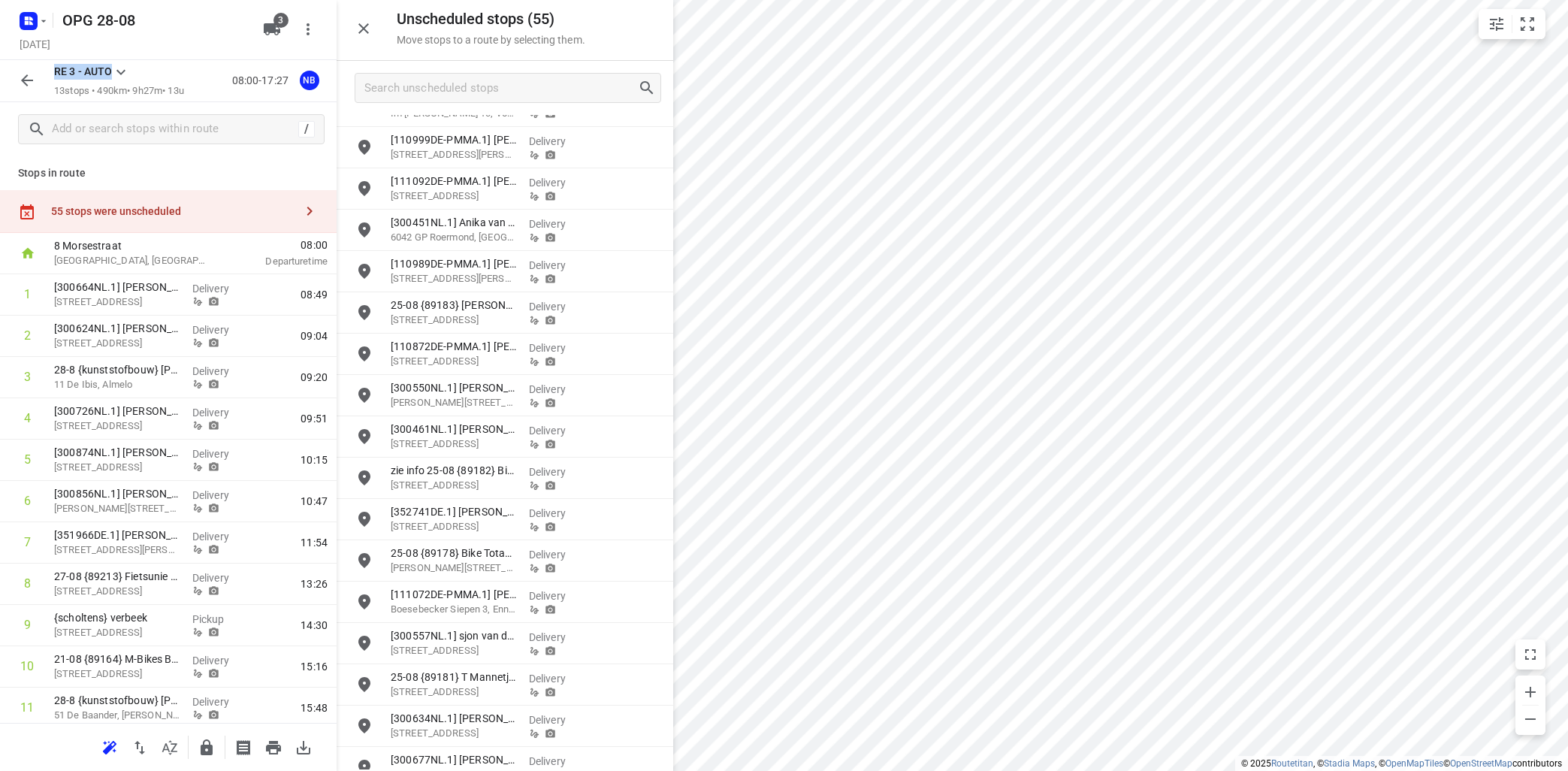
click at [126, 62] on div "OPG 28-08 [DATE] 3 RE 3 - AUTO 13 stops • 490km • 9h27m • 13u 08:00-17:27 NB / …" at bounding box center [168, 385] width 337 height 771
click at [121, 73] on icon at bounding box center [121, 71] width 9 height 5
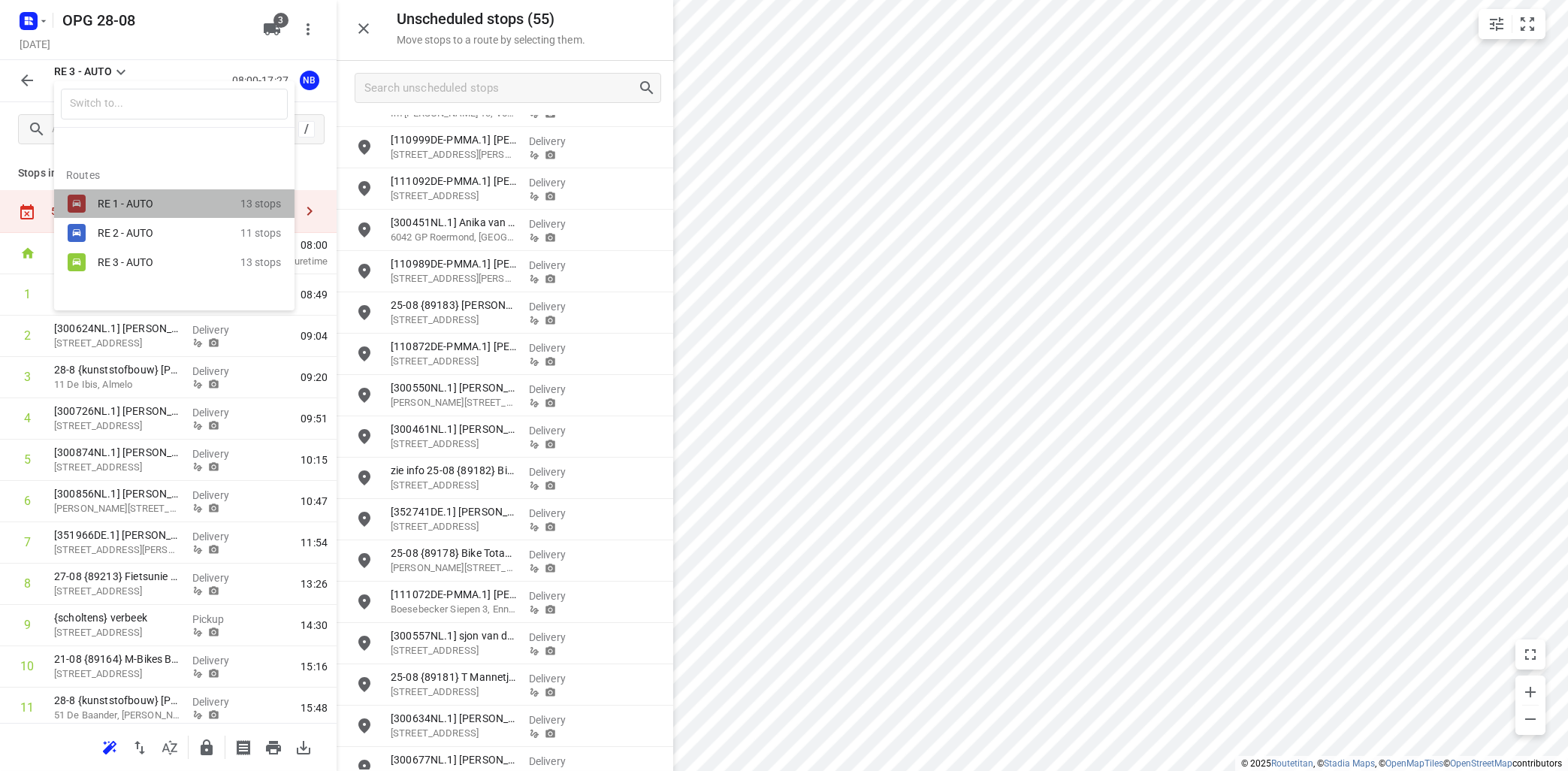
click at [112, 203] on div "RE 1 - AUTO" at bounding box center [161, 204] width 127 height 12
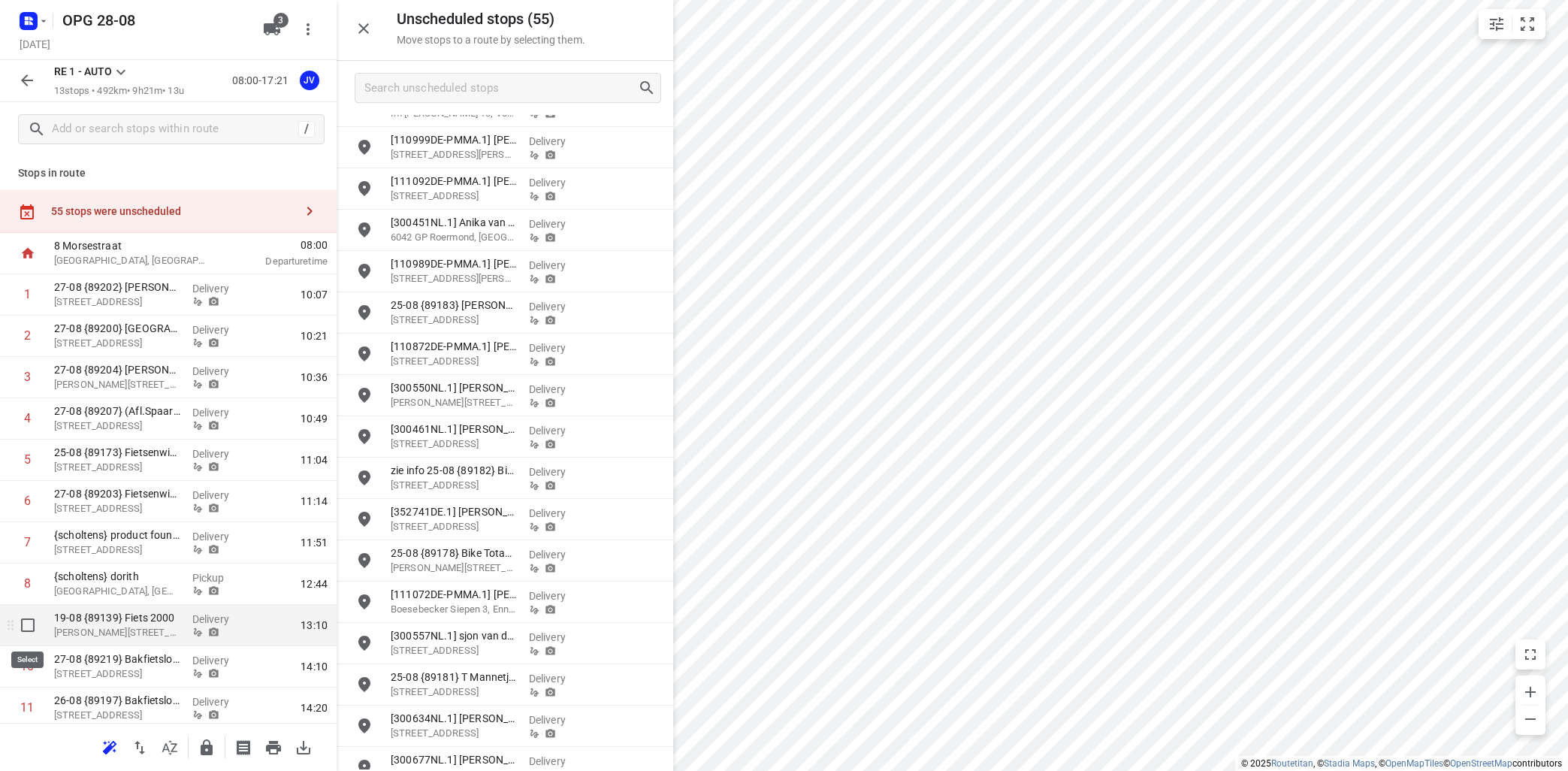
drag, startPoint x: 28, startPoint y: 623, endPoint x: 45, endPoint y: 602, distance: 27.0
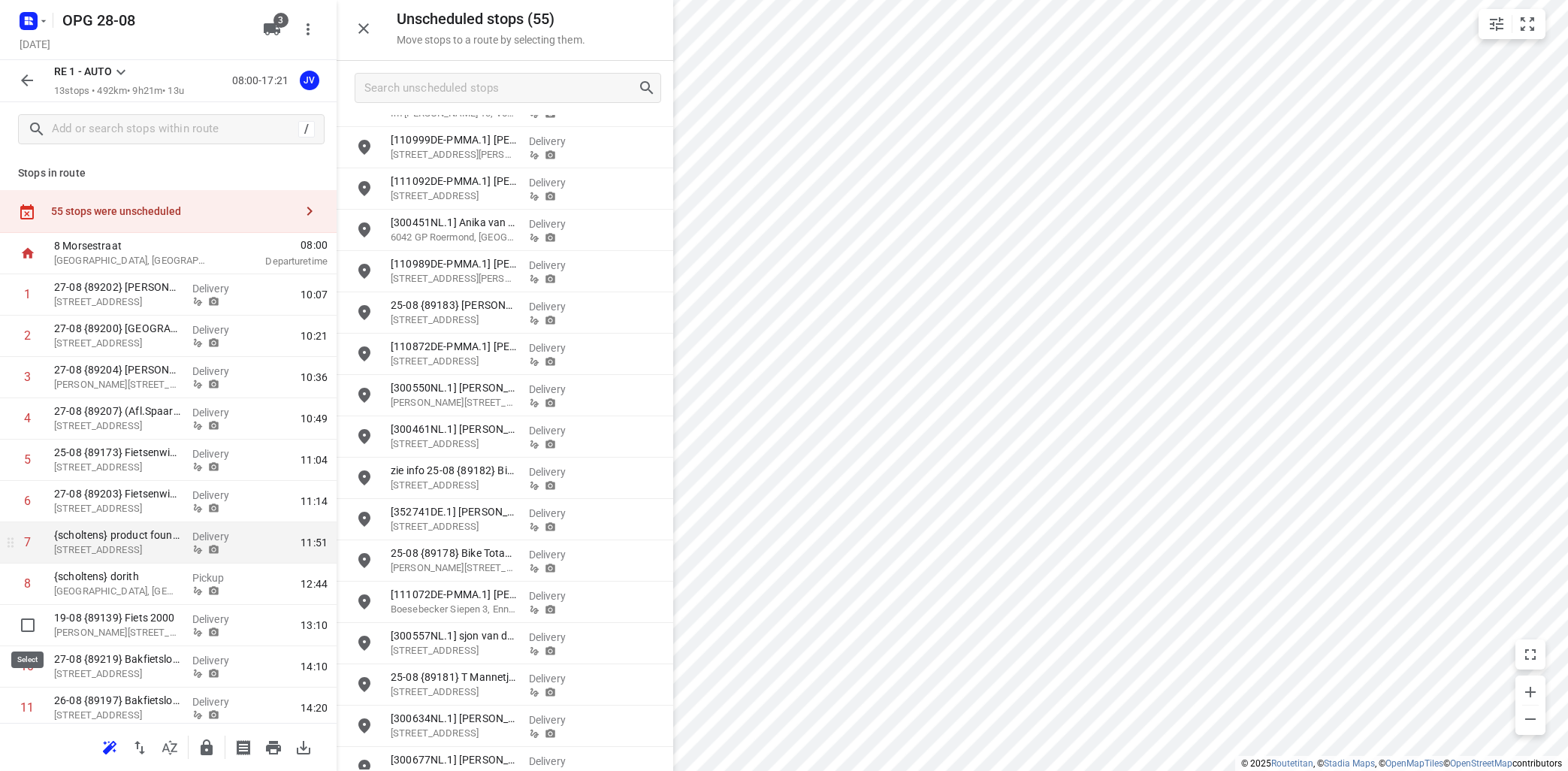
click at [27, 623] on input "checkbox" at bounding box center [27, 624] width 30 height 30
checkbox input "true"
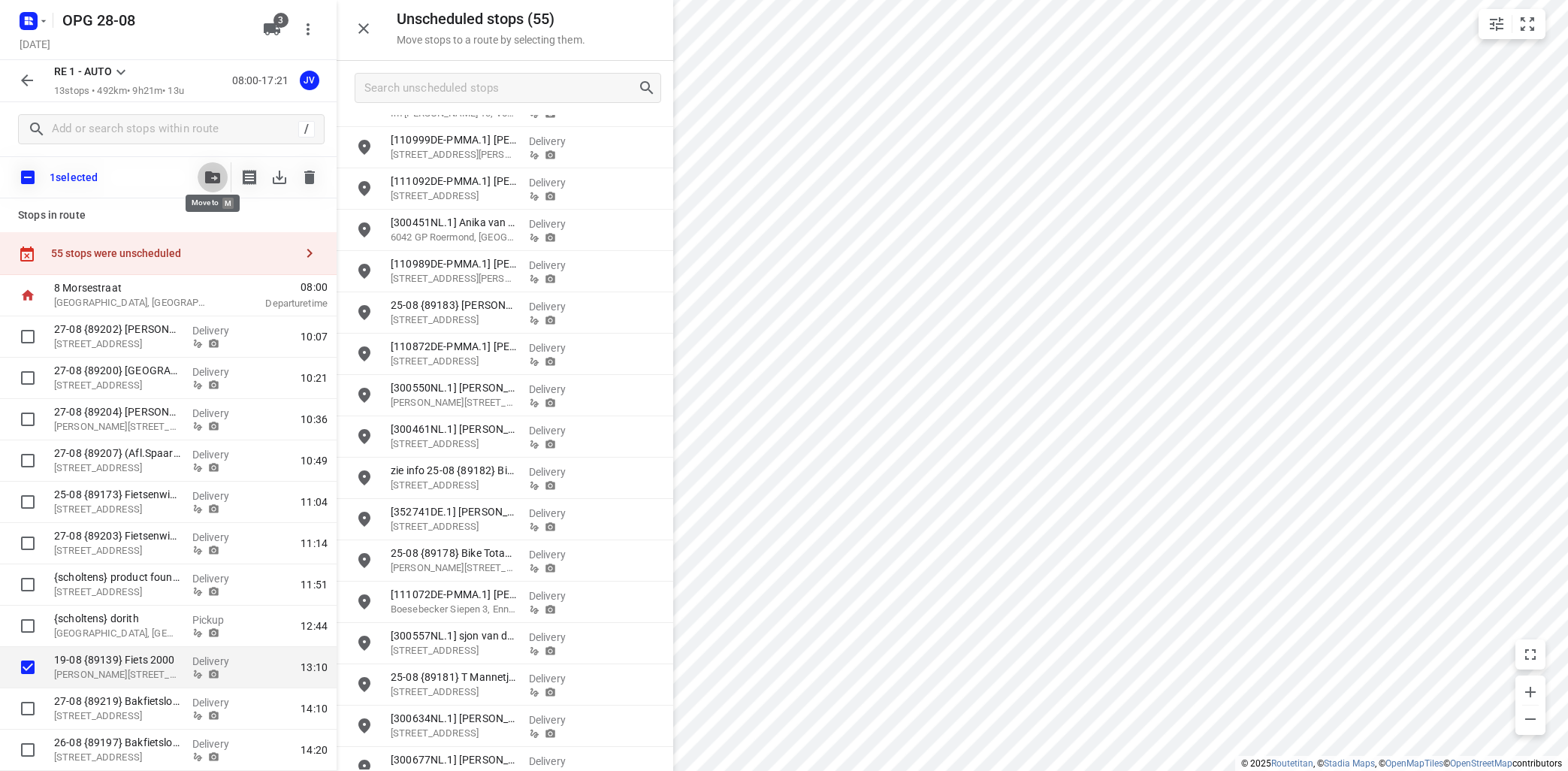
click at [206, 179] on icon "button" at bounding box center [213, 177] width 15 height 12
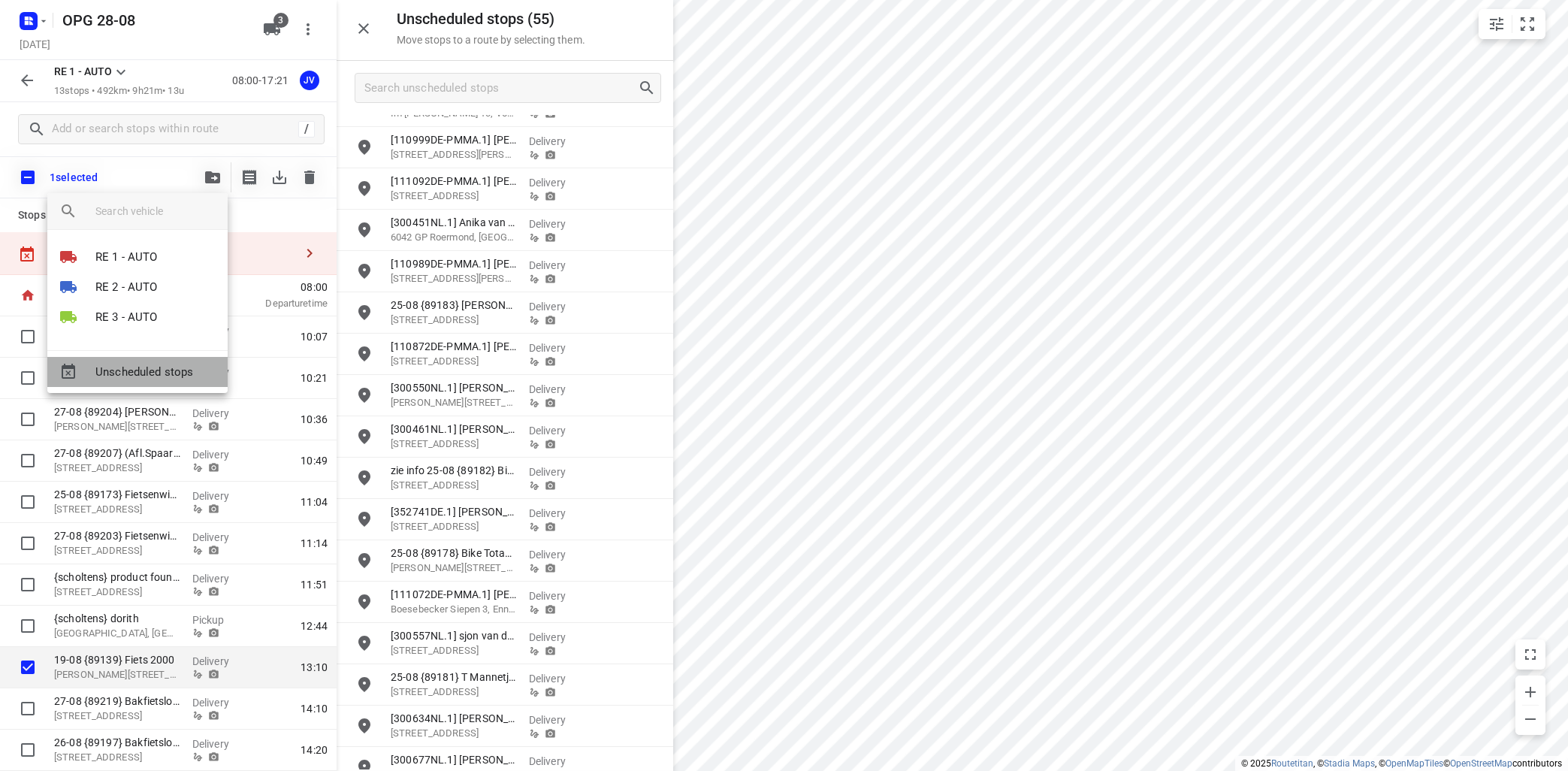
click at [141, 374] on span "Unscheduled stops" at bounding box center [155, 372] width 121 height 17
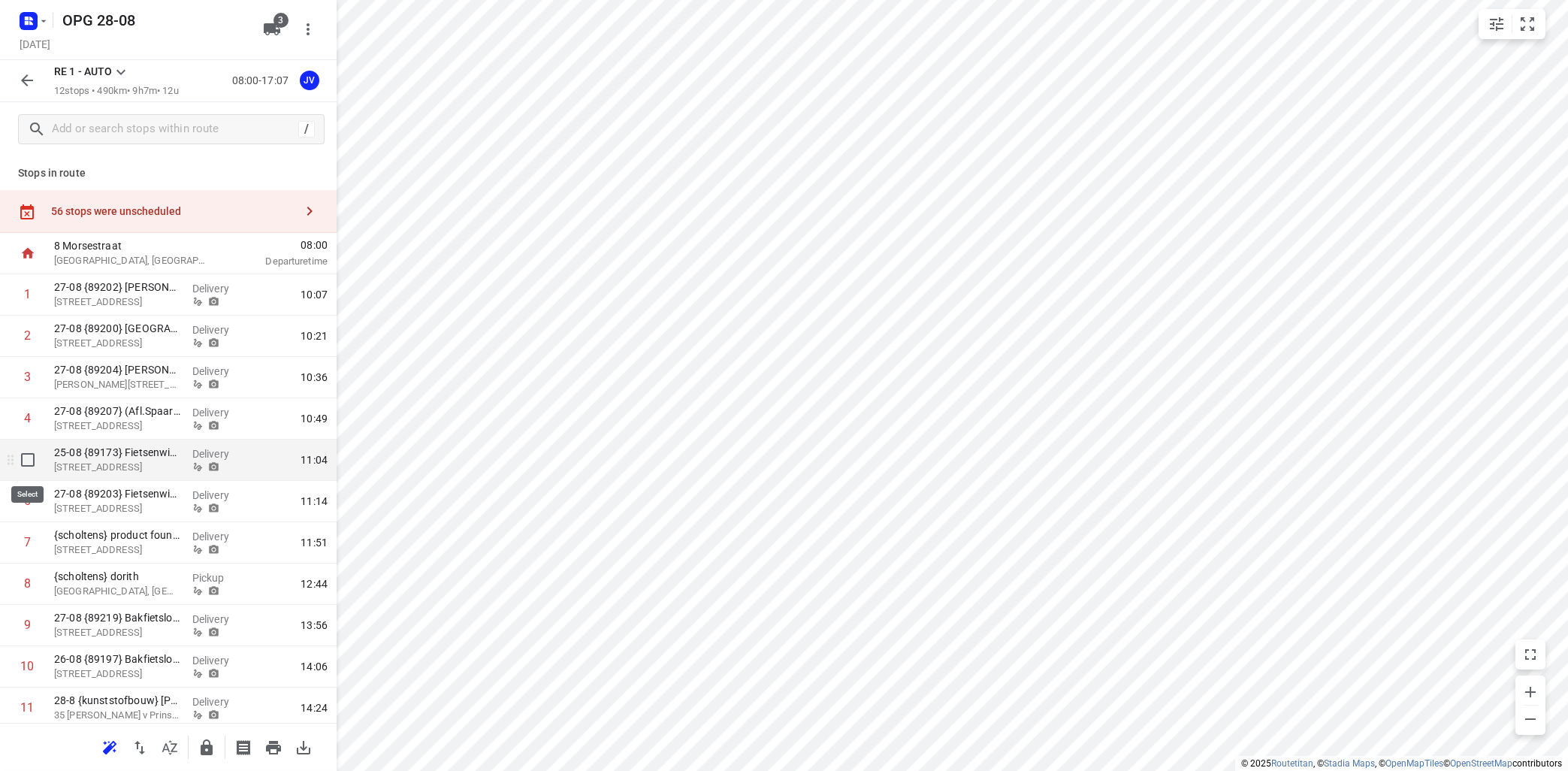
click at [28, 456] on input "checkbox" at bounding box center [27, 459] width 30 height 30
checkbox input "true"
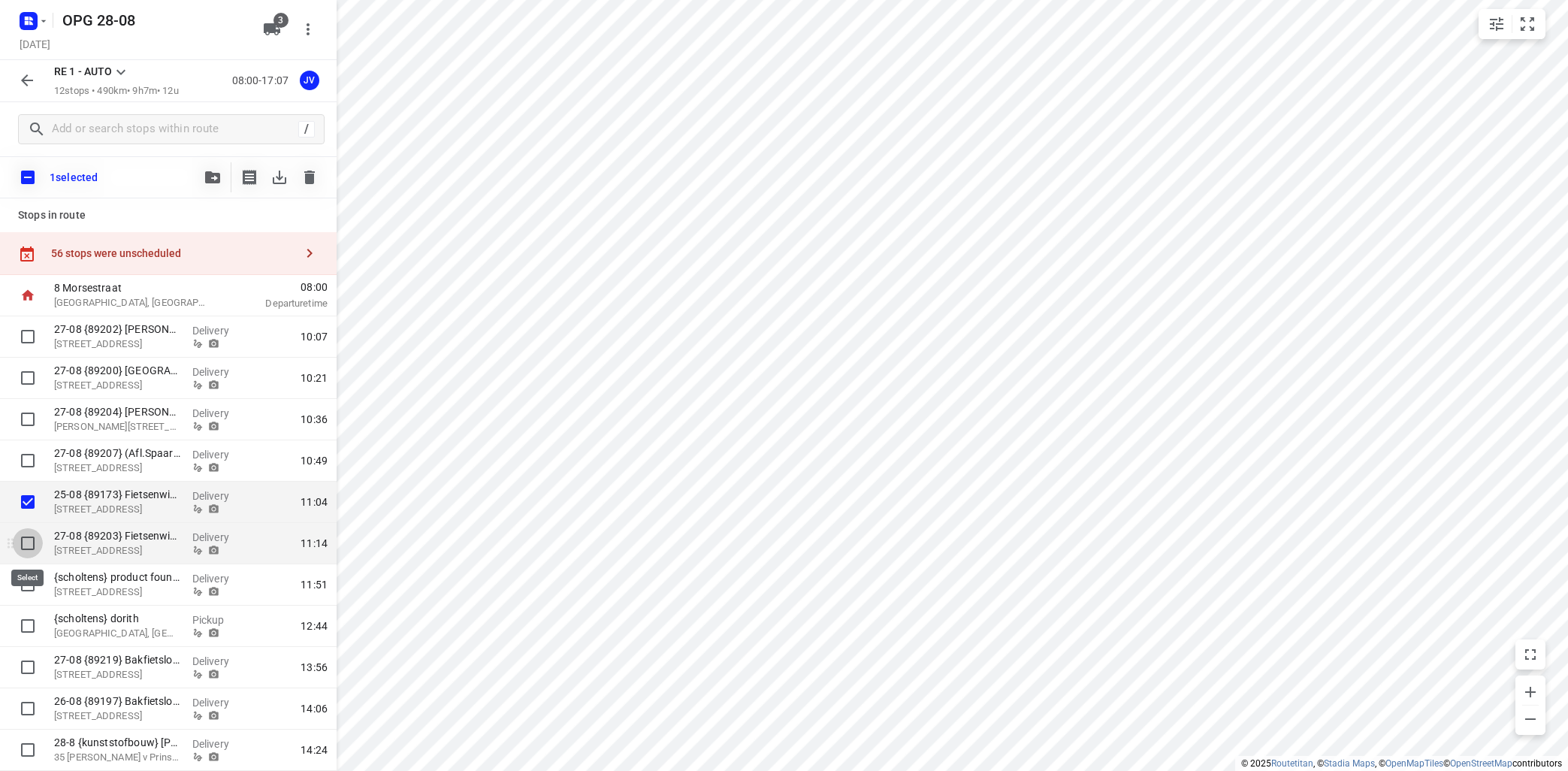
click at [27, 541] on input "checkbox" at bounding box center [27, 542] width 30 height 30
checkbox input "true"
click at [213, 177] on icon "button" at bounding box center [213, 177] width 15 height 12
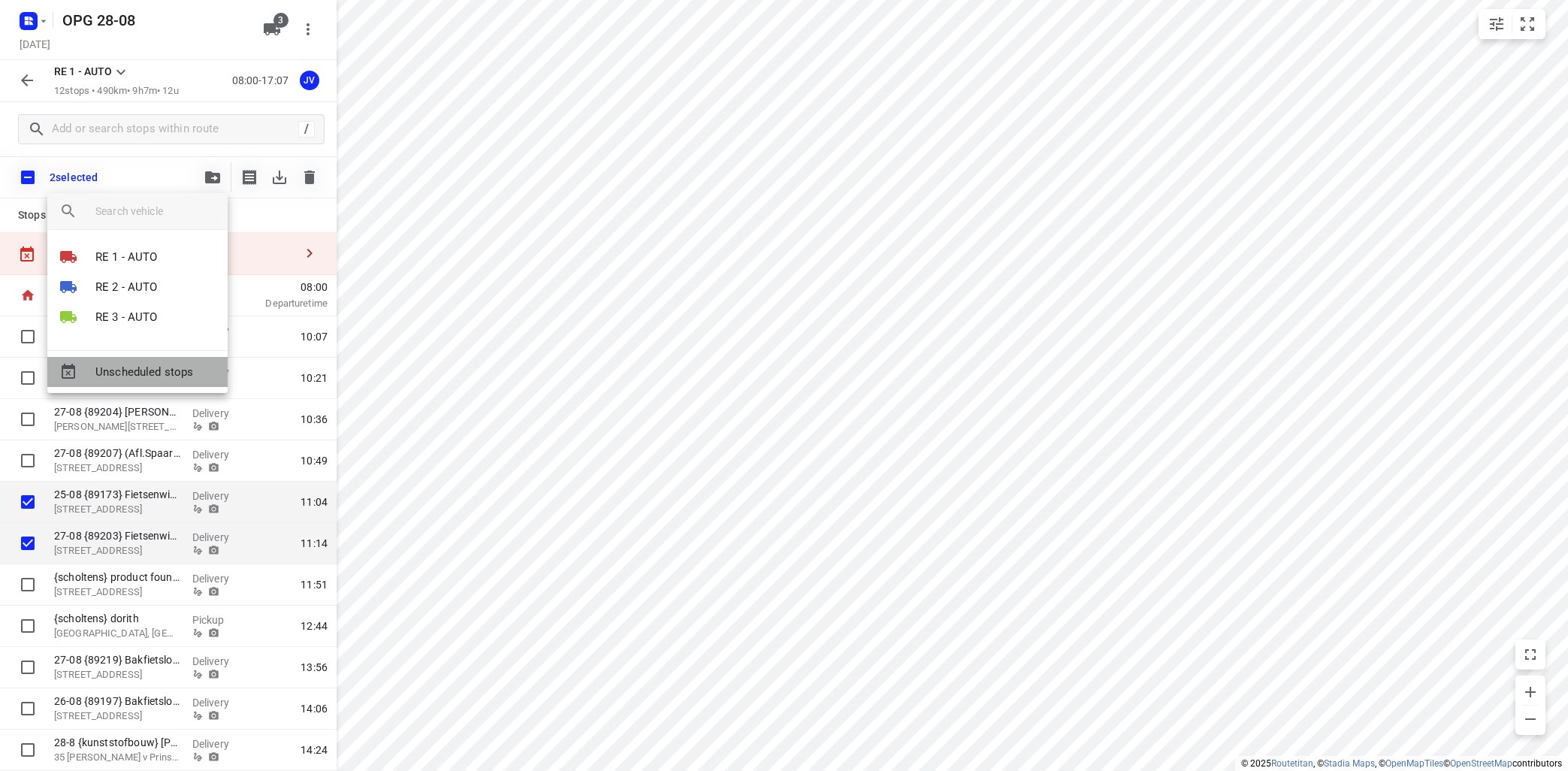
click at [149, 370] on span "Unscheduled stops" at bounding box center [155, 372] width 121 height 17
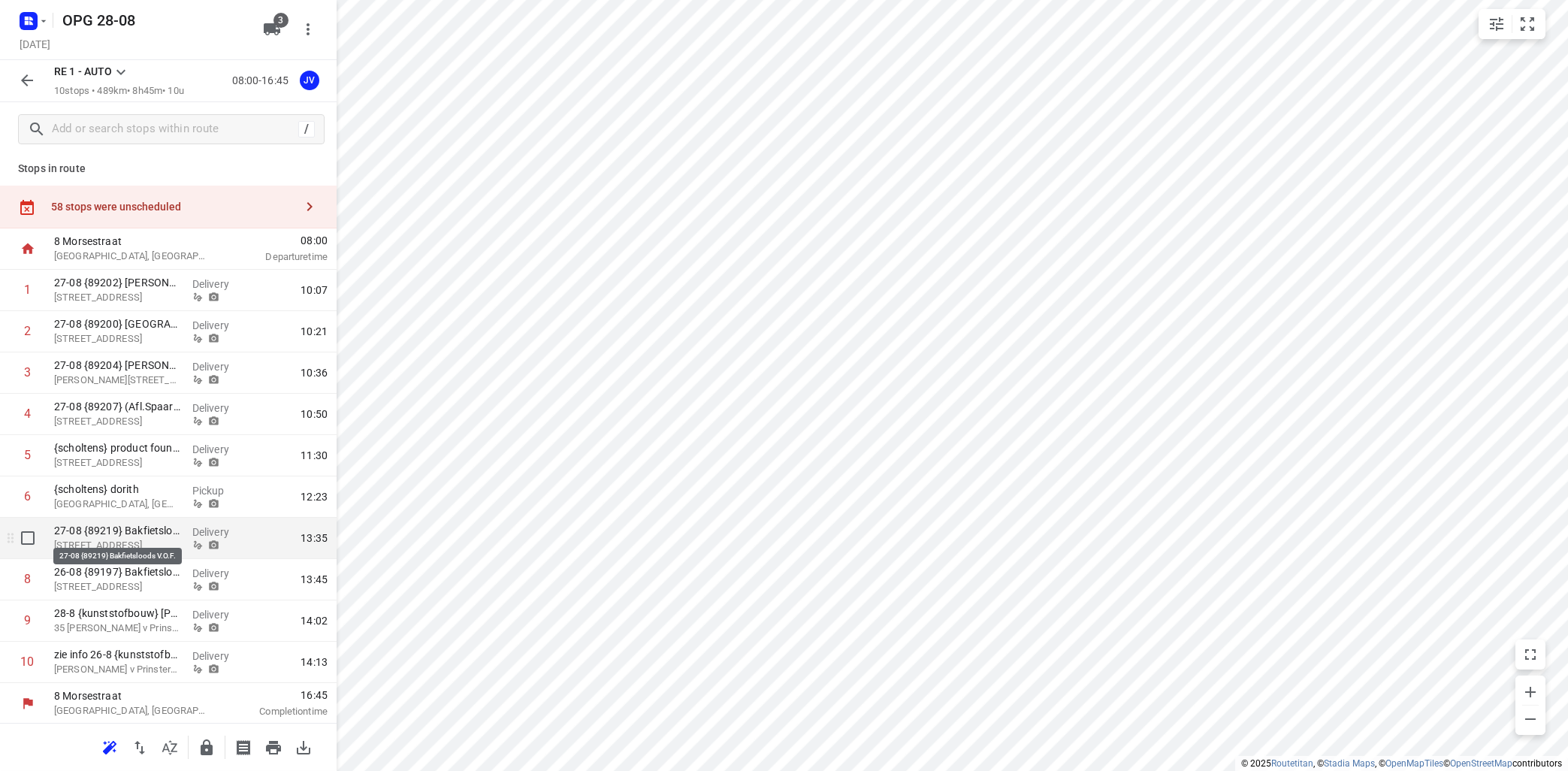
scroll to position [5, 0]
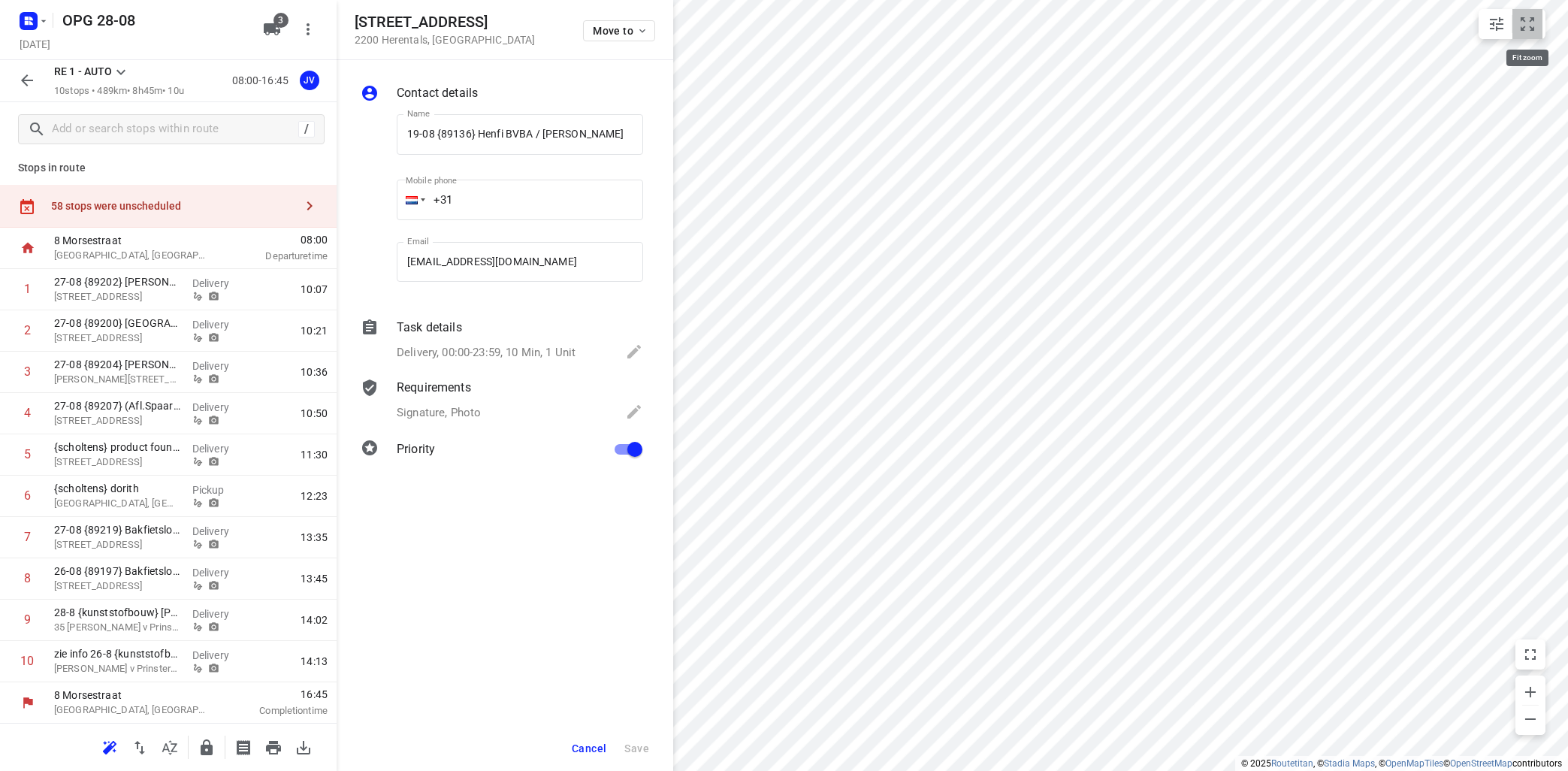
click at [1525, 25] on icon "small contained button group" at bounding box center [1527, 24] width 18 height 18
click at [124, 73] on icon at bounding box center [121, 71] width 18 height 18
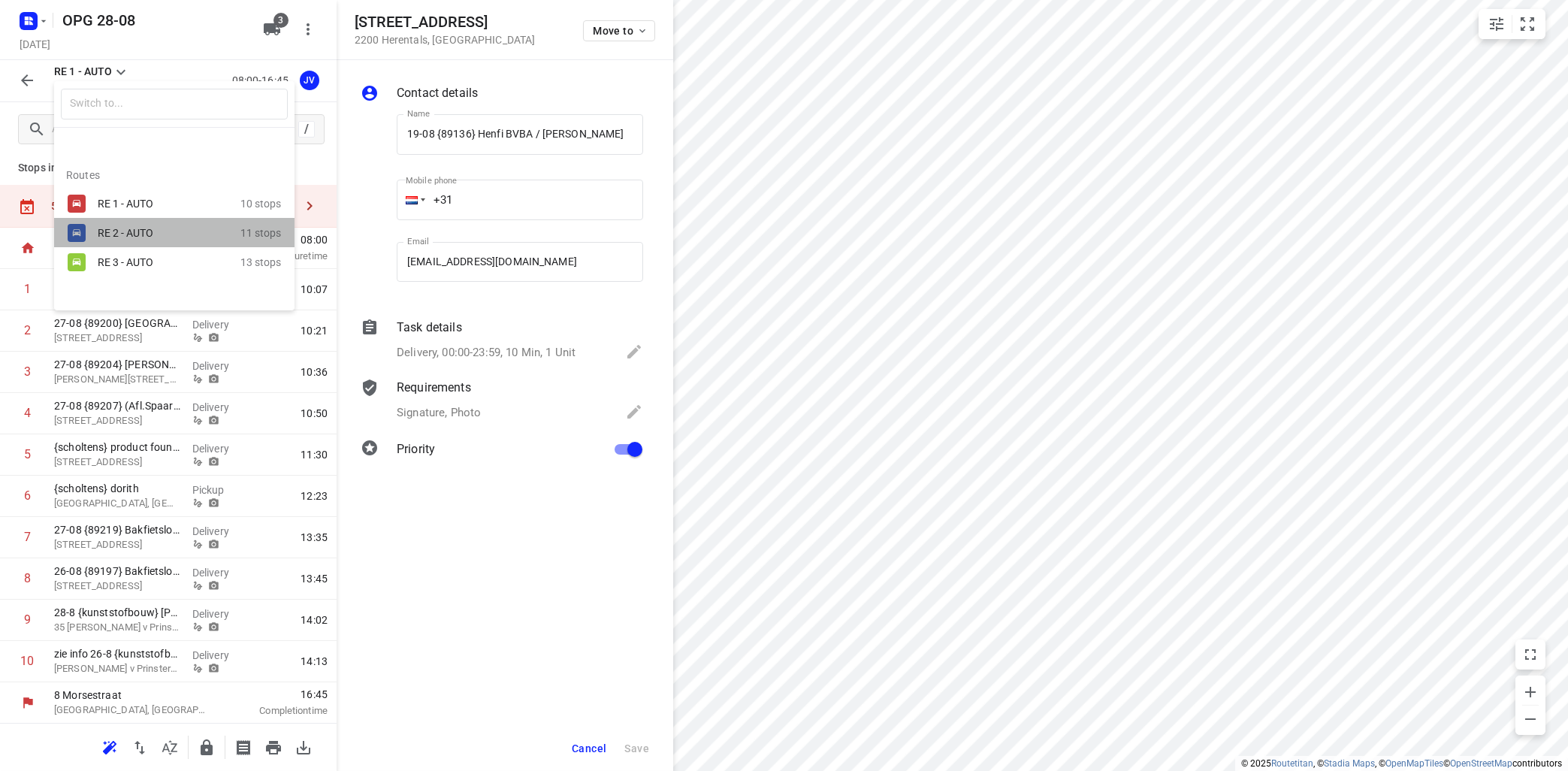
click at [98, 220] on div "RE 2 - AUTO 11 stops" at bounding box center [174, 233] width 240 height 29
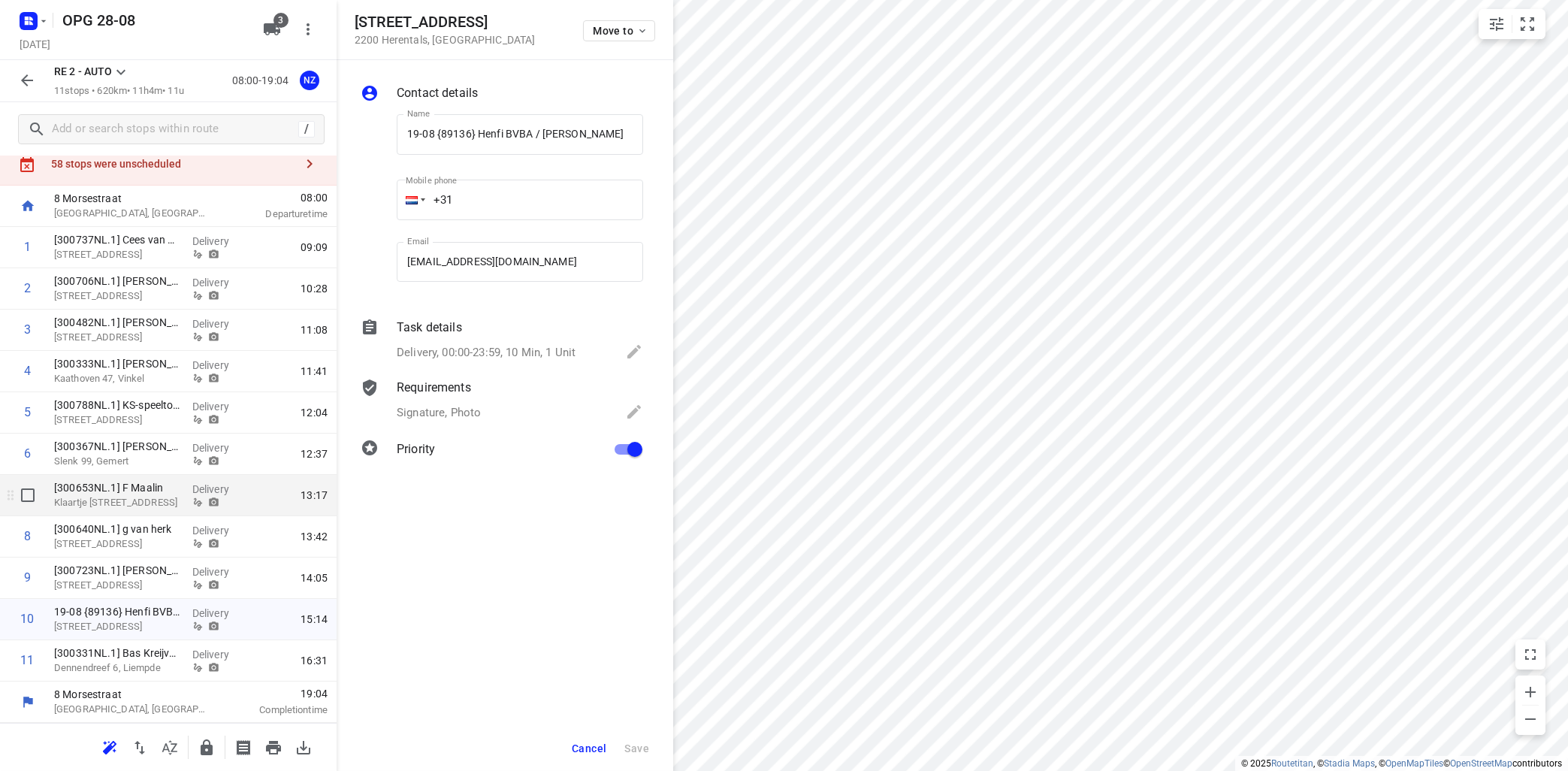
scroll to position [0, 0]
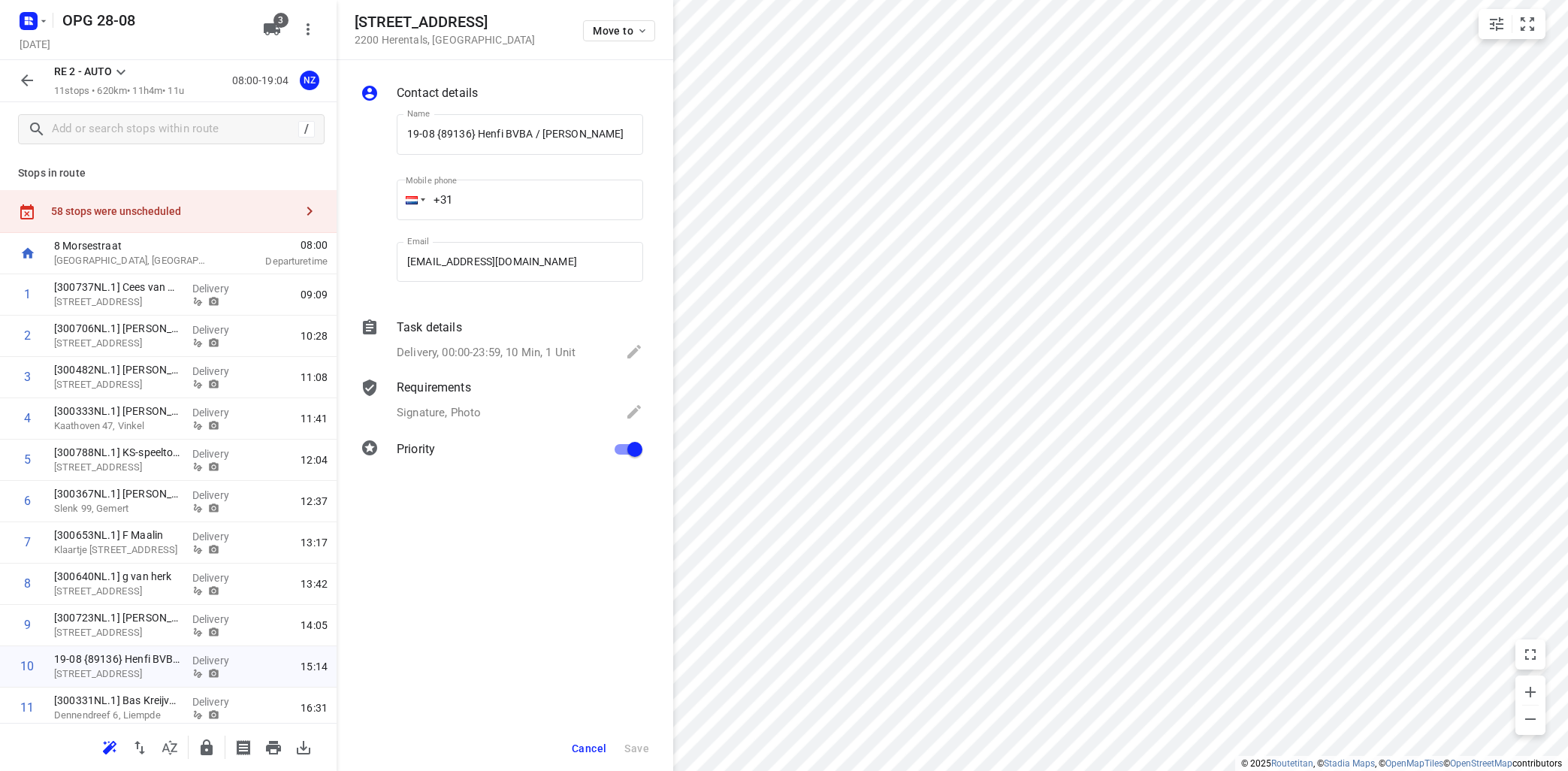
click at [117, 69] on icon at bounding box center [121, 71] width 18 height 18
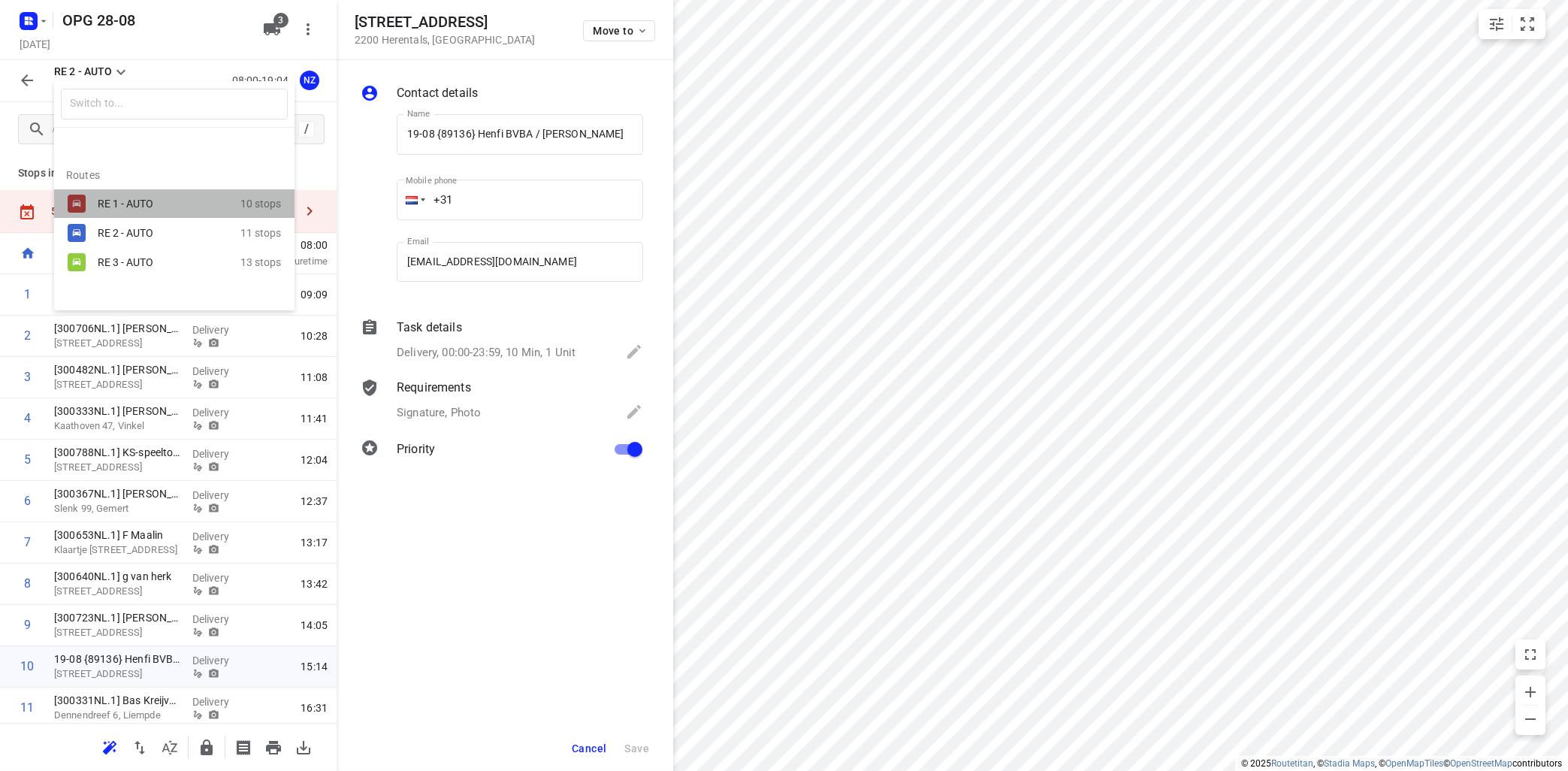
click at [121, 196] on div "RE 1 - AUTO" at bounding box center [169, 204] width 143 height 18
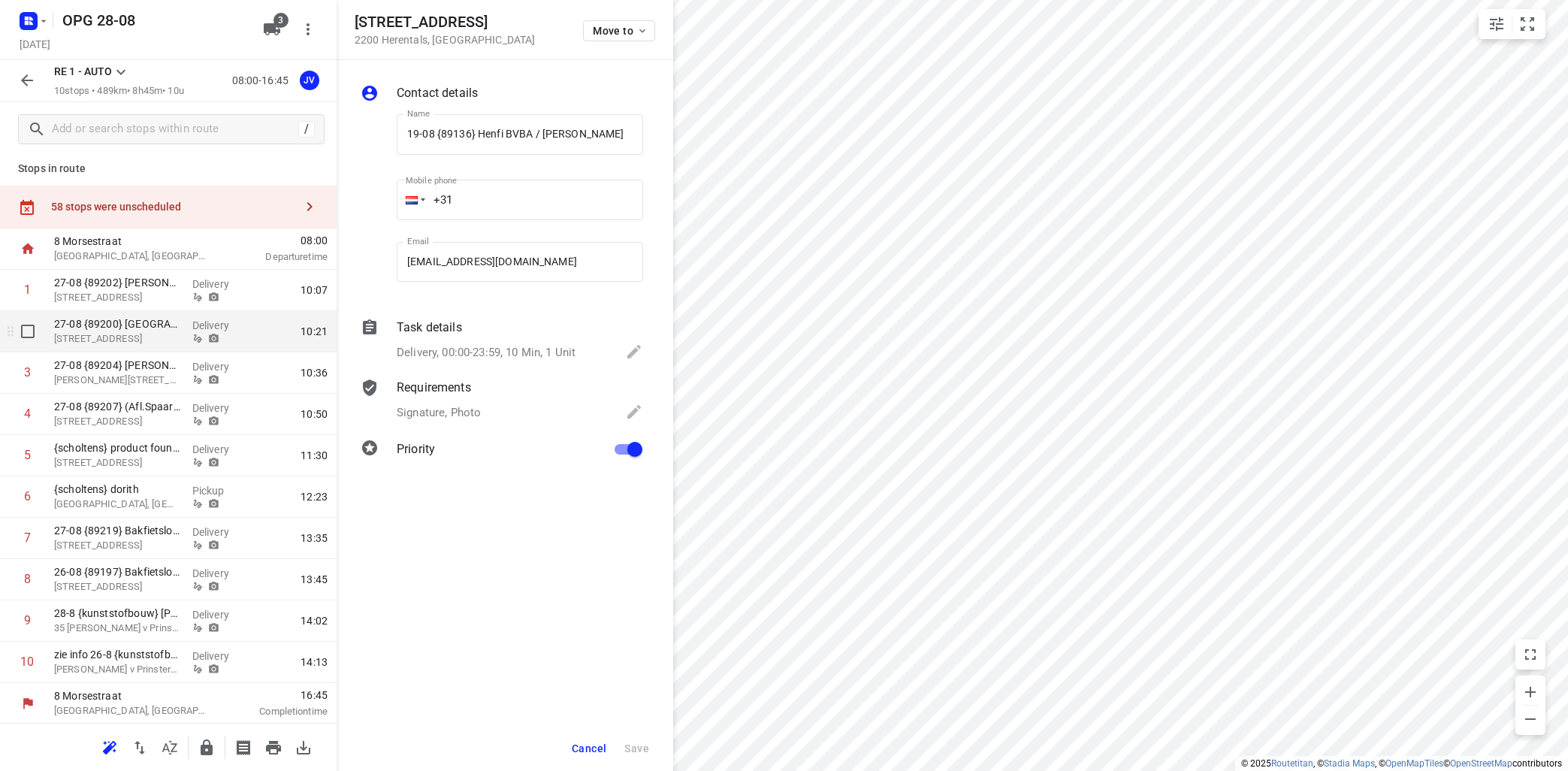
scroll to position [5, 0]
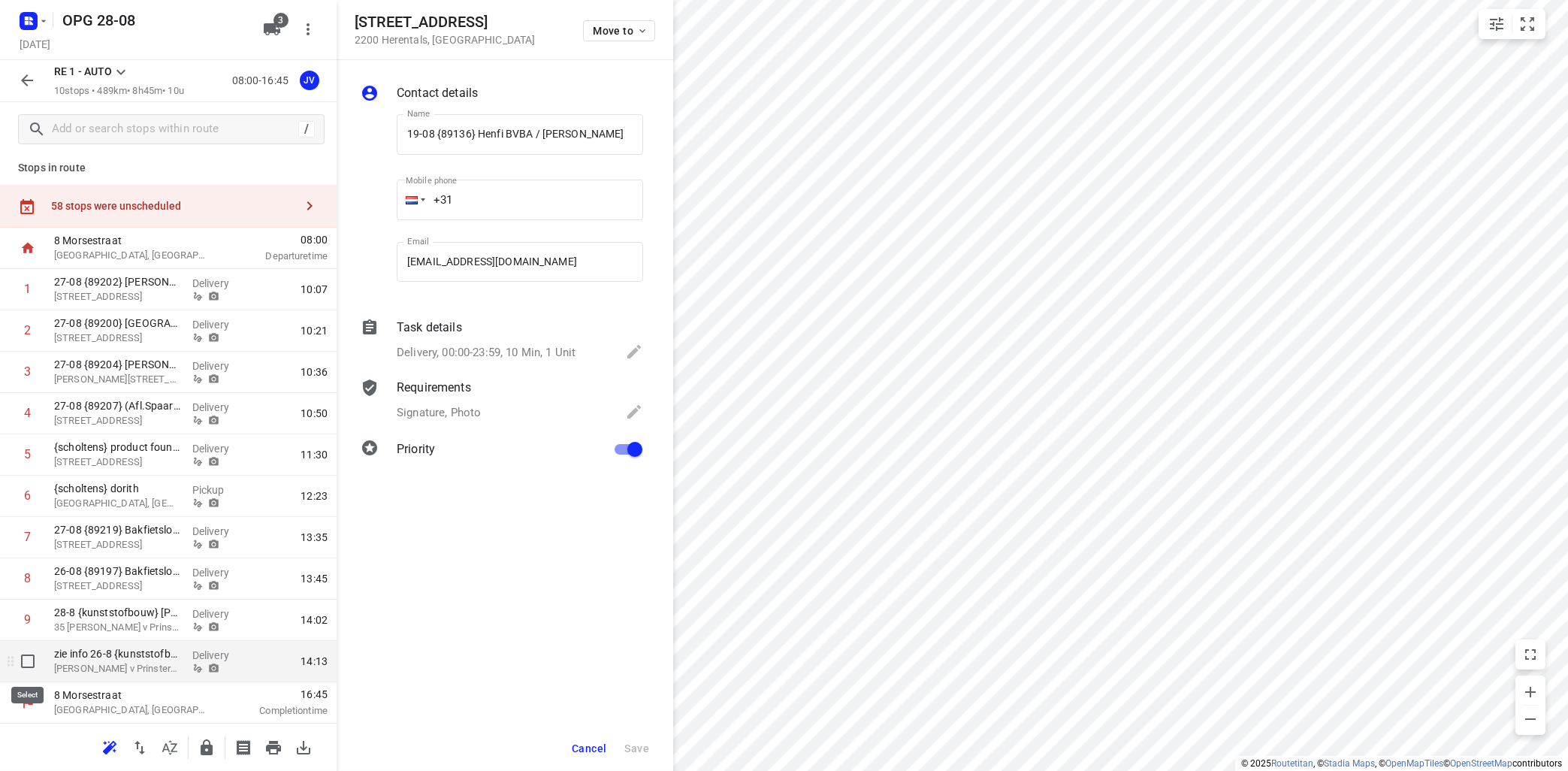
click at [32, 657] on input "checkbox" at bounding box center [27, 660] width 30 height 30
checkbox input "true"
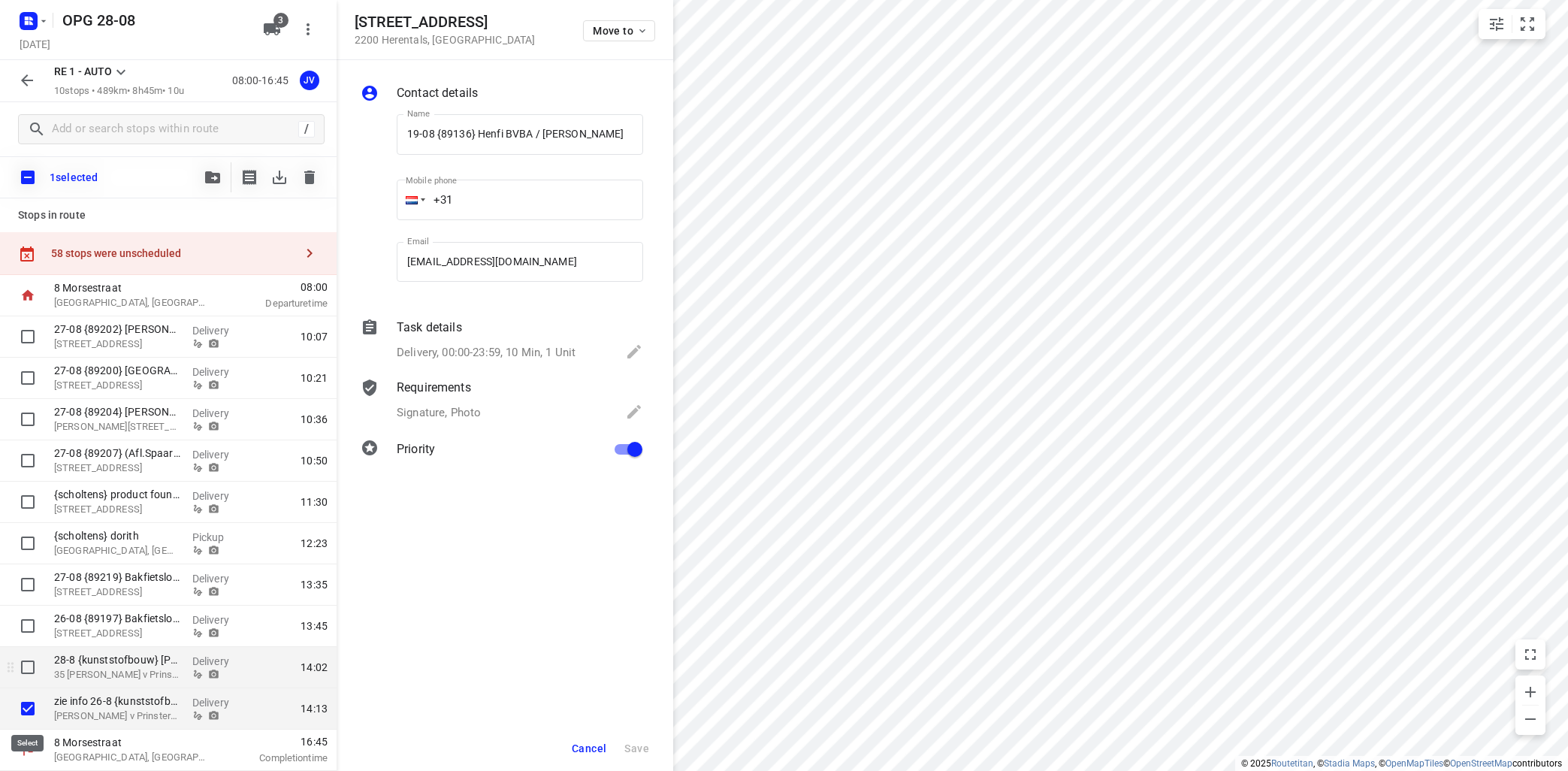
scroll to position [0, 0]
click at [305, 187] on button "button" at bounding box center [309, 177] width 30 height 30
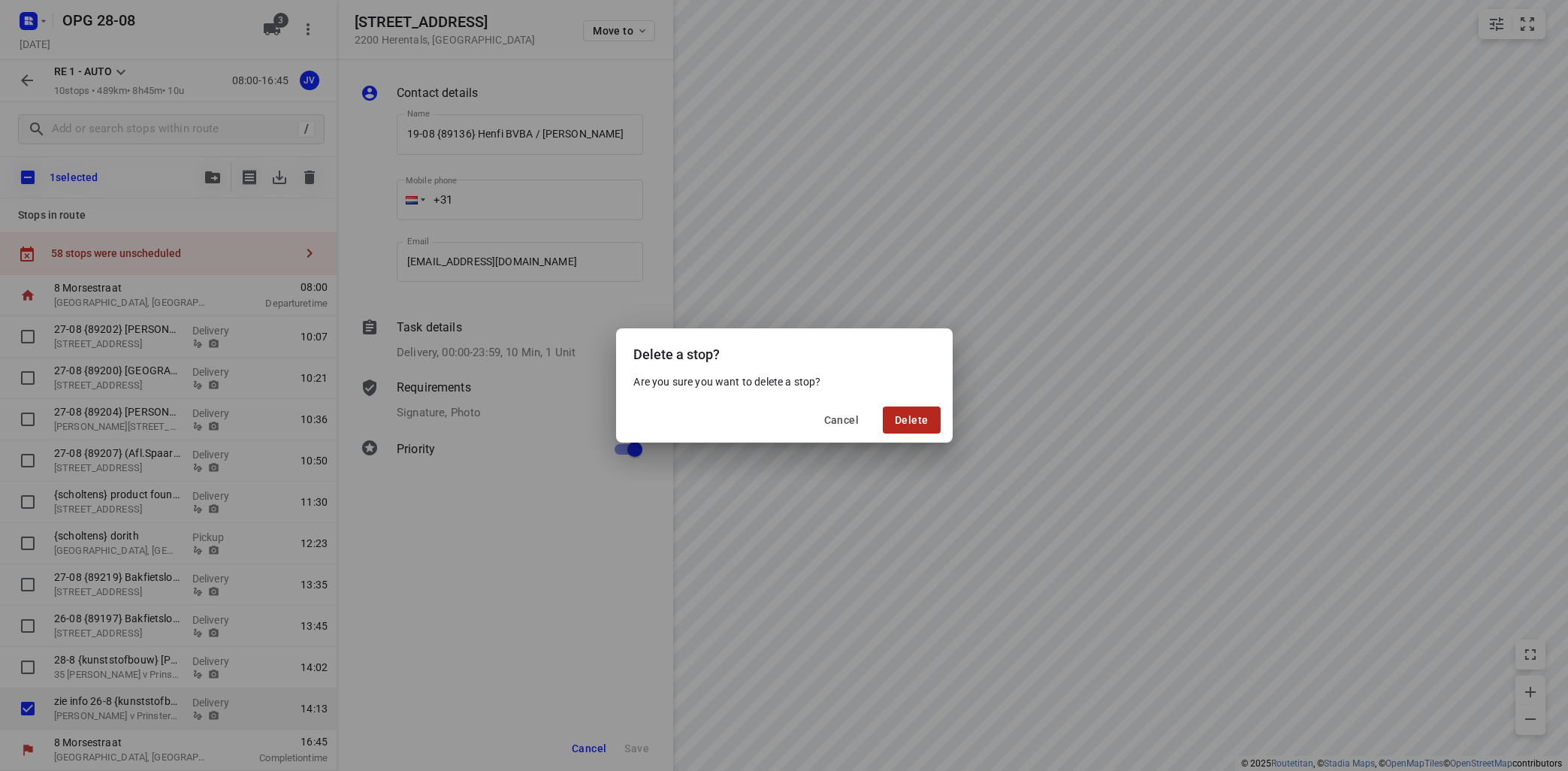
click at [913, 410] on button "Delete" at bounding box center [911, 420] width 57 height 27
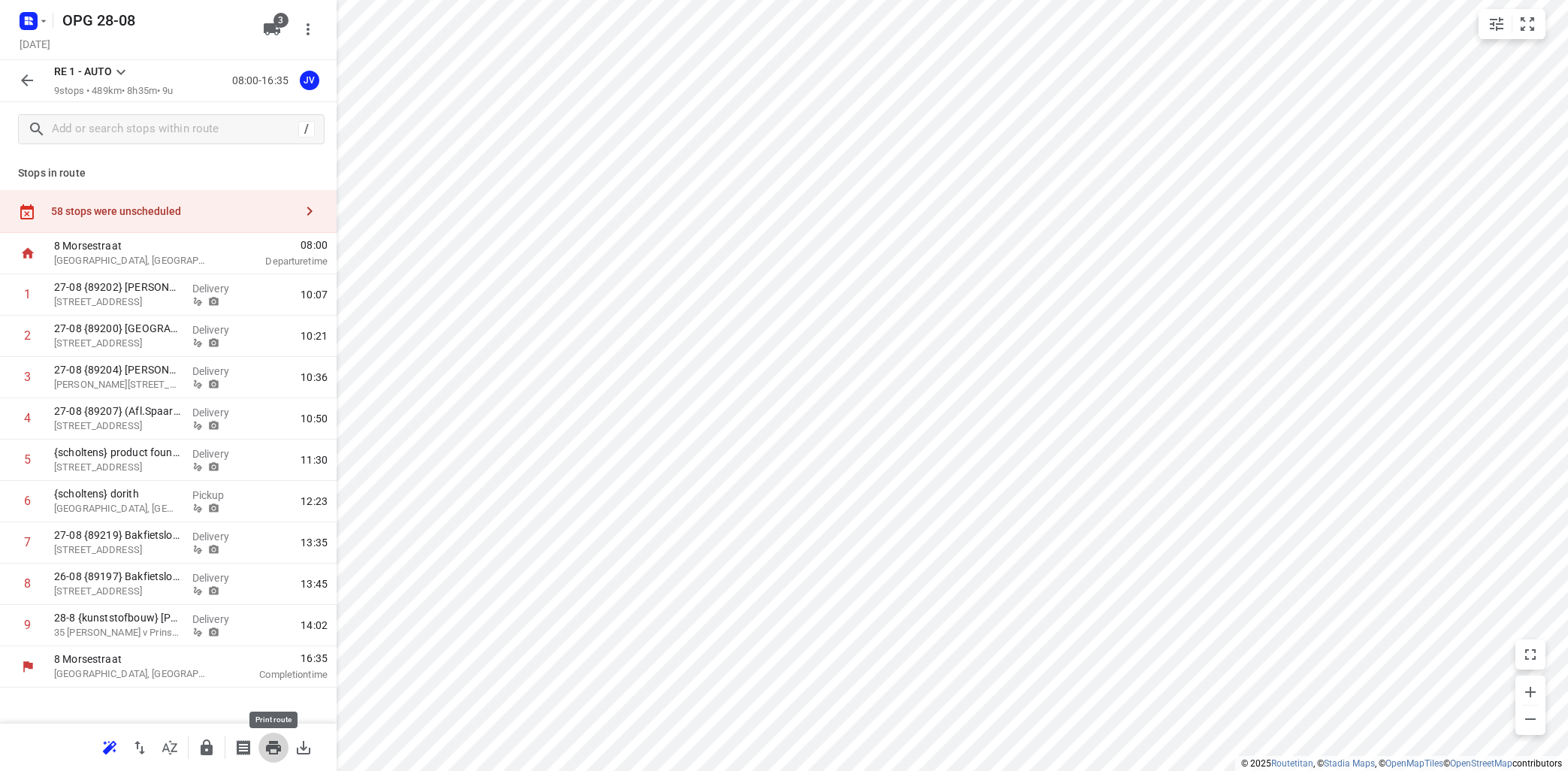
click at [276, 752] on icon "button" at bounding box center [273, 747] width 18 height 18
drag, startPoint x: 29, startPoint y: 295, endPoint x: 36, endPoint y: 288, distance: 9.9
click at [30, 293] on input "checkbox" at bounding box center [27, 294] width 30 height 30
checkbox input "true"
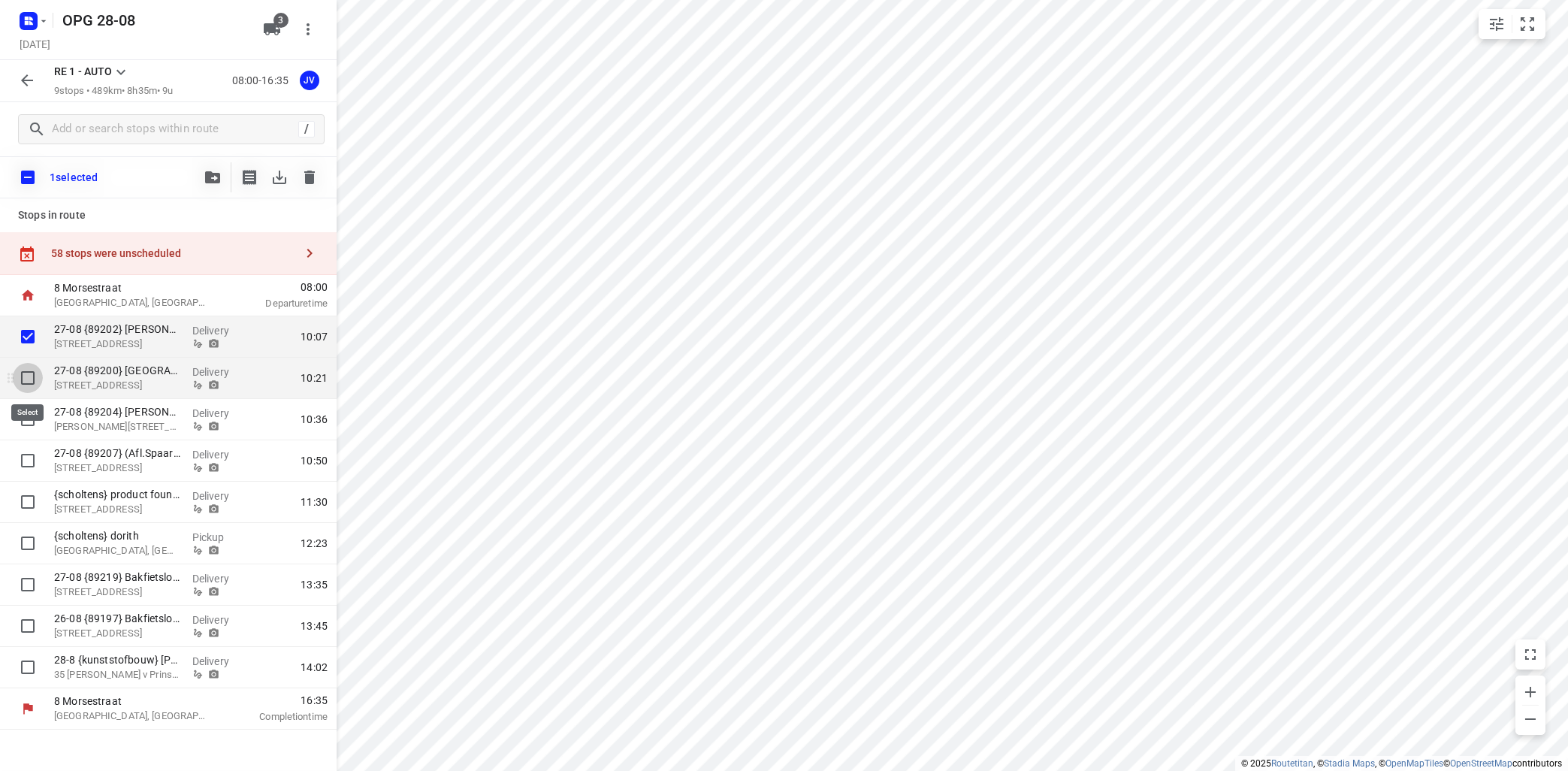
click at [26, 381] on input "checkbox" at bounding box center [27, 377] width 30 height 30
checkbox input "true"
click at [29, 419] on input "checkbox" at bounding box center [27, 419] width 30 height 30
checkbox input "true"
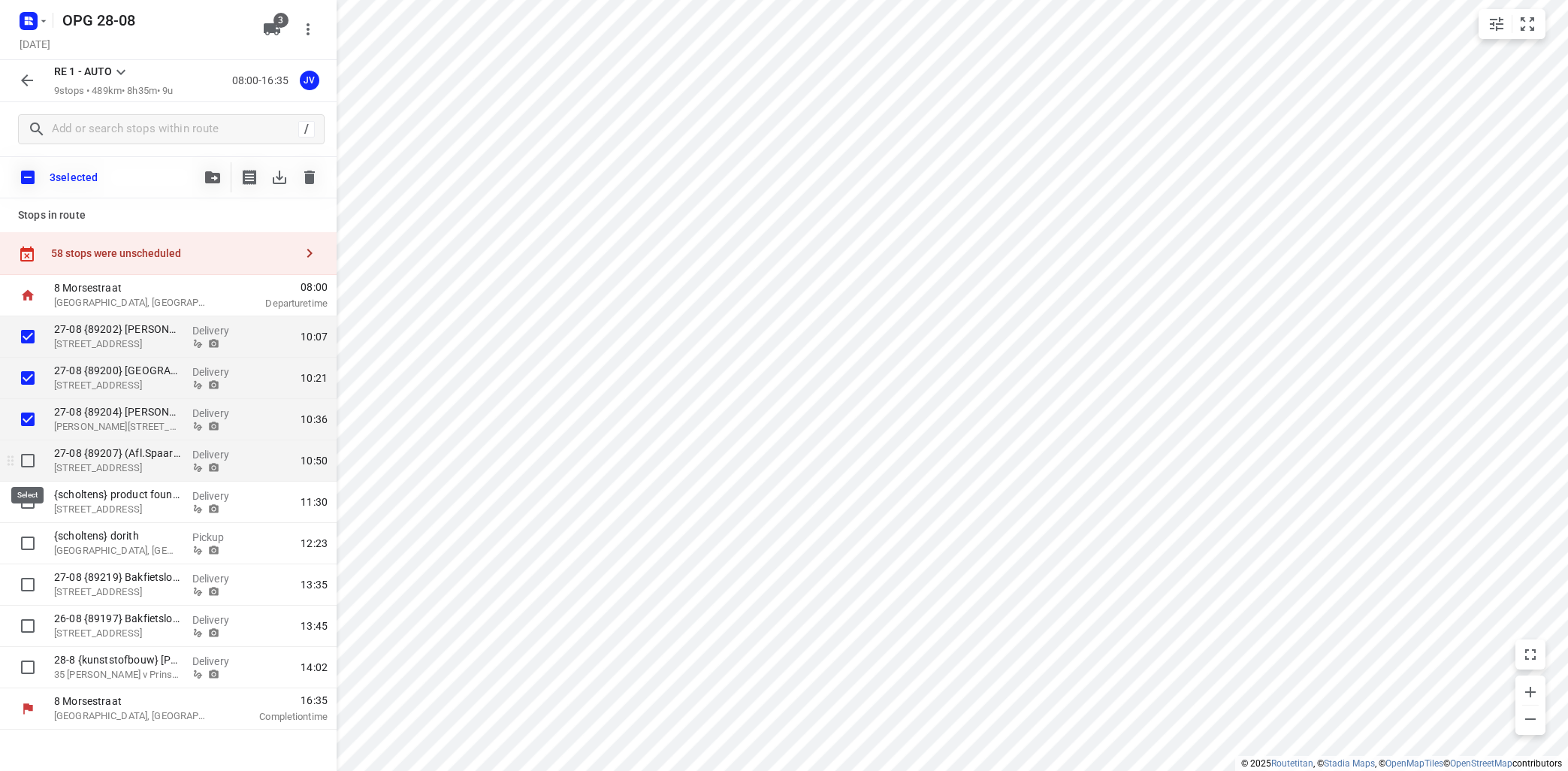
click at [28, 459] on input "checkbox" at bounding box center [27, 460] width 30 height 30
checkbox input "true"
click at [310, 175] on icon "button" at bounding box center [309, 178] width 11 height 14
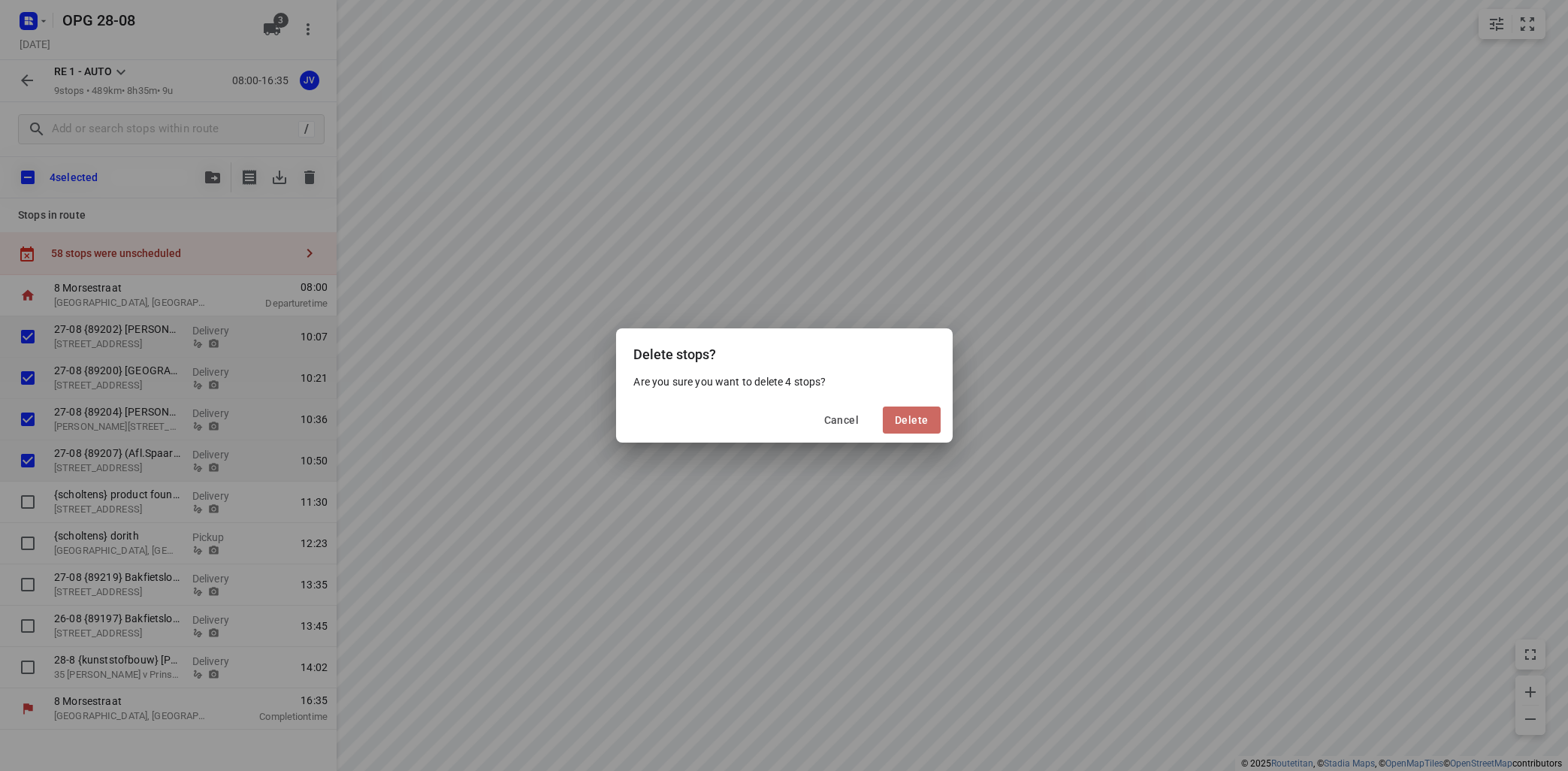
click at [921, 415] on span "Delete" at bounding box center [911, 420] width 33 height 12
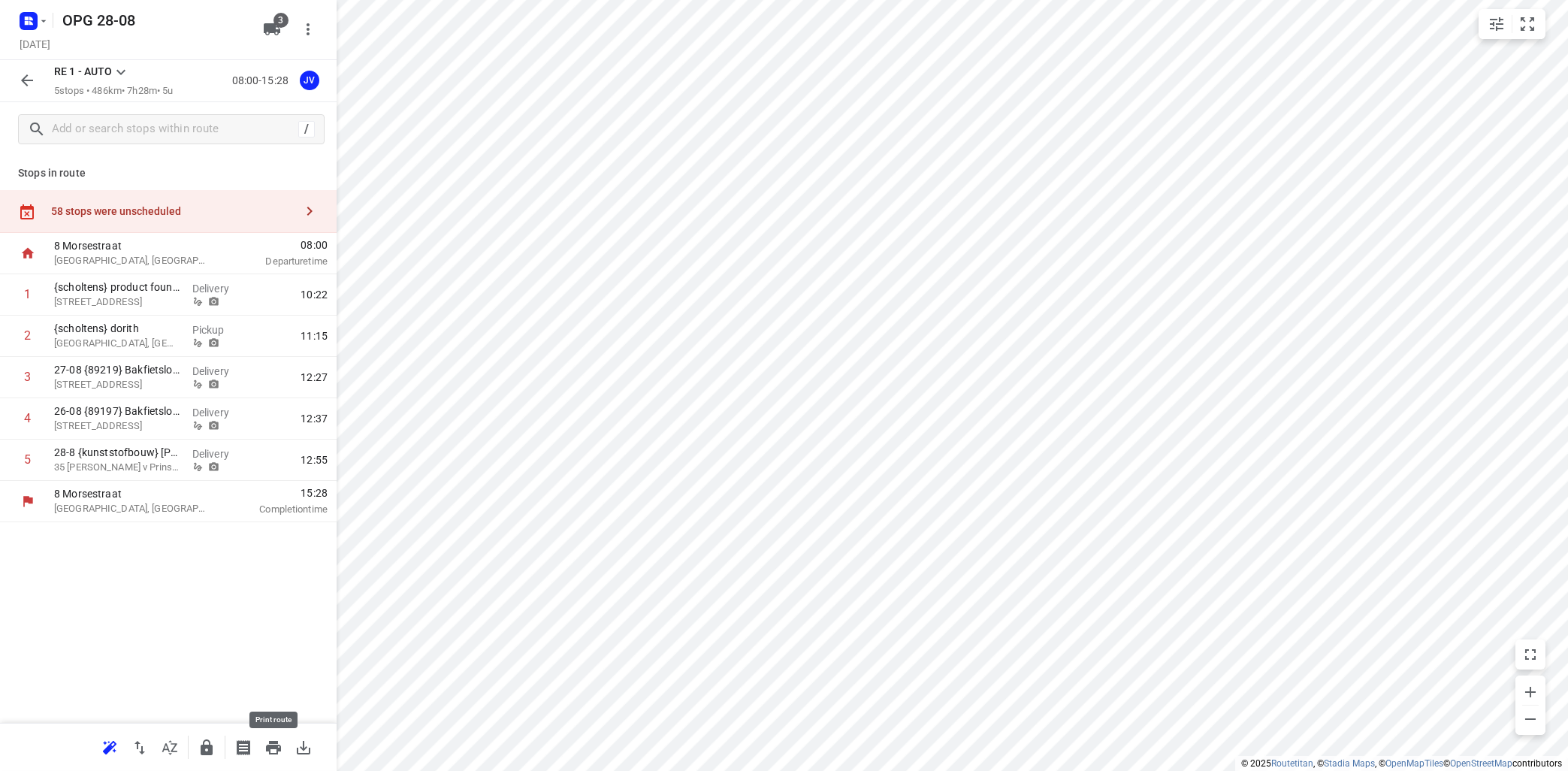
click at [265, 743] on icon "button" at bounding box center [273, 747] width 18 height 18
